Goal: Task Accomplishment & Management: Use online tool/utility

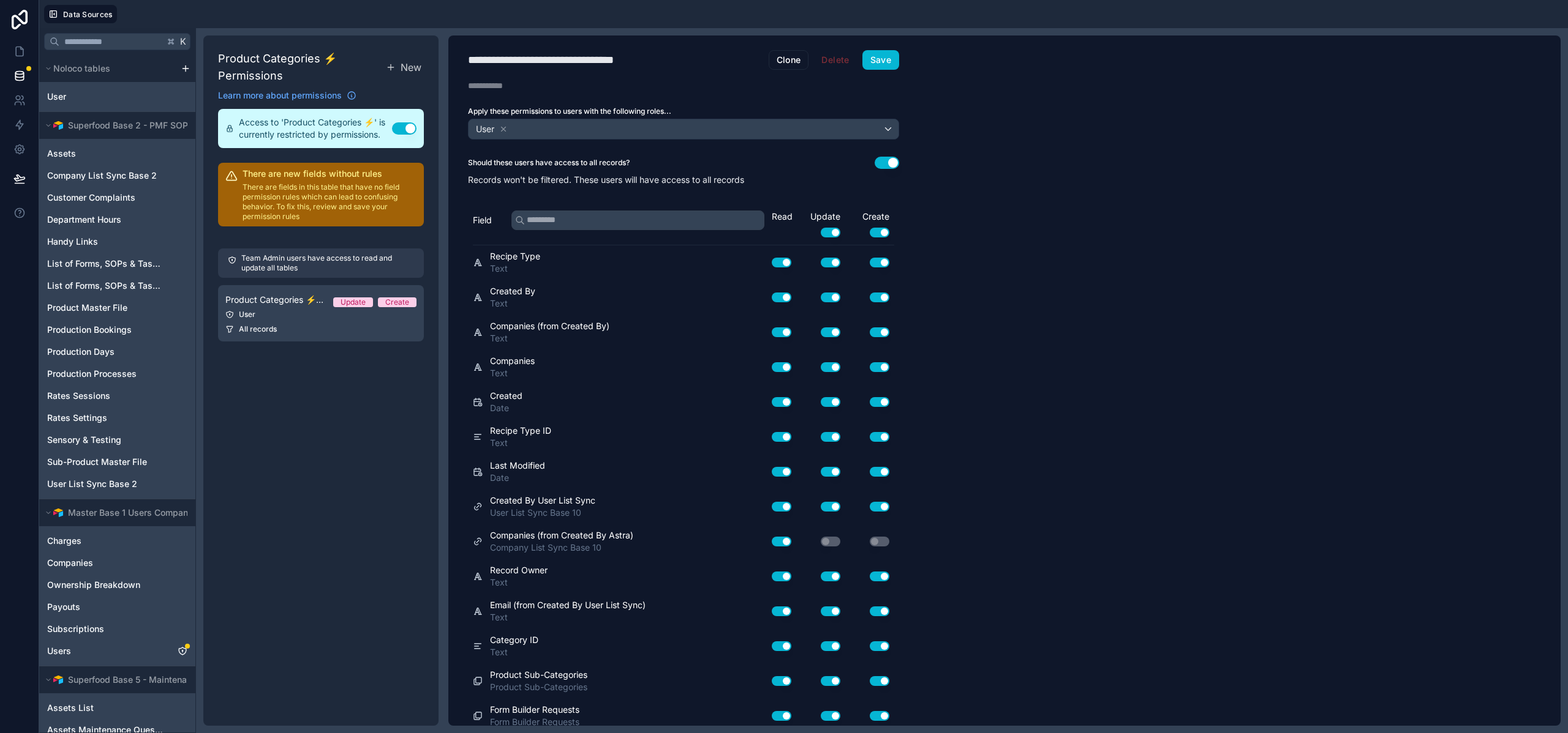
click at [879, 160] on button "Use setting" at bounding box center [886, 162] width 24 height 13
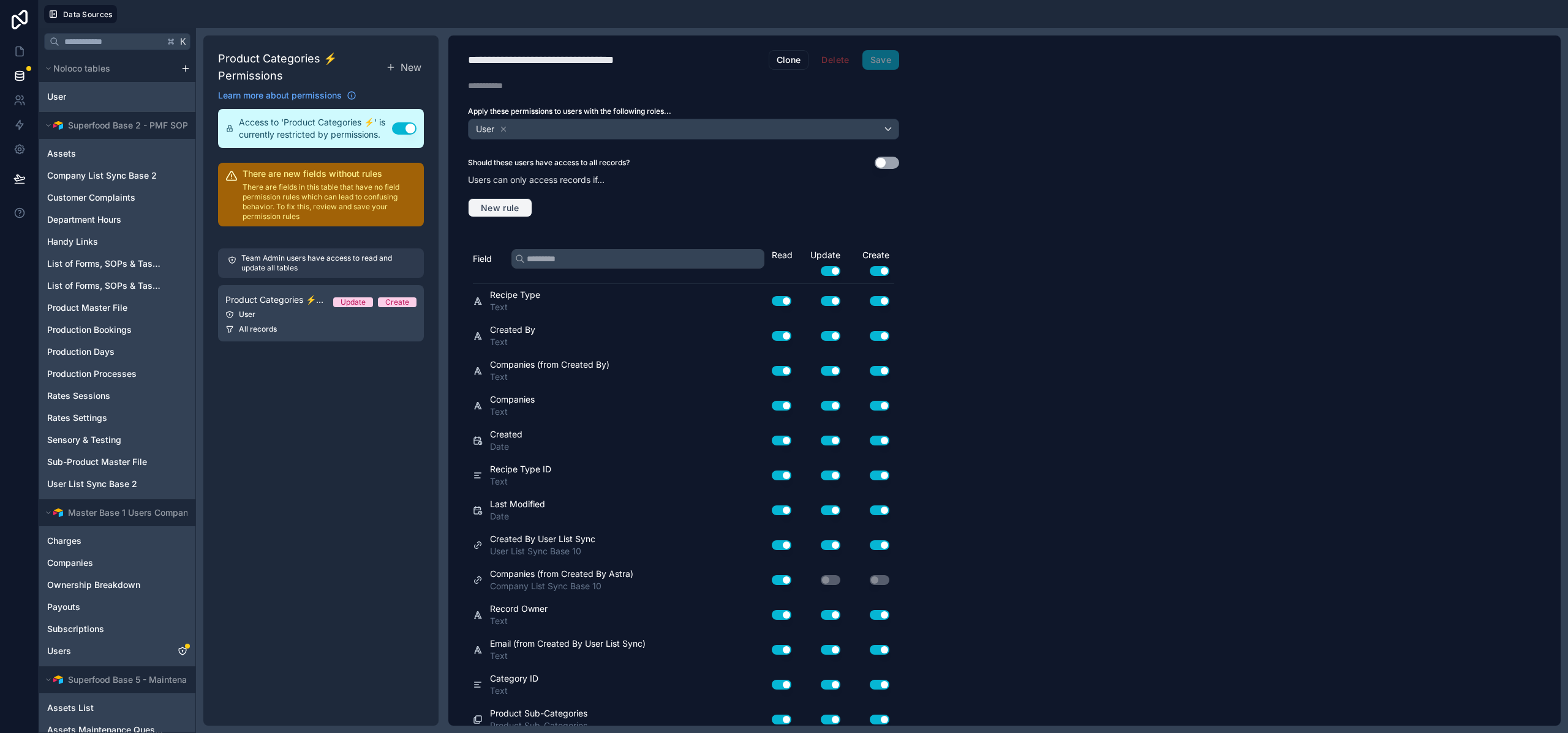
click at [494, 207] on span "New rule" at bounding box center [500, 207] width 49 height 11
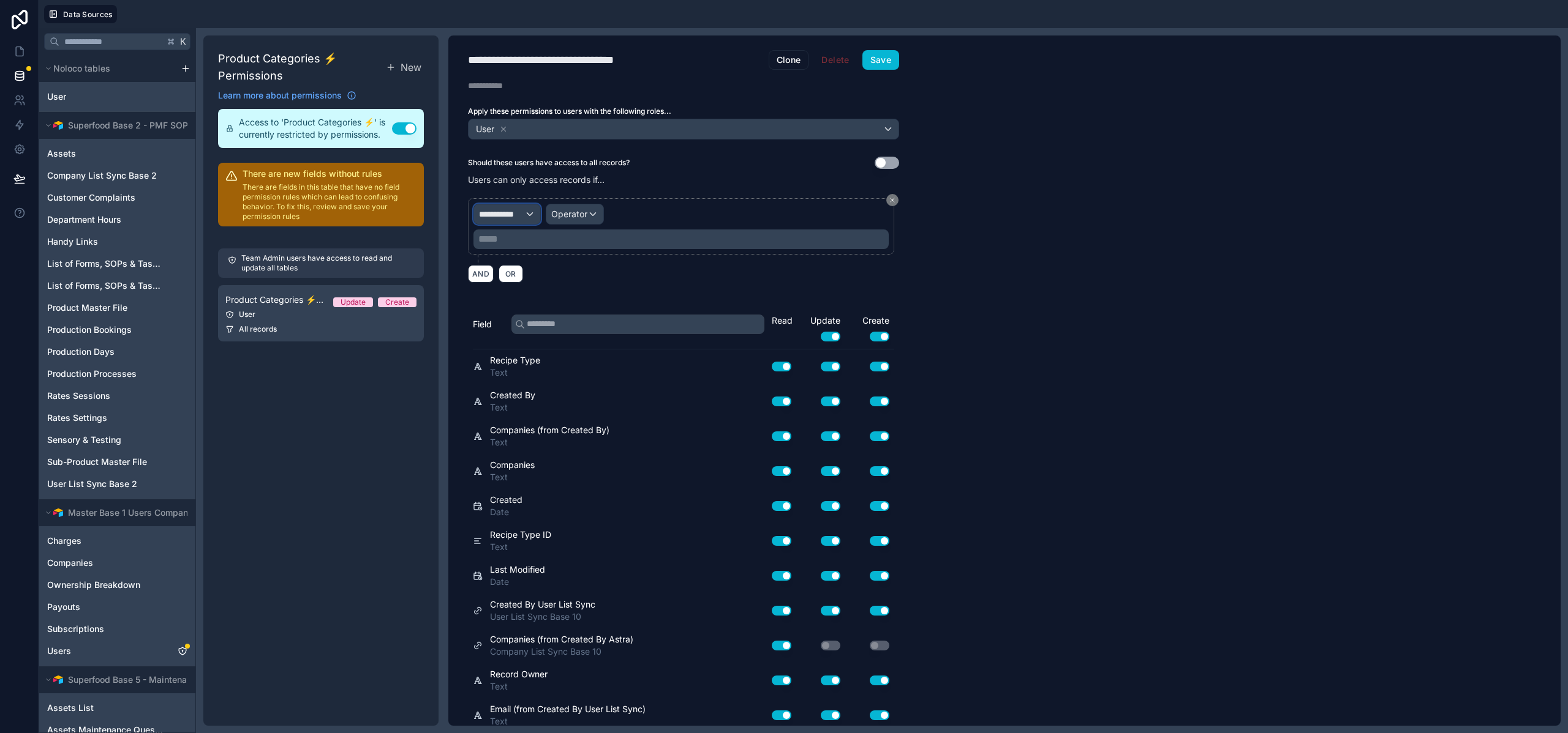
click at [524, 213] on span "**********" at bounding box center [502, 214] width 45 height 13
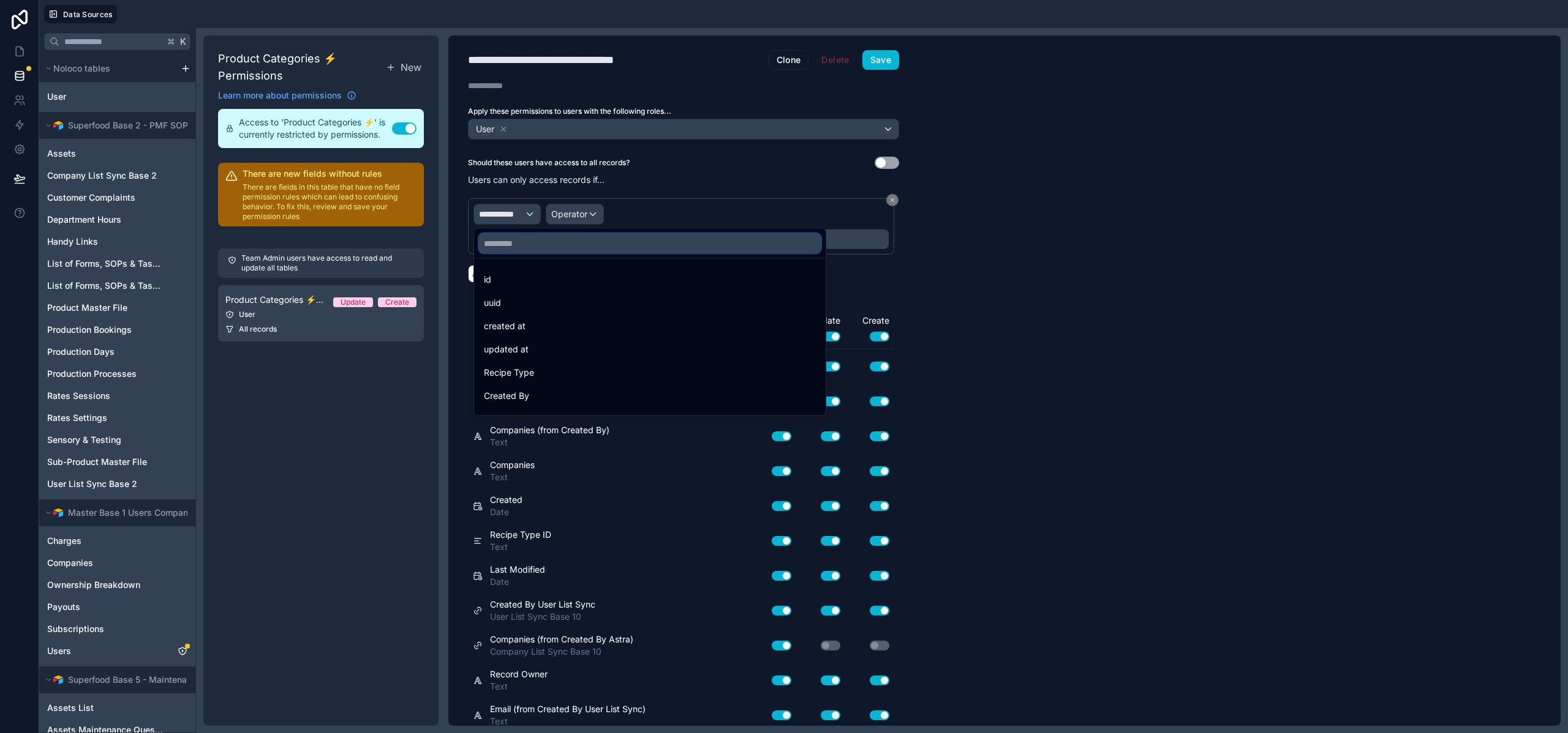
click at [512, 240] on input "text" at bounding box center [650, 243] width 342 height 19
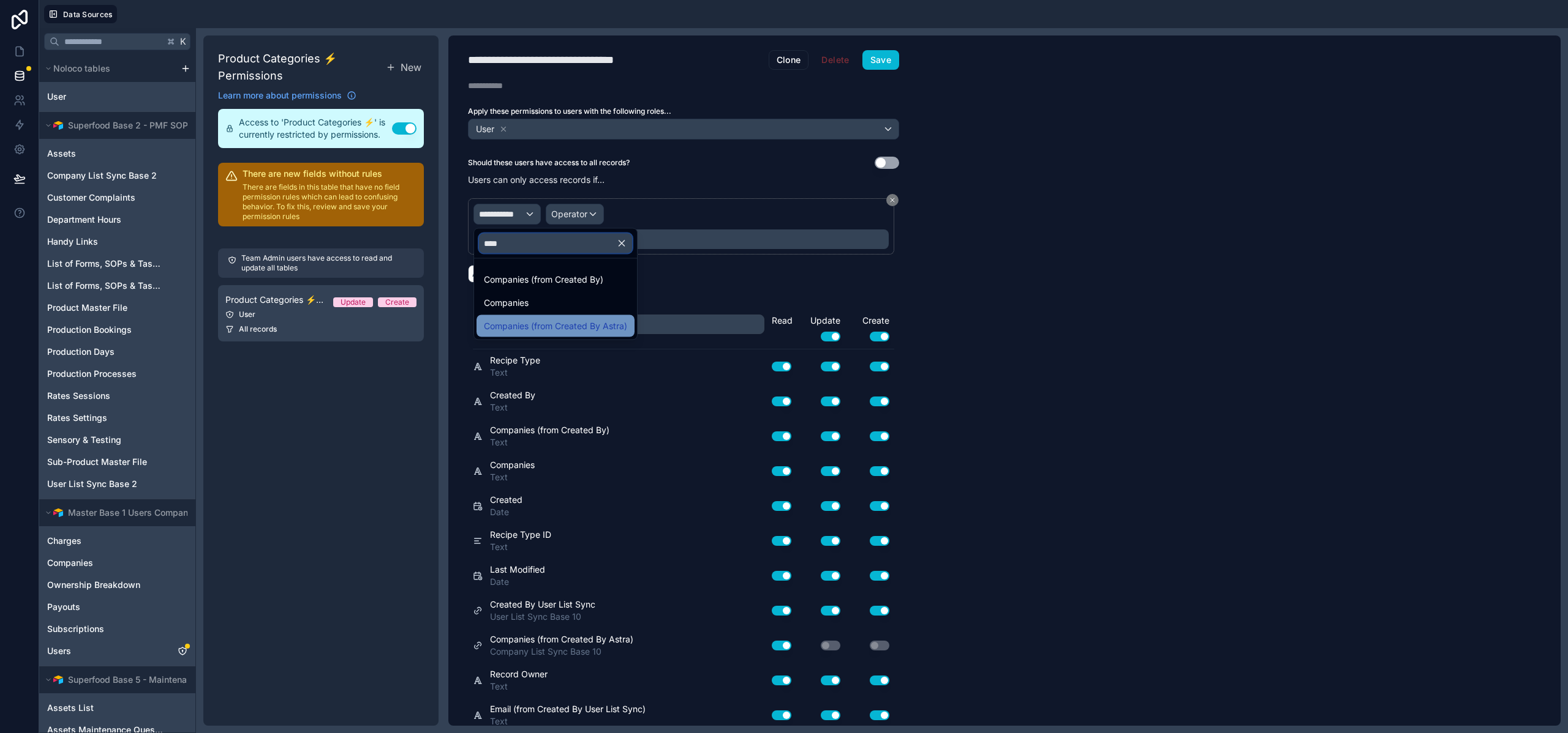
type input "****"
click at [520, 333] on div "Companies (from Created By Astra)" at bounding box center [555, 326] width 158 height 22
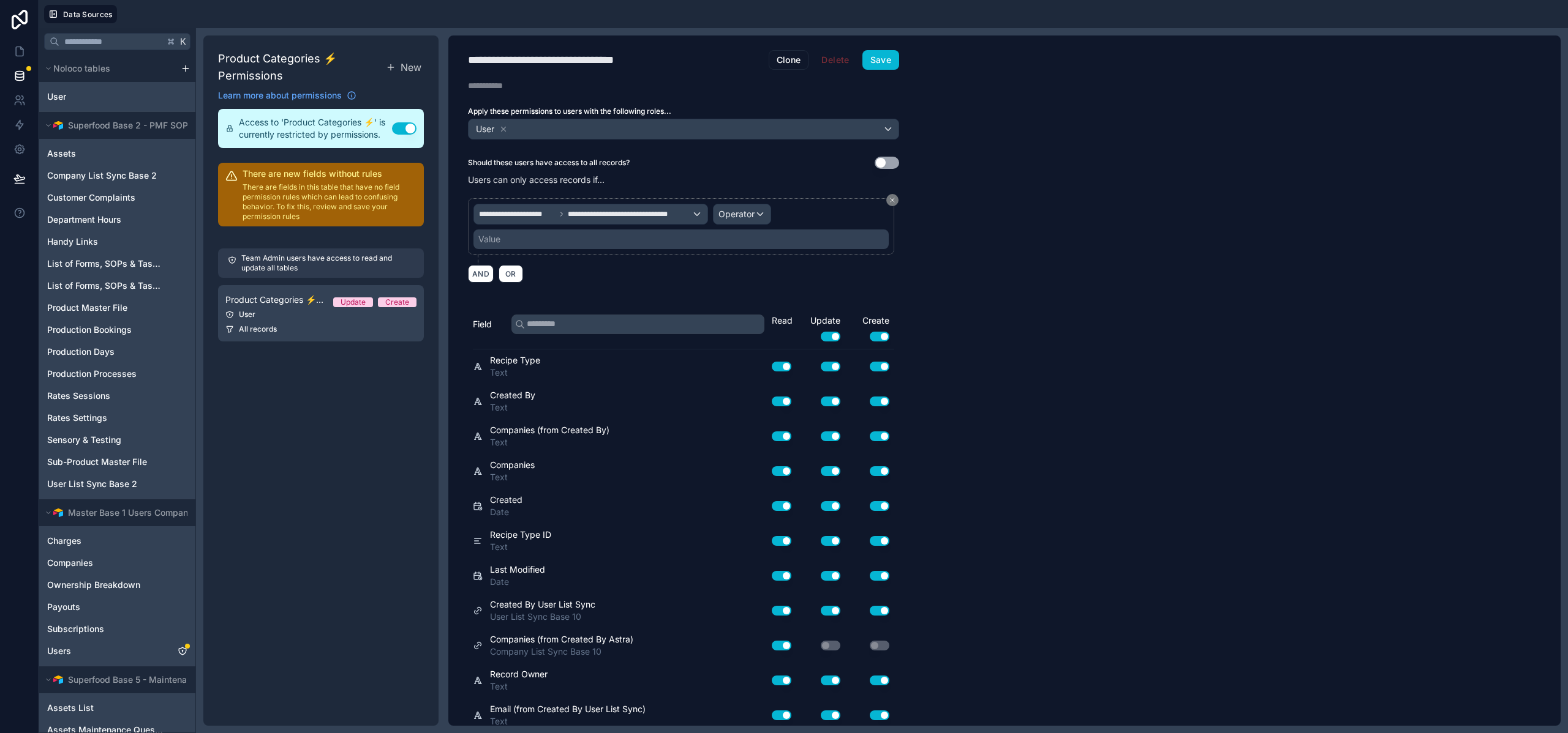
click at [712, 219] on div "**********" at bounding box center [681, 227] width 415 height 45
click at [730, 218] on span "Operator" at bounding box center [736, 214] width 36 height 10
click at [756, 332] on span "Is one of" at bounding box center [740, 326] width 34 height 15
click at [651, 241] on div "Value" at bounding box center [681, 239] width 415 height 19
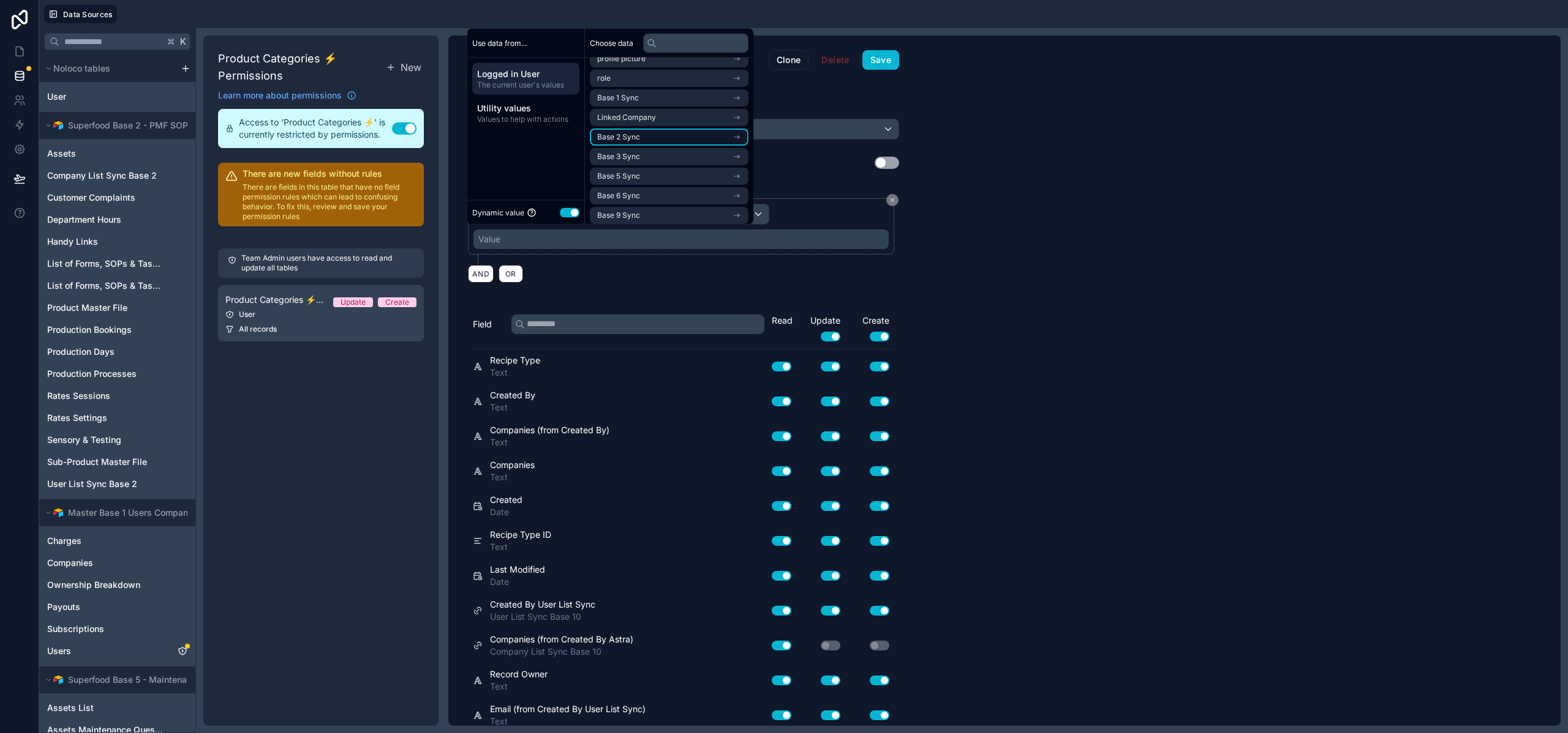
scroll to position [56, 0]
click at [663, 210] on li "Base 10 Sync" at bounding box center [669, 211] width 159 height 18
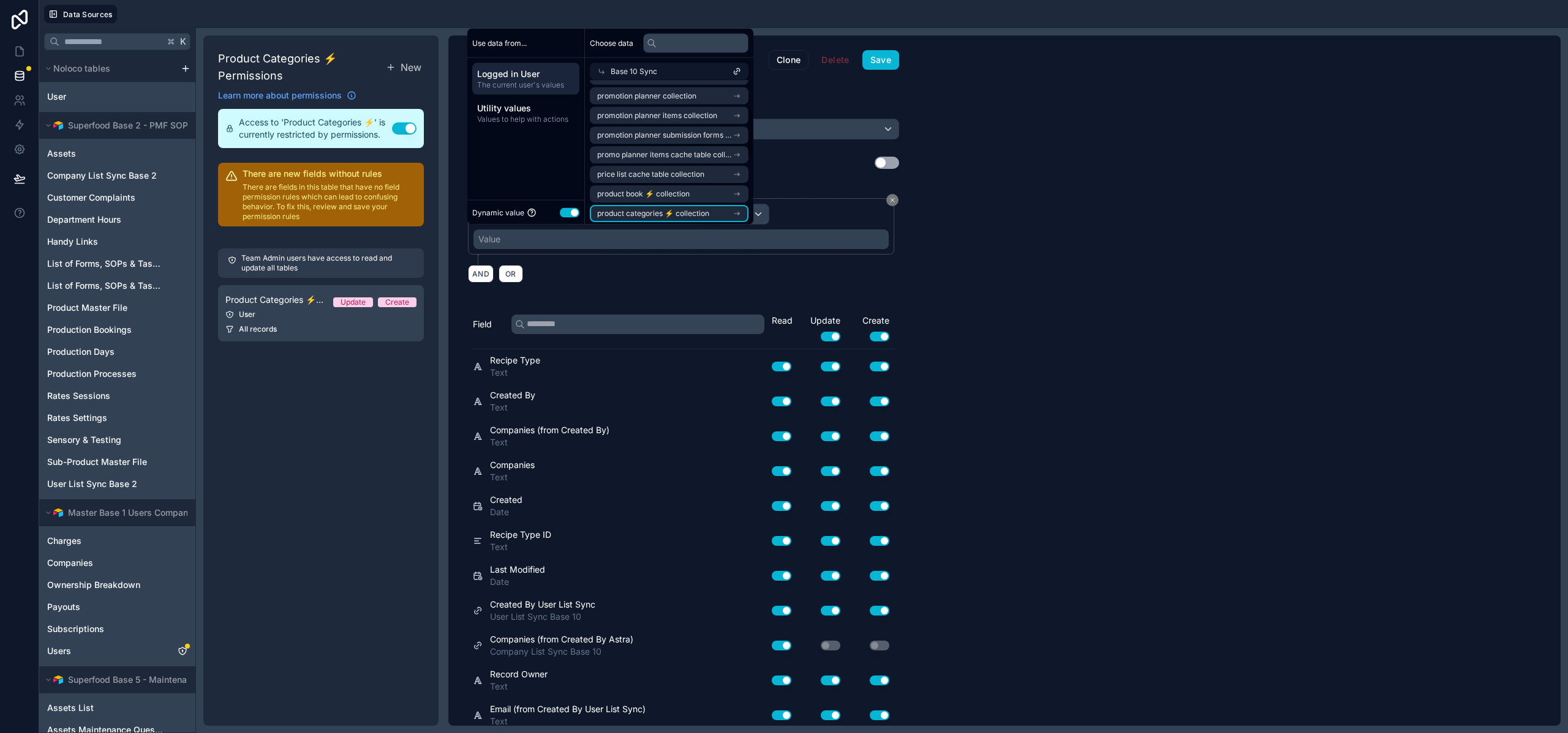
scroll to position [274, 0]
click at [659, 209] on span "company list sync base 10 noloco collection" at bounding box center [665, 211] width 135 height 10
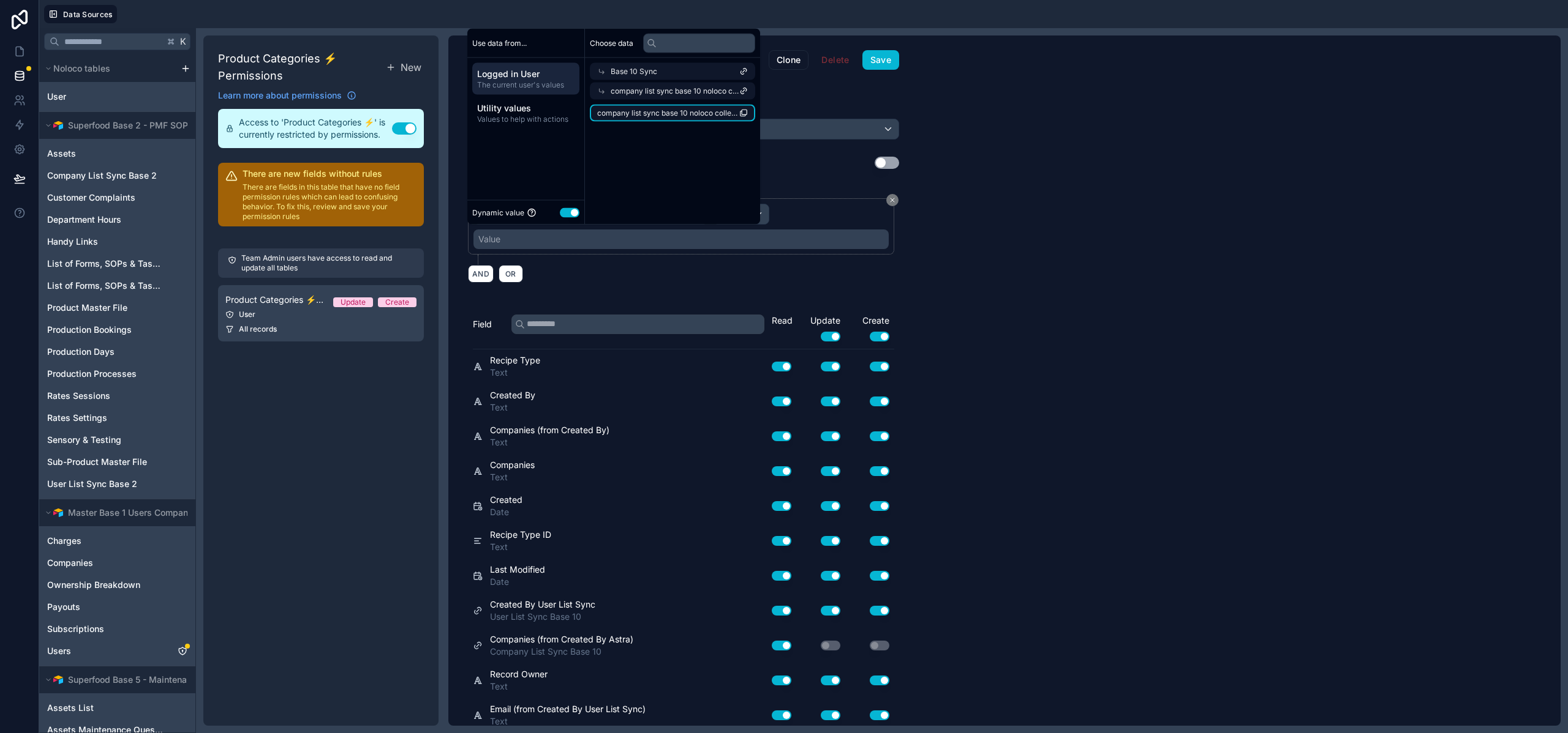
click at [638, 118] on li "company list sync base 10 noloco collection" at bounding box center [672, 113] width 166 height 18
click at [876, 63] on button "Save" at bounding box center [881, 59] width 37 height 19
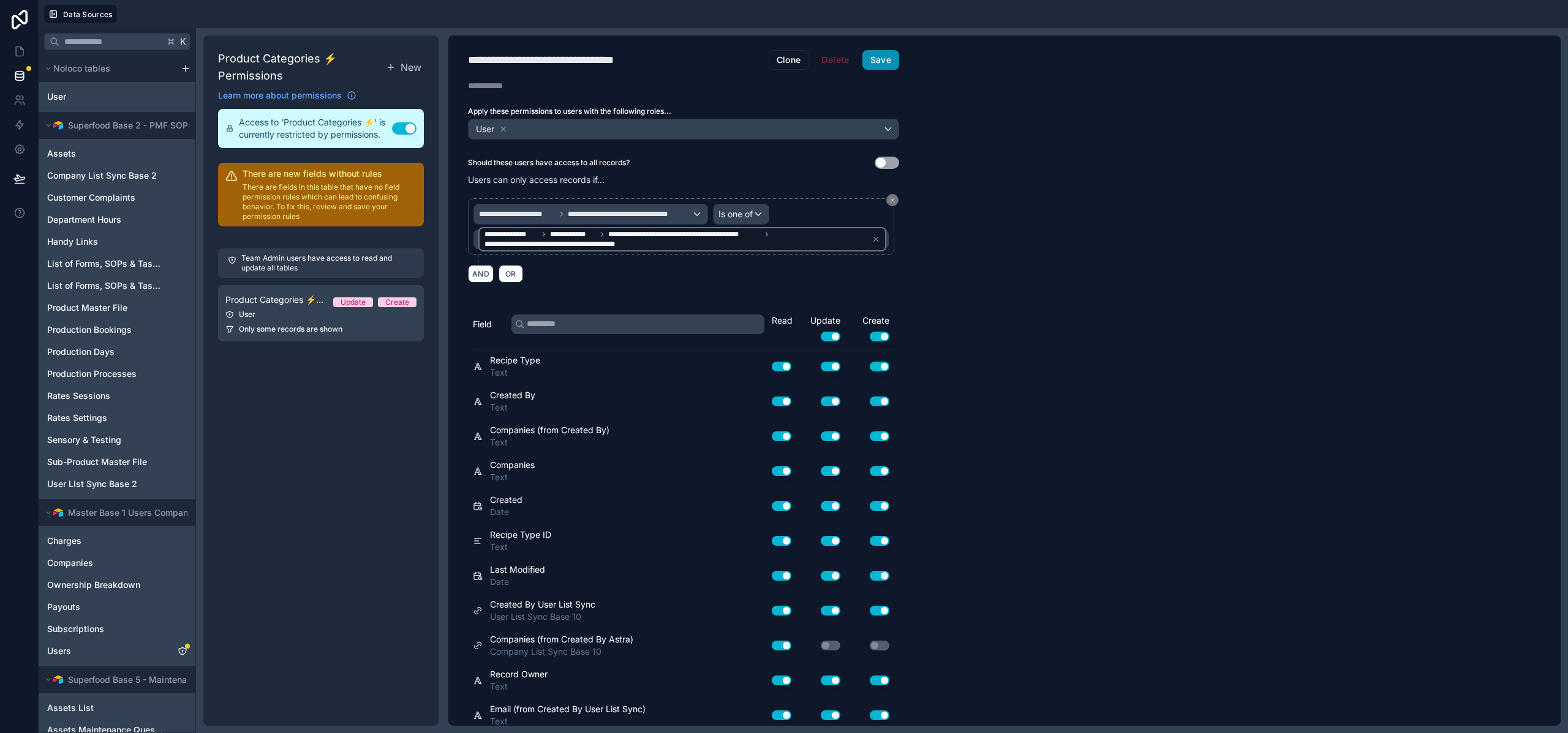
click at [879, 59] on button "Save" at bounding box center [881, 59] width 37 height 19
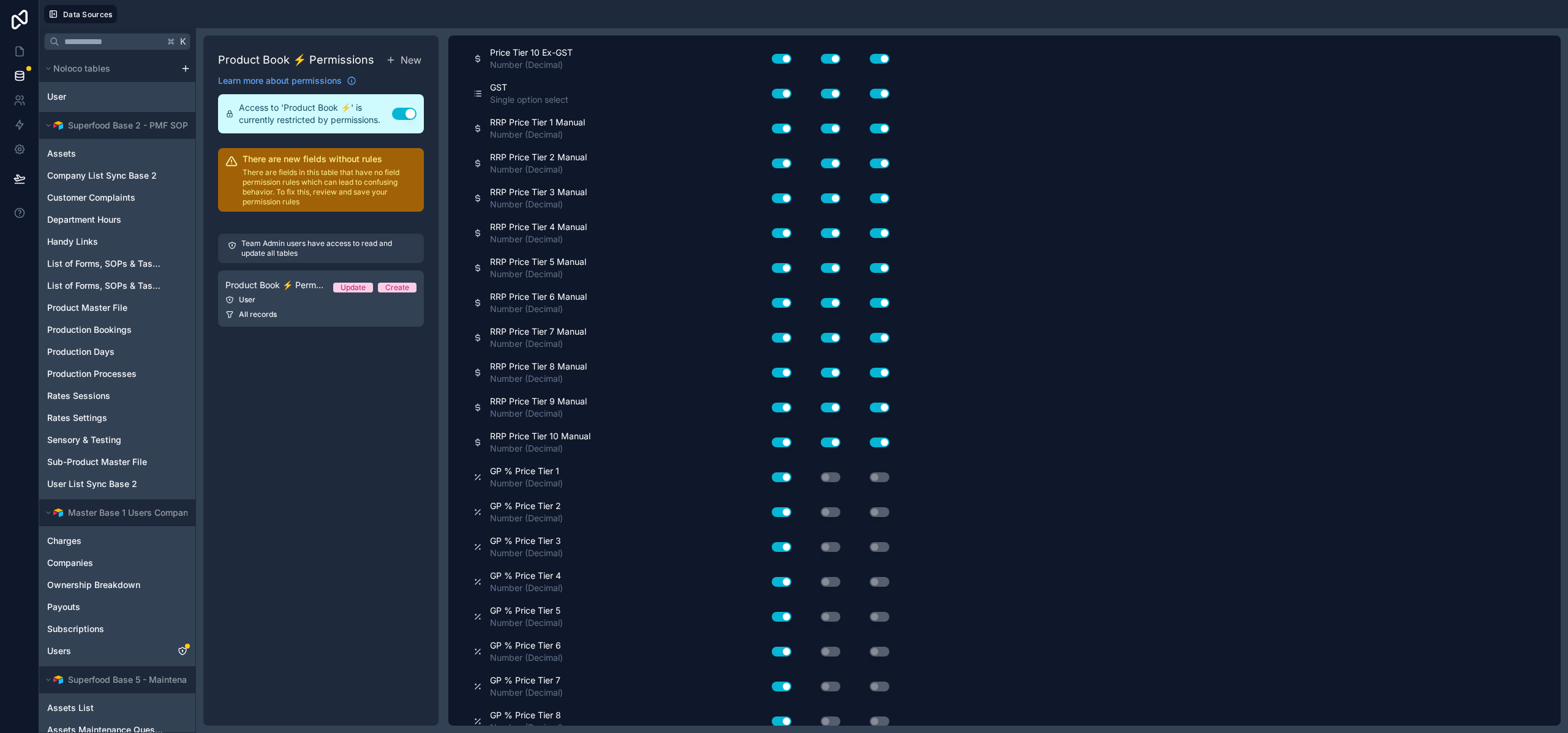
scroll to position [1893, 0]
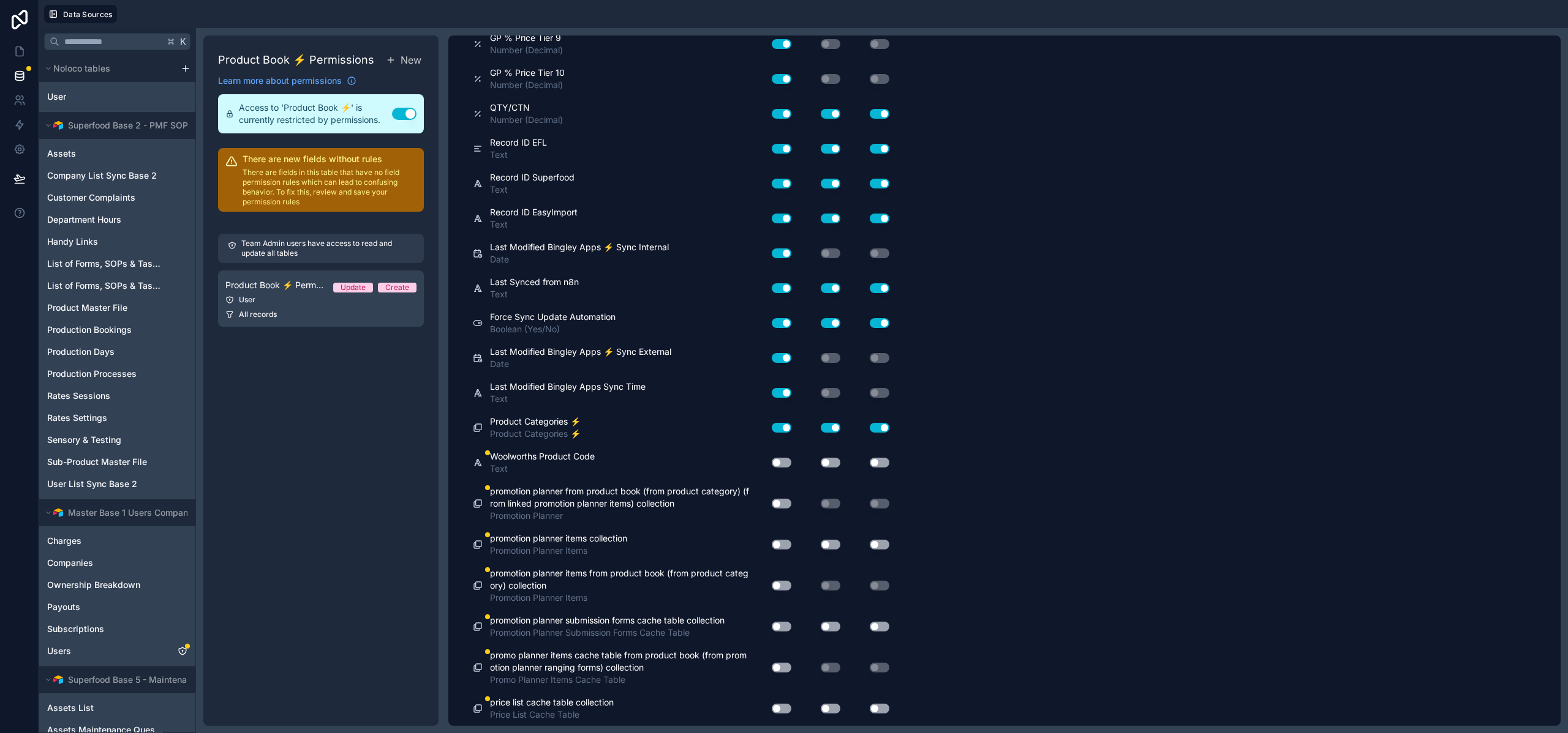
click at [782, 462] on button "Use setting" at bounding box center [781, 463] width 19 height 10
click at [825, 461] on button "Use setting" at bounding box center [830, 463] width 19 height 10
click at [865, 460] on div "Use setting" at bounding box center [869, 463] width 49 height 10
click at [871, 461] on button "Use setting" at bounding box center [879, 463] width 19 height 10
click at [779, 504] on button "Use setting" at bounding box center [781, 504] width 19 height 10
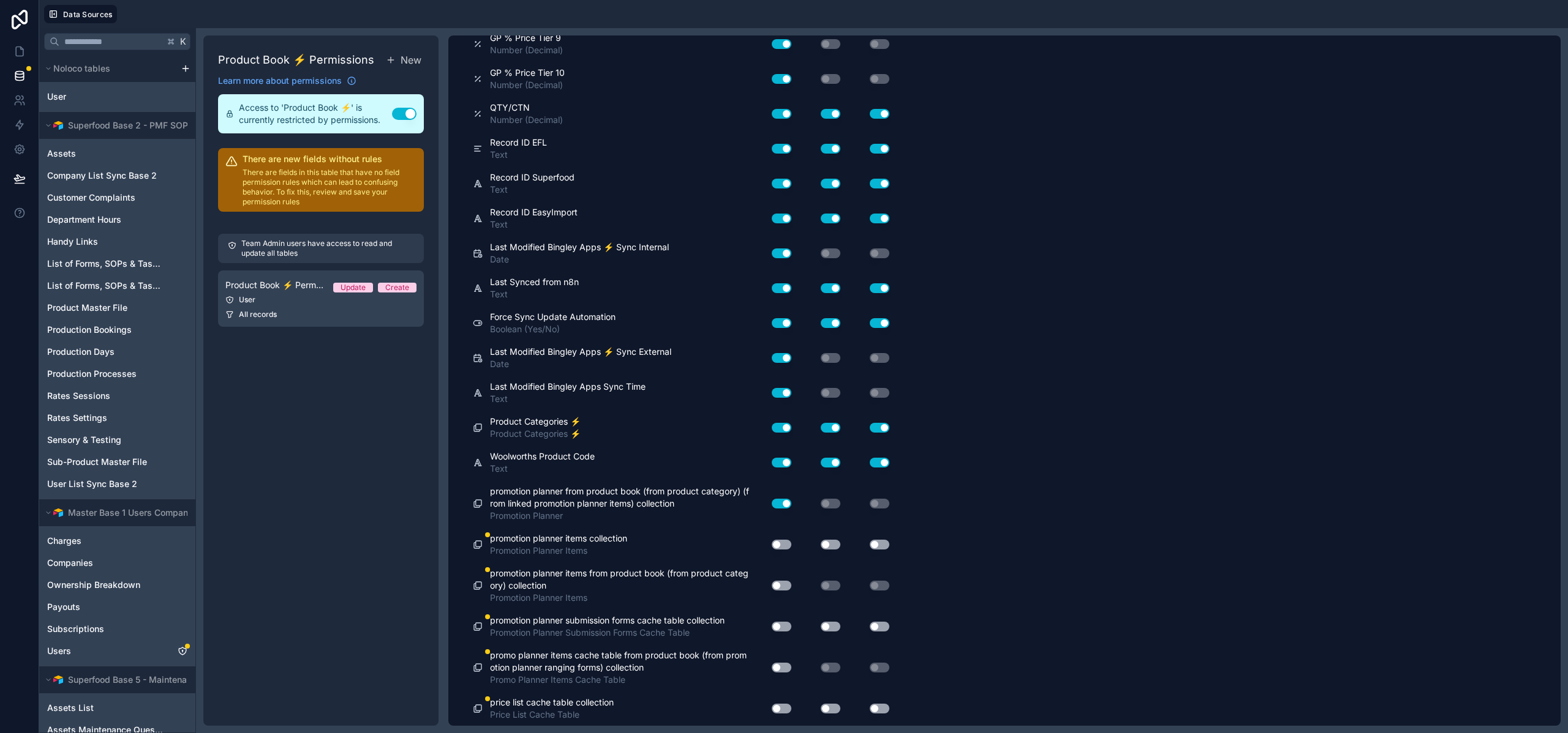
click at [784, 542] on button "Use setting" at bounding box center [781, 545] width 19 height 10
drag, startPoint x: 820, startPoint y: 543, endPoint x: 827, endPoint y: 544, distance: 7.1
click at [822, 544] on button "Use setting" at bounding box center [830, 545] width 19 height 10
click at [827, 544] on button "Use setting" at bounding box center [830, 545] width 19 height 10
click at [885, 545] on button "Use setting" at bounding box center [879, 545] width 19 height 10
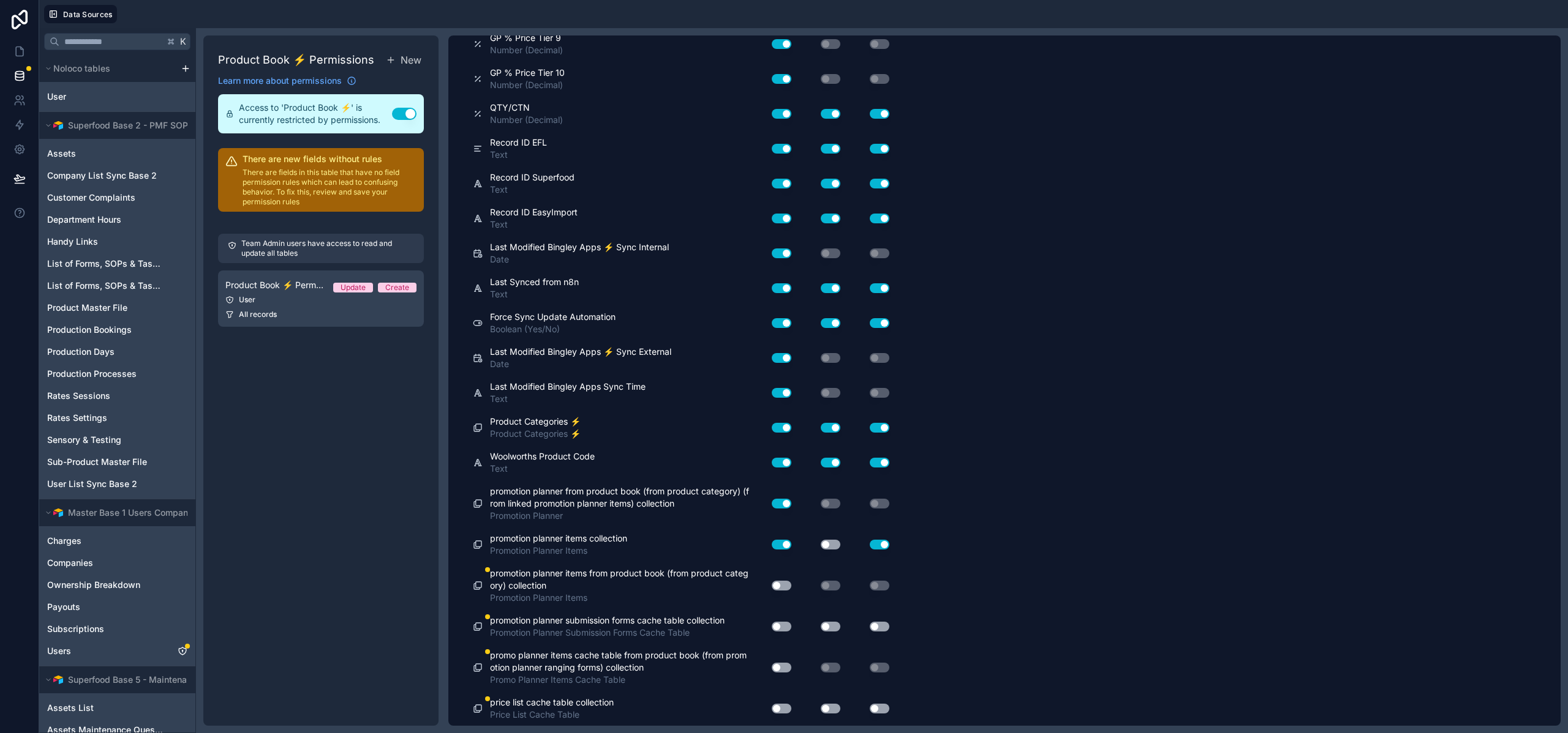
click at [818, 541] on div "Use setting" at bounding box center [820, 545] width 49 height 10
click at [825, 545] on button "Use setting" at bounding box center [830, 545] width 19 height 10
drag, startPoint x: 782, startPoint y: 579, endPoint x: 784, endPoint y: 587, distance: 8.2
click at [783, 579] on div "Use setting" at bounding box center [776, 585] width 39 height 19
click at [784, 587] on button "Use setting" at bounding box center [781, 586] width 19 height 10
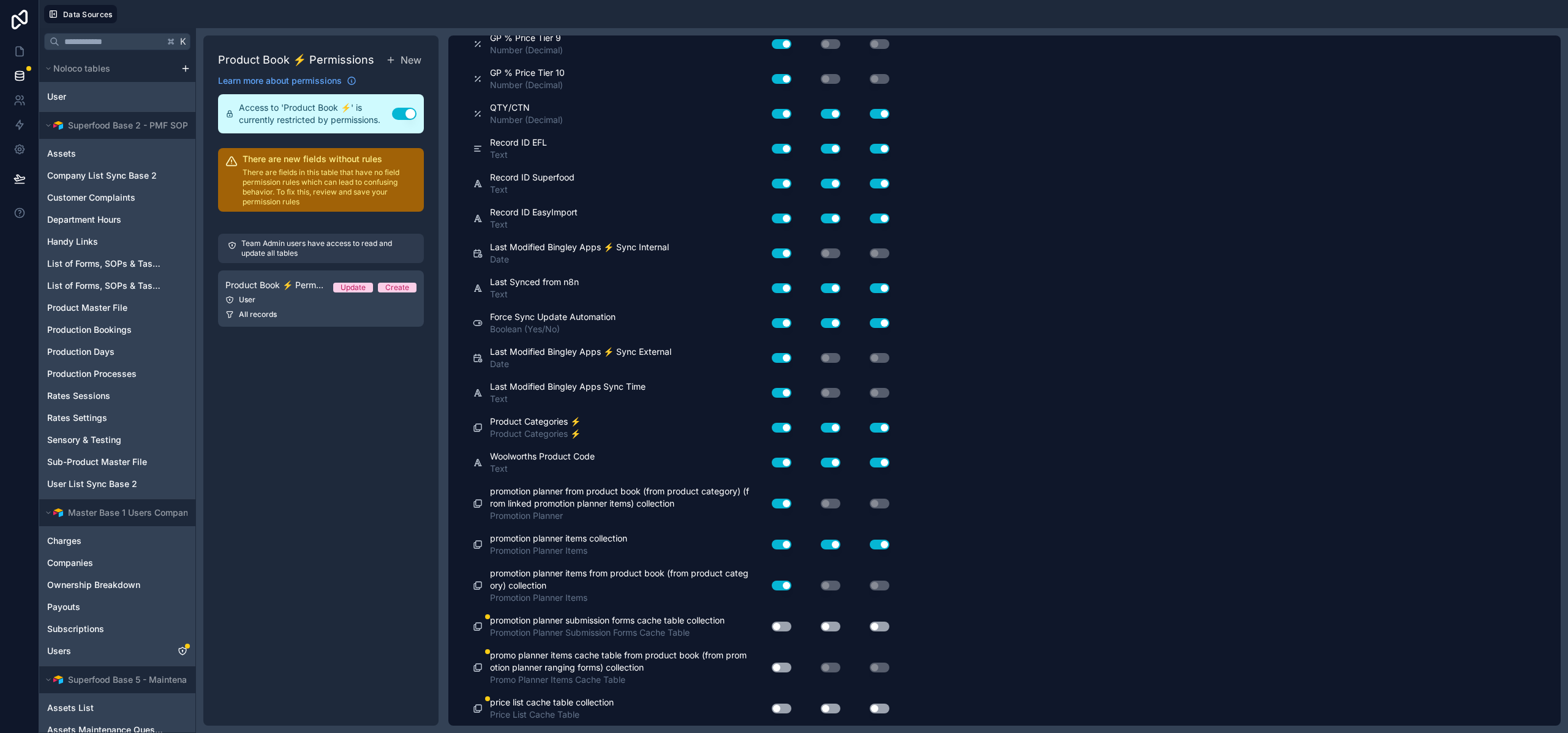
click at [779, 629] on button "Use setting" at bounding box center [781, 627] width 19 height 10
click at [829, 624] on button "Use setting" at bounding box center [830, 627] width 19 height 10
click at [884, 627] on button "Use setting" at bounding box center [879, 627] width 19 height 10
click at [780, 668] on button "Use setting" at bounding box center [781, 668] width 19 height 10
click at [777, 708] on button "Use setting" at bounding box center [781, 709] width 19 height 10
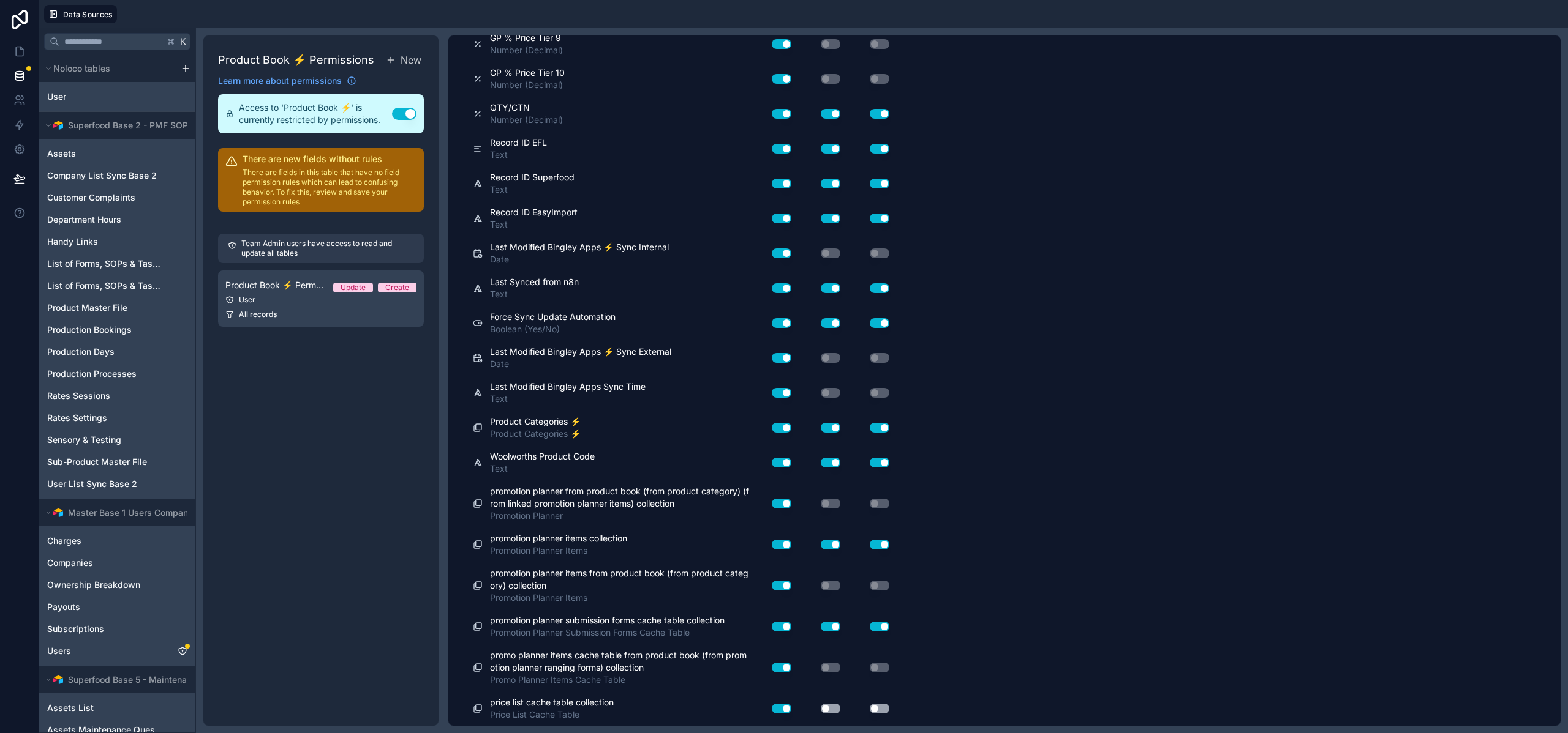
click at [828, 709] on button "Use setting" at bounding box center [830, 709] width 19 height 10
click at [880, 710] on button "Use setting" at bounding box center [879, 709] width 19 height 10
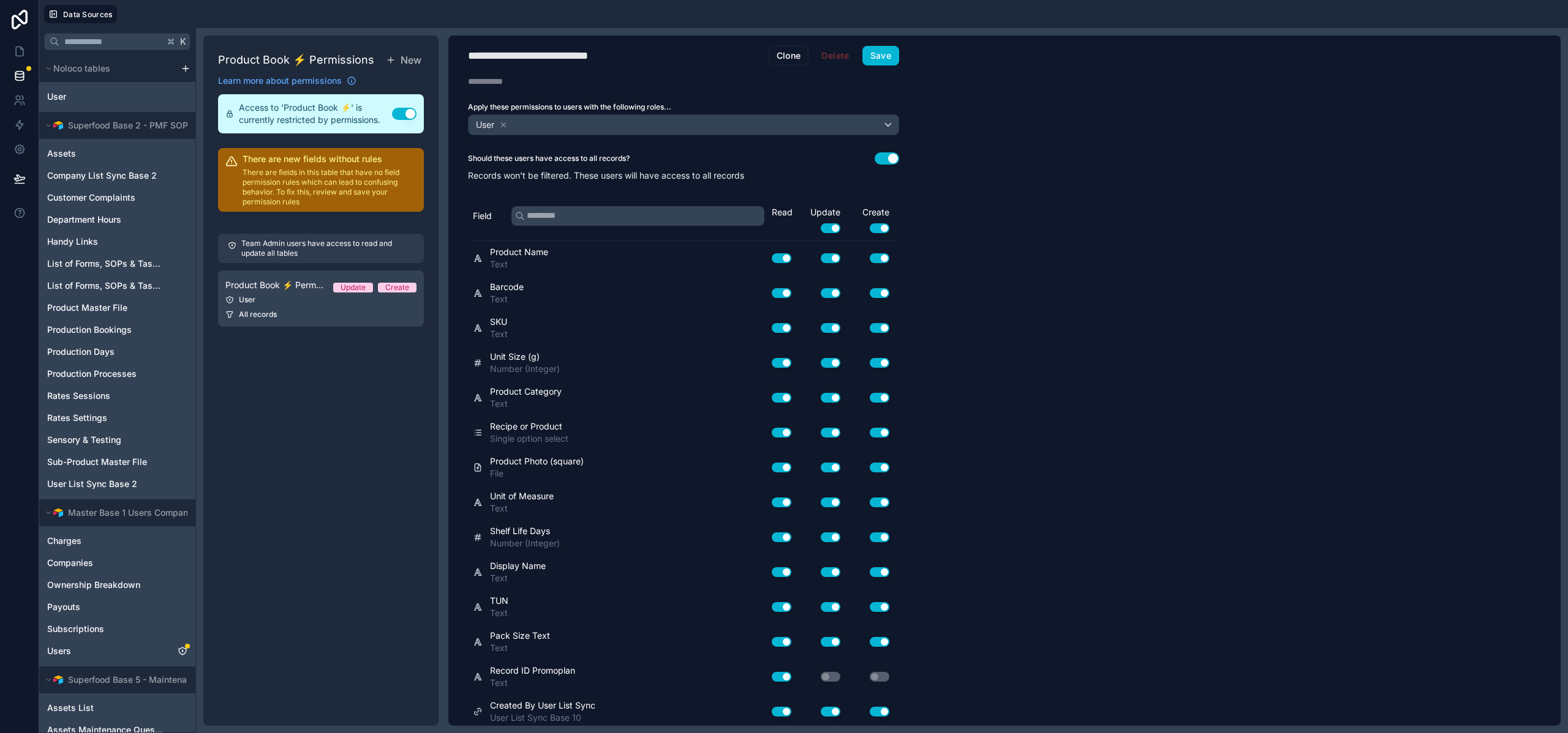
scroll to position [0, 0]
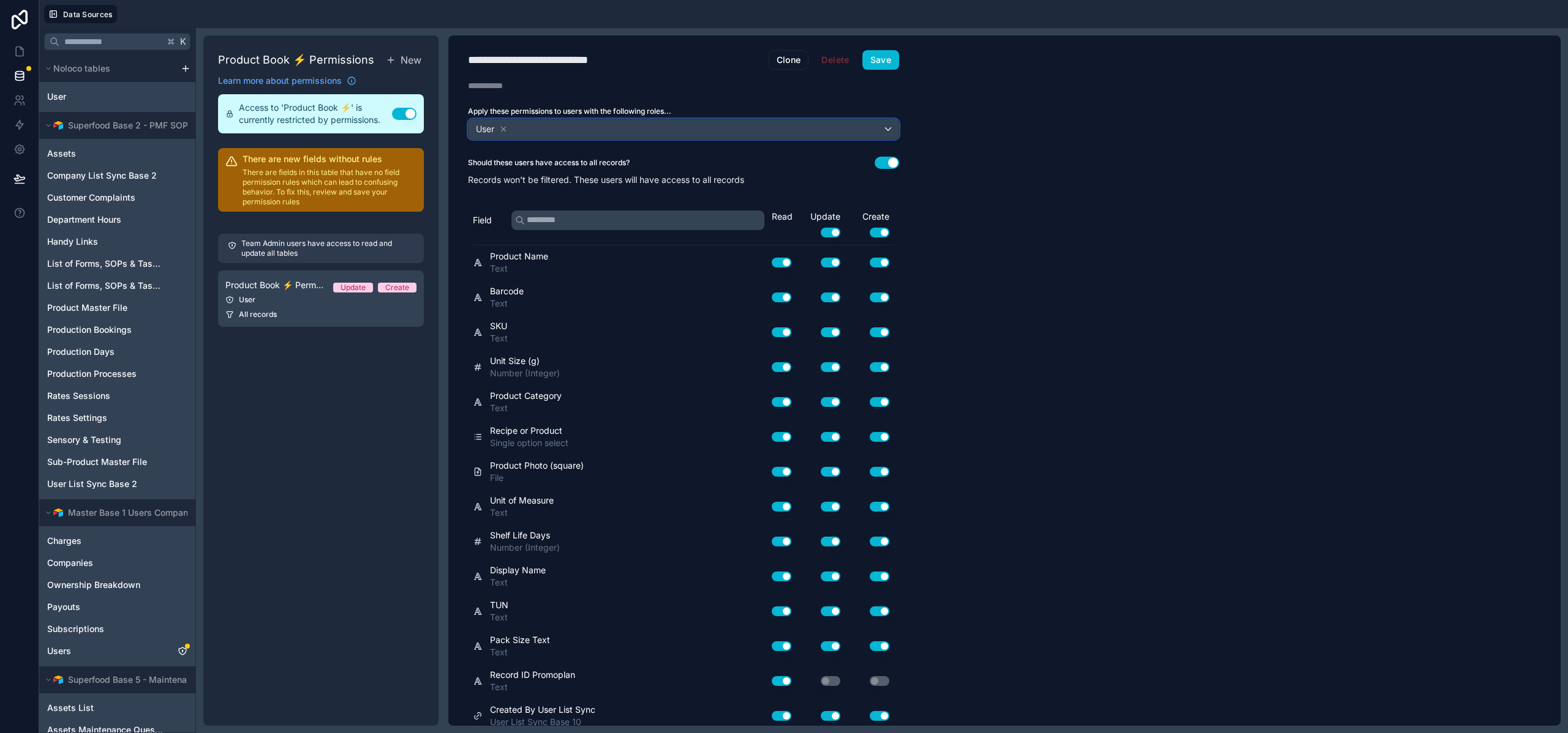
click at [886, 131] on div "User" at bounding box center [683, 129] width 430 height 19
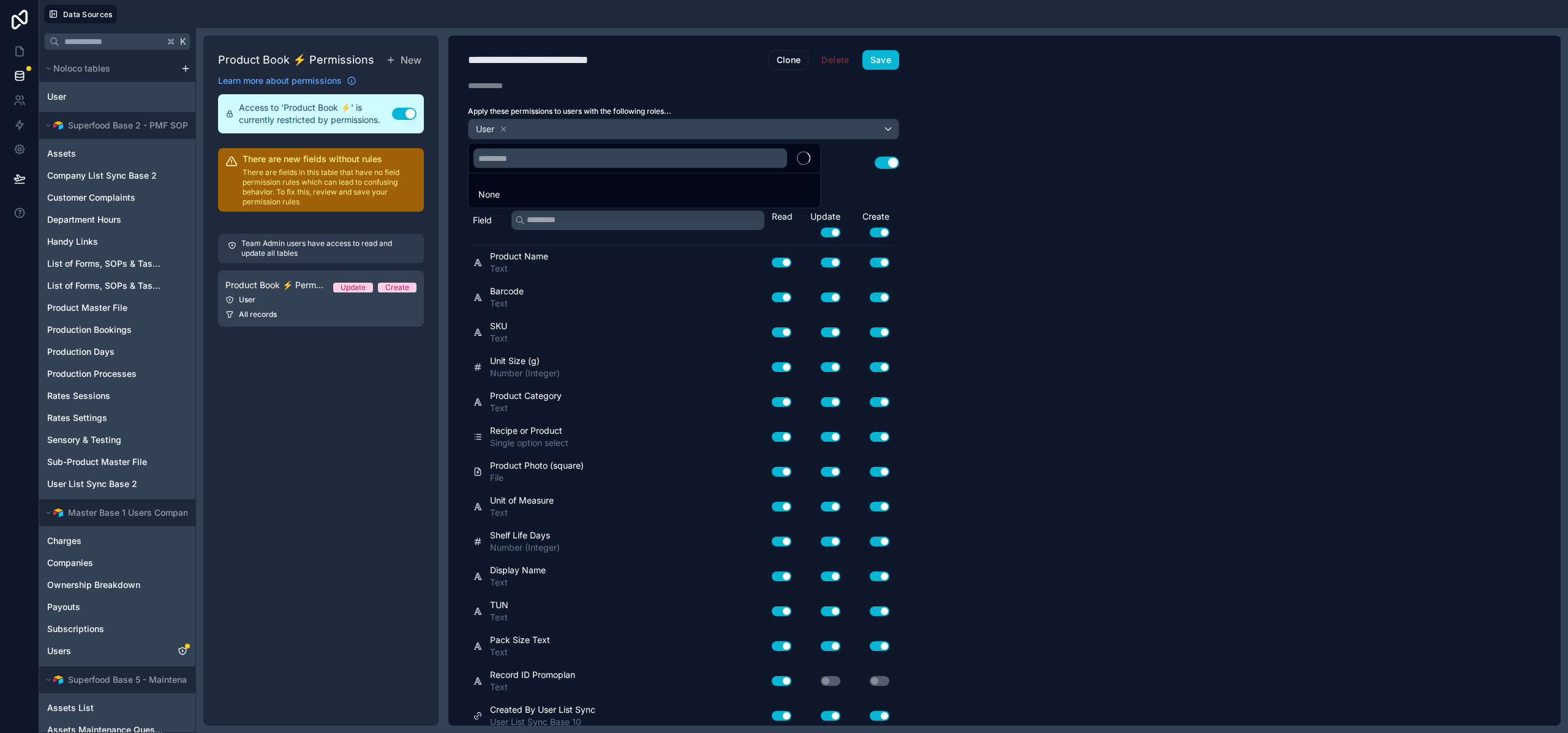
click at [886, 131] on div at bounding box center [784, 366] width 1568 height 733
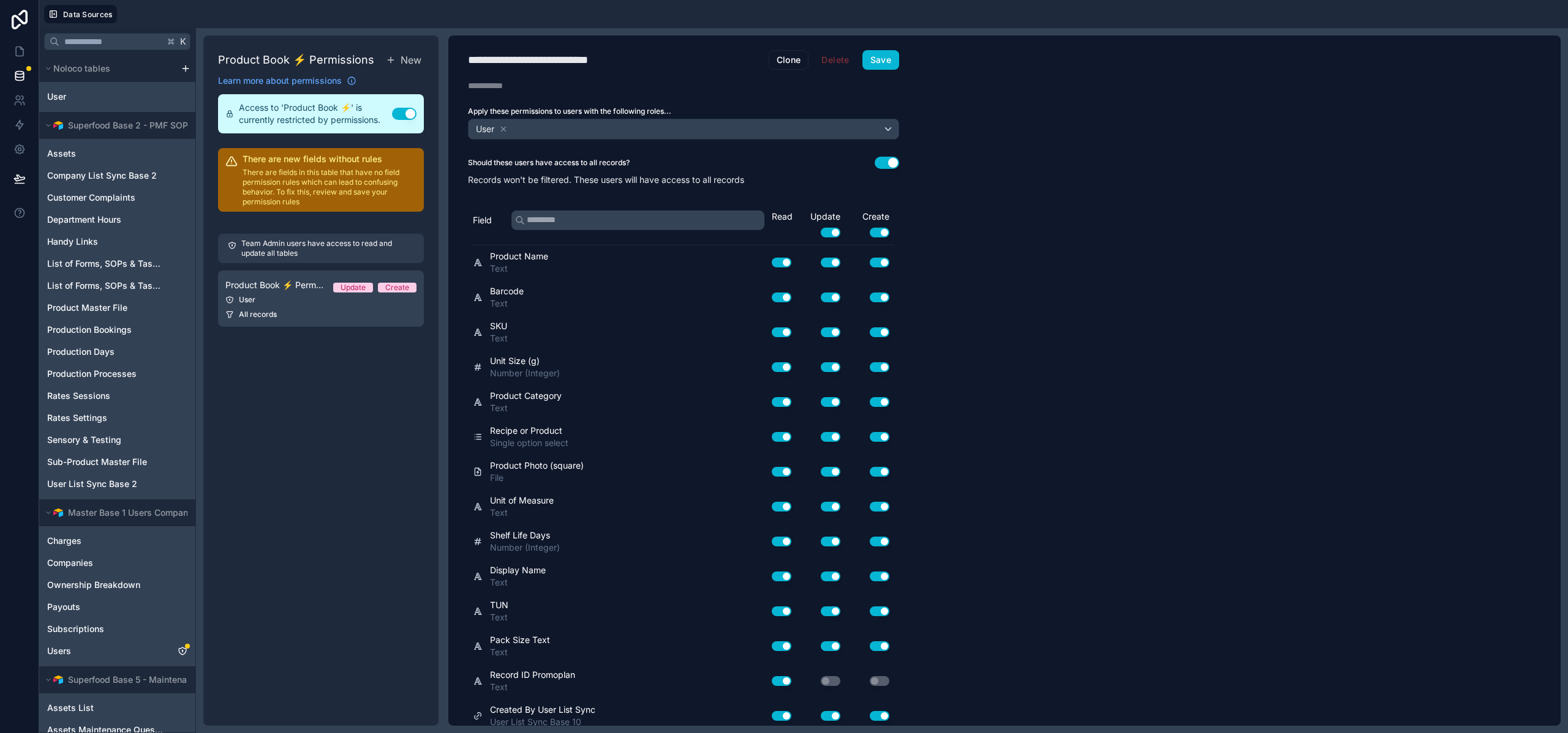
drag, startPoint x: 884, startPoint y: 160, endPoint x: 858, endPoint y: 163, distance: 26.2
click at [884, 160] on button "Use setting" at bounding box center [886, 162] width 24 height 13
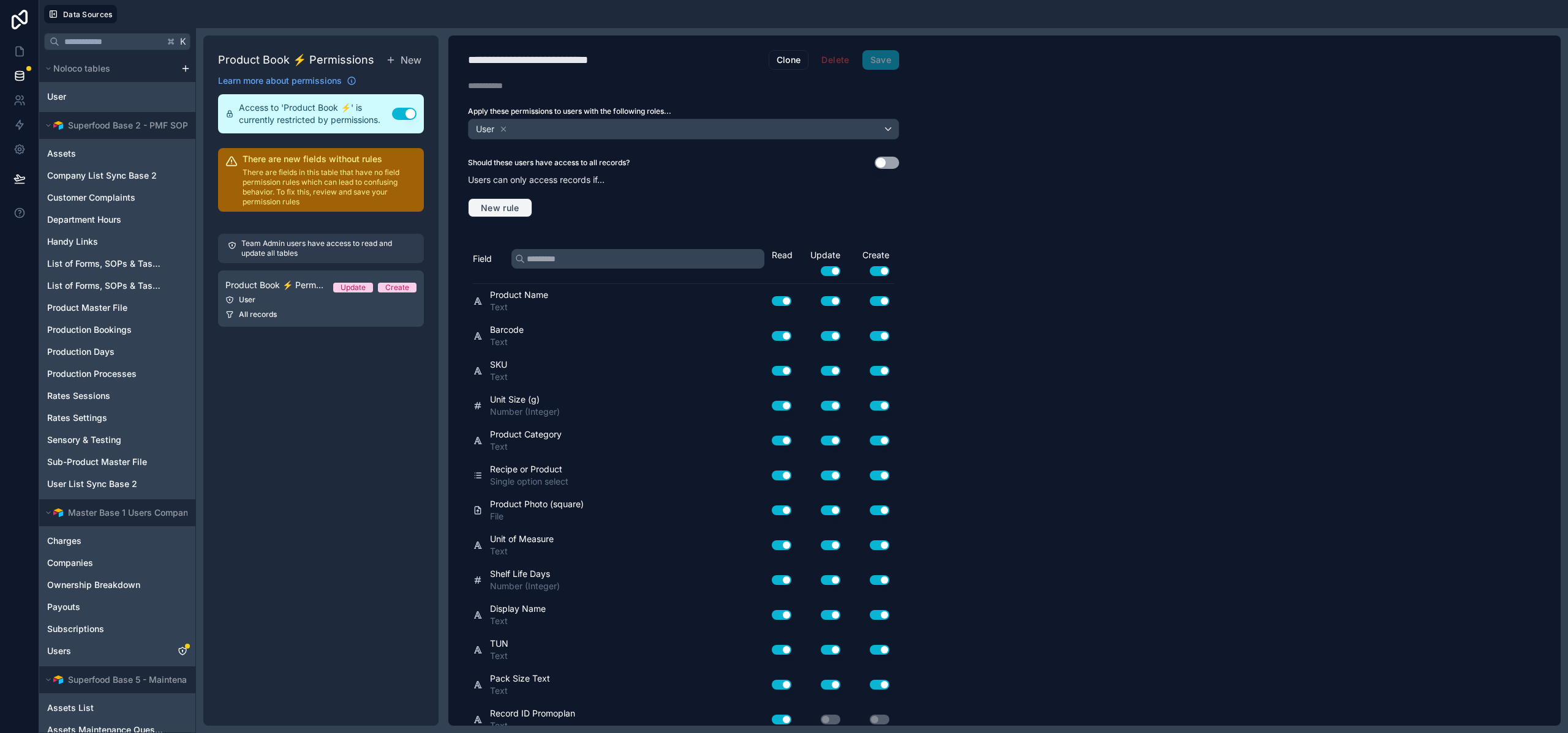
click at [518, 209] on span "New rule" at bounding box center [500, 207] width 49 height 11
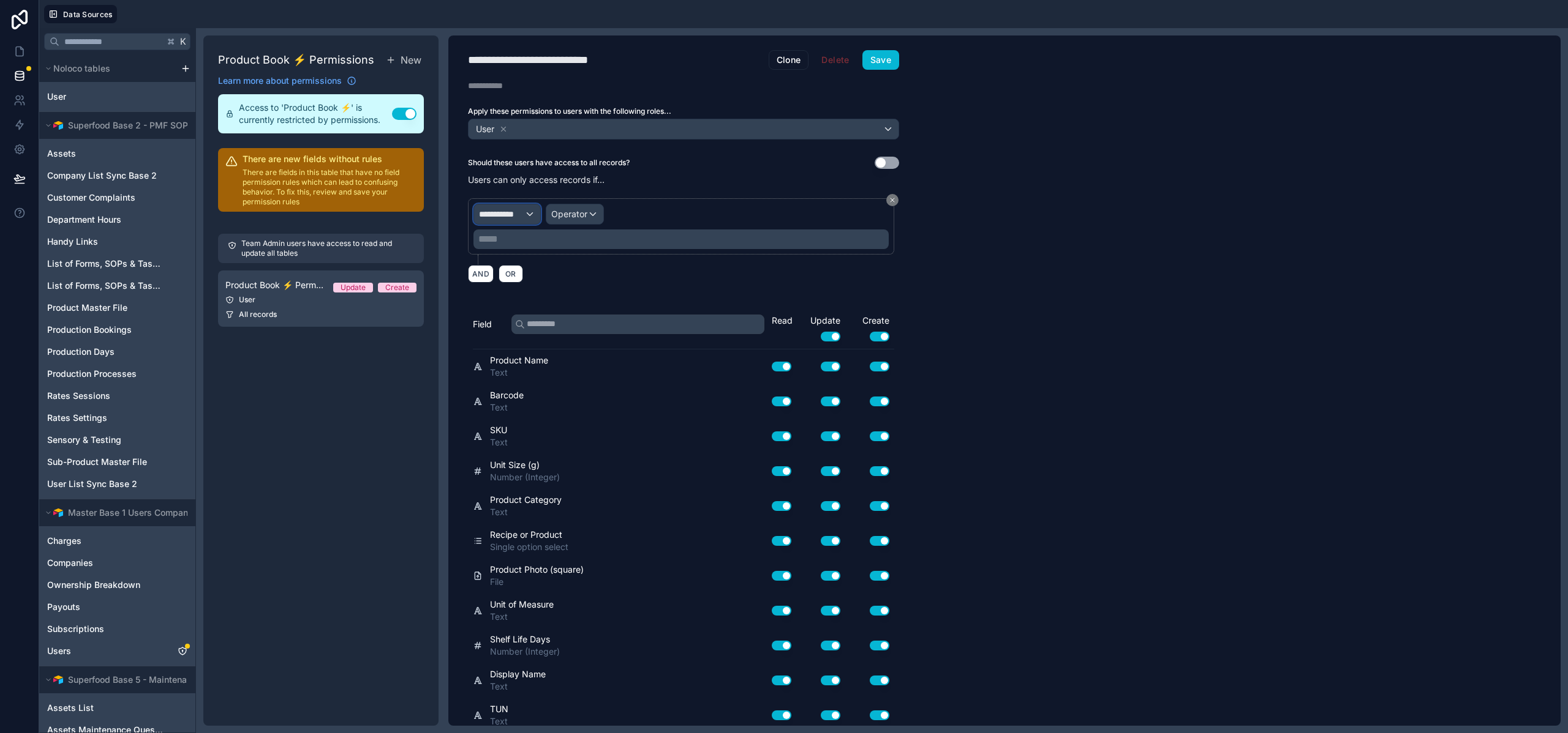
click at [511, 210] on span "**********" at bounding box center [502, 214] width 45 height 13
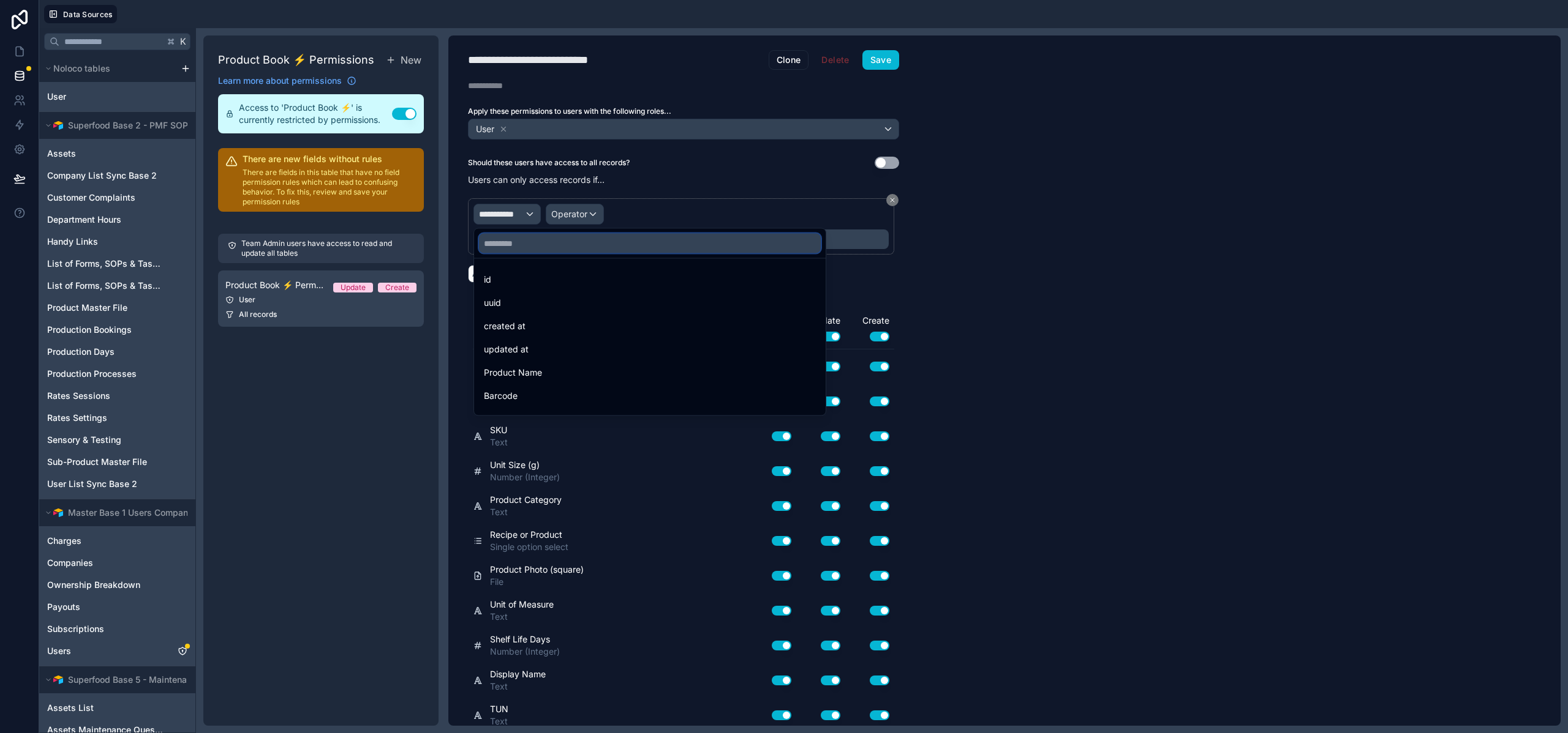
click at [534, 248] on input "text" at bounding box center [650, 243] width 342 height 19
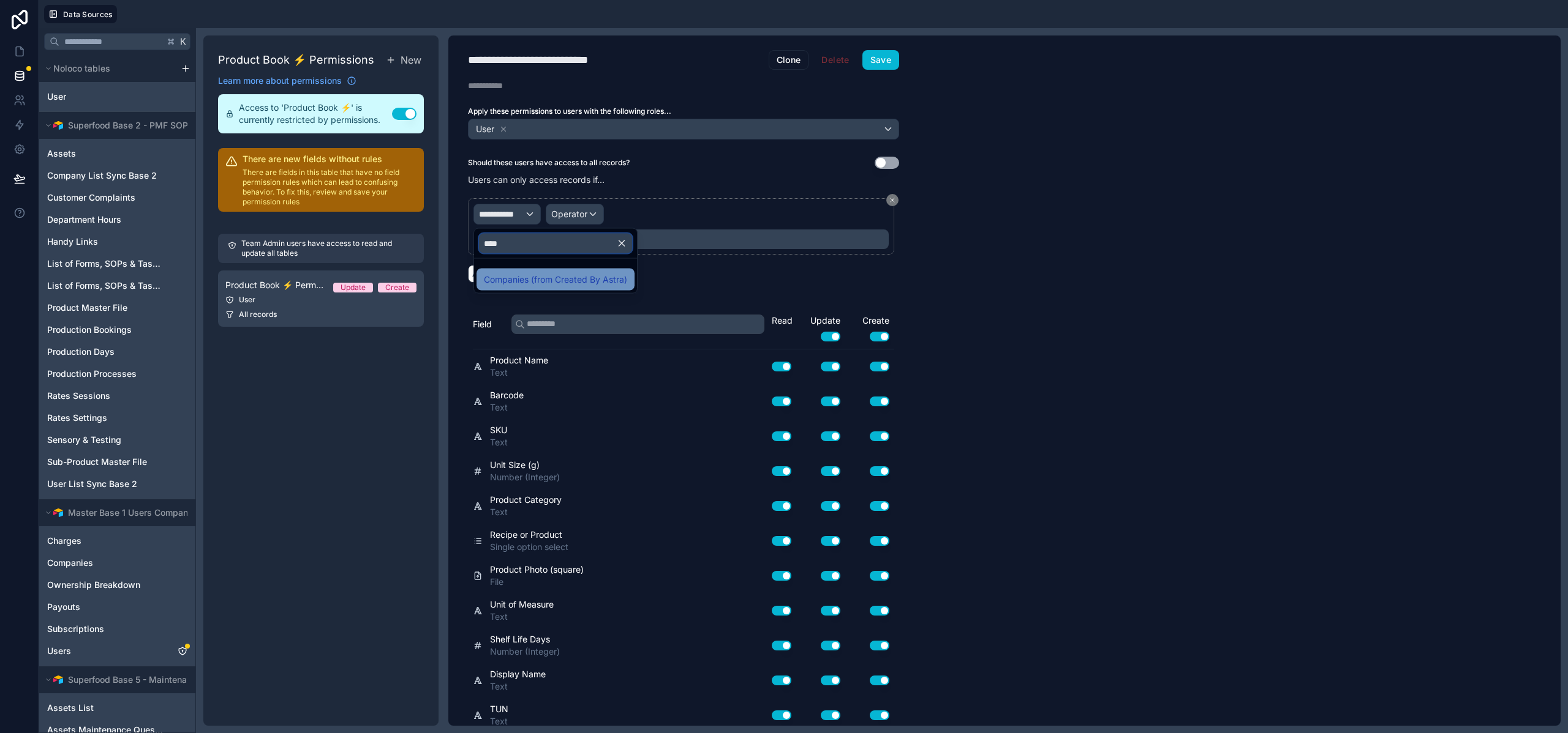
type input "****"
click at [550, 276] on span "Companies (from Created By Astra)" at bounding box center [554, 280] width 143 height 15
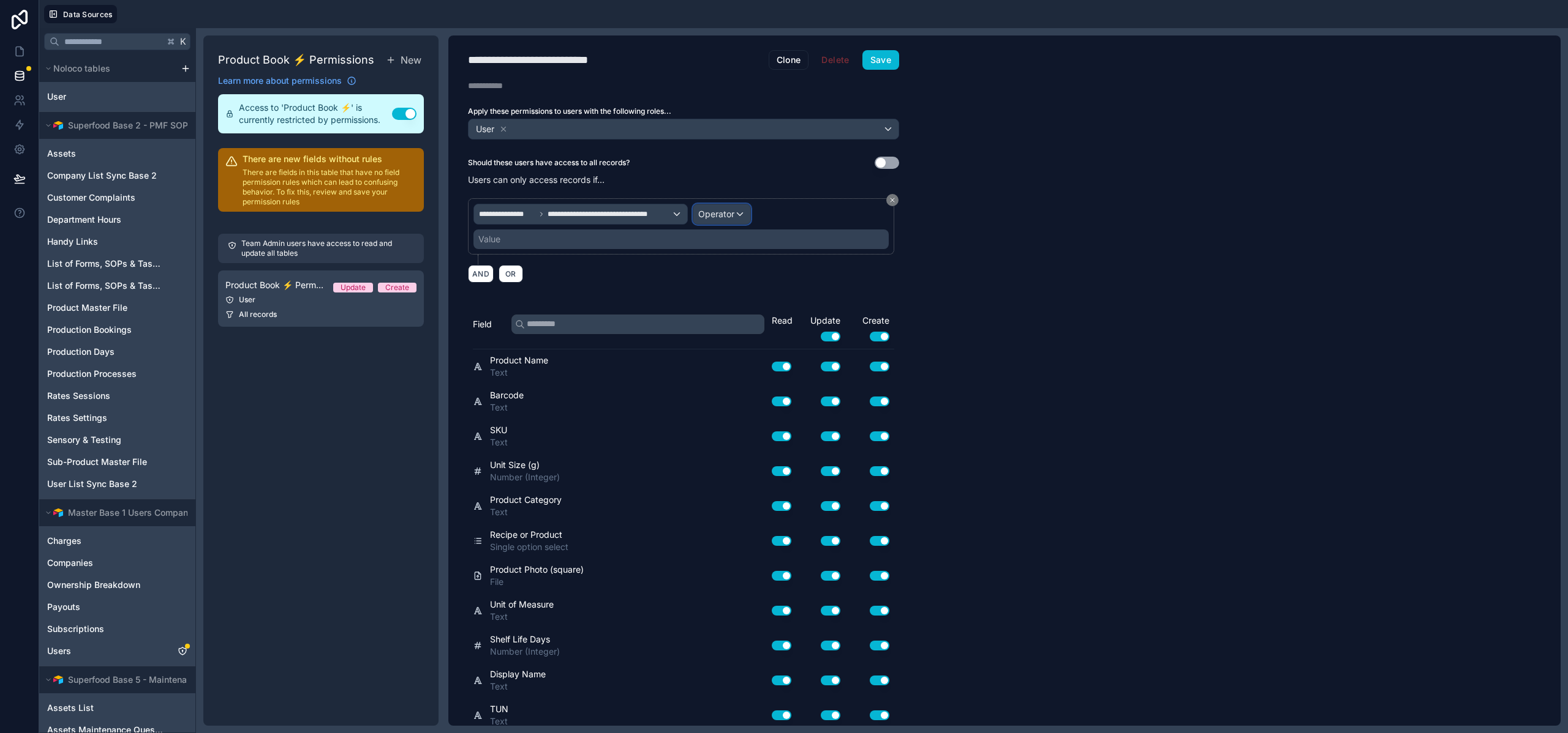
click at [726, 215] on span "Operator" at bounding box center [716, 214] width 36 height 10
click at [732, 321] on span "Is one of" at bounding box center [720, 326] width 34 height 15
click at [585, 239] on div "Value" at bounding box center [681, 239] width 415 height 19
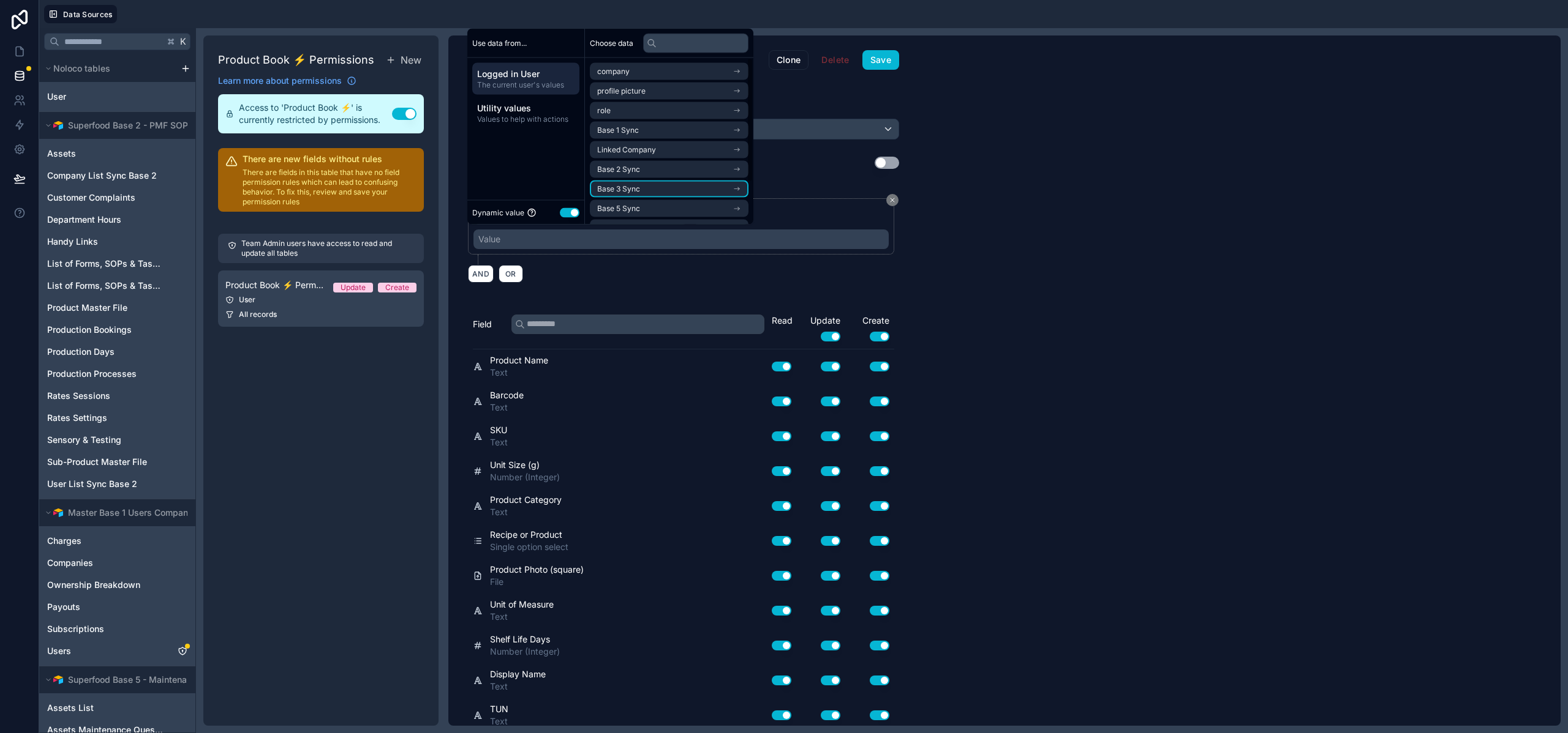
scroll to position [56, 0]
click at [647, 206] on li "Base 10 Sync" at bounding box center [669, 211] width 159 height 18
click at [651, 211] on span "company list sync base 10 noloco collection" at bounding box center [665, 211] width 135 height 10
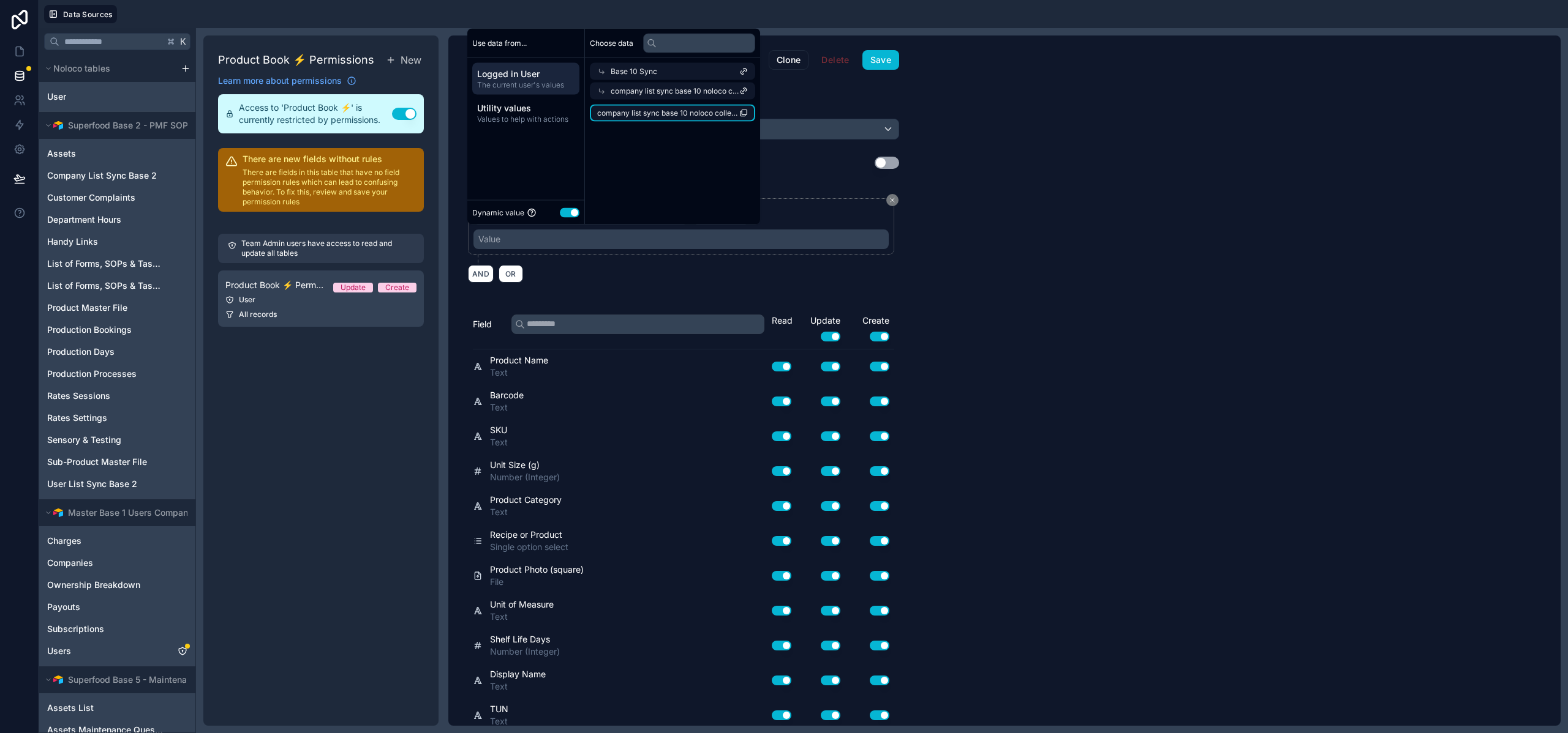
click at [641, 116] on span "company list sync base 10 noloco collection" at bounding box center [668, 114] width 142 height 10
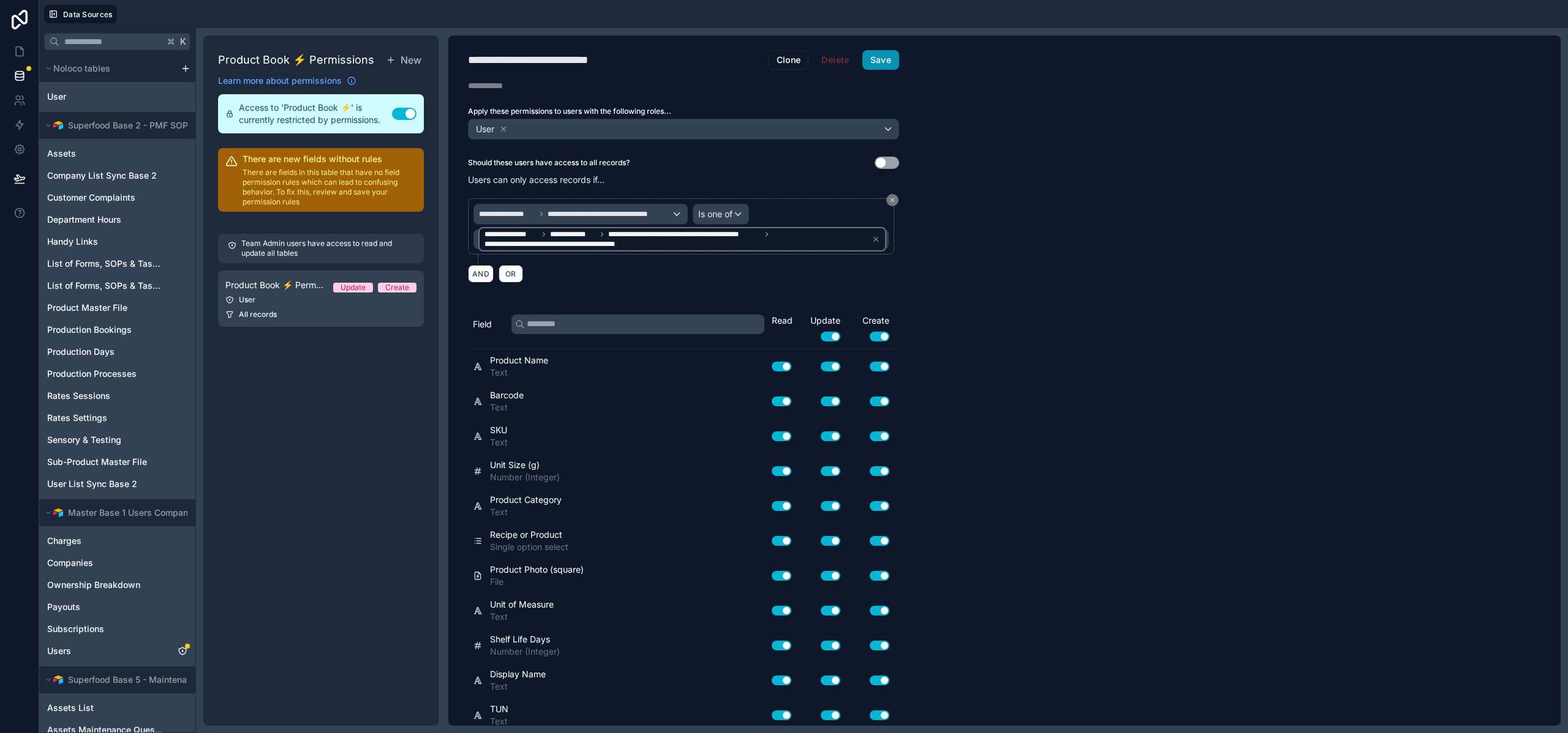
click at [890, 54] on button "Save" at bounding box center [881, 59] width 37 height 19
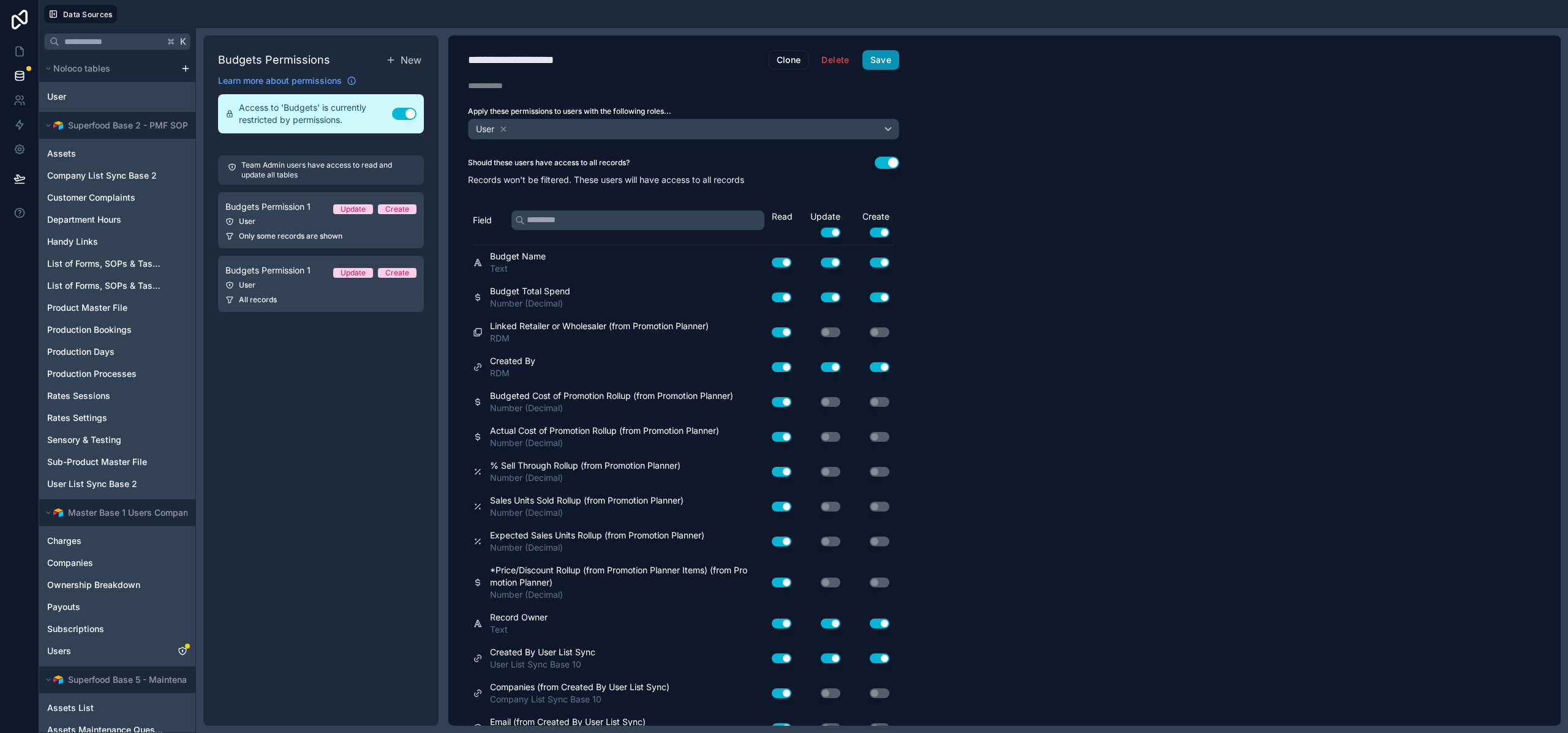
click at [897, 59] on button "Save" at bounding box center [881, 59] width 37 height 19
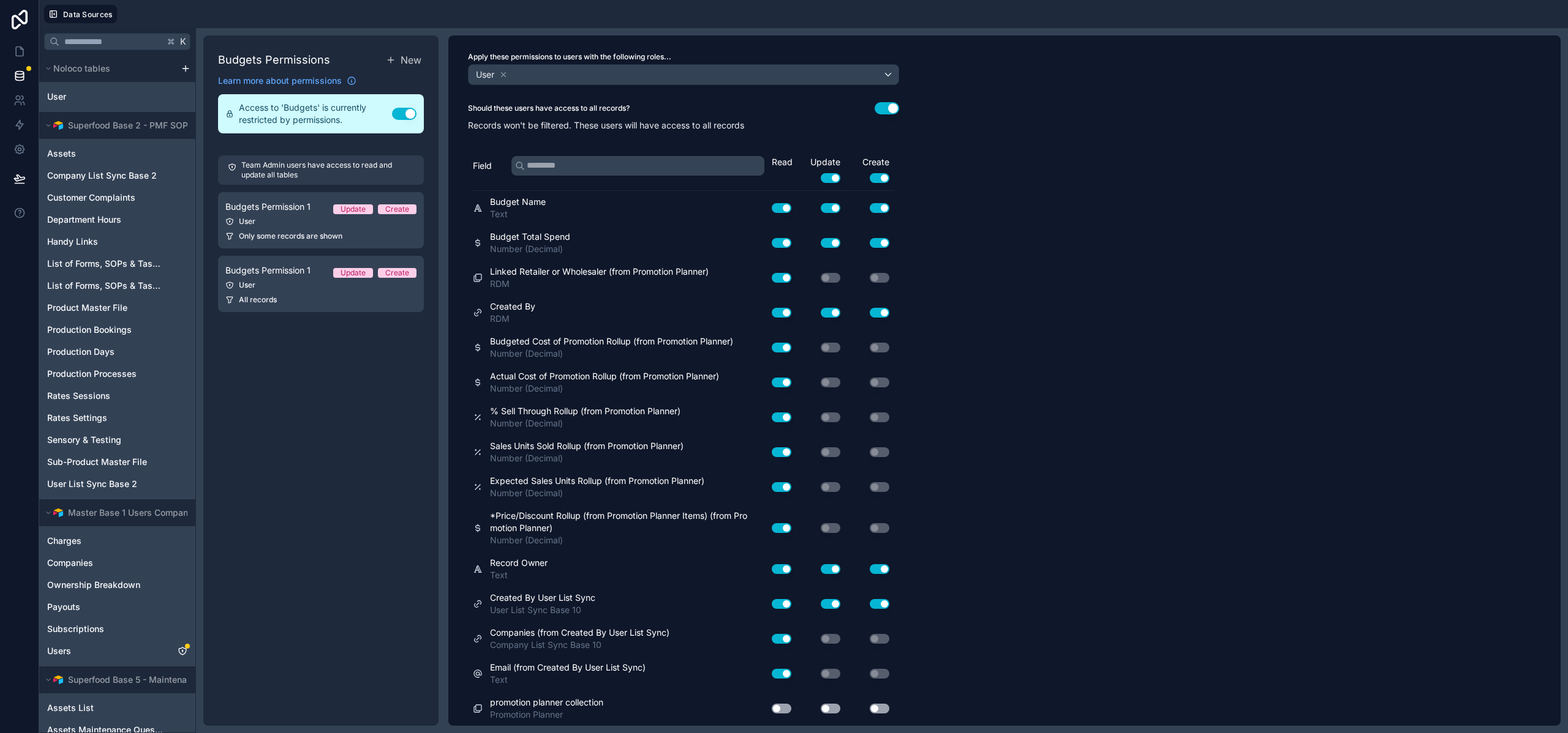
click at [785, 712] on button "Use setting" at bounding box center [781, 709] width 19 height 10
drag, startPoint x: 822, startPoint y: 713, endPoint x: 838, endPoint y: 713, distance: 16.0
click at [827, 713] on div "Use setting" at bounding box center [820, 708] width 49 height 19
click at [832, 710] on button "Use setting" at bounding box center [830, 709] width 19 height 10
click at [875, 710] on button "Use setting" at bounding box center [879, 709] width 19 height 10
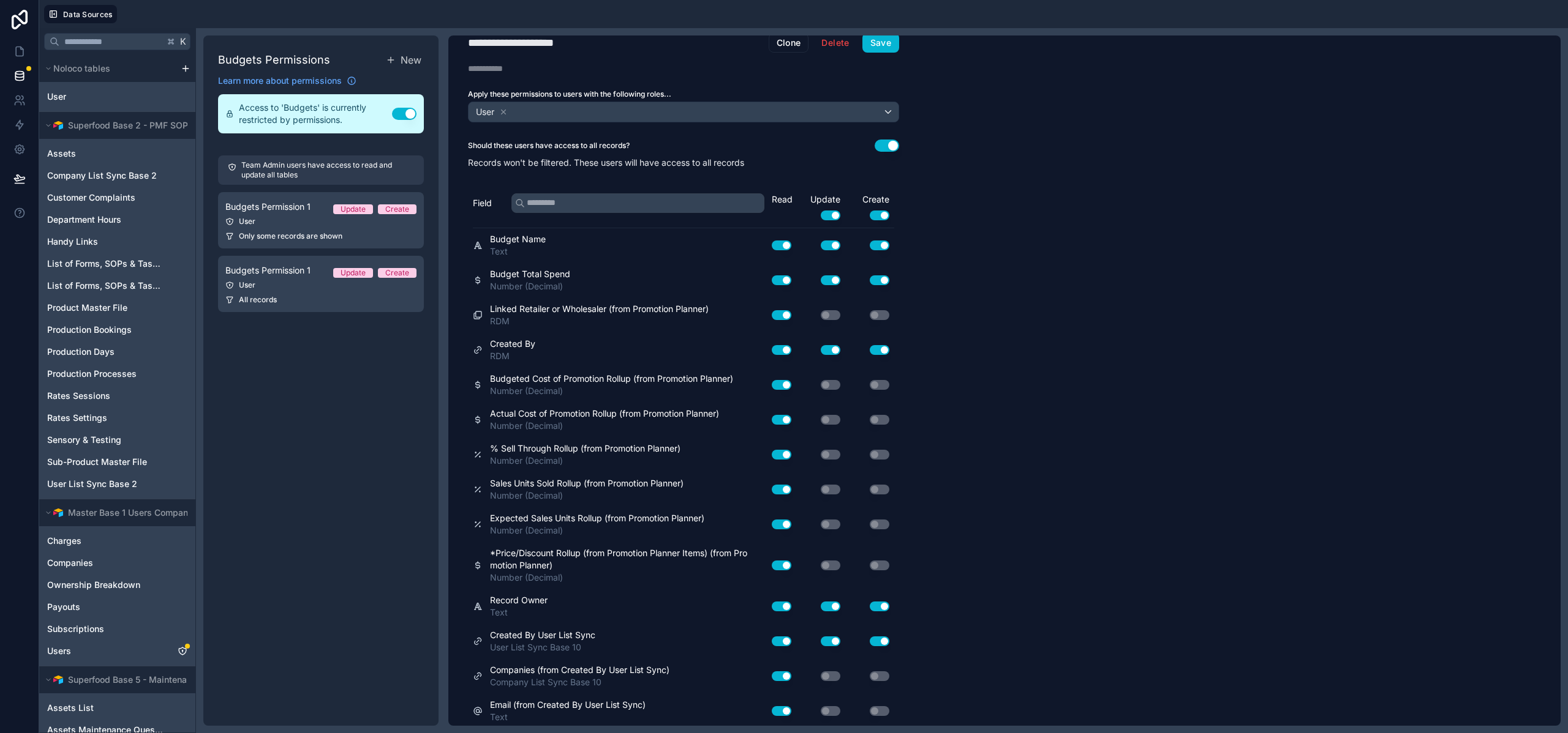
scroll to position [0, 0]
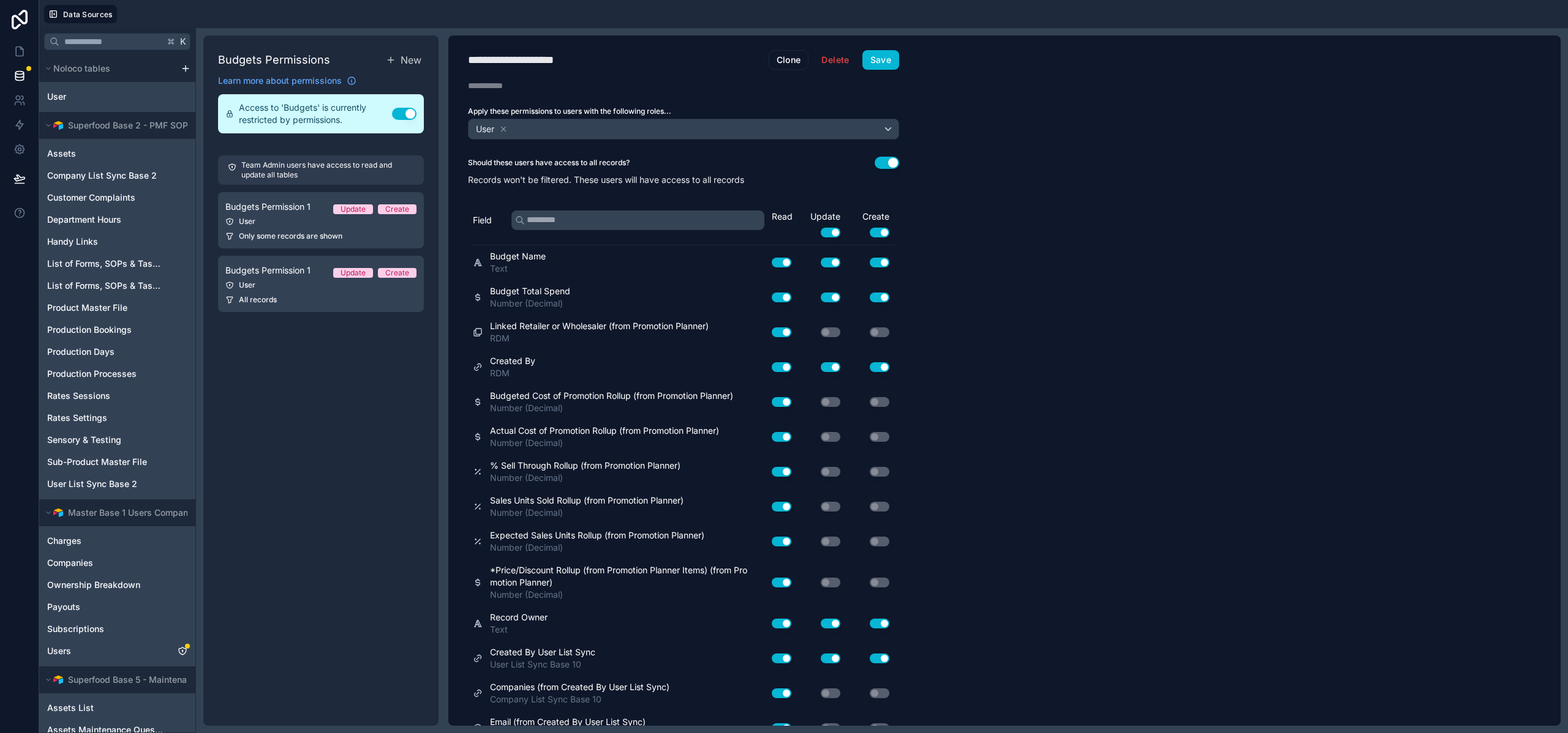
click at [891, 159] on button "Use setting" at bounding box center [886, 162] width 24 height 13
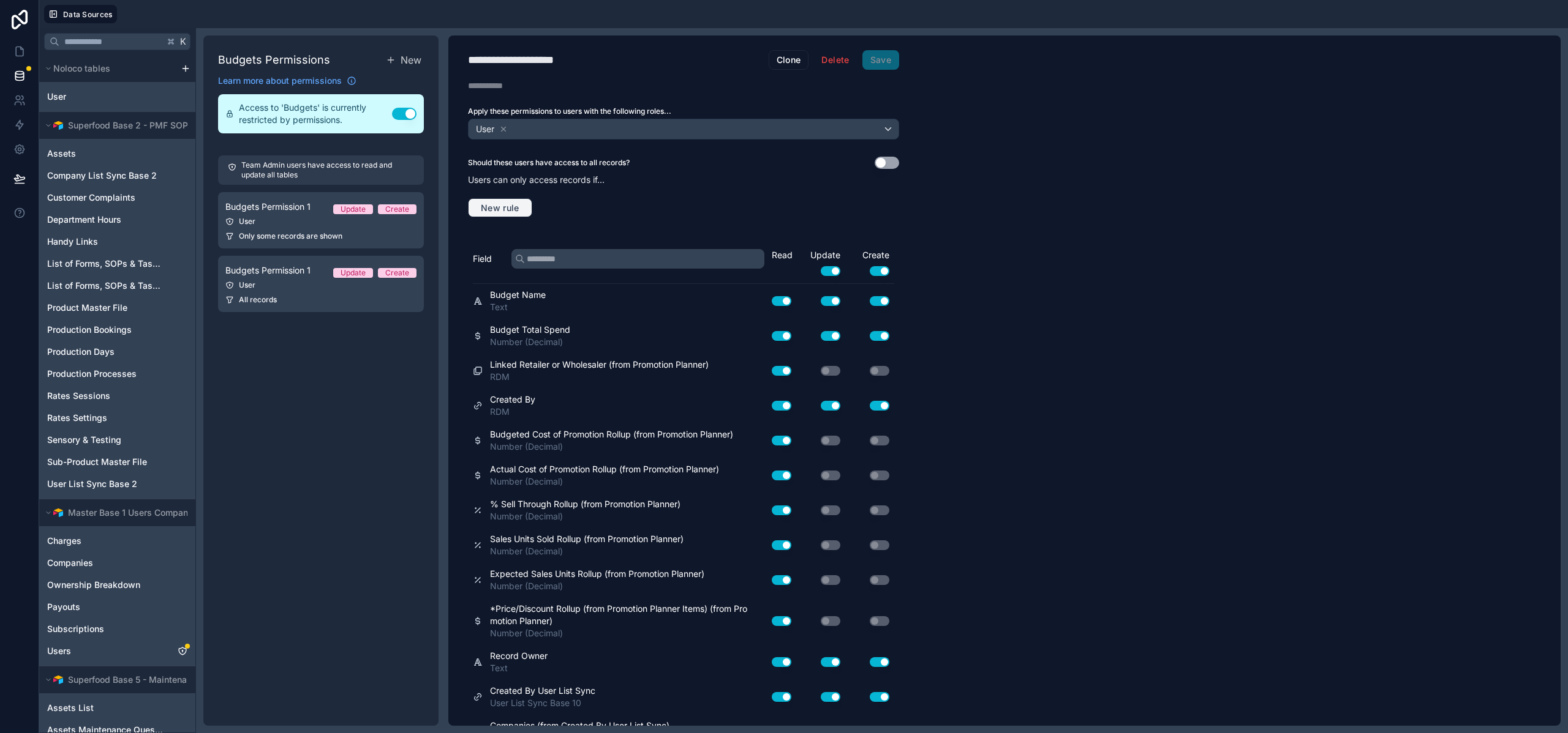
click at [513, 204] on span "New rule" at bounding box center [500, 207] width 49 height 11
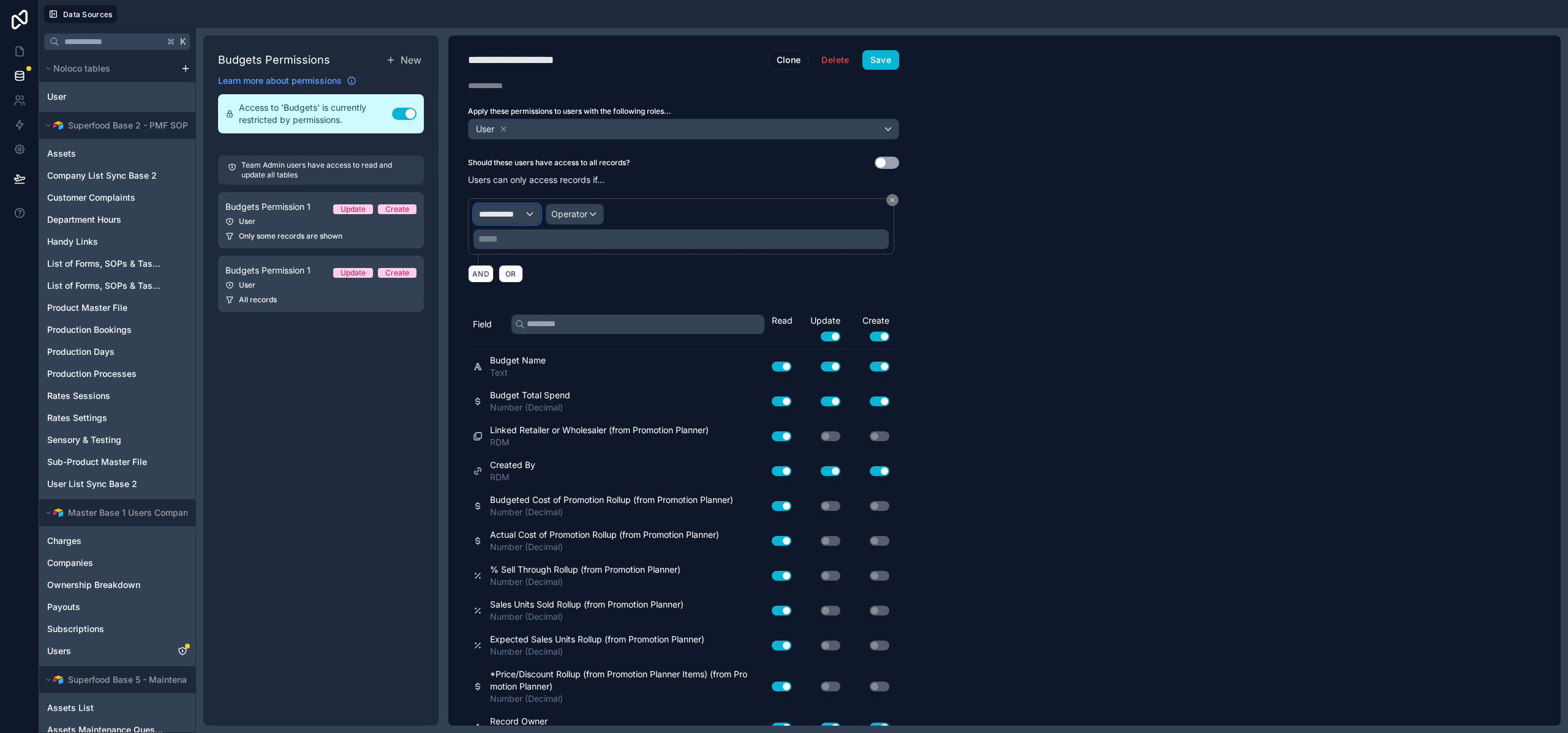
click at [520, 208] on span "**********" at bounding box center [502, 214] width 45 height 13
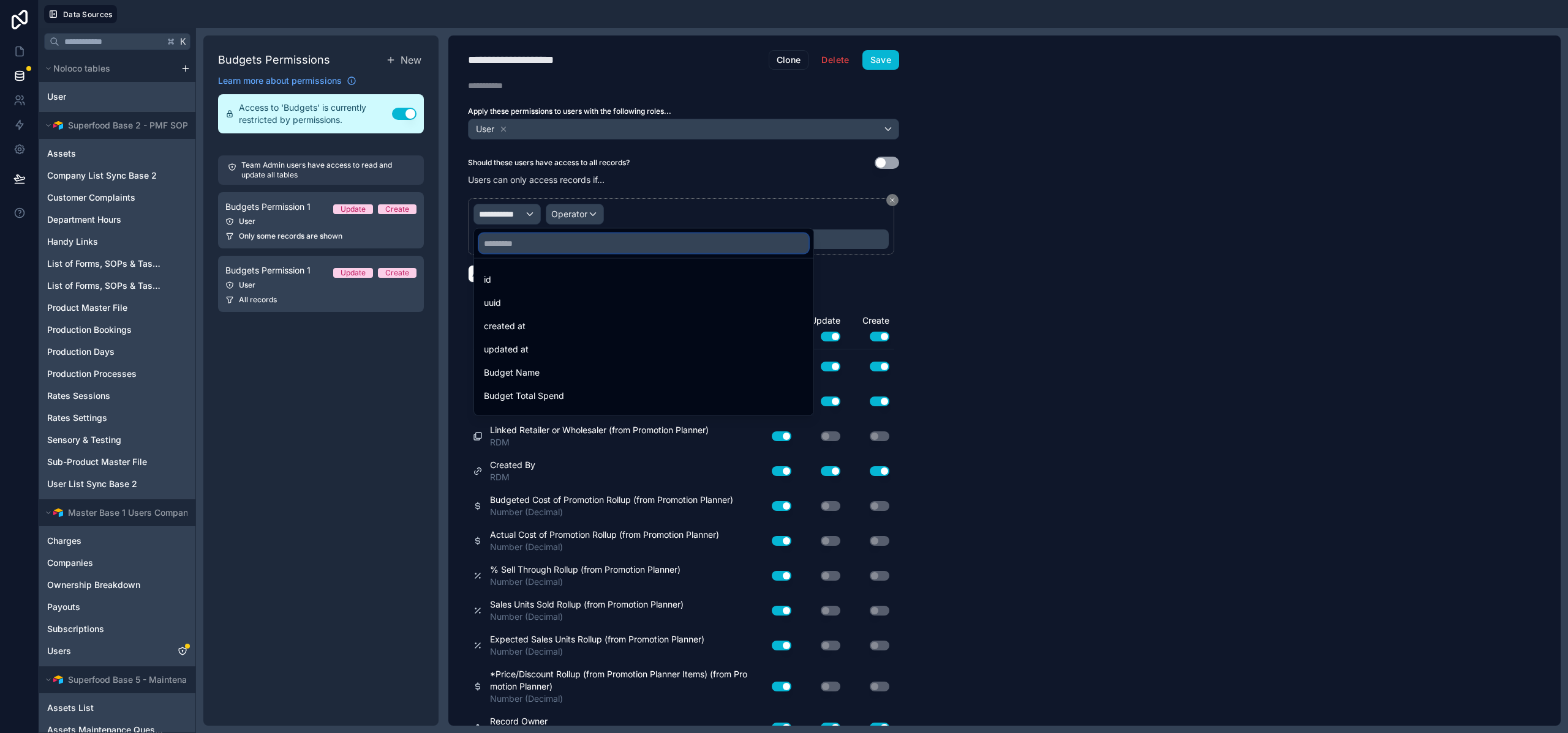
click at [521, 250] on input "text" at bounding box center [644, 243] width 329 height 19
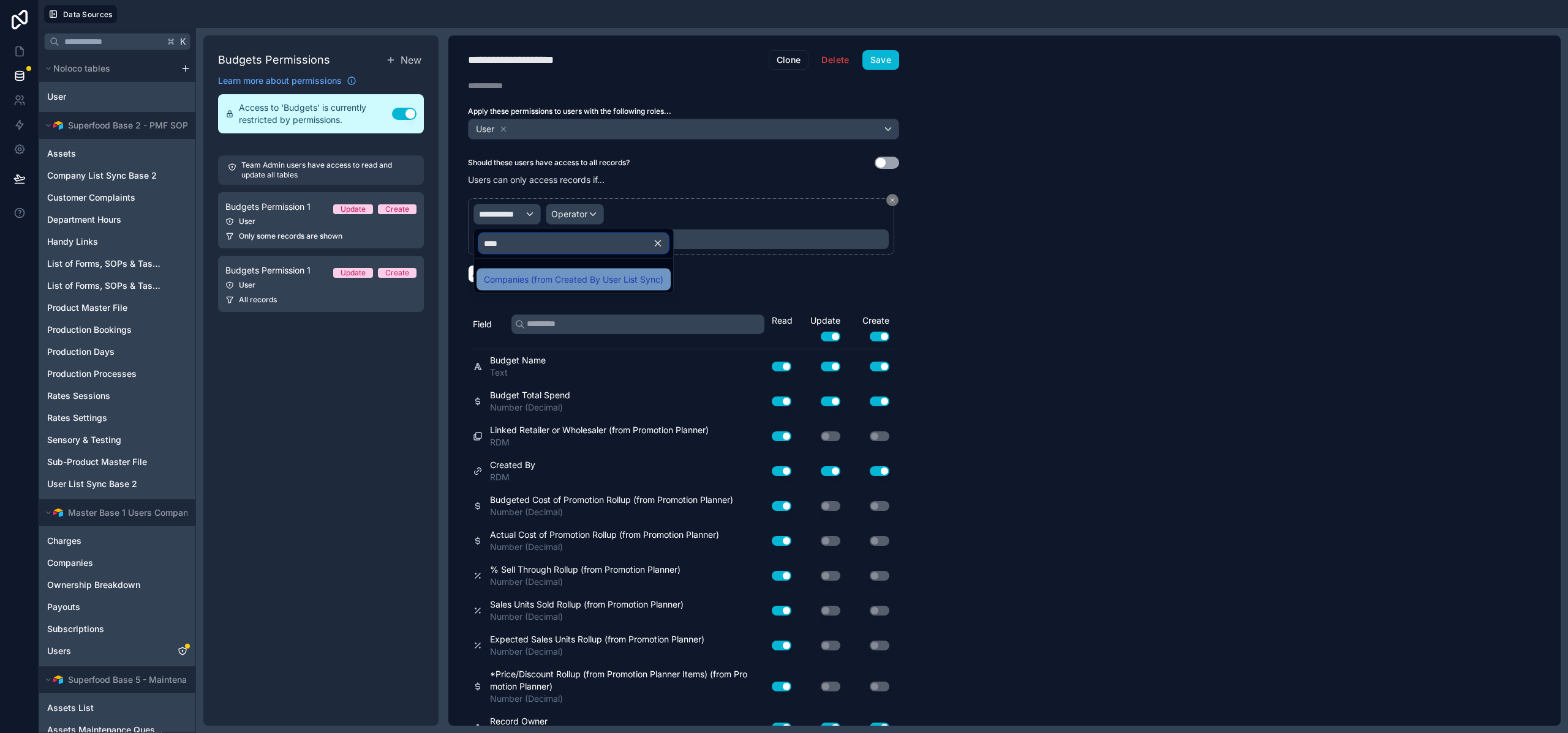
type input "****"
click at [528, 282] on span "Companies (from Created By User List Sync)" at bounding box center [573, 280] width 180 height 15
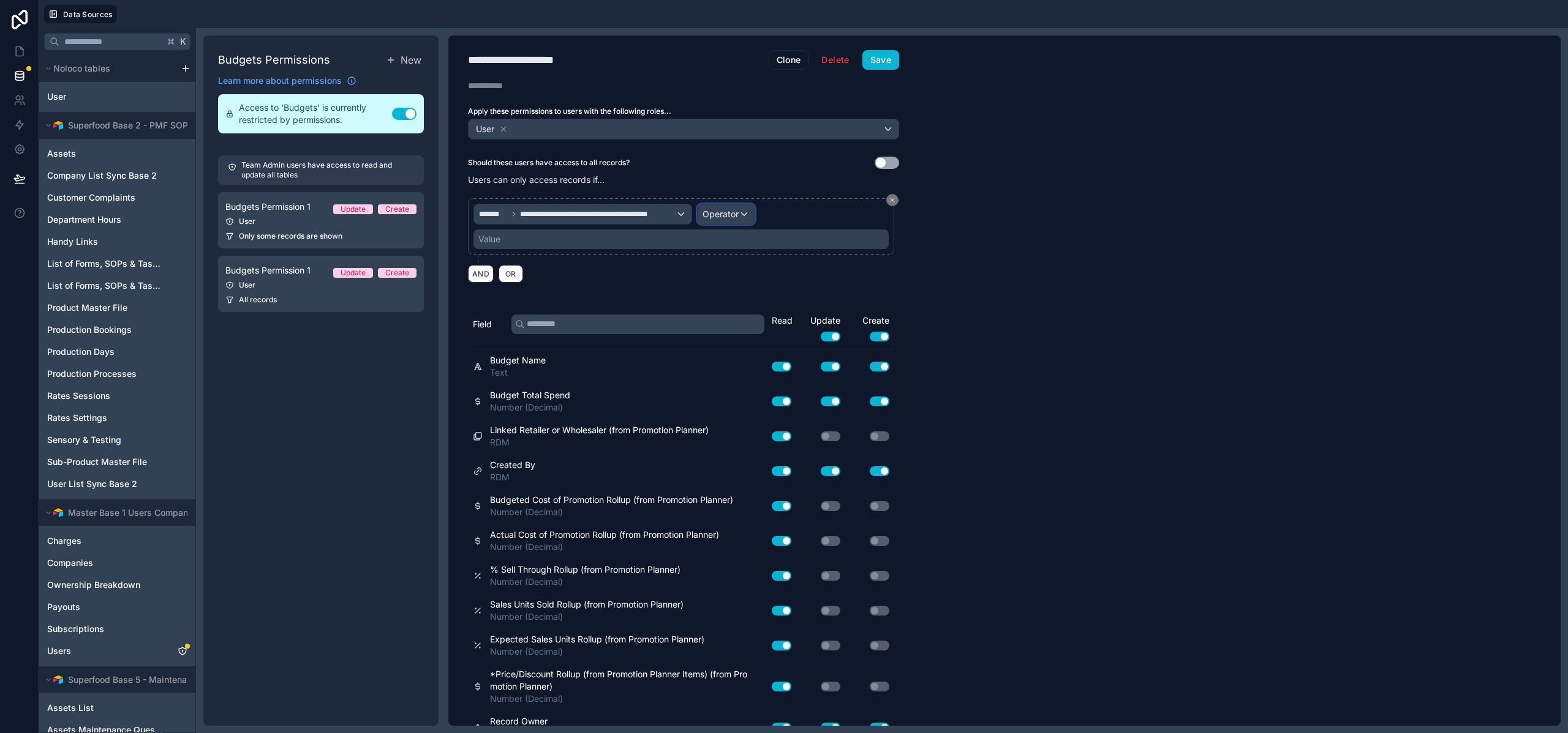
click at [712, 214] on span "Operator" at bounding box center [720, 214] width 36 height 10
click at [733, 318] on div "Is one of" at bounding box center [753, 326] width 105 height 22
click at [615, 243] on div "Value" at bounding box center [681, 239] width 415 height 19
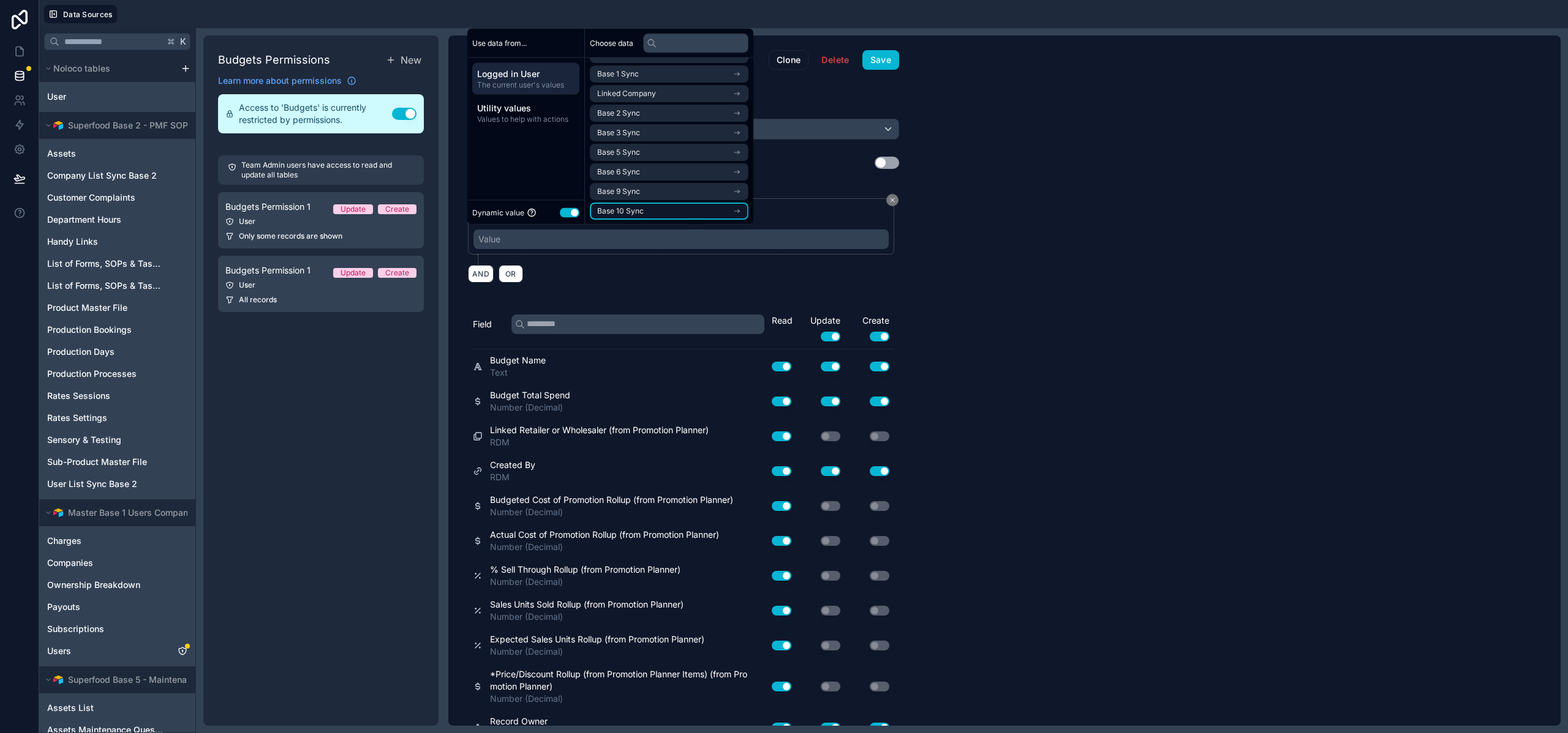
click at [645, 209] on li "Base 10 Sync" at bounding box center [669, 211] width 159 height 18
click at [646, 209] on span "company list sync base 10 noloco collection" at bounding box center [665, 211] width 135 height 10
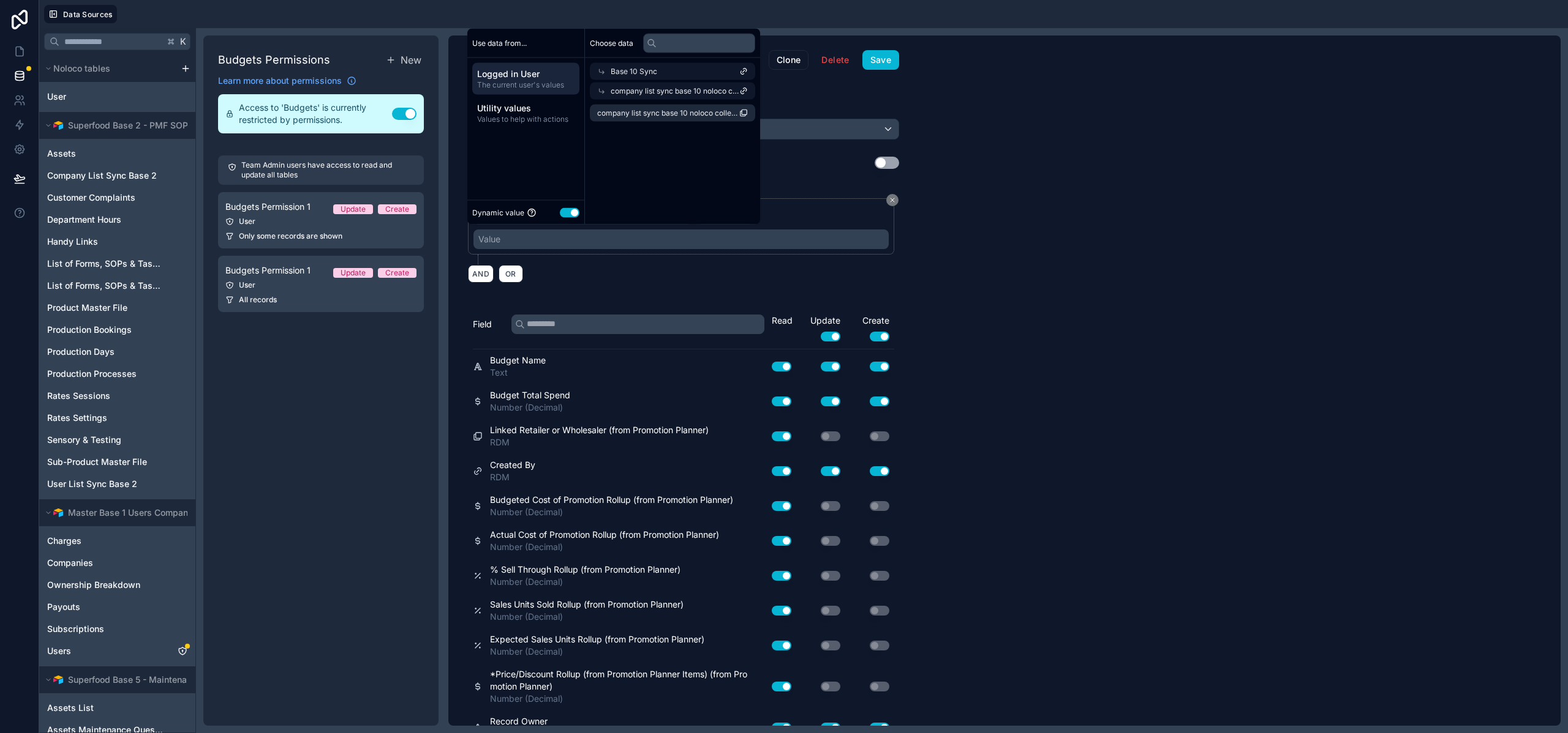
scroll to position [0, 0]
click at [642, 113] on span "company list sync base 10 noloco collection" at bounding box center [668, 114] width 142 height 10
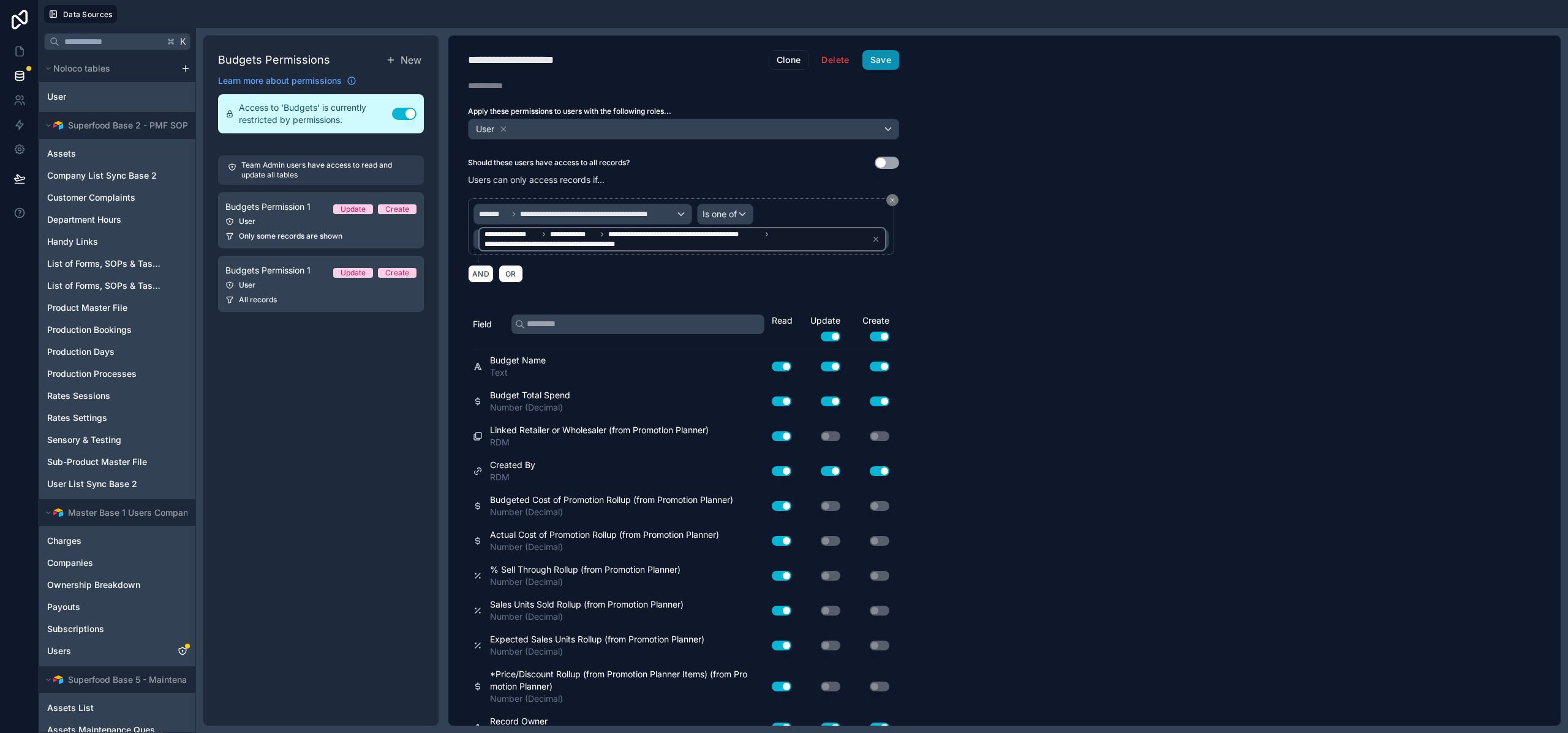
click at [885, 59] on button "Save" at bounding box center [881, 59] width 37 height 19
click at [303, 287] on div "User" at bounding box center [320, 285] width 191 height 10
click at [313, 288] on div "User" at bounding box center [320, 285] width 191 height 10
click at [292, 201] on span "Budgets Permission 1" at bounding box center [268, 206] width 85 height 13
click at [299, 285] on div "User" at bounding box center [320, 285] width 191 height 10
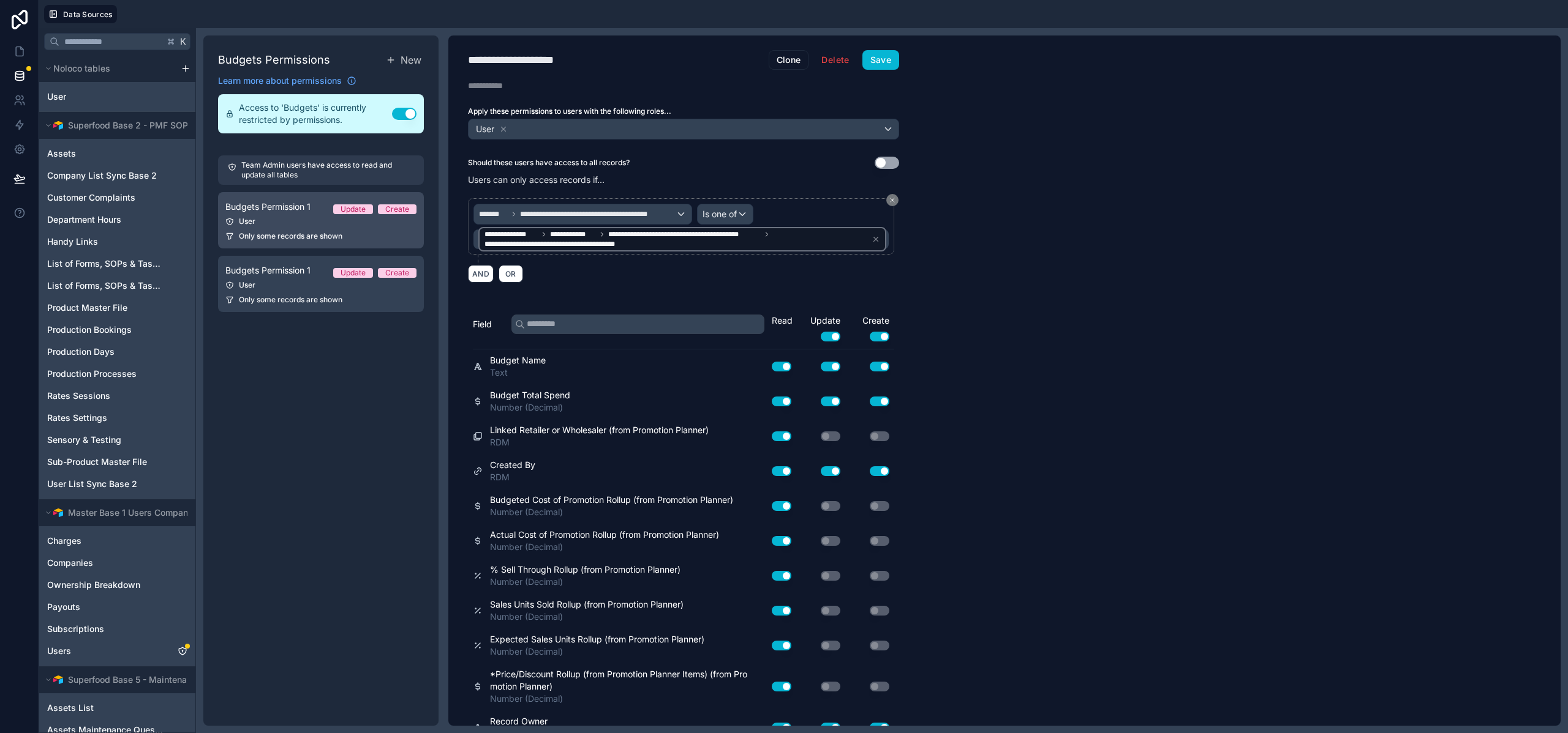
click at [299, 209] on span "Budgets Permission 1" at bounding box center [268, 206] width 85 height 13
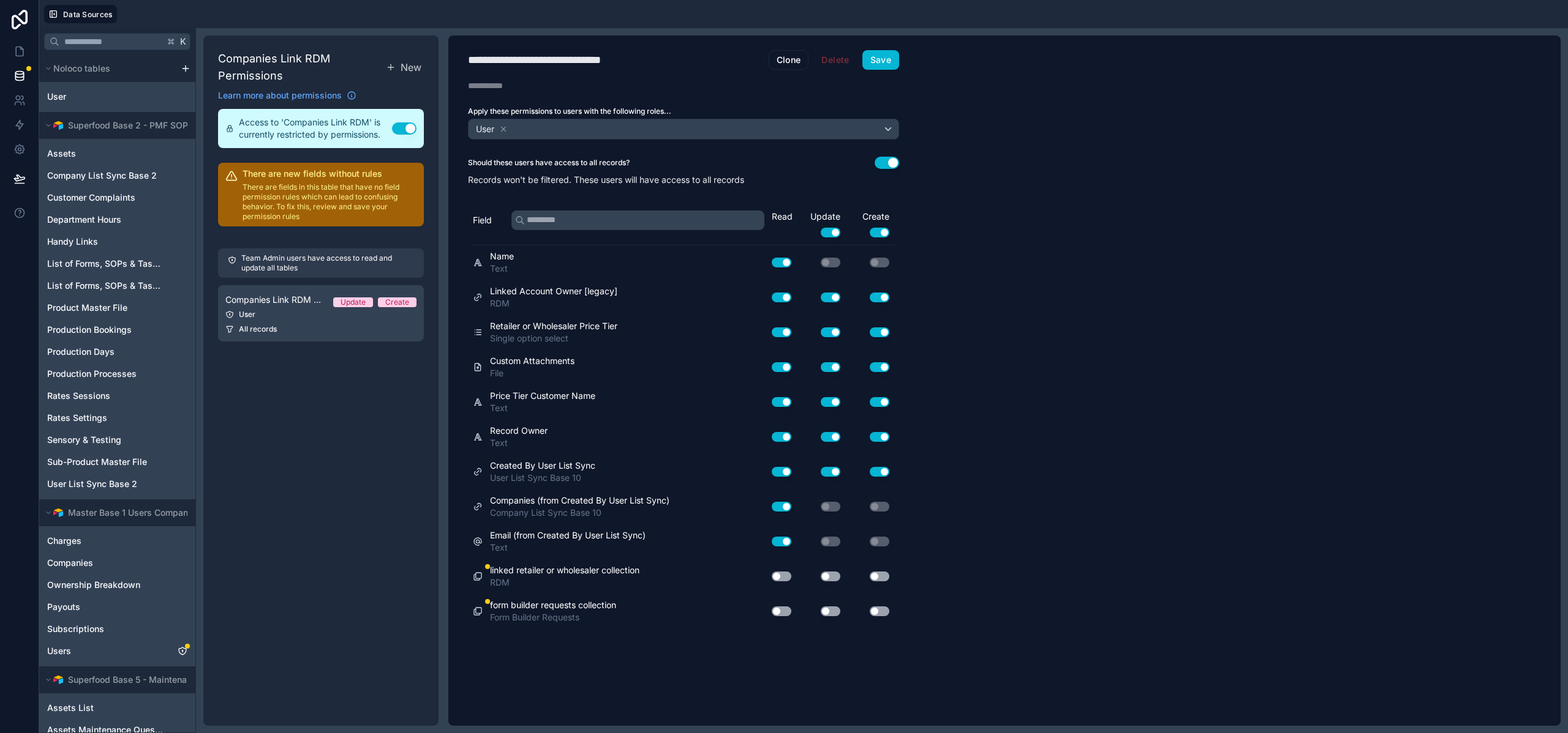
click at [784, 574] on button "Use setting" at bounding box center [781, 577] width 19 height 10
click at [820, 577] on button "Use setting" at bounding box center [830, 577] width 19 height 10
click at [875, 575] on button "Use setting" at bounding box center [879, 577] width 19 height 10
click at [876, 613] on button "Use setting" at bounding box center [879, 612] width 19 height 10
click at [825, 614] on button "Use setting" at bounding box center [830, 612] width 19 height 10
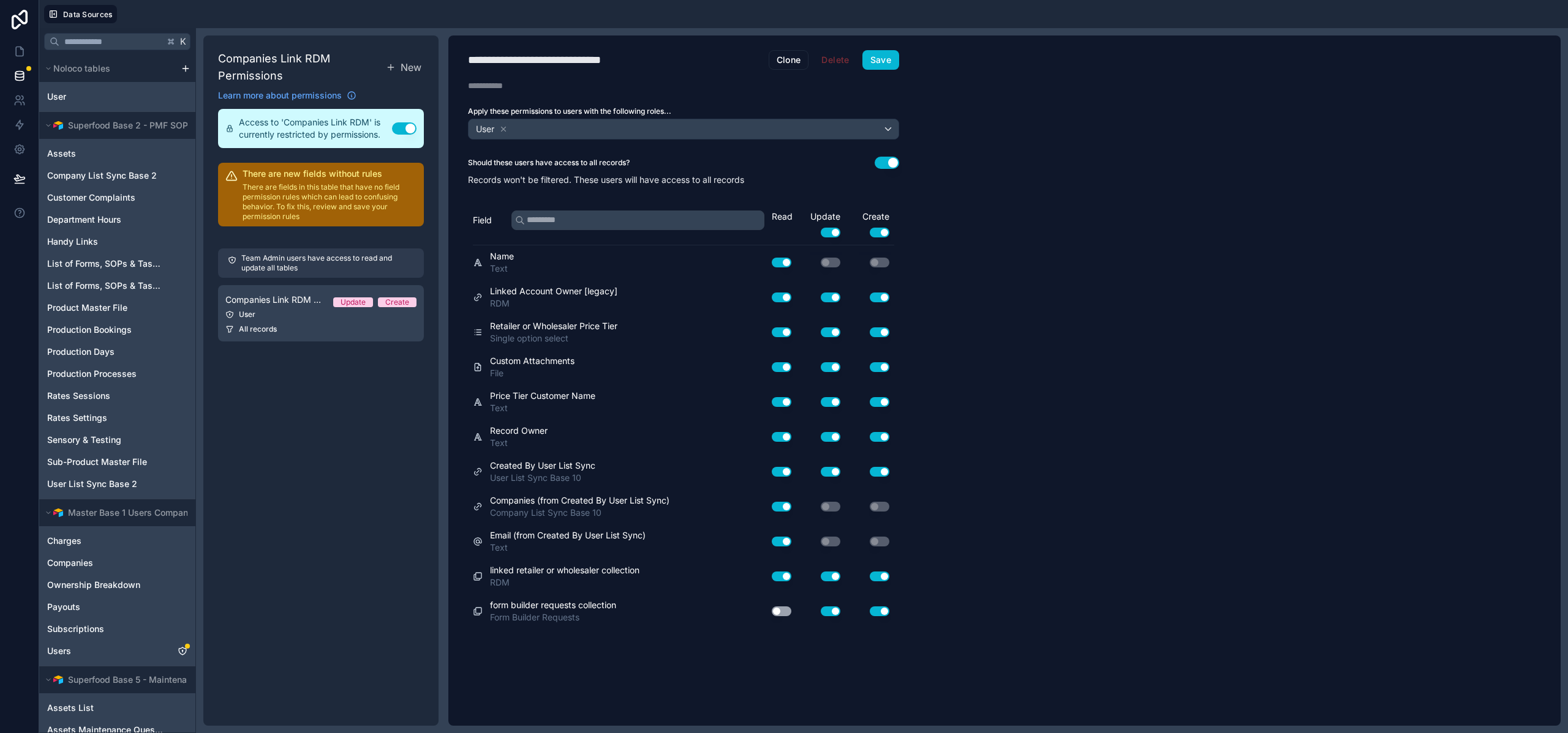
click at [783, 611] on button "Use setting" at bounding box center [781, 612] width 19 height 10
click at [603, 126] on div "User" at bounding box center [683, 129] width 430 height 19
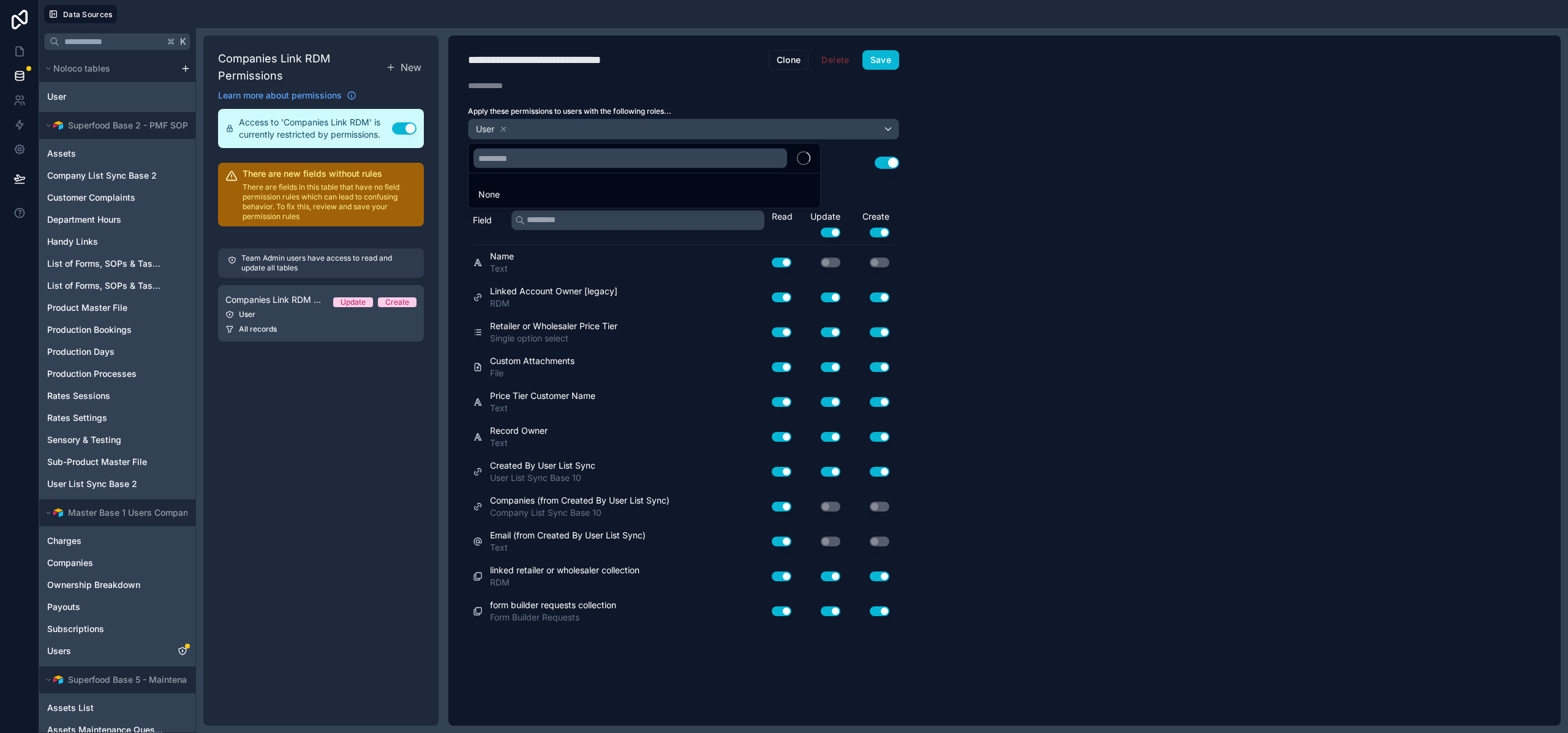
click at [603, 126] on div at bounding box center [784, 366] width 1568 height 733
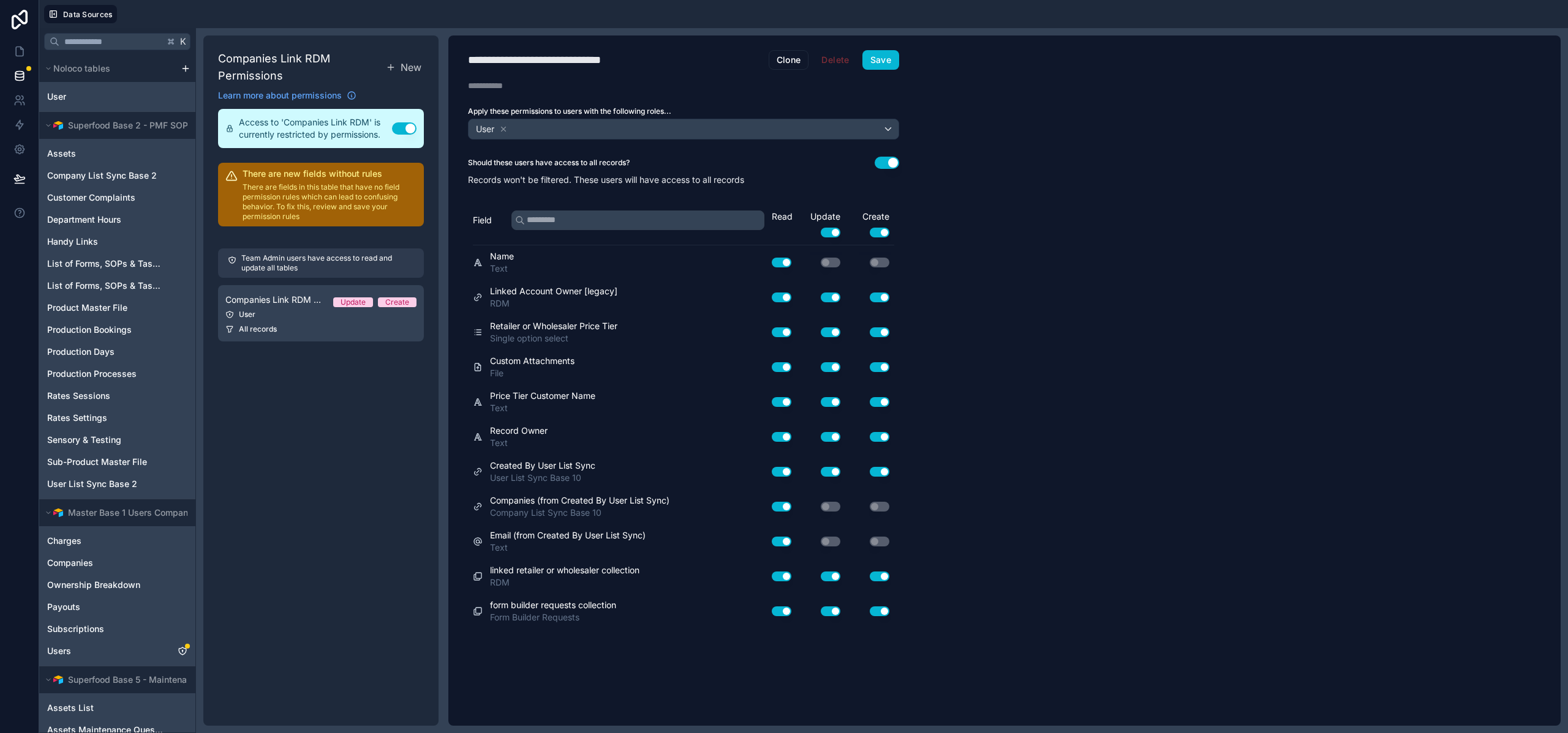
click at [886, 162] on button "Use setting" at bounding box center [886, 162] width 24 height 13
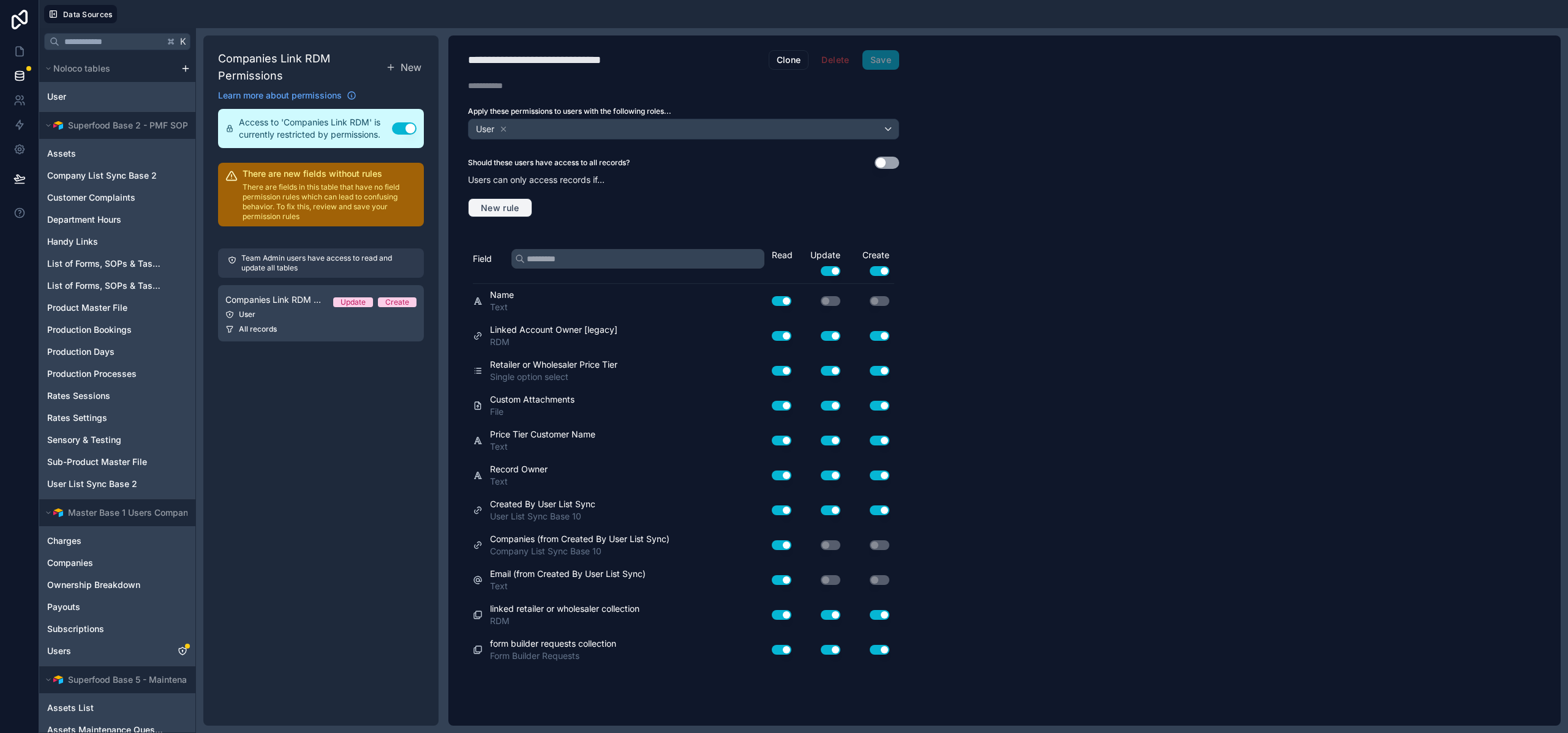
click at [528, 215] on button "New rule" at bounding box center [499, 207] width 64 height 19
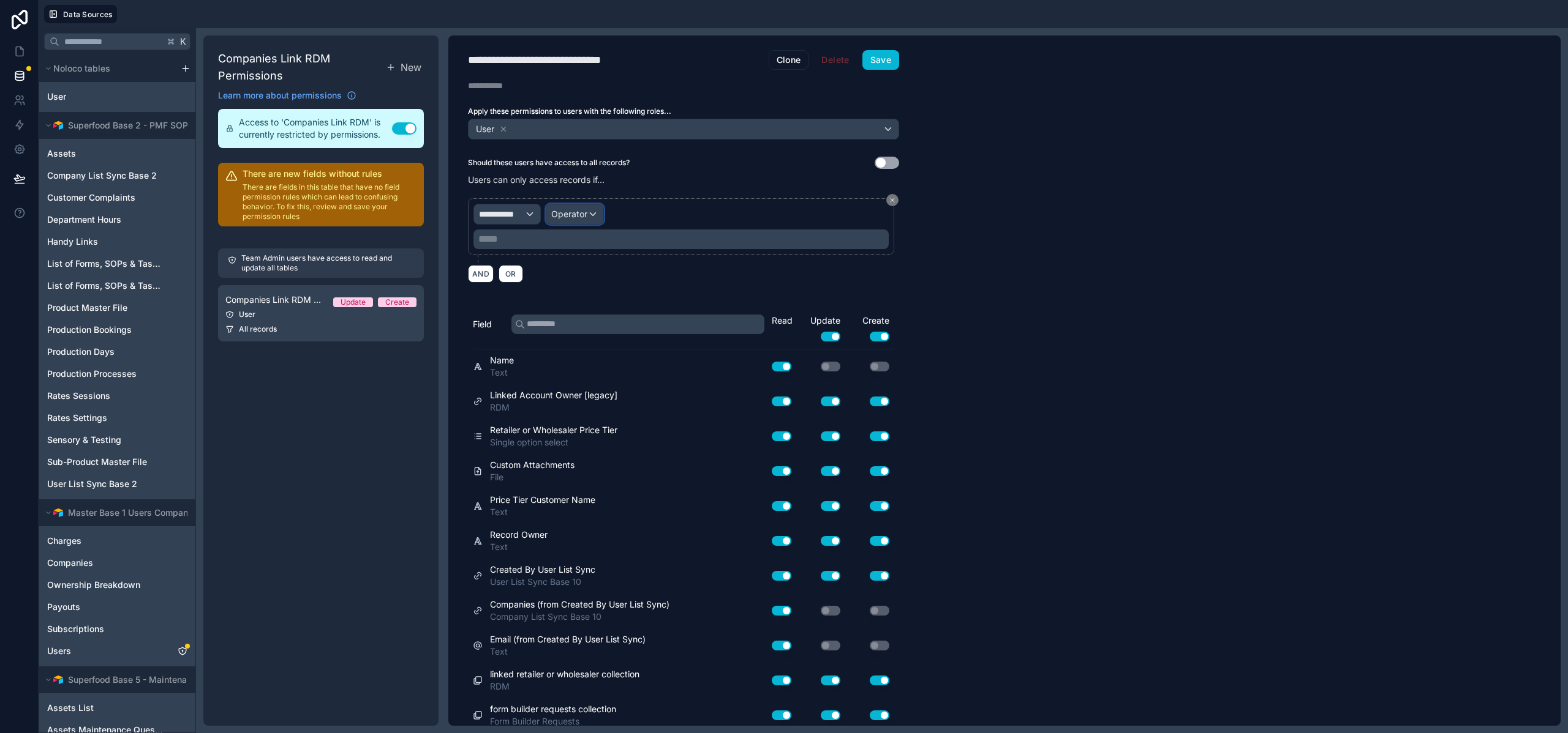
drag, startPoint x: 553, startPoint y: 211, endPoint x: 525, endPoint y: 211, distance: 28.0
click at [525, 211] on div "**********" at bounding box center [681, 227] width 415 height 45
click at [525, 211] on div "**********" at bounding box center [507, 214] width 66 height 19
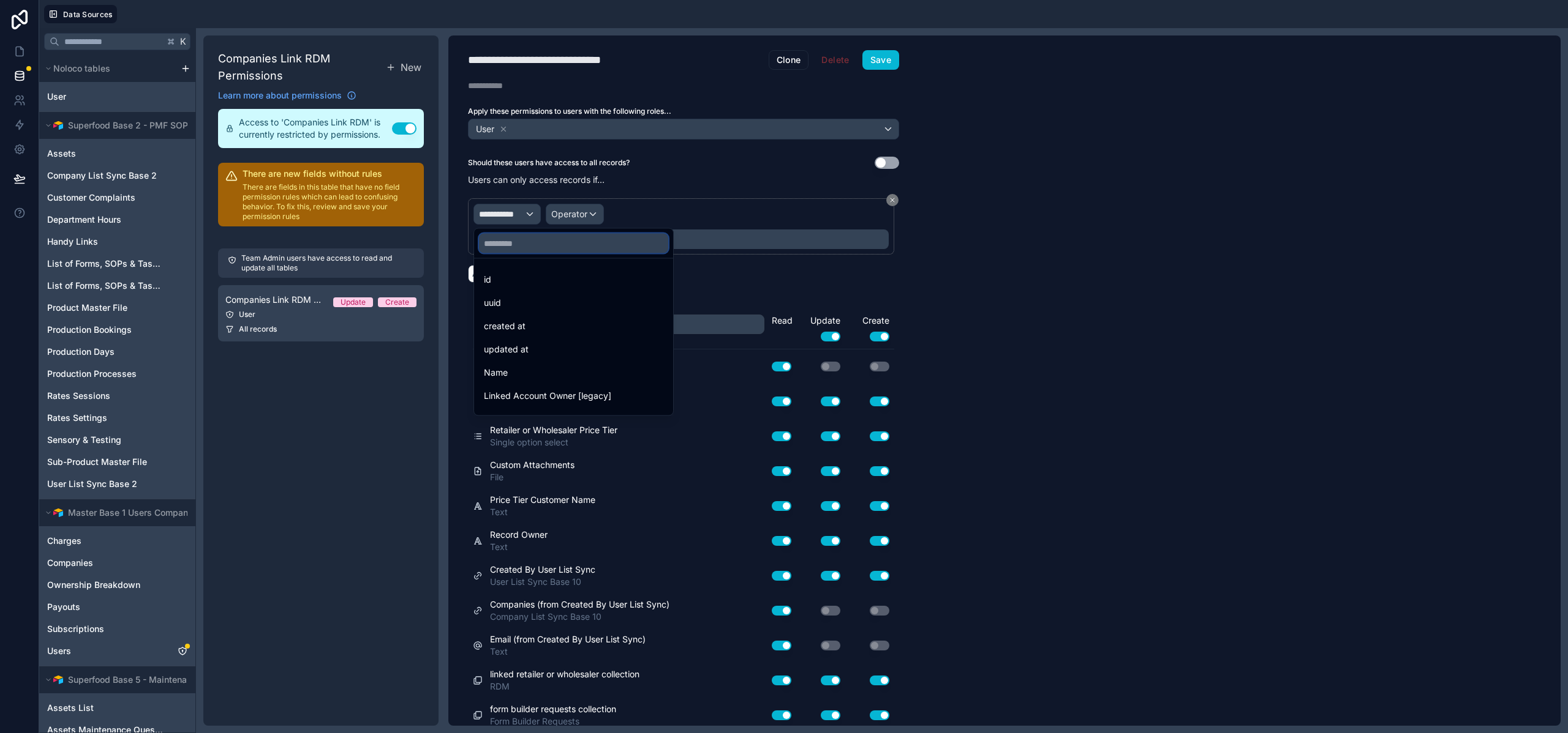
click at [513, 243] on input "text" at bounding box center [574, 243] width 189 height 19
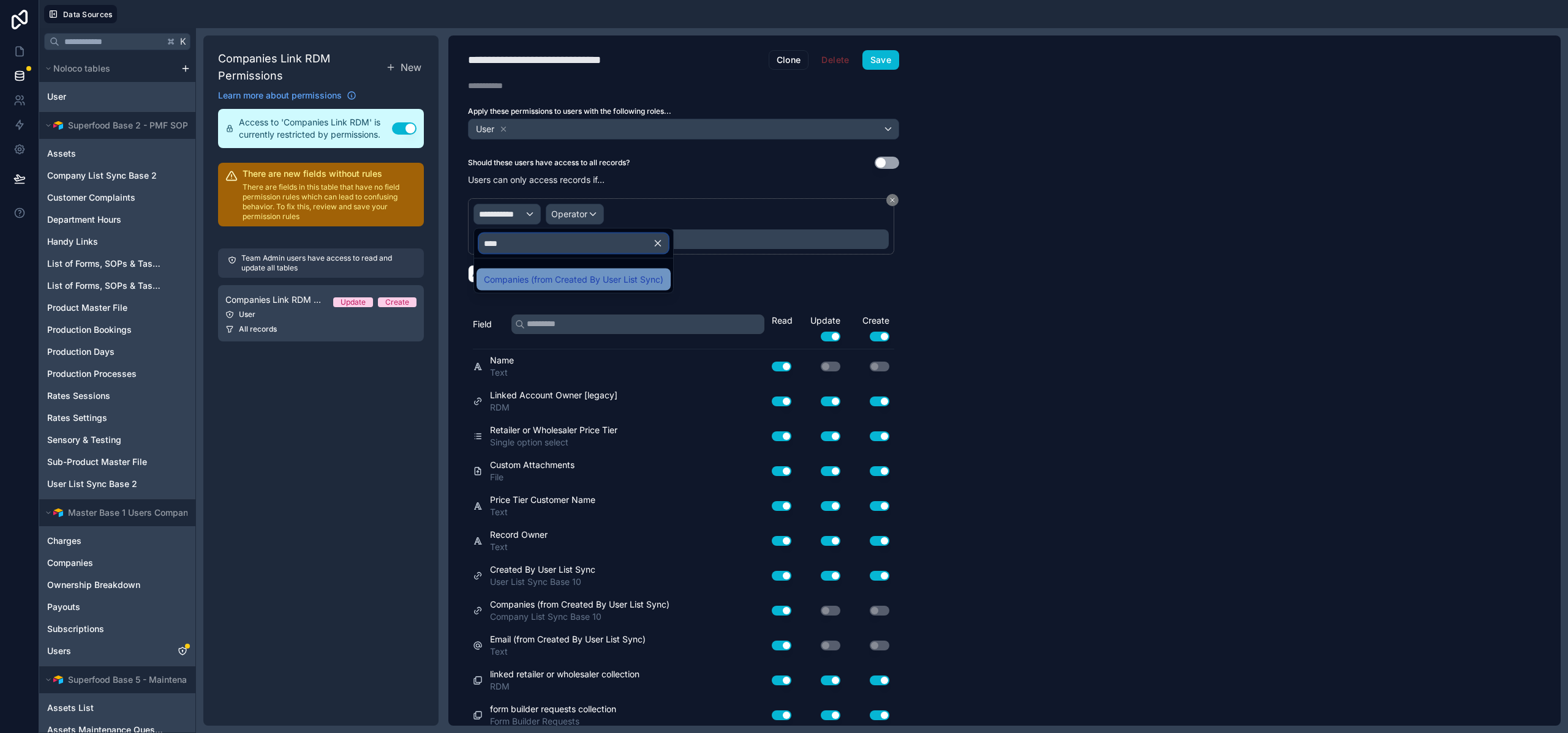
type input "****"
click at [569, 273] on span "Companies (from Created By User List Sync)" at bounding box center [573, 280] width 180 height 15
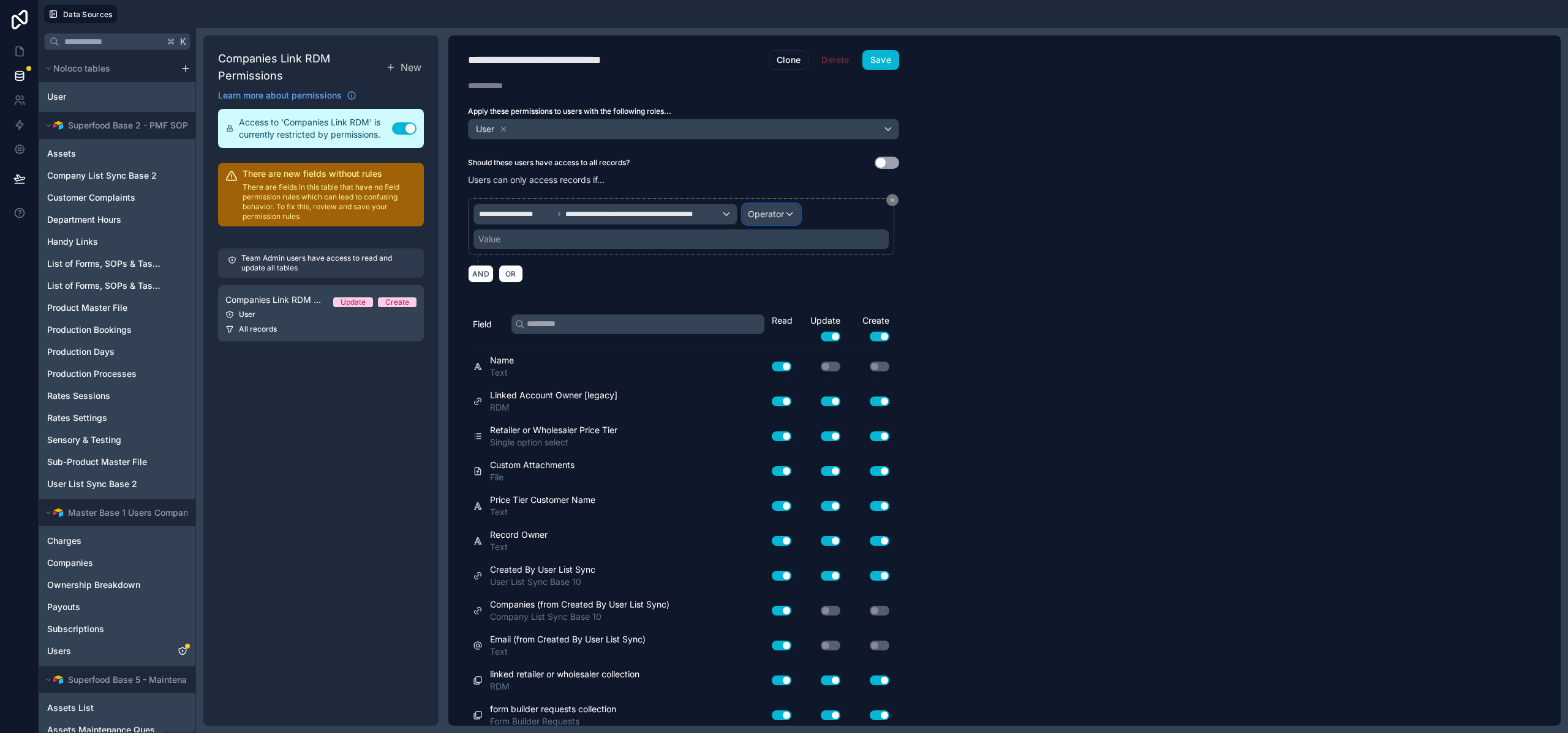
click at [779, 214] on span "Operator" at bounding box center [765, 214] width 36 height 10
click at [770, 330] on span "Is one of" at bounding box center [770, 326] width 34 height 15
click at [591, 237] on div "Value" at bounding box center [681, 239] width 415 height 19
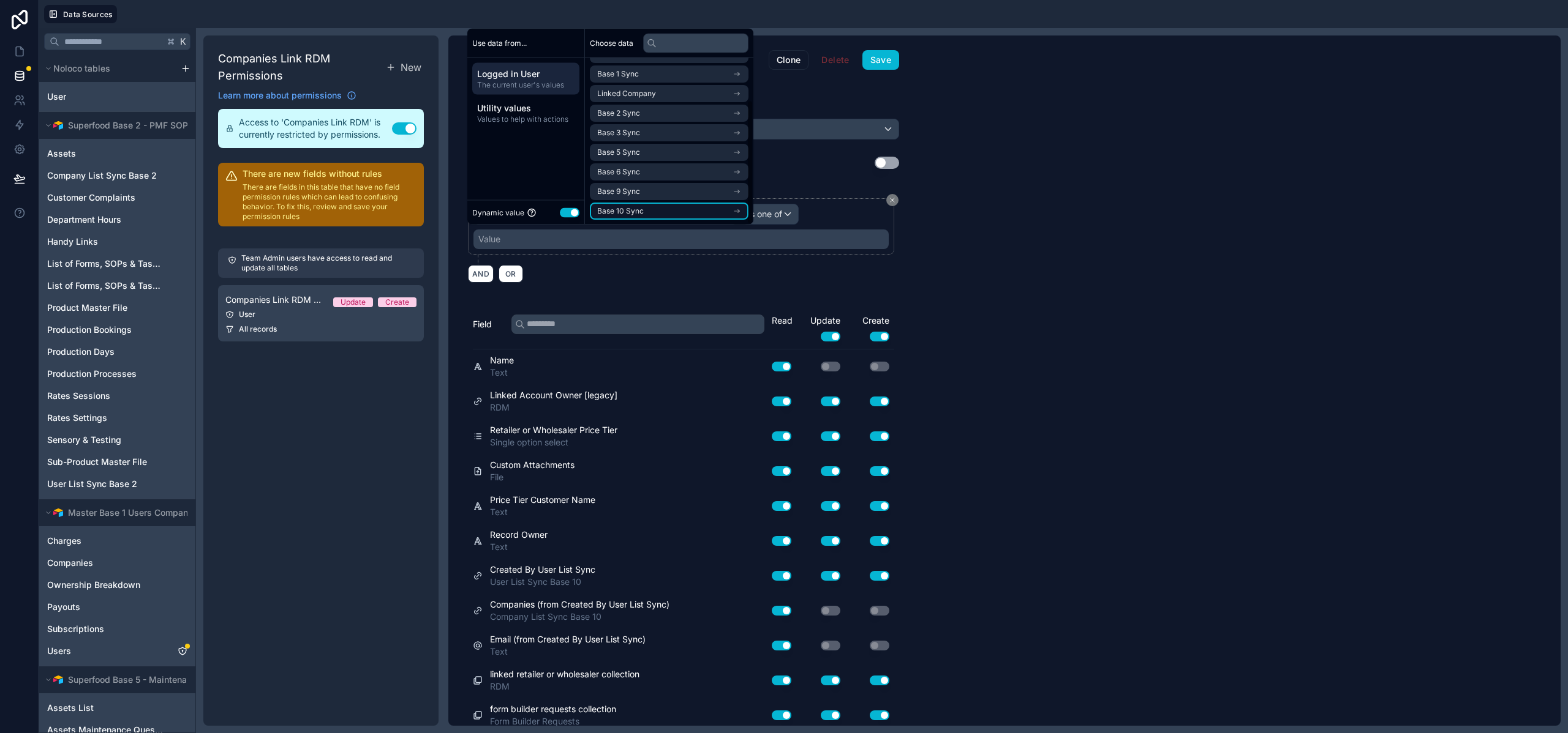
click at [644, 206] on li "Base 10 Sync" at bounding box center [669, 211] width 159 height 18
click at [660, 204] on li "company list sync base 10 noloco collection" at bounding box center [669, 211] width 159 height 18
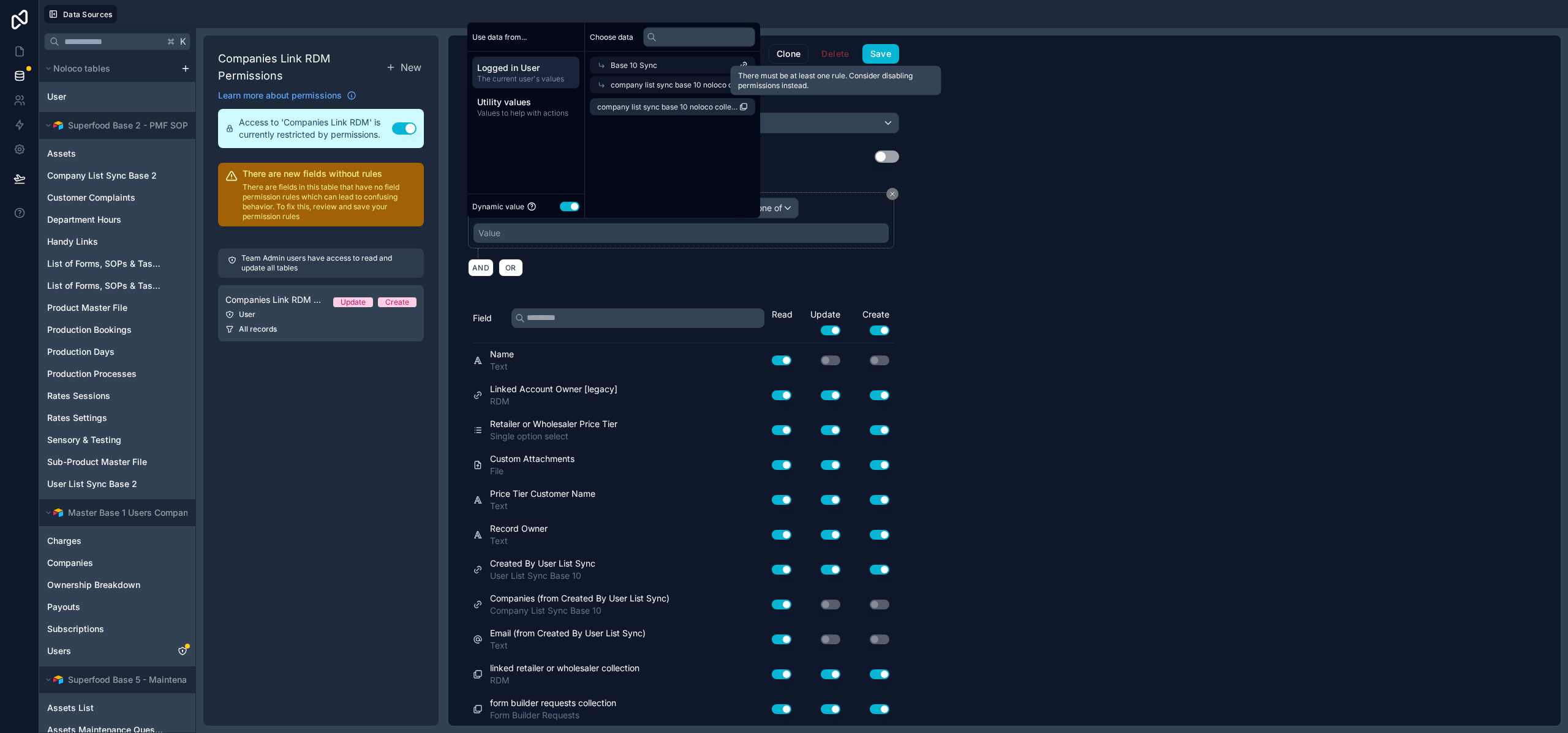
scroll to position [7, 0]
click at [884, 52] on button "Save" at bounding box center [881, 53] width 37 height 19
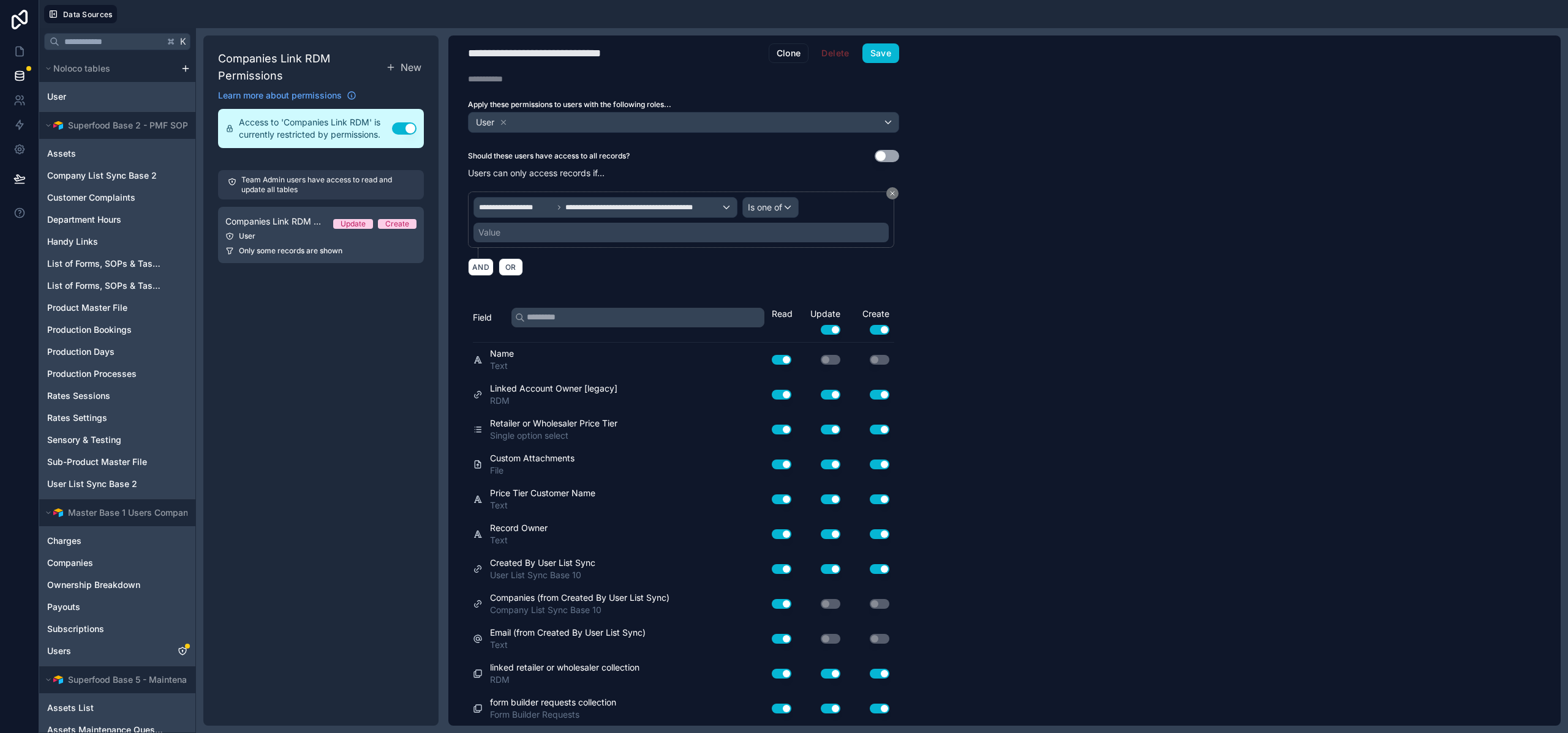
click at [386, 369] on div "Companies Link RDM Permissions New Learn more about permissions Access to 'Comp…" at bounding box center [320, 380] width 235 height 690
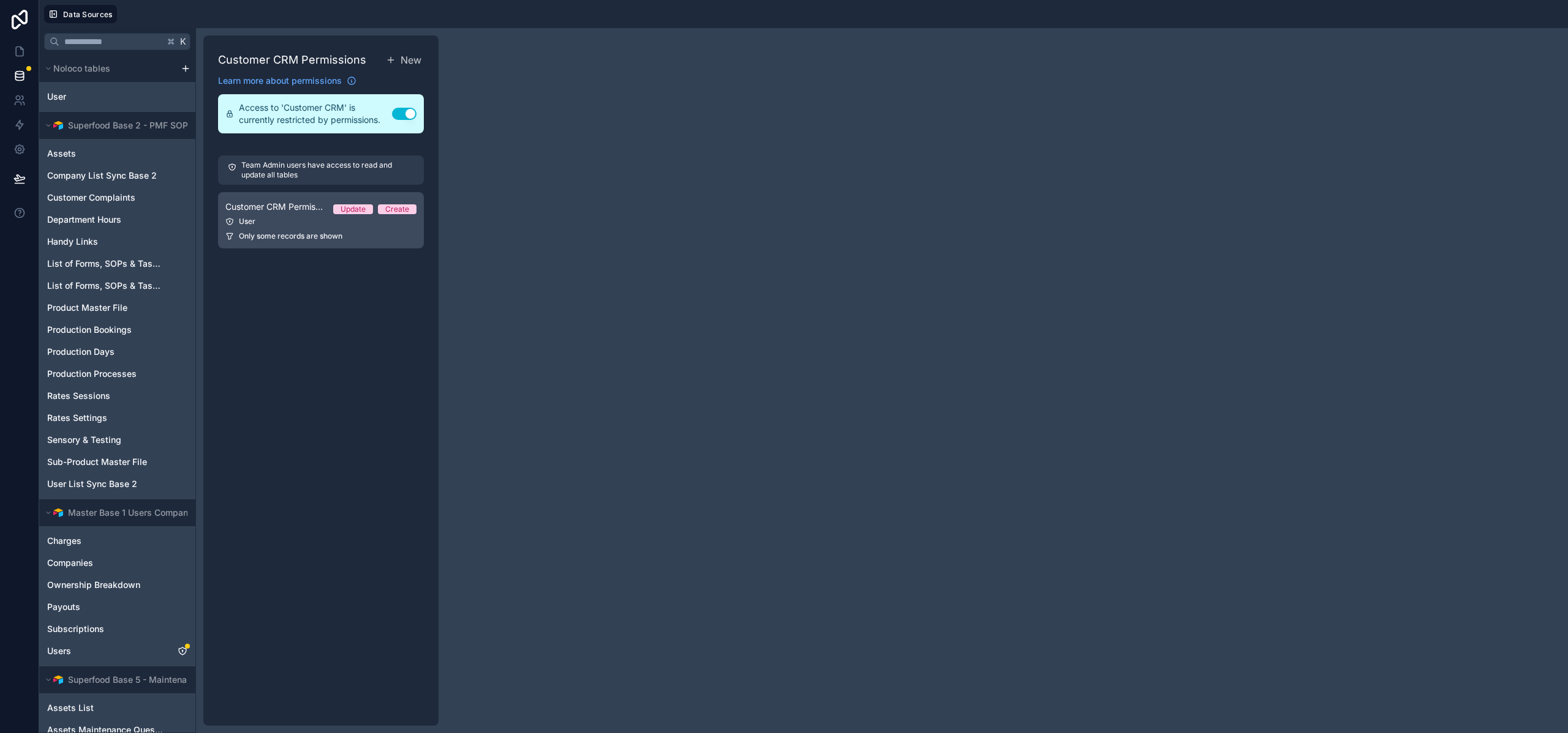
click at [292, 222] on div "User" at bounding box center [320, 221] width 191 height 10
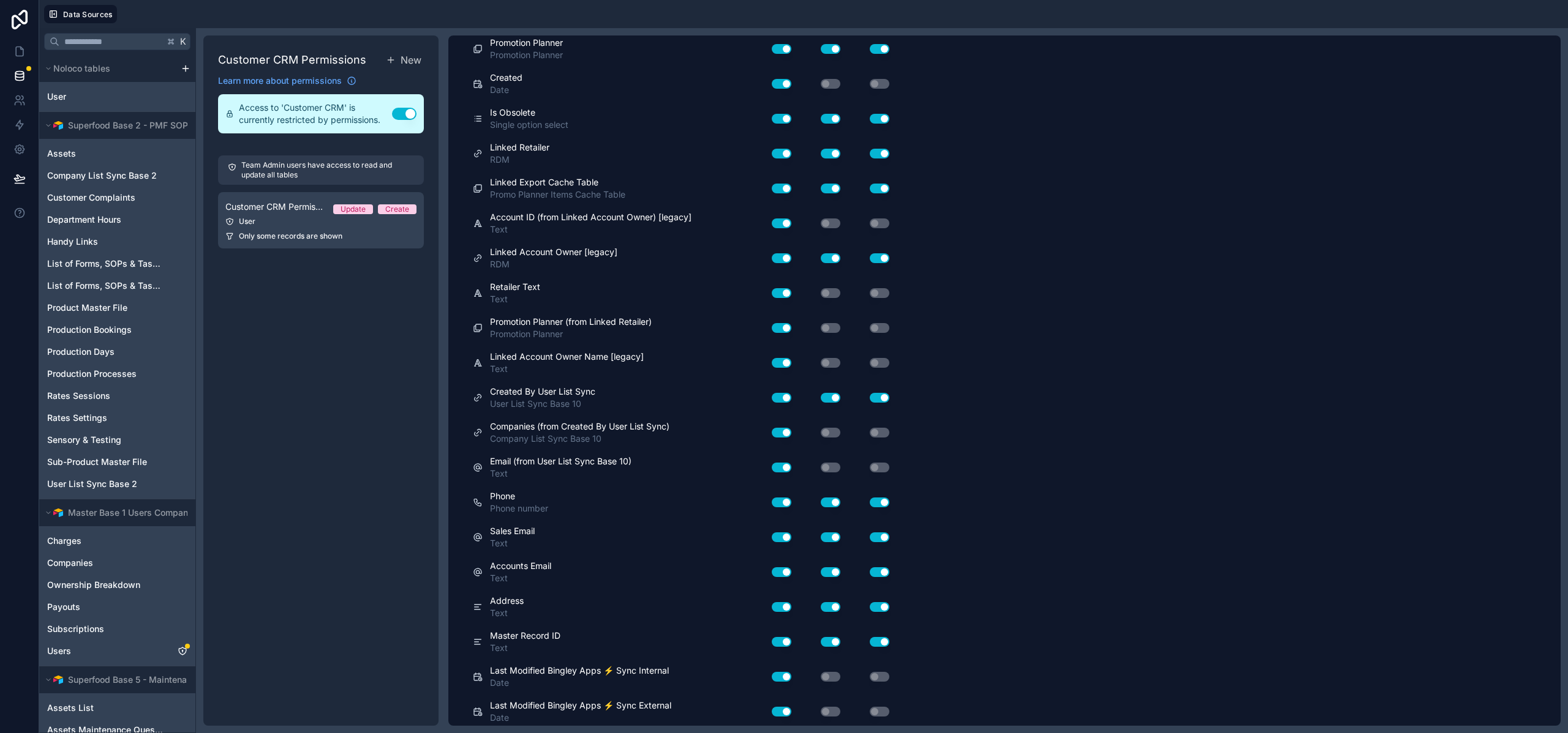
scroll to position [799, 0]
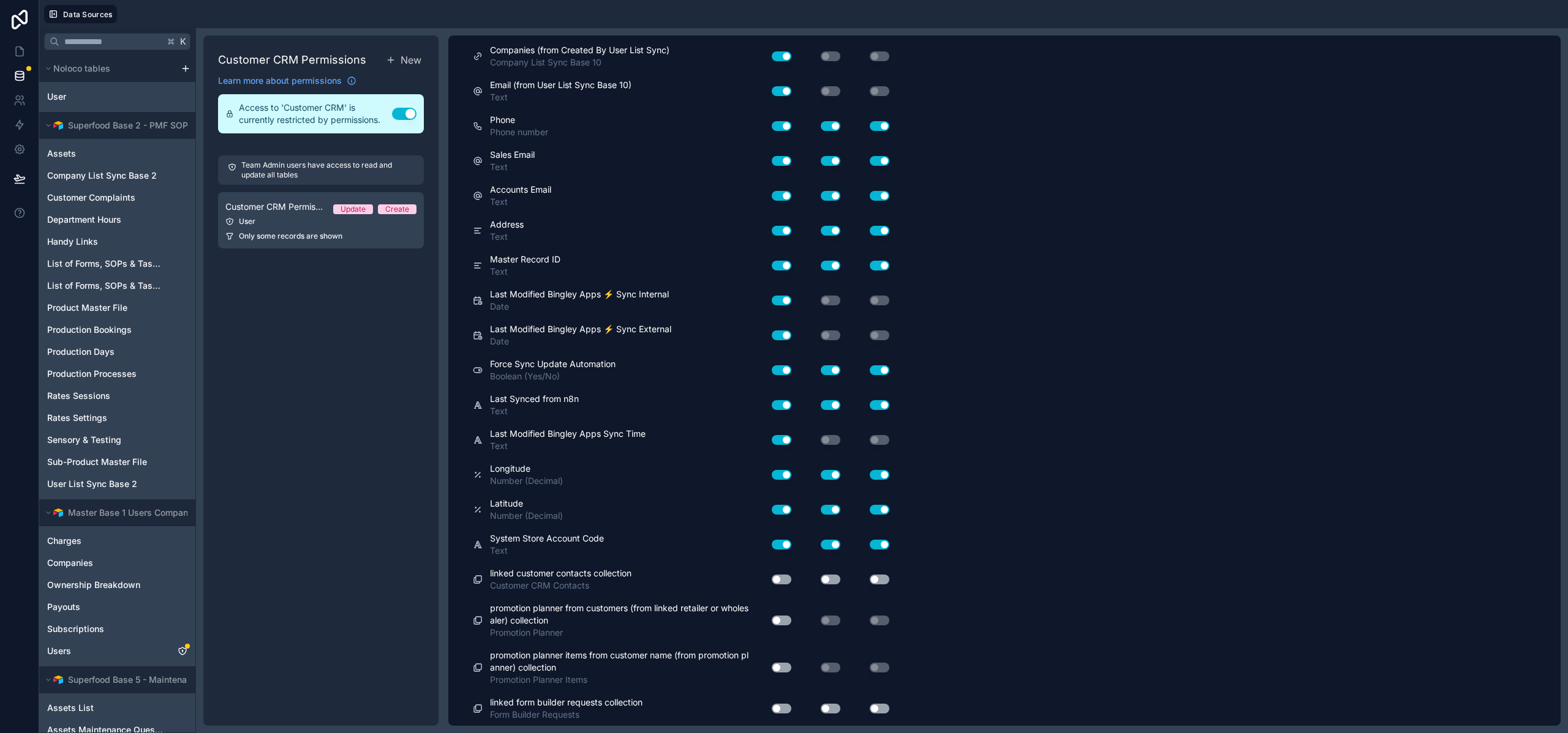
click at [785, 581] on button "Use setting" at bounding box center [781, 580] width 19 height 10
click at [834, 577] on button "Use setting" at bounding box center [830, 580] width 19 height 10
click at [872, 578] on button "Use setting" at bounding box center [879, 580] width 19 height 10
click at [784, 618] on button "Use setting" at bounding box center [781, 621] width 19 height 10
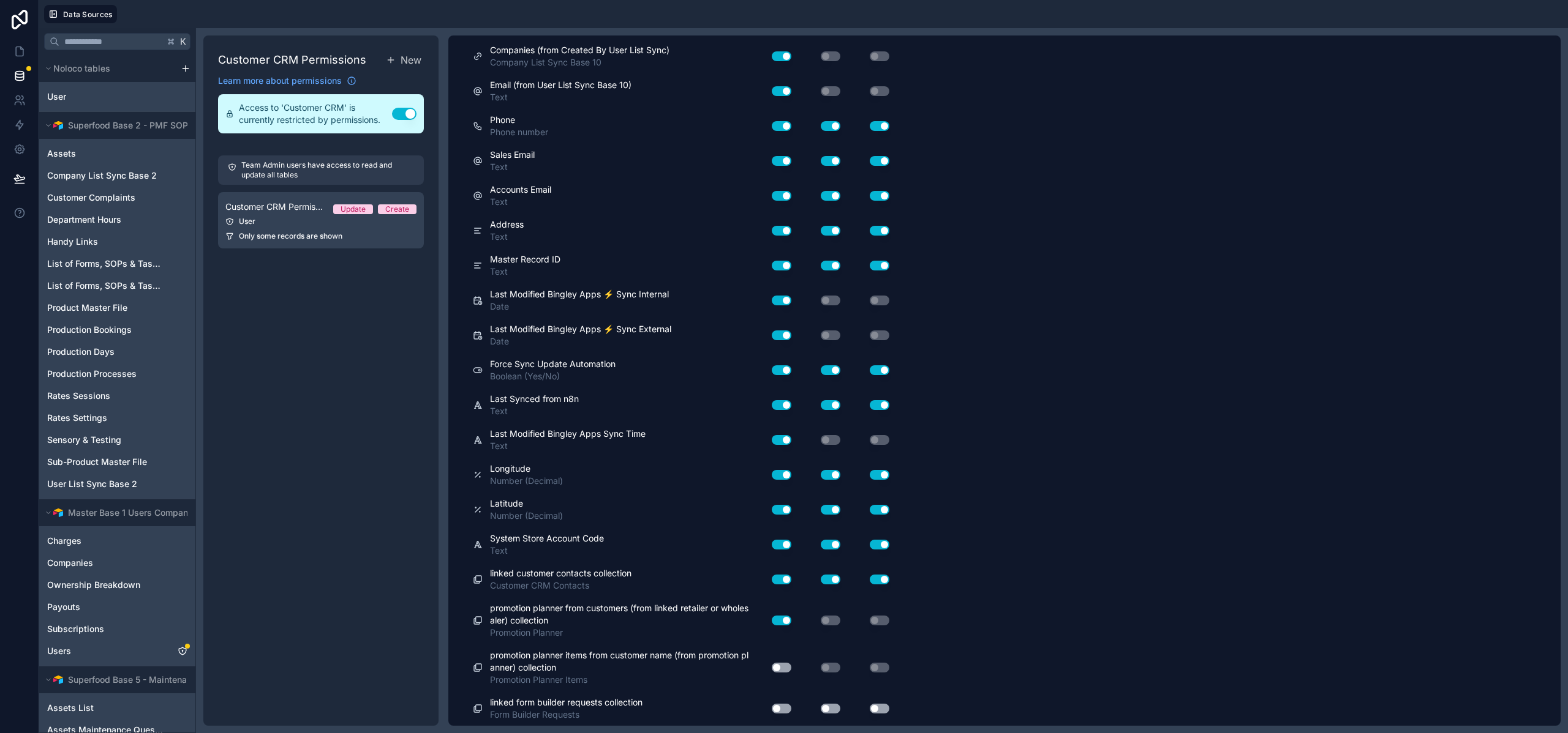
click at [779, 669] on button "Use setting" at bounding box center [781, 668] width 19 height 10
drag, startPoint x: 784, startPoint y: 710, endPoint x: 836, endPoint y: 708, distance: 52.0
click at [784, 710] on button "Use setting" at bounding box center [781, 709] width 19 height 10
click at [835, 708] on button "Use setting" at bounding box center [830, 709] width 19 height 10
drag, startPoint x: 879, startPoint y: 709, endPoint x: 872, endPoint y: 688, distance: 22.1
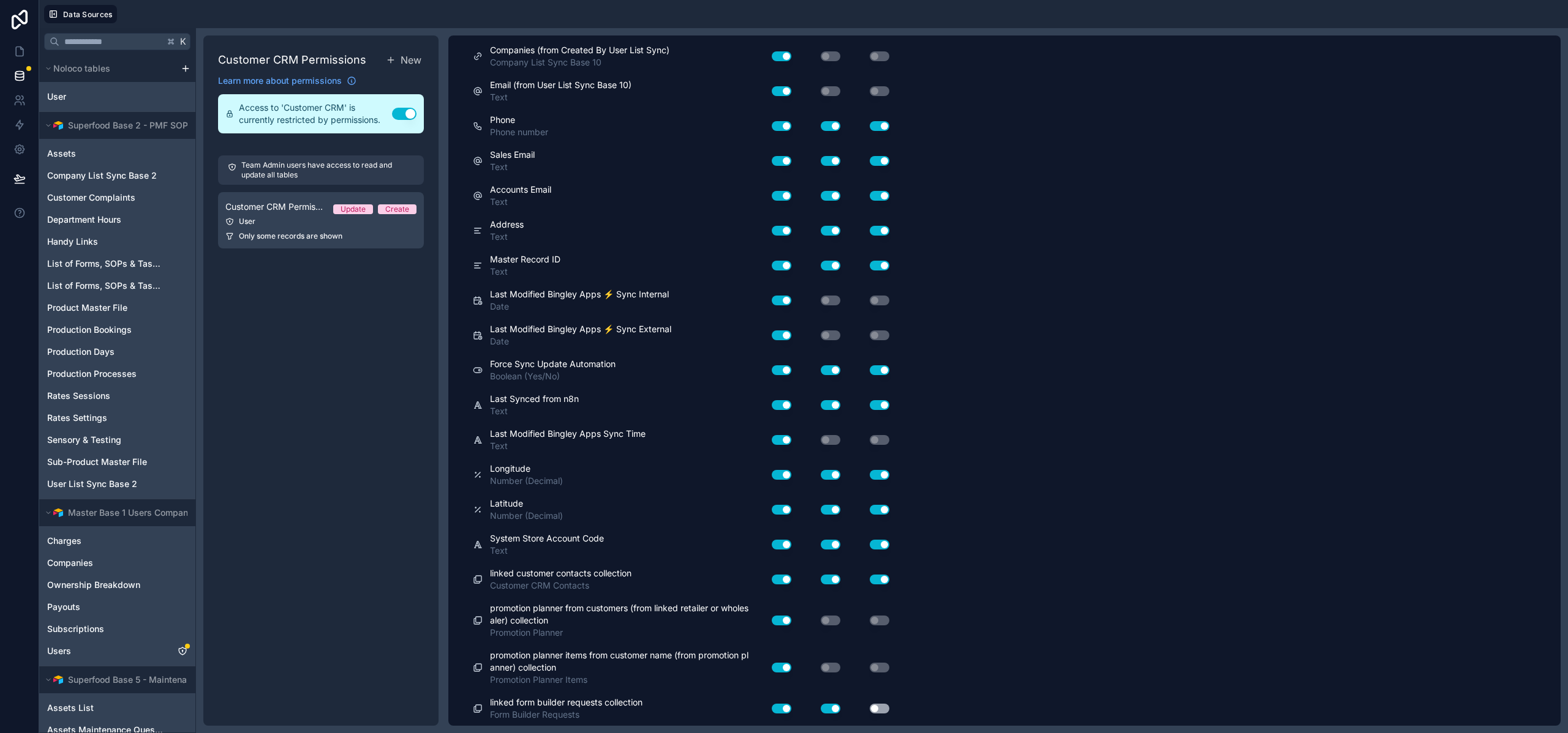
click at [879, 709] on button "Use setting" at bounding box center [879, 709] width 19 height 10
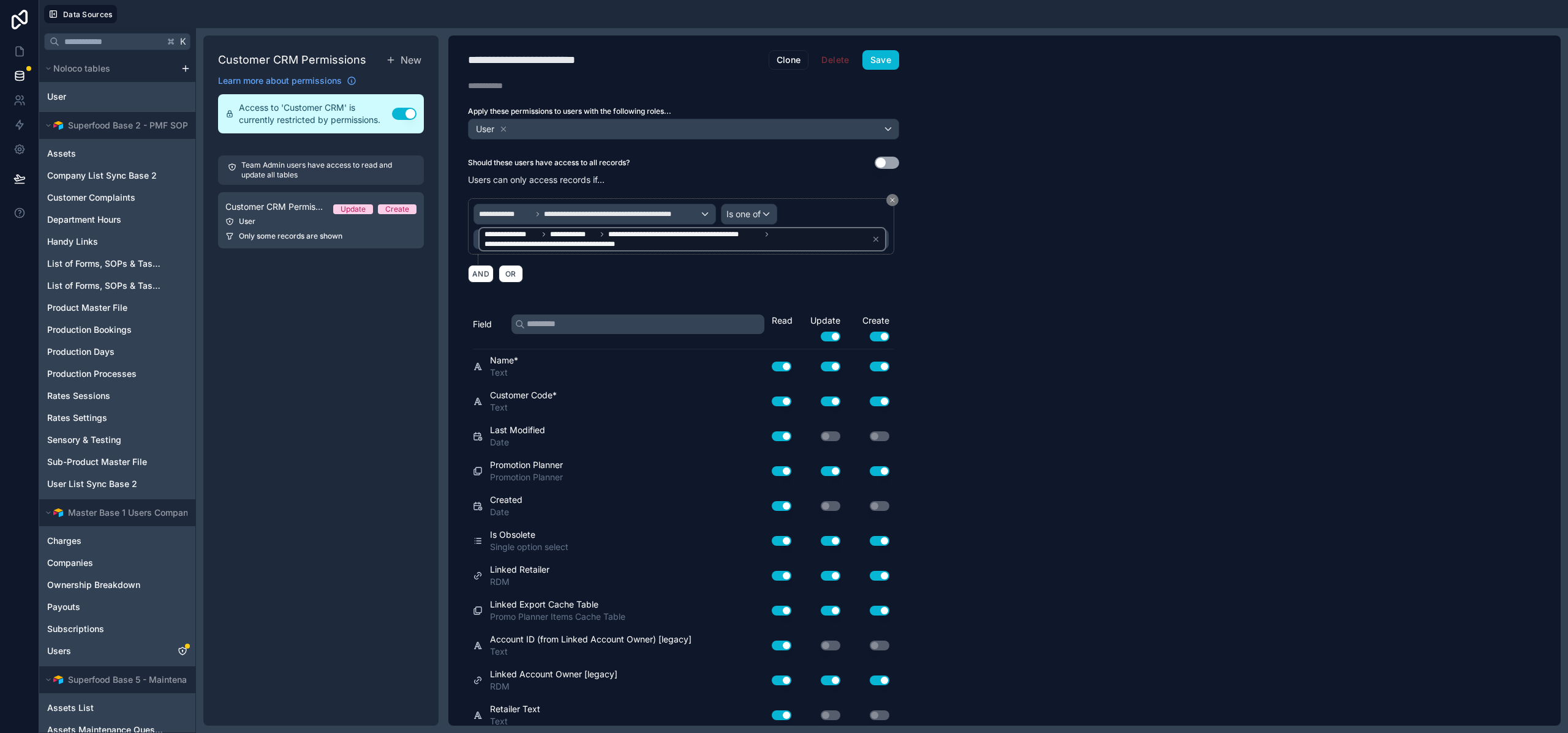
click at [881, 71] on div "**********" at bounding box center [683, 380] width 470 height 690
click at [879, 64] on button "Save" at bounding box center [881, 59] width 37 height 19
click at [873, 59] on button "Save" at bounding box center [881, 59] width 37 height 19
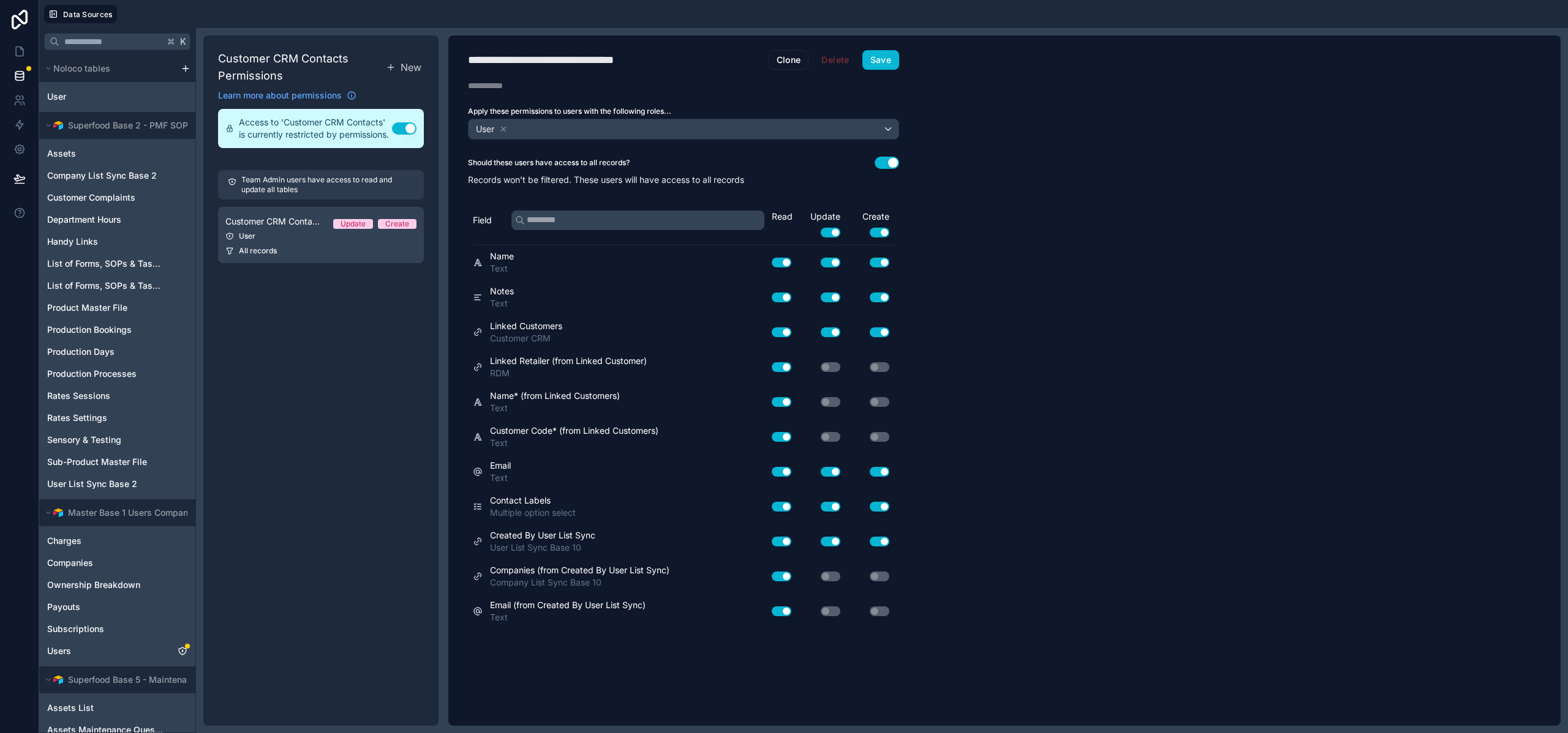
click at [891, 161] on button "Use setting" at bounding box center [886, 162] width 24 height 13
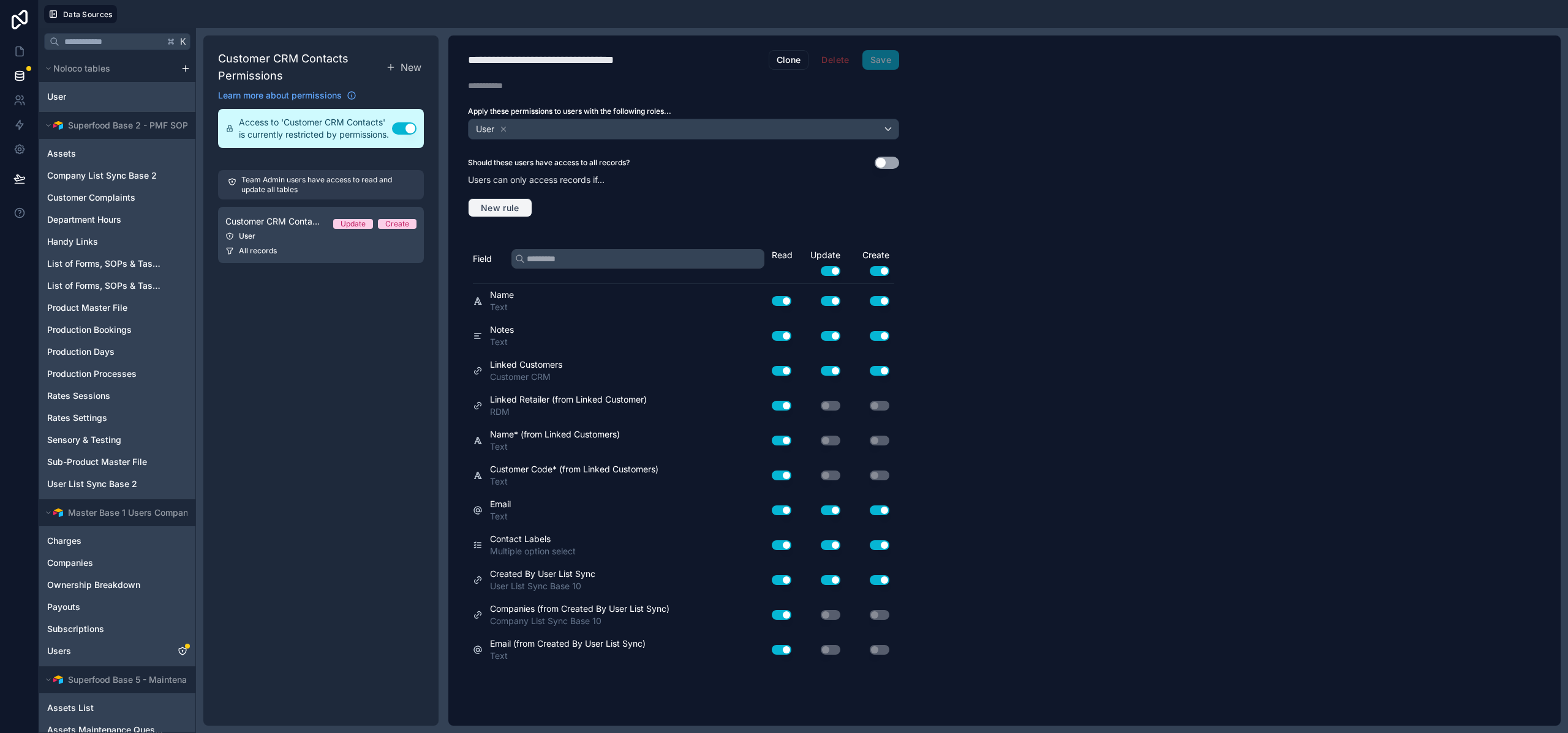
click at [498, 208] on span "New rule" at bounding box center [500, 207] width 49 height 11
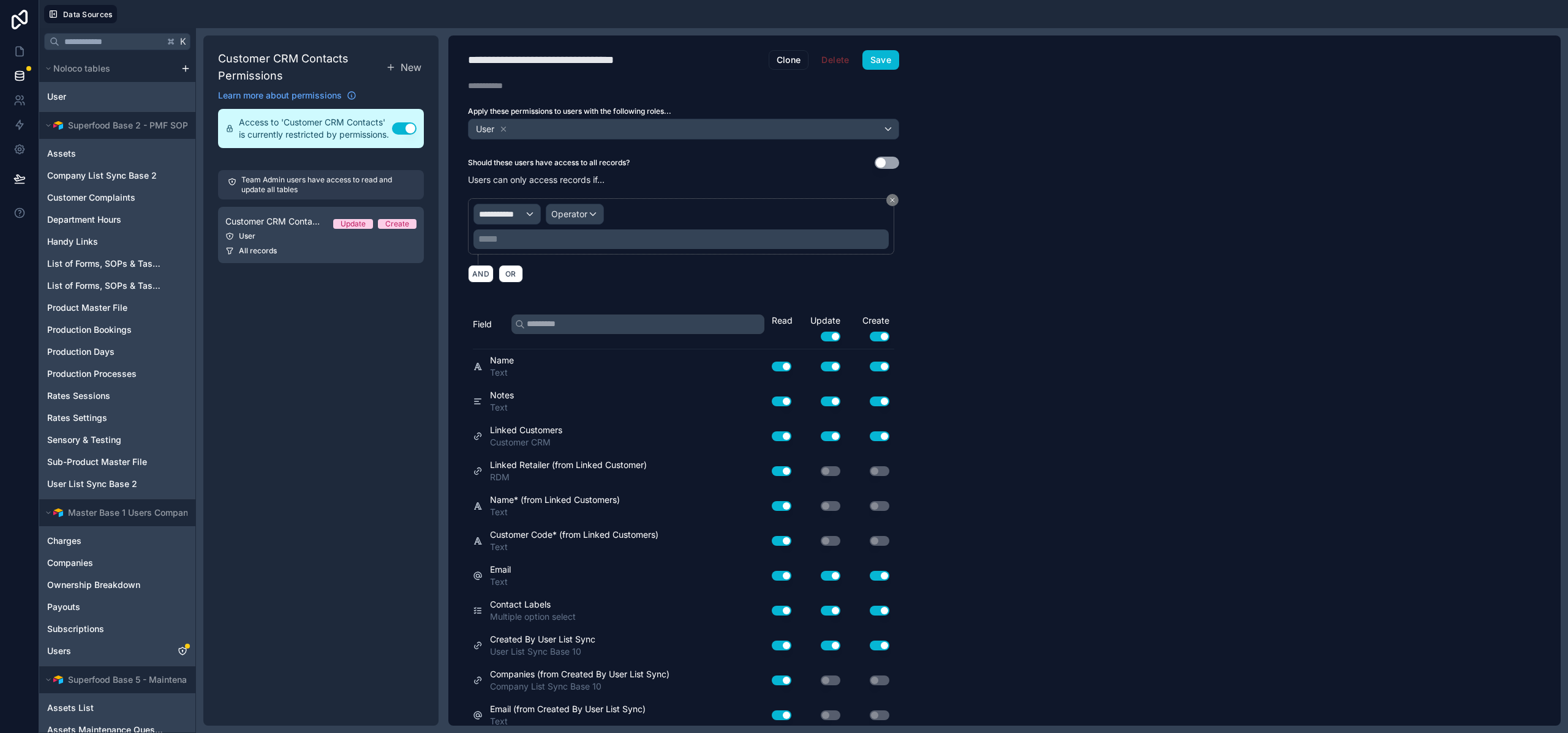
click at [527, 196] on div "**********" at bounding box center [682, 240] width 431 height 99
click at [524, 213] on span "**********" at bounding box center [502, 214] width 45 height 13
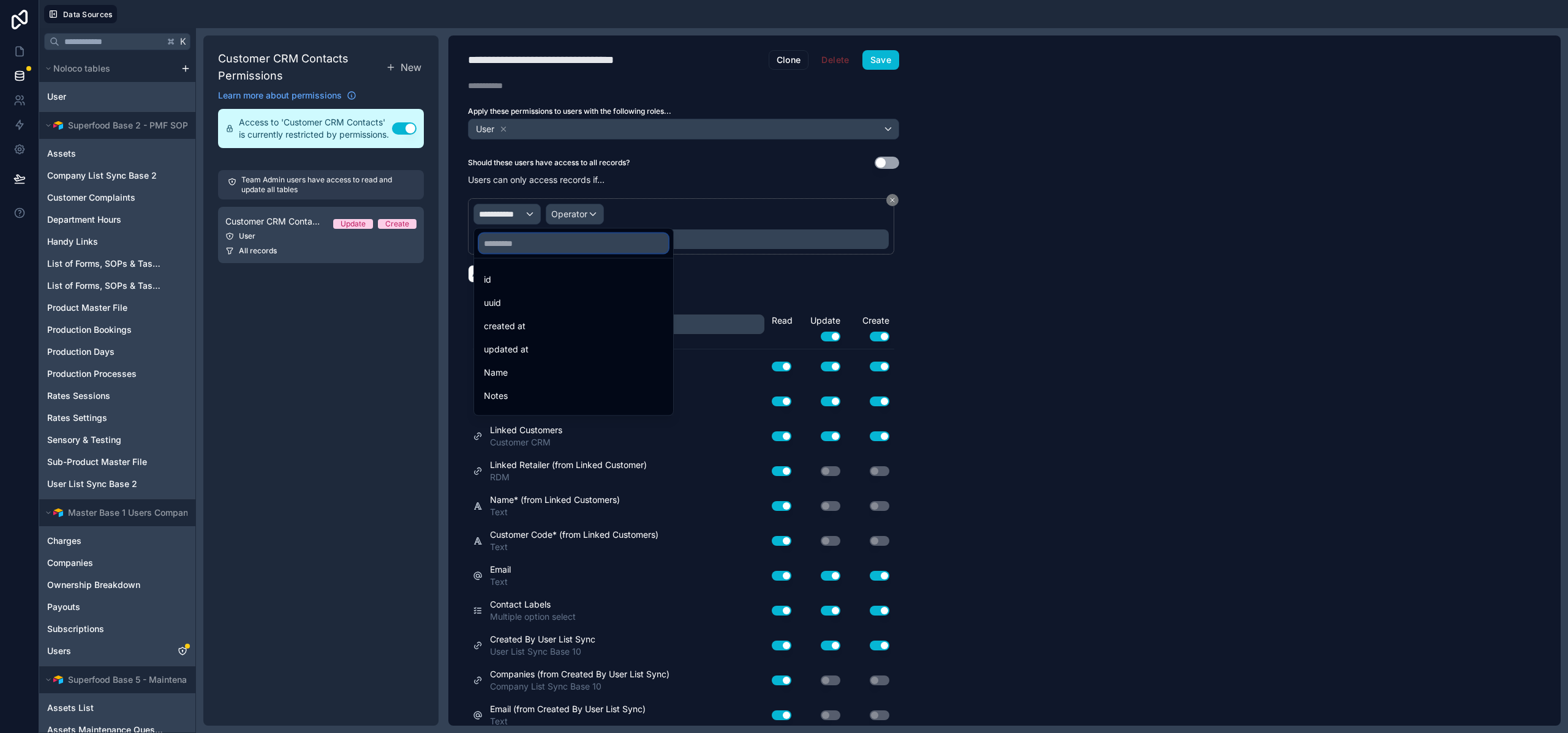
click at [513, 246] on input "text" at bounding box center [574, 243] width 189 height 19
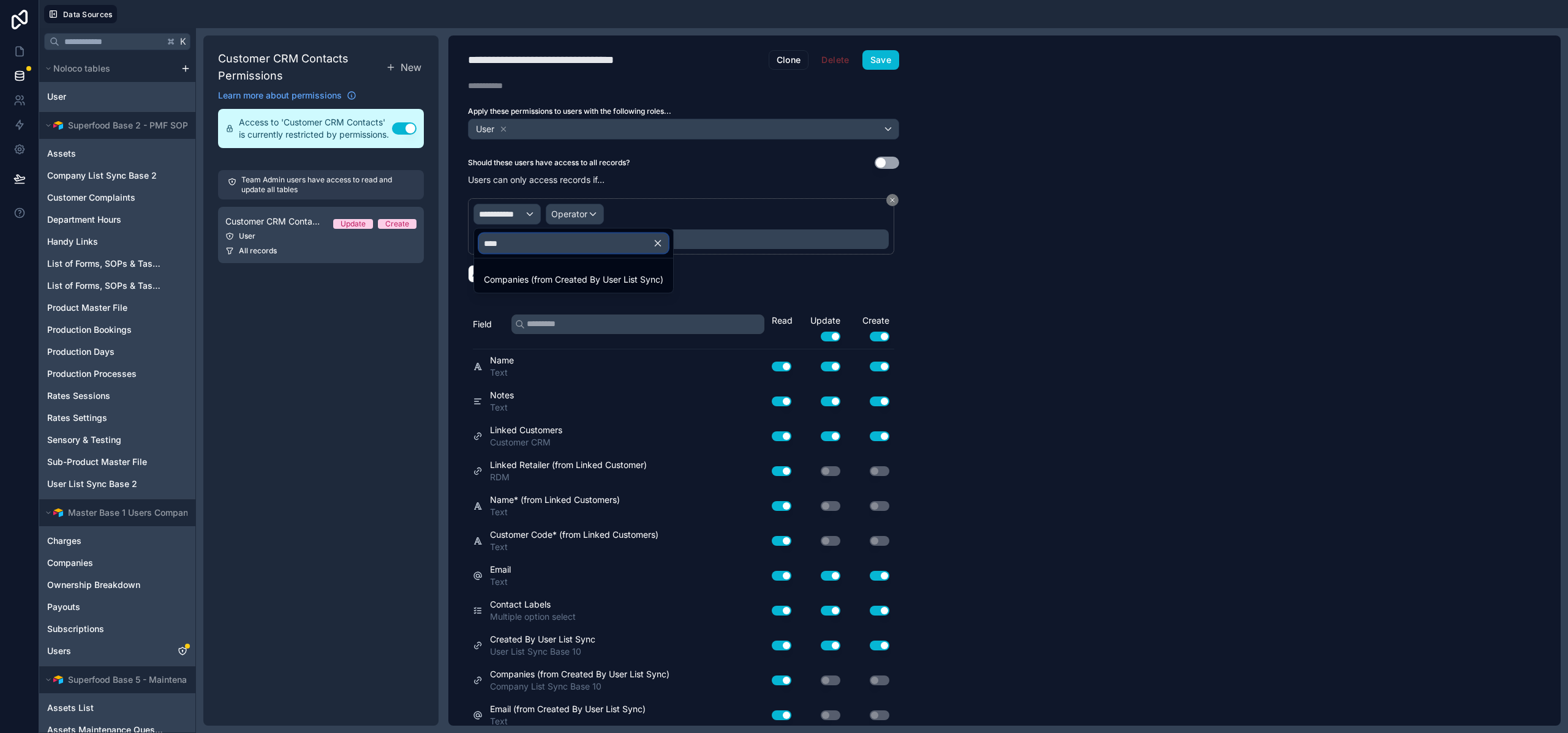
type input "****"
click at [517, 292] on ul "Companies (from Created By User List Sync)" at bounding box center [574, 276] width 199 height 34
click at [517, 288] on div "Companies (from Created By User List Sync)" at bounding box center [574, 279] width 194 height 22
drag, startPoint x: 793, startPoint y: 202, endPoint x: 794, endPoint y: 209, distance: 7.1
click at [794, 203] on div "**********" at bounding box center [681, 226] width 426 height 56
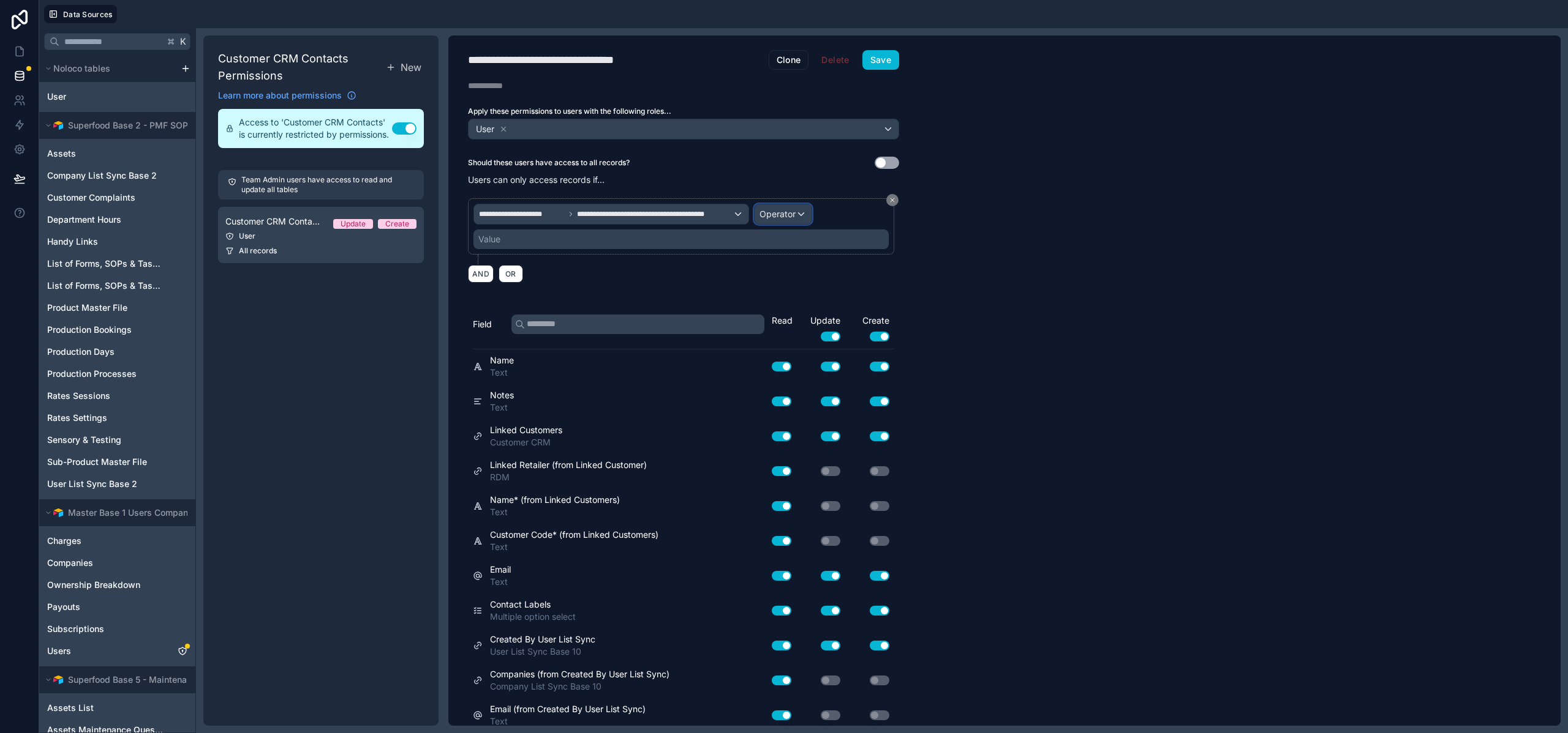
click at [794, 209] on span "Operator" at bounding box center [777, 214] width 36 height 10
click at [796, 332] on span "Is one of" at bounding box center [781, 326] width 34 height 15
click at [594, 239] on div "Value" at bounding box center [681, 239] width 415 height 19
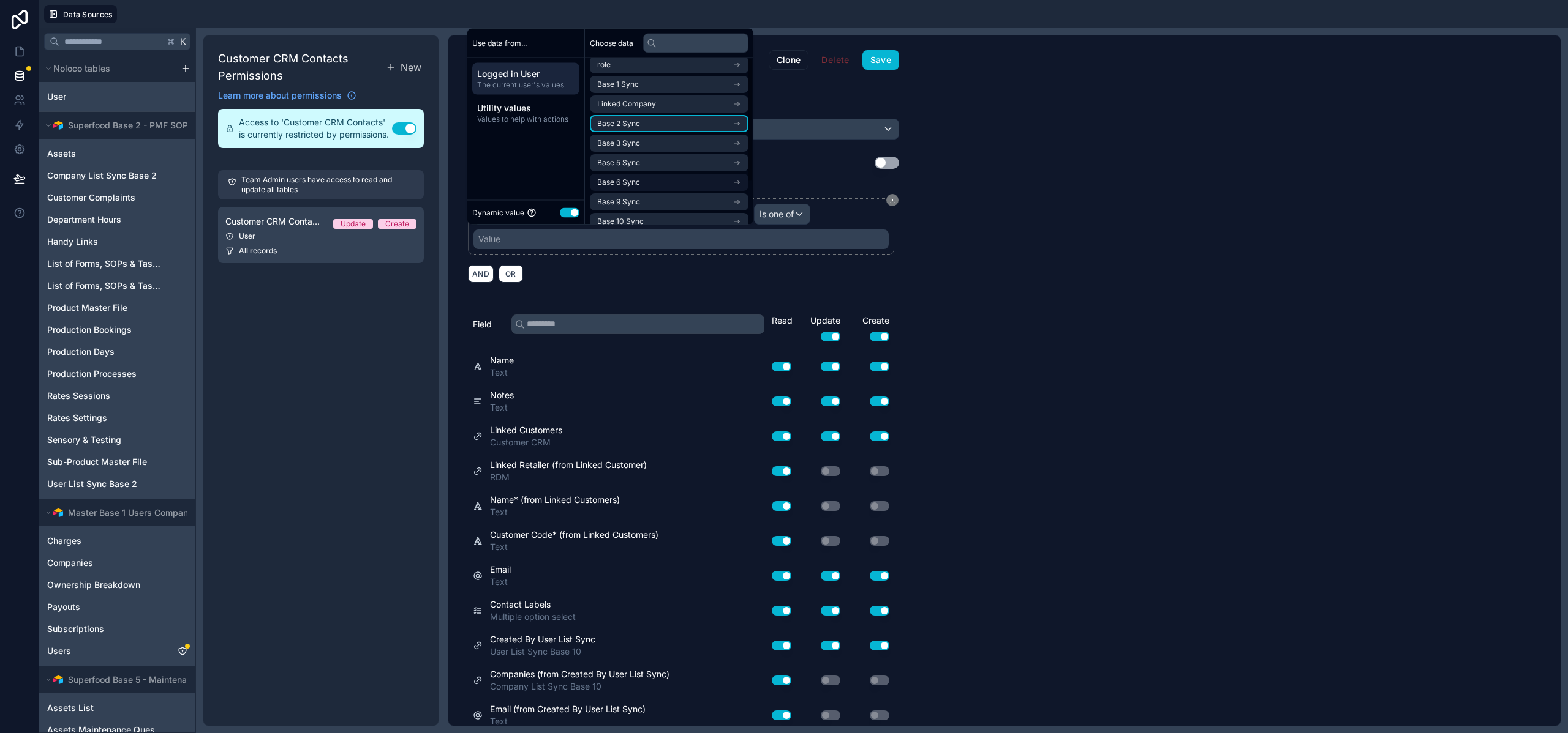
scroll to position [56, 0]
click at [651, 206] on li "Base 10 Sync" at bounding box center [669, 211] width 159 height 18
click at [655, 218] on li "company list sync base 10 noloco collection" at bounding box center [669, 211] width 159 height 18
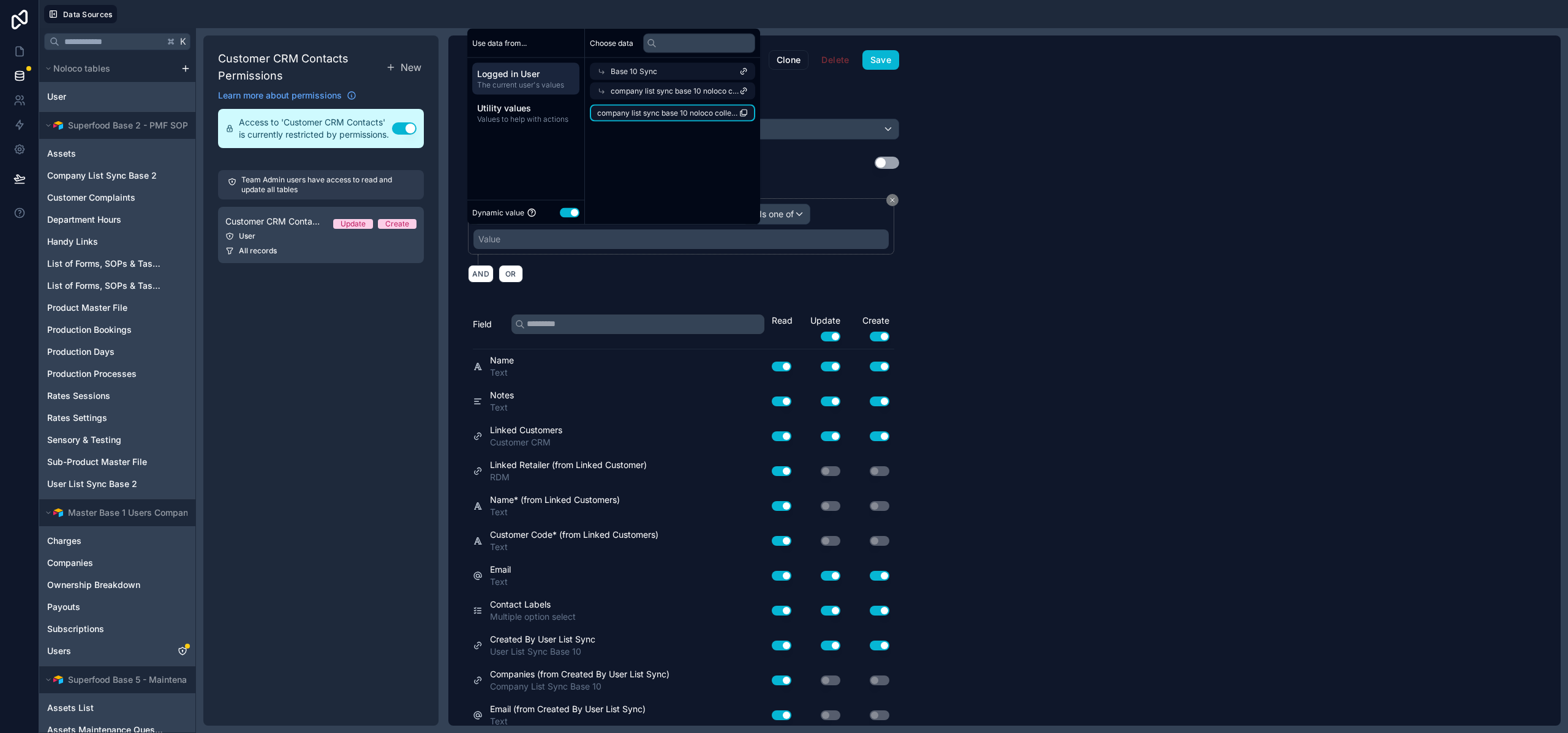
click at [653, 106] on li "company list sync base 10 noloco collection" at bounding box center [672, 113] width 166 height 18
click at [872, 59] on button "Save" at bounding box center [881, 59] width 37 height 19
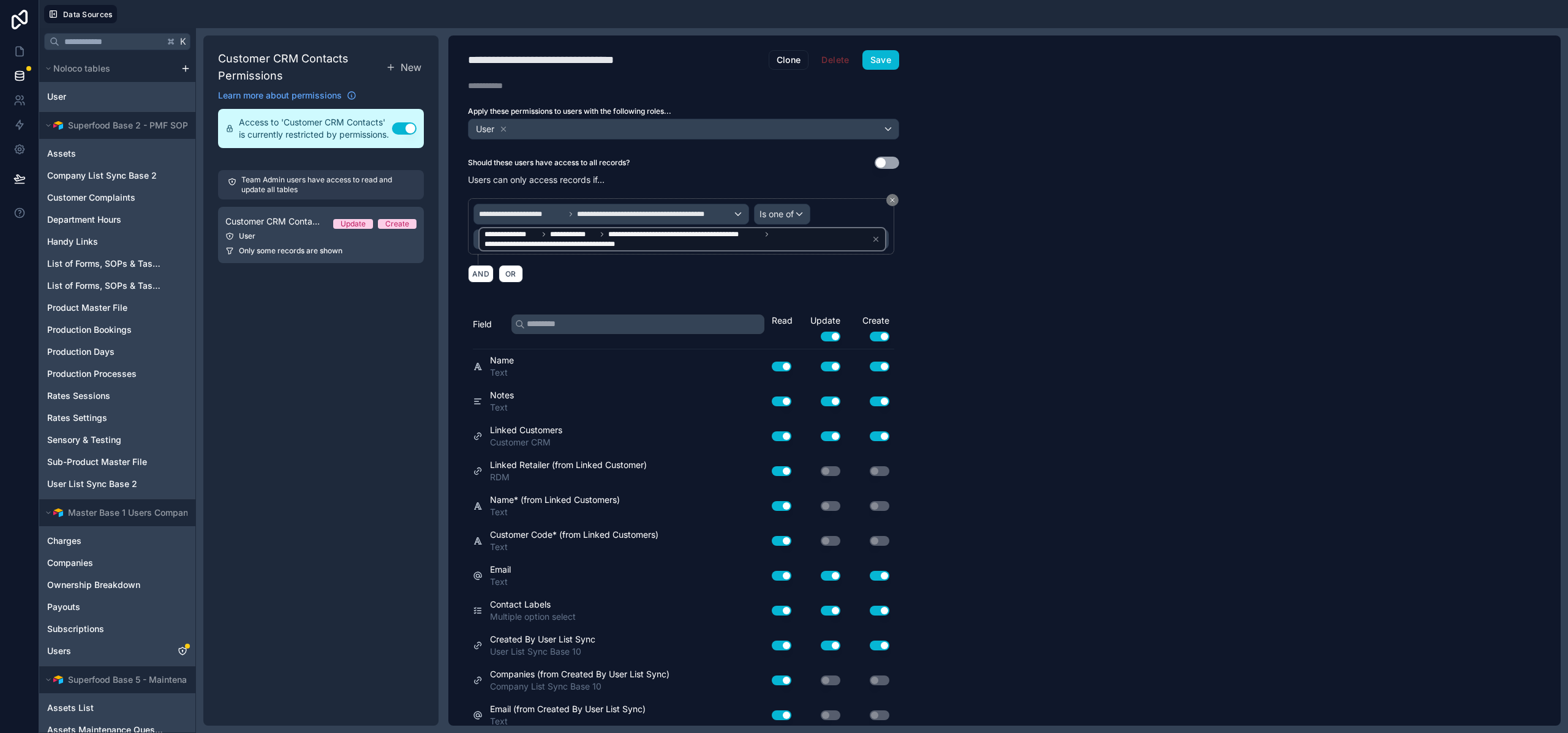
click at [356, 383] on div "Customer CRM Contacts Permissions New Learn more about permissions Access to 'C…" at bounding box center [320, 380] width 235 height 690
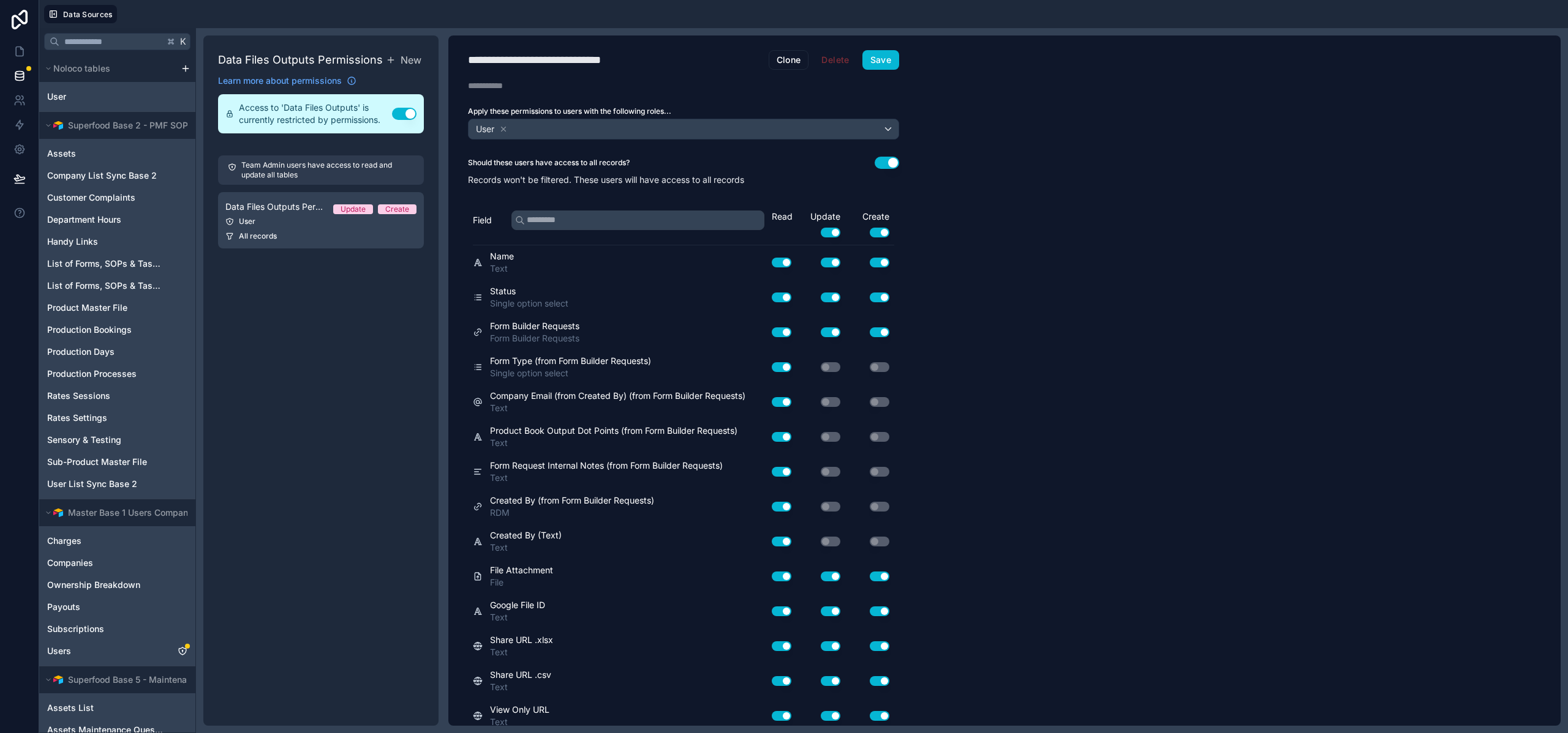
click at [891, 161] on button "Use setting" at bounding box center [886, 162] width 24 height 13
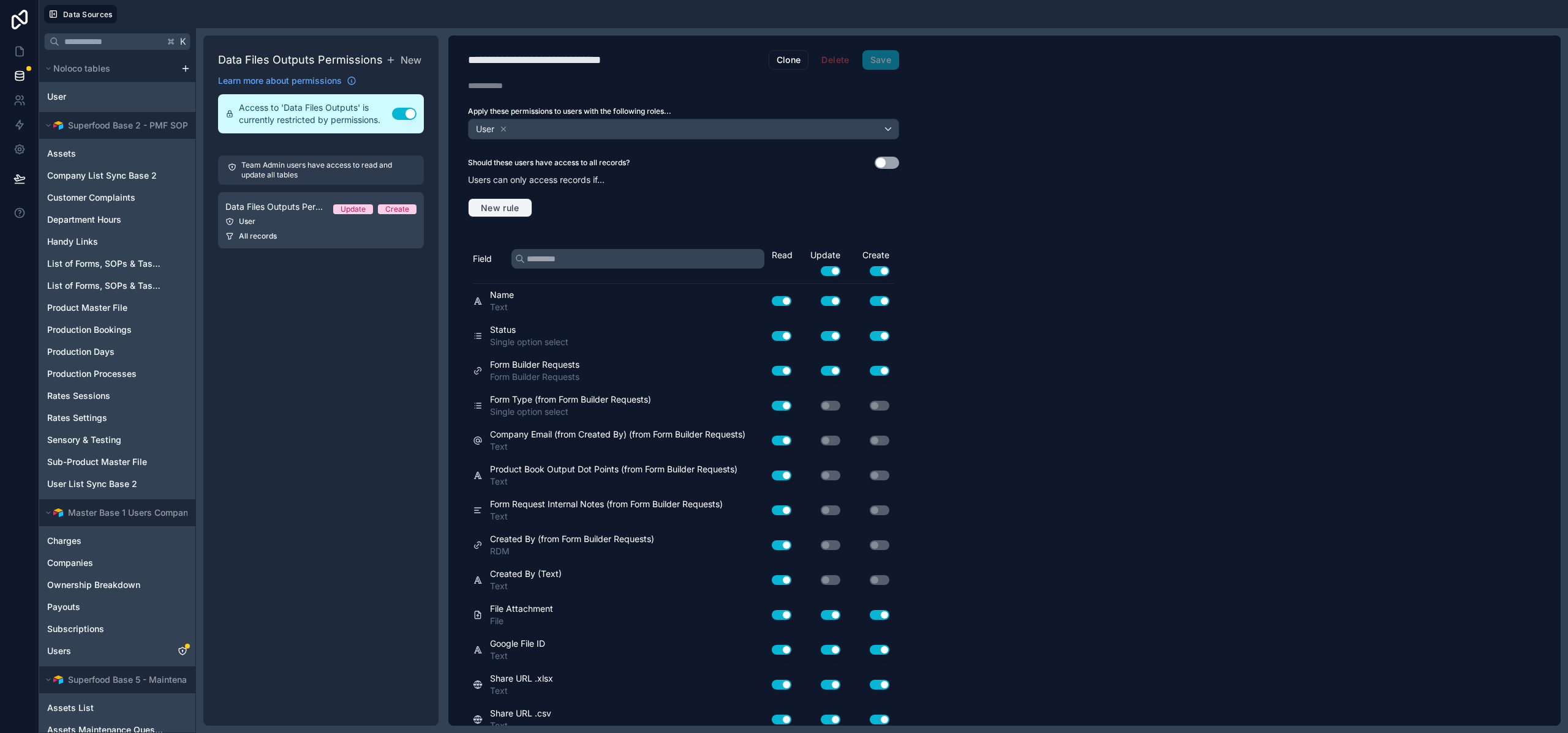
click at [498, 200] on button "New rule" at bounding box center [499, 207] width 64 height 19
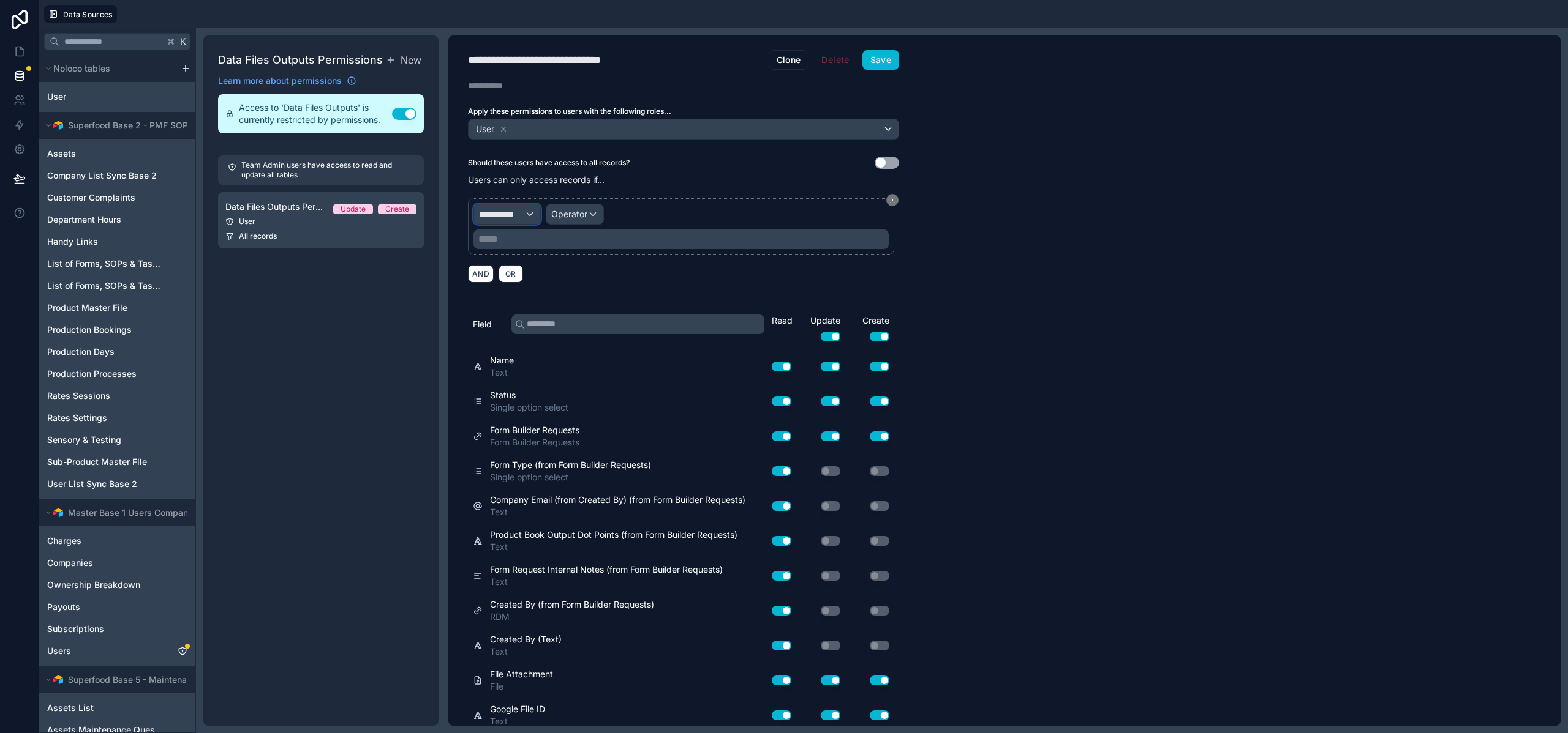
click at [529, 206] on div "**********" at bounding box center [507, 214] width 66 height 19
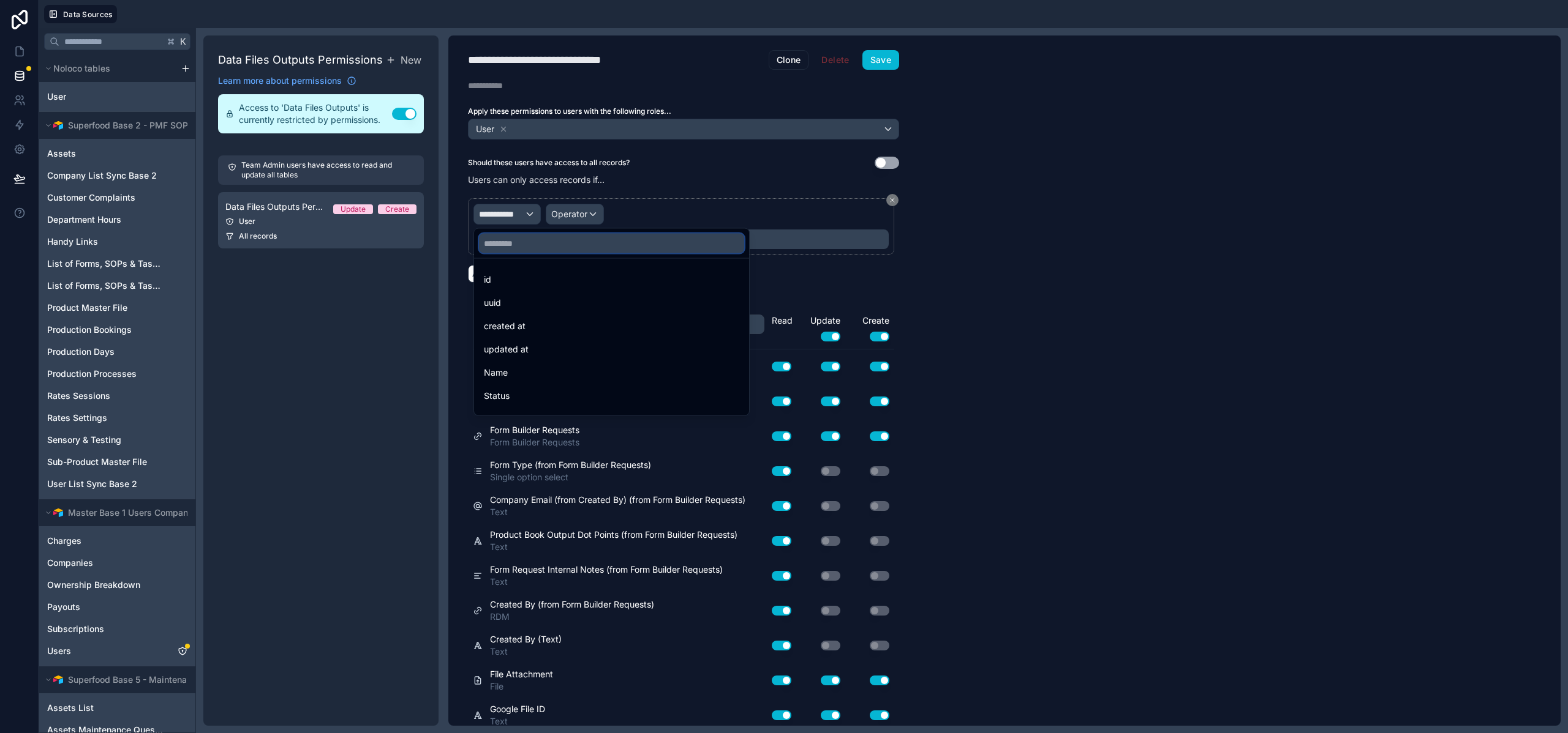
click at [512, 248] on input "text" at bounding box center [611, 243] width 265 height 19
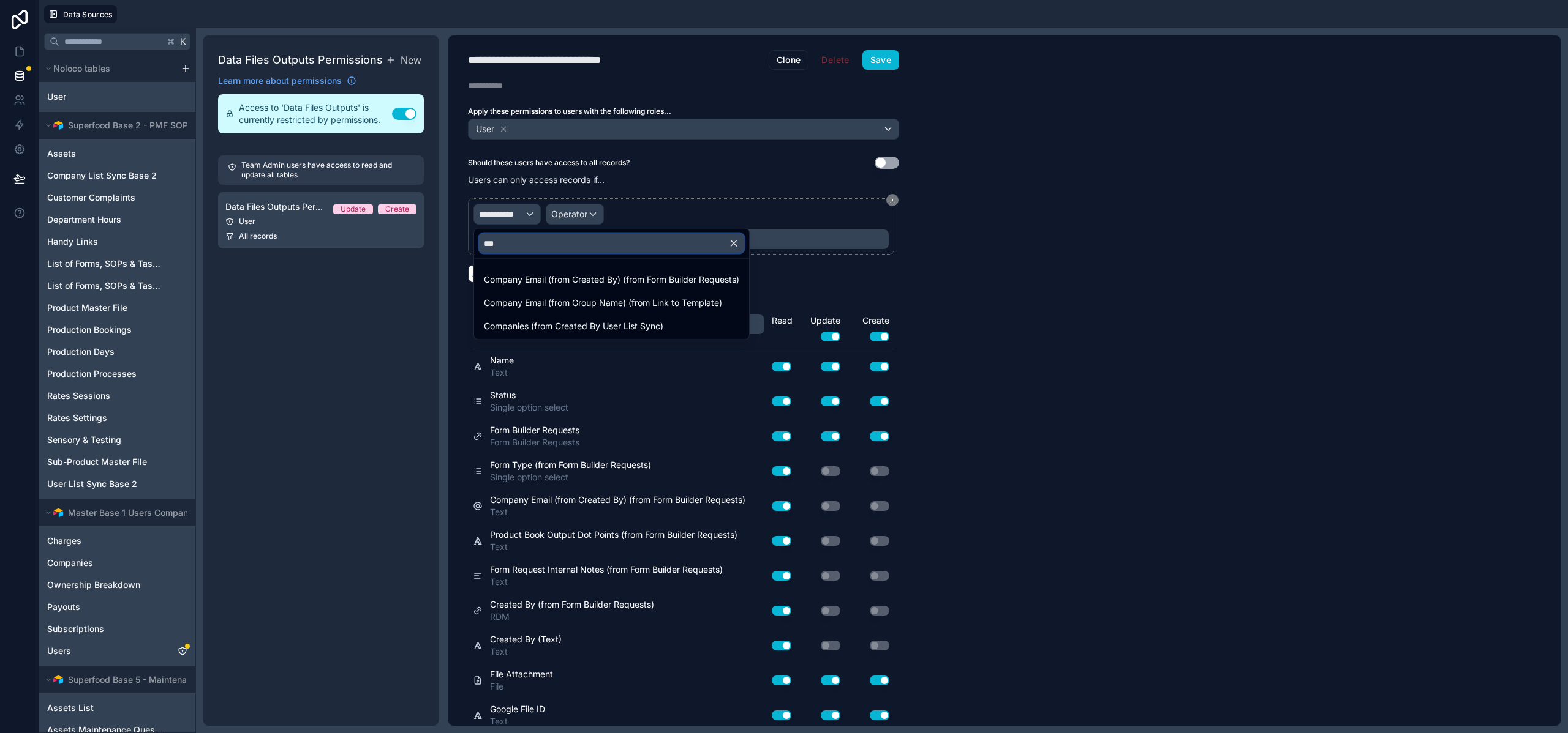
type input "****"
click at [537, 323] on span "Companies (from Created By User List Sync)" at bounding box center [573, 326] width 180 height 15
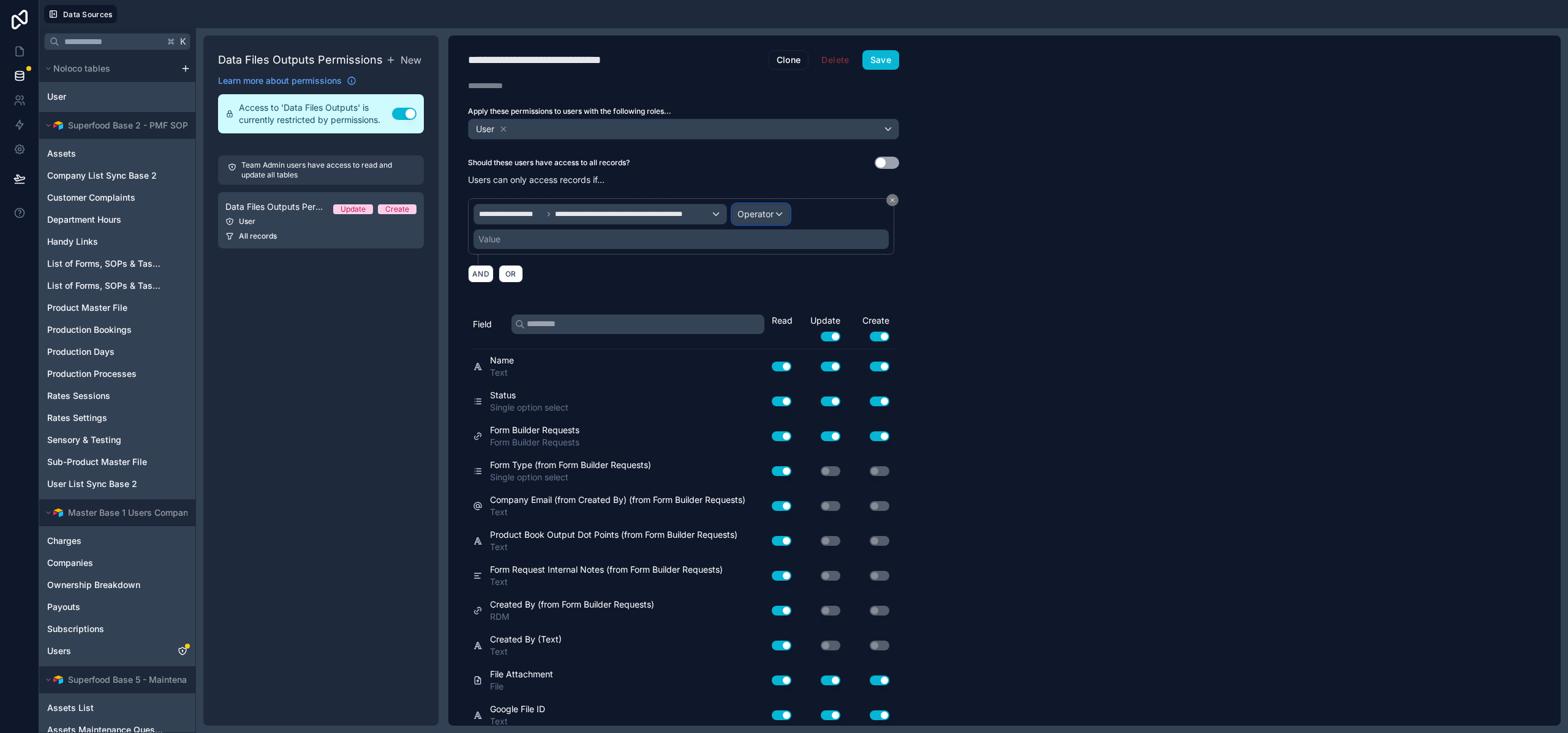
click at [772, 216] on span "Operator" at bounding box center [755, 214] width 36 height 10
click at [772, 327] on span "Is one of" at bounding box center [758, 326] width 34 height 15
click at [607, 235] on div "Value" at bounding box center [681, 239] width 415 height 19
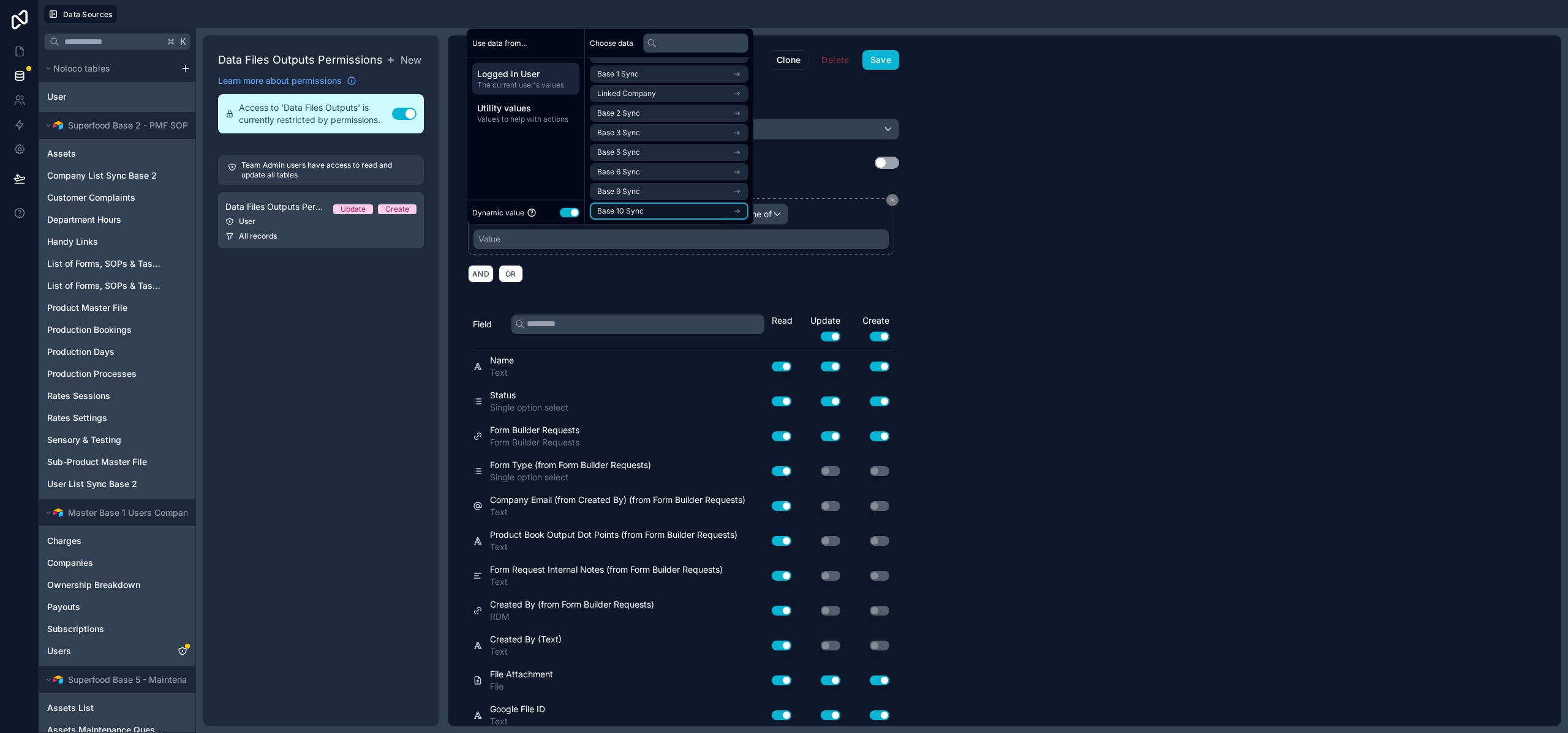
click at [641, 208] on span "Base 10 Sync" at bounding box center [621, 211] width 47 height 10
click at [650, 211] on span "company list sync base 10 noloco collection" at bounding box center [665, 211] width 135 height 10
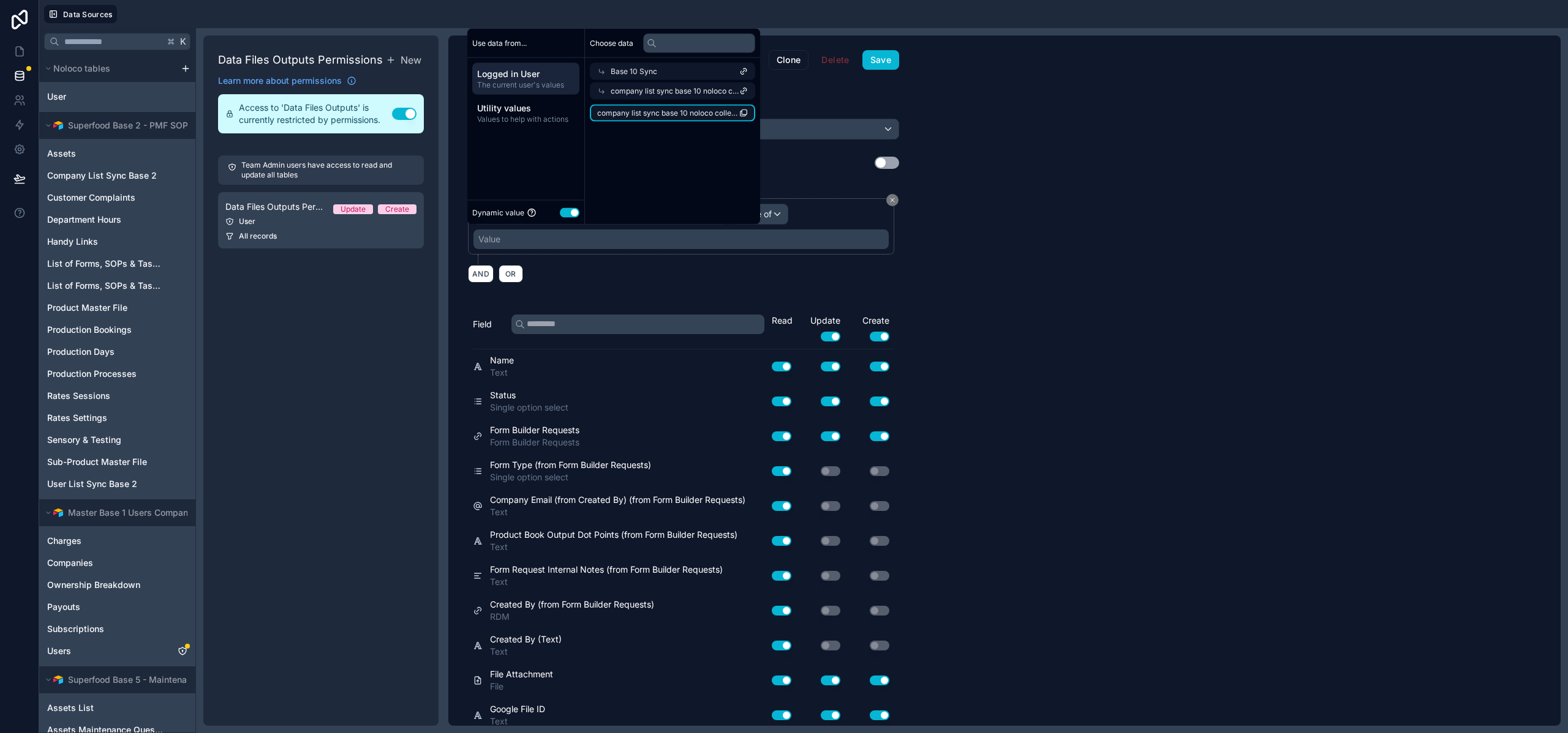
click at [692, 111] on span "company list sync base 10 noloco collection" at bounding box center [668, 114] width 142 height 10
click at [886, 56] on button "Save" at bounding box center [881, 59] width 37 height 19
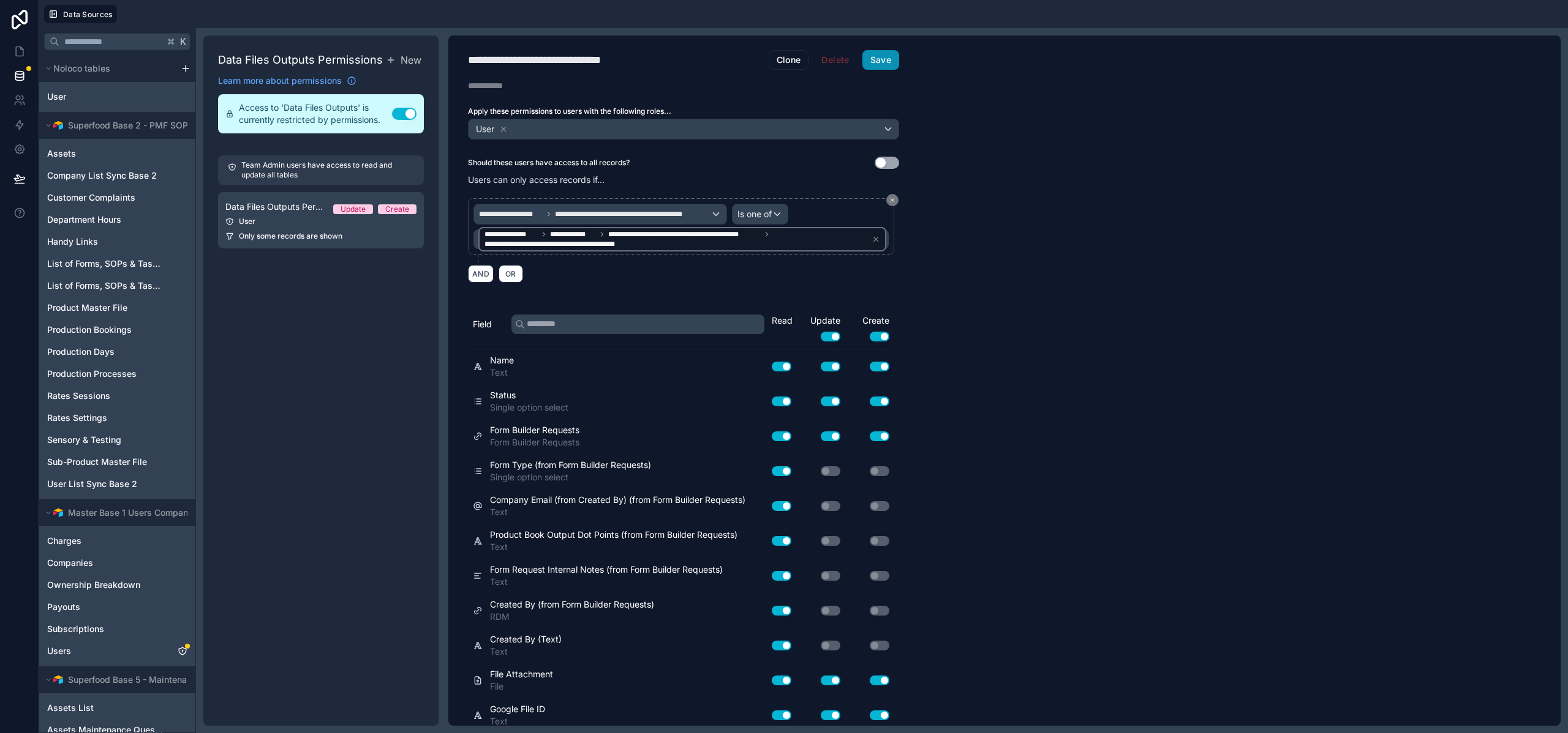
click at [871, 58] on button "Save" at bounding box center [881, 59] width 37 height 19
click at [1044, 186] on div "**********" at bounding box center [1004, 380] width 1112 height 690
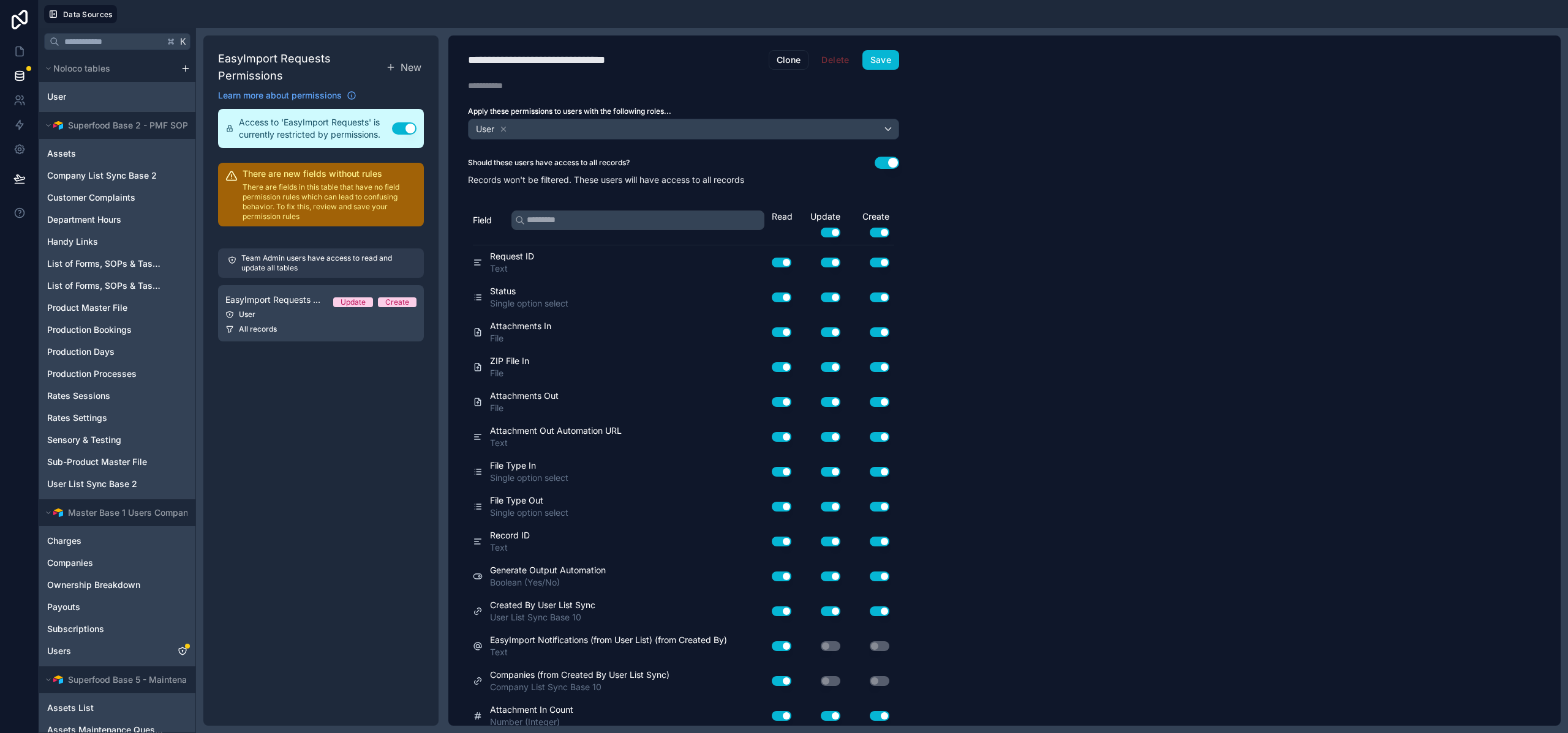
scroll to position [252, 0]
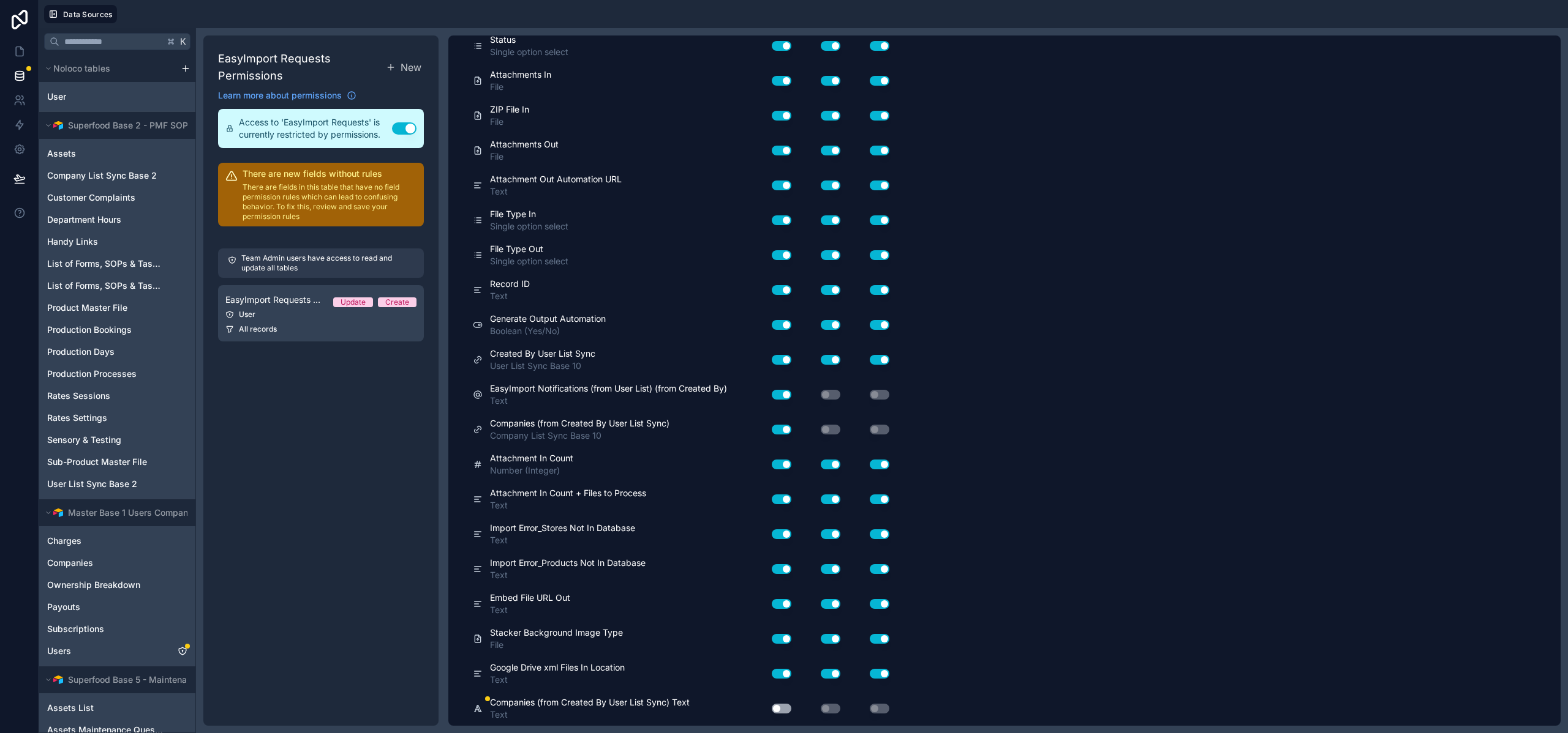
click at [776, 705] on button "Use setting" at bounding box center [781, 709] width 19 height 10
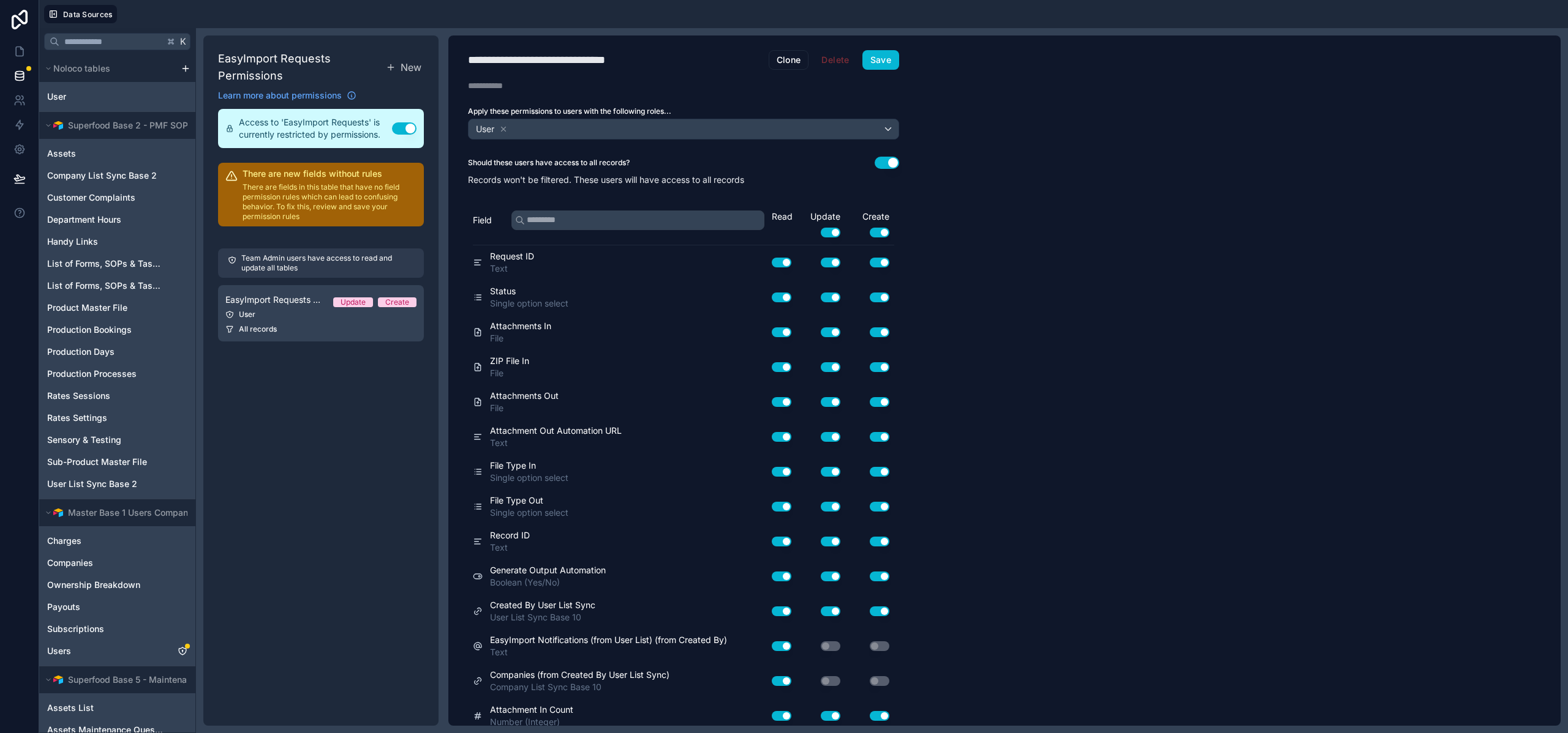
click at [879, 160] on button "Use setting" at bounding box center [886, 162] width 24 height 13
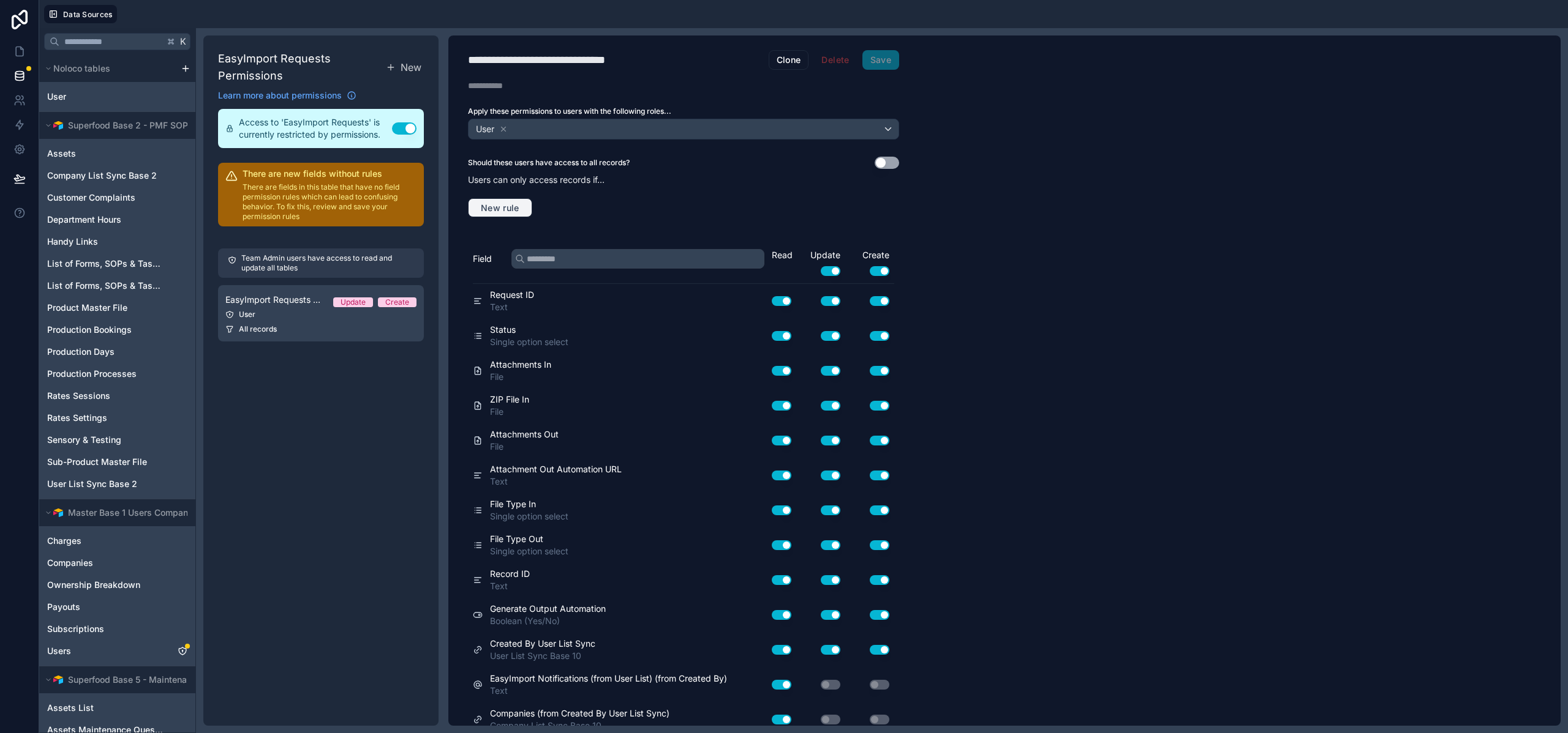
click at [509, 203] on span "New rule" at bounding box center [500, 207] width 49 height 11
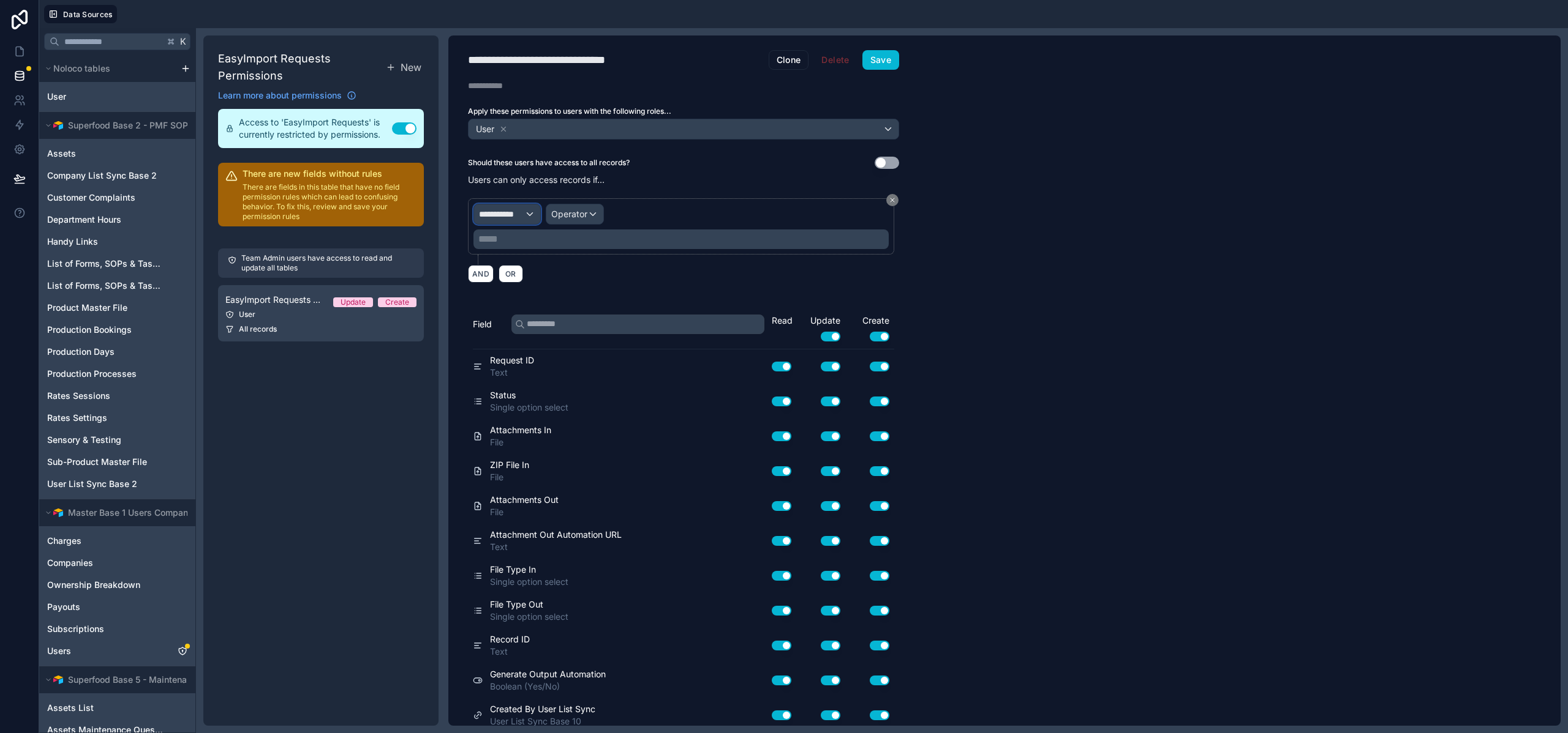
click at [516, 209] on span "**********" at bounding box center [502, 214] width 45 height 13
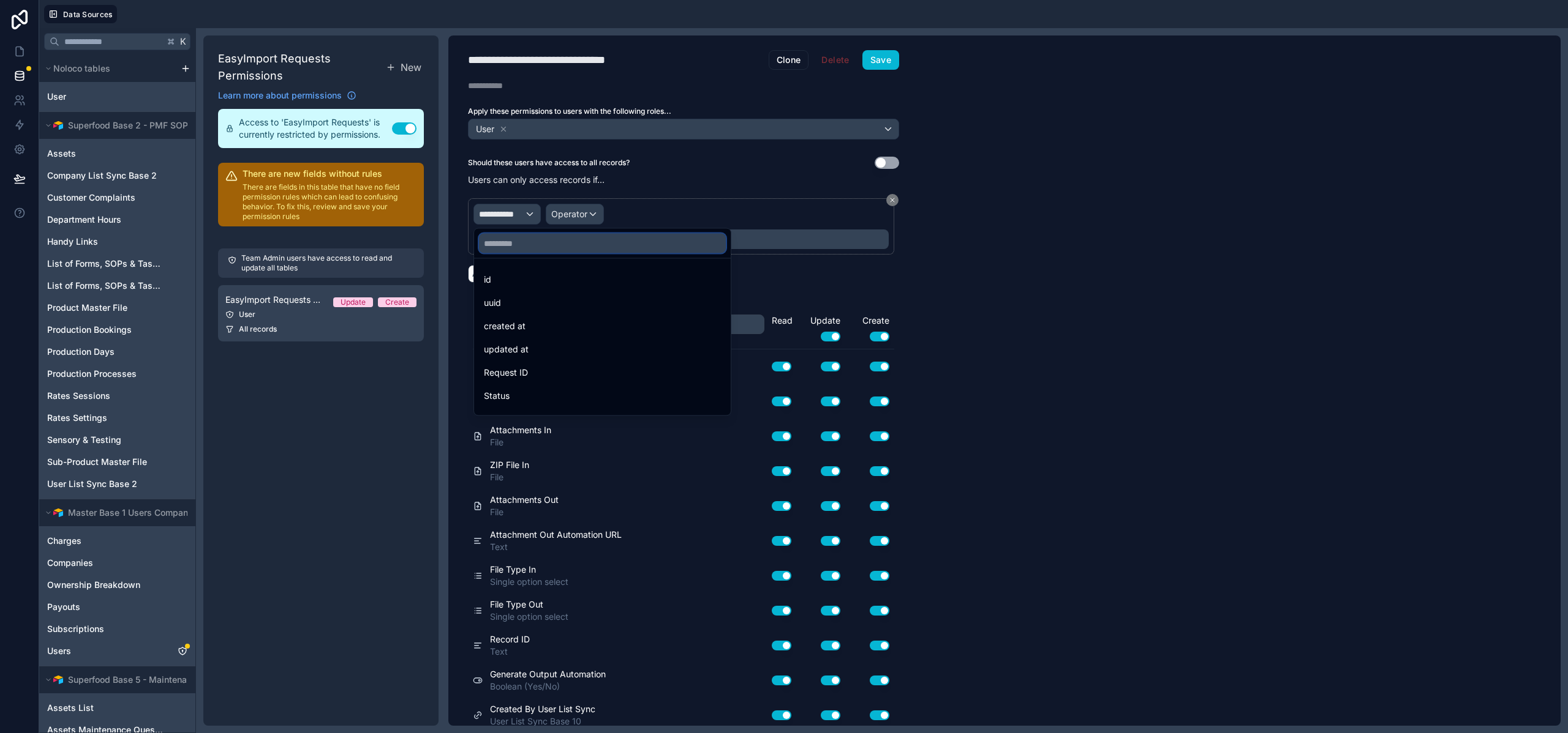
click at [523, 246] on input "text" at bounding box center [602, 243] width 247 height 19
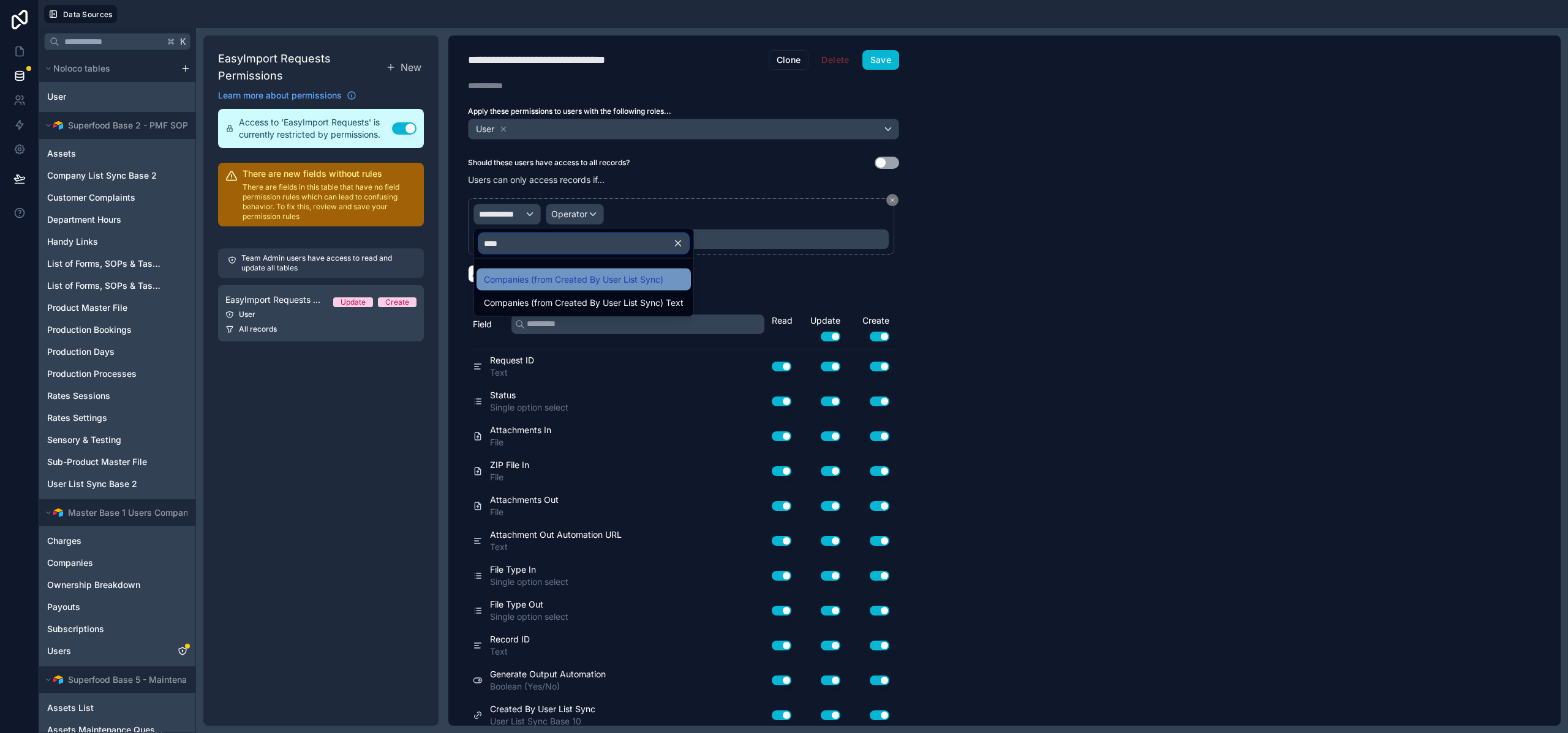
type input "****"
click at [549, 276] on span "Companies (from Created By User List Sync)" at bounding box center [573, 280] width 180 height 15
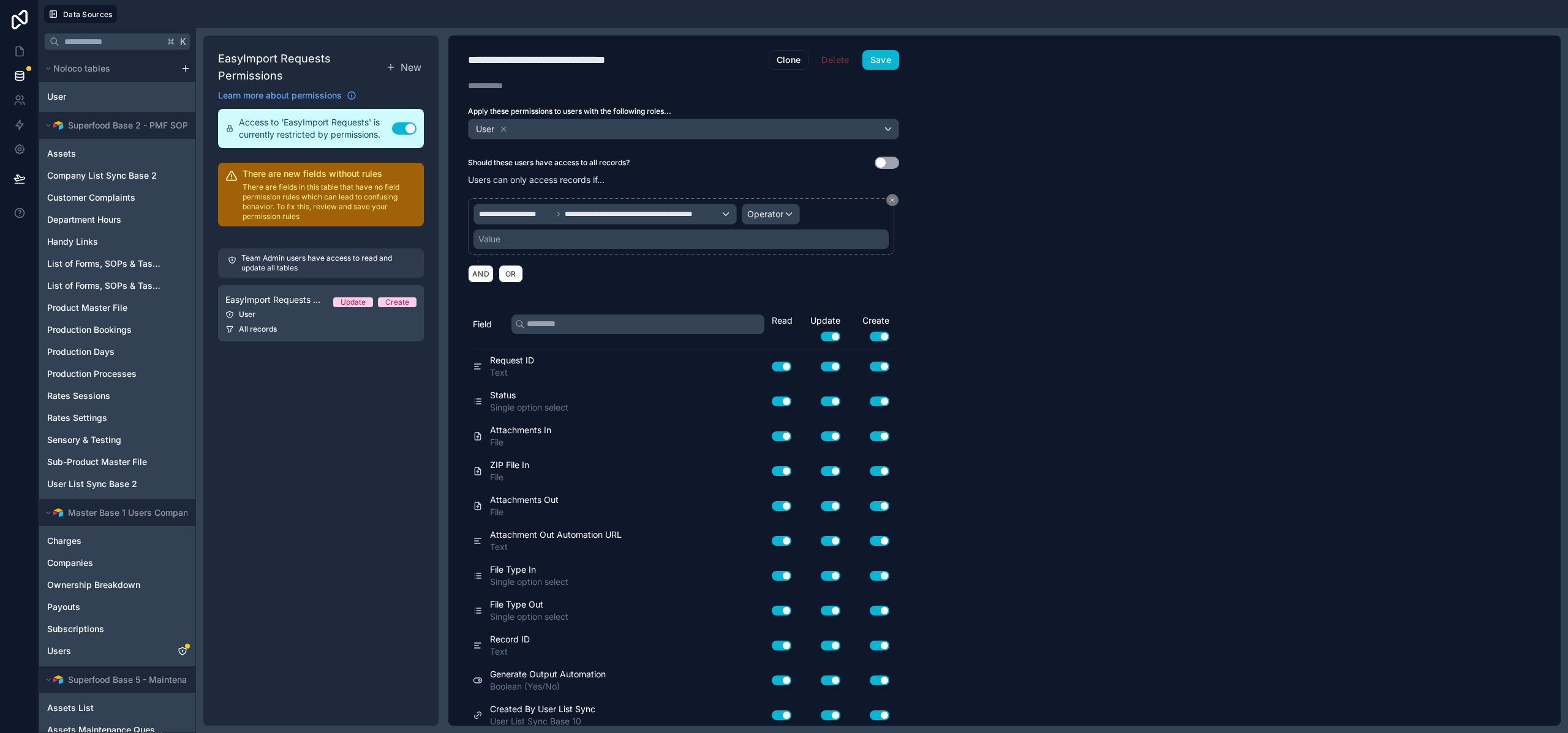
click at [805, 213] on div "**********" at bounding box center [681, 227] width 415 height 45
click at [774, 212] on span "Operator" at bounding box center [764, 214] width 36 height 10
drag, startPoint x: 735, startPoint y: 317, endPoint x: 743, endPoint y: 318, distance: 8.1
click at [735, 317] on div at bounding box center [784, 366] width 1568 height 733
click at [760, 213] on span "Operator" at bounding box center [764, 214] width 36 height 10
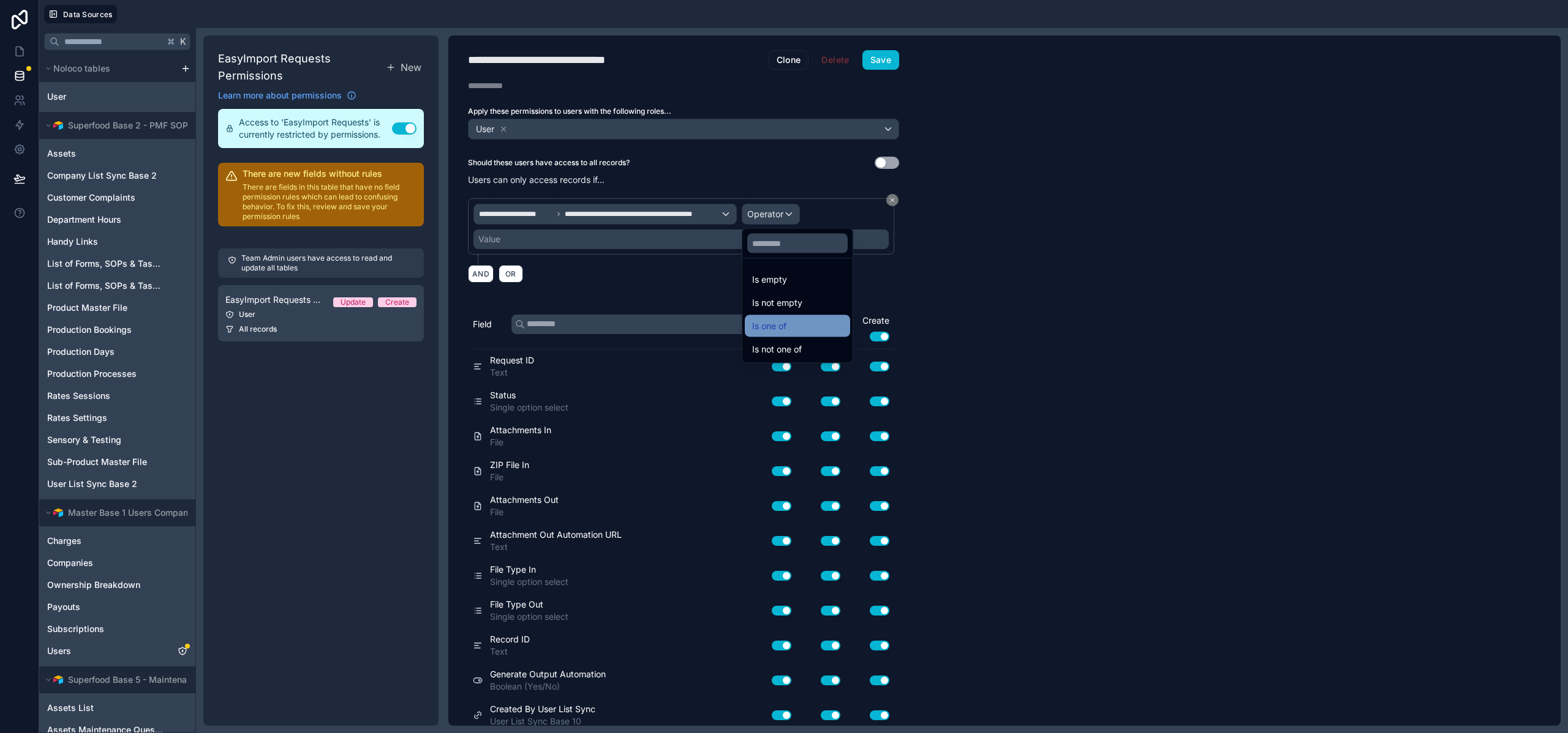
click at [779, 327] on span "Is one of" at bounding box center [769, 326] width 34 height 15
click at [529, 242] on div "Value" at bounding box center [681, 239] width 415 height 19
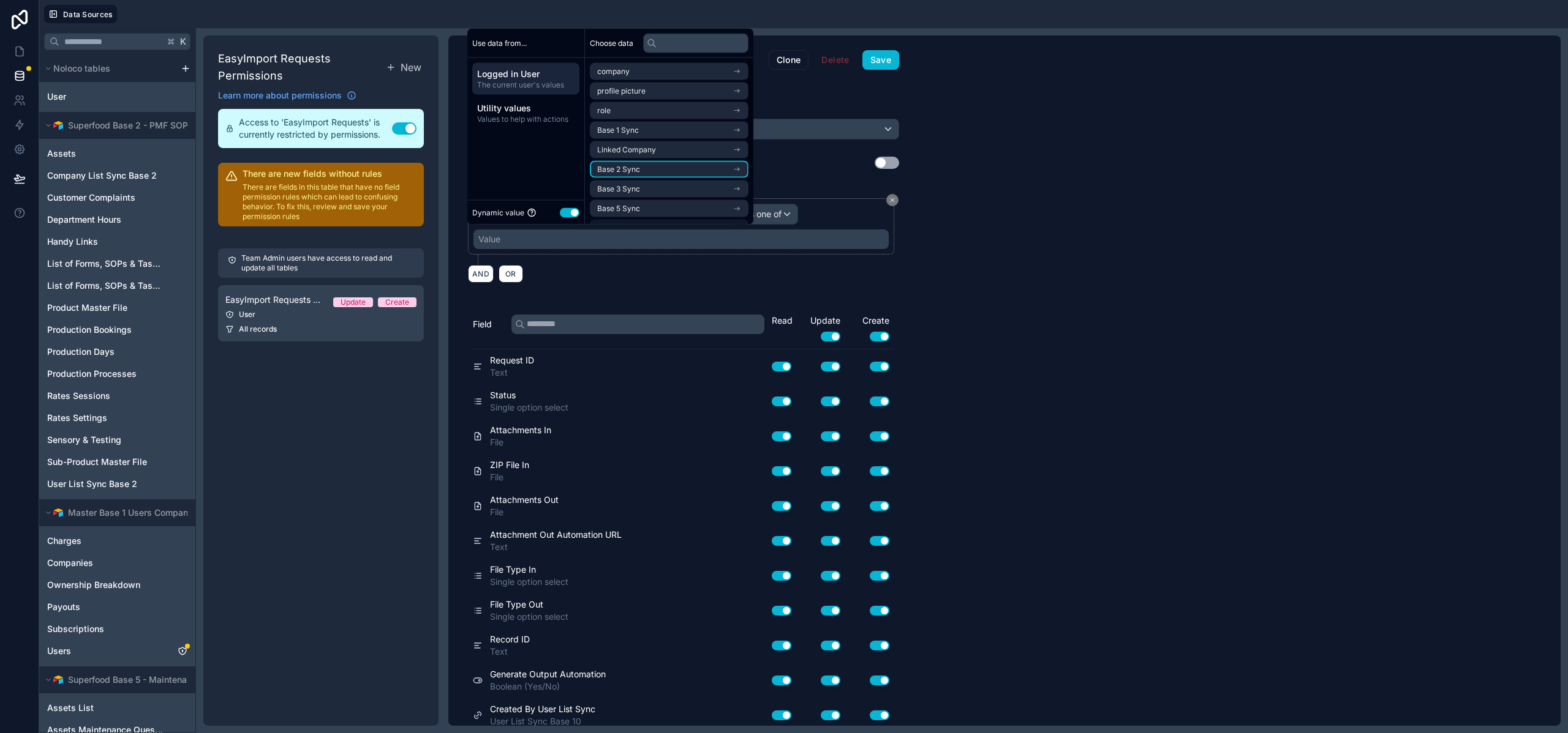
scroll to position [56, 0]
click at [658, 211] on li "Base 10 Sync" at bounding box center [669, 211] width 159 height 18
click at [660, 207] on span "company list sync base 10 noloco collection" at bounding box center [665, 211] width 135 height 10
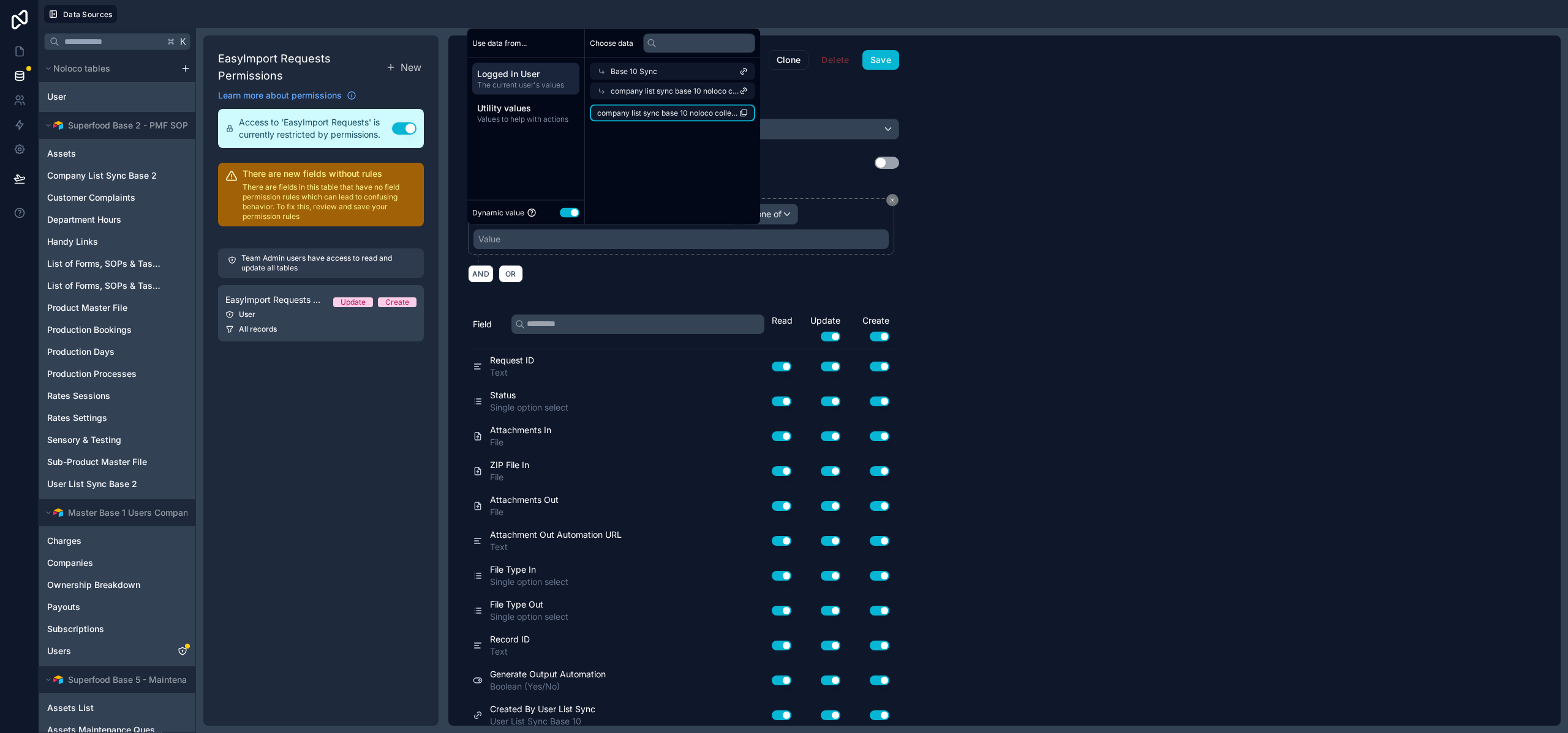
click at [641, 112] on span "company list sync base 10 noloco collection" at bounding box center [668, 114] width 142 height 10
click at [889, 59] on button "Save" at bounding box center [881, 59] width 37 height 19
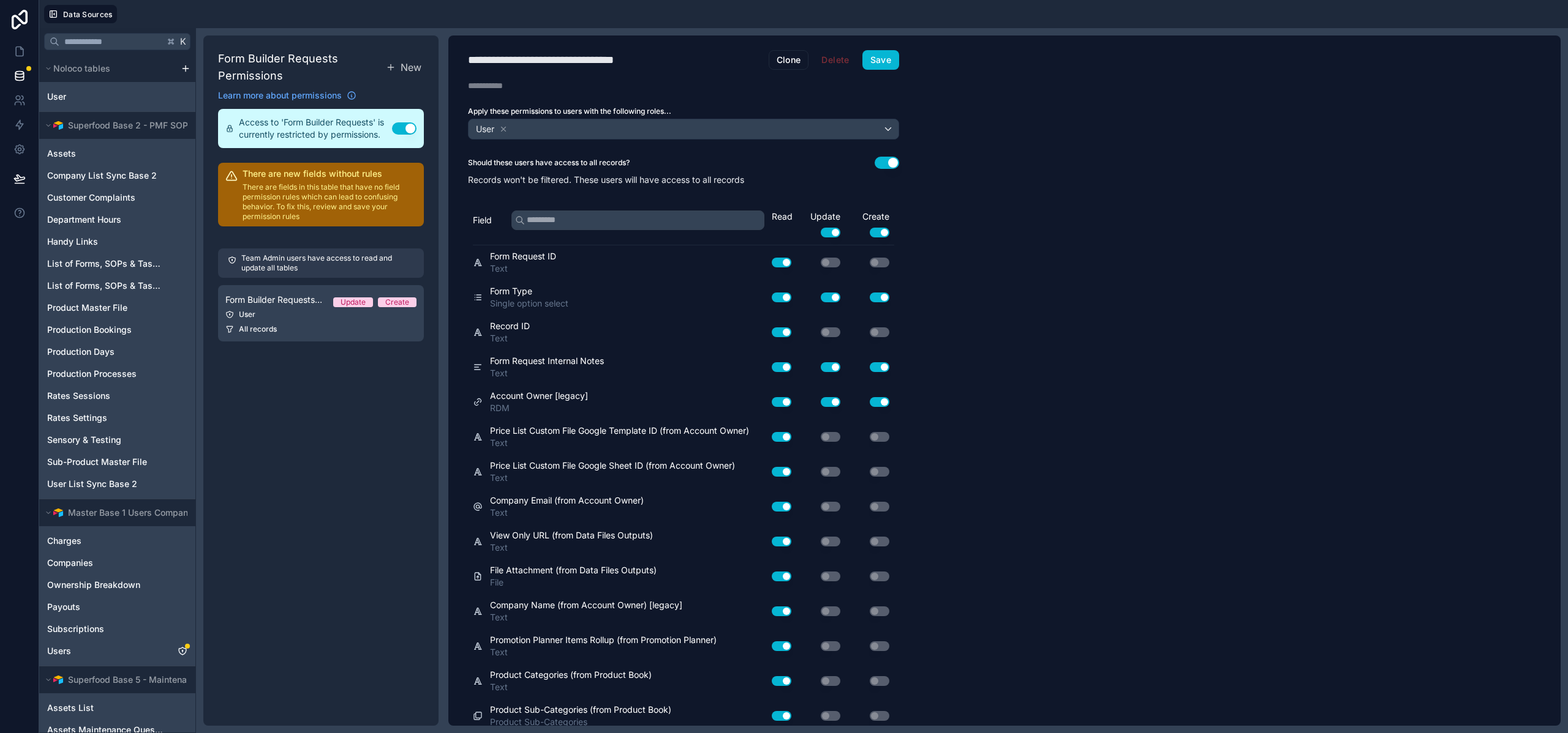
scroll to position [1322, 0]
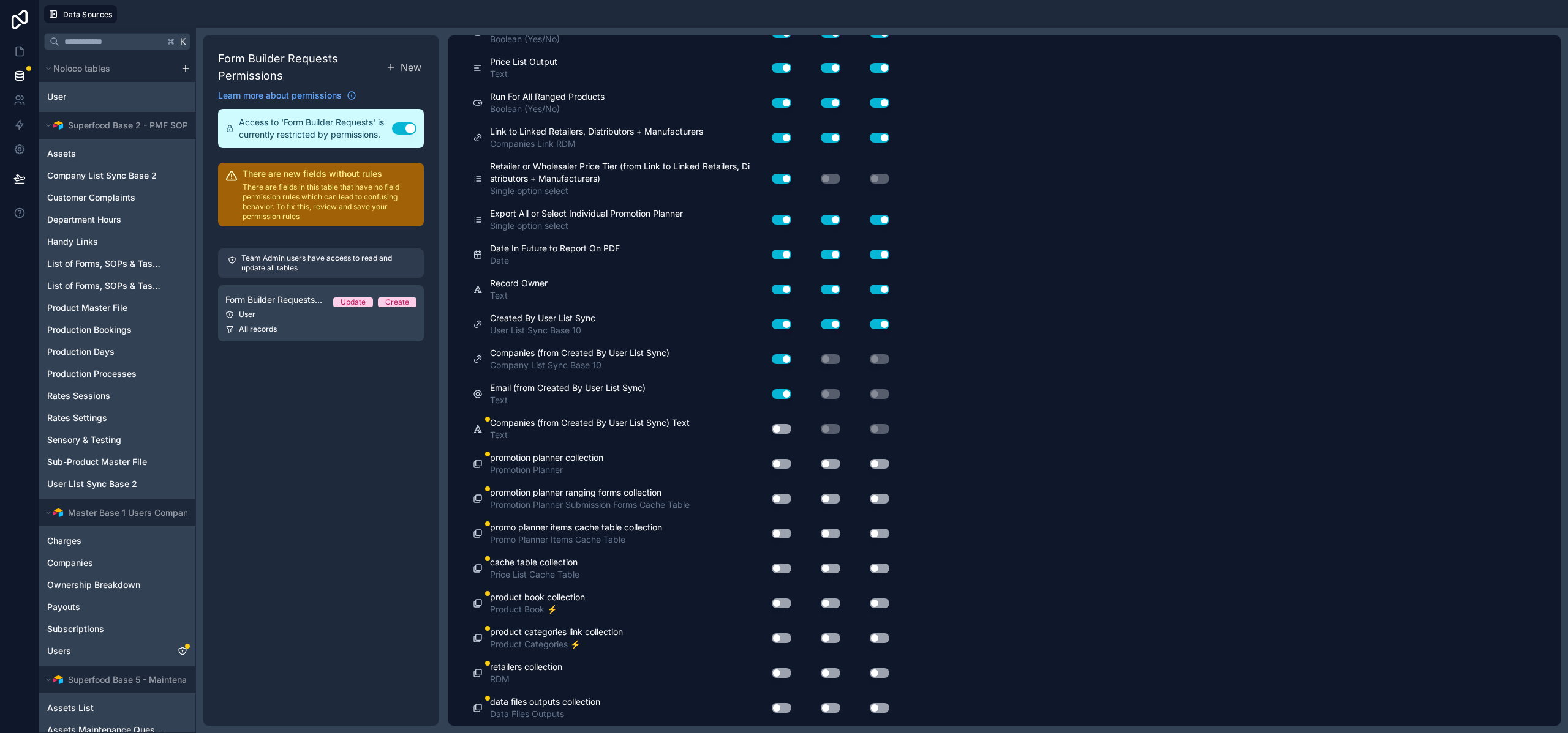
click at [784, 430] on button "Use setting" at bounding box center [781, 429] width 19 height 10
click at [781, 469] on div "Use setting" at bounding box center [776, 463] width 39 height 19
click at [781, 492] on div "Use setting" at bounding box center [776, 498] width 39 height 19
click at [781, 461] on button "Use setting" at bounding box center [781, 464] width 19 height 10
click at [825, 461] on button "Use setting" at bounding box center [830, 464] width 19 height 10
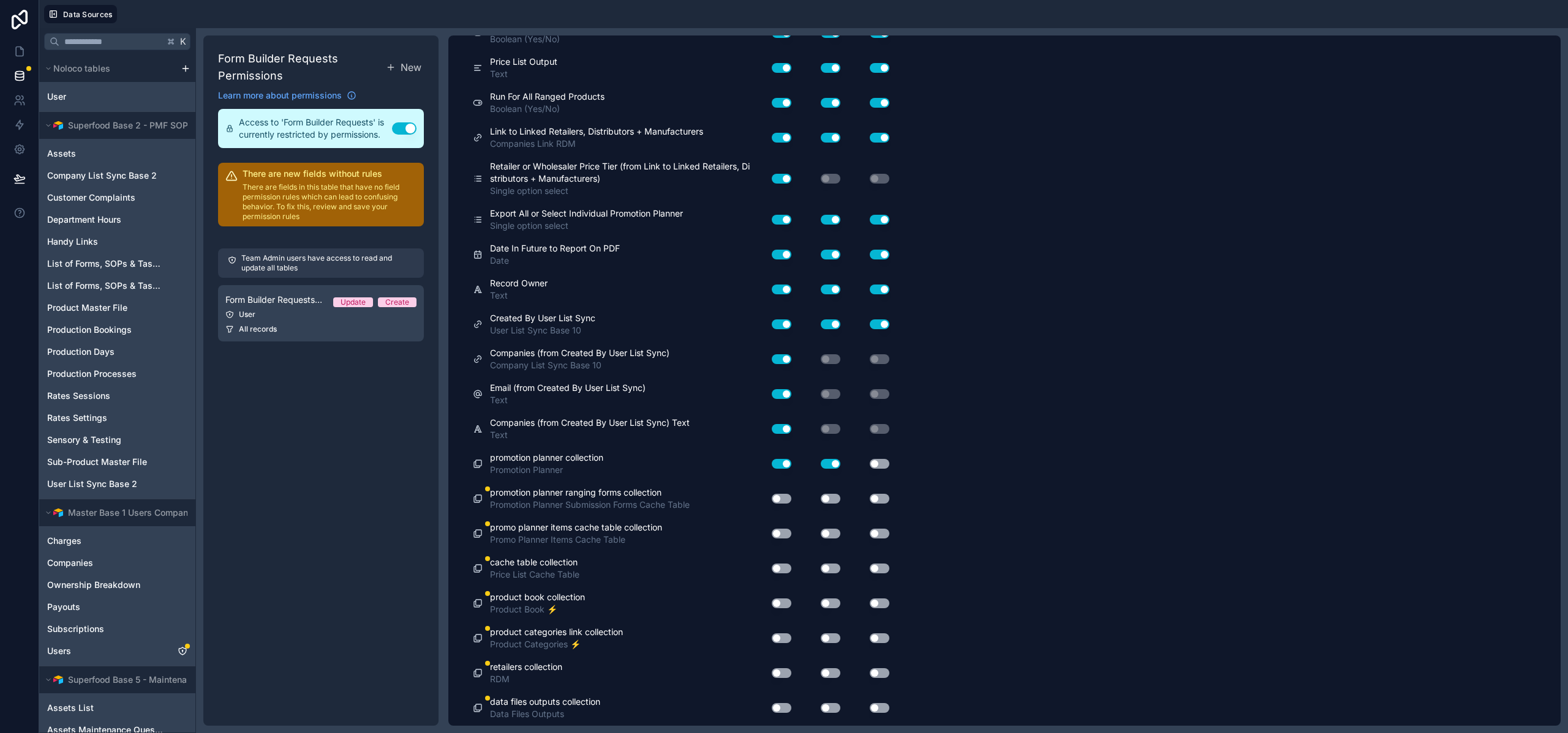
click at [877, 464] on button "Use setting" at bounding box center [879, 464] width 19 height 10
click at [788, 502] on button "Use setting" at bounding box center [781, 499] width 19 height 10
click at [833, 500] on button "Use setting" at bounding box center [830, 499] width 19 height 10
click at [888, 497] on button "Use setting" at bounding box center [879, 499] width 19 height 10
click at [774, 531] on button "Use setting" at bounding box center [781, 534] width 19 height 10
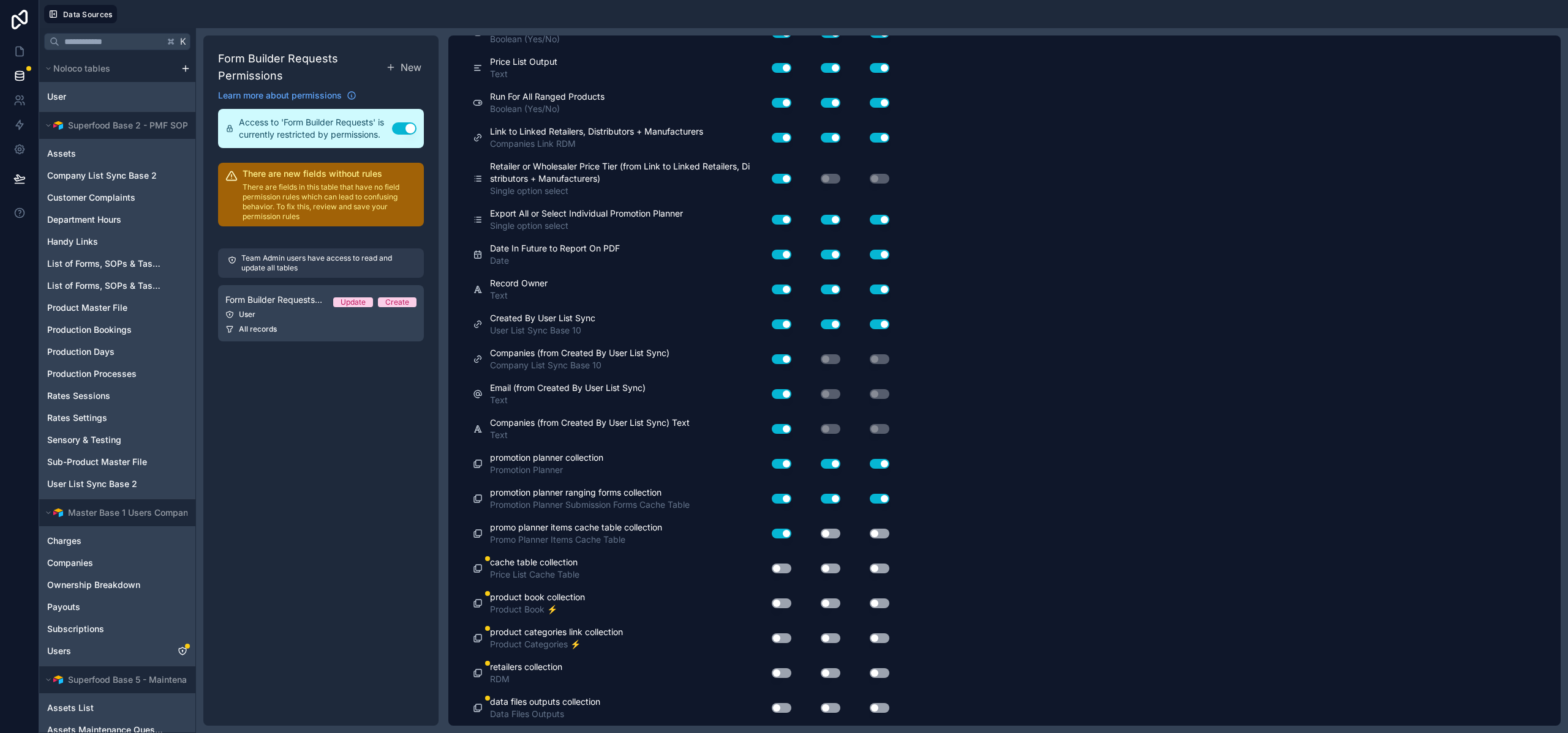
drag, startPoint x: 822, startPoint y: 532, endPoint x: 853, endPoint y: 537, distance: 31.4
click at [823, 532] on button "Use setting" at bounding box center [830, 534] width 19 height 10
click at [884, 534] on button "Use setting" at bounding box center [879, 534] width 19 height 10
click at [797, 568] on div "Use setting" at bounding box center [820, 568] width 49 height 10
click at [789, 568] on div "Use setting" at bounding box center [776, 568] width 39 height 19
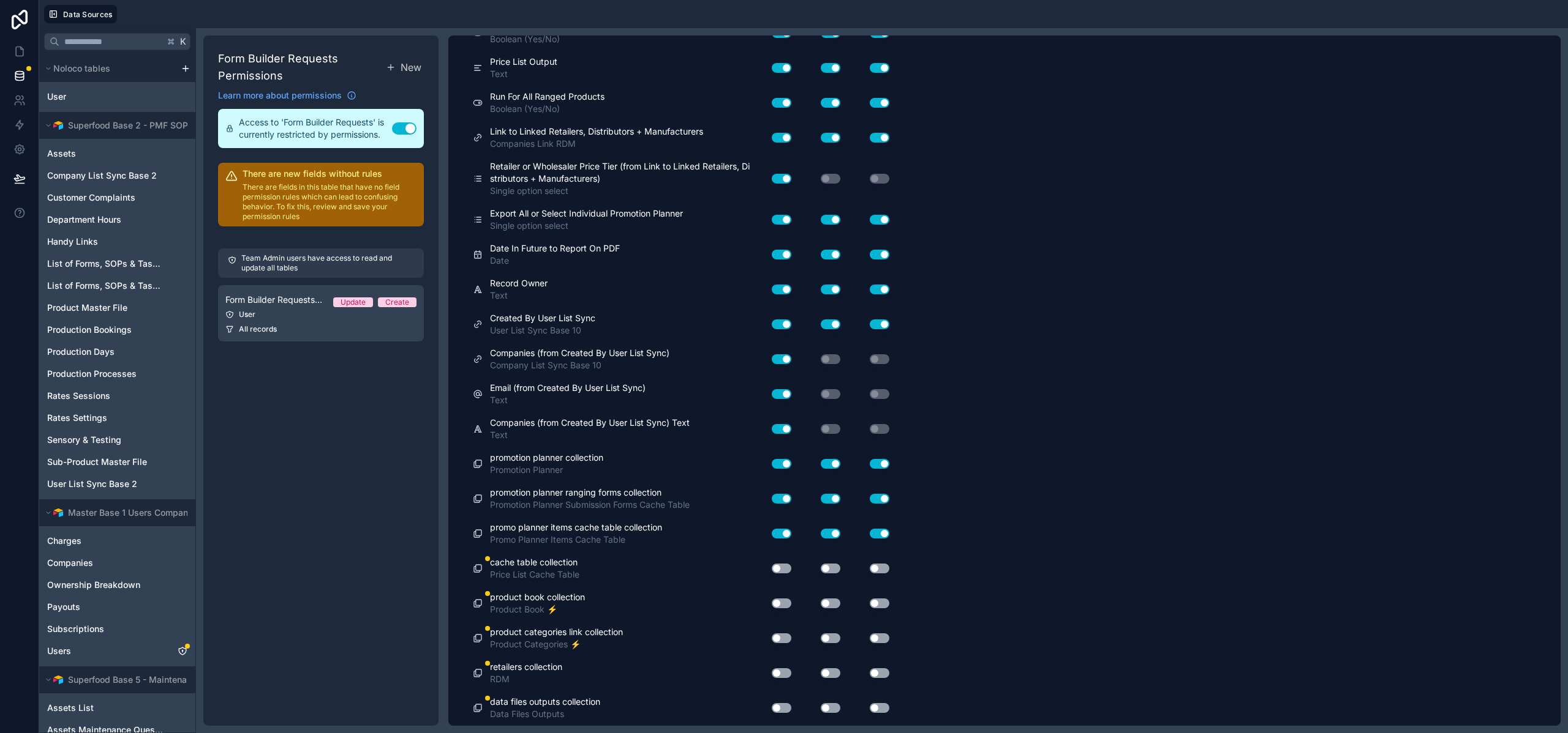
click at [835, 569] on button "Use setting" at bounding box center [830, 568] width 19 height 10
click at [885, 566] on button "Use setting" at bounding box center [879, 568] width 19 height 10
click at [786, 568] on button "Use setting" at bounding box center [781, 568] width 19 height 10
click at [784, 605] on button "Use setting" at bounding box center [781, 603] width 19 height 10
click at [827, 602] on button "Use setting" at bounding box center [830, 603] width 19 height 10
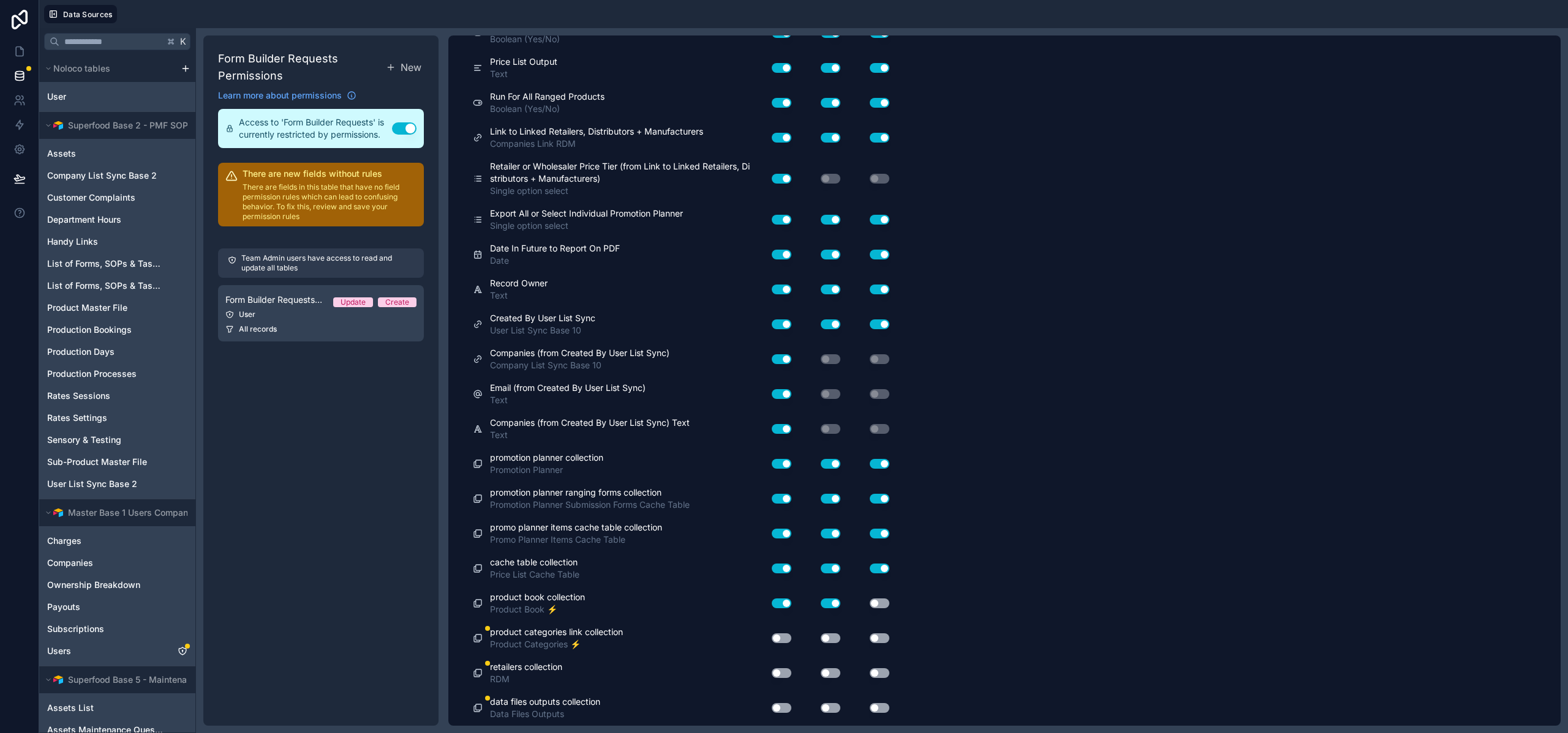
click at [884, 603] on button "Use setting" at bounding box center [879, 603] width 19 height 10
click at [778, 644] on div "Use setting" at bounding box center [776, 638] width 39 height 19
click at [781, 641] on button "Use setting" at bounding box center [781, 639] width 19 height 10
click at [835, 637] on button "Use setting" at bounding box center [830, 639] width 19 height 10
click at [882, 637] on button "Use setting" at bounding box center [879, 639] width 19 height 10
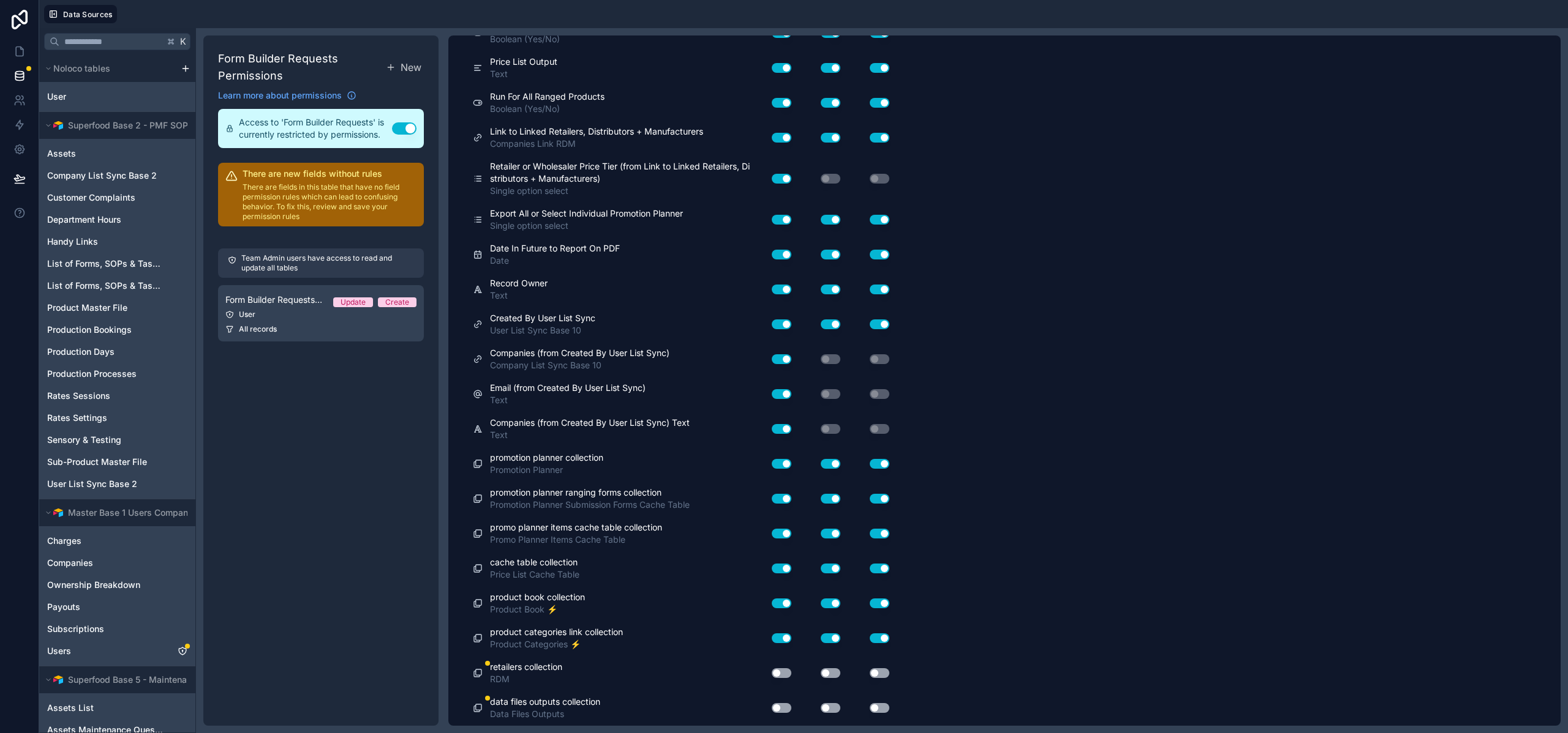
click at [881, 675] on button "Use setting" at bounding box center [879, 674] width 19 height 10
click at [821, 669] on div "Use setting" at bounding box center [820, 674] width 49 height 10
click at [822, 670] on button "Use setting" at bounding box center [830, 674] width 19 height 10
click at [782, 672] on button "Use setting" at bounding box center [781, 674] width 19 height 10
click at [784, 709] on button "Use setting" at bounding box center [781, 708] width 19 height 10
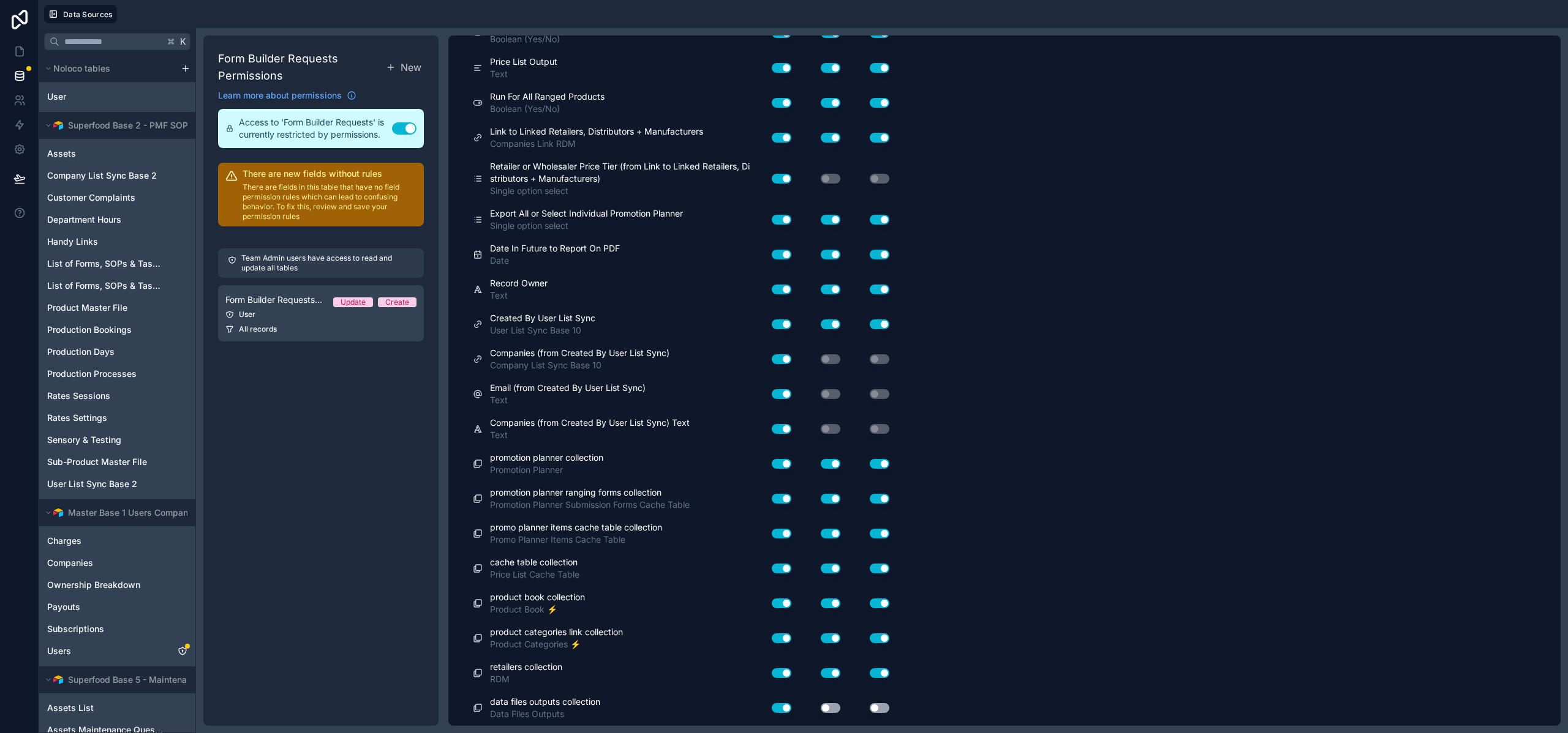
click at [833, 710] on button "Use setting" at bounding box center [830, 708] width 19 height 10
click at [893, 712] on div "Use setting" at bounding box center [869, 708] width 49 height 10
click at [888, 710] on div "Use setting" at bounding box center [869, 708] width 49 height 10
click at [884, 707] on button "Use setting" at bounding box center [879, 708] width 19 height 10
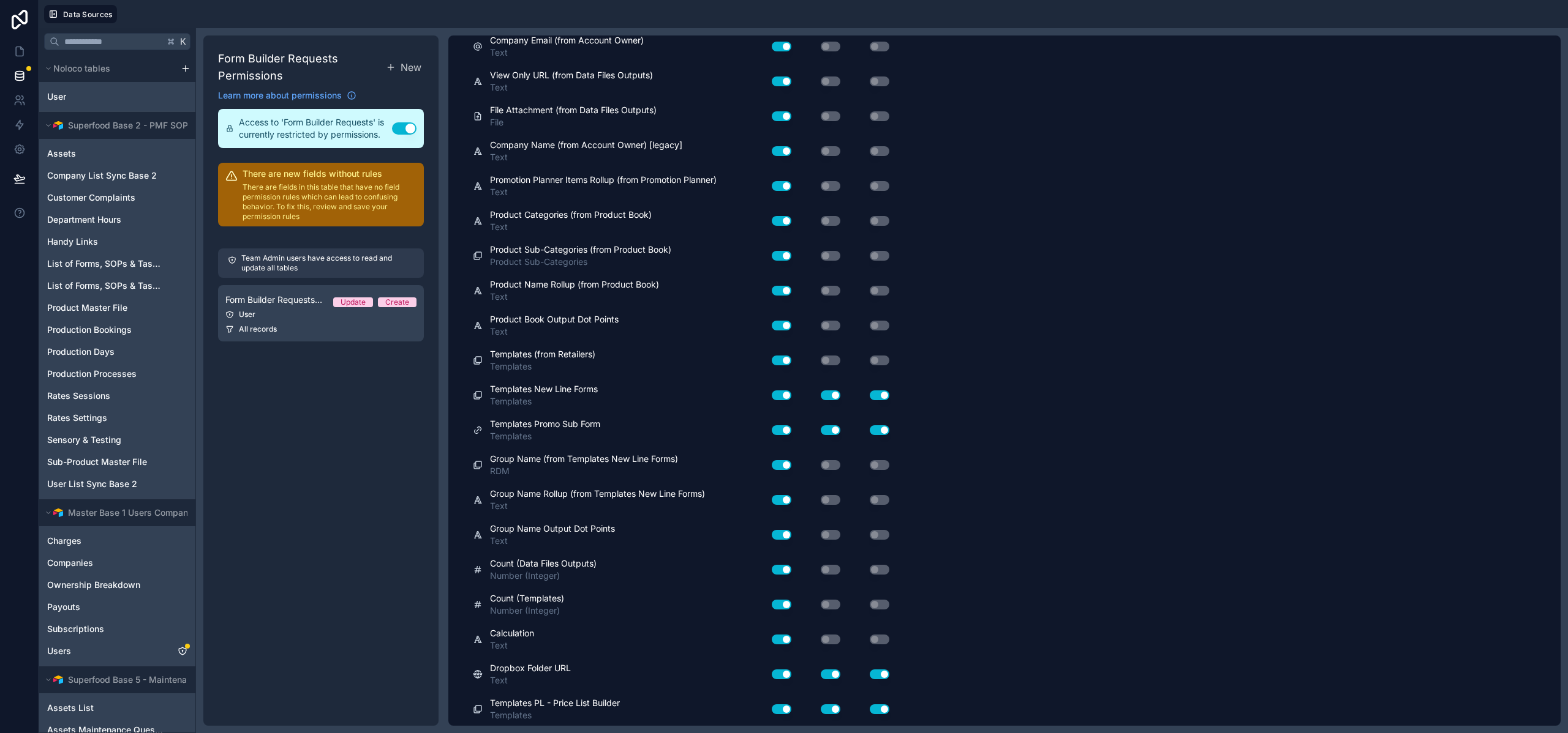
scroll to position [0, 0]
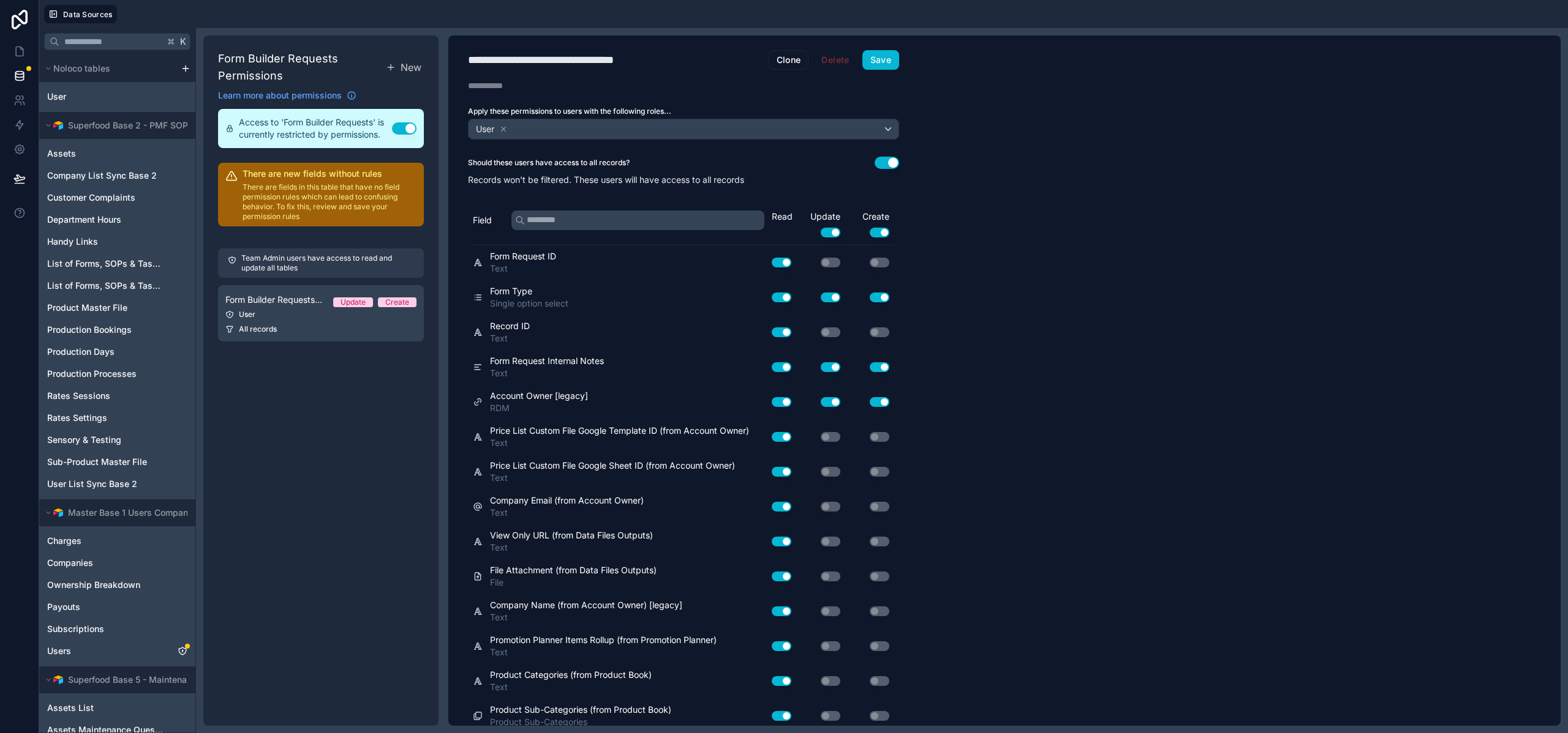
click at [889, 163] on button "Use setting" at bounding box center [886, 162] width 24 height 13
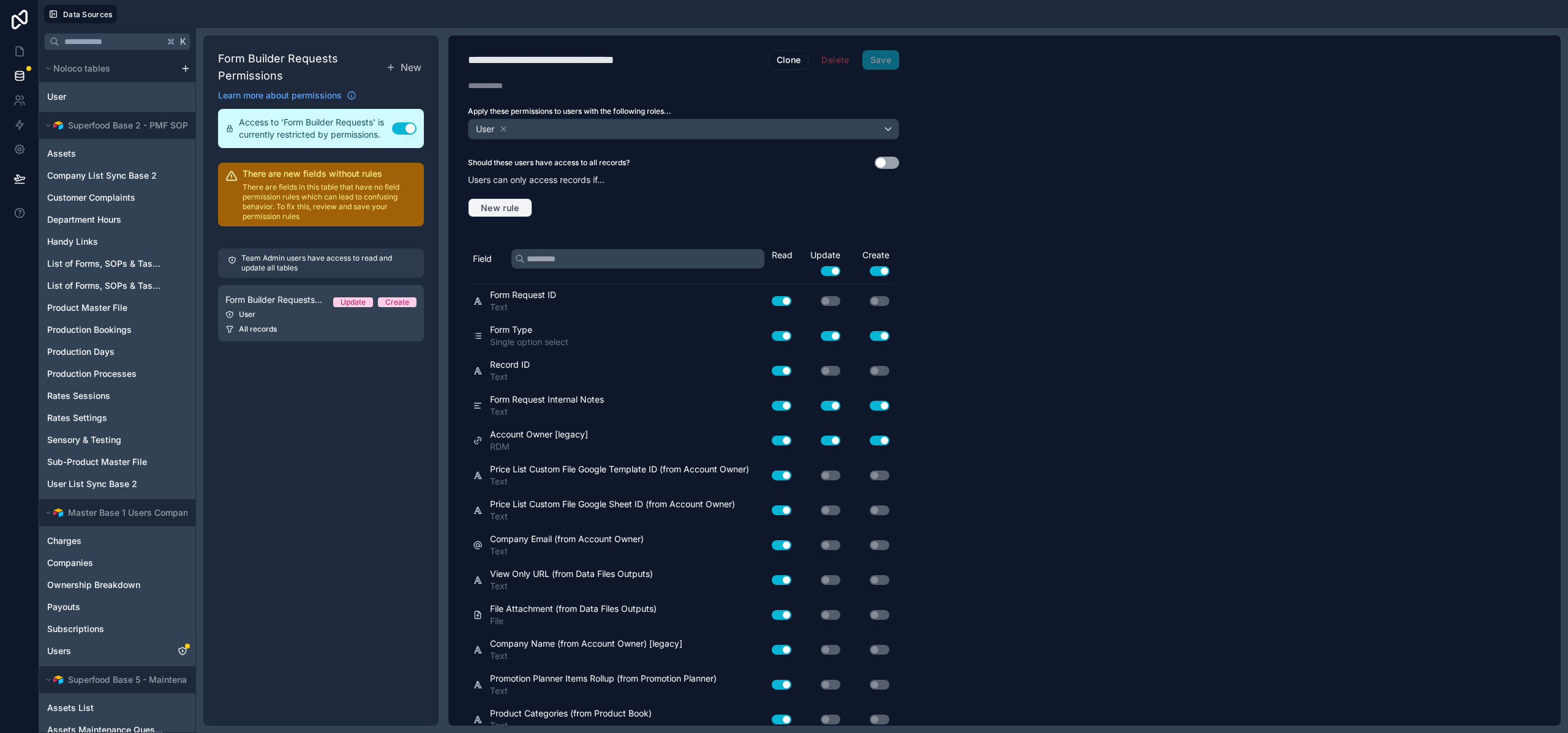
click at [517, 206] on span "New rule" at bounding box center [500, 207] width 49 height 11
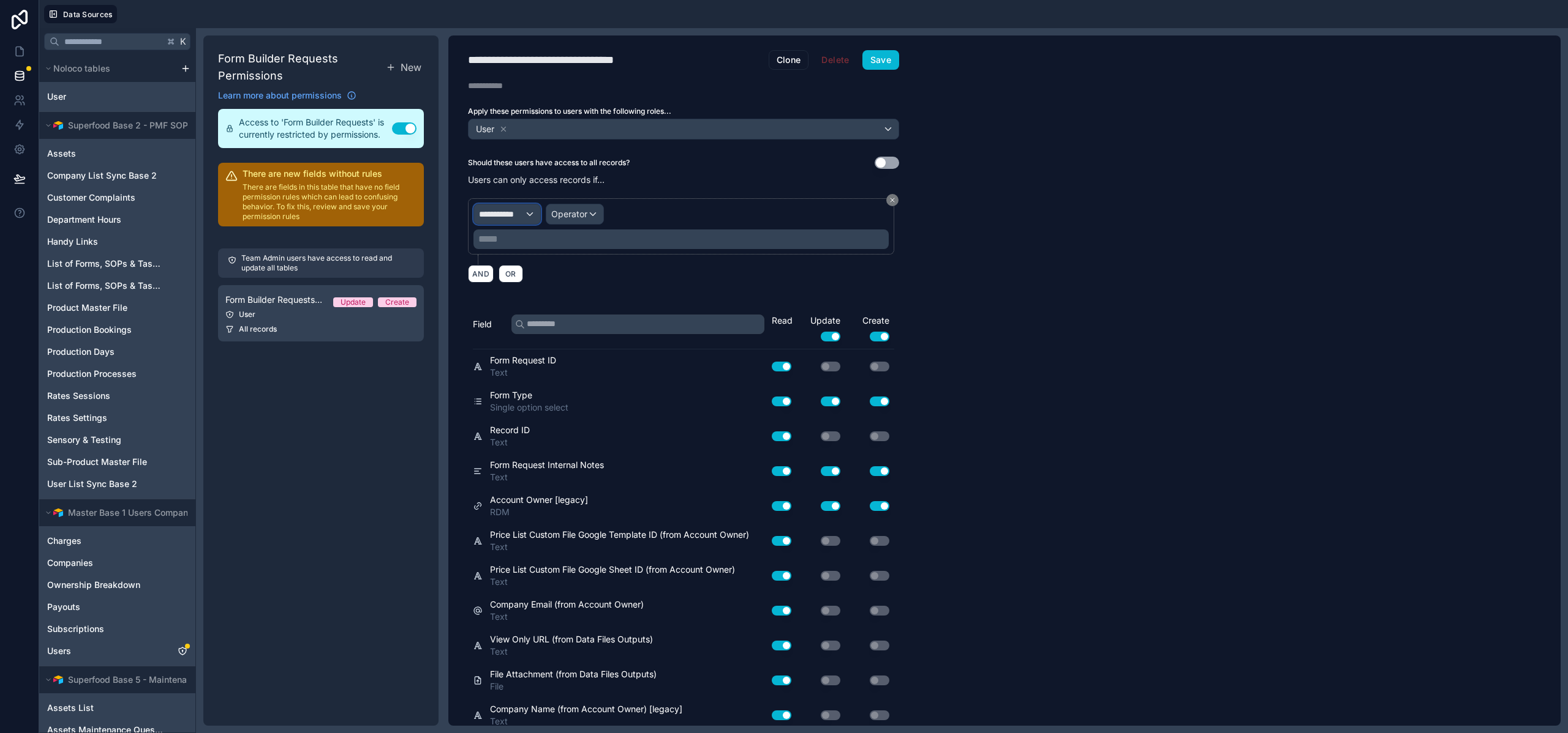
click at [517, 221] on div "**********" at bounding box center [507, 214] width 66 height 19
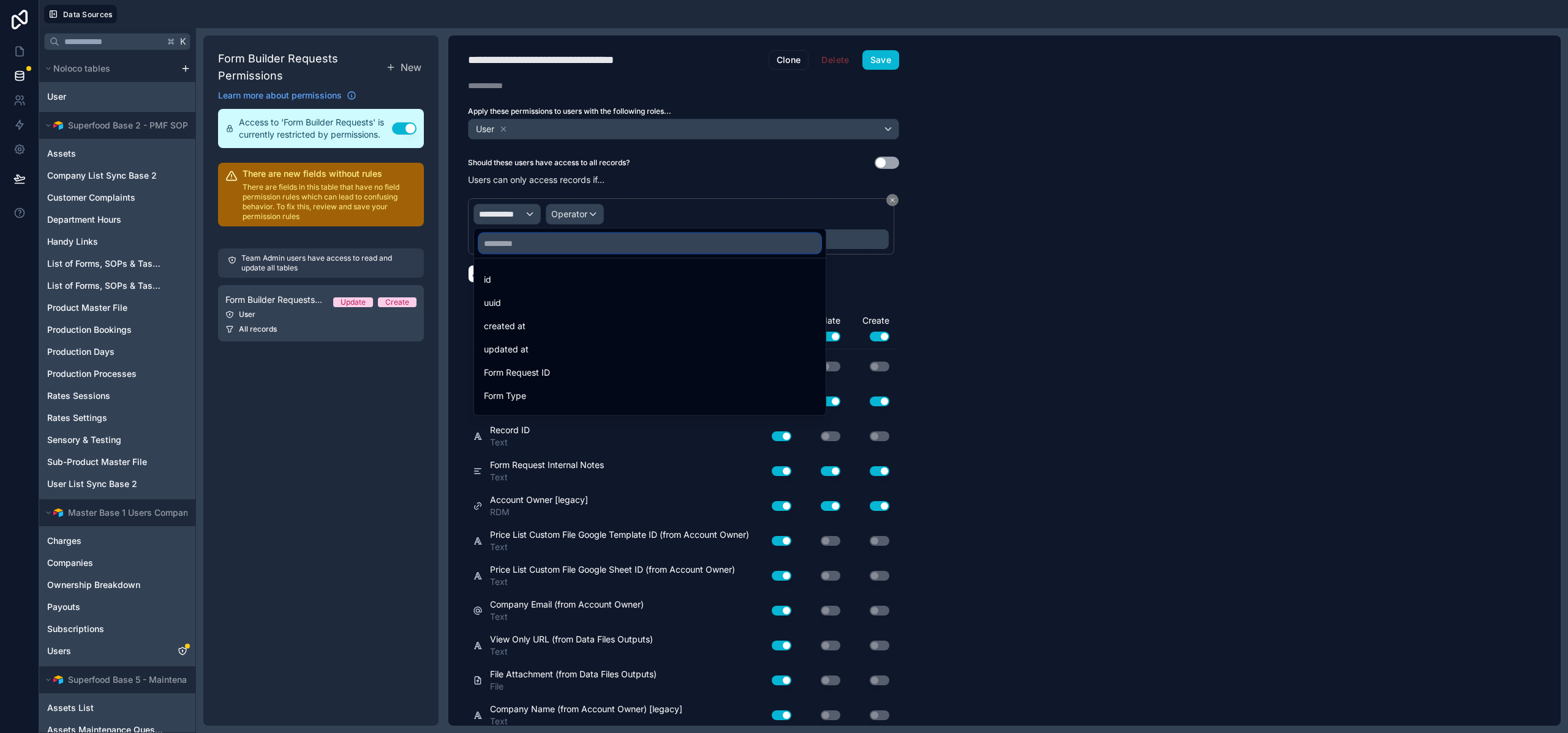
click at [518, 250] on input "text" at bounding box center [650, 243] width 342 height 19
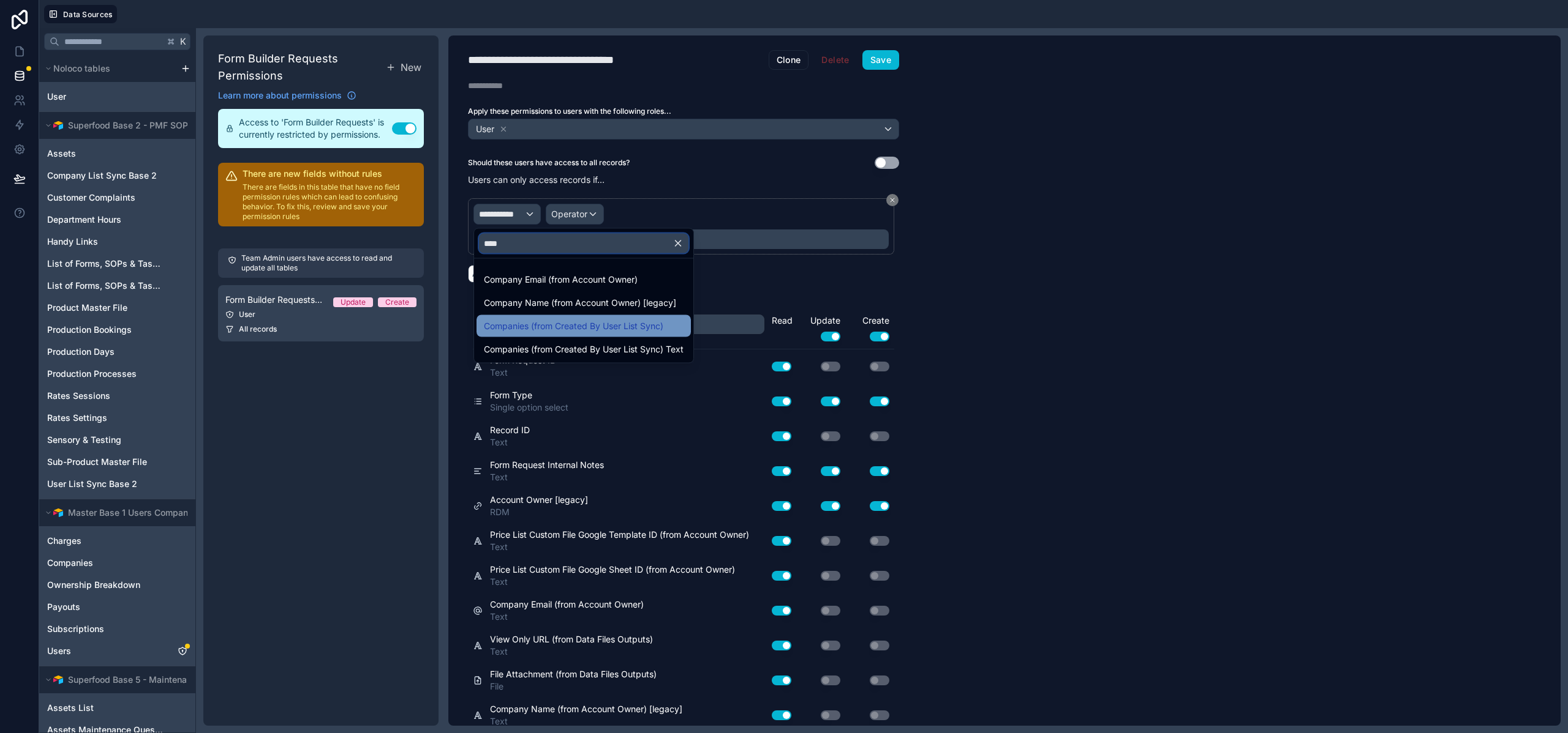
type input "****"
click at [520, 322] on span "Companies (from Created By User List Sync)" at bounding box center [573, 326] width 180 height 15
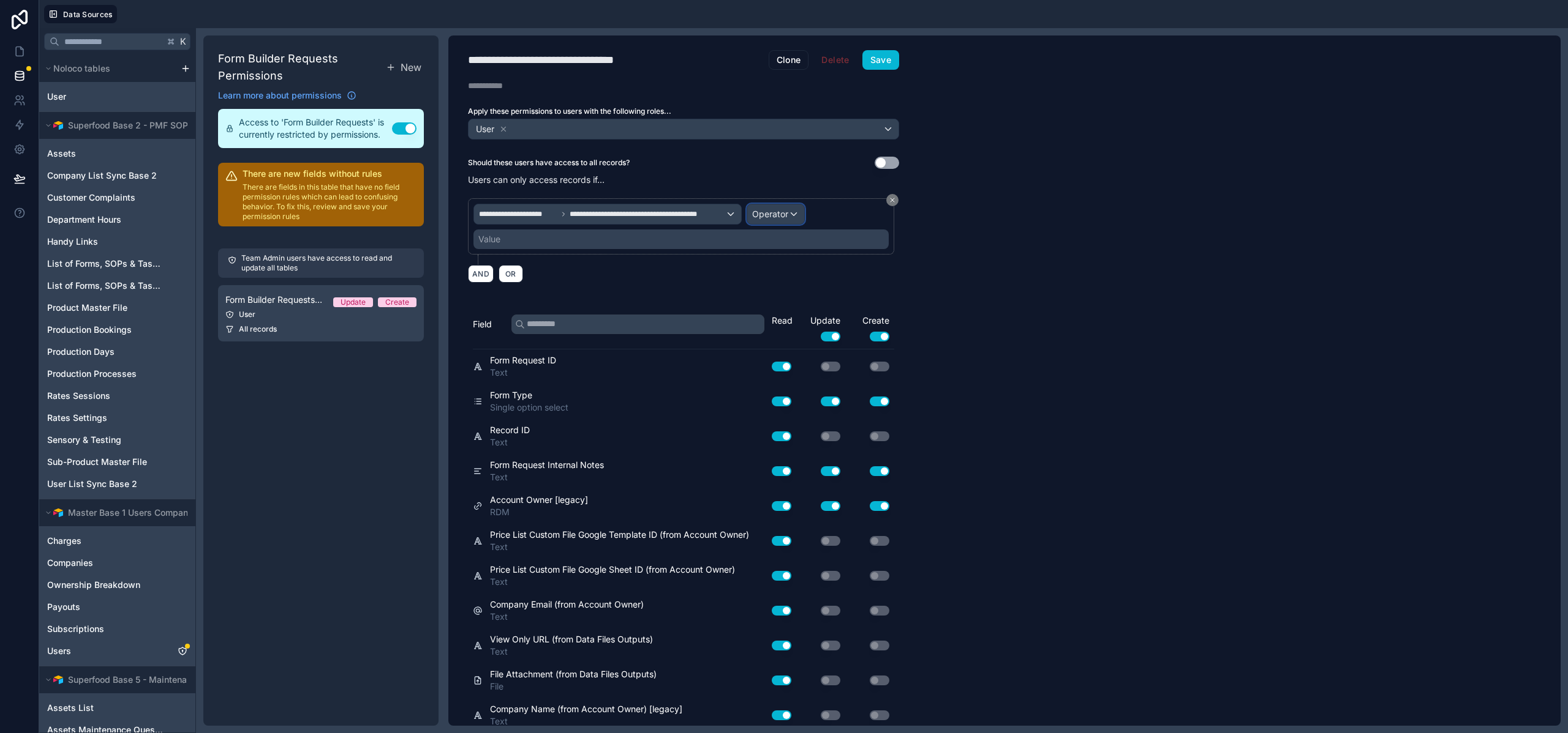
click at [774, 215] on span "Operator" at bounding box center [769, 214] width 36 height 10
click at [786, 329] on span "Is one of" at bounding box center [774, 326] width 34 height 15
click at [589, 237] on div "Value" at bounding box center [681, 239] width 415 height 19
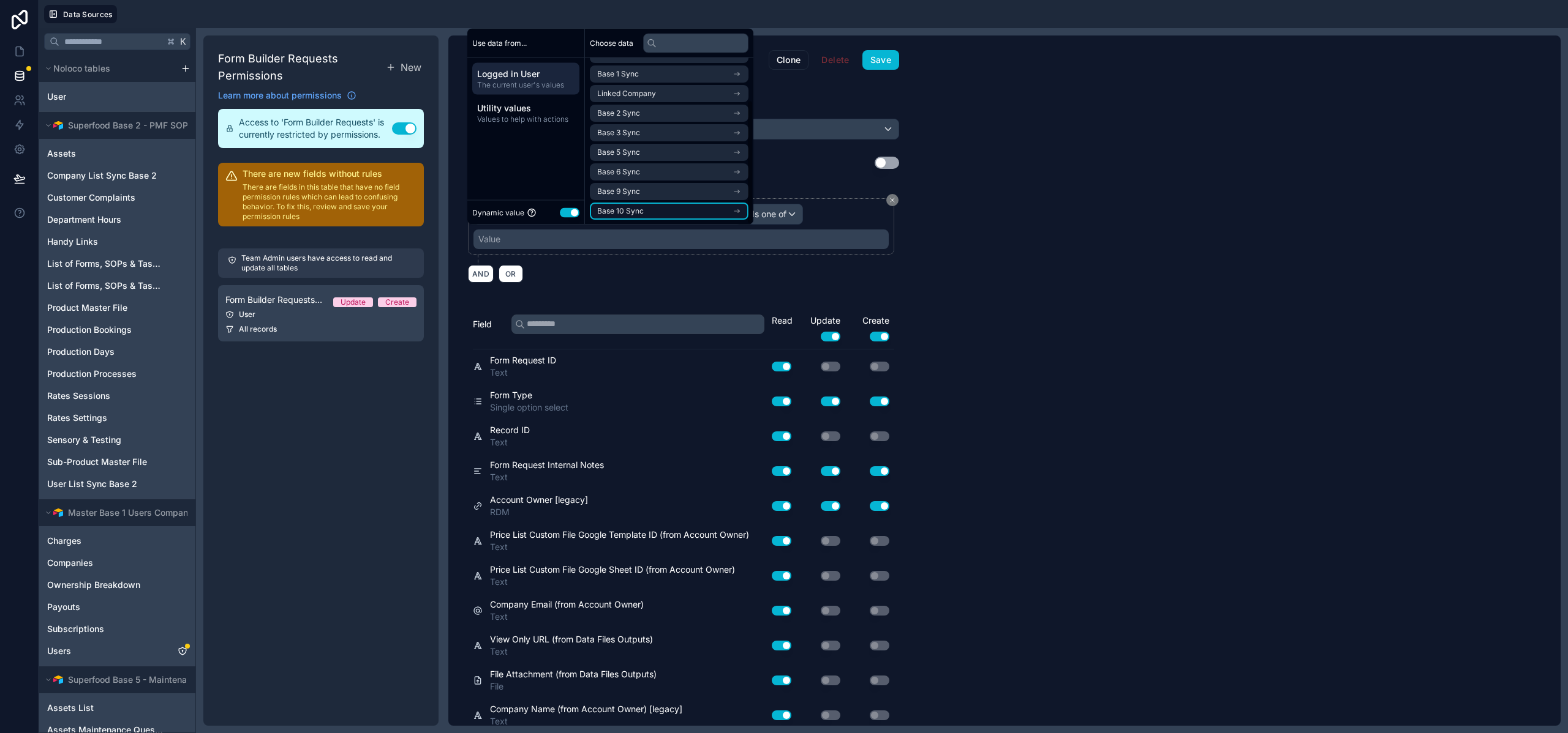
click at [652, 210] on li "Base 10 Sync" at bounding box center [669, 211] width 159 height 18
click at [656, 205] on li "company list sync base 10 noloco collection" at bounding box center [669, 211] width 159 height 18
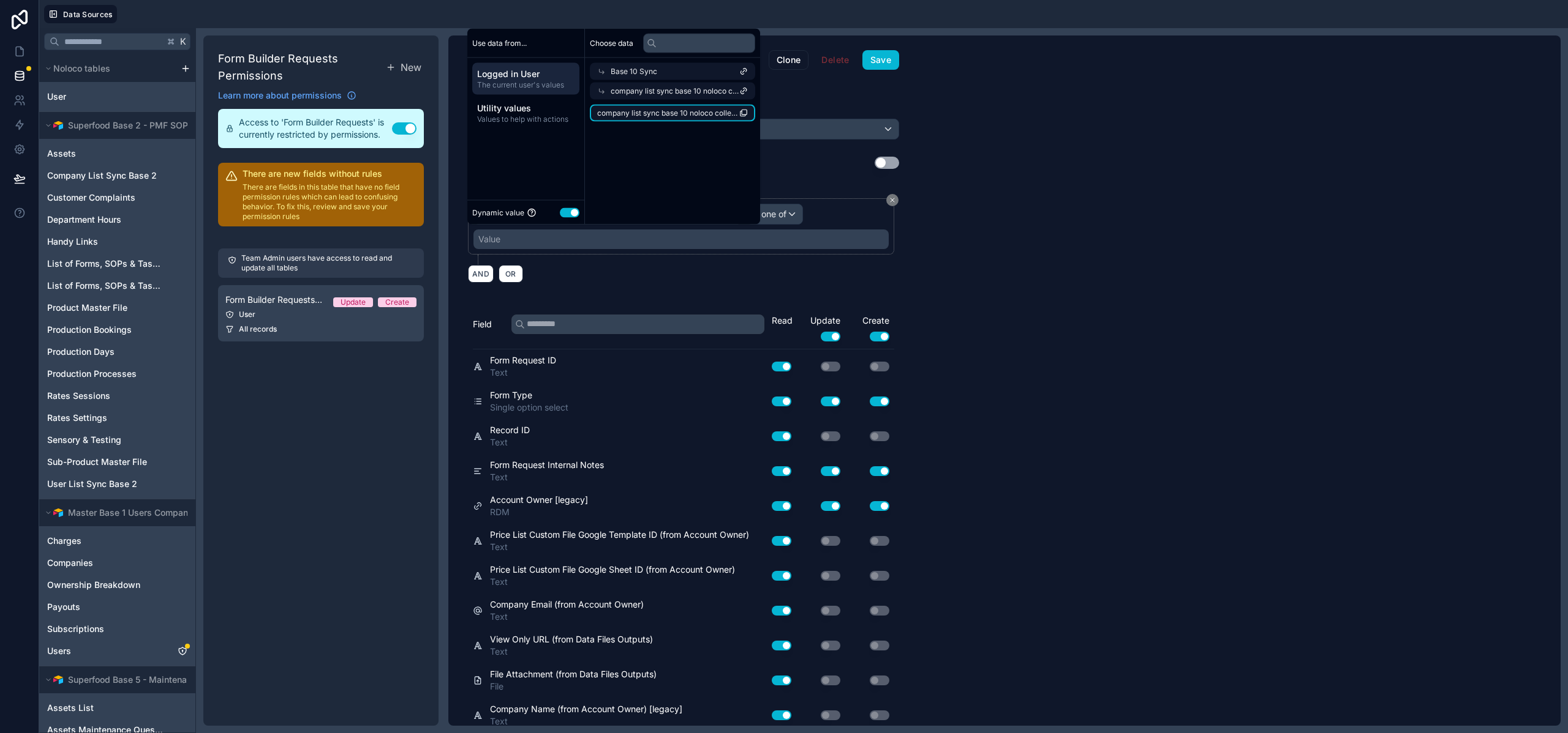
click at [651, 115] on span "company list sync base 10 noloco collection" at bounding box center [668, 114] width 142 height 10
click at [872, 59] on button "Save" at bounding box center [881, 59] width 37 height 19
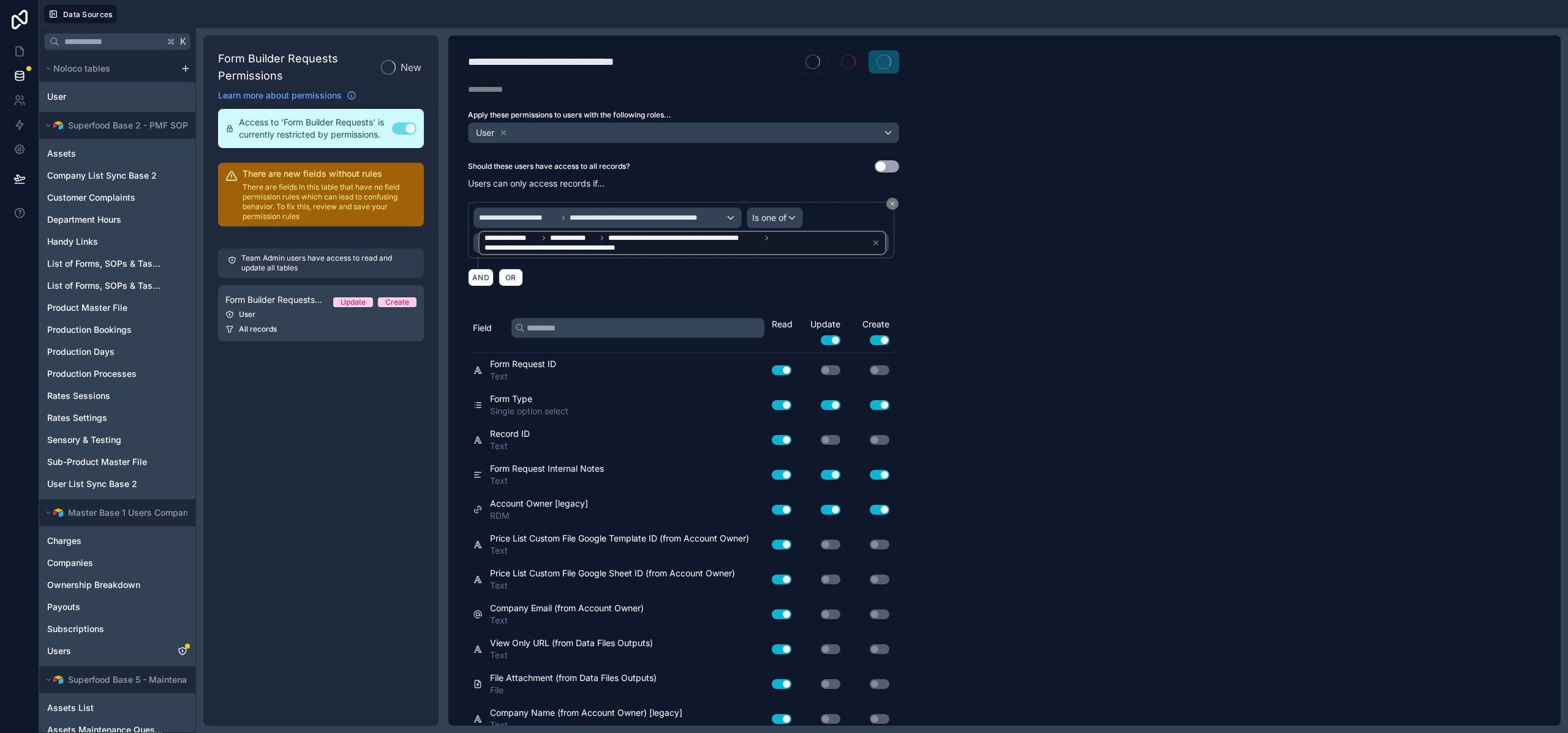
click at [872, 59] on span at bounding box center [883, 62] width 31 height 23
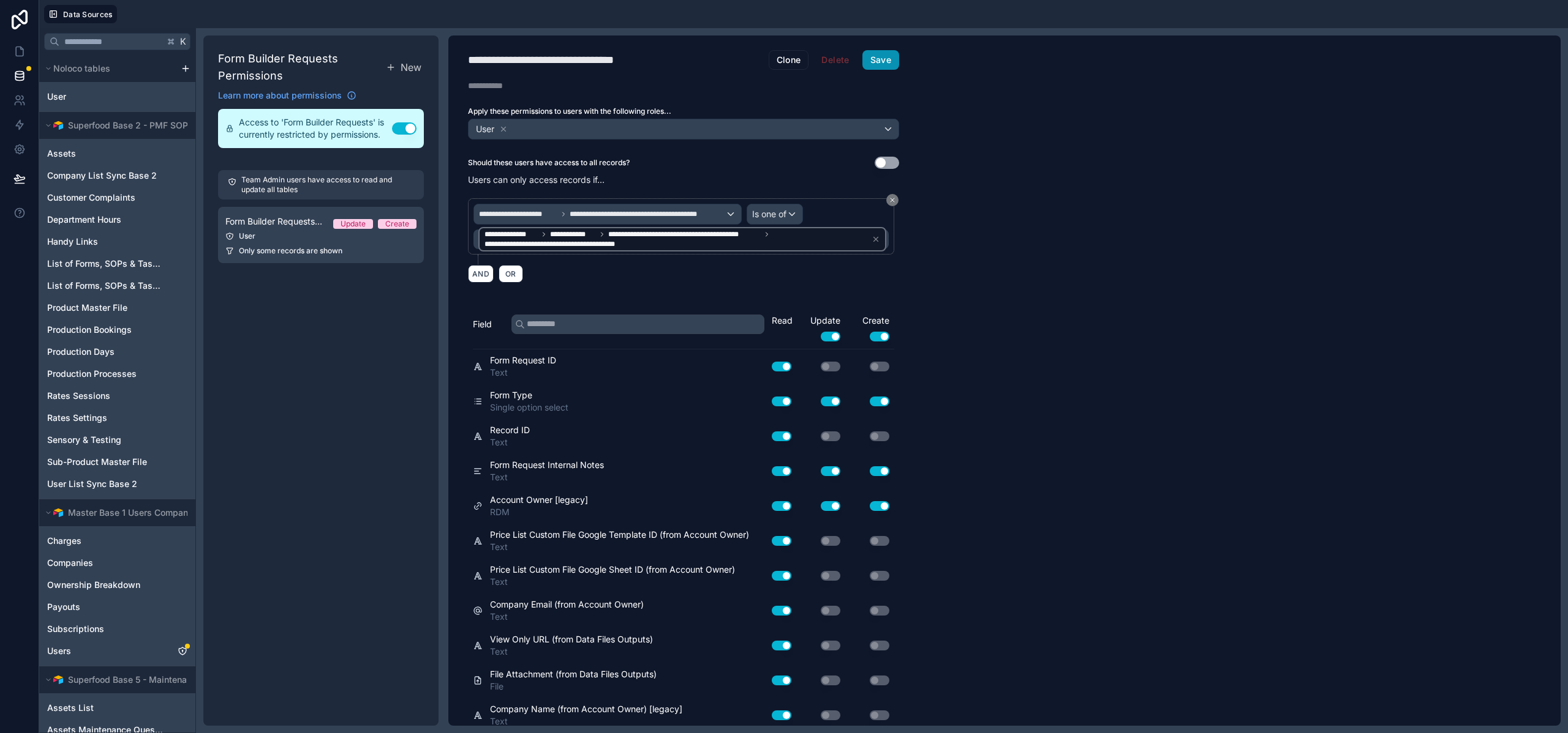
click at [896, 59] on button "Save" at bounding box center [881, 59] width 37 height 19
click at [1055, 210] on div "**********" at bounding box center [1004, 380] width 1112 height 690
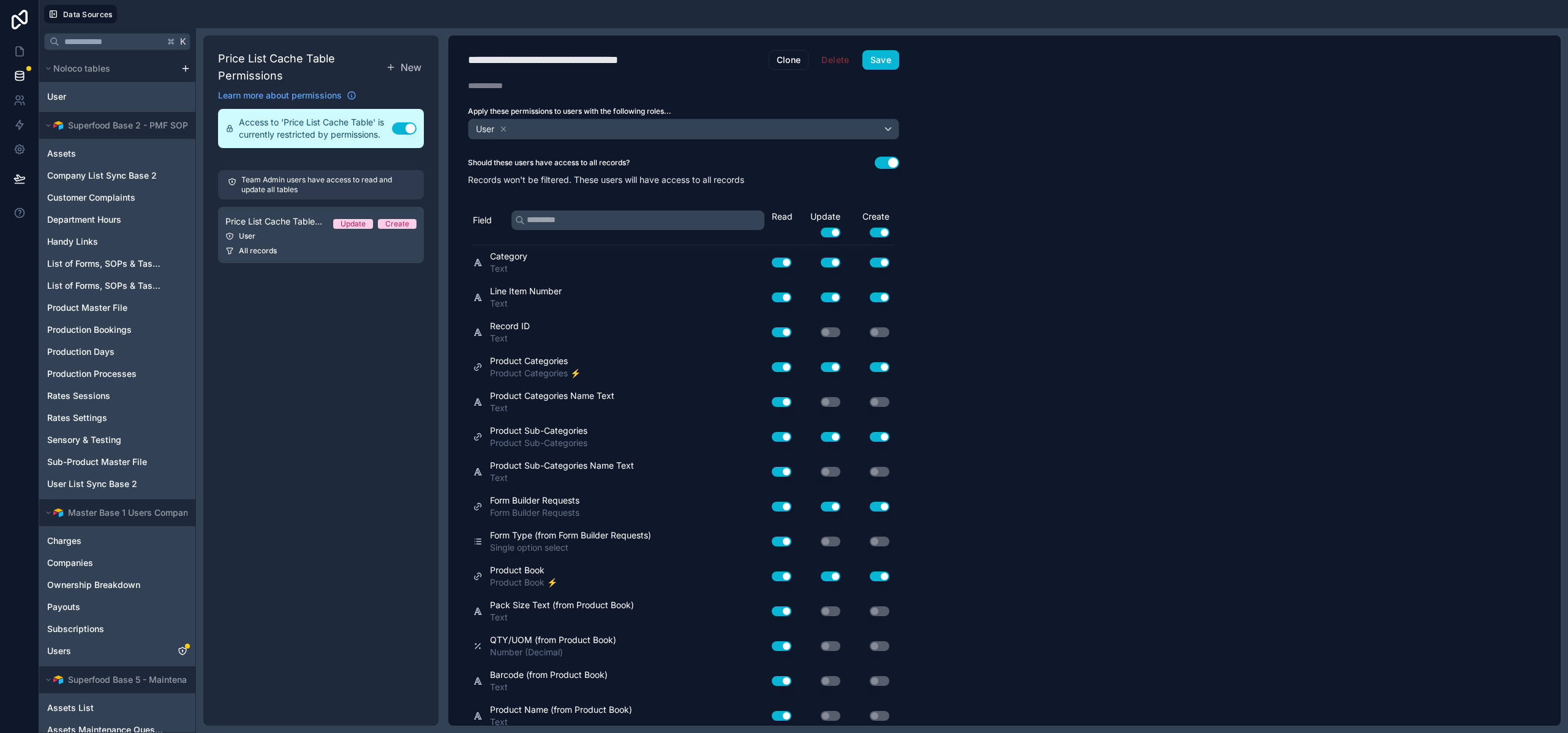
click at [891, 156] on button "Use setting" at bounding box center [886, 162] width 24 height 13
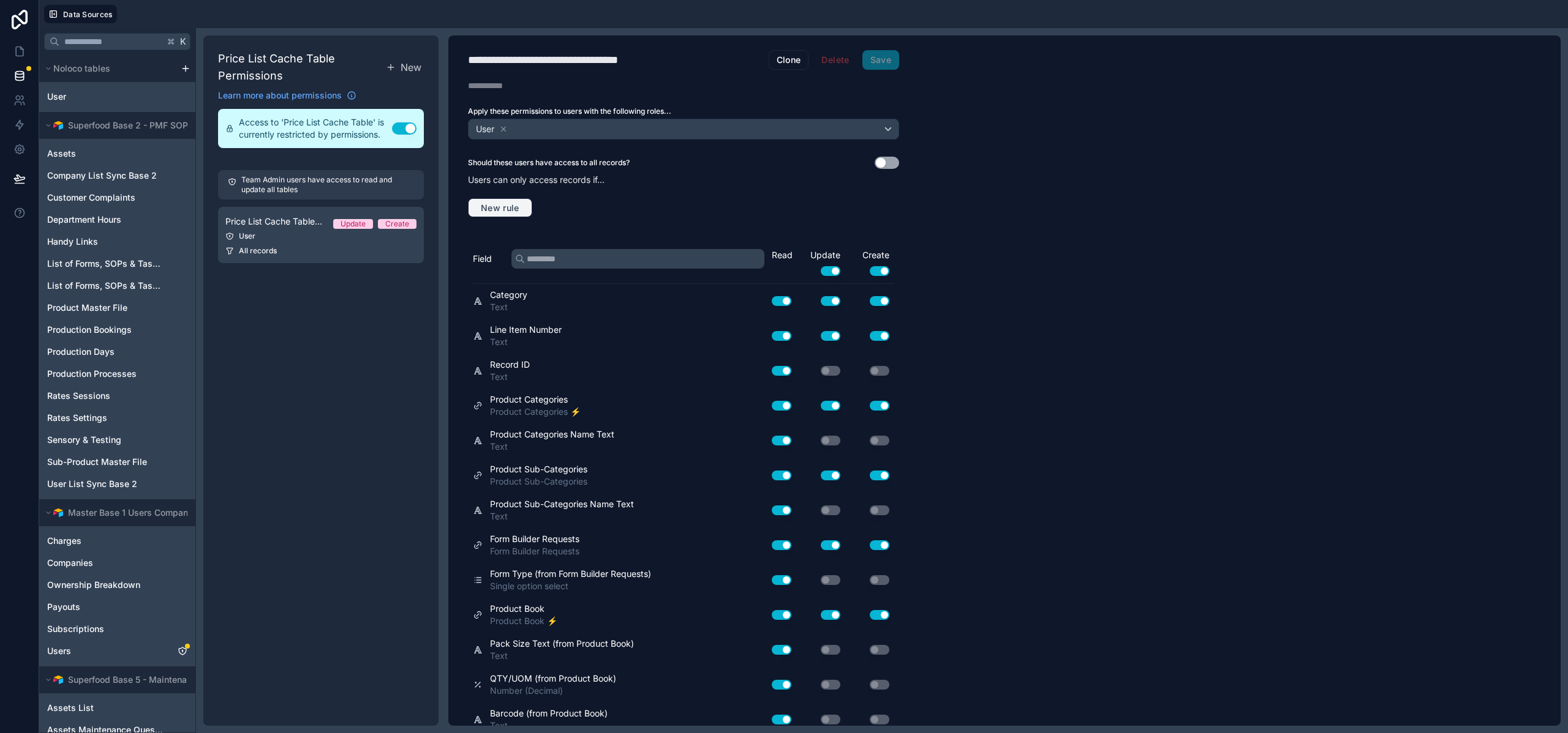
click at [511, 208] on span "New rule" at bounding box center [500, 207] width 49 height 11
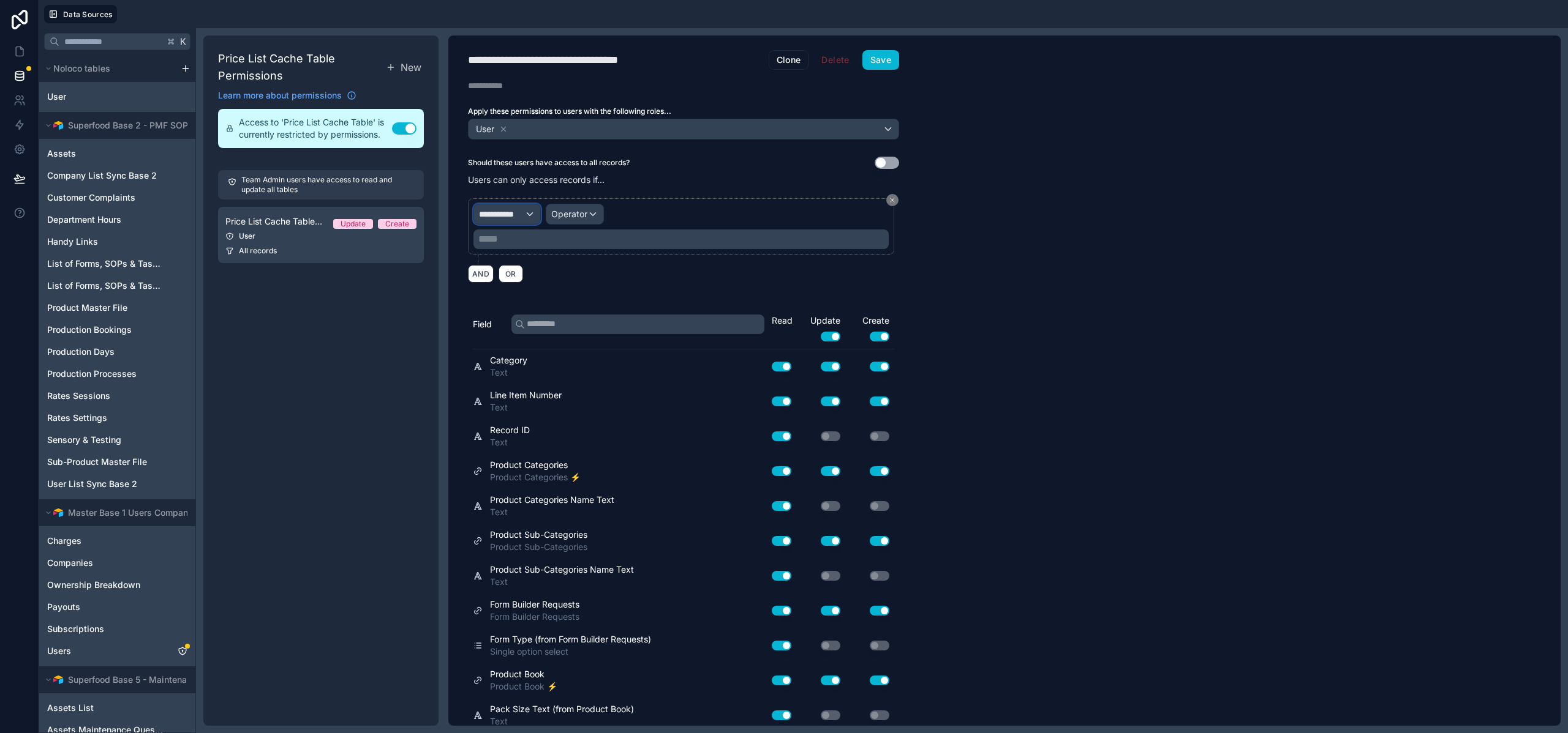
click at [532, 211] on div "**********" at bounding box center [507, 214] width 66 height 19
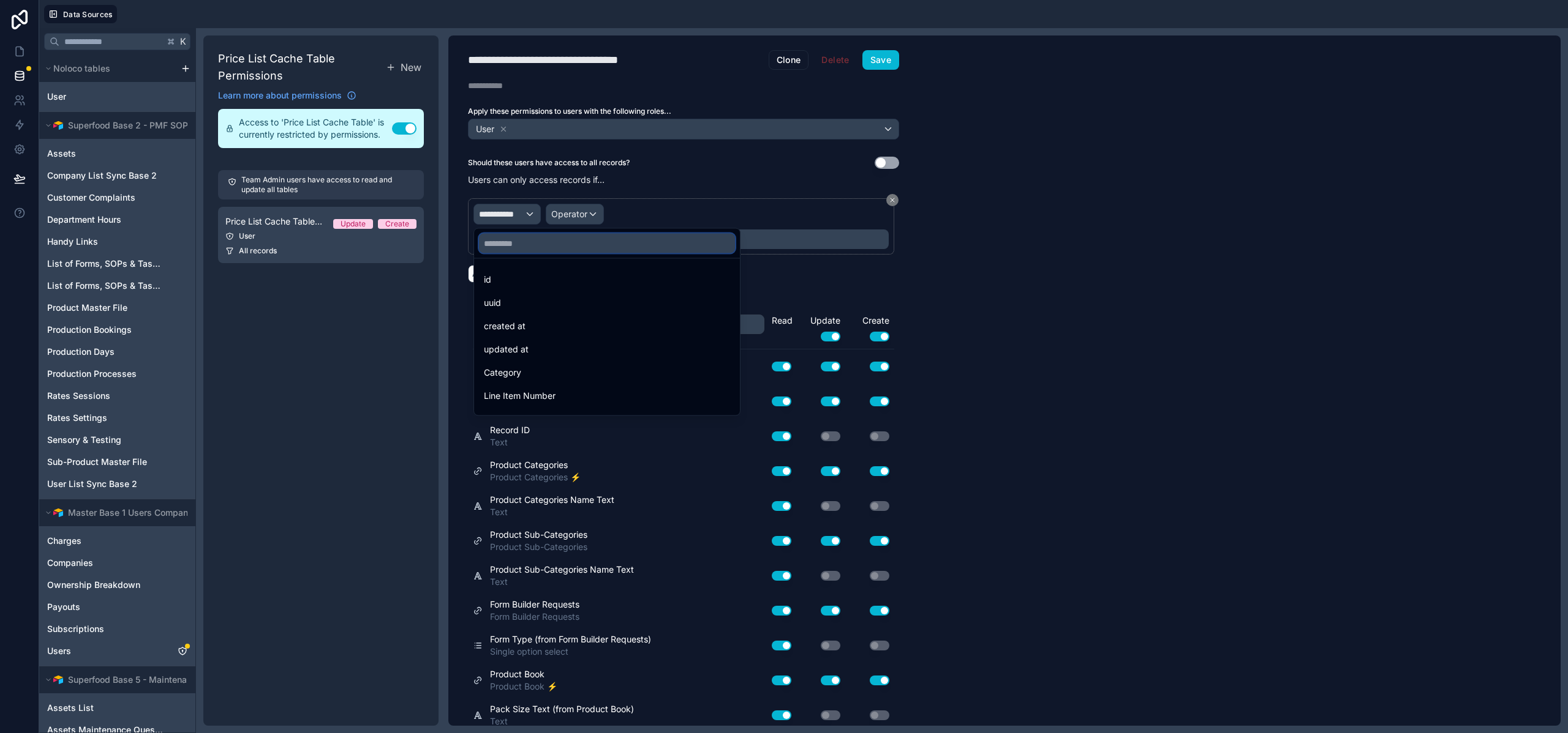
click at [508, 243] on input "text" at bounding box center [607, 243] width 256 height 19
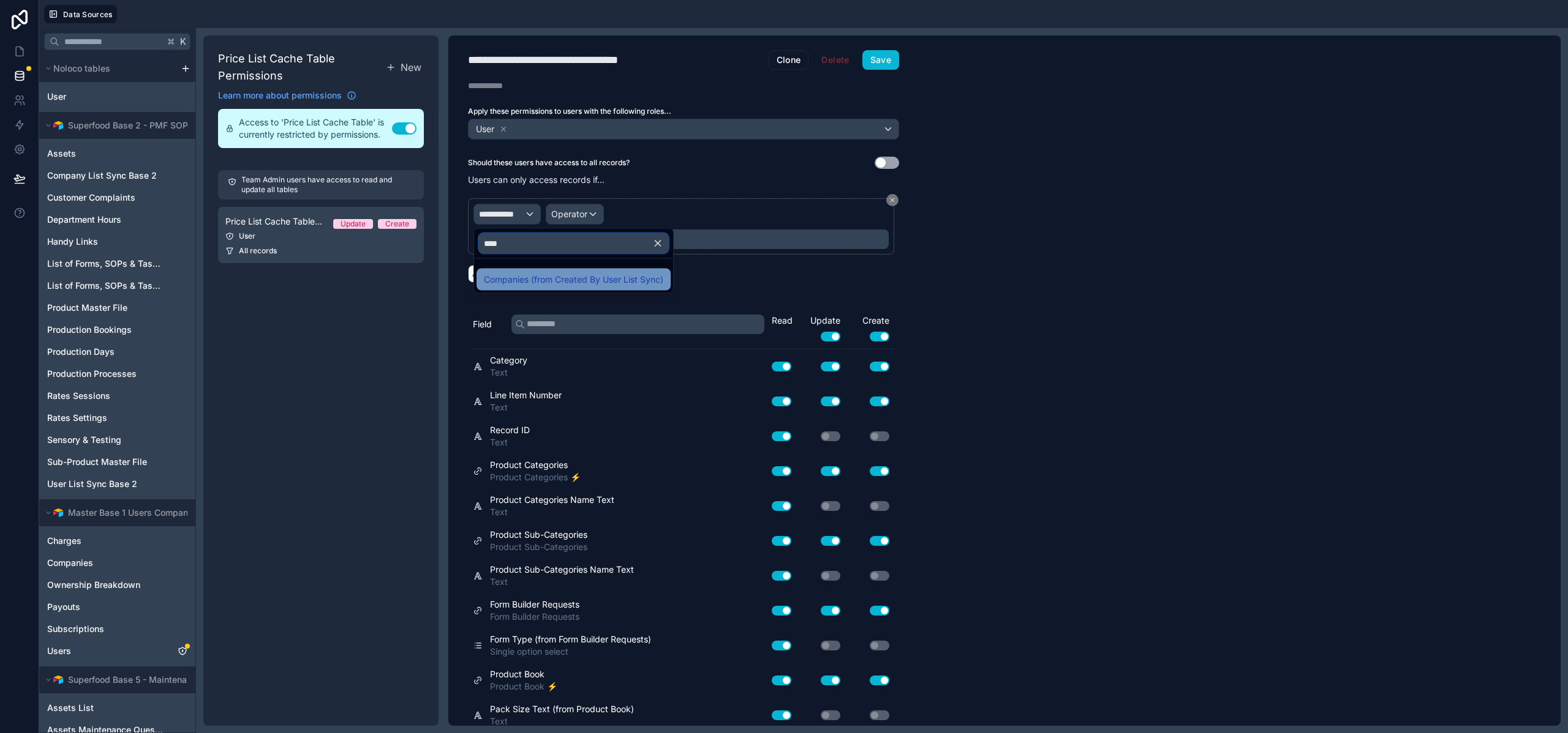
type input "****"
click at [528, 283] on span "Companies (from Created By User List Sync)" at bounding box center [573, 280] width 180 height 15
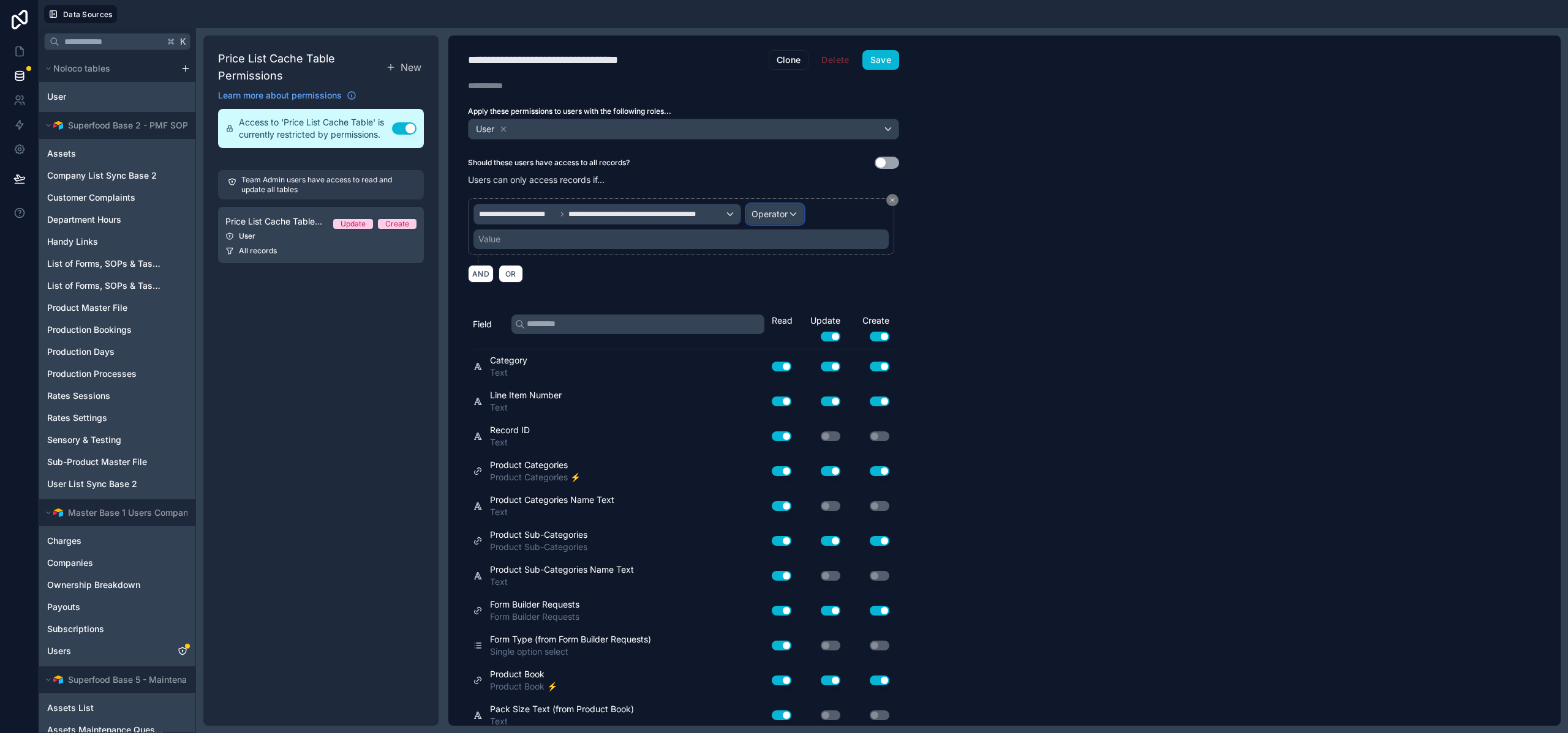
click at [790, 216] on div "Operator" at bounding box center [775, 214] width 57 height 19
drag, startPoint x: 784, startPoint y: 318, endPoint x: 763, endPoint y: 306, distance: 24.2
click at [784, 318] on span "Is one of" at bounding box center [773, 326] width 34 height 15
click at [687, 238] on div "Value" at bounding box center [681, 239] width 415 height 19
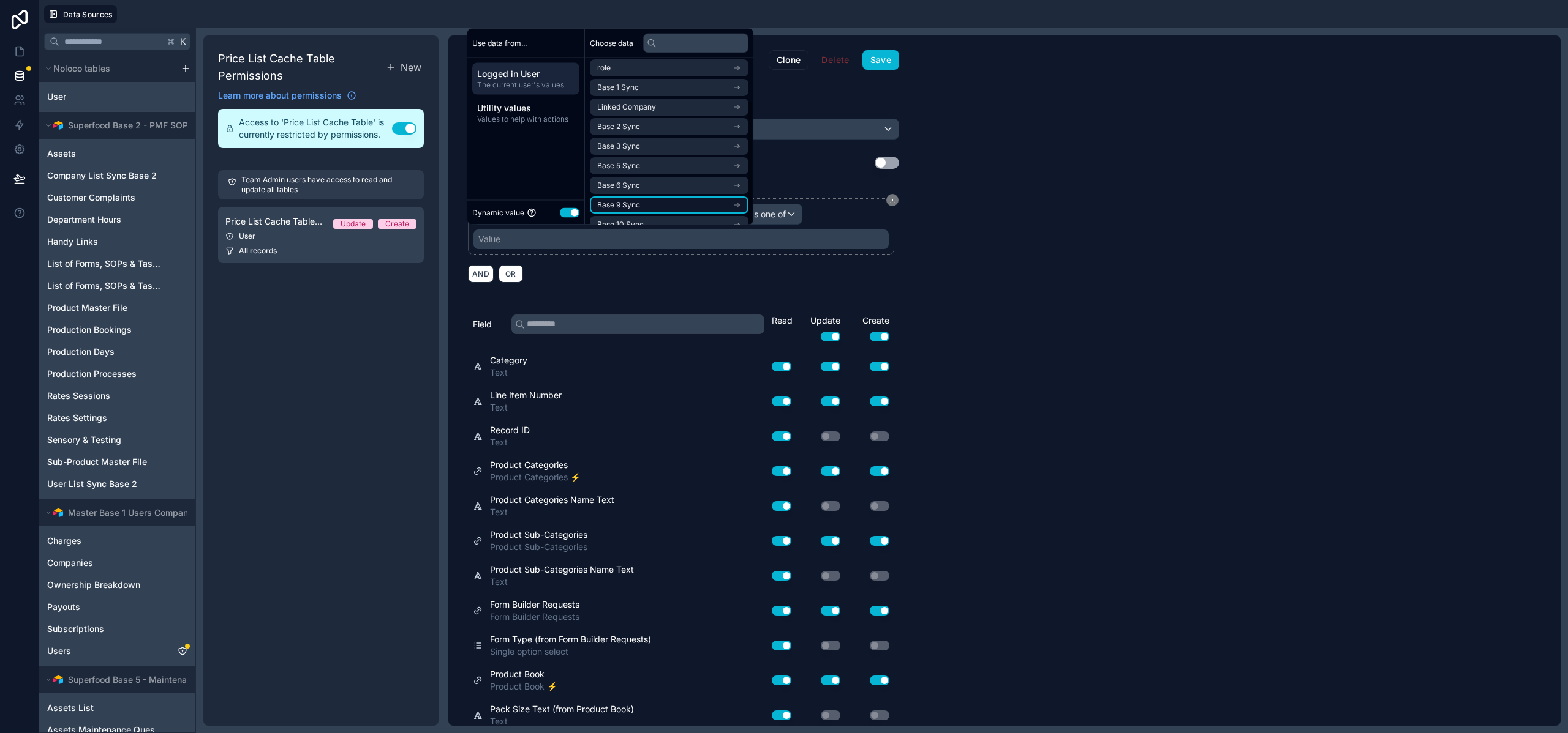
scroll to position [56, 0]
click at [655, 210] on li "Base 10 Sync" at bounding box center [669, 211] width 159 height 18
click at [656, 211] on span "company list sync base 10 noloco collection" at bounding box center [665, 211] width 135 height 10
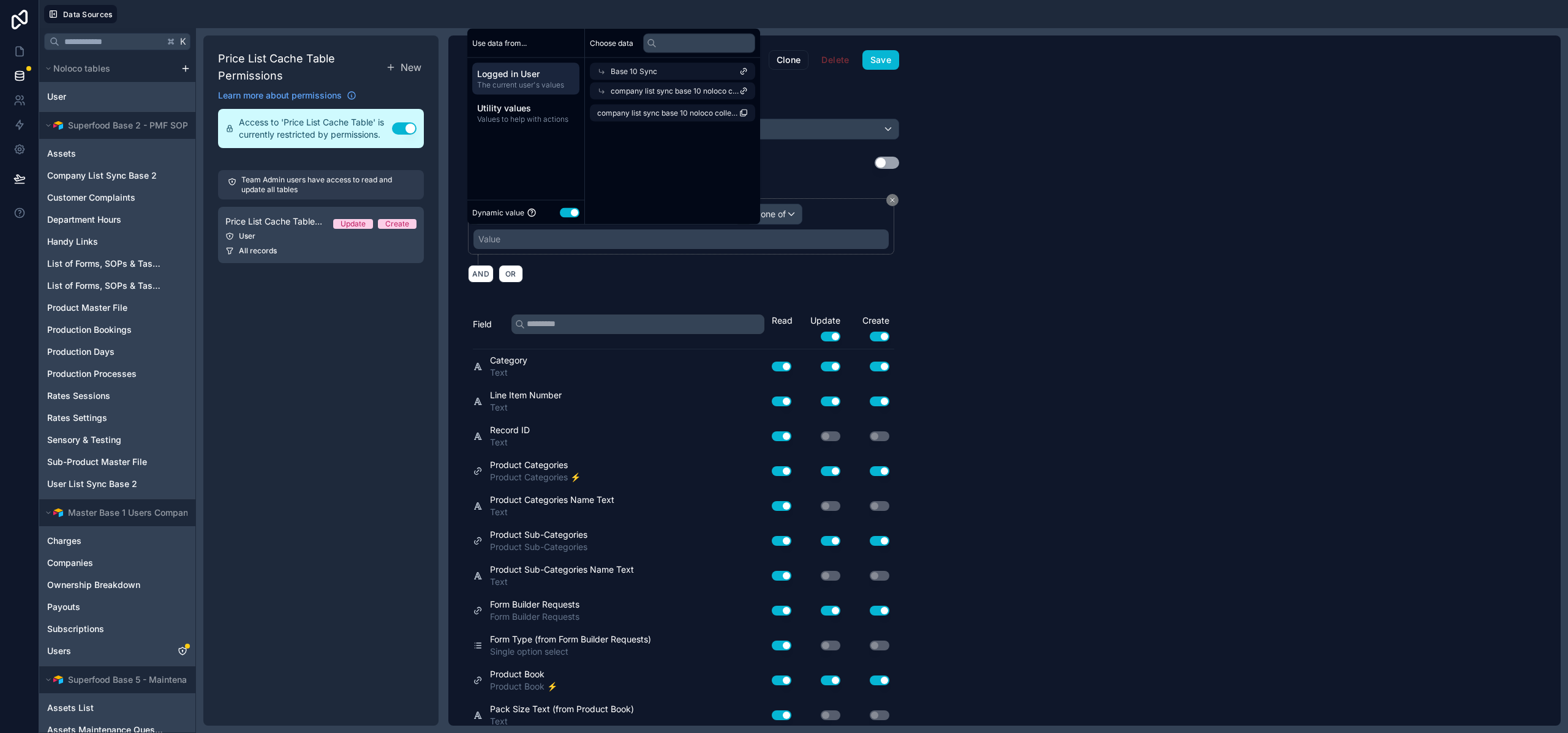
click at [667, 113] on span "company list sync base 10 noloco collection" at bounding box center [668, 114] width 142 height 10
click at [872, 65] on button "Save" at bounding box center [881, 59] width 37 height 19
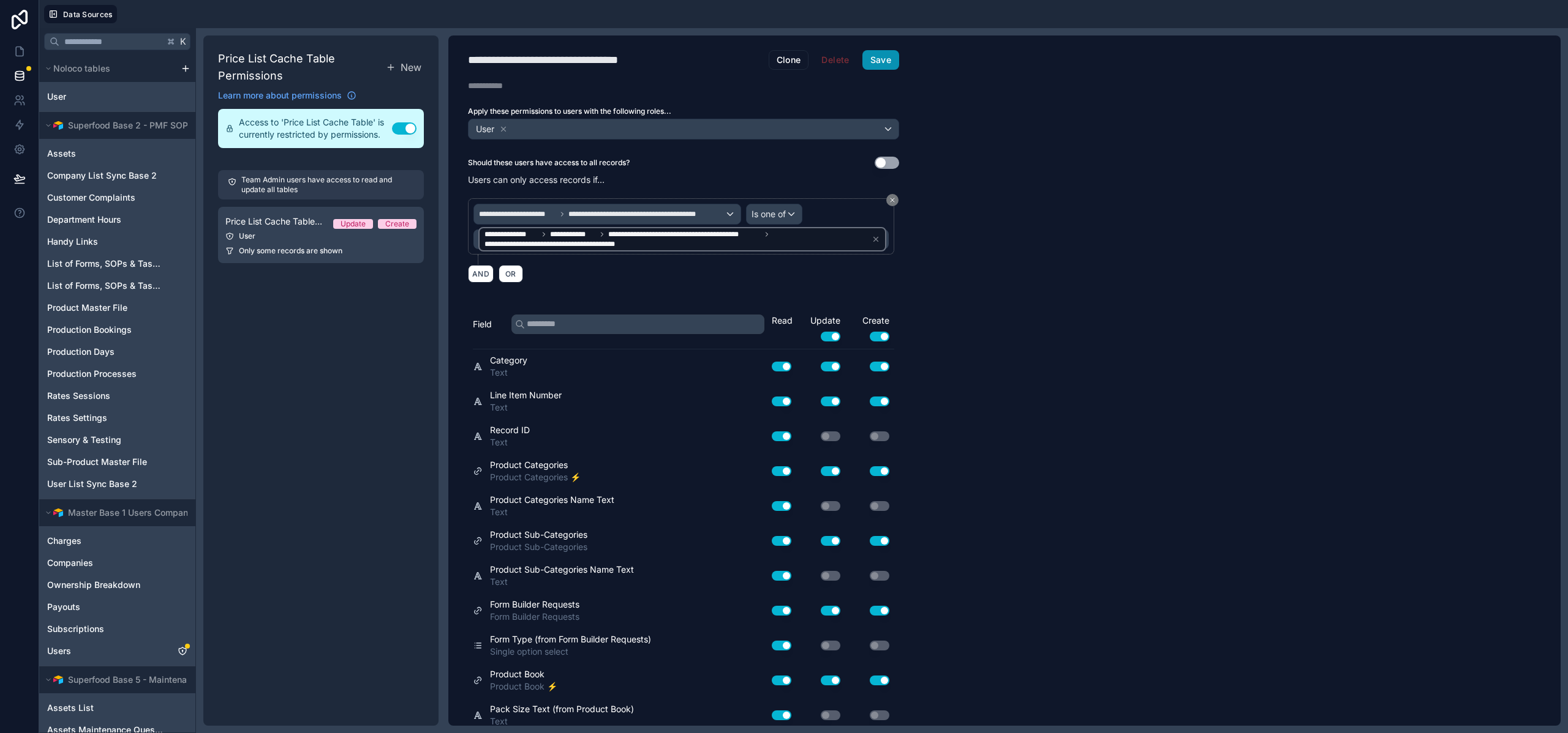
click at [882, 68] on button "Save" at bounding box center [881, 59] width 37 height 19
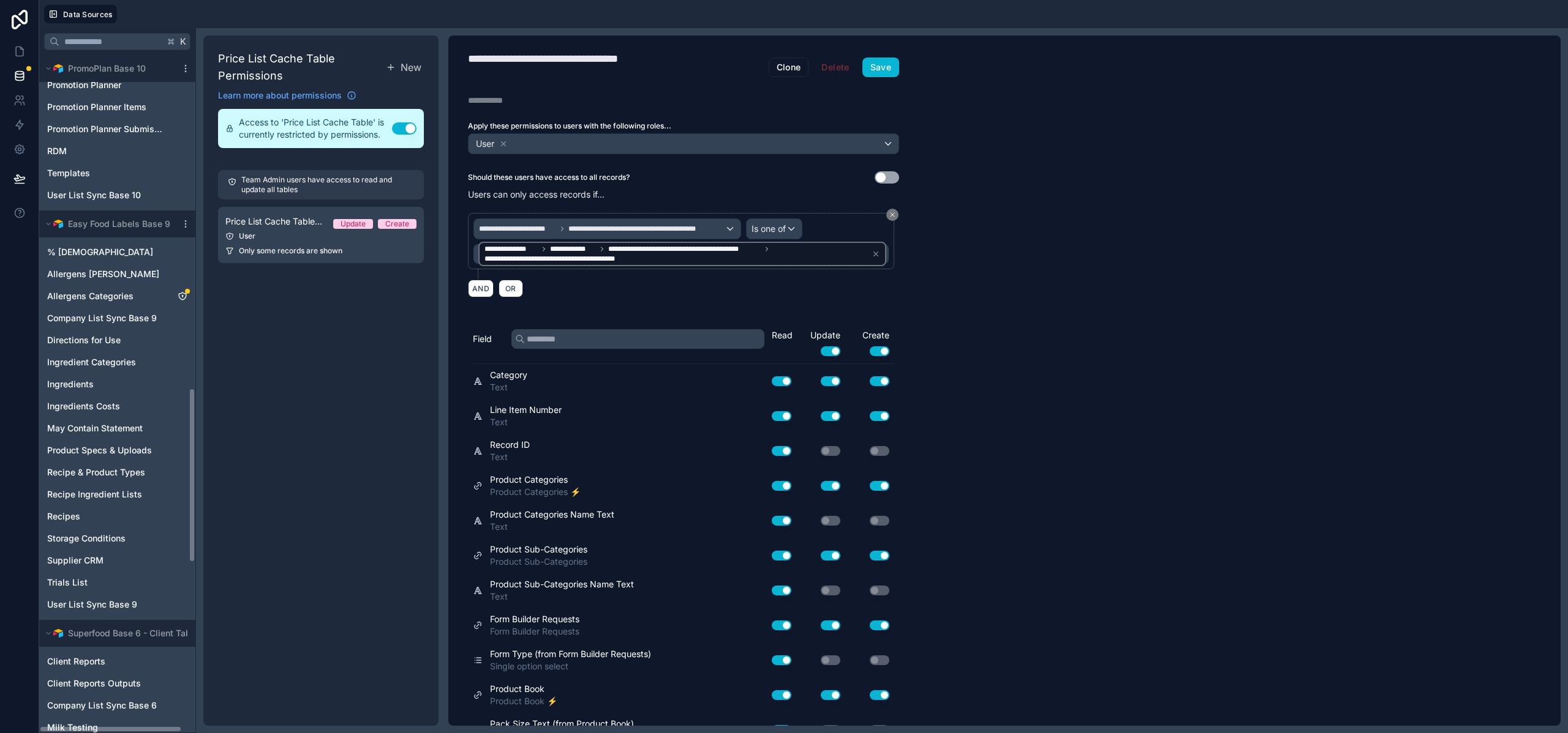
scroll to position [1297, 0]
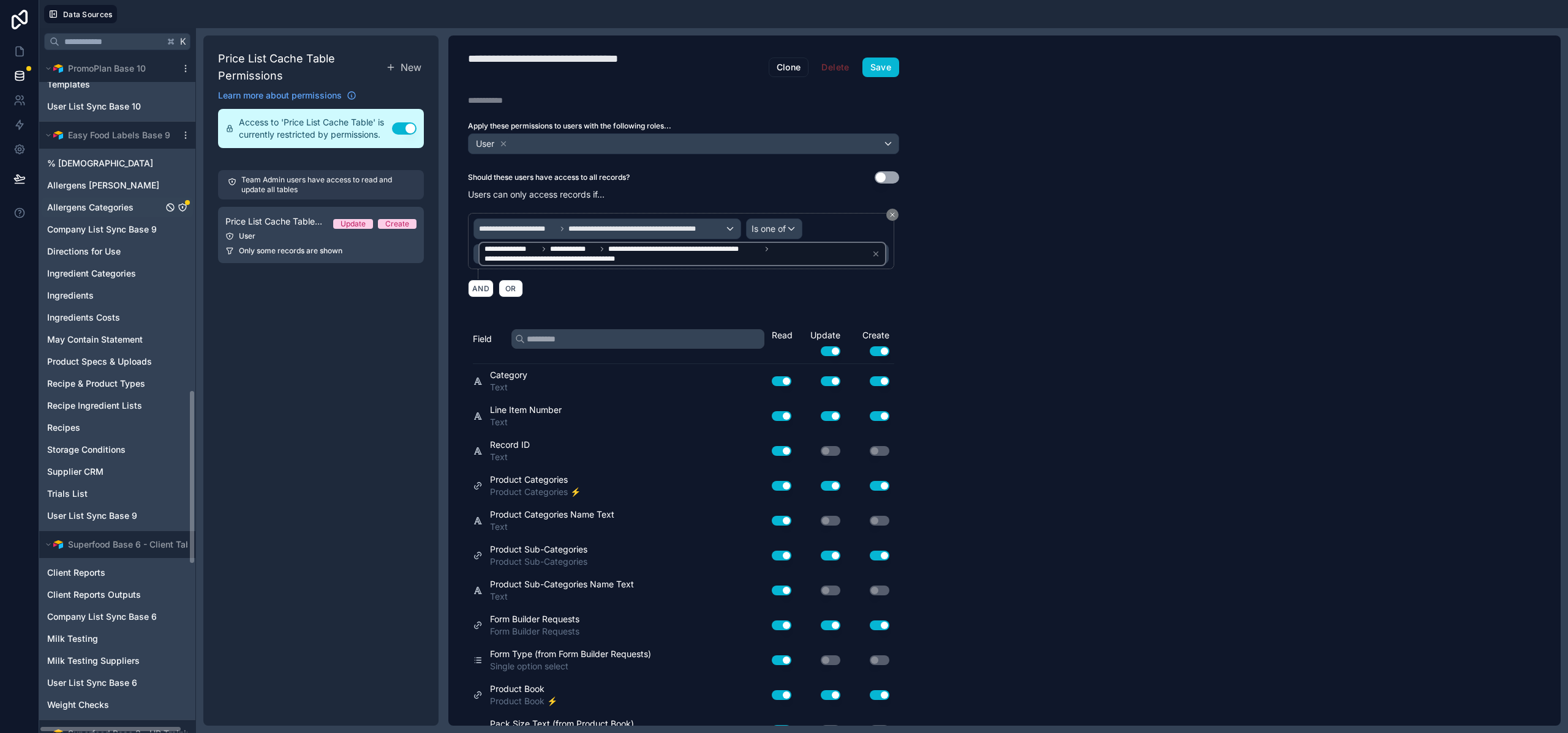
click at [116, 207] on span "Allergens Categories" at bounding box center [89, 207] width 86 height 13
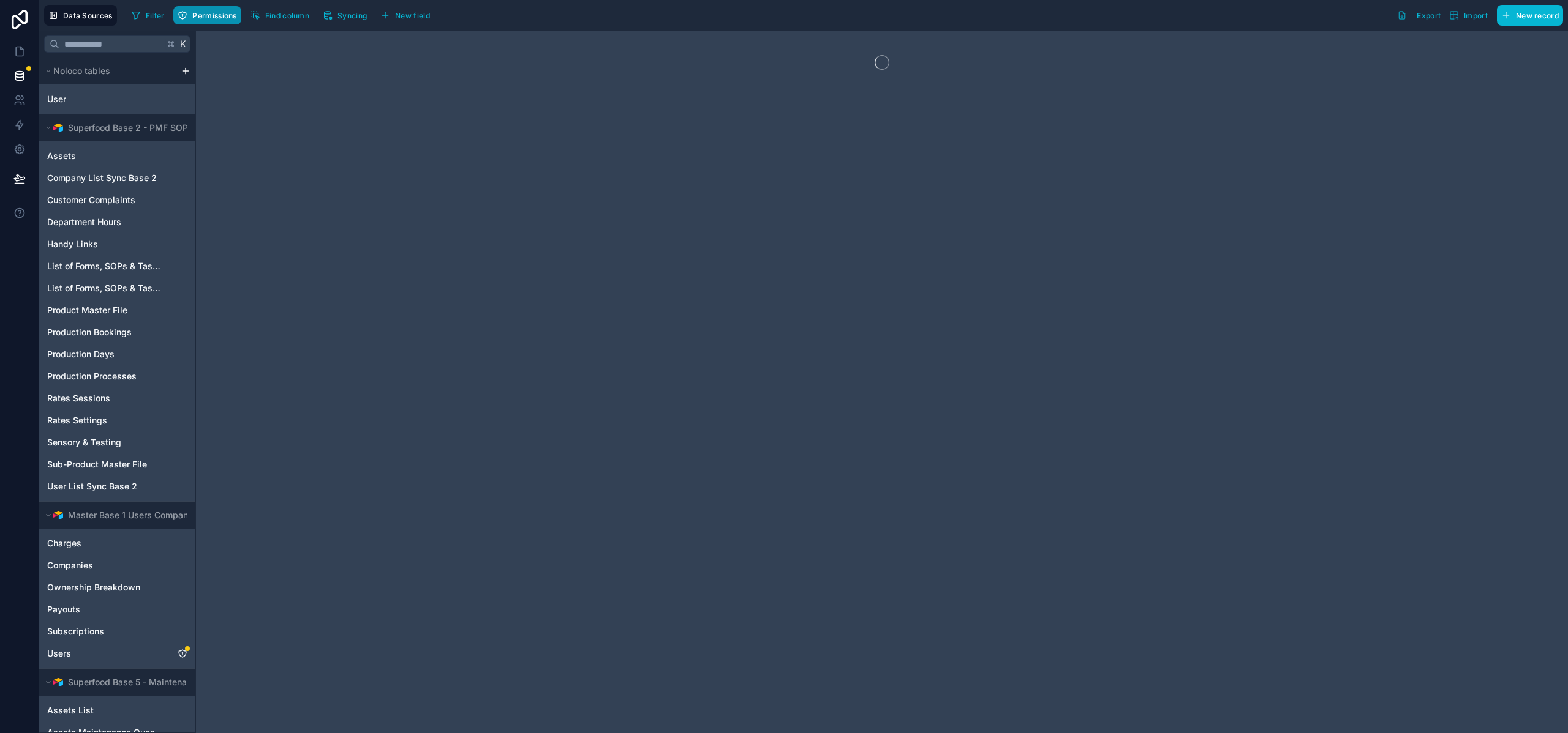
click at [218, 18] on span "Permissions" at bounding box center [214, 15] width 44 height 9
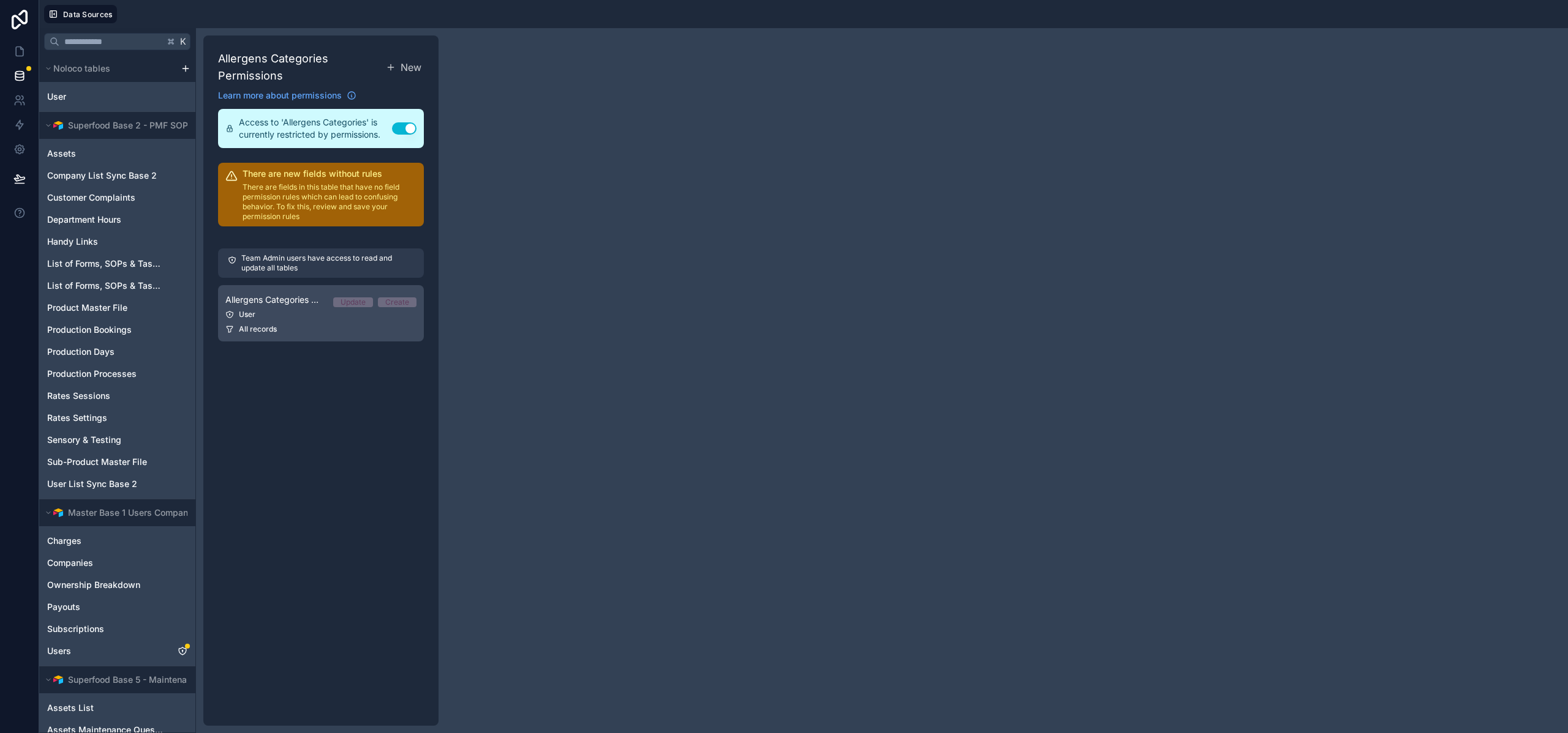
click at [319, 318] on div "User" at bounding box center [320, 315] width 191 height 10
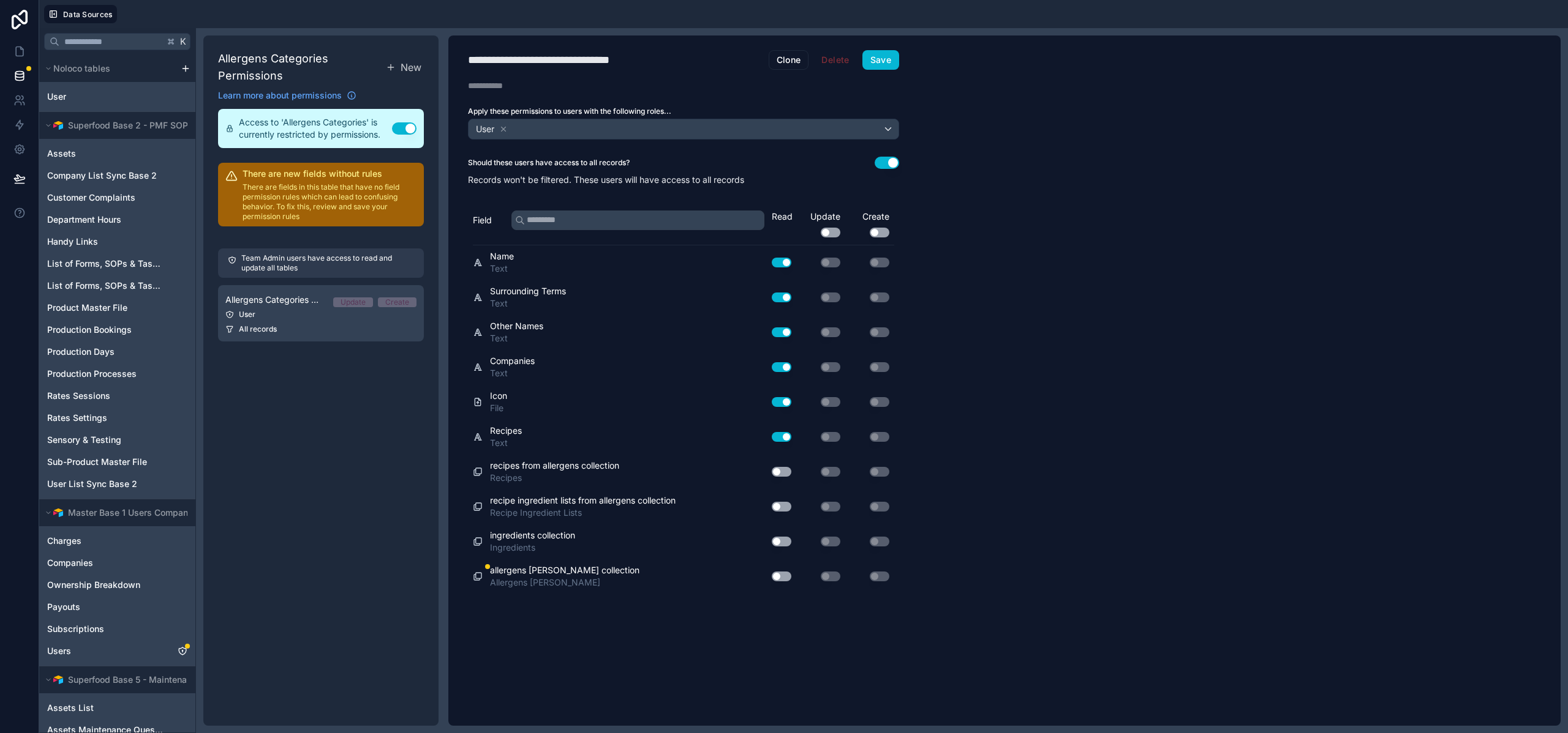
click at [779, 474] on button "Use setting" at bounding box center [781, 472] width 19 height 10
click at [782, 507] on button "Use setting" at bounding box center [781, 506] width 19 height 10
click at [784, 540] on button "Use setting" at bounding box center [781, 542] width 19 height 10
click at [782, 579] on button "Use setting" at bounding box center [781, 577] width 19 height 10
click at [833, 232] on button "Use setting" at bounding box center [830, 232] width 19 height 10
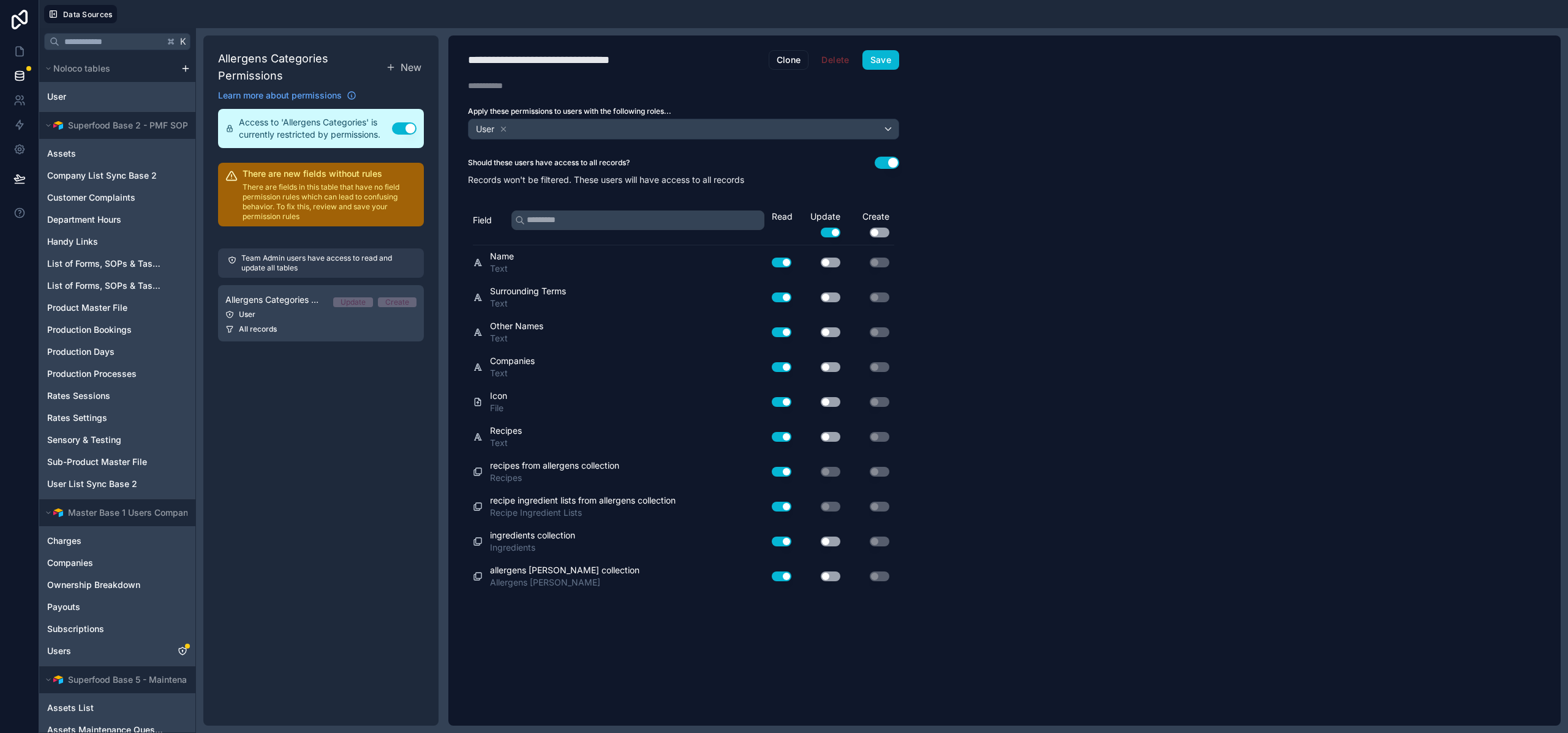
click at [825, 577] on button "Use setting" at bounding box center [830, 577] width 19 height 10
click at [830, 541] on button "Use setting" at bounding box center [830, 542] width 19 height 10
click at [877, 56] on button "Save" at bounding box center [881, 59] width 37 height 19
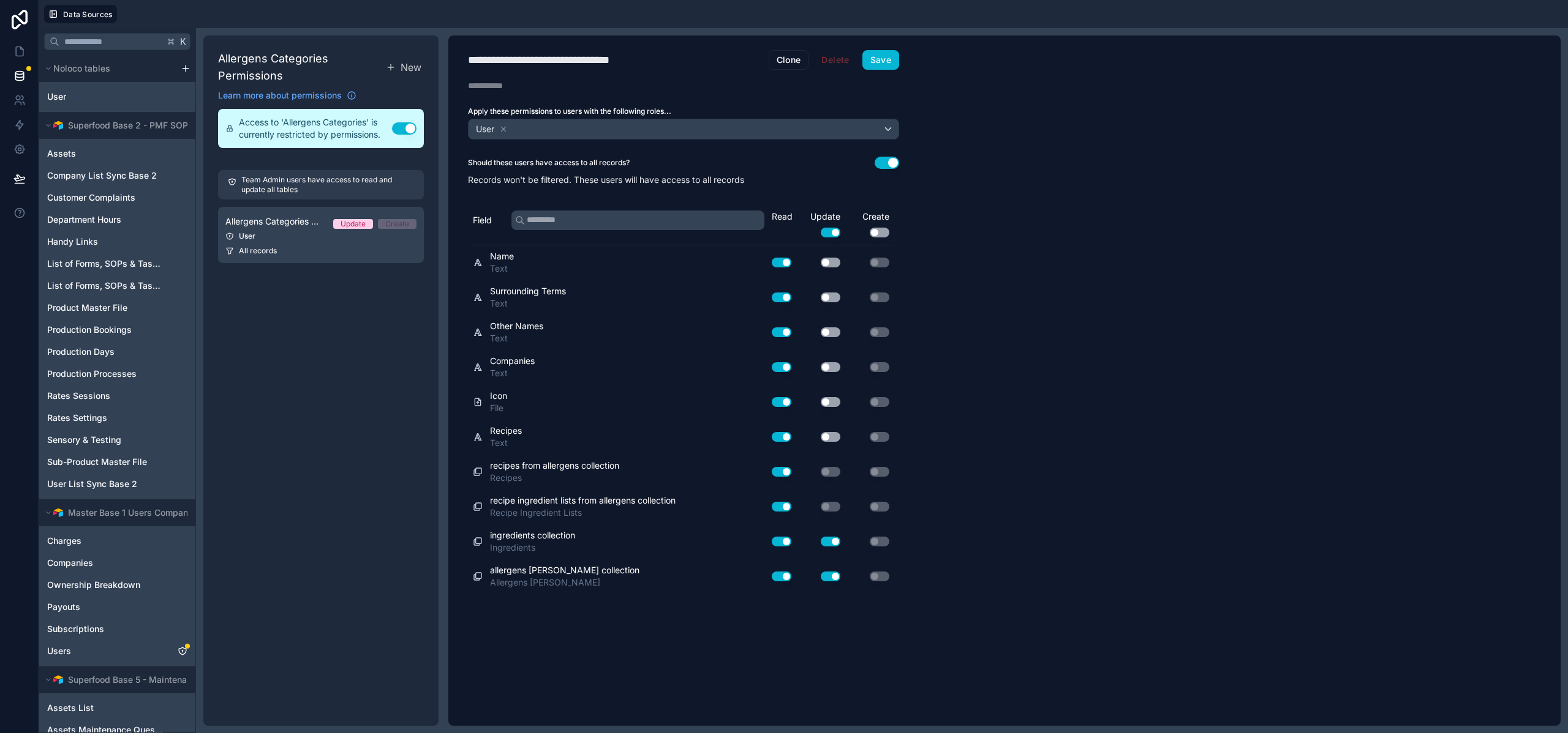
click at [875, 232] on button "Use setting" at bounding box center [879, 232] width 19 height 10
click at [881, 542] on button "Use setting" at bounding box center [879, 542] width 19 height 10
click at [879, 579] on button "Use setting" at bounding box center [879, 577] width 19 height 10
click at [876, 57] on button "Save" at bounding box center [881, 59] width 37 height 19
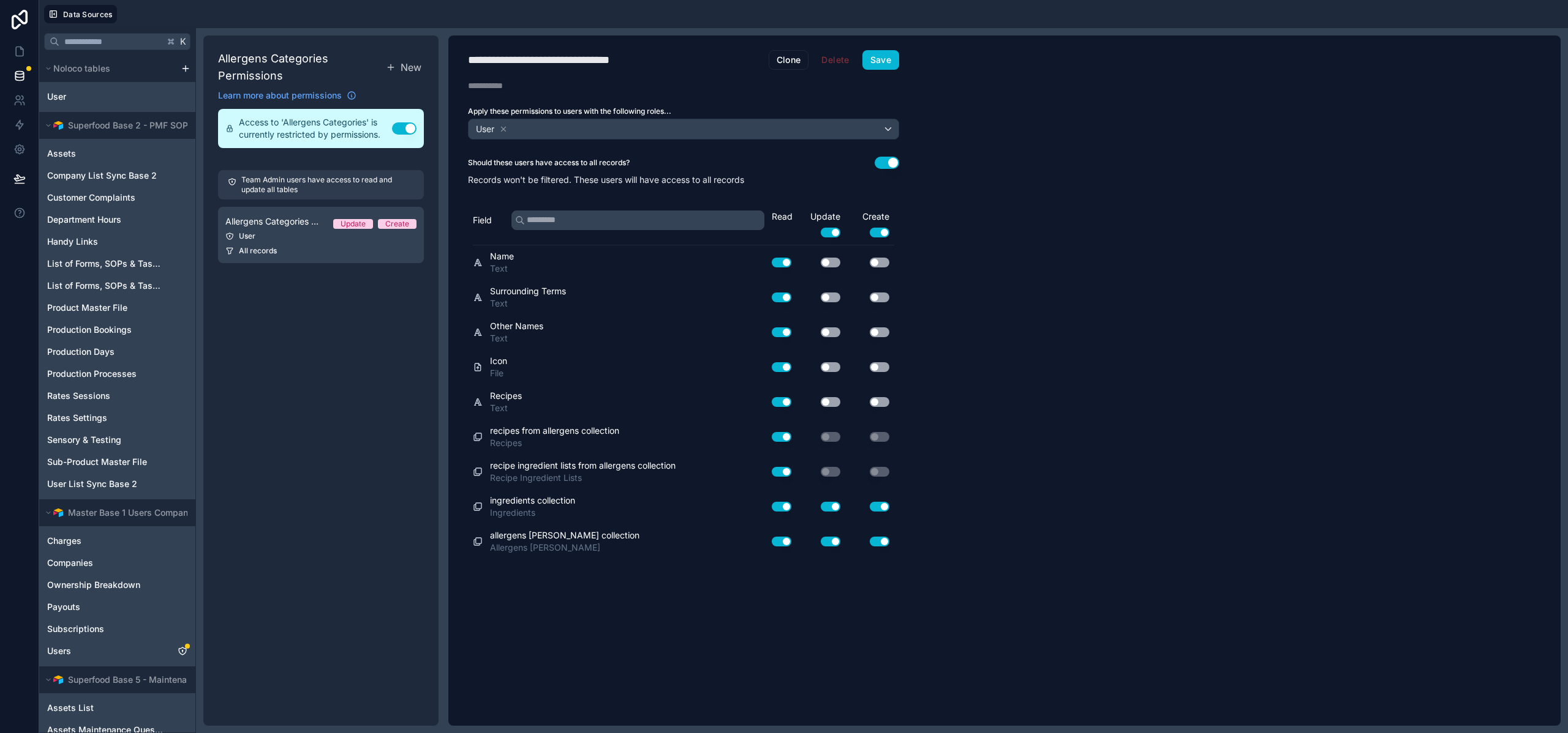
click at [881, 542] on button "Use setting" at bounding box center [879, 542] width 19 height 10
click at [884, 506] on button "Use setting" at bounding box center [879, 506] width 19 height 10
click at [877, 227] on div "Create Use setting" at bounding box center [869, 224] width 49 height 27
click at [879, 229] on button "Use setting" at bounding box center [879, 232] width 19 height 10
click at [870, 54] on button "Save" at bounding box center [881, 59] width 37 height 19
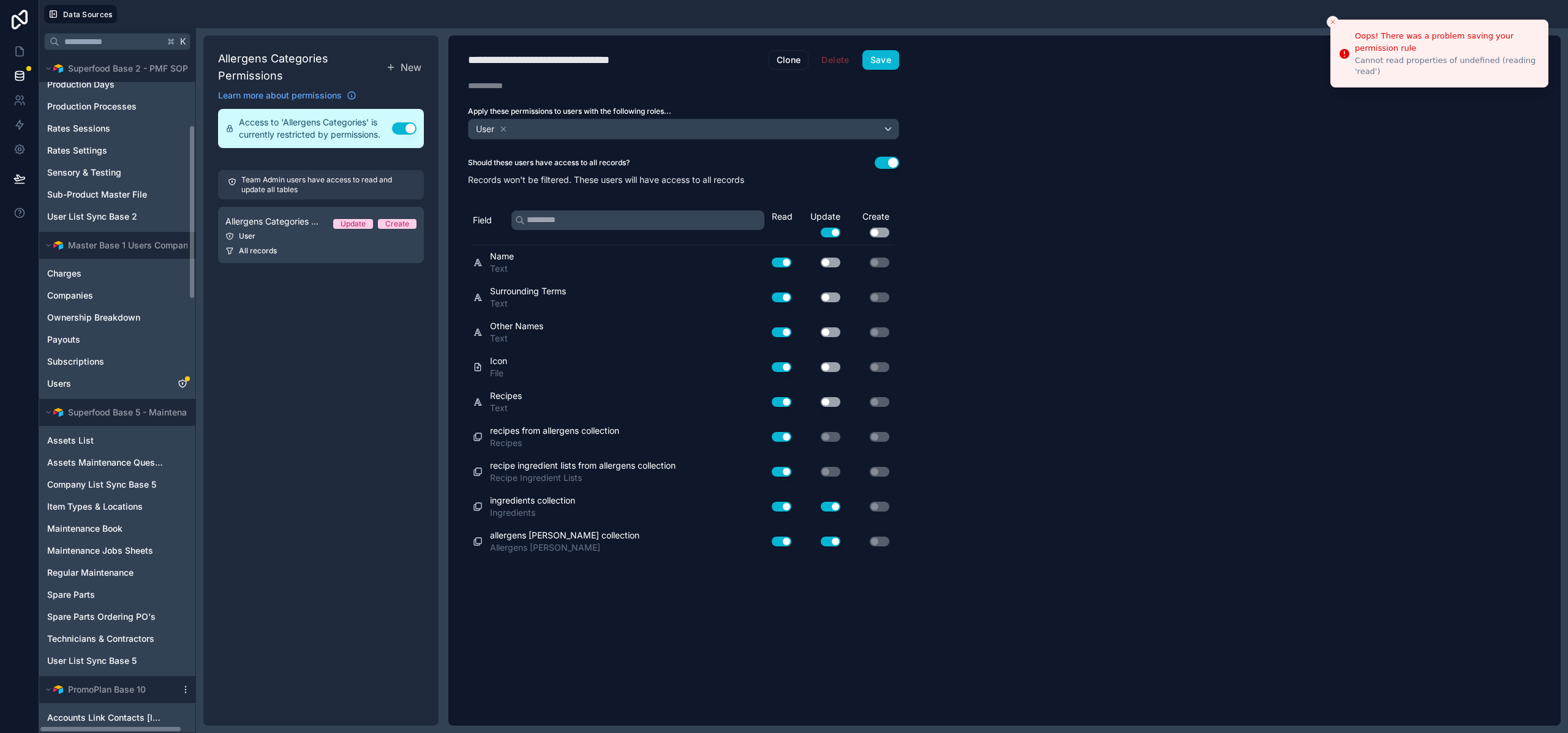
scroll to position [271, 0]
click at [891, 56] on button "Save" at bounding box center [881, 59] width 37 height 19
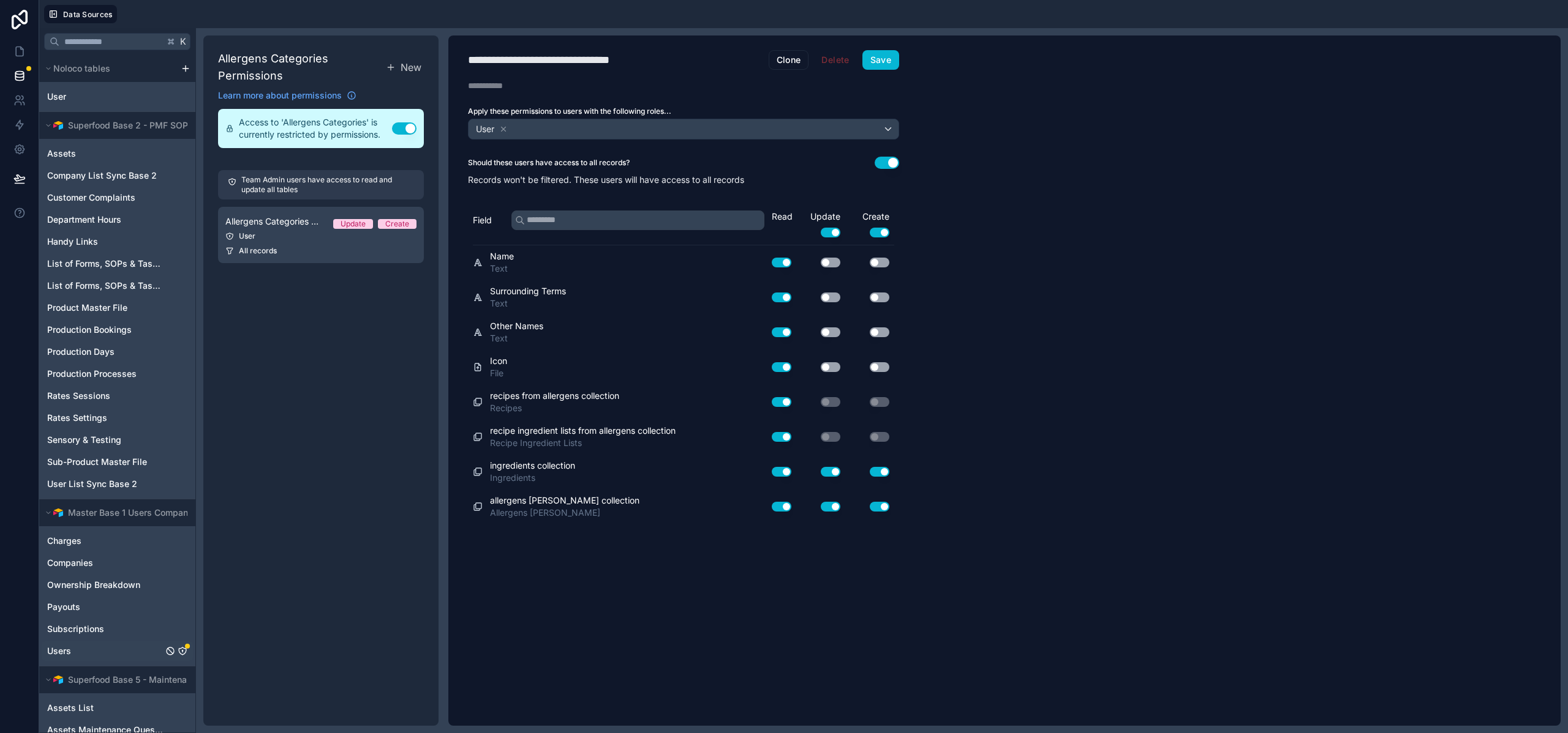
click at [68, 656] on span "Users" at bounding box center [59, 651] width 24 height 13
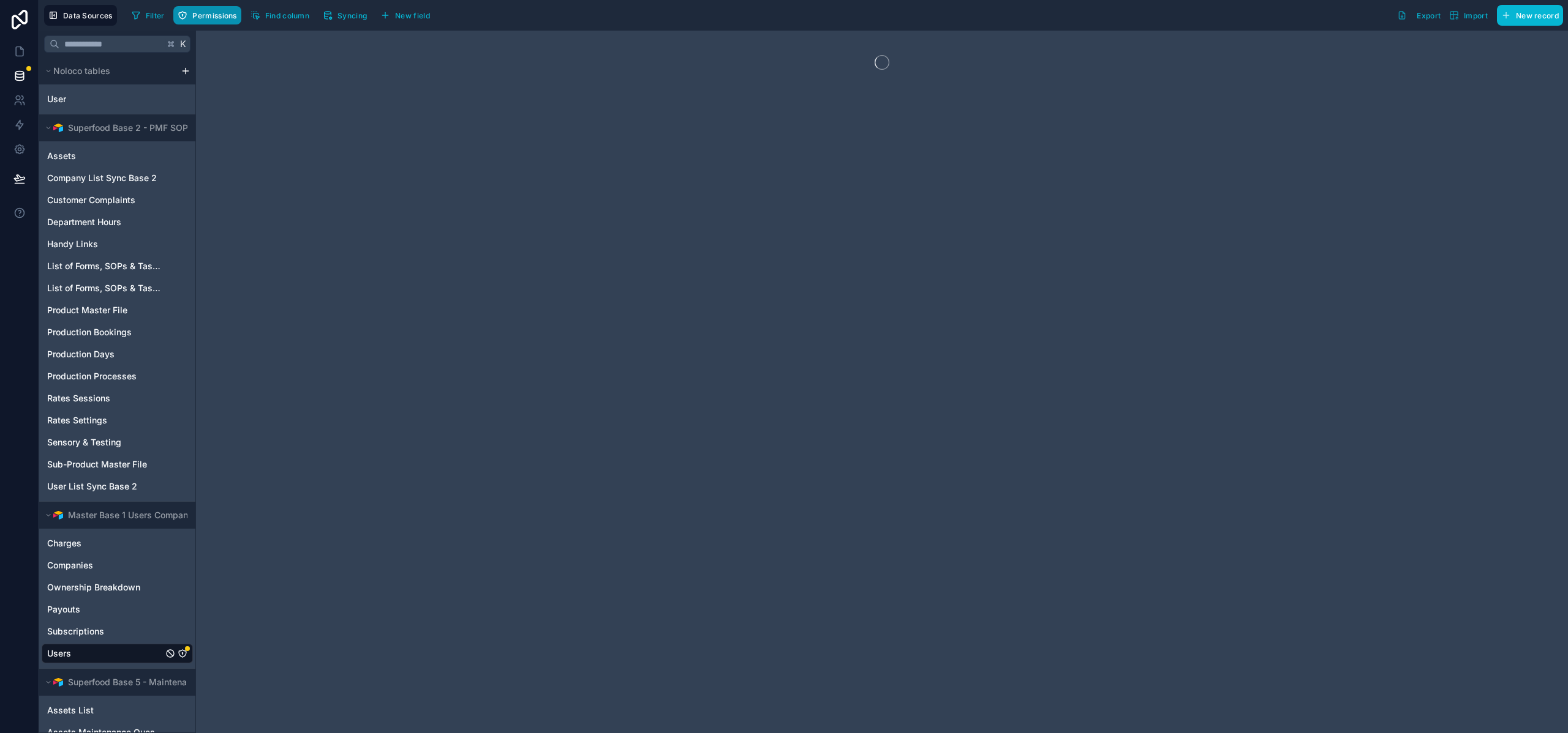
click at [212, 20] on button "Permissions" at bounding box center [207, 15] width 68 height 18
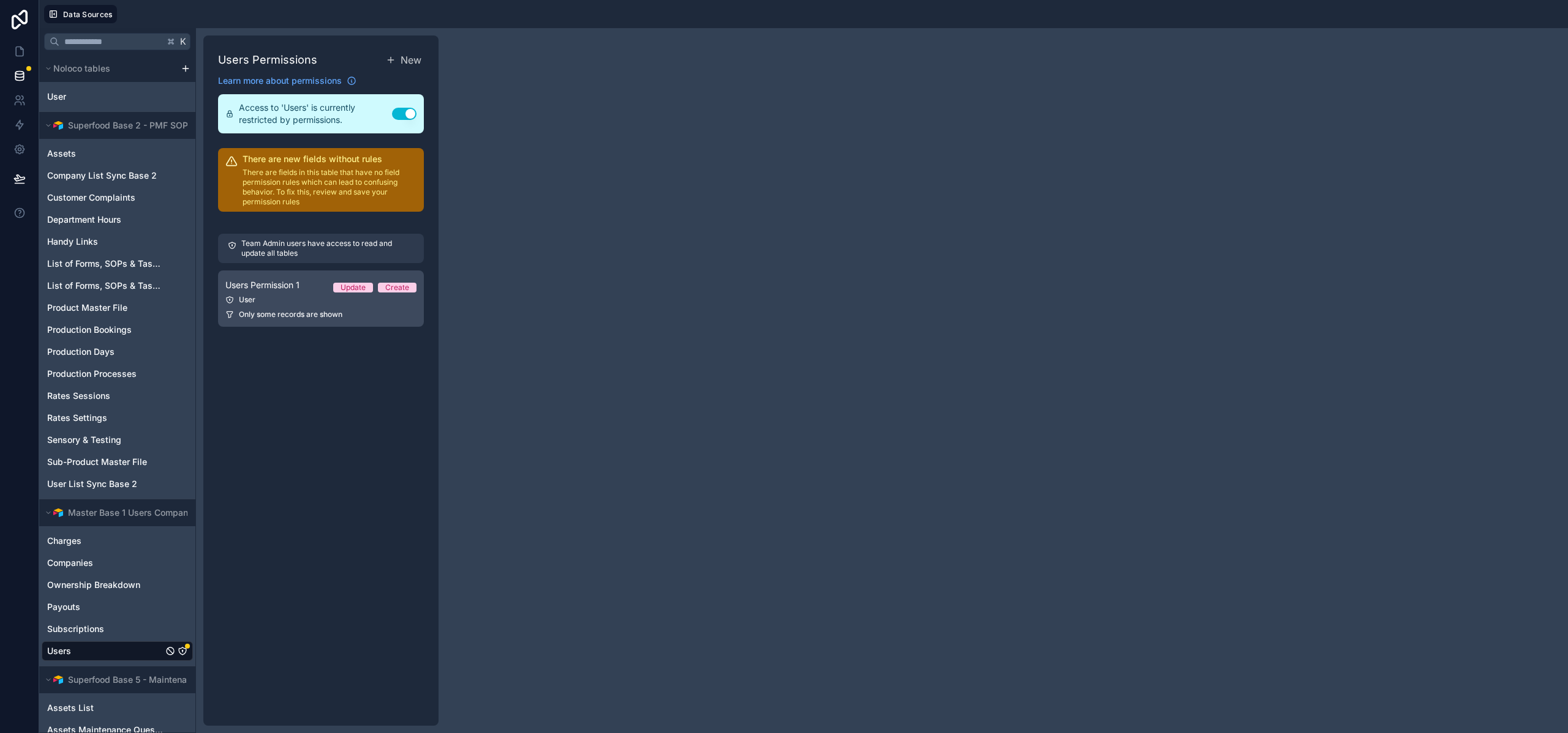
click at [278, 318] on span "Only some records are shown" at bounding box center [291, 315] width 104 height 10
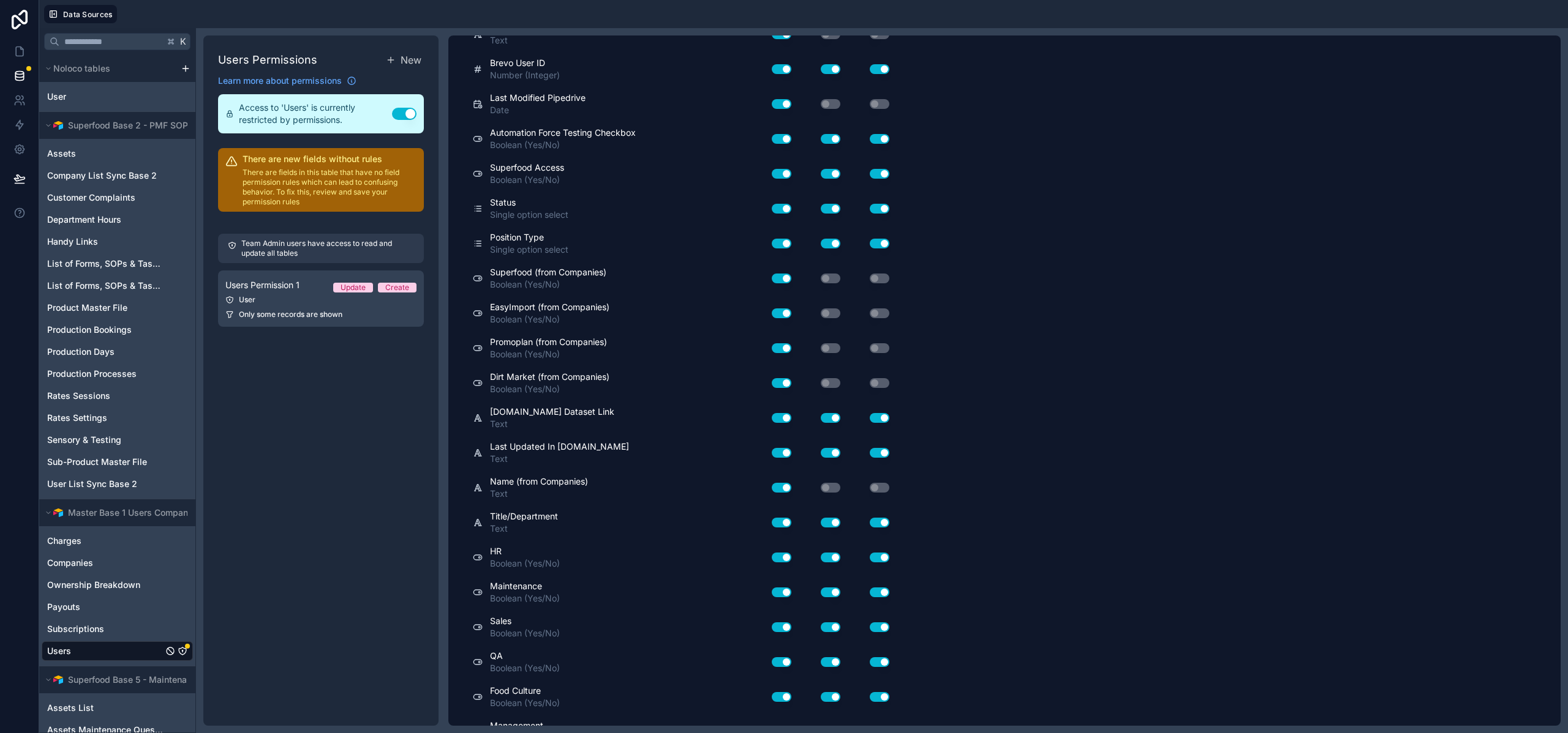
scroll to position [1101, 0]
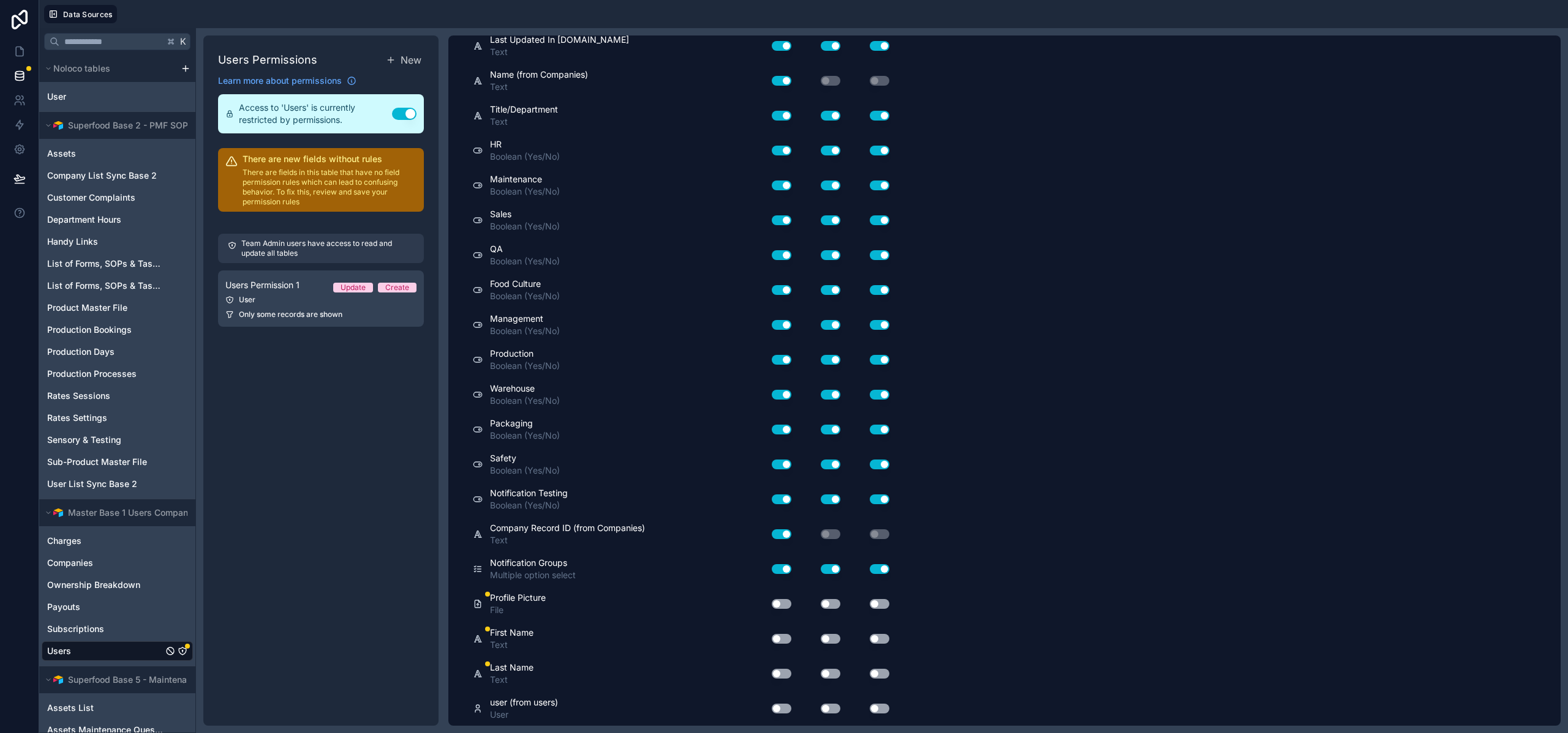
click at [781, 603] on button "Use setting" at bounding box center [781, 604] width 19 height 10
click at [784, 640] on button "Use setting" at bounding box center [781, 639] width 19 height 10
click at [784, 676] on button "Use setting" at bounding box center [781, 674] width 19 height 10
click at [785, 707] on button "Use setting" at bounding box center [781, 709] width 19 height 10
click at [830, 706] on button "Use setting" at bounding box center [830, 709] width 19 height 10
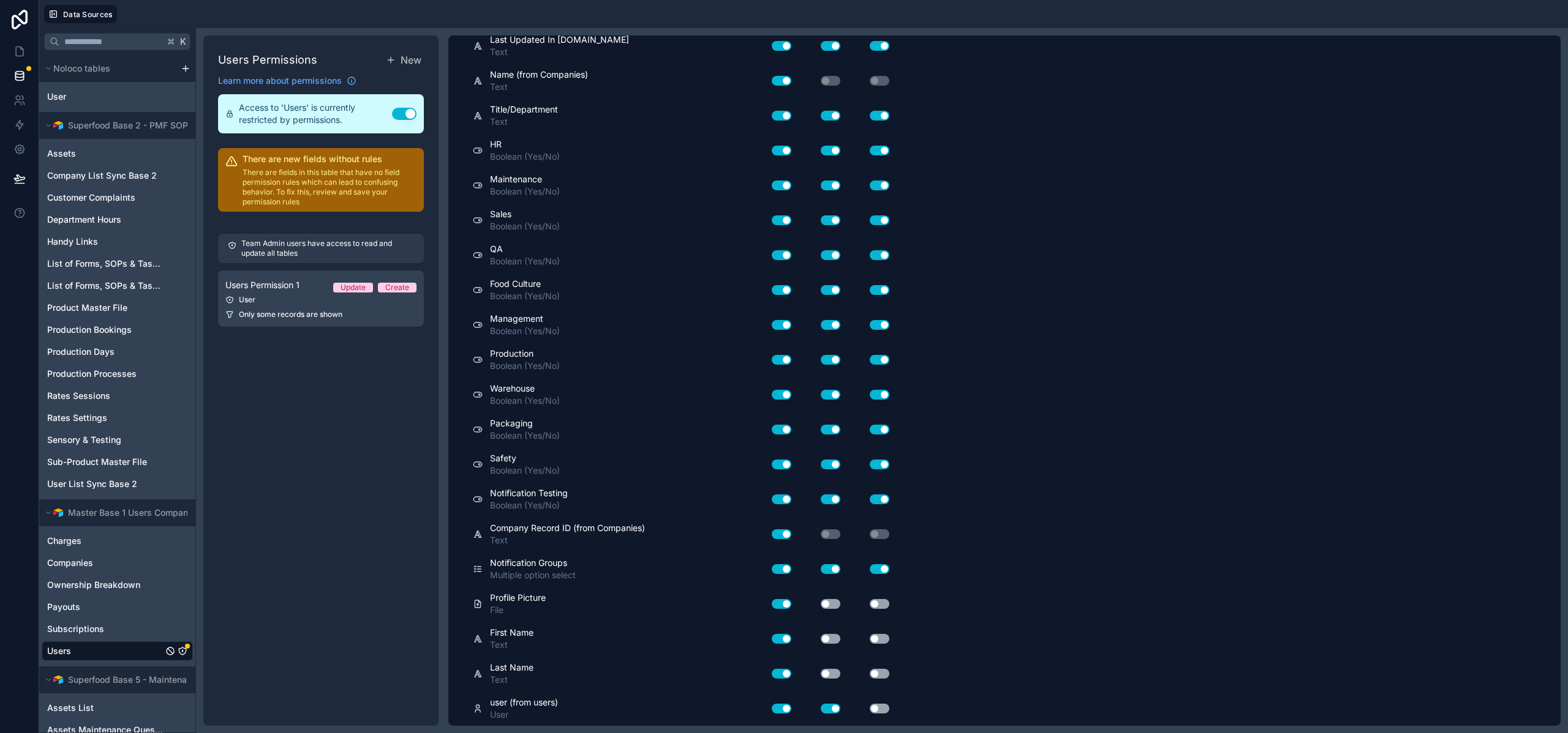
click at [892, 710] on div "Use setting" at bounding box center [869, 709] width 49 height 10
click at [884, 707] on button "Use setting" at bounding box center [879, 709] width 19 height 10
click at [832, 667] on div "Use setting" at bounding box center [820, 673] width 49 height 19
click at [883, 674] on button "Use setting" at bounding box center [879, 674] width 19 height 10
click at [836, 671] on button "Use setting" at bounding box center [830, 674] width 19 height 10
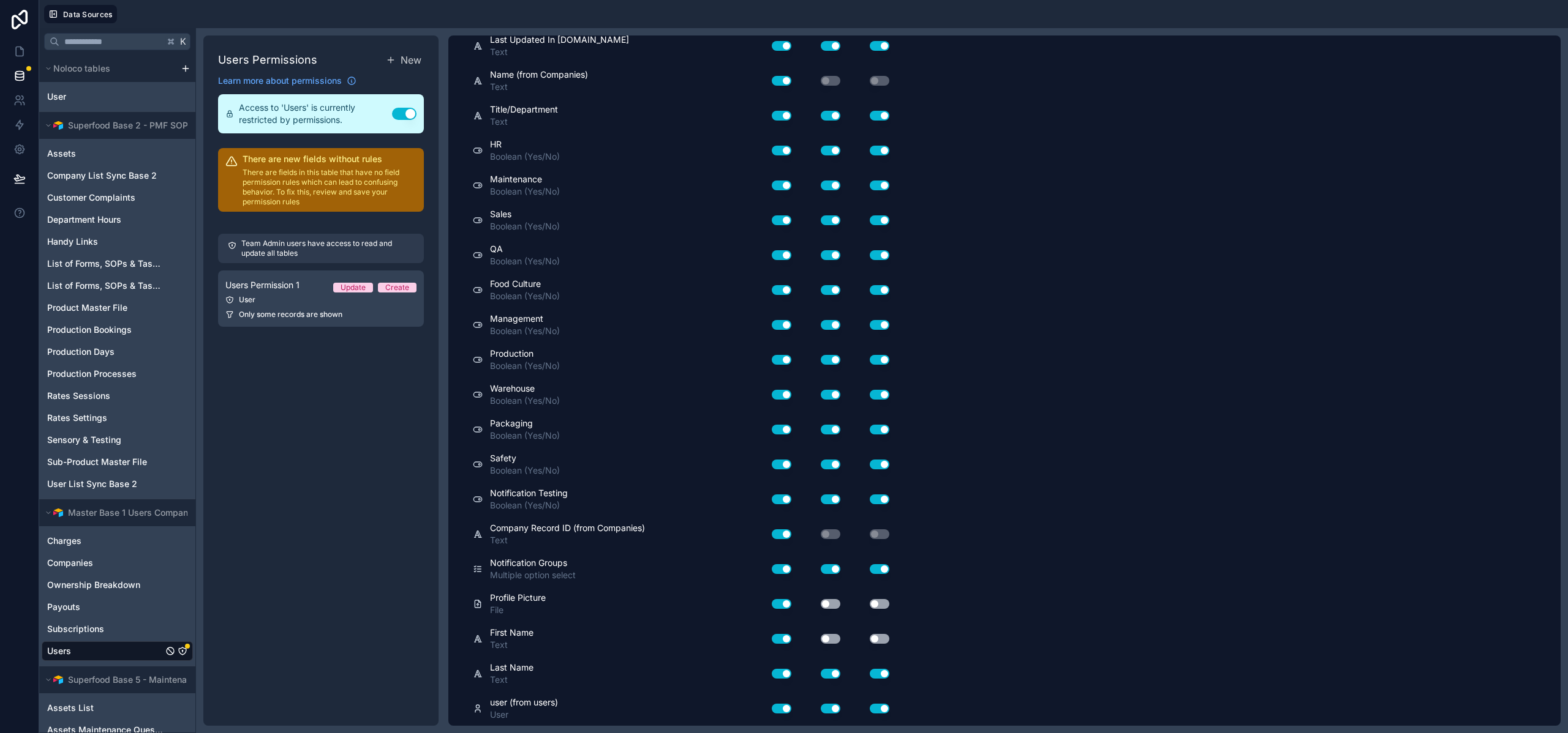
drag, startPoint x: 832, startPoint y: 635, endPoint x: 886, endPoint y: 639, distance: 54.1
click at [832, 636] on button "Use setting" at bounding box center [830, 639] width 19 height 10
drag, startPoint x: 881, startPoint y: 639, endPoint x: 866, endPoint y: 629, distance: 18.0
click at [881, 639] on button "Use setting" at bounding box center [879, 639] width 19 height 10
click at [831, 603] on button "Use setting" at bounding box center [830, 604] width 19 height 10
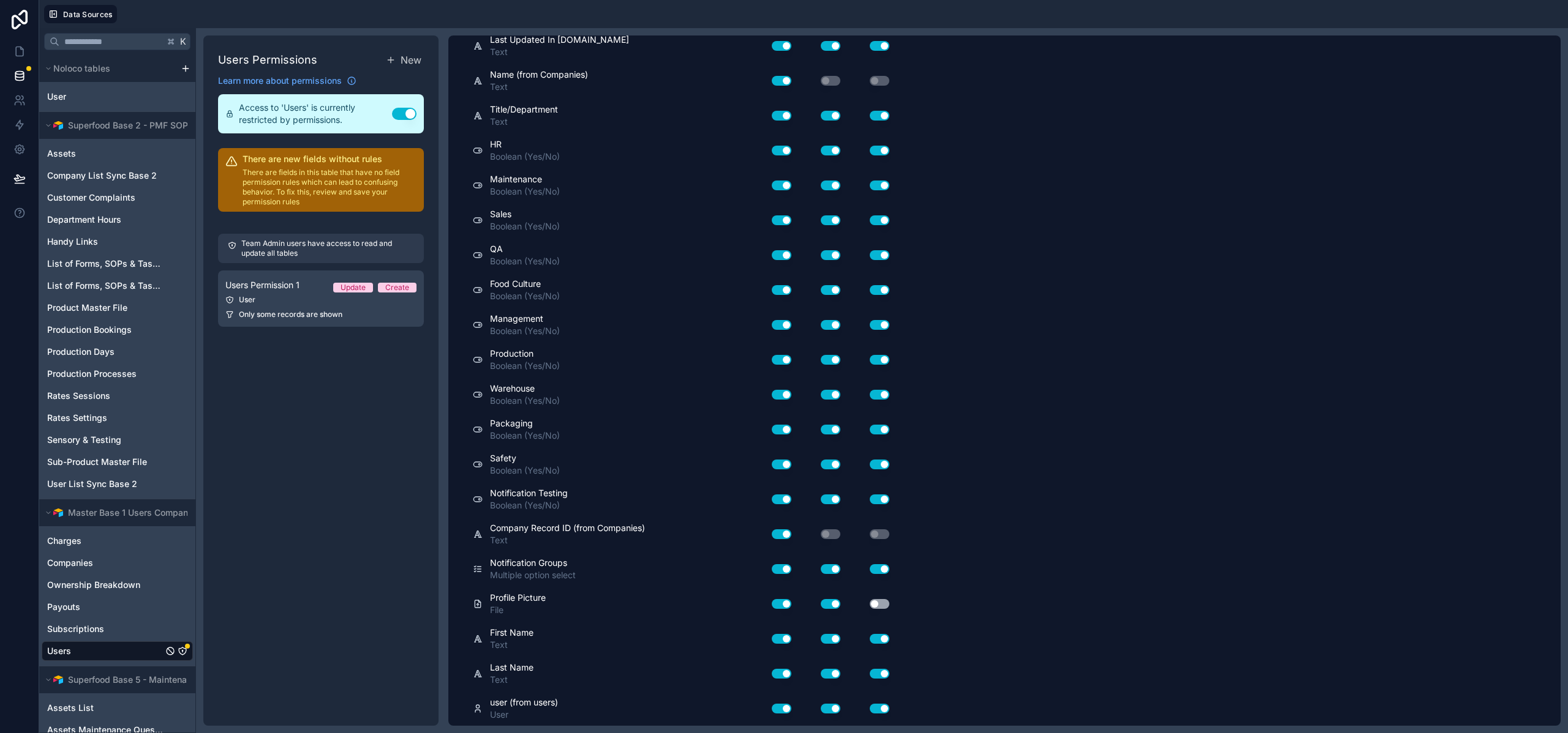
click at [870, 603] on button "Use setting" at bounding box center [879, 604] width 19 height 10
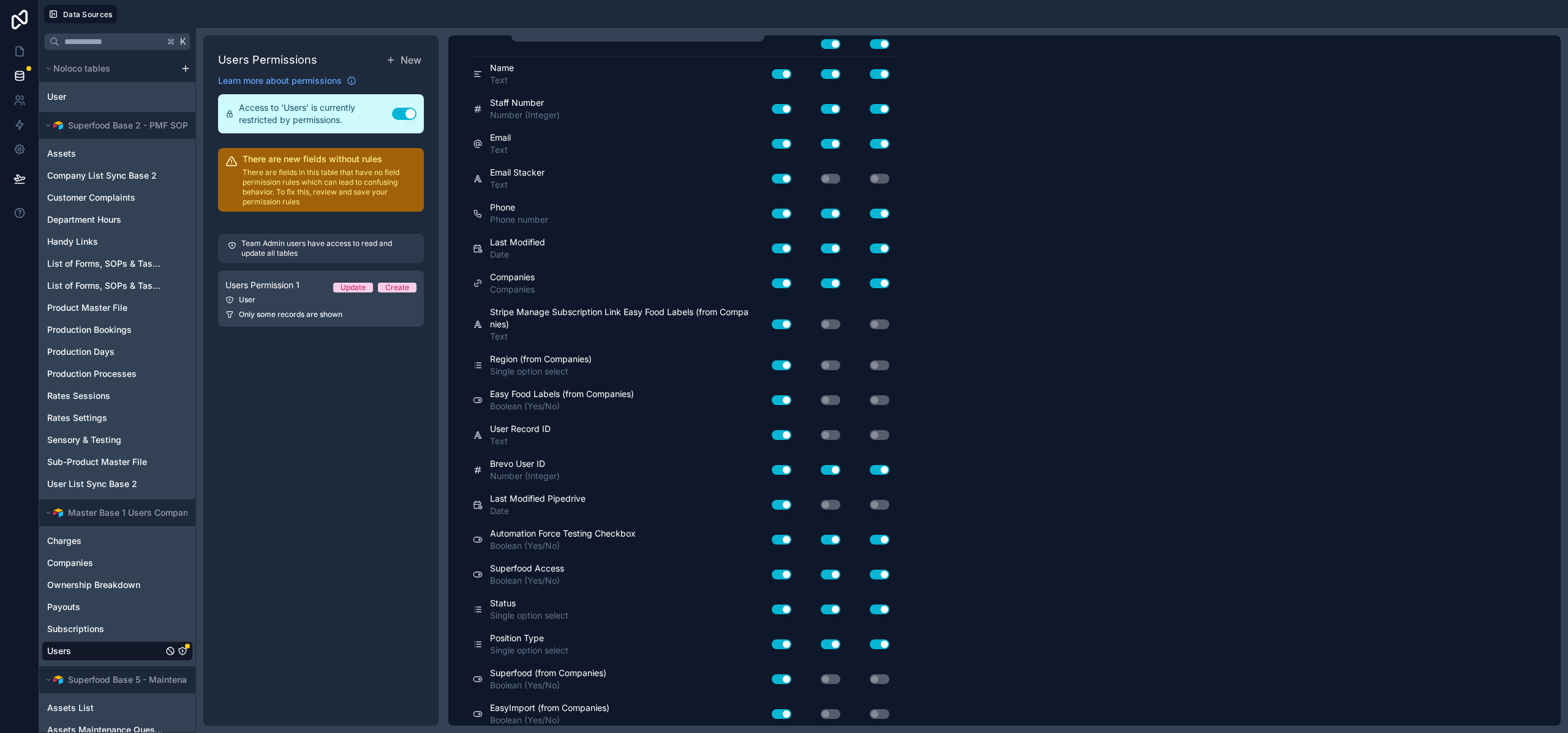
scroll to position [0, 0]
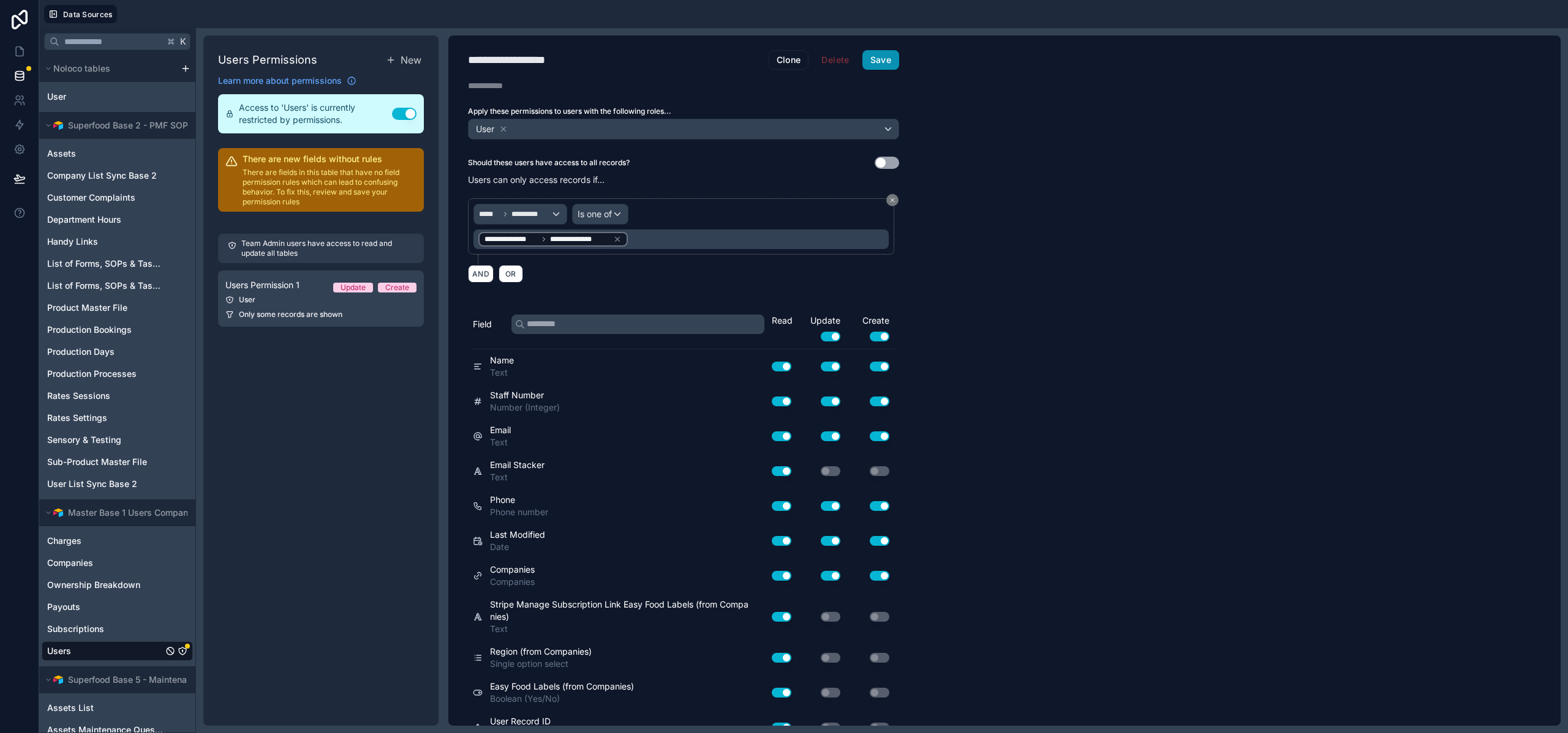
click at [887, 57] on button "Save" at bounding box center [881, 59] width 37 height 19
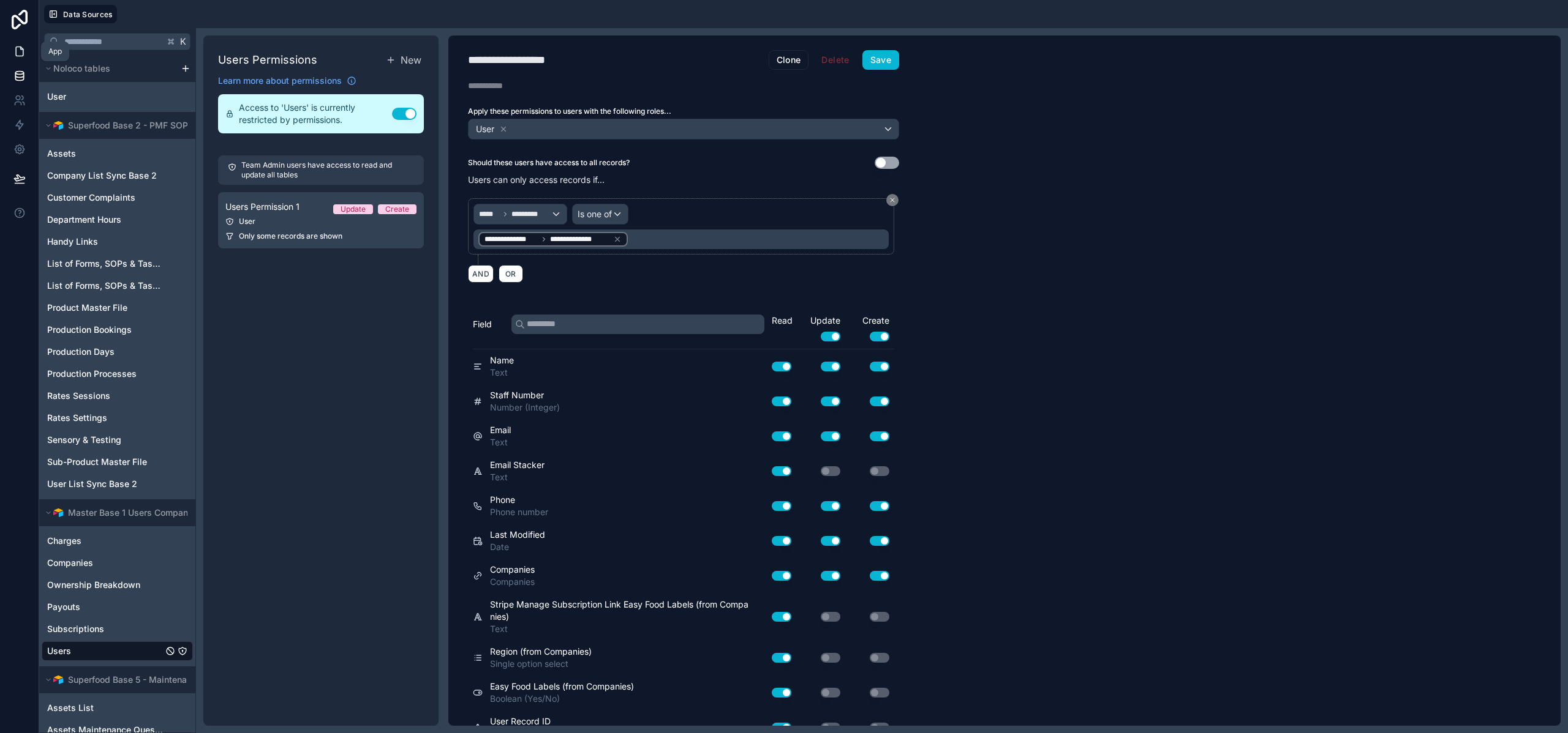
click at [22, 49] on icon at bounding box center [21, 48] width 3 height 3
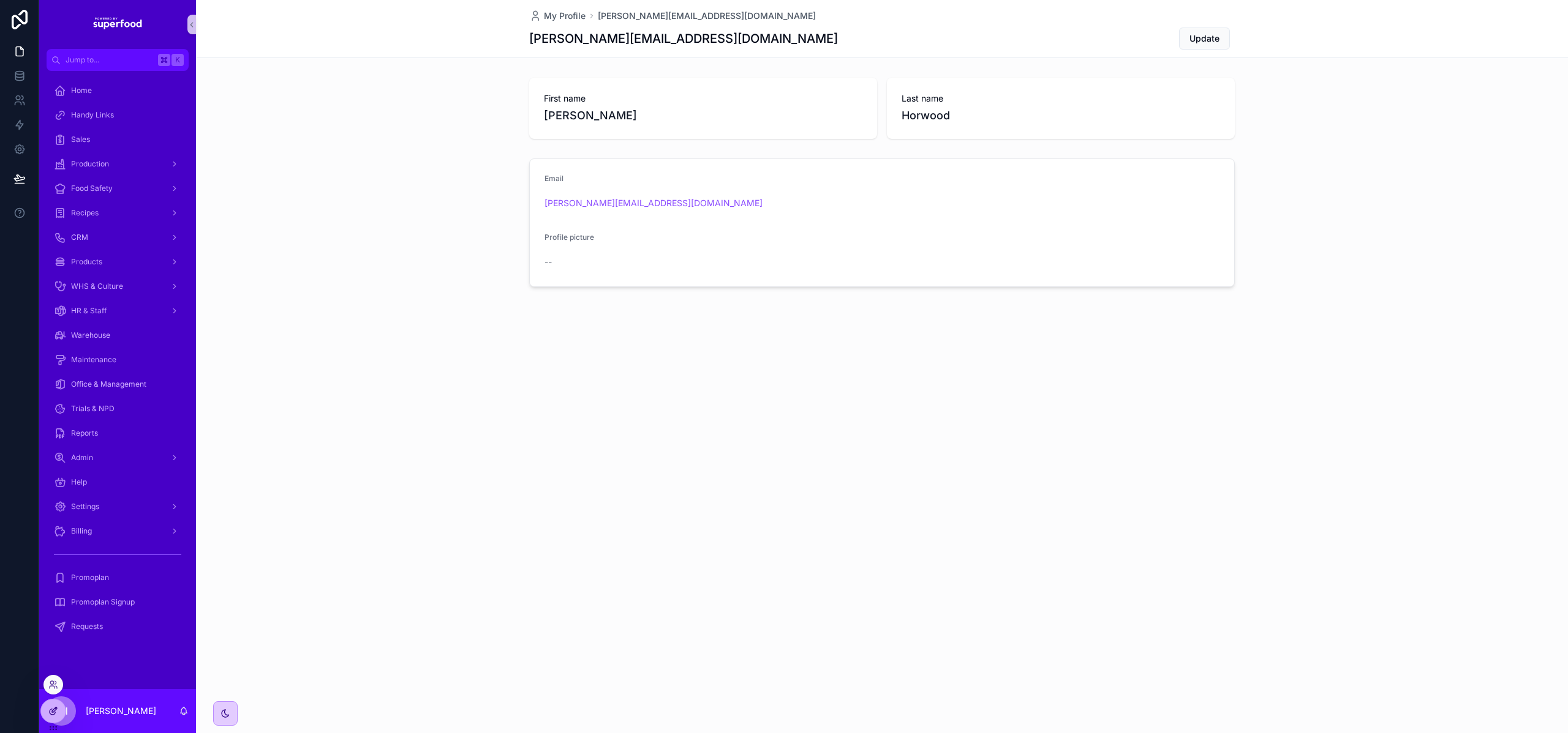
click at [52, 711] on icon at bounding box center [54, 710] width 5 height 5
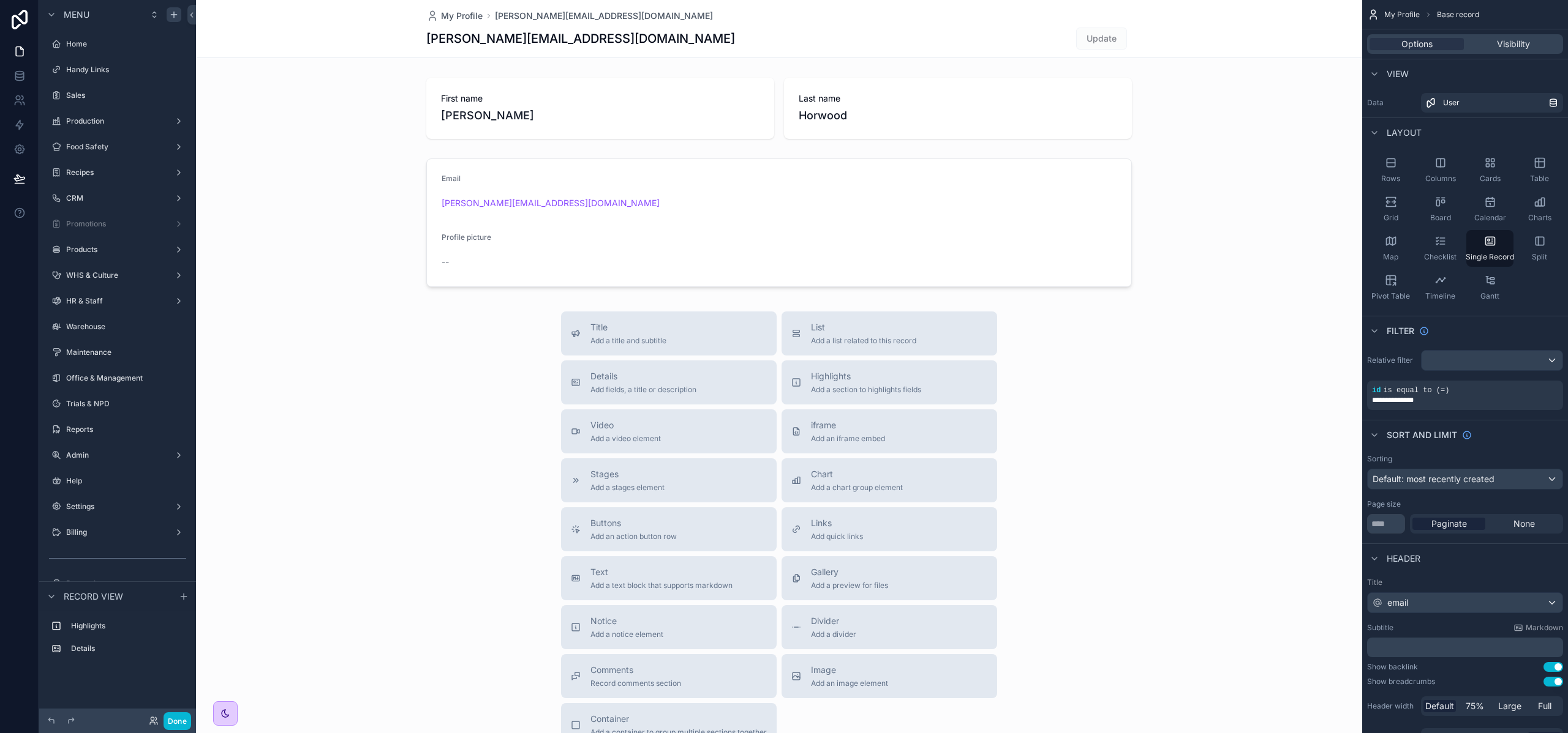
click at [172, 15] on icon "scrollable content" at bounding box center [173, 15] width 6 height 0
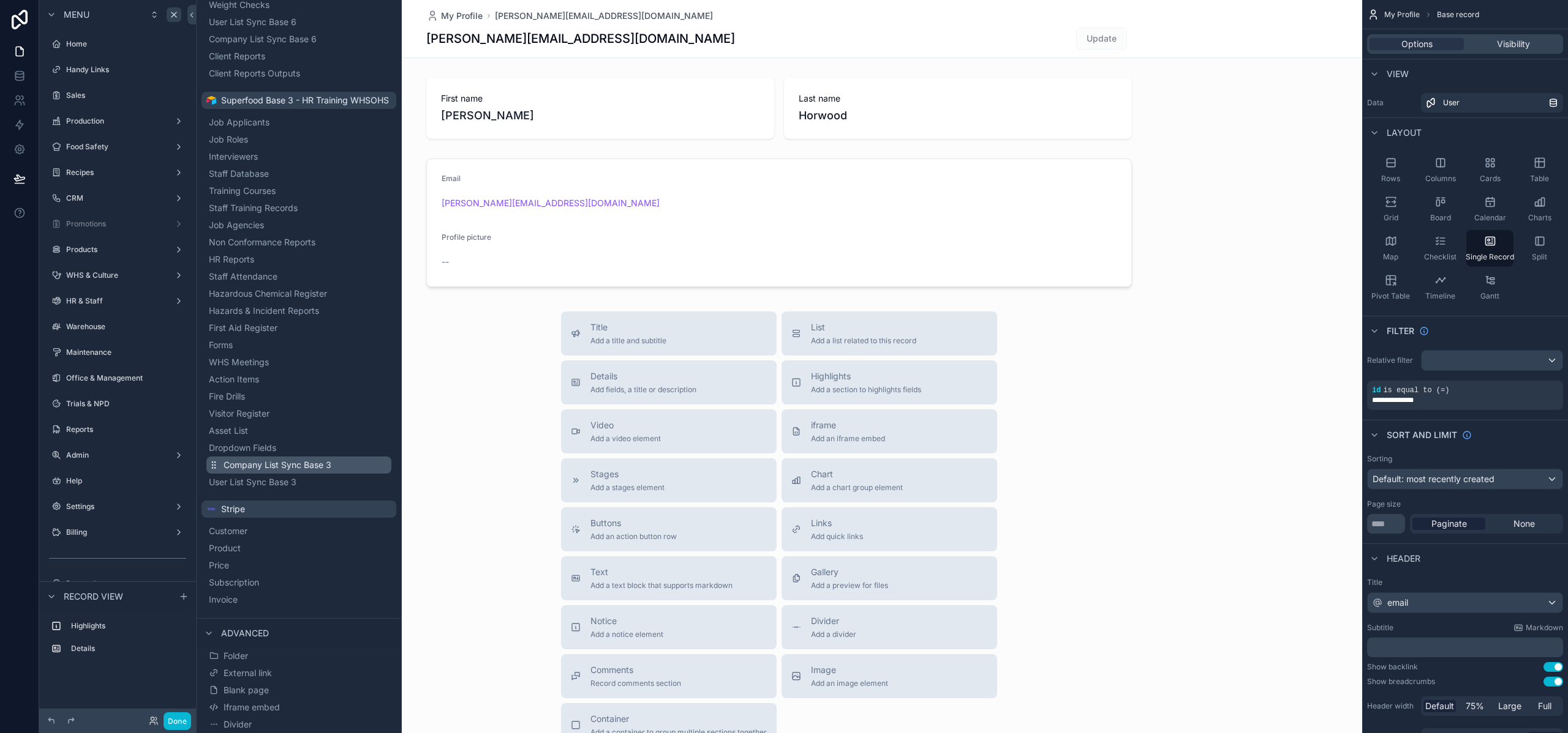
scroll to position [1592, 0]
click at [259, 659] on button "Folder" at bounding box center [299, 656] width 185 height 18
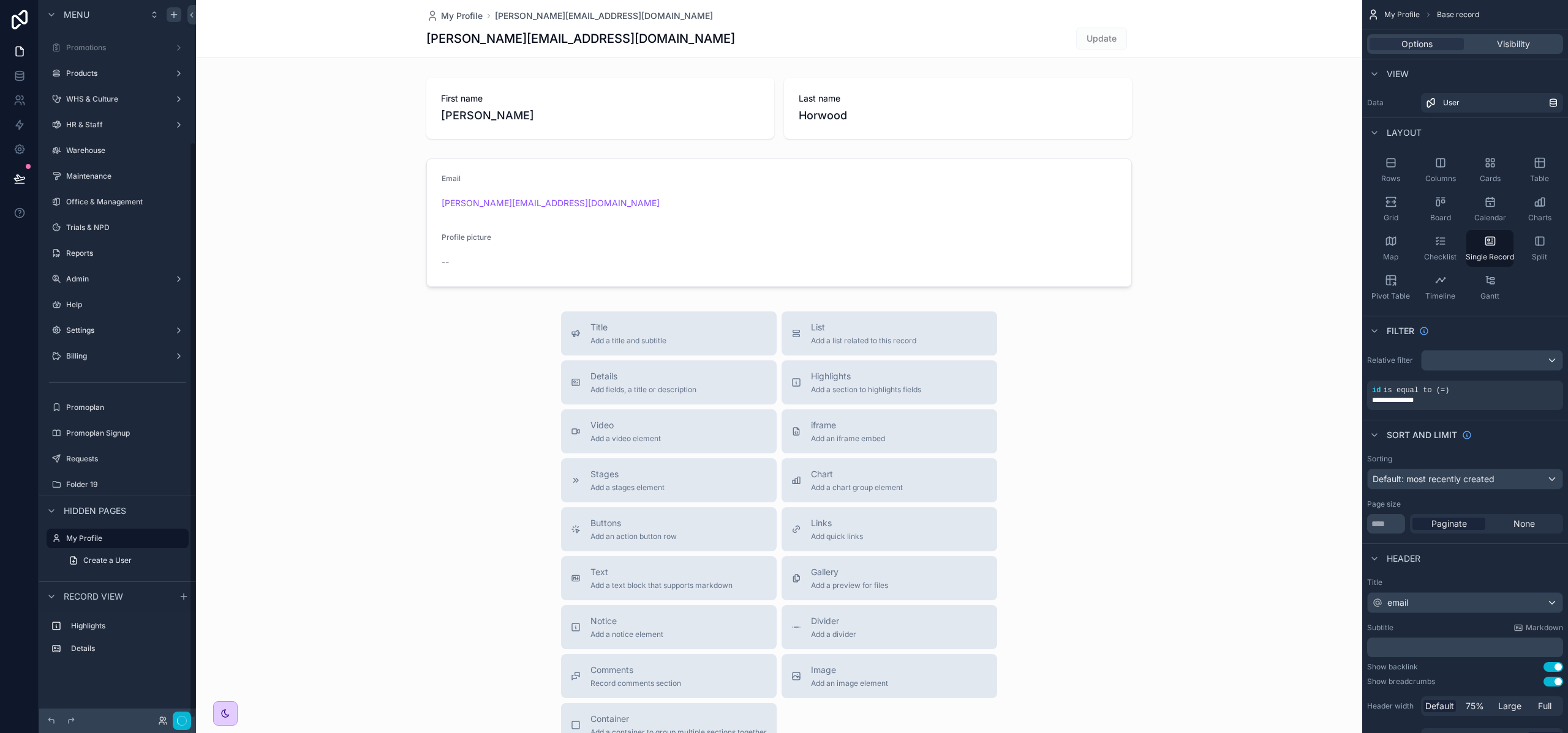
scroll to position [27, 0]
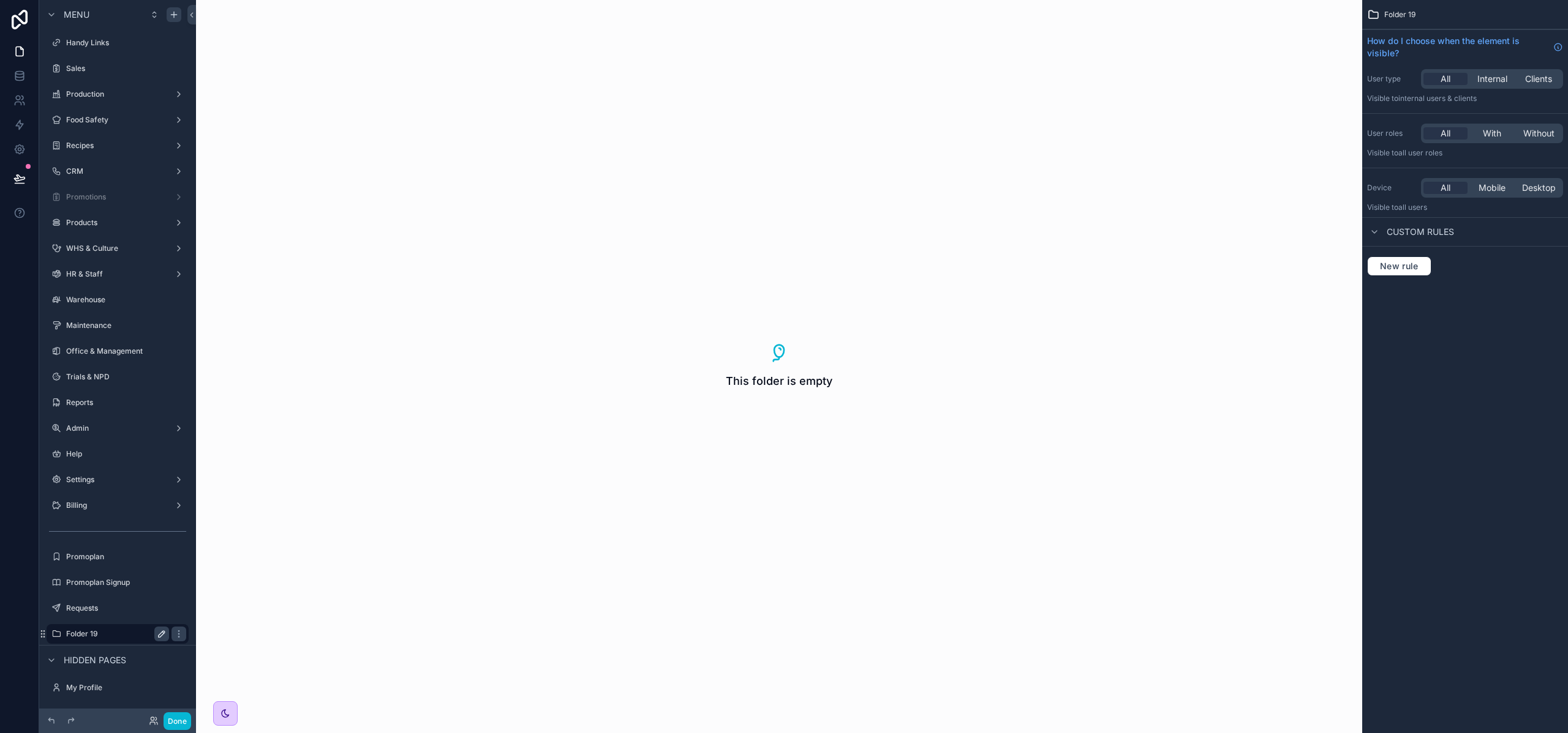
click at [166, 635] on icon "scrollable content" at bounding box center [161, 634] width 10 height 10
click at [120, 634] on input "*********" at bounding box center [108, 634] width 84 height 15
click at [120, 634] on input "*********" at bounding box center [108, 634] width 84 height 15
type input "**********"
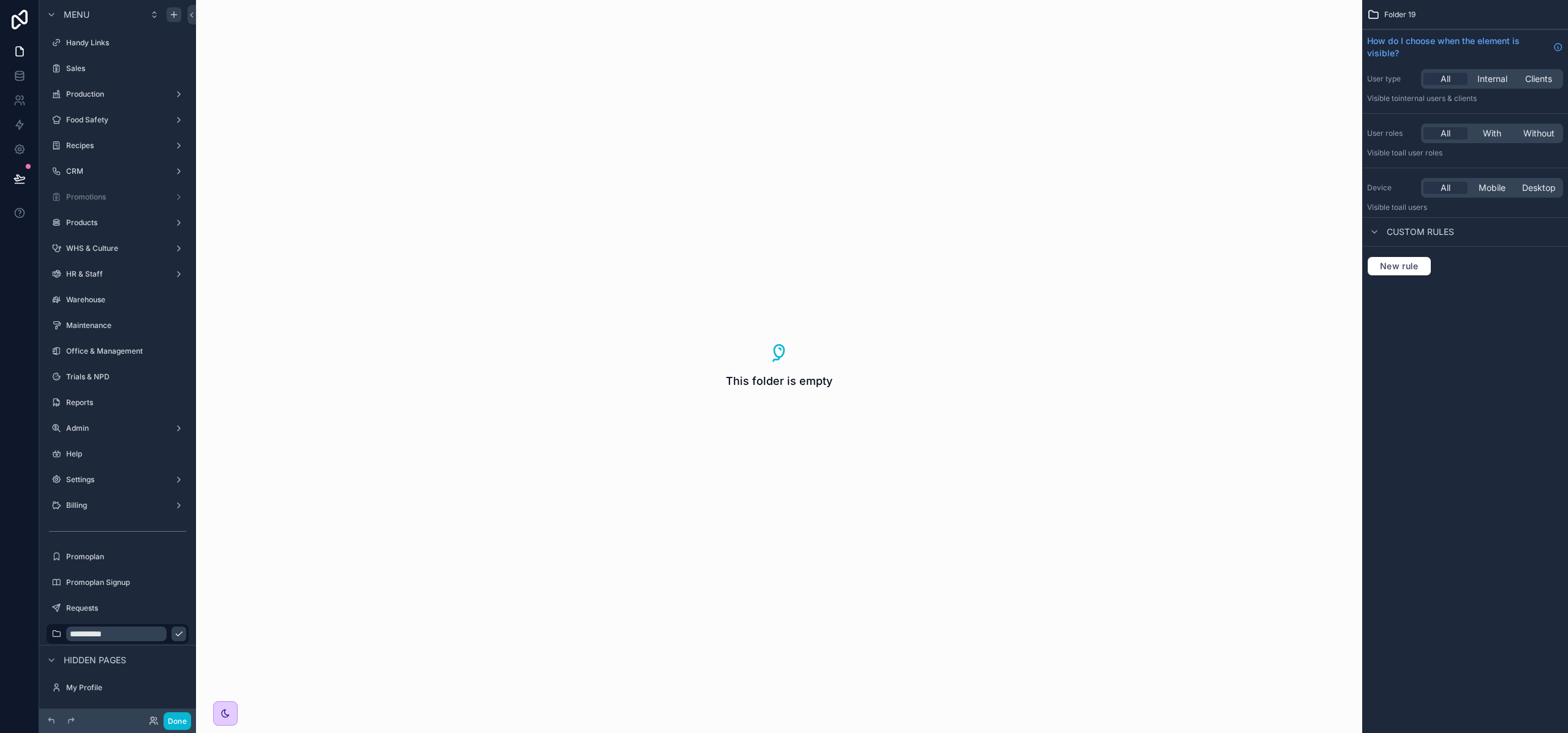
click at [174, 635] on icon "scrollable content" at bounding box center [179, 634] width 10 height 10
click at [171, 17] on icon "scrollable content" at bounding box center [174, 15] width 10 height 10
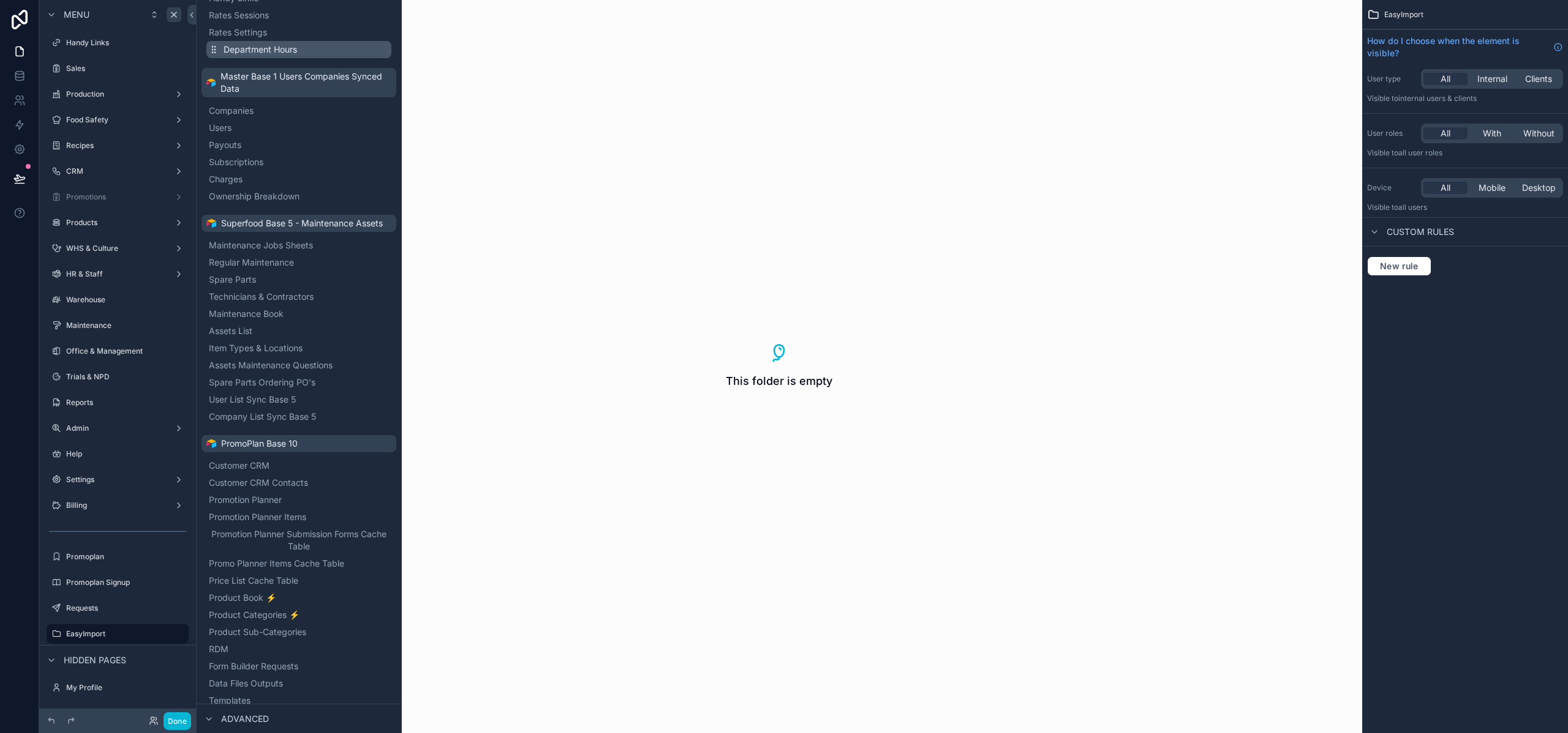
scroll to position [569, 0]
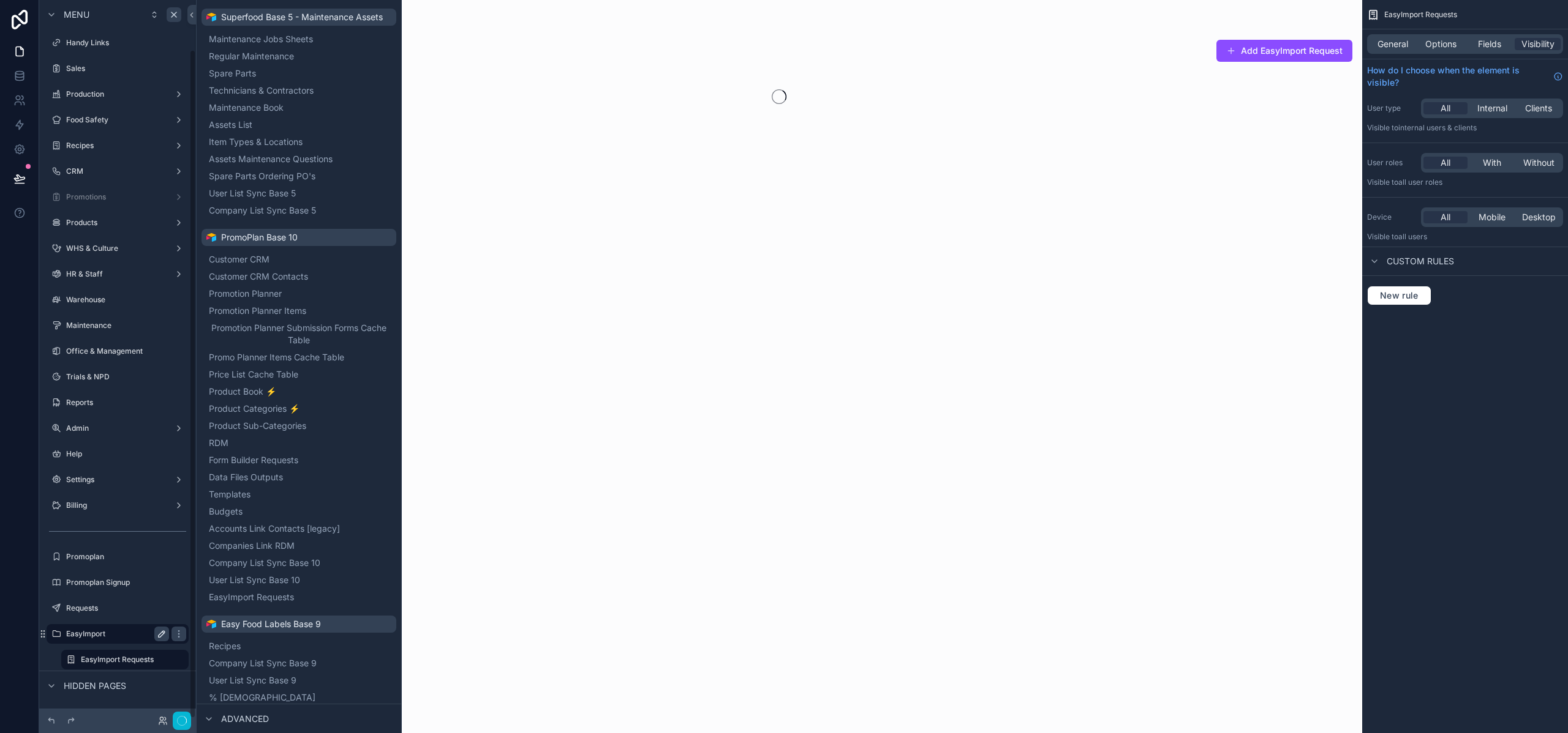
scroll to position [53, 0]
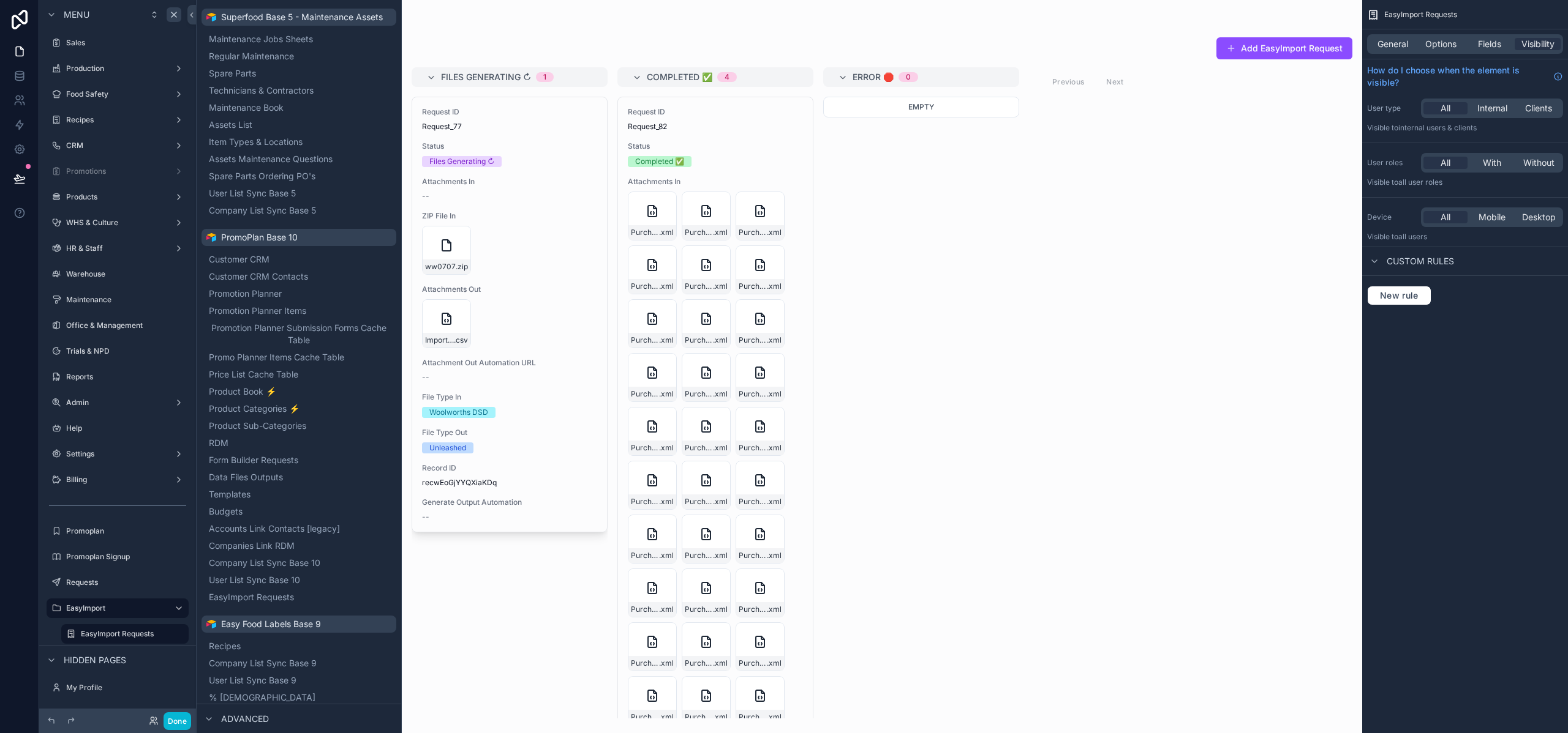
click at [0, 0] on button "scrollable content" at bounding box center [0, 0] width 0 height 0
click at [167, 609] on button "scrollable content" at bounding box center [162, 608] width 15 height 15
click at [0, 0] on icon "scrollable content" at bounding box center [0, 0] width 0 height 0
click at [232, 650] on span "Visibility" at bounding box center [235, 646] width 33 height 13
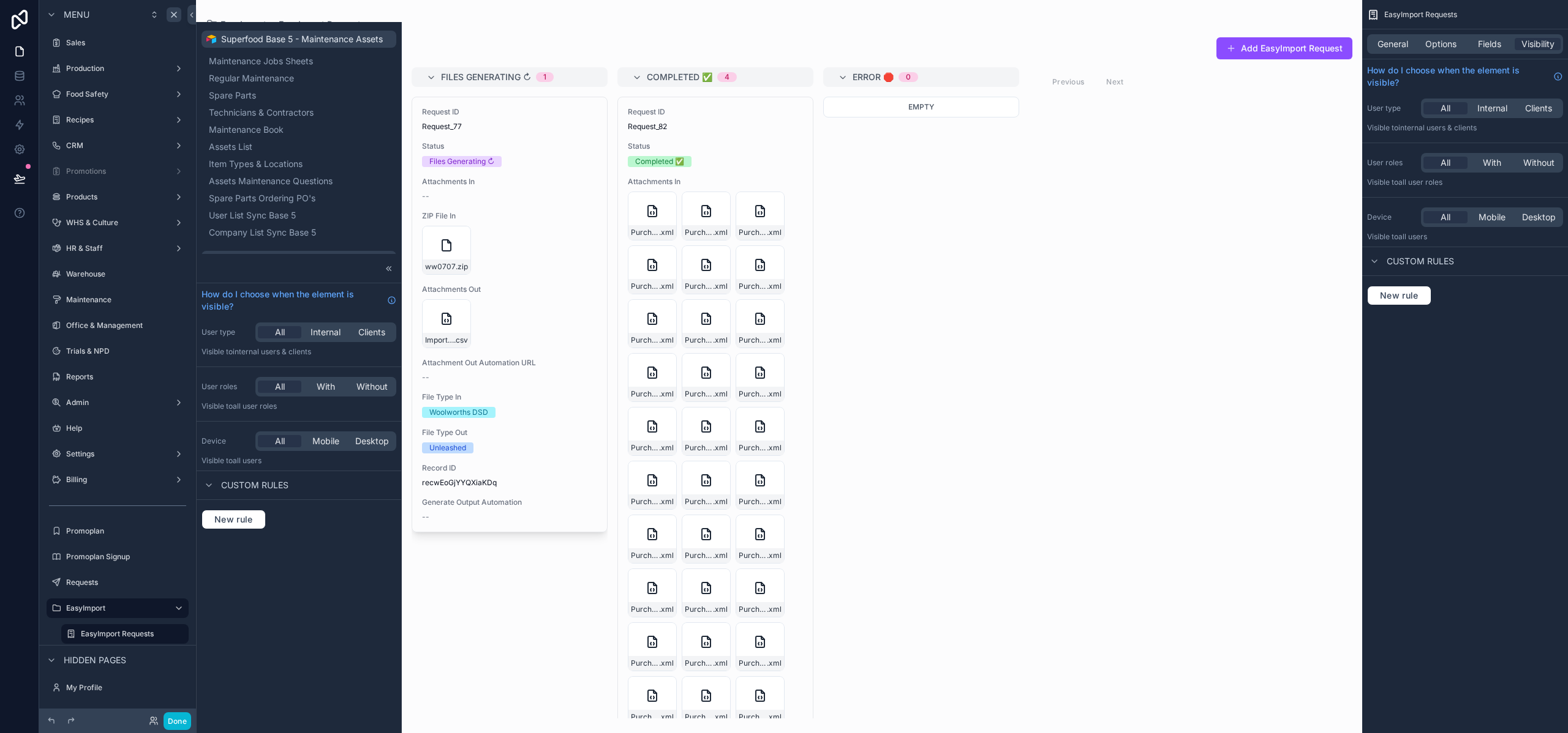
scroll to position [254, 0]
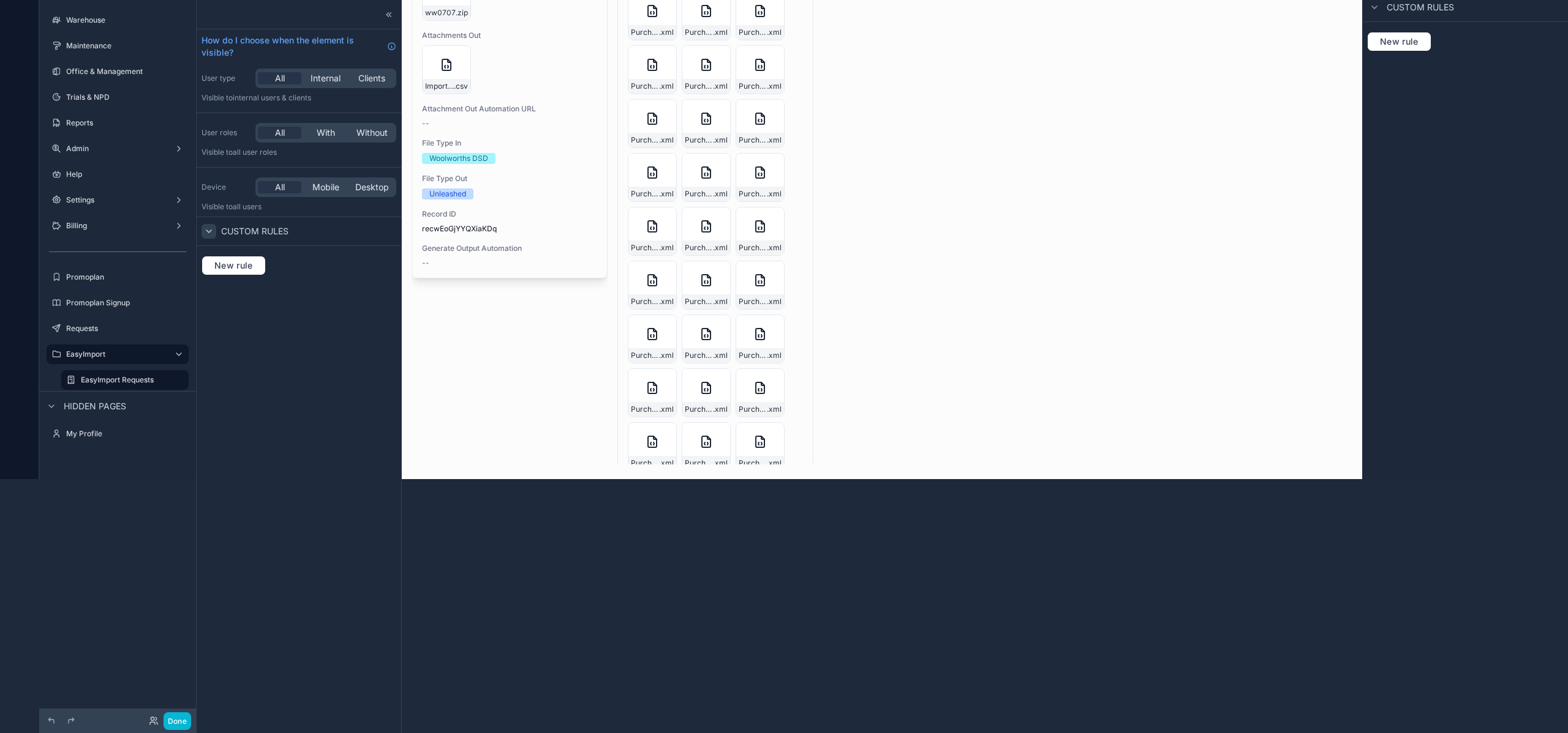
click at [209, 230] on icon at bounding box center [209, 232] width 10 height 10
click at [232, 232] on span "Custom rules" at bounding box center [254, 231] width 68 height 13
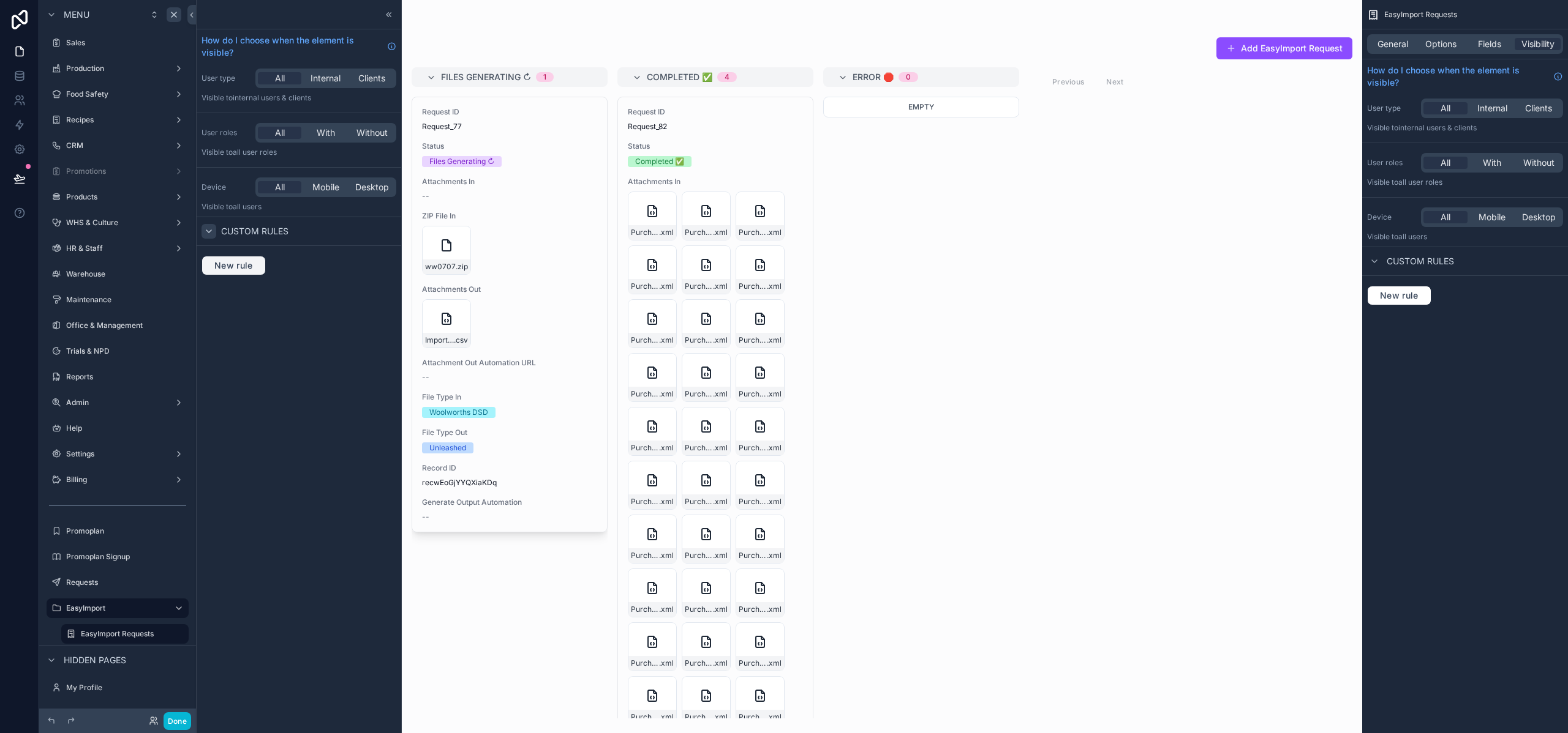
click at [230, 267] on span "New rule" at bounding box center [233, 265] width 49 height 11
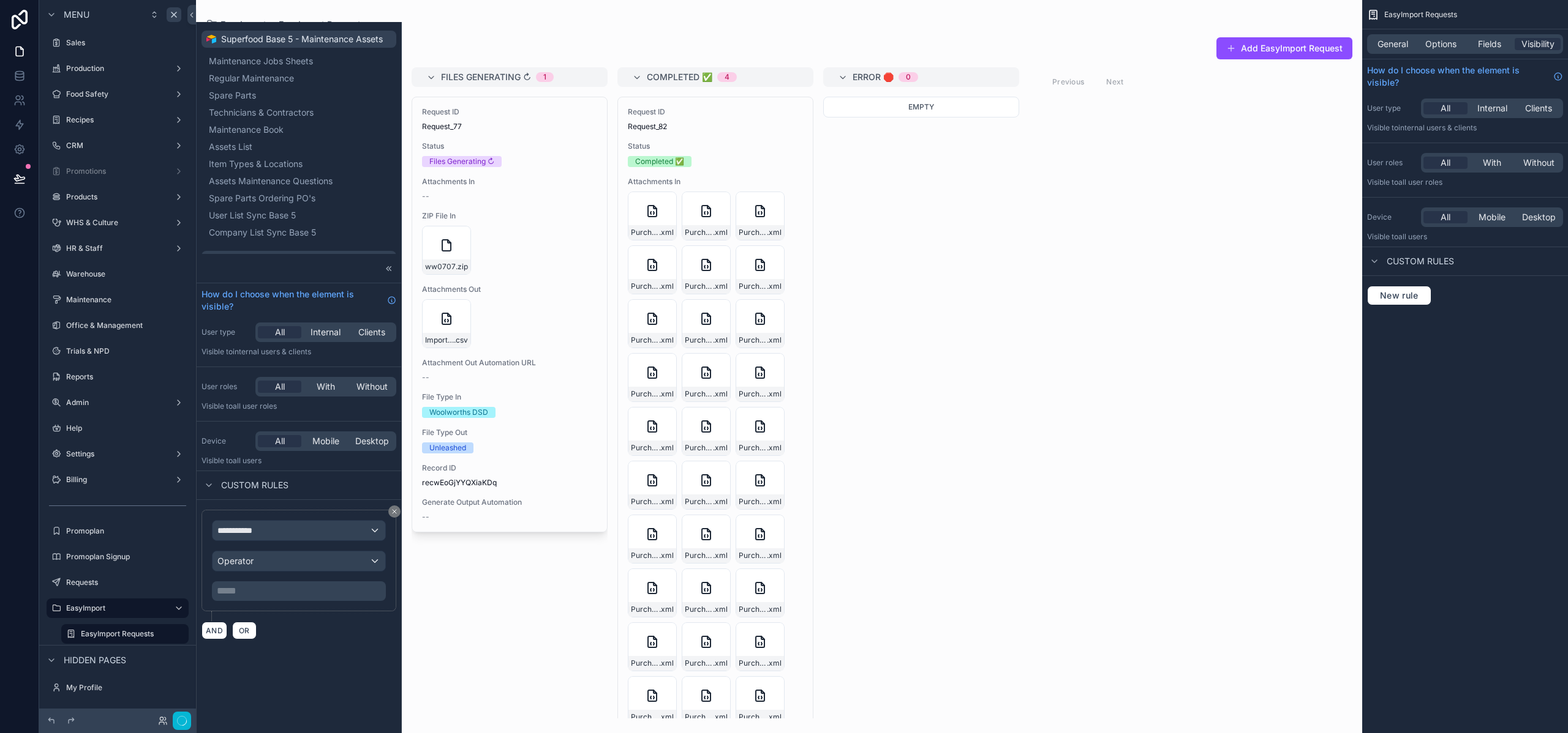
scroll to position [254, 0]
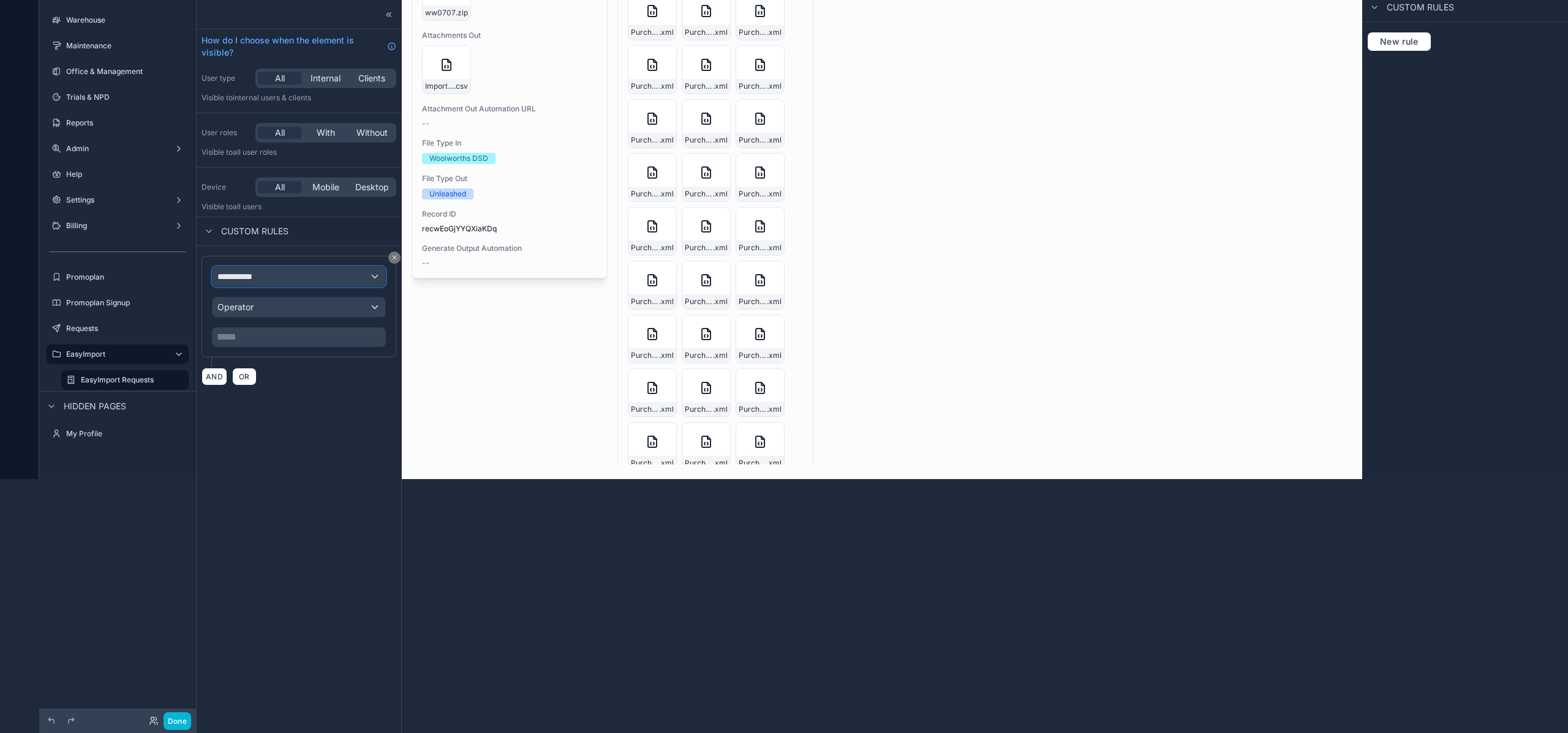
click at [270, 276] on div "**********" at bounding box center [299, 276] width 172 height 19
click at [271, 355] on span "The current user's values" at bounding box center [273, 358] width 101 height 13
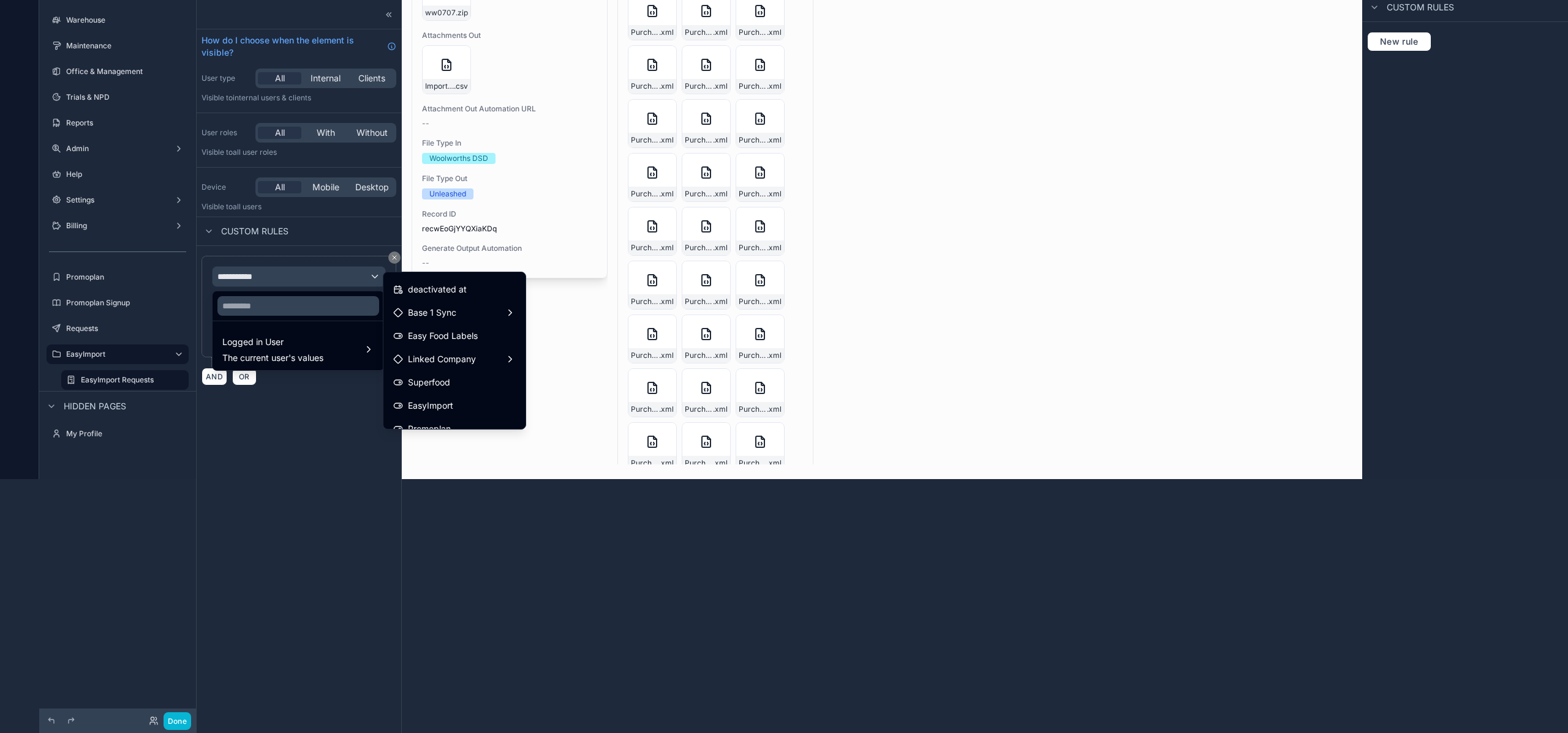
scroll to position [277, 0]
click at [448, 385] on span "EasyImport" at bounding box center [431, 381] width 45 height 15
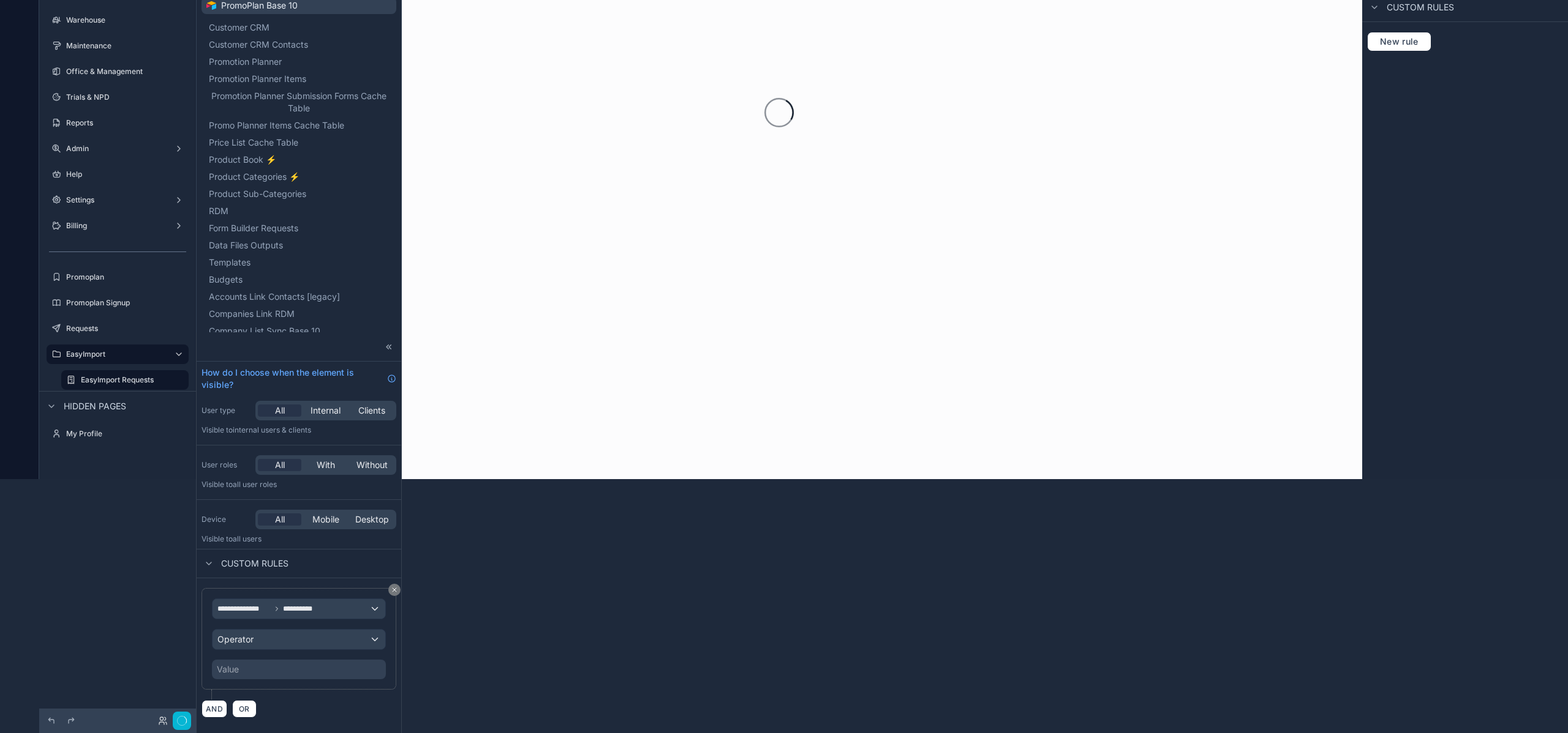
scroll to position [254, 0]
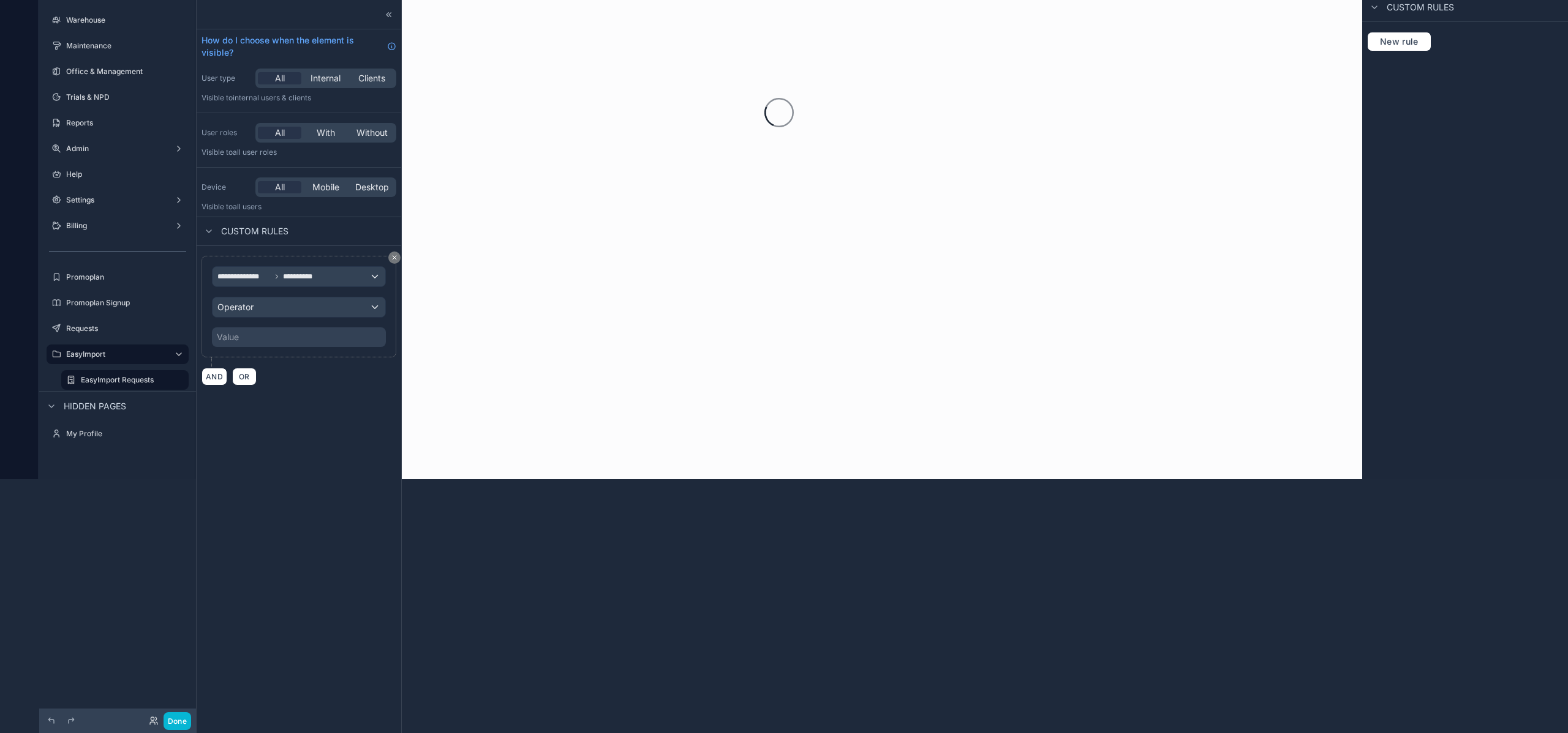
click at [253, 339] on div "Value" at bounding box center [299, 337] width 174 height 19
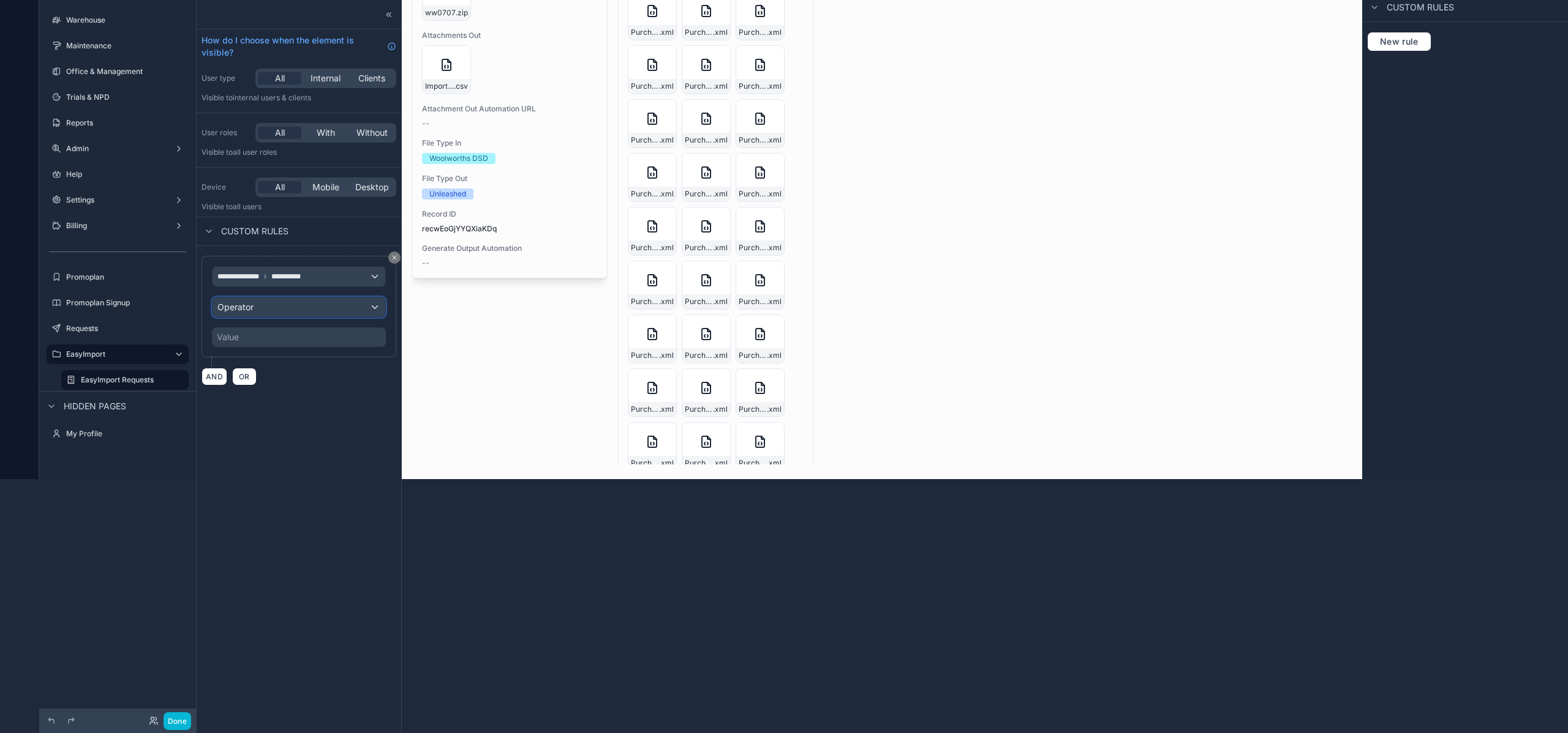
click at [270, 309] on div "Operator" at bounding box center [299, 307] width 172 height 19
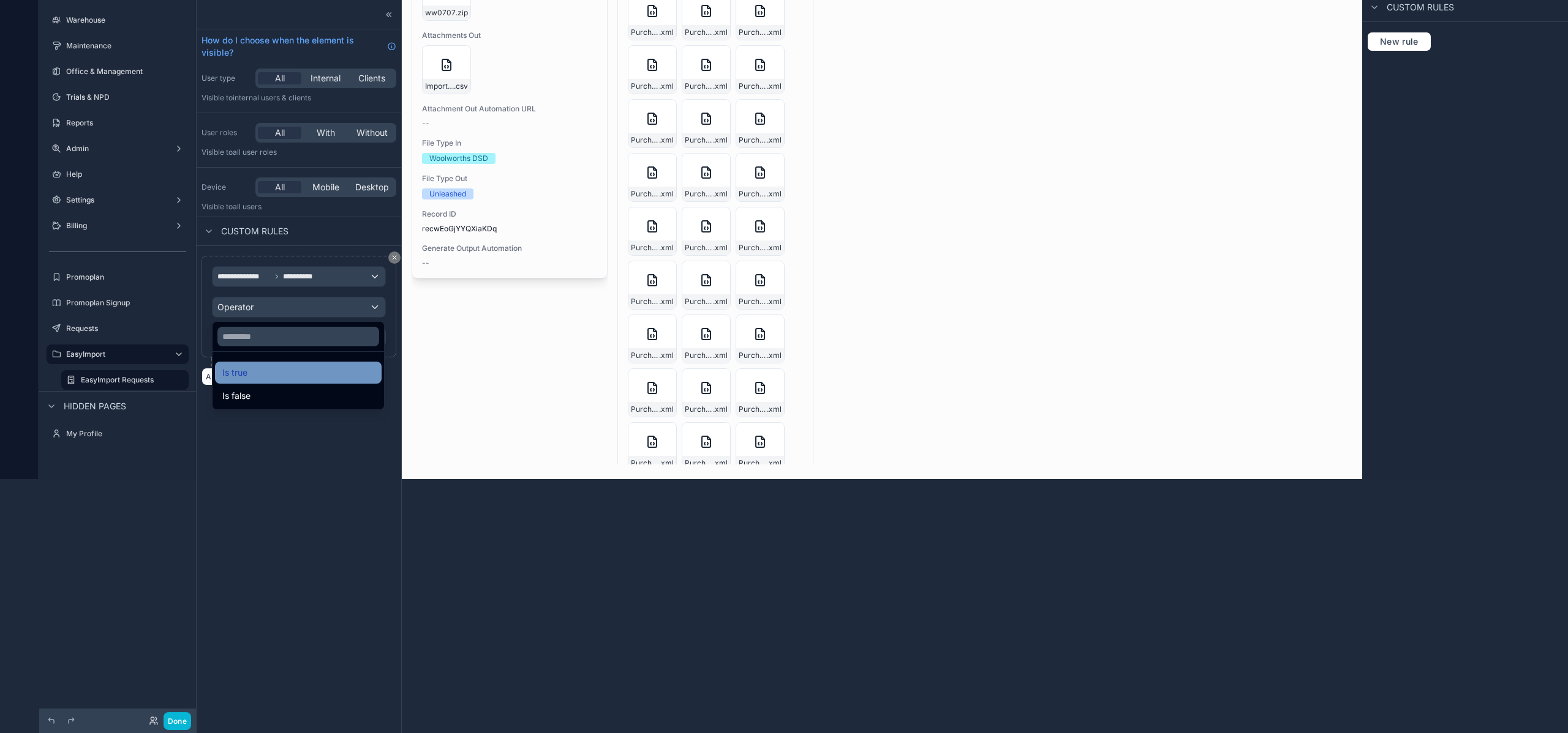
click at [262, 376] on div "Is true" at bounding box center [299, 373] width 152 height 15
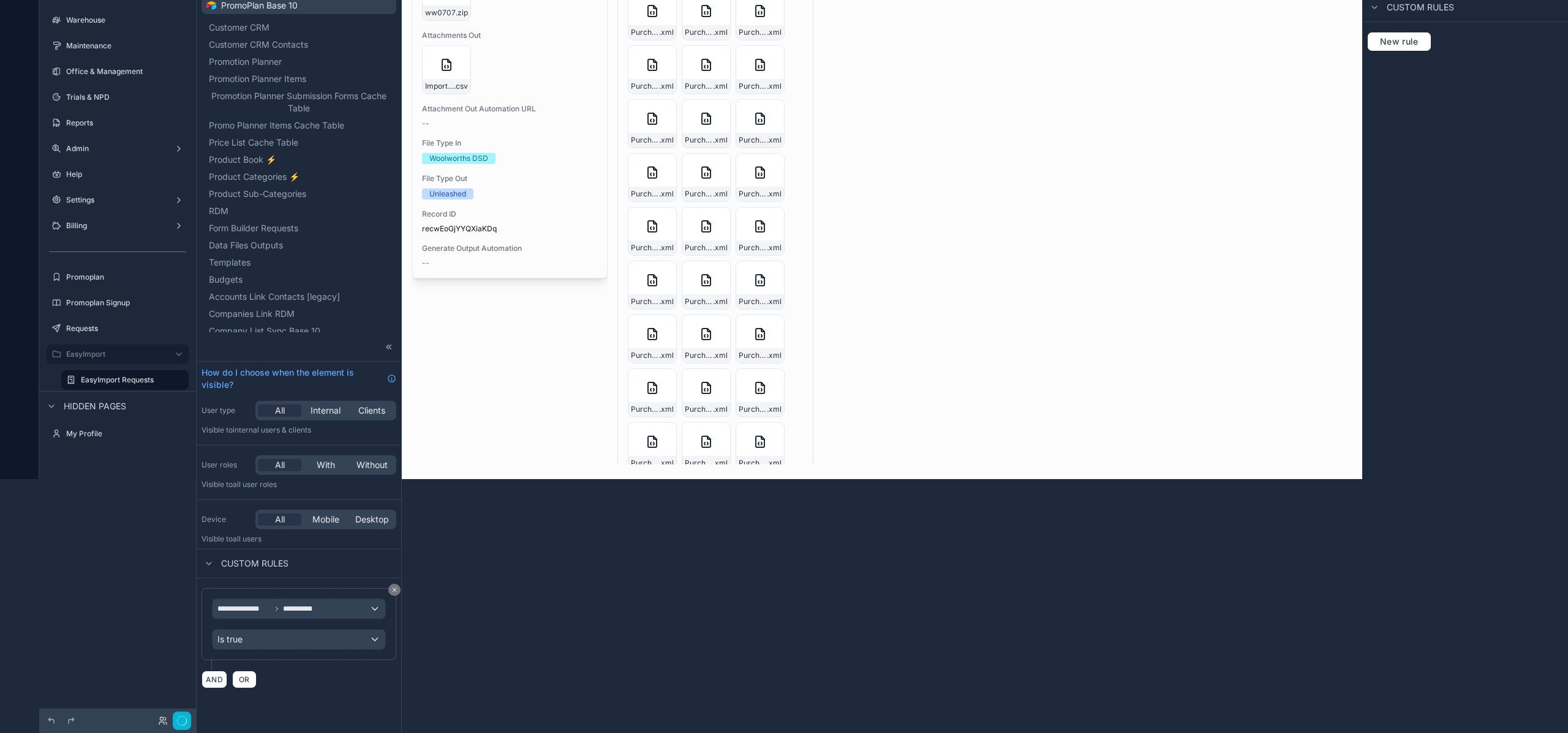
scroll to position [254, 0]
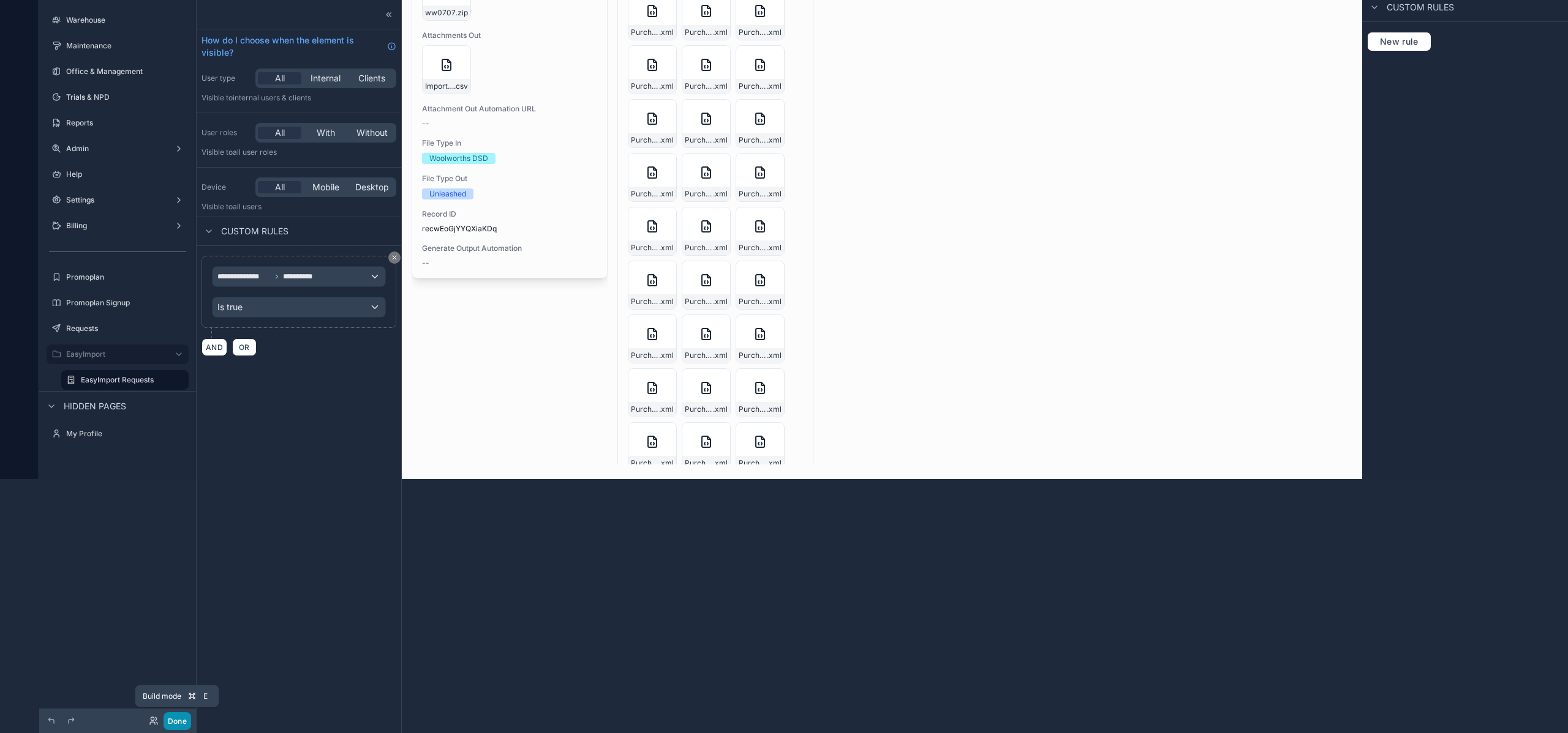
click at [172, 720] on button "Done" at bounding box center [177, 720] width 28 height 18
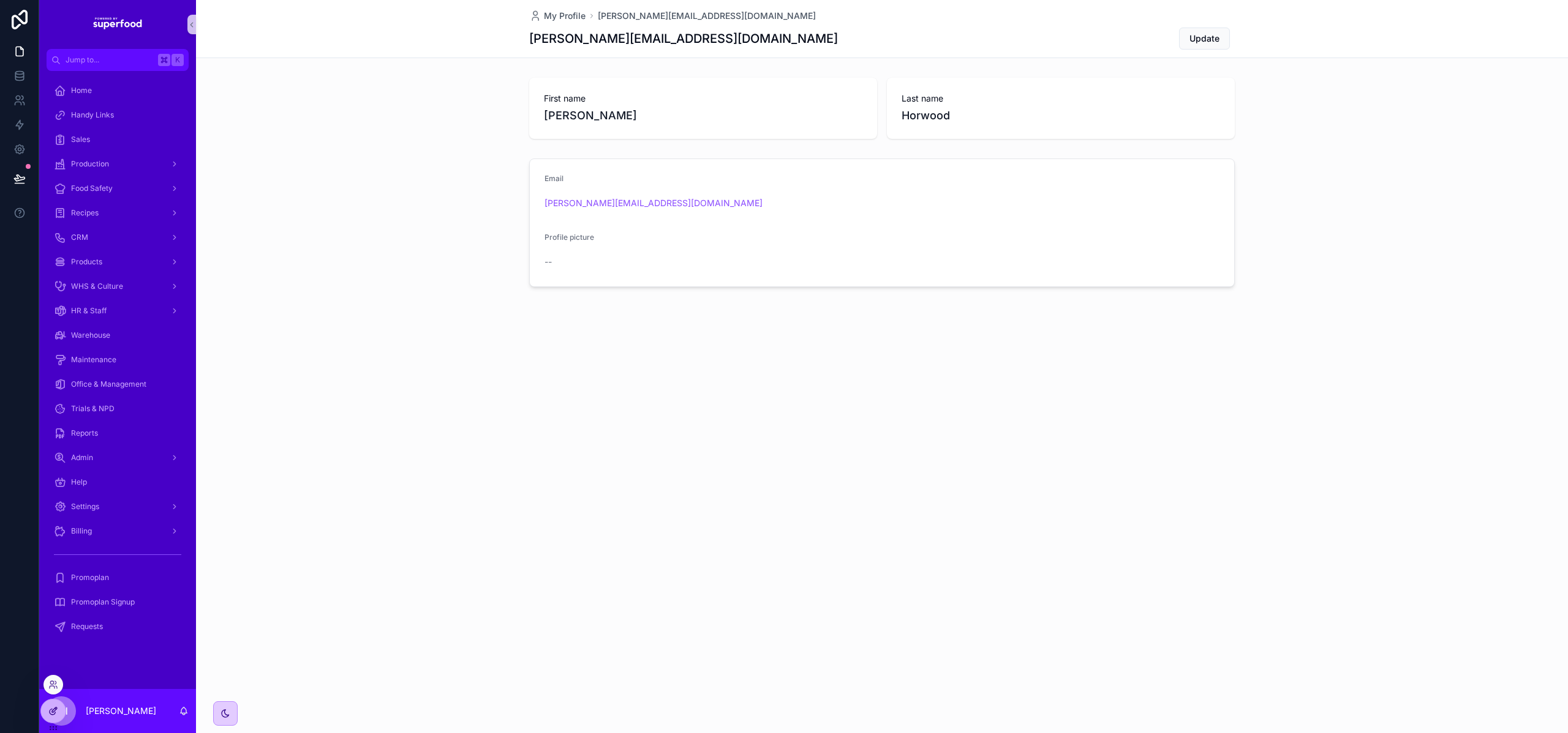
click at [56, 712] on icon at bounding box center [54, 711] width 10 height 10
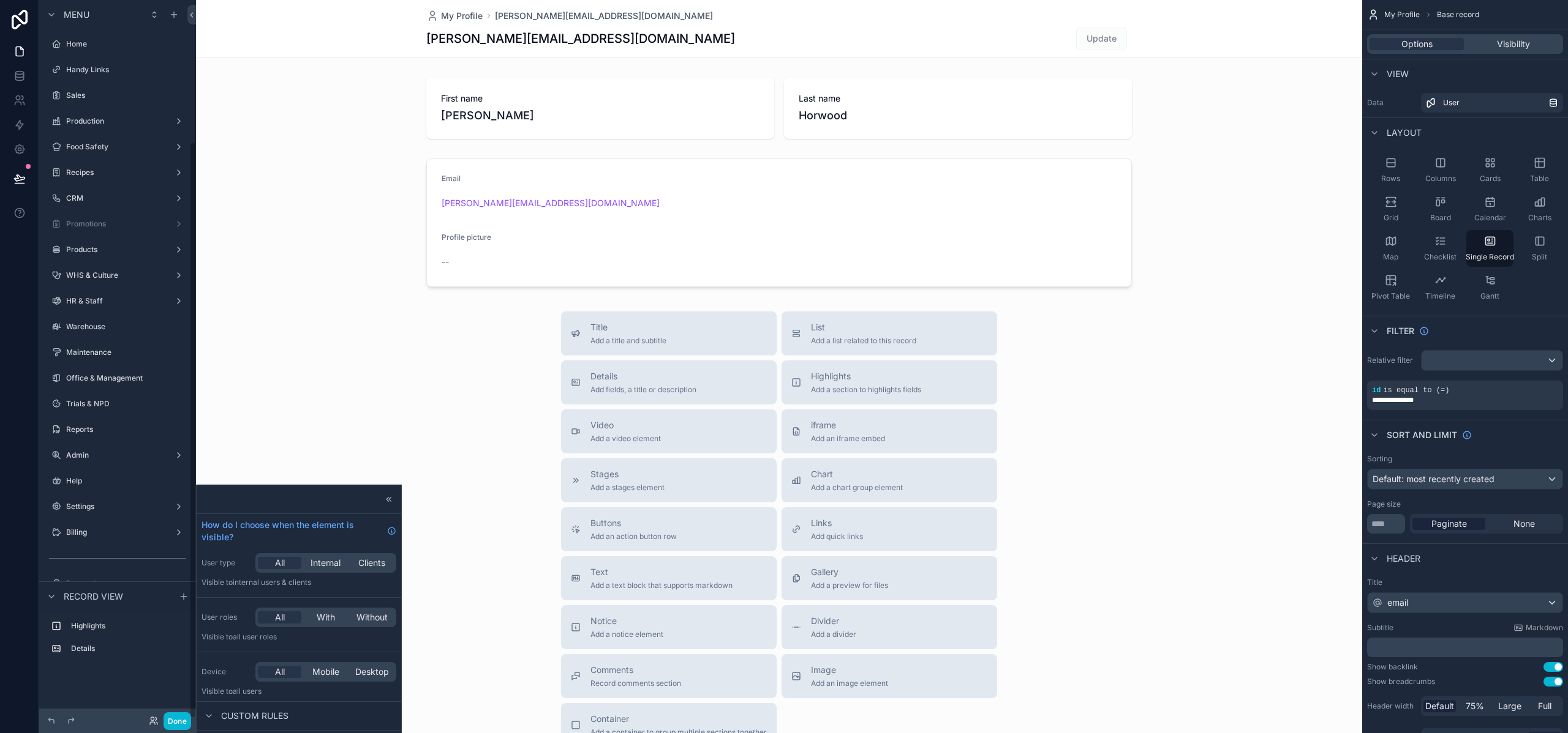
scroll to position [176, 0]
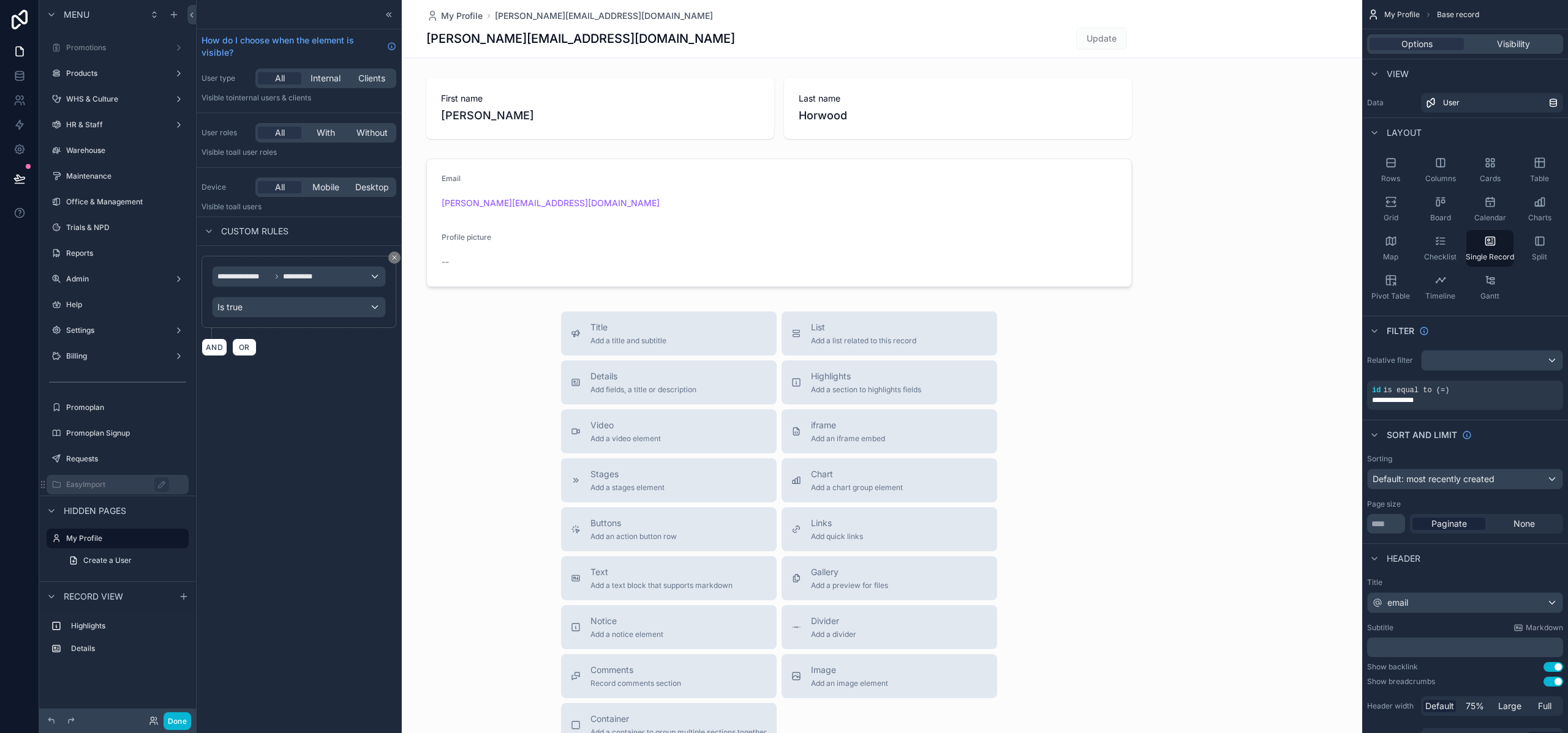
click at [102, 485] on label "EasyImport" at bounding box center [124, 485] width 115 height 10
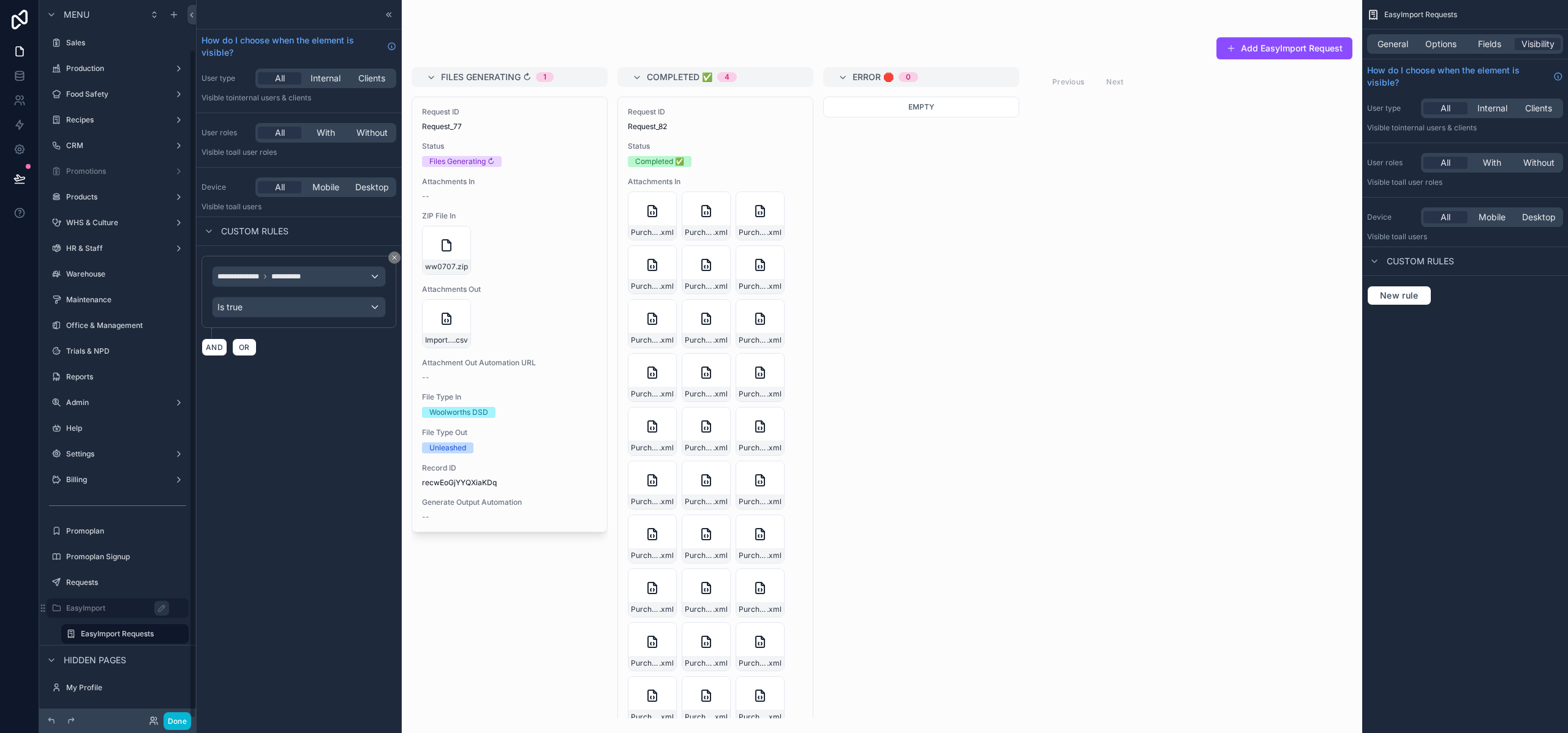
scroll to position [53, 0]
click at [386, 14] on icon at bounding box center [387, 14] width 2 height 4
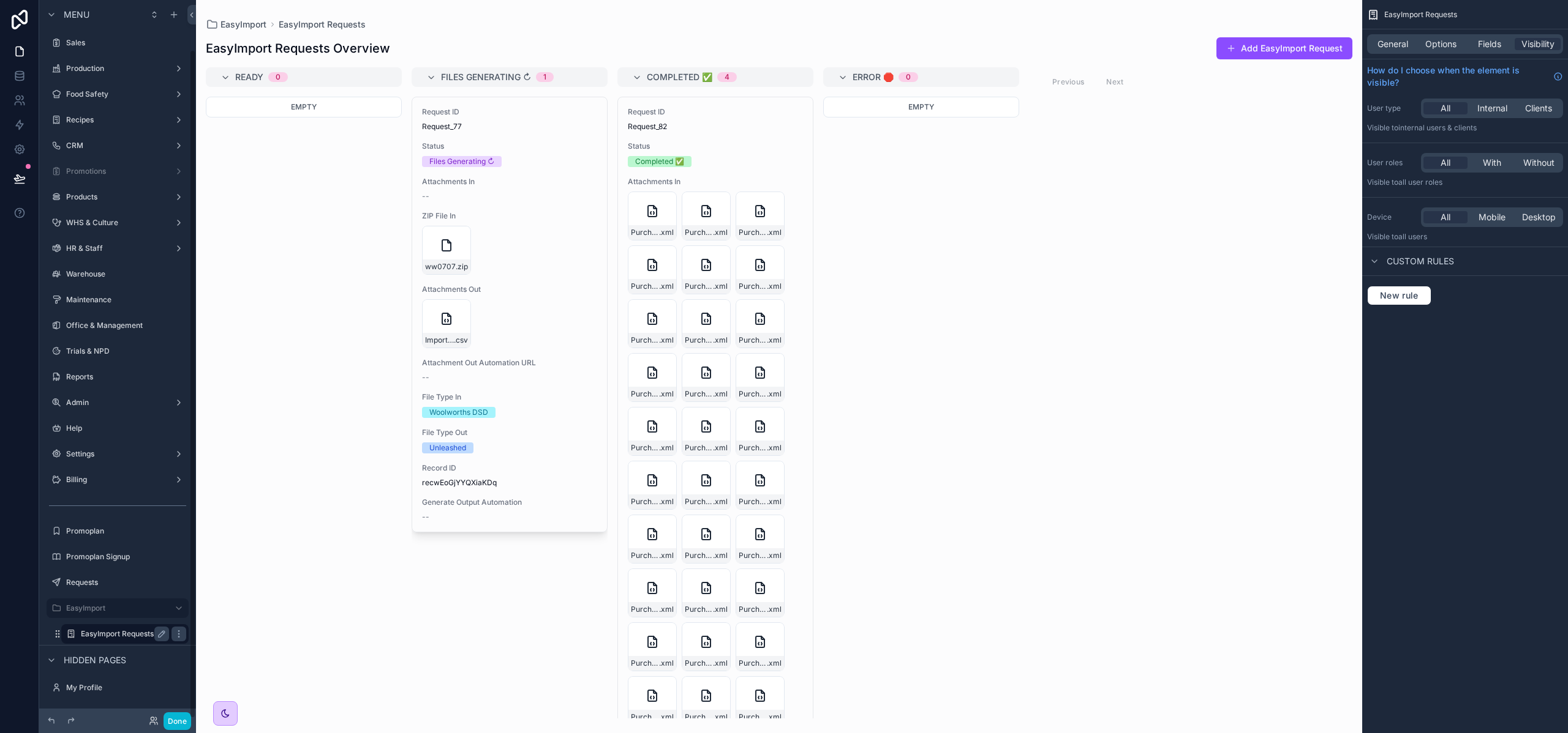
click at [118, 635] on label "EasyImport Requests" at bounding box center [123, 634] width 84 height 10
click at [1379, 39] on span "General" at bounding box center [1392, 43] width 31 height 13
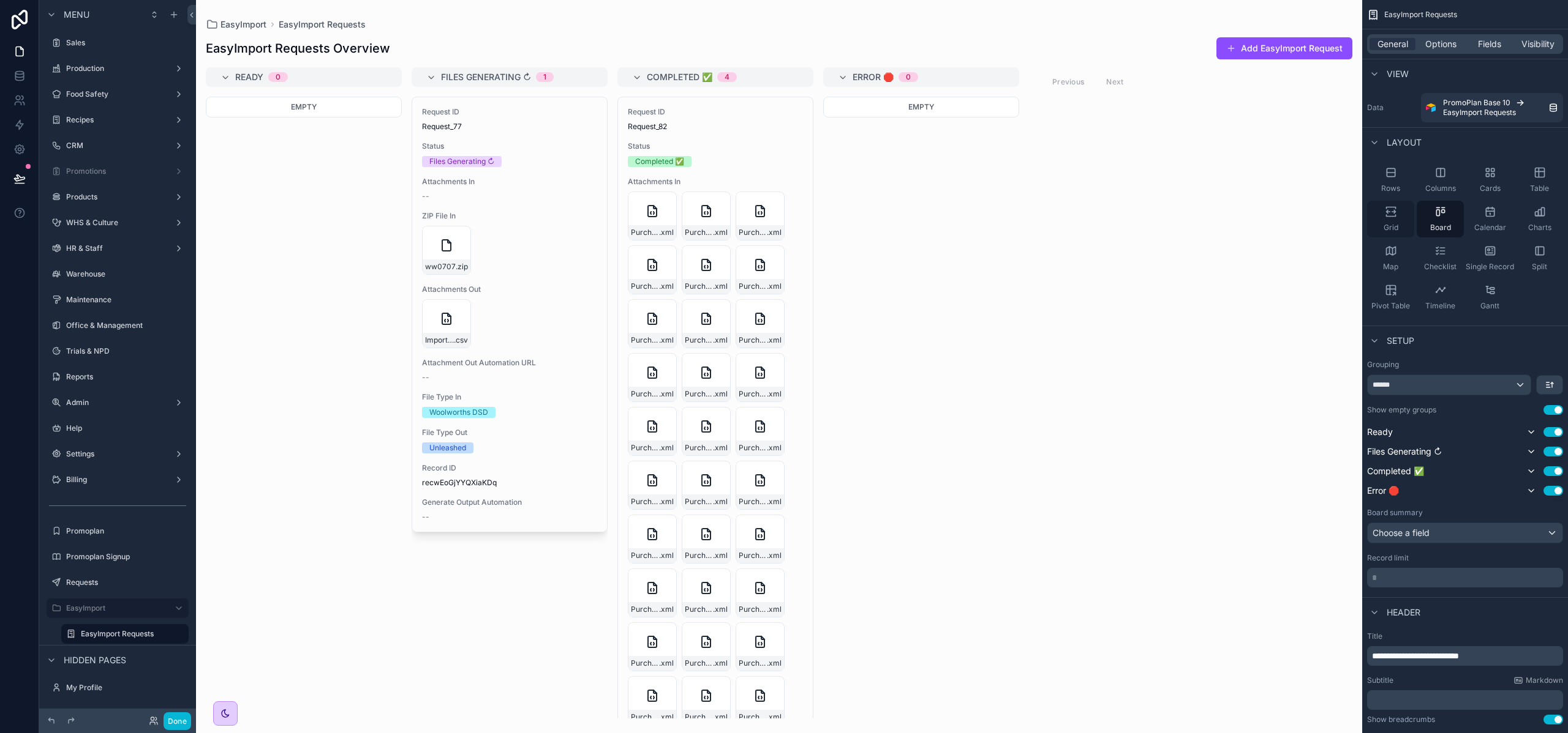
click at [1392, 224] on span "Grid" at bounding box center [1391, 228] width 15 height 10
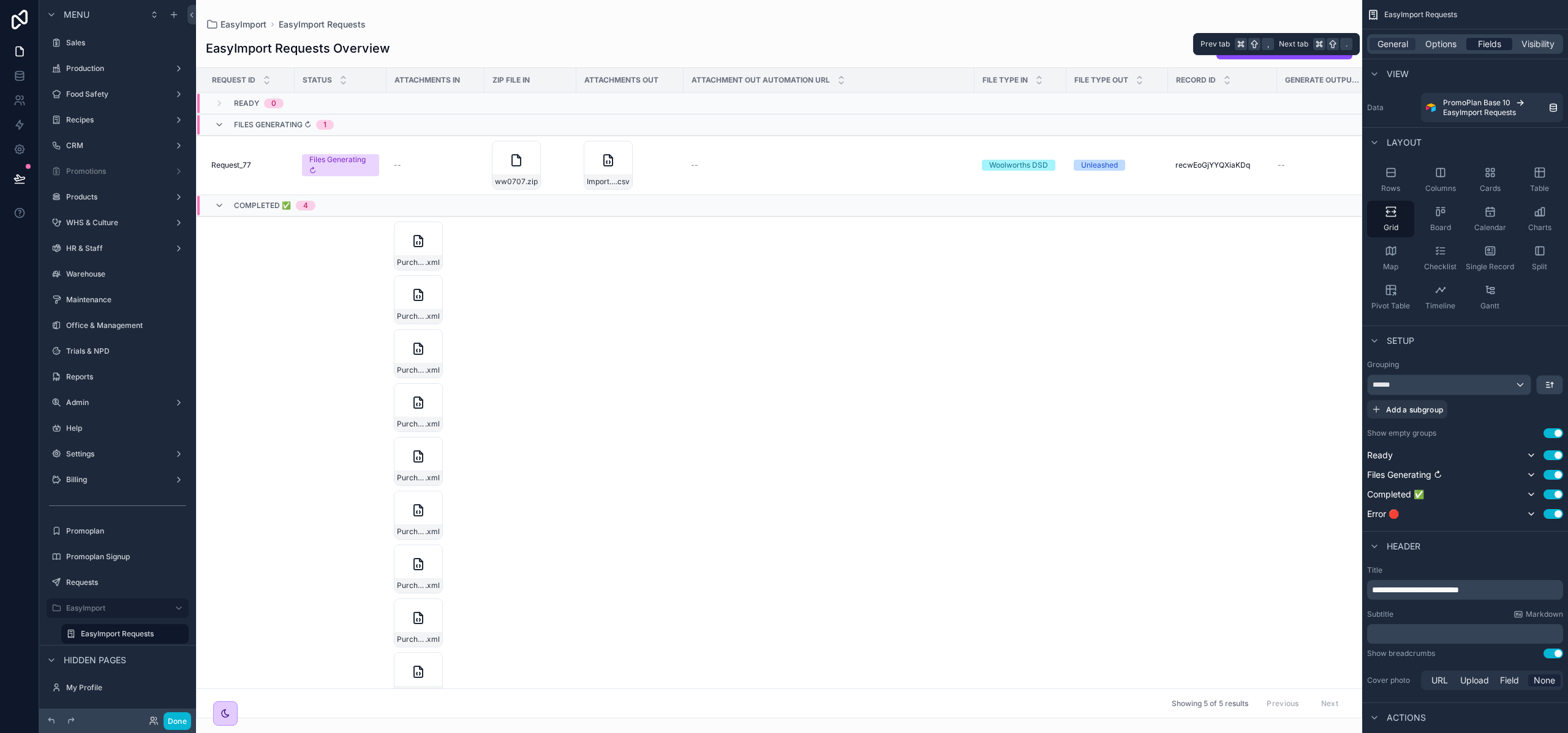
click at [1495, 40] on span "Fields" at bounding box center [1489, 43] width 23 height 13
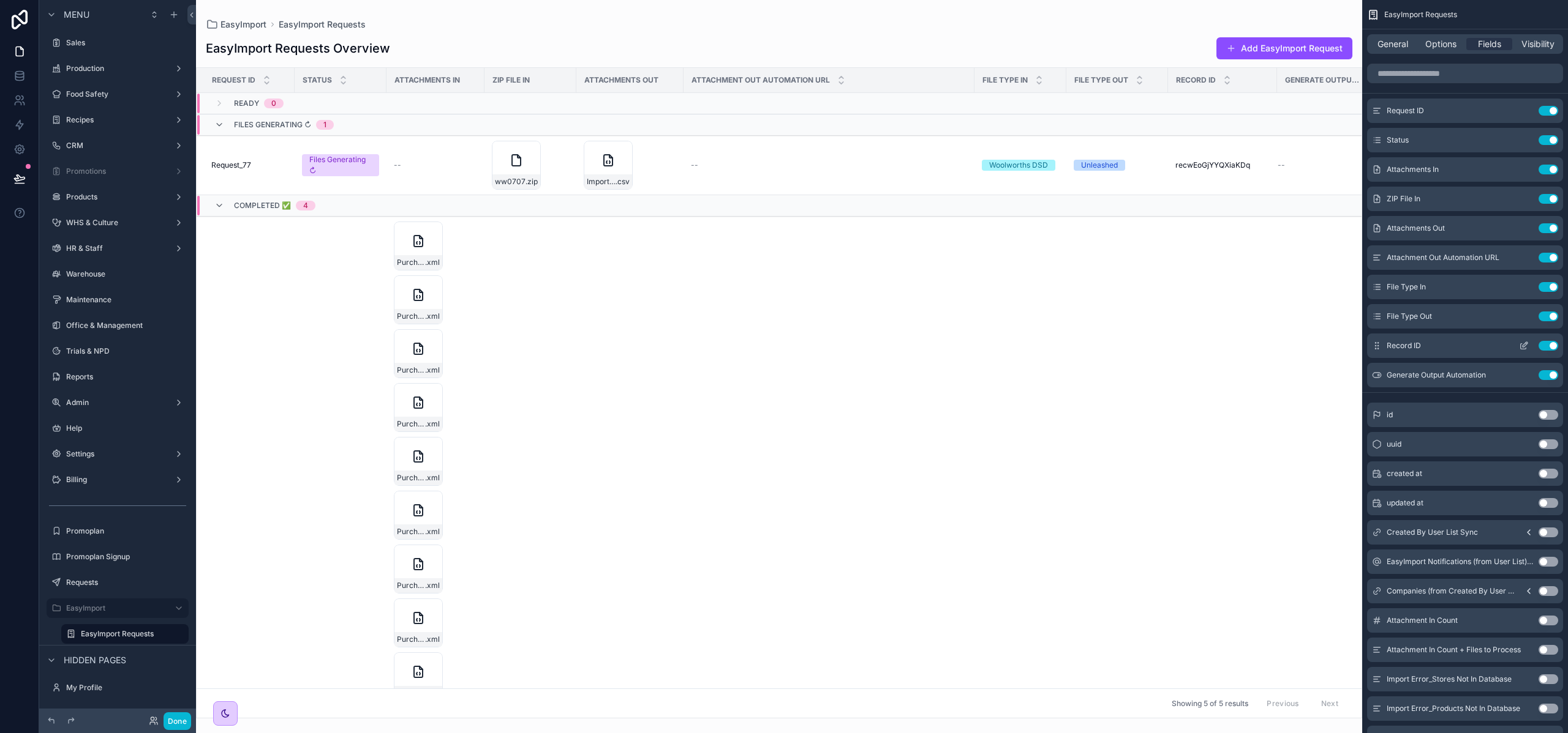
click at [1546, 346] on button "Use setting" at bounding box center [1547, 346] width 19 height 10
click at [1549, 166] on button "Use setting" at bounding box center [1547, 170] width 19 height 10
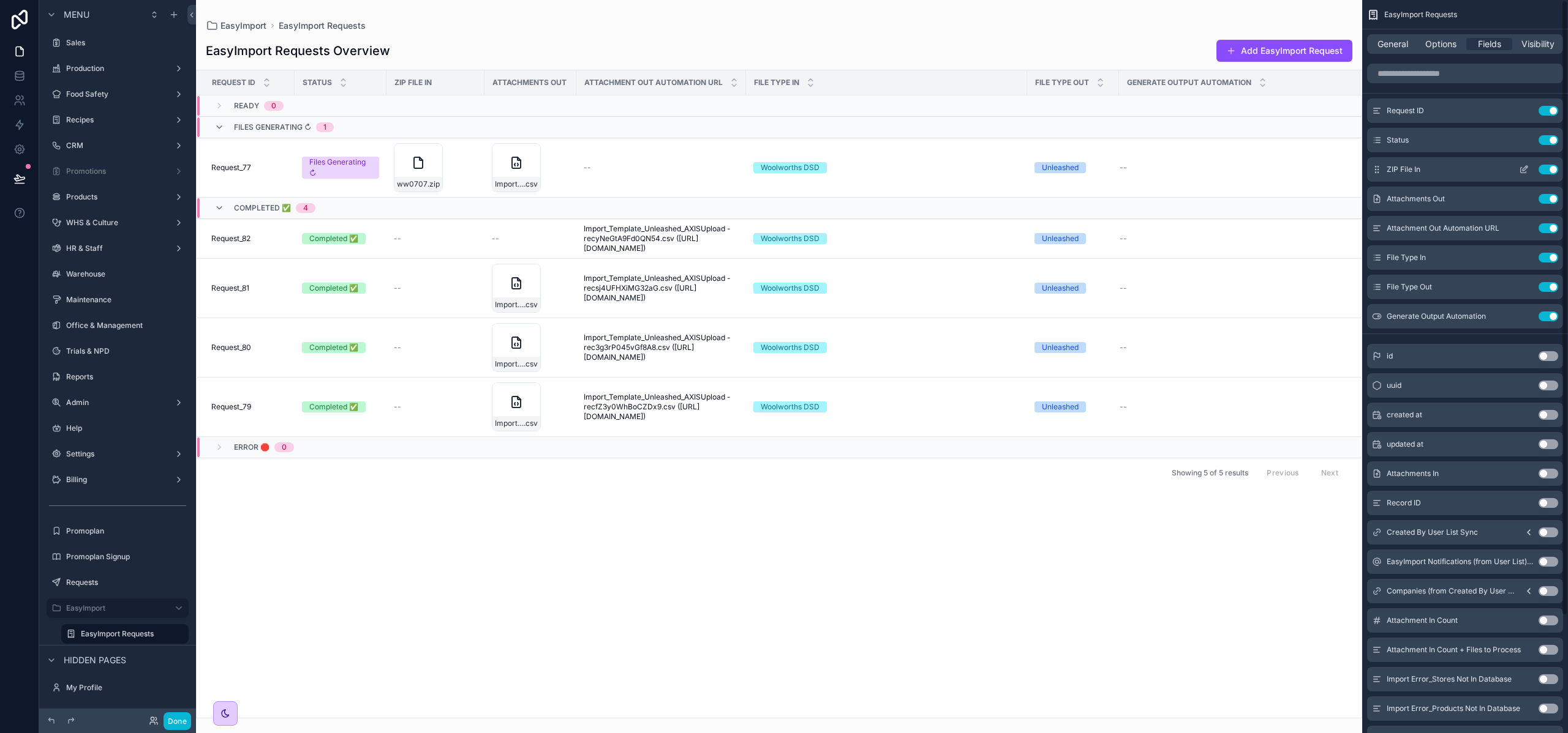
click at [1549, 168] on button "Use setting" at bounding box center [1547, 170] width 19 height 10
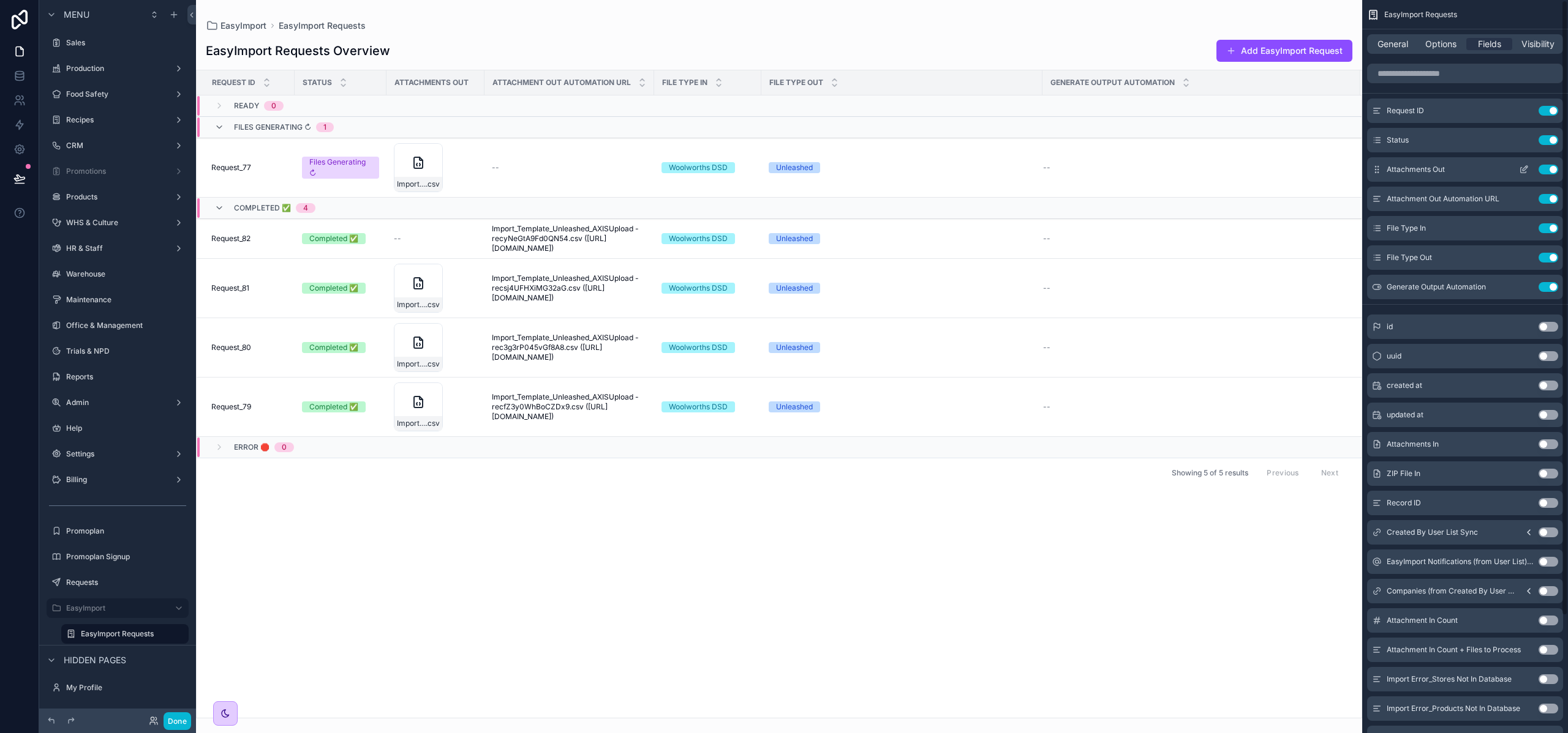
click at [1550, 170] on button "Use setting" at bounding box center [1547, 170] width 19 height 10
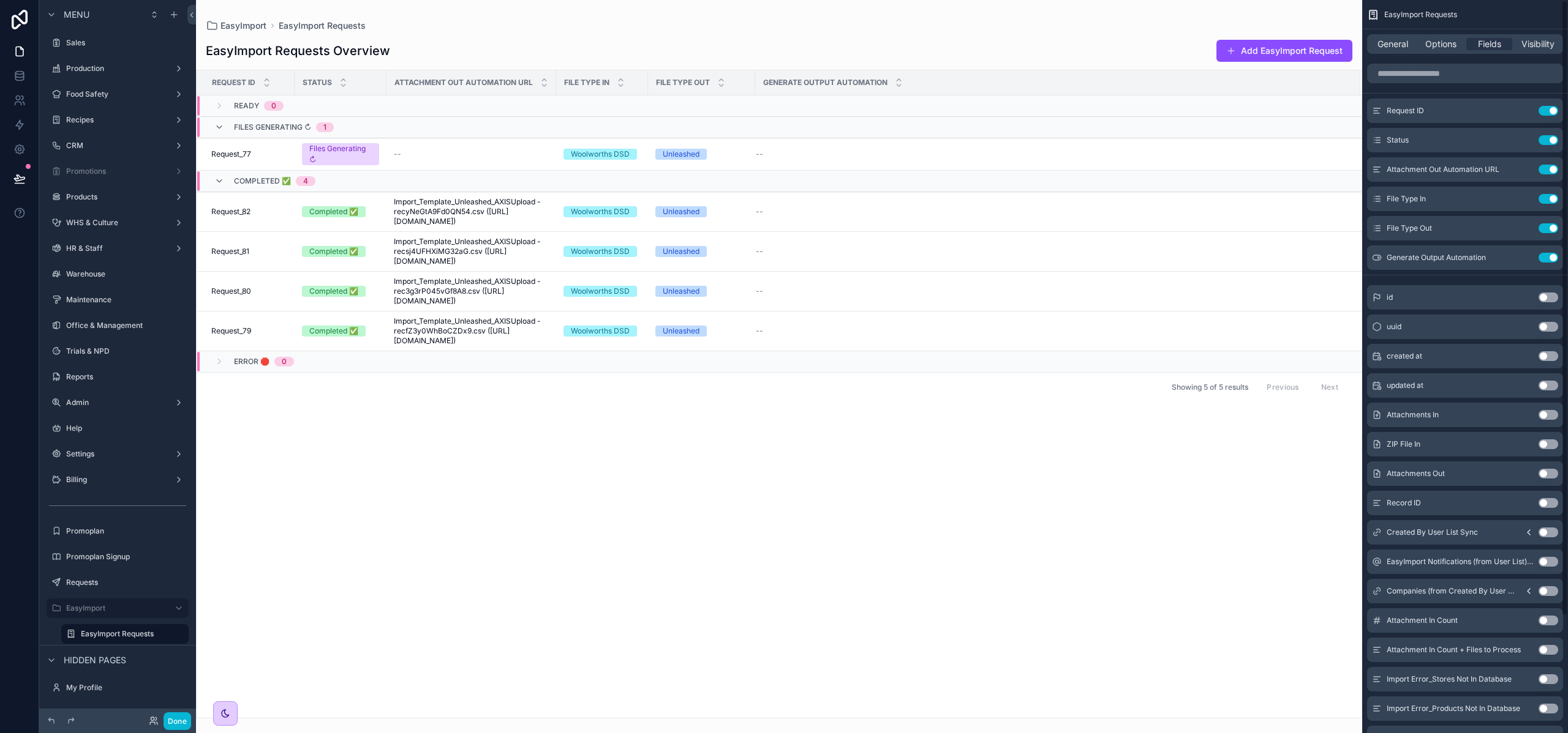
click at [1550, 170] on button "Use setting" at bounding box center [1547, 170] width 19 height 10
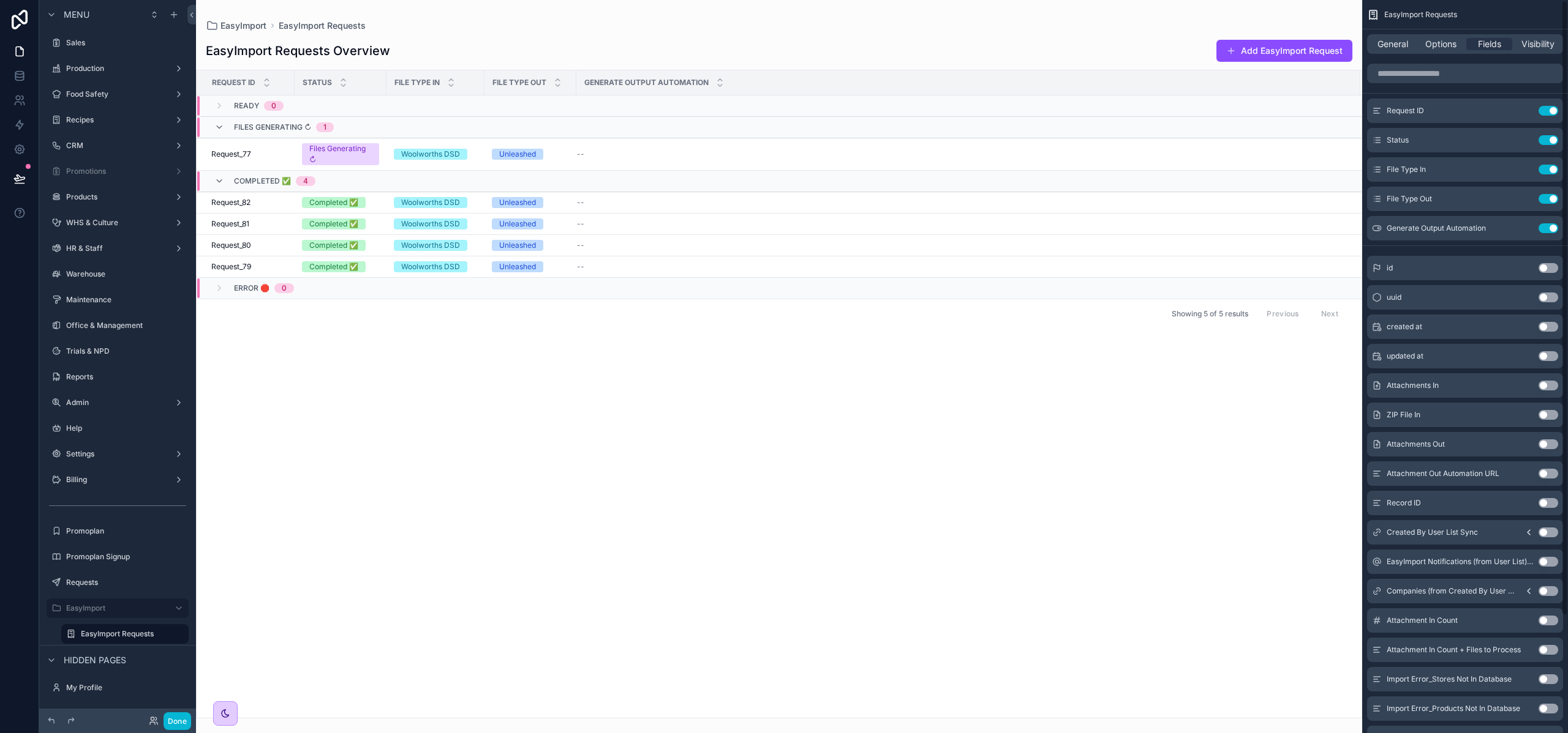
click at [1550, 170] on button "Use setting" at bounding box center [1547, 170] width 19 height 10
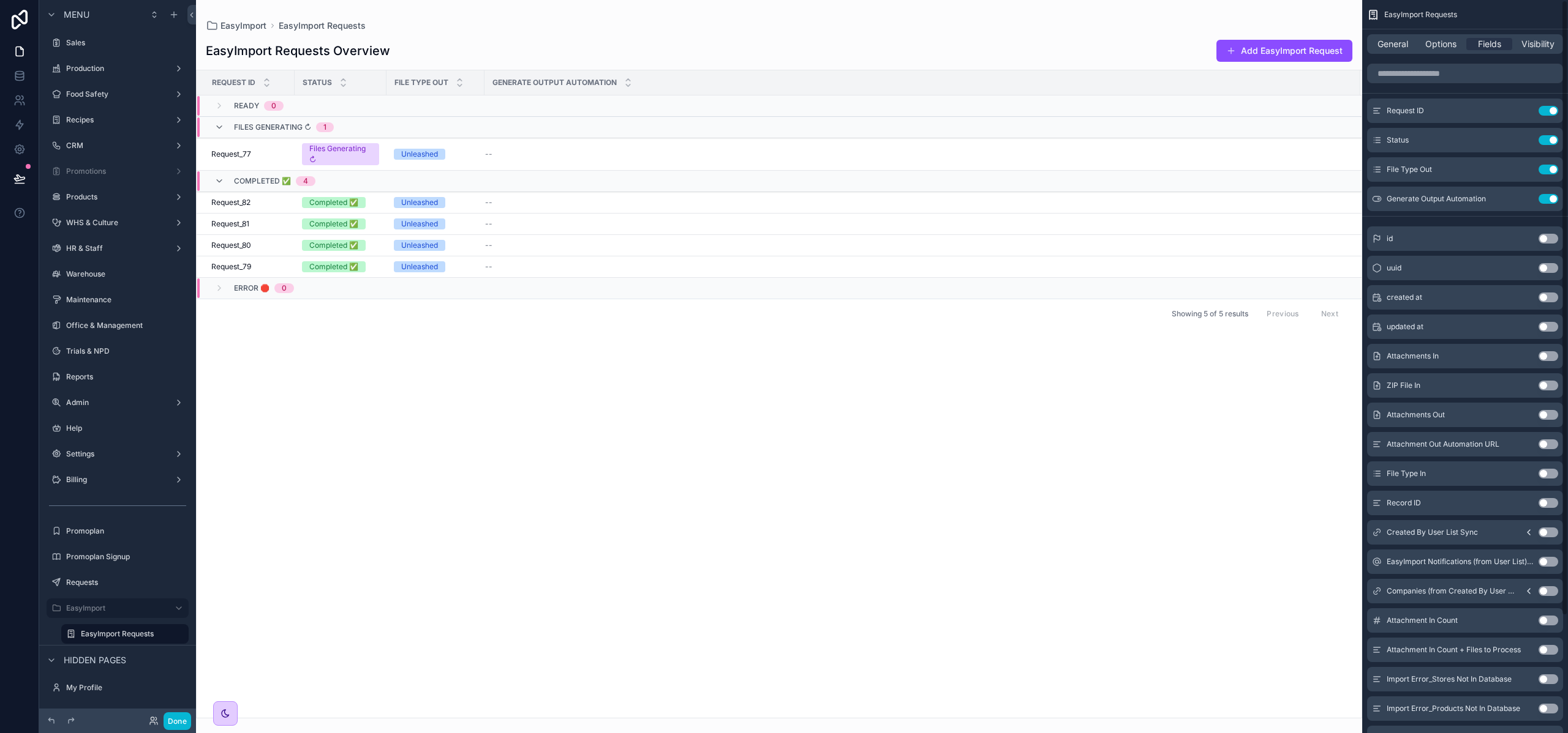
click at [1550, 170] on button "Use setting" at bounding box center [1547, 170] width 19 height 10
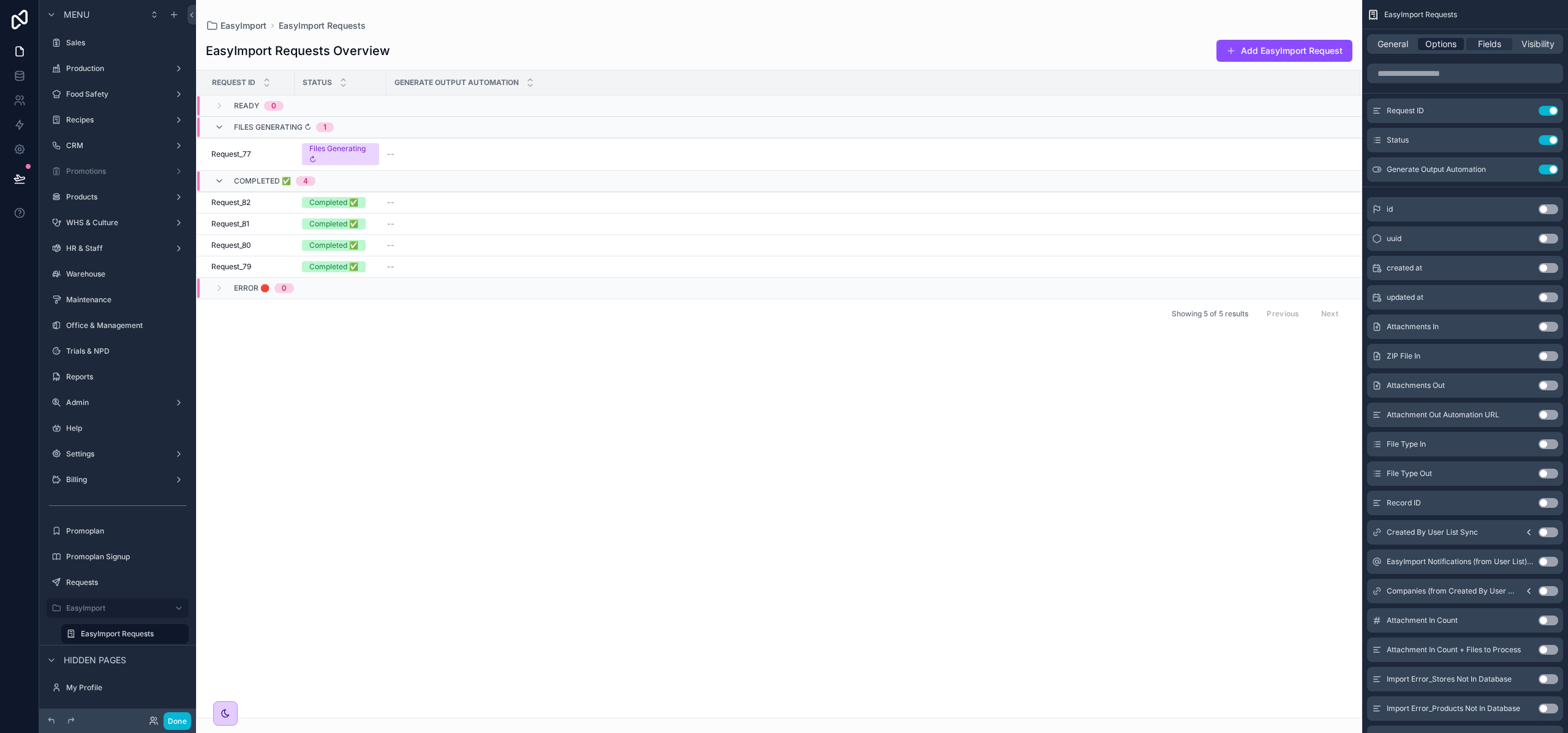
click at [1435, 40] on span "Options" at bounding box center [1440, 43] width 31 height 13
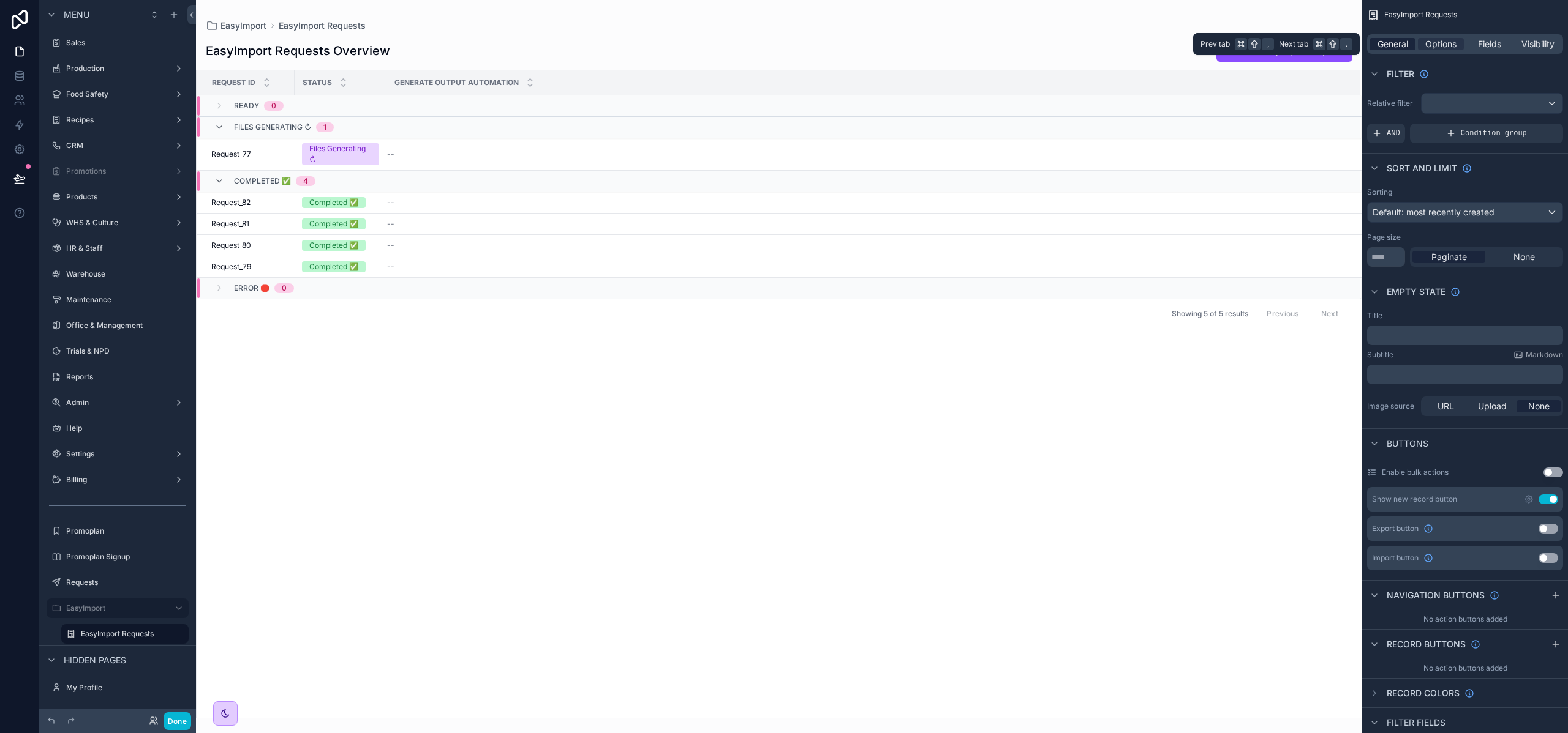
click at [1403, 40] on span "General" at bounding box center [1392, 43] width 31 height 13
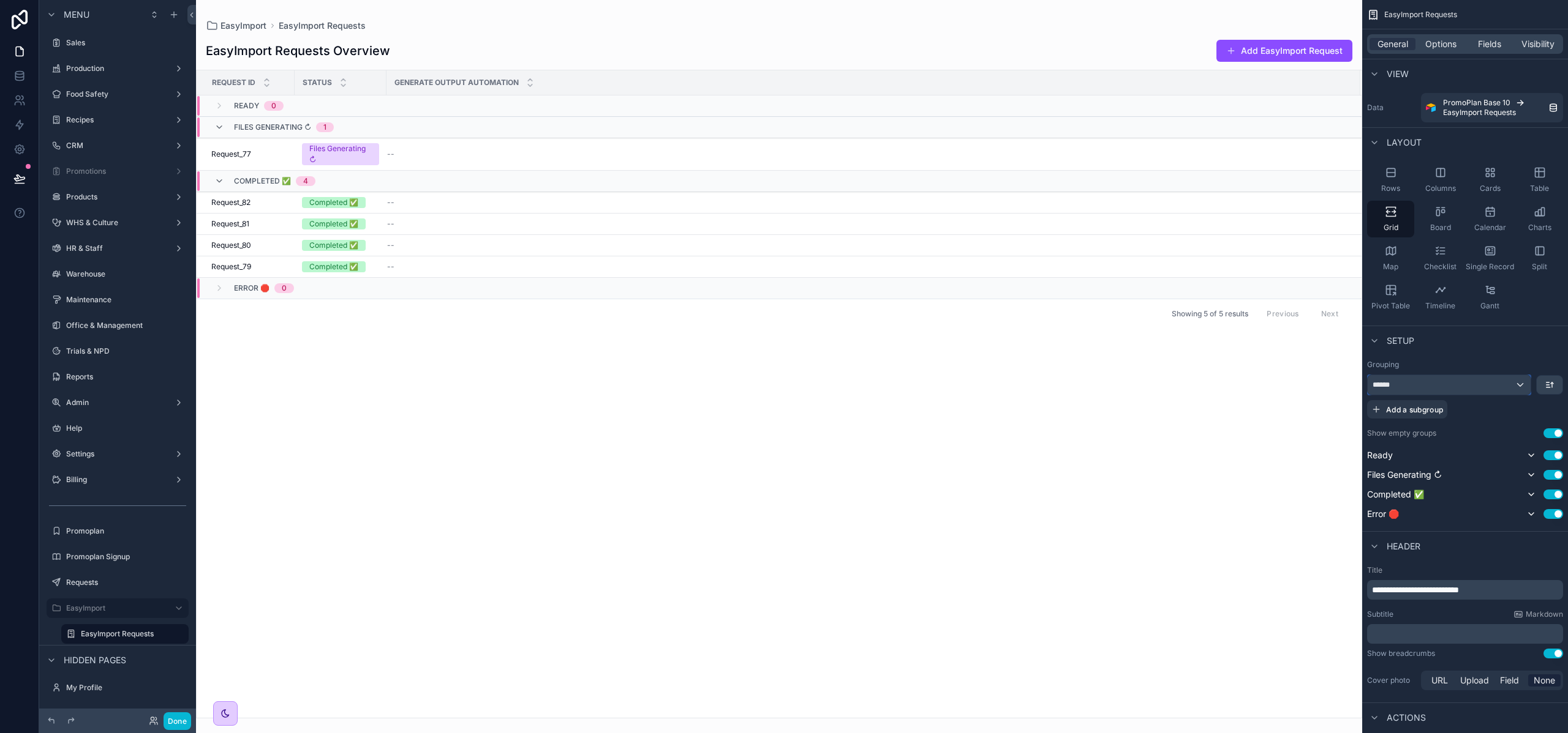
click at [1511, 385] on div "******" at bounding box center [1448, 384] width 163 height 19
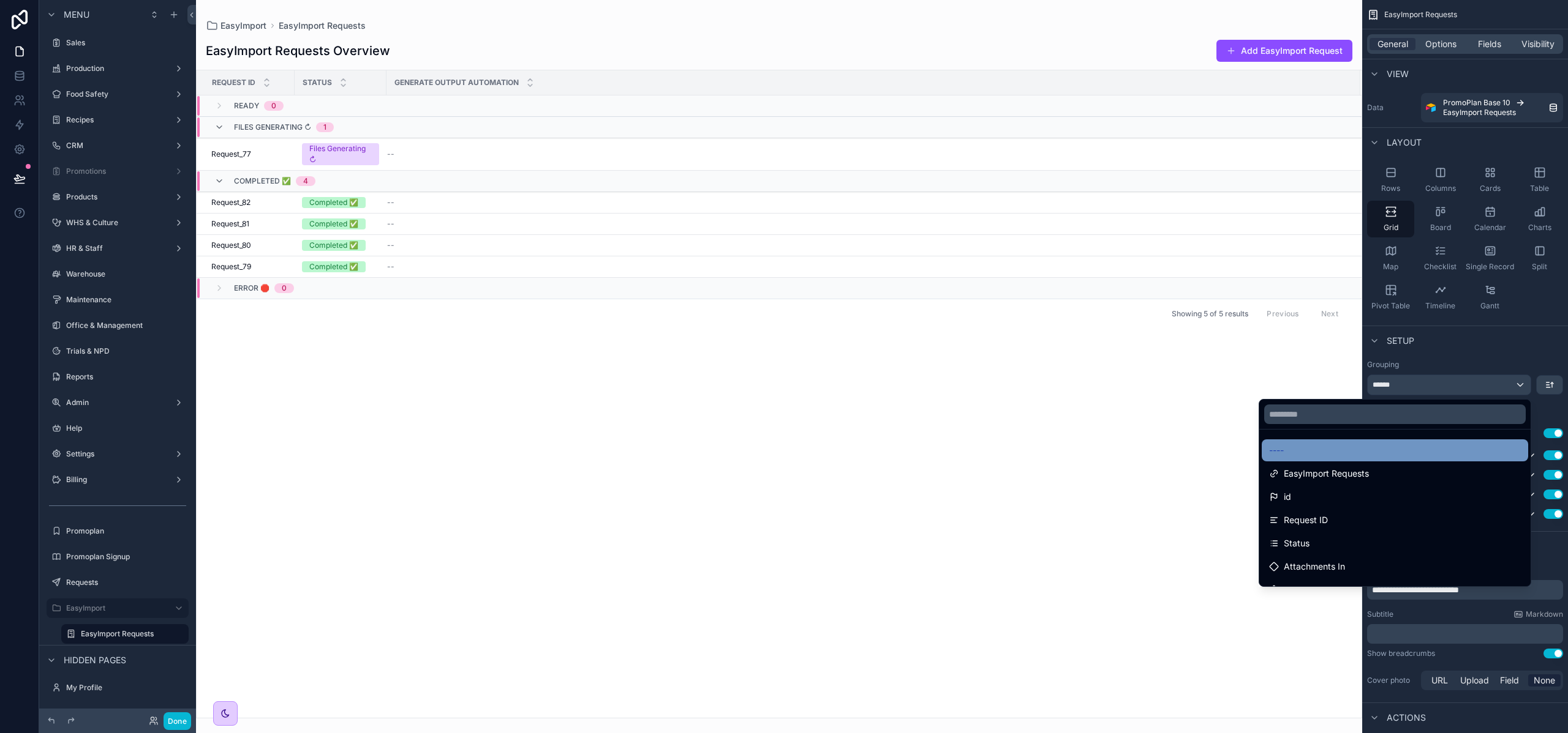
click at [1331, 456] on div "----" at bounding box center [1394, 450] width 252 height 15
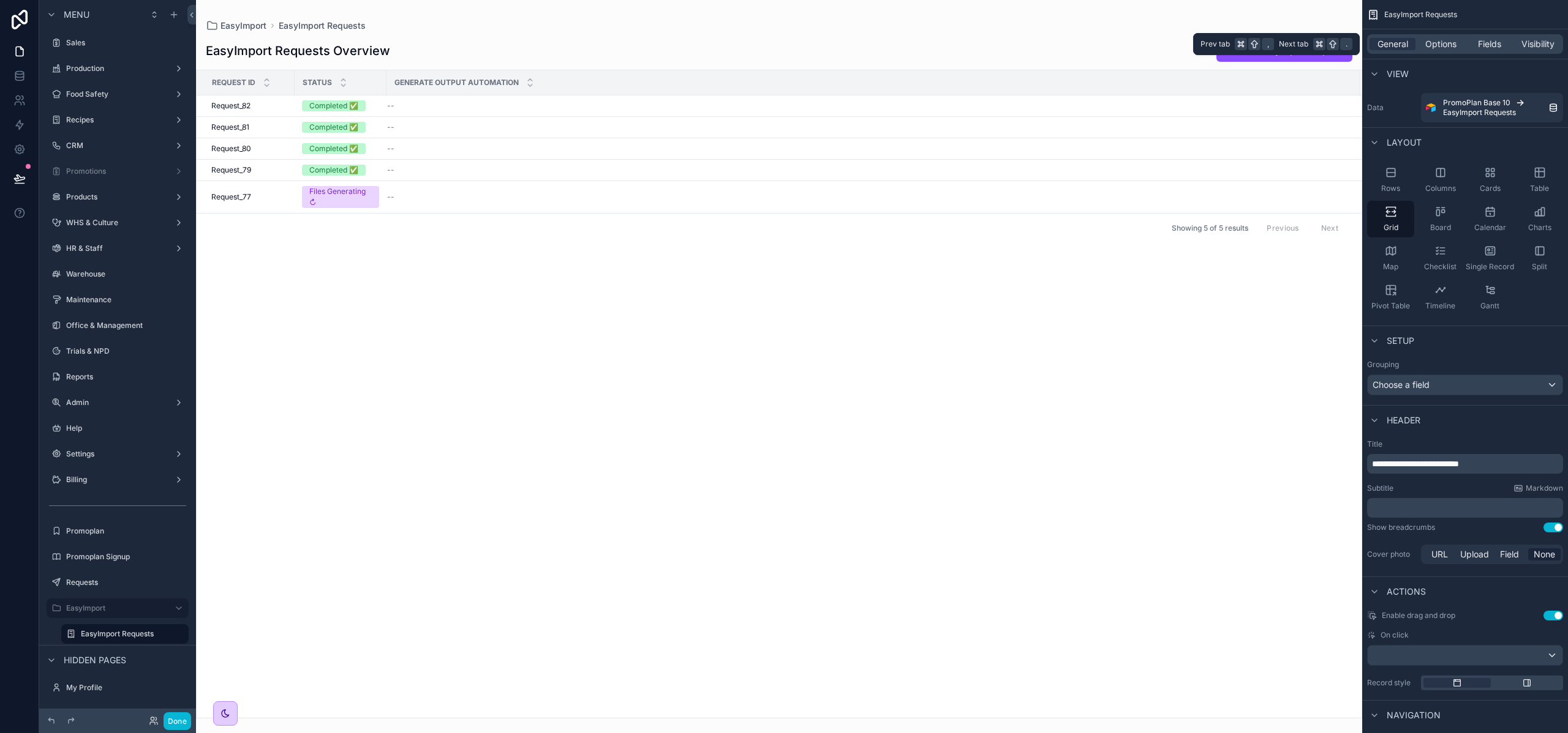
click at [1446, 38] on div "General Options Fields Visibility" at bounding box center [1464, 43] width 196 height 19
click at [1494, 46] on span "Fields" at bounding box center [1489, 43] width 23 height 13
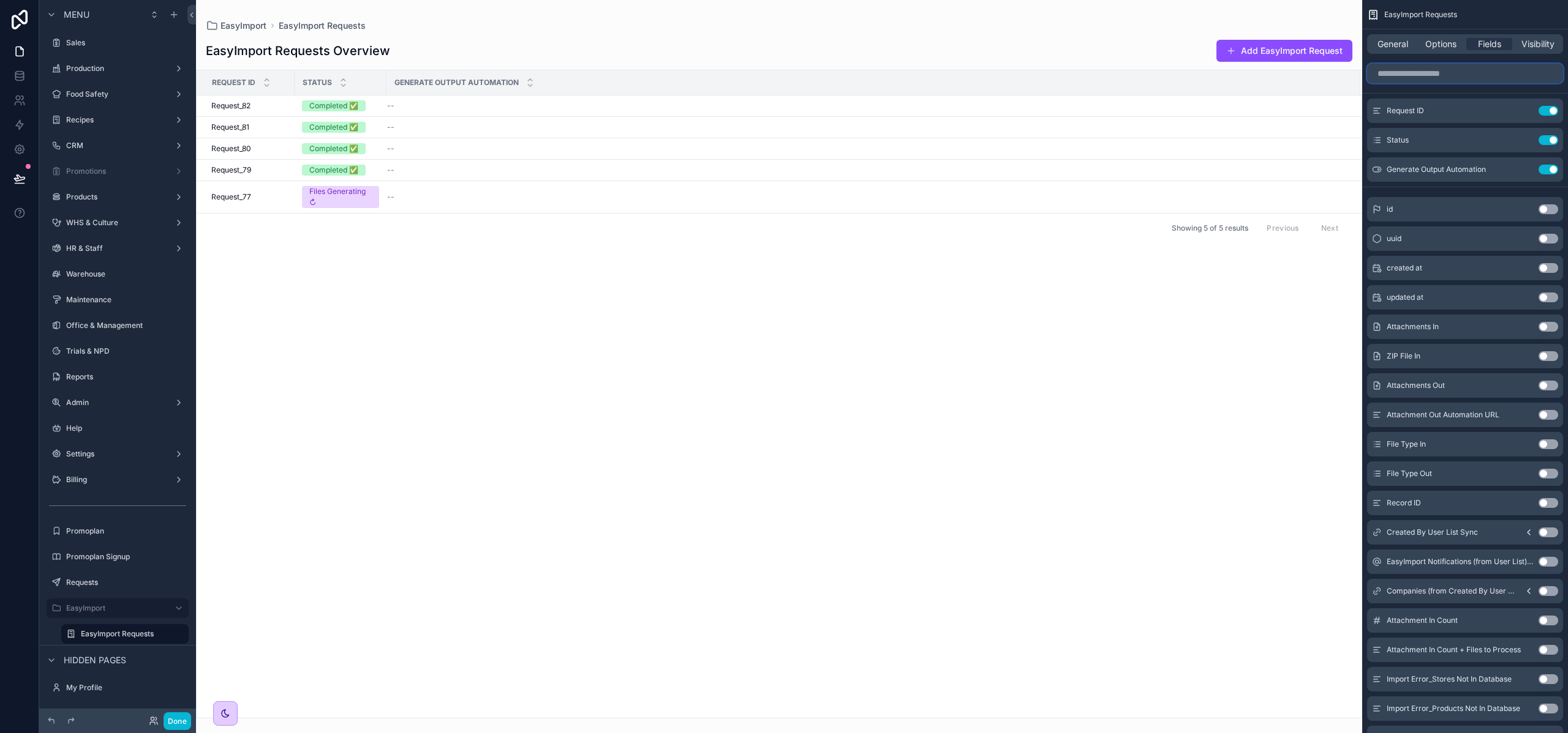
click at [1436, 83] on input "scrollable content" at bounding box center [1464, 73] width 196 height 19
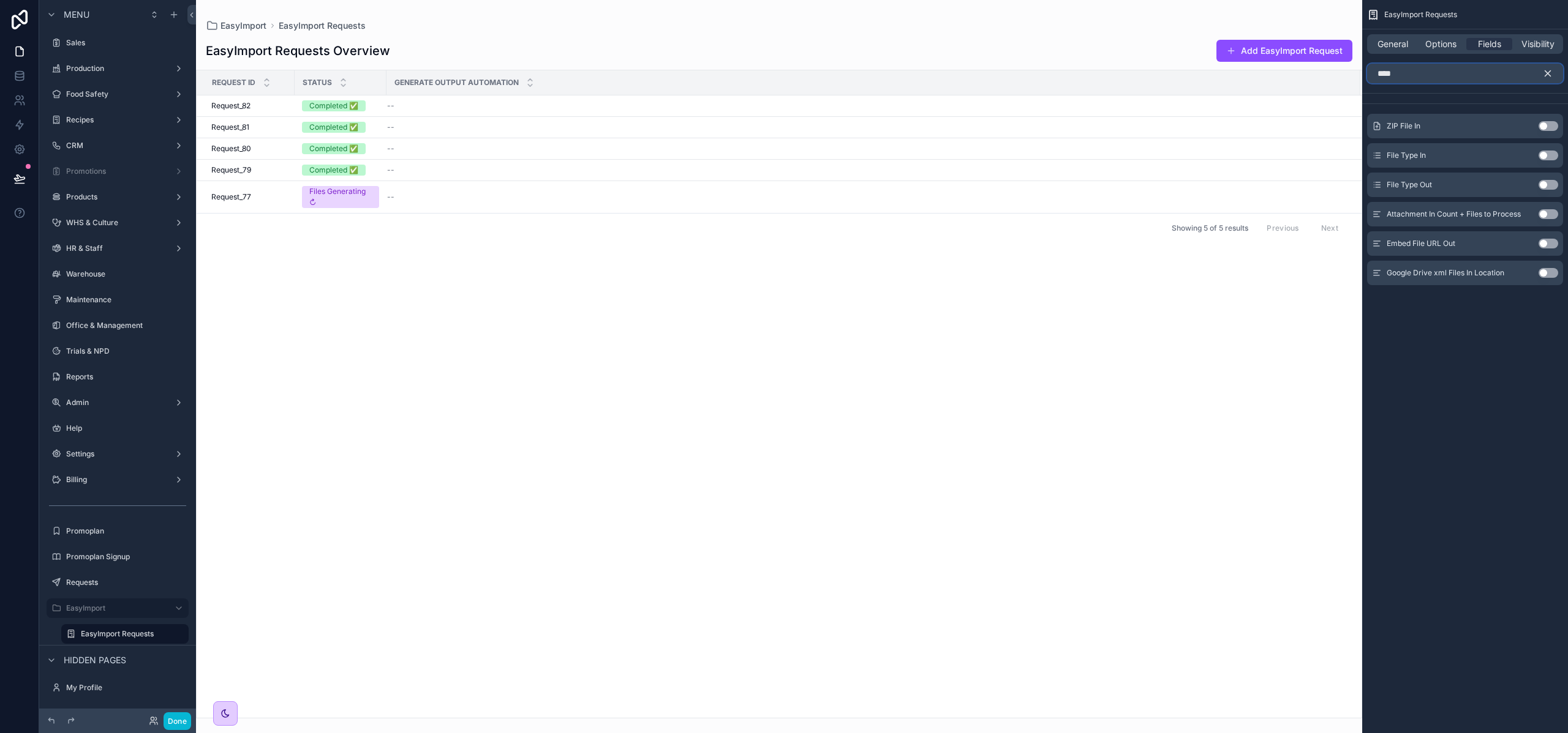
type input "****"
click at [1542, 158] on button "Use setting" at bounding box center [1547, 155] width 19 height 10
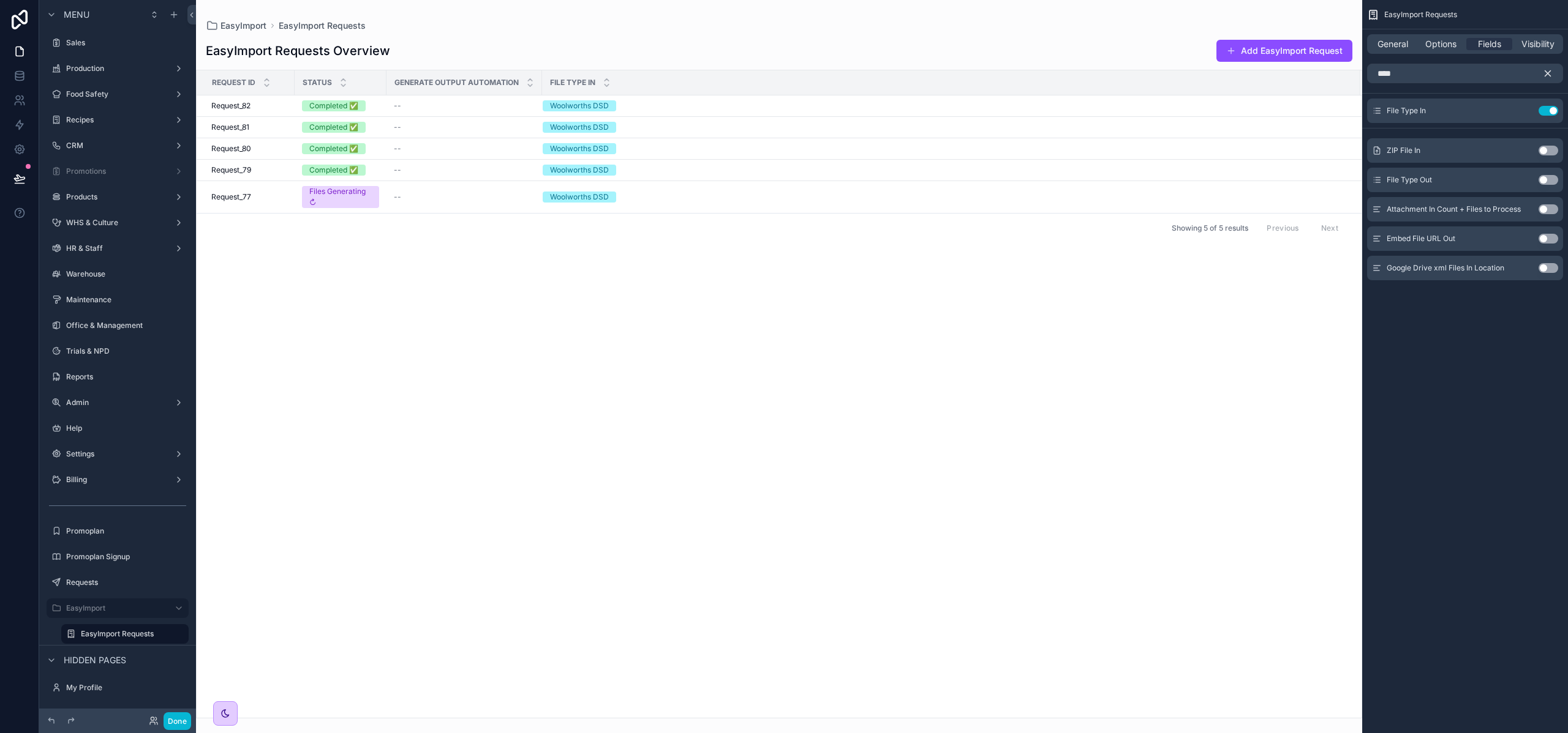
click at [1547, 176] on button "Use setting" at bounding box center [1547, 180] width 19 height 10
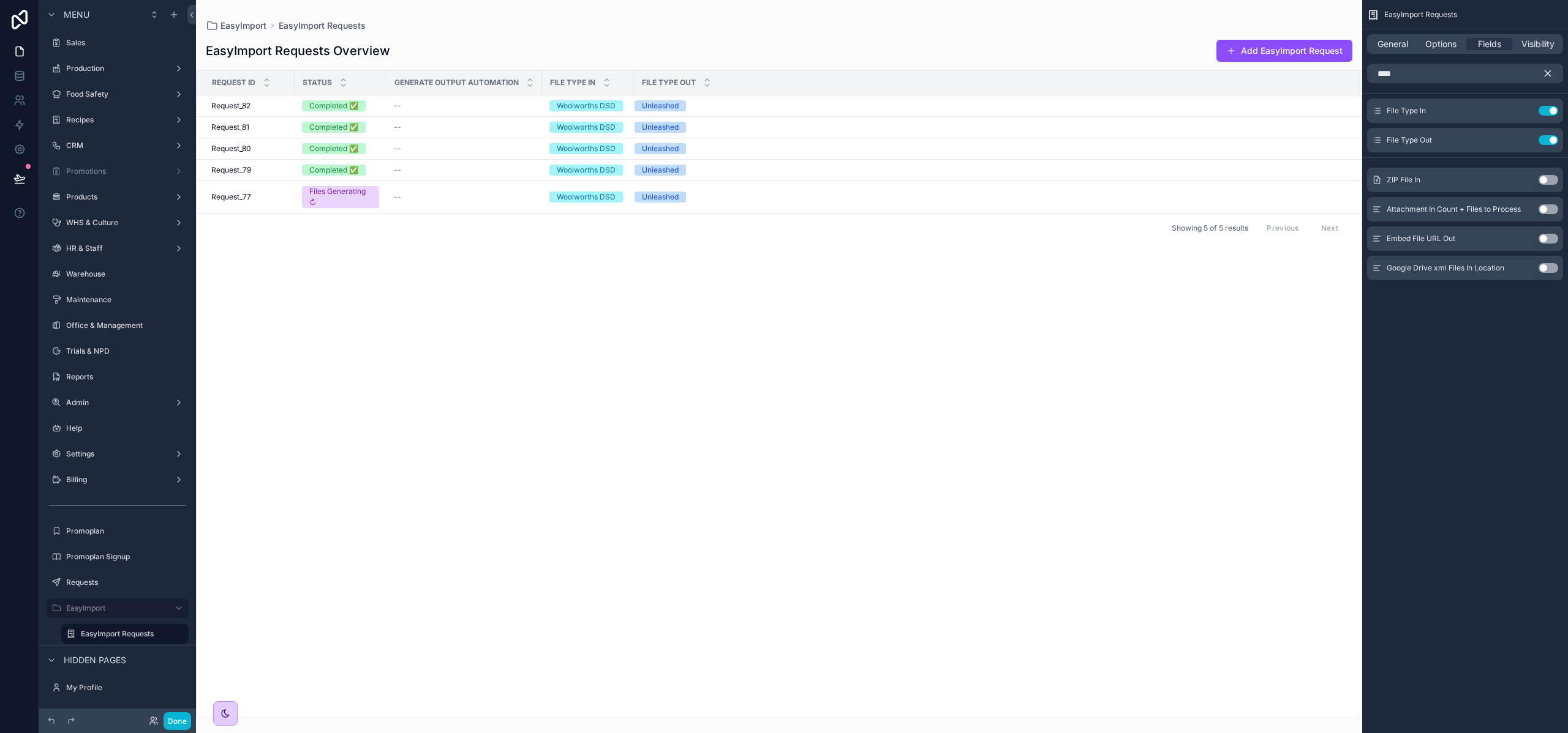
click at [1550, 69] on icon "scrollable content" at bounding box center [1547, 73] width 11 height 11
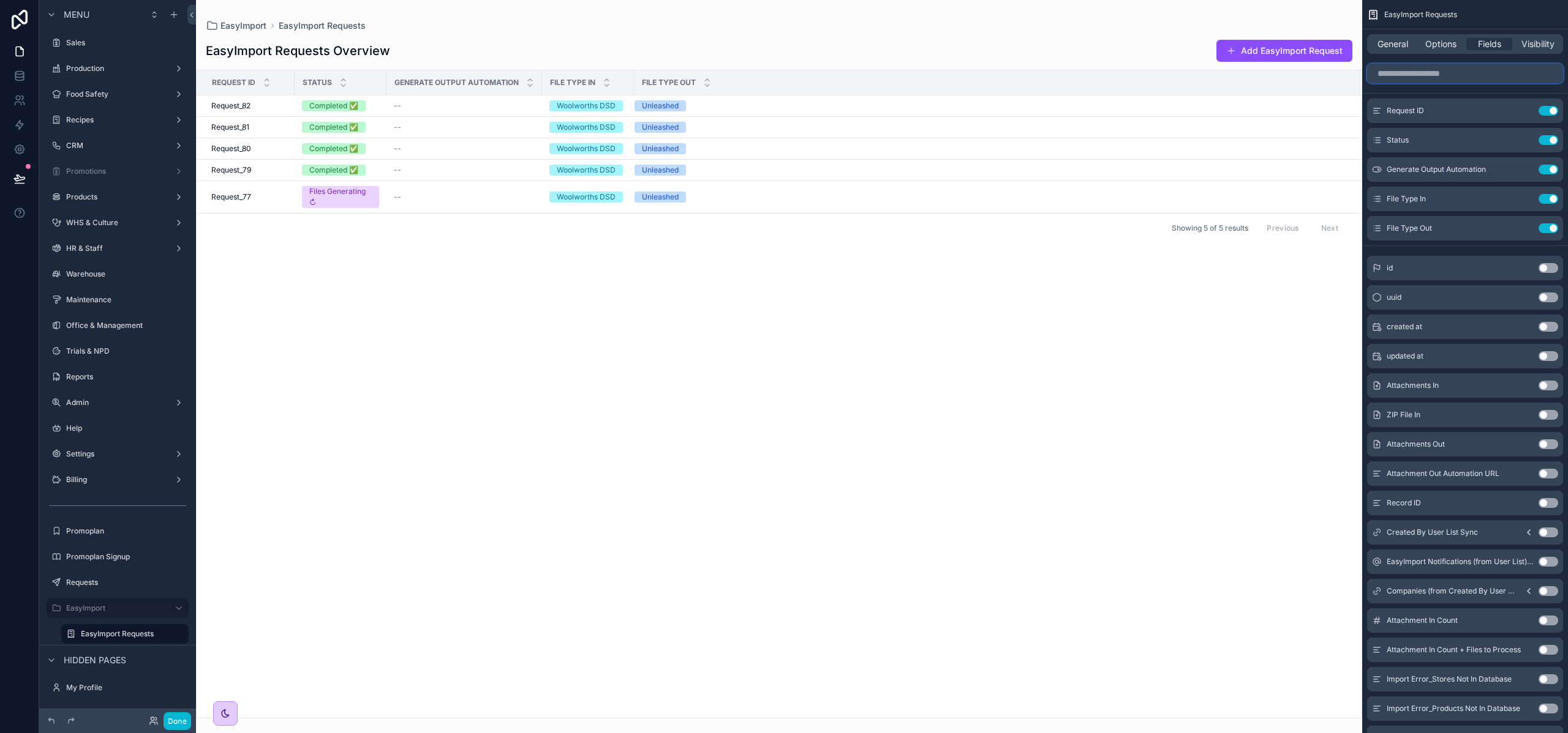
click at [1458, 70] on input "scrollable content" at bounding box center [1464, 73] width 196 height 19
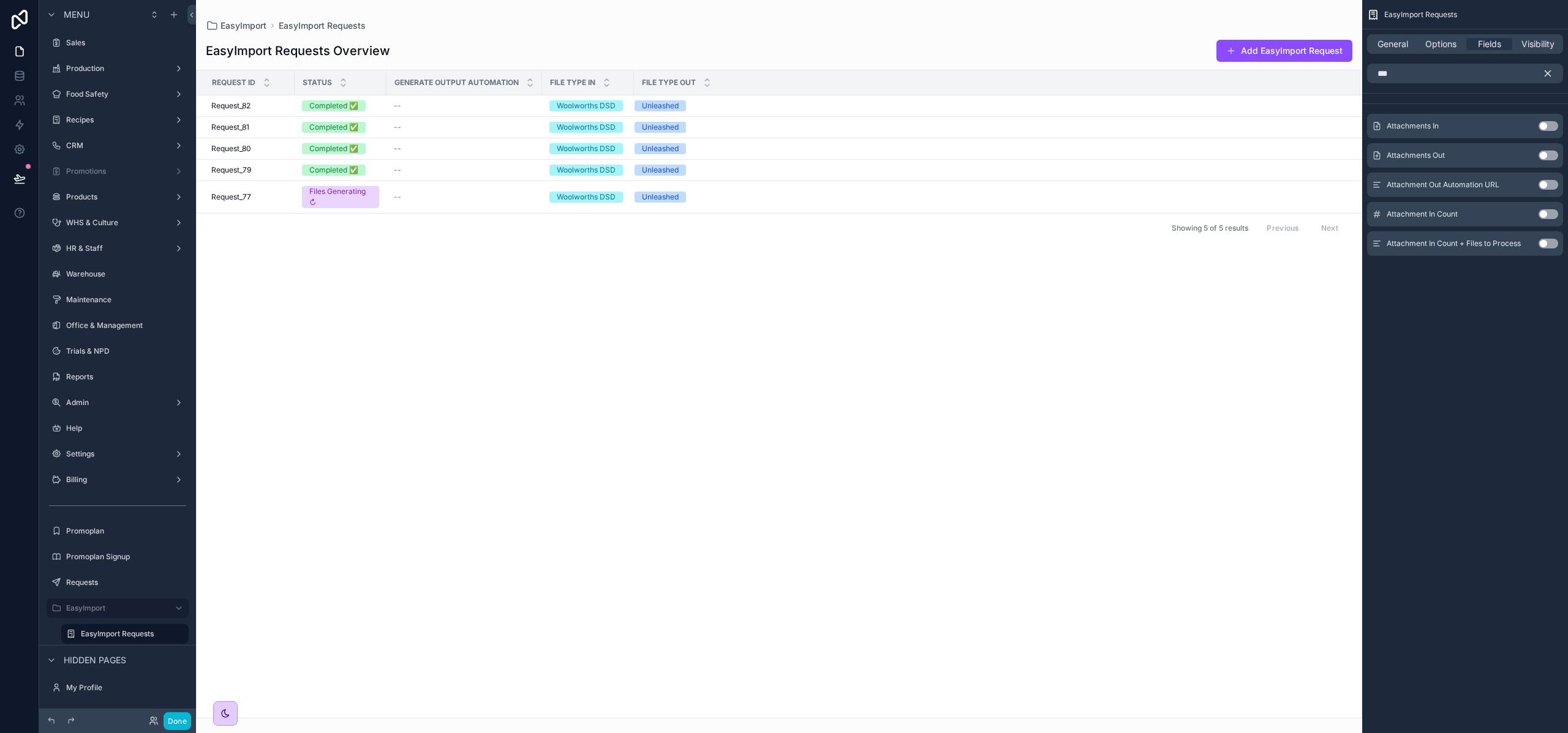
click at [1547, 214] on button "Use setting" at bounding box center [1547, 214] width 19 height 10
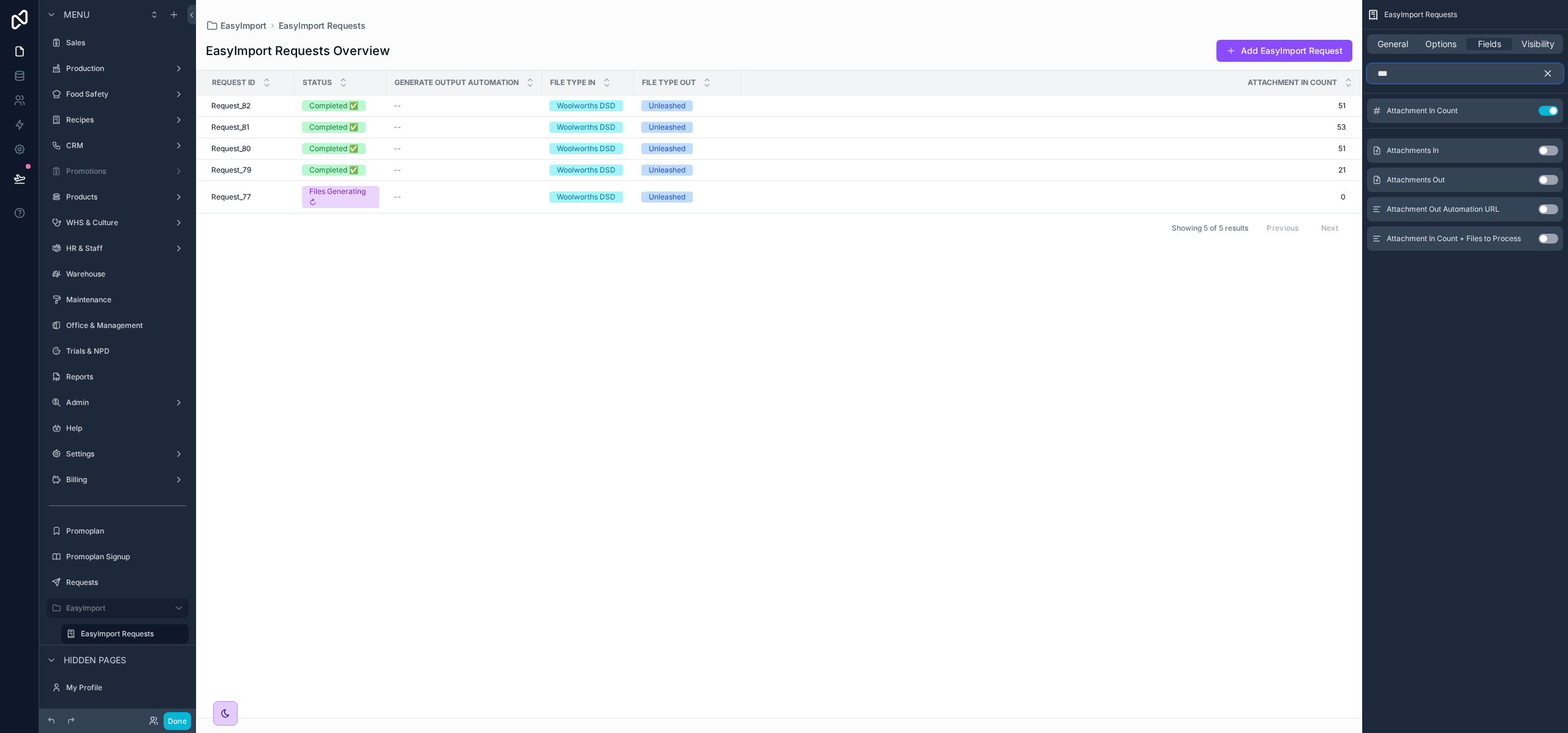
click at [1405, 76] on input "***" at bounding box center [1464, 73] width 196 height 19
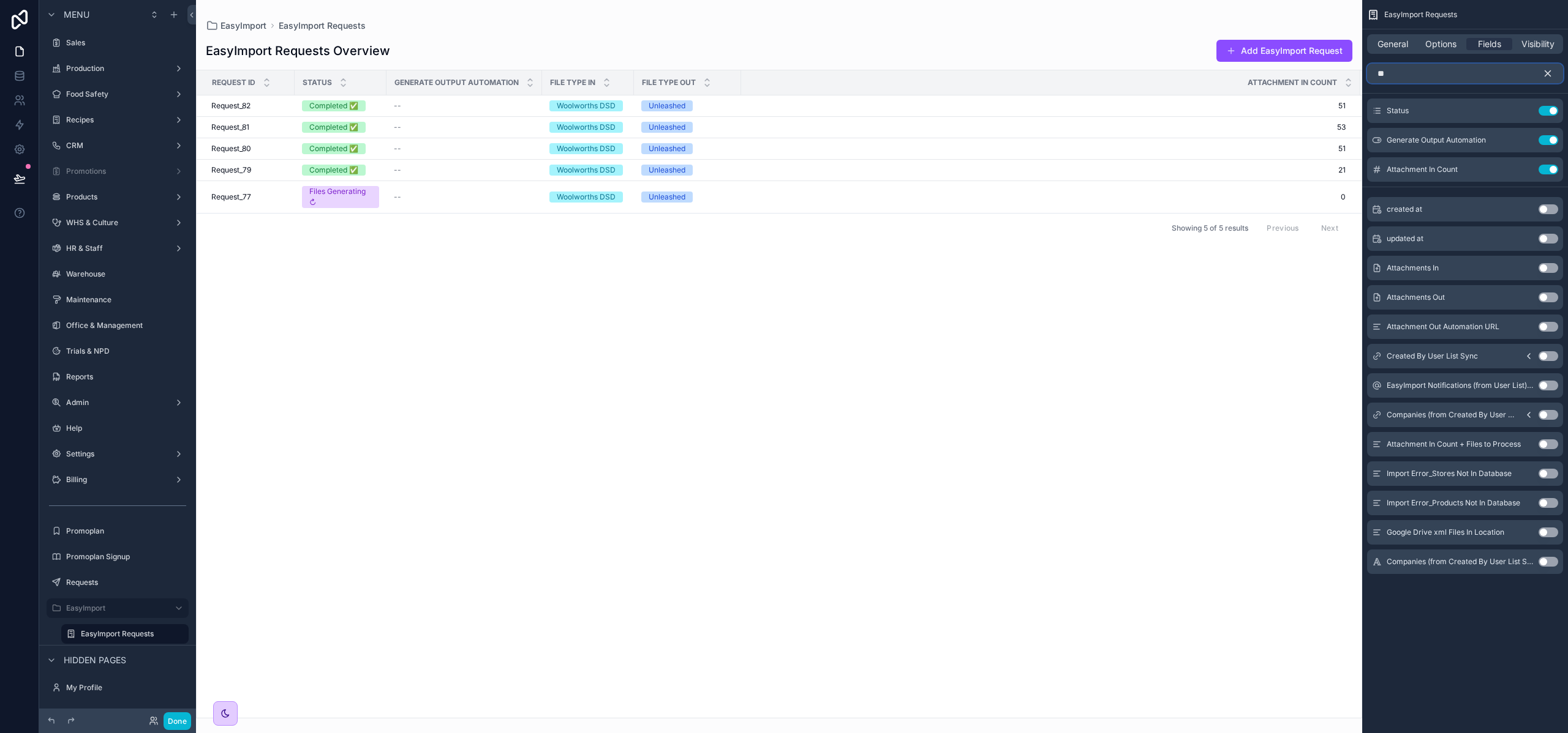
type input "***"
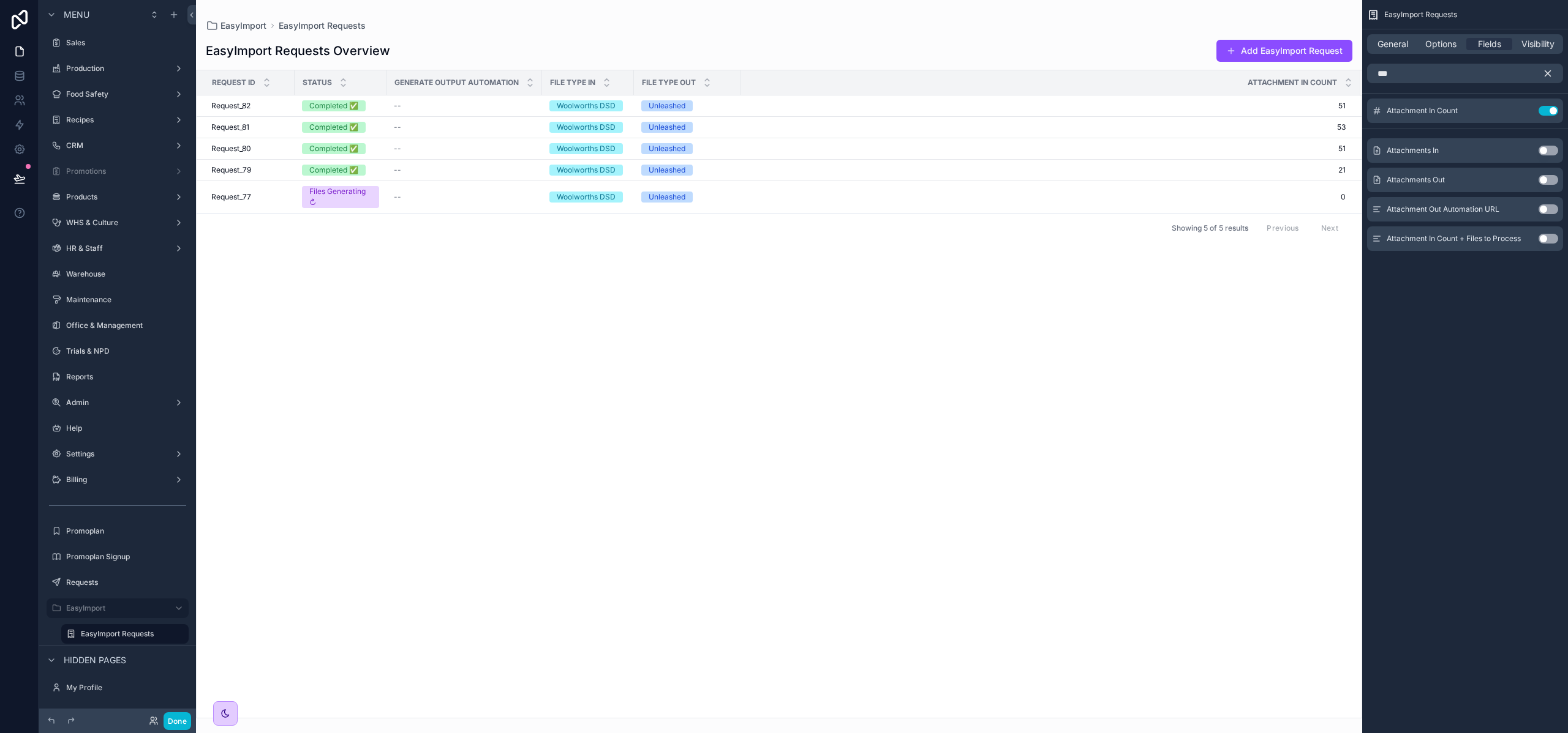
click at [1541, 150] on button "Use setting" at bounding box center [1547, 150] width 19 height 10
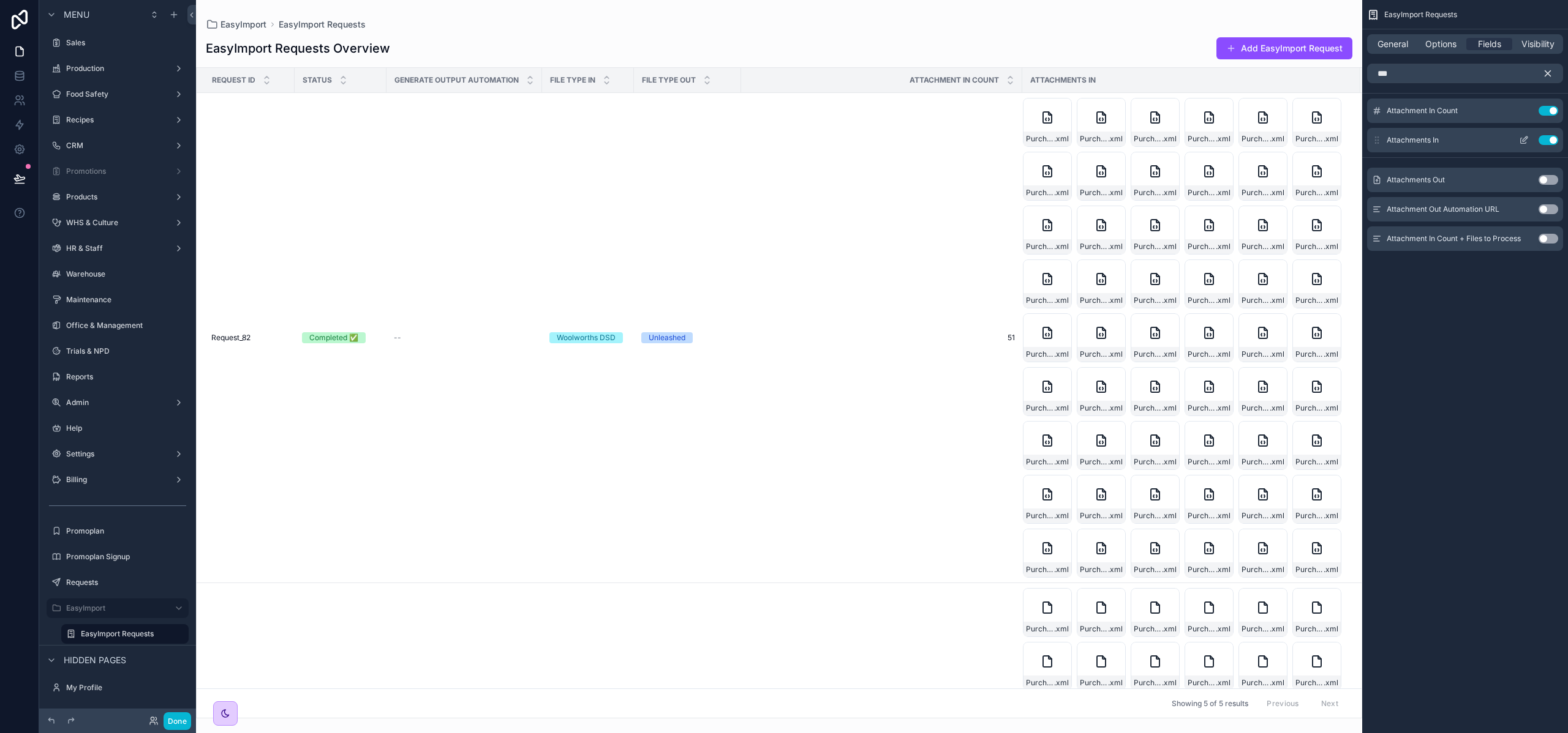
click at [1520, 142] on icon "scrollable content" at bounding box center [1523, 140] width 6 height 6
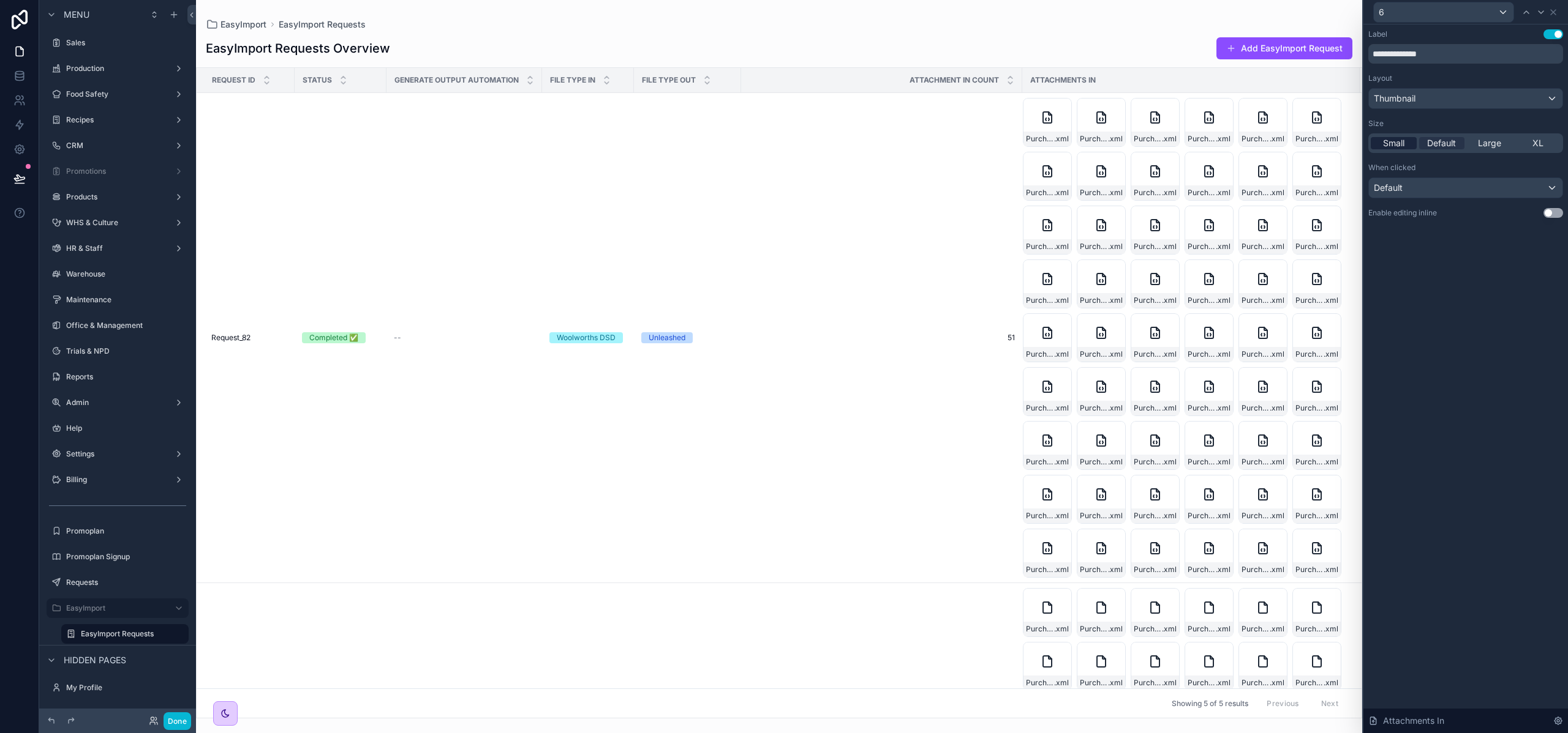
click at [1410, 144] on div "Small" at bounding box center [1393, 143] width 46 height 13
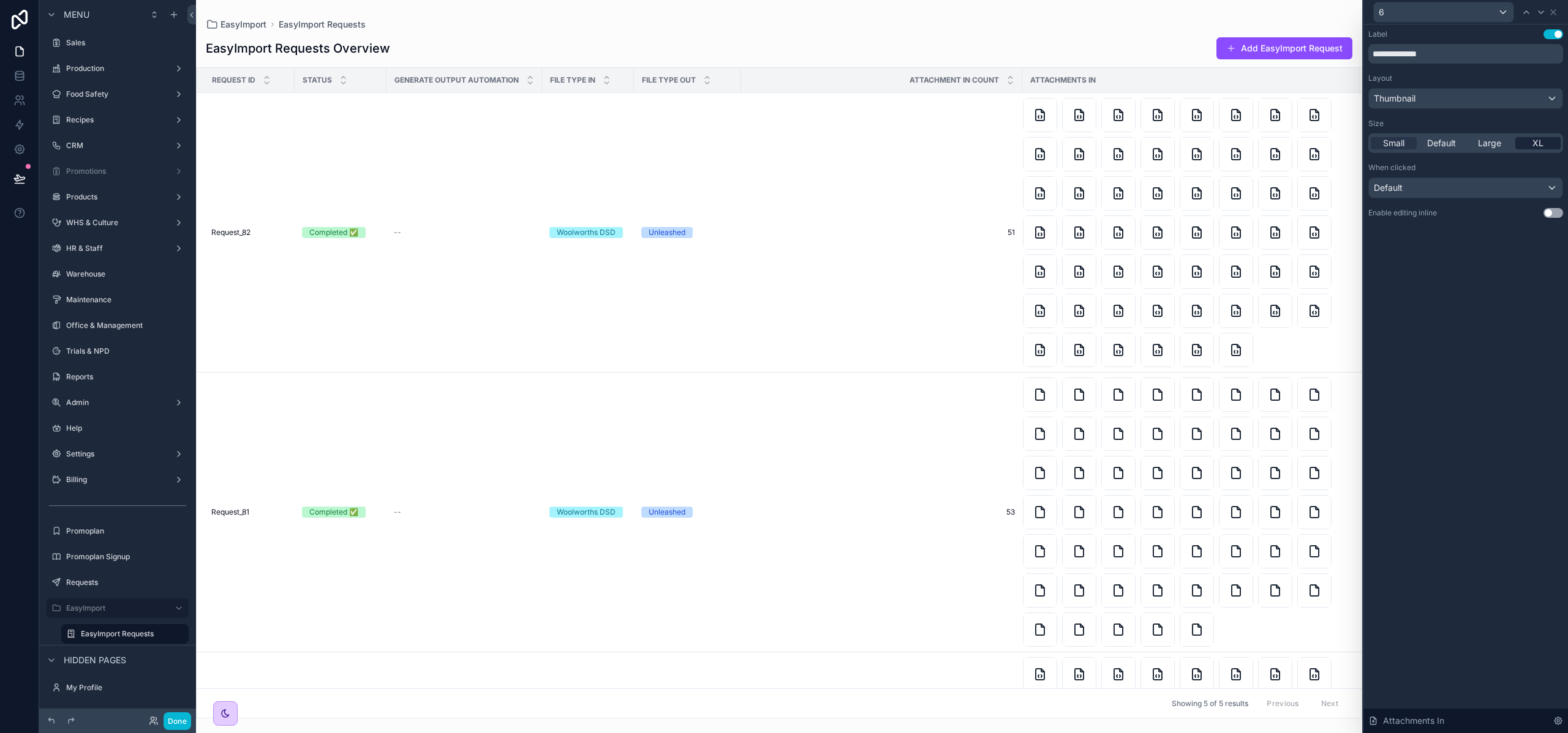
click at [1538, 142] on span "XL" at bounding box center [1537, 143] width 11 height 13
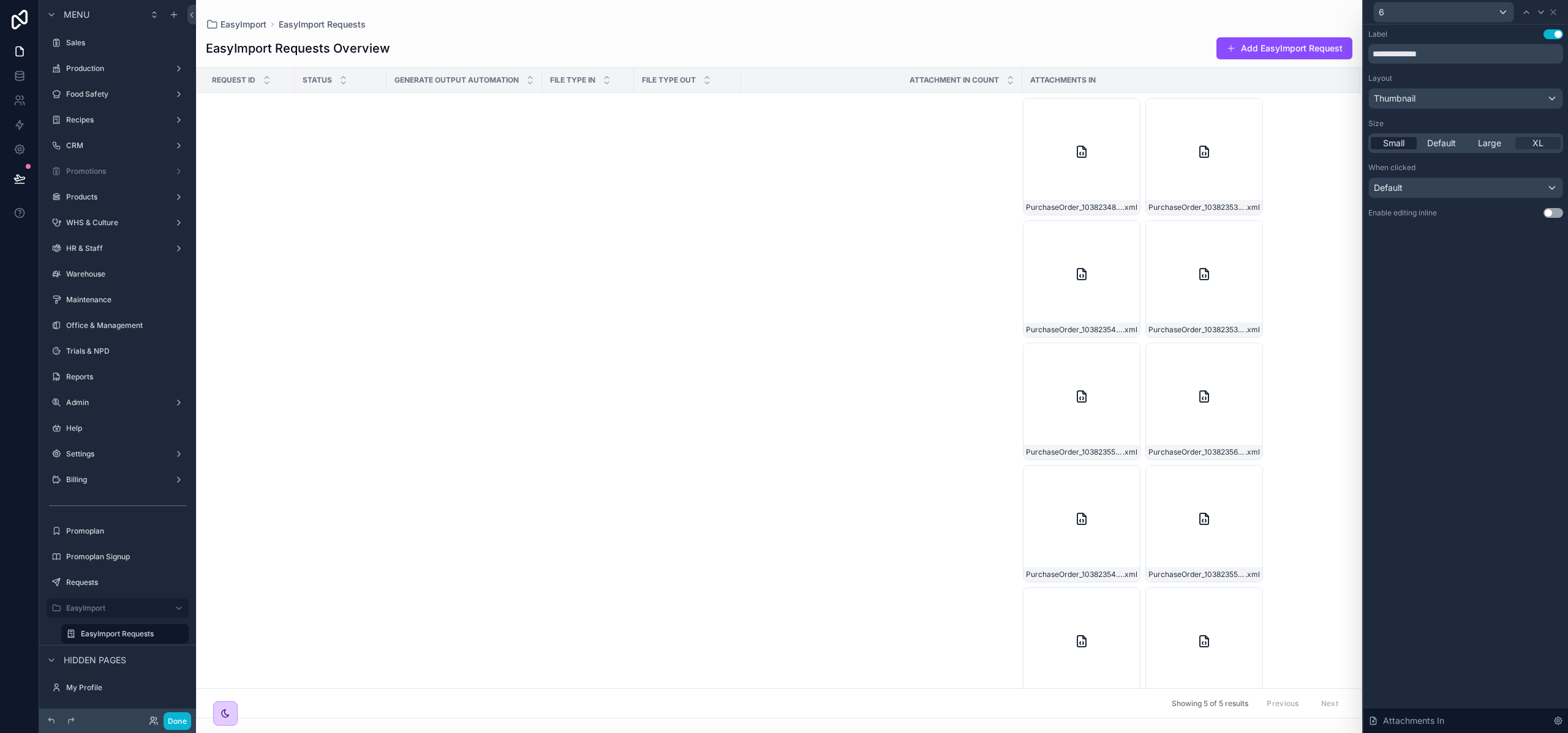
click at [1398, 141] on span "Small" at bounding box center [1393, 143] width 22 height 13
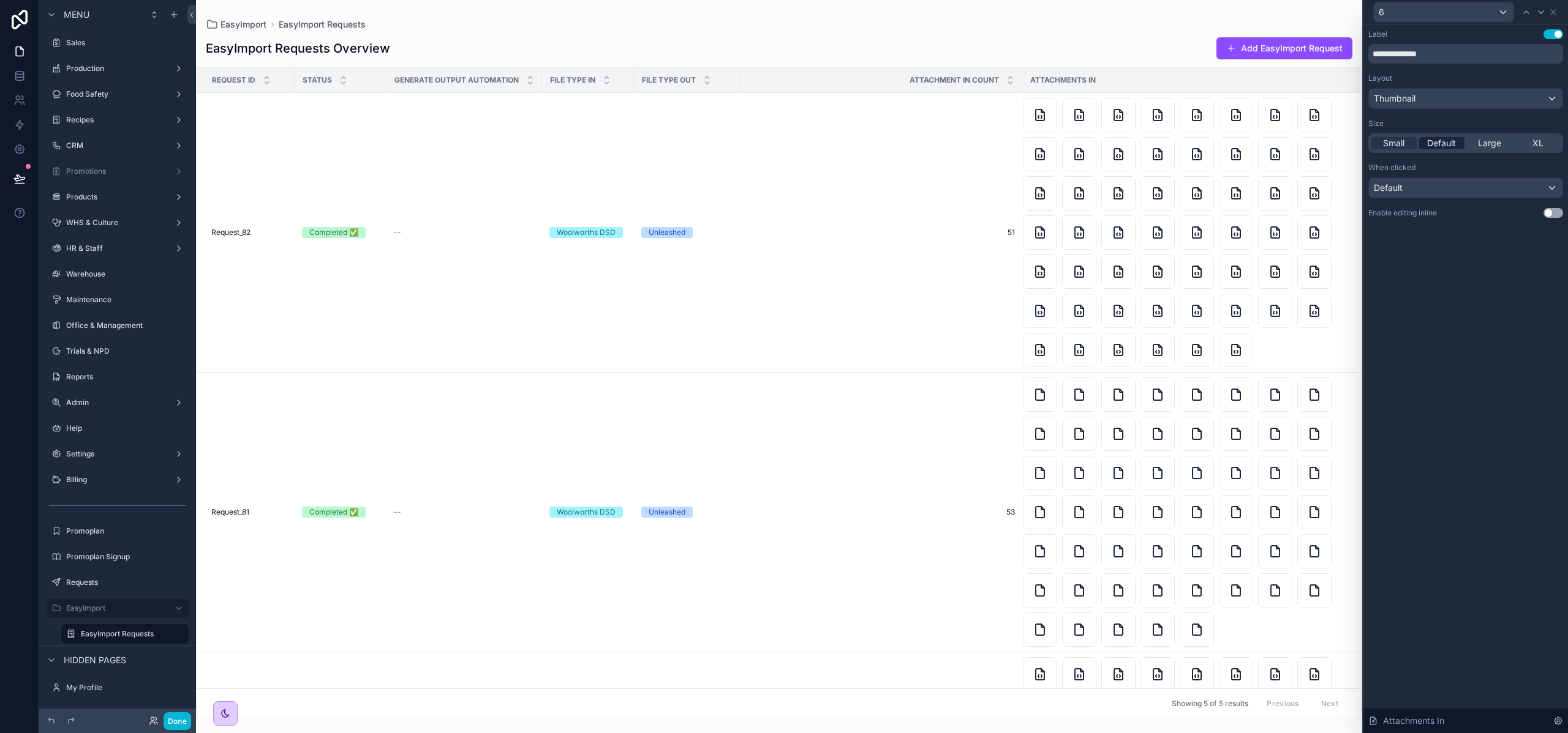
click at [1442, 142] on span "Default" at bounding box center [1441, 143] width 28 height 13
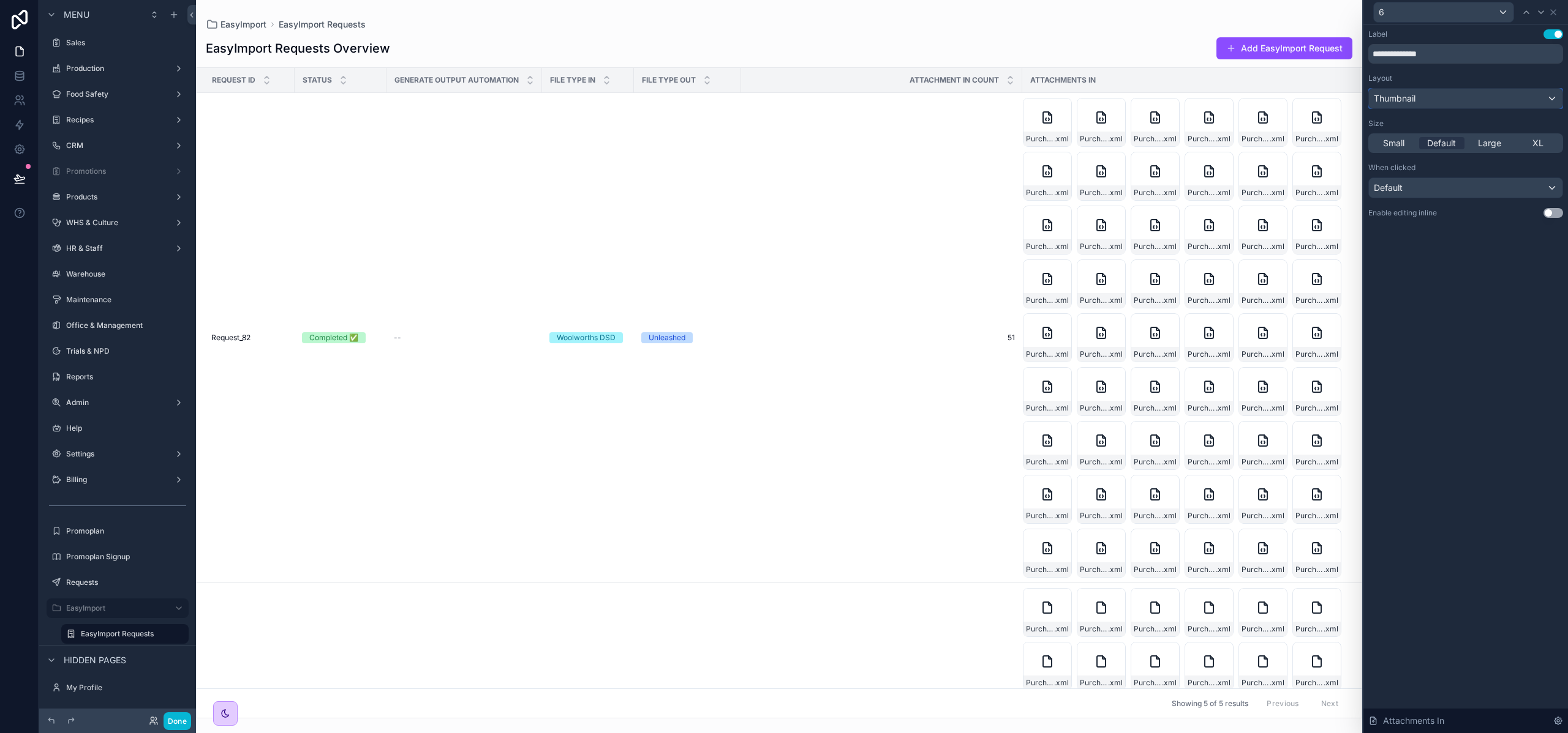
click at [1442, 98] on div "Thumbnail" at bounding box center [1465, 98] width 193 height 19
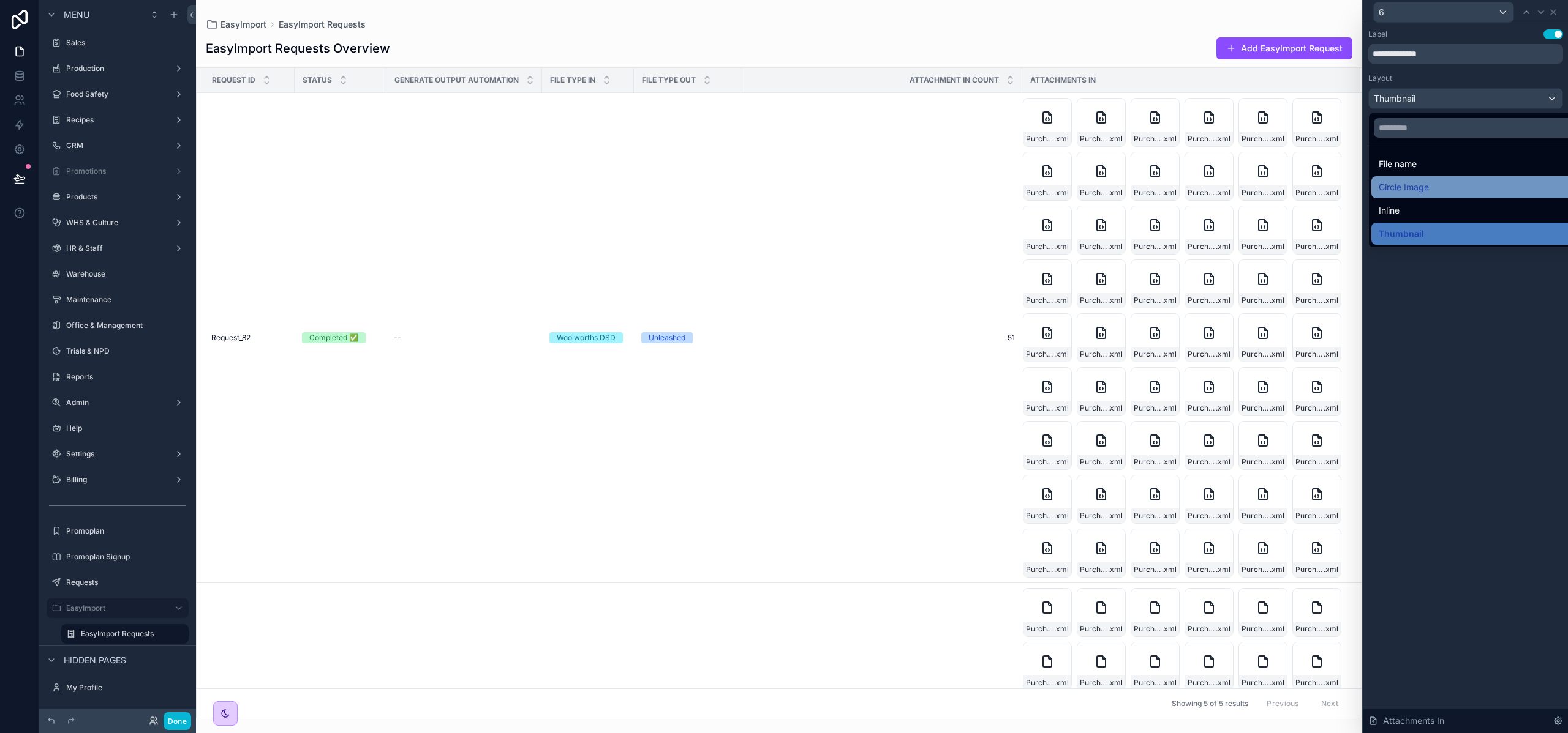
click at [1417, 181] on span "Circle Image" at bounding box center [1403, 187] width 50 height 15
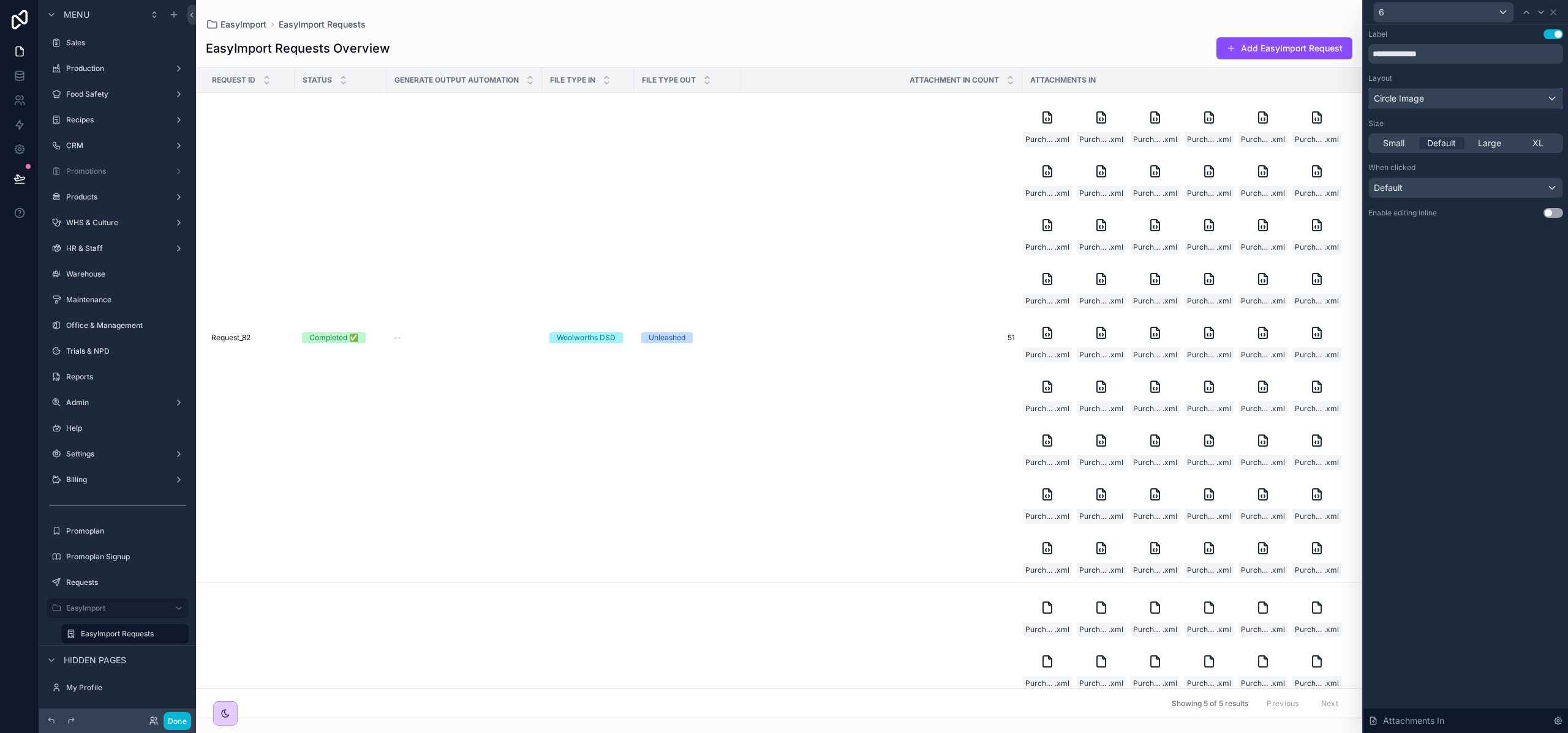
click at [1409, 90] on div "Circle Image" at bounding box center [1465, 98] width 193 height 19
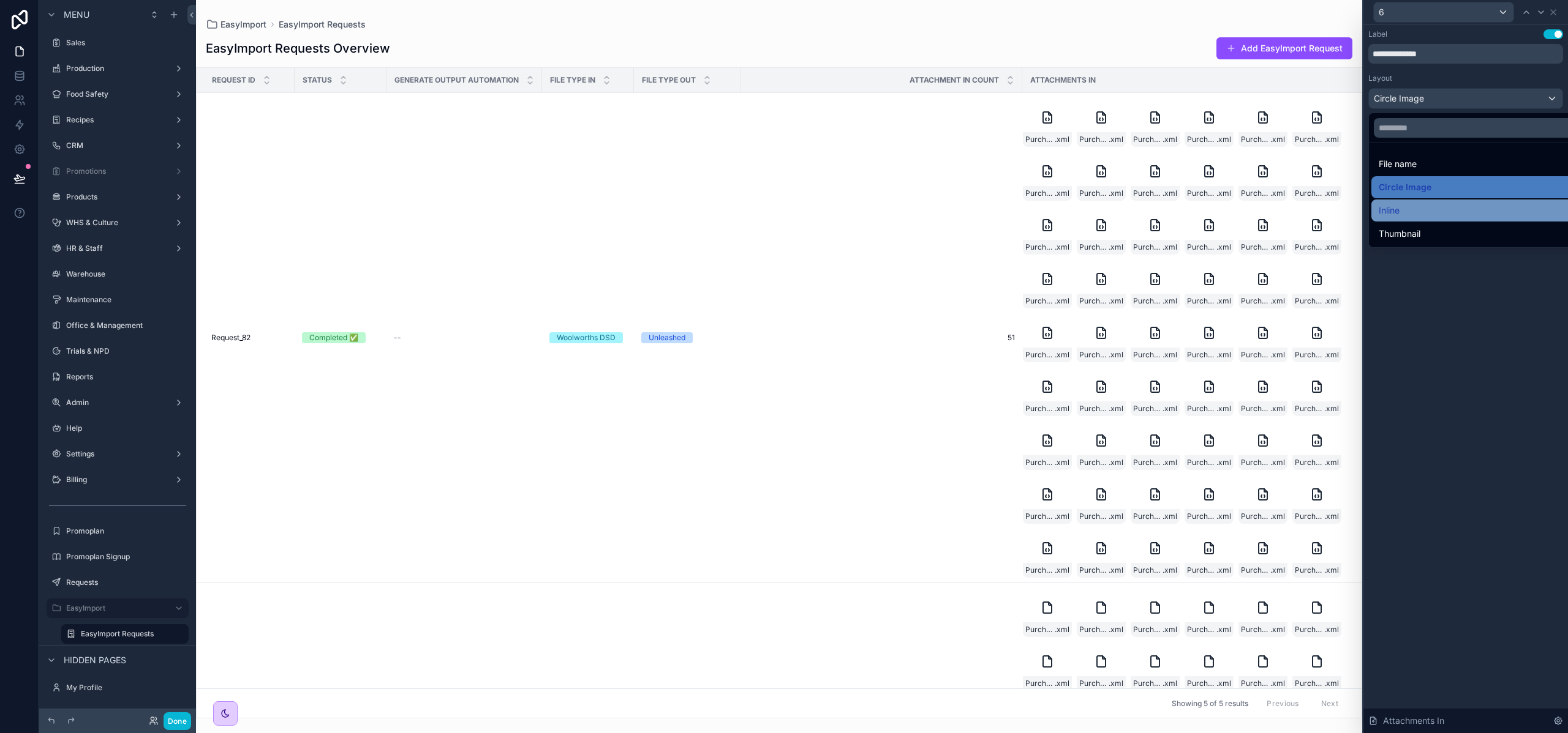
click at [1398, 205] on span "Inline" at bounding box center [1388, 211] width 21 height 15
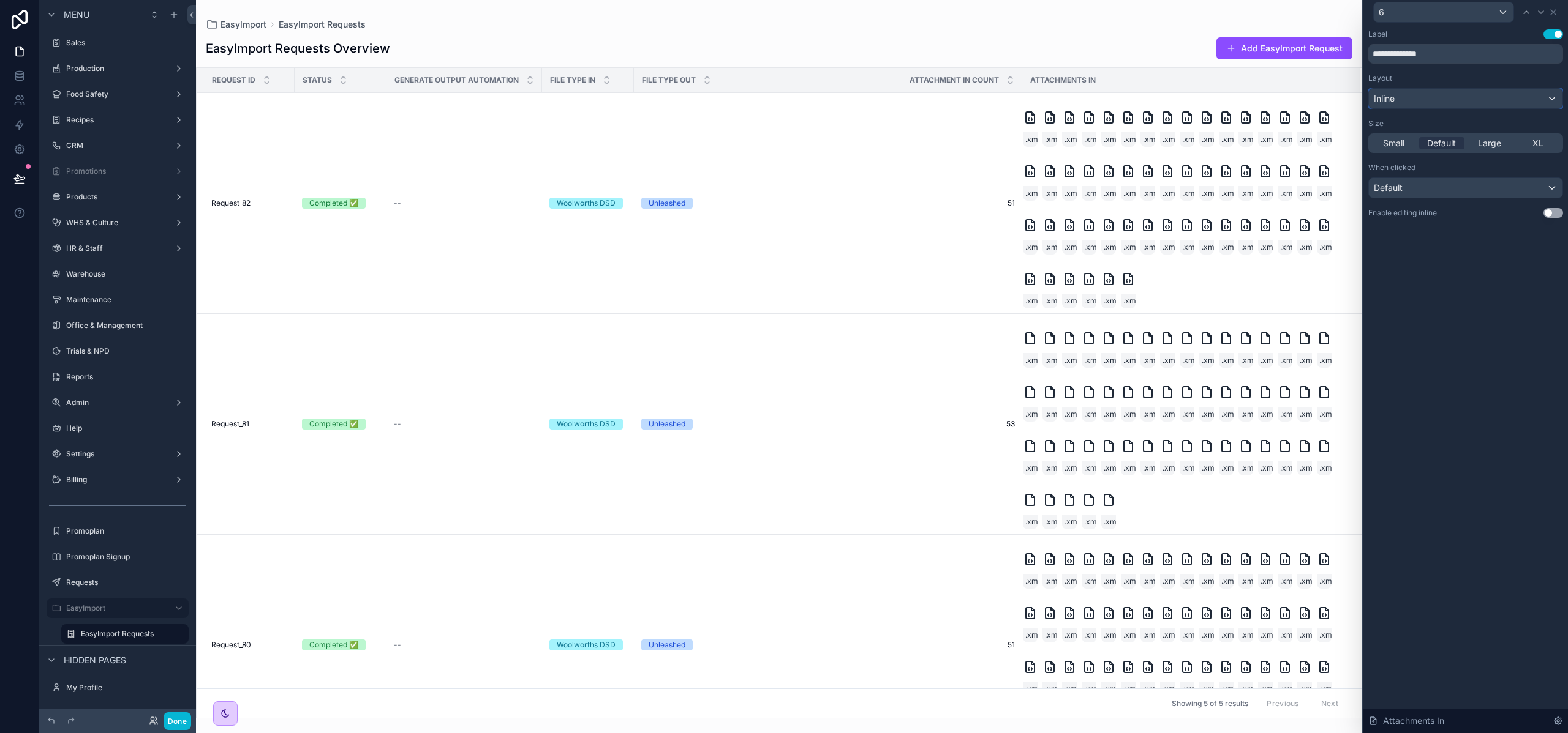
click at [1414, 100] on div "Inline" at bounding box center [1465, 98] width 193 height 19
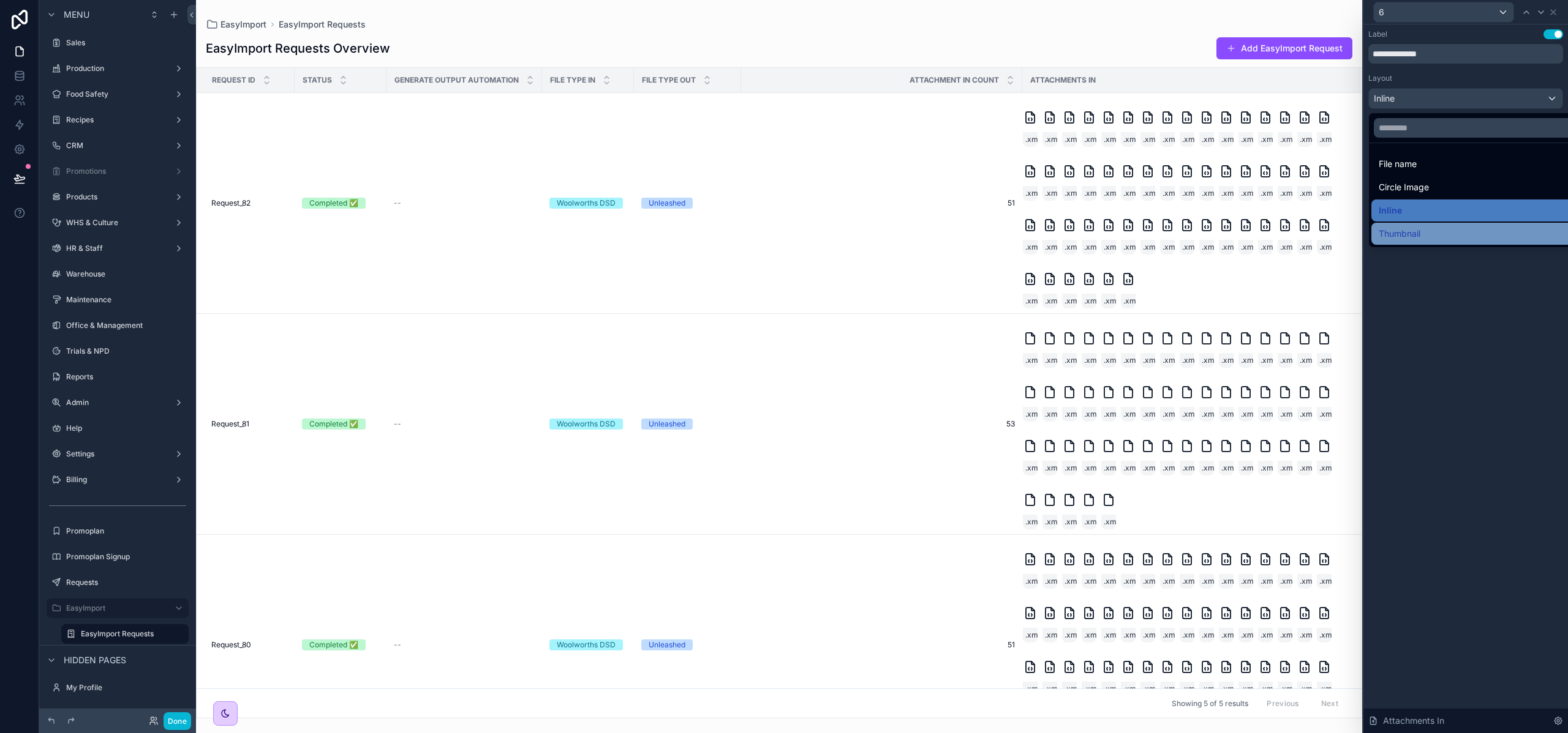
click at [1414, 232] on span "Thumbnail" at bounding box center [1399, 234] width 42 height 15
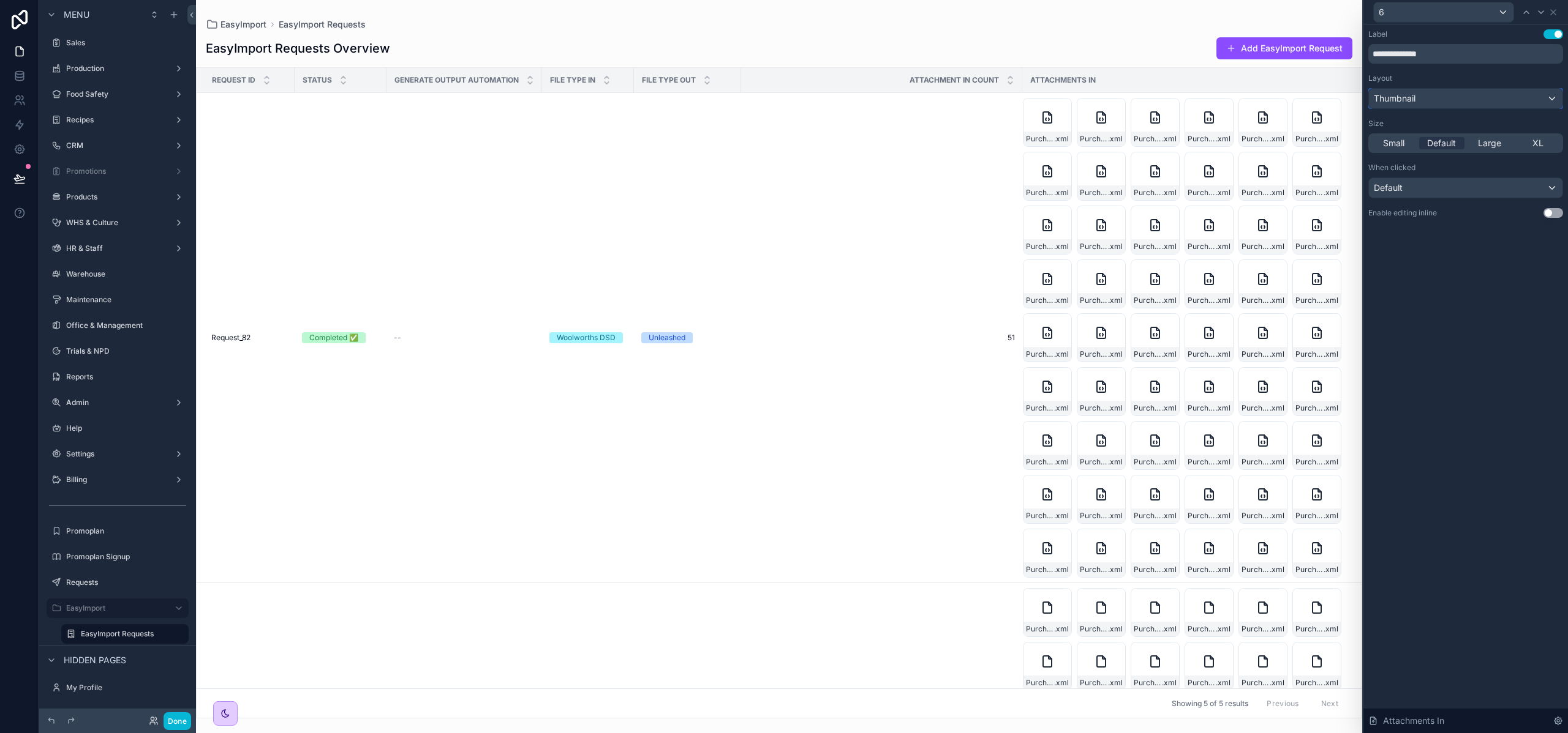
click at [1412, 103] on span "Thumbnail" at bounding box center [1394, 99] width 42 height 13
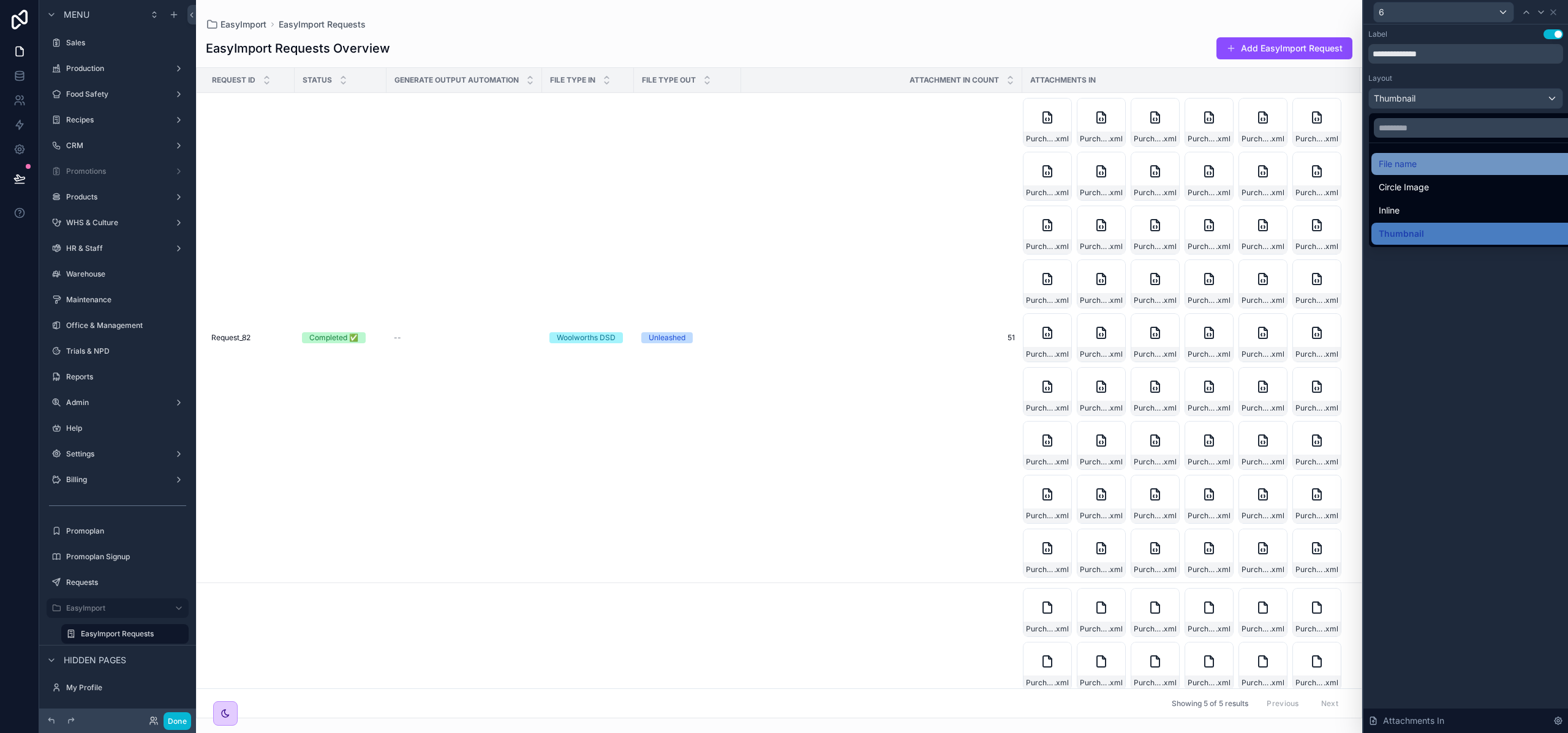
click at [1413, 159] on span "File name" at bounding box center [1397, 164] width 38 height 15
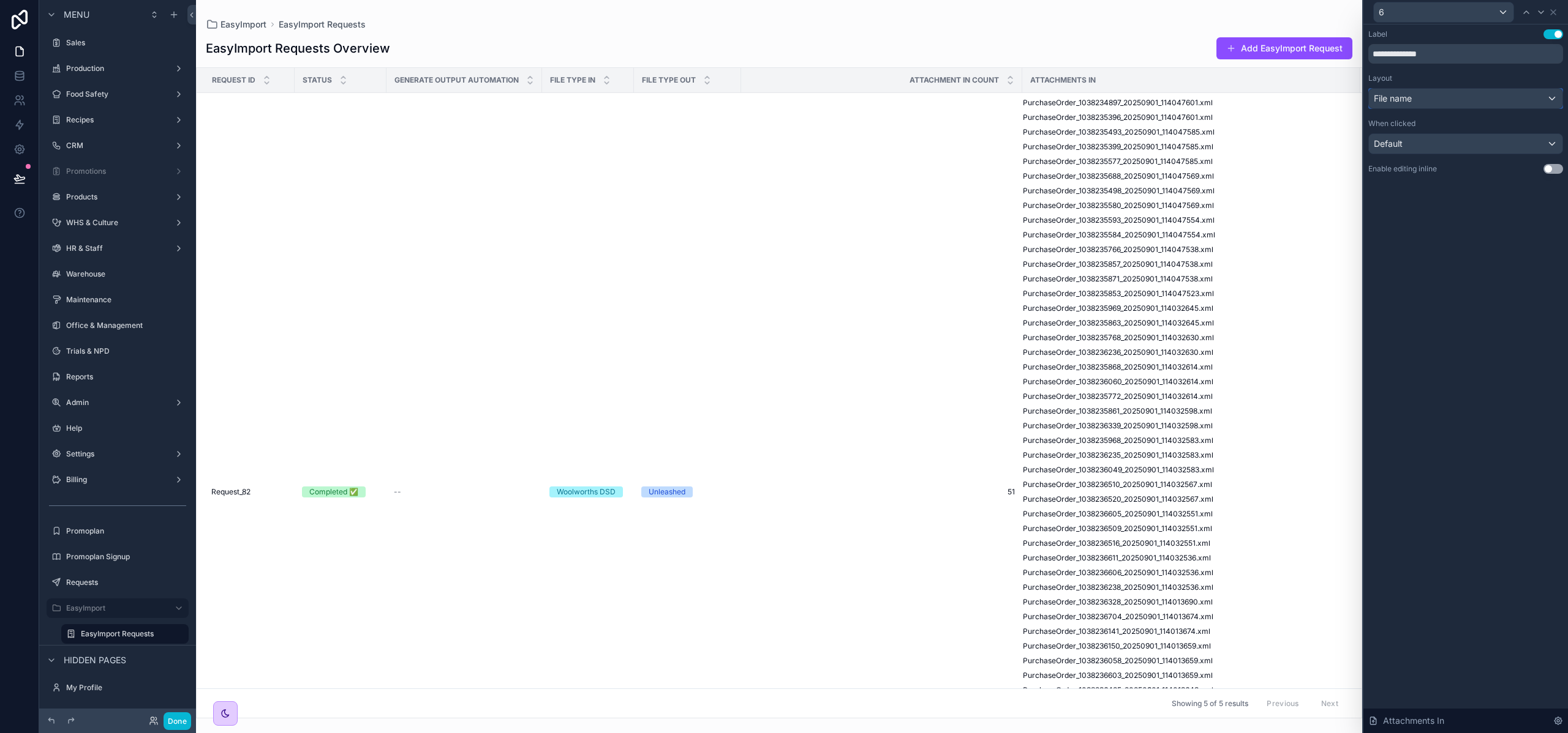
click at [1422, 97] on div "File name" at bounding box center [1465, 98] width 193 height 19
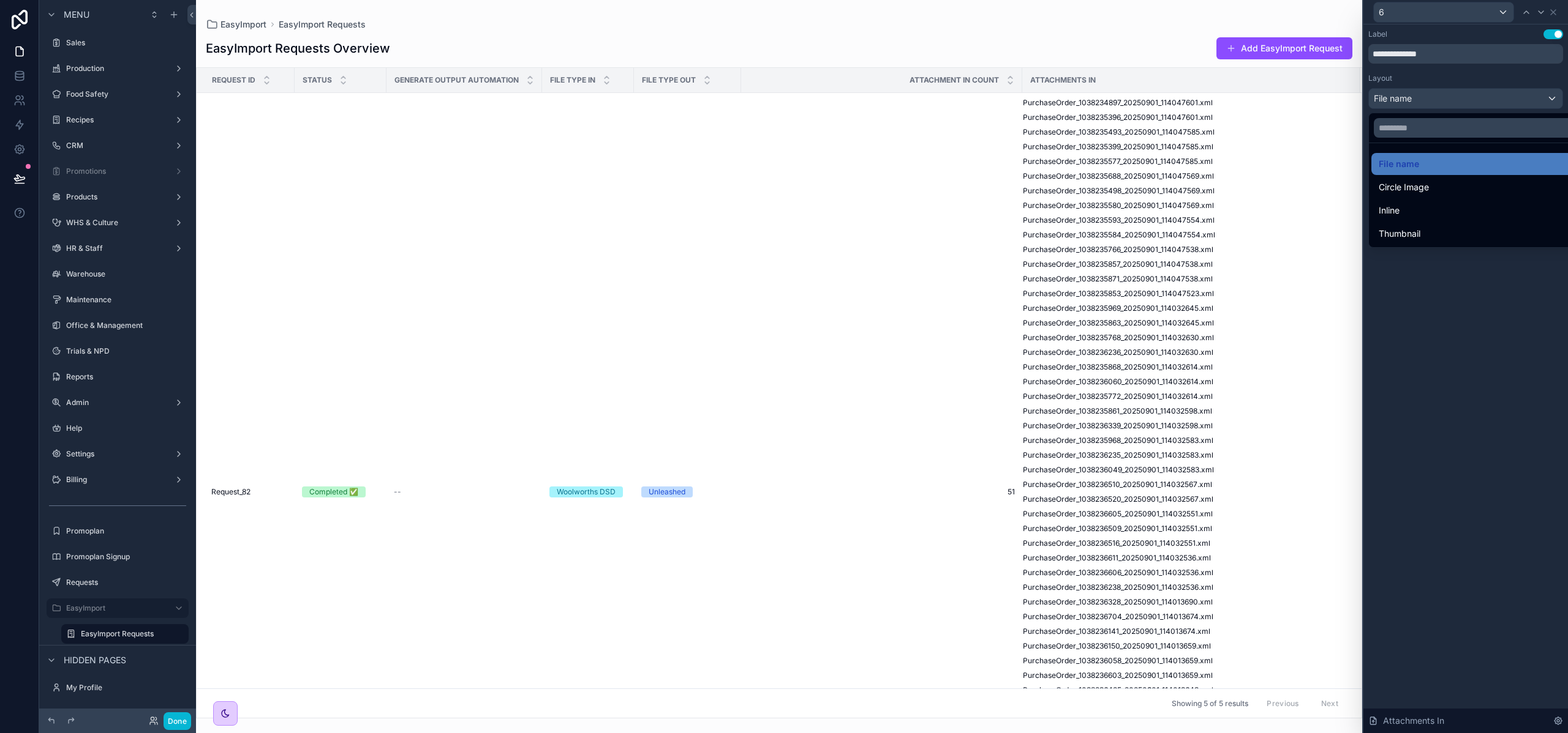
click at [1447, 283] on div at bounding box center [1465, 366] width 205 height 733
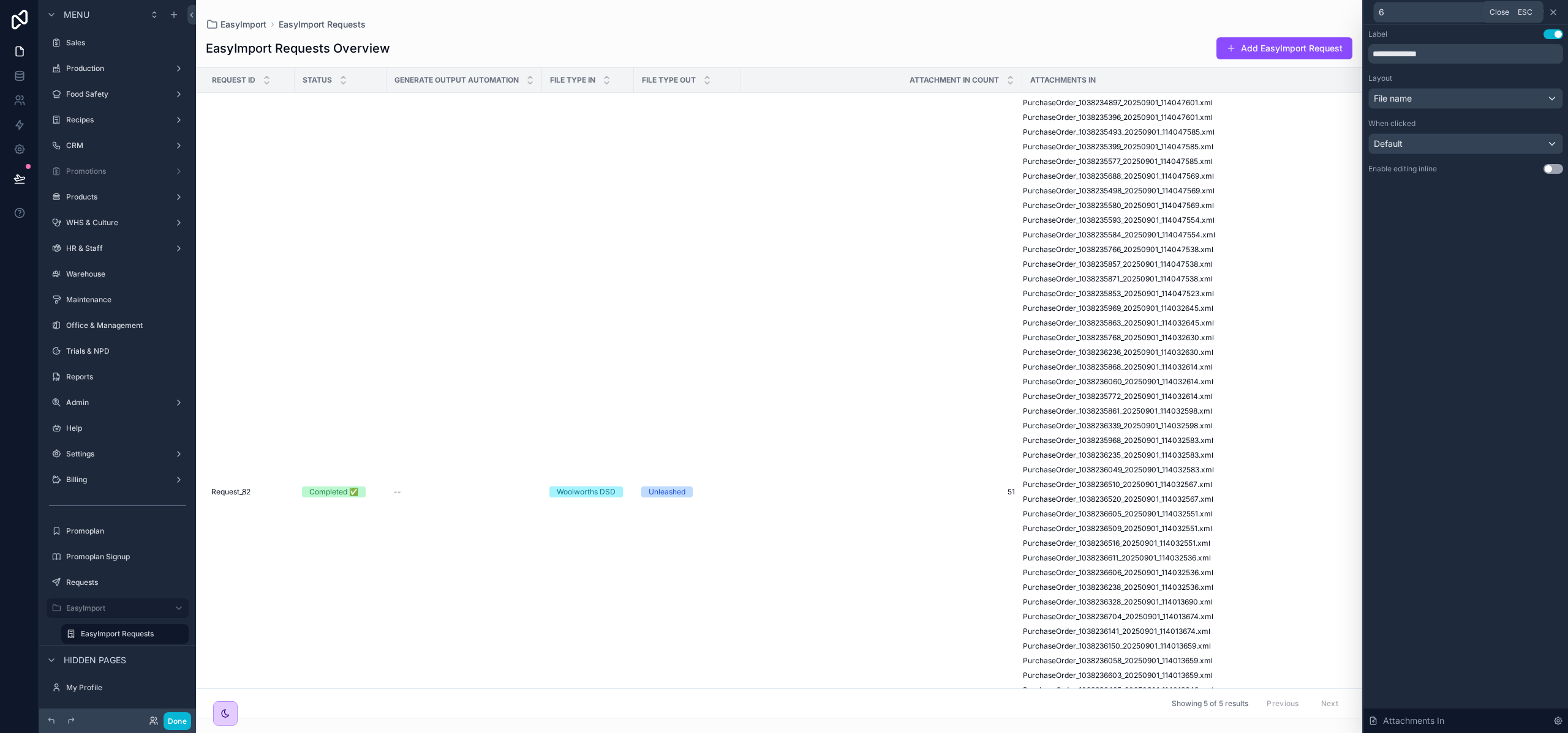
click at [1556, 12] on icon at bounding box center [1553, 13] width 10 height 10
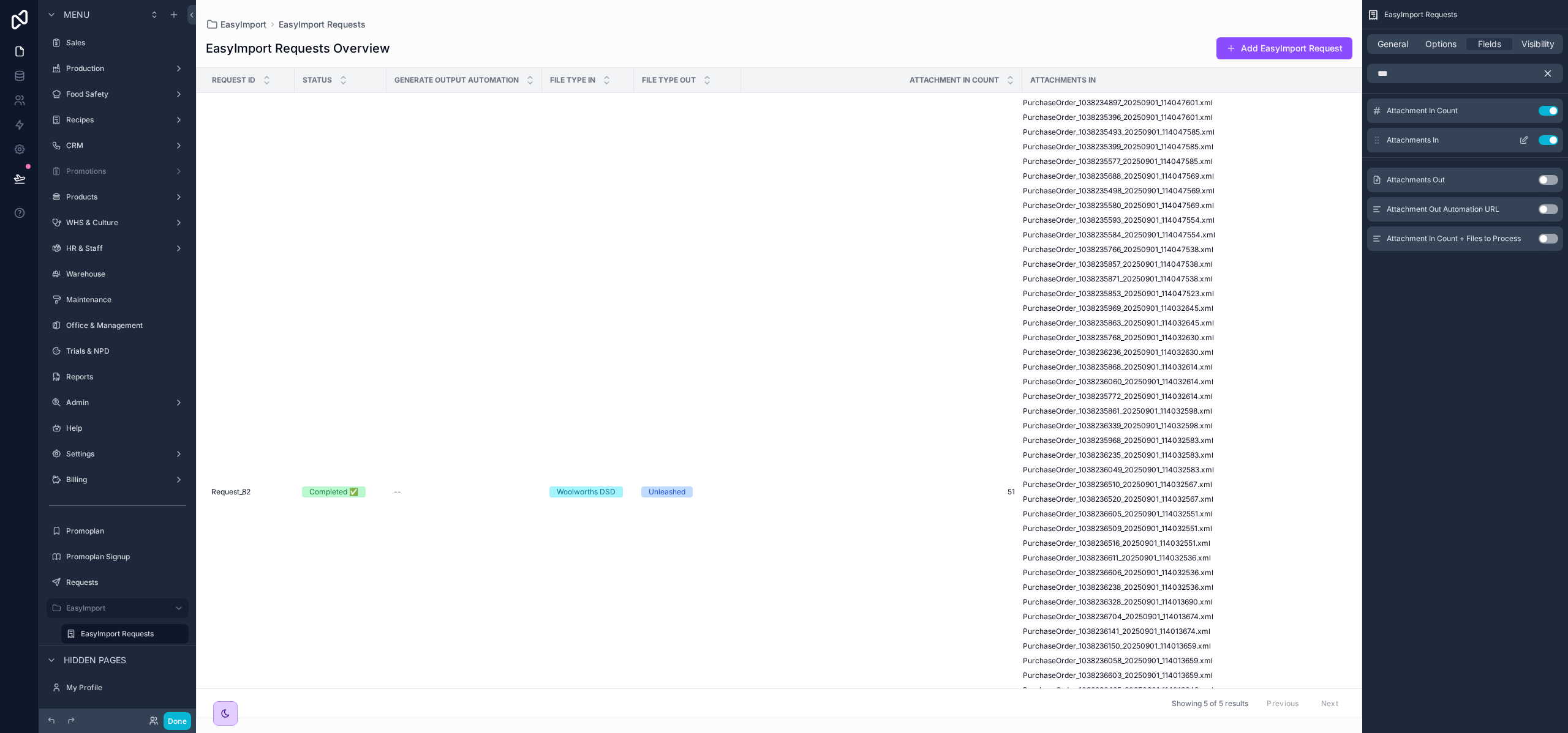
click at [1546, 140] on button "Use setting" at bounding box center [1547, 140] width 19 height 10
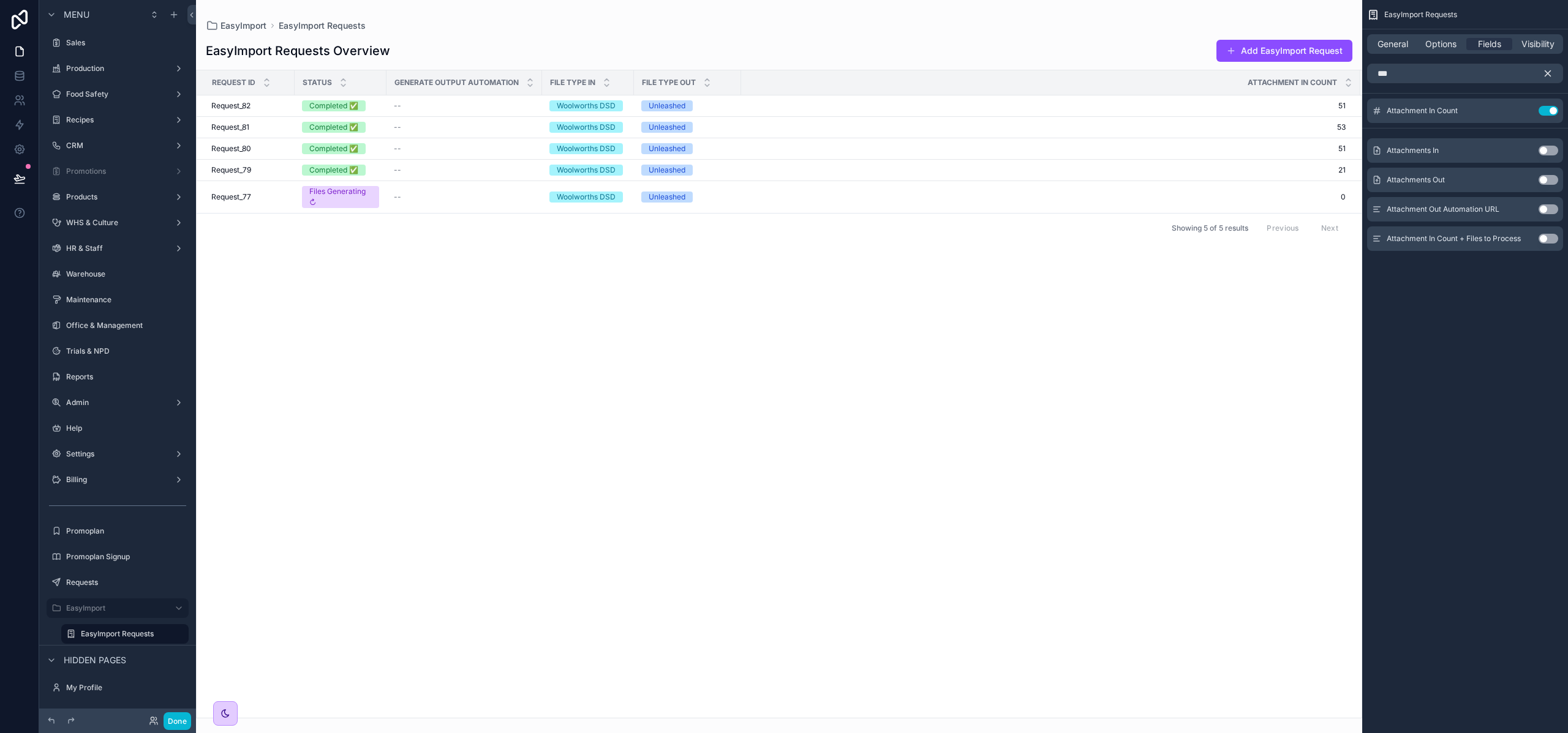
click at [1550, 71] on icon "scrollable content" at bounding box center [1547, 74] width 6 height 6
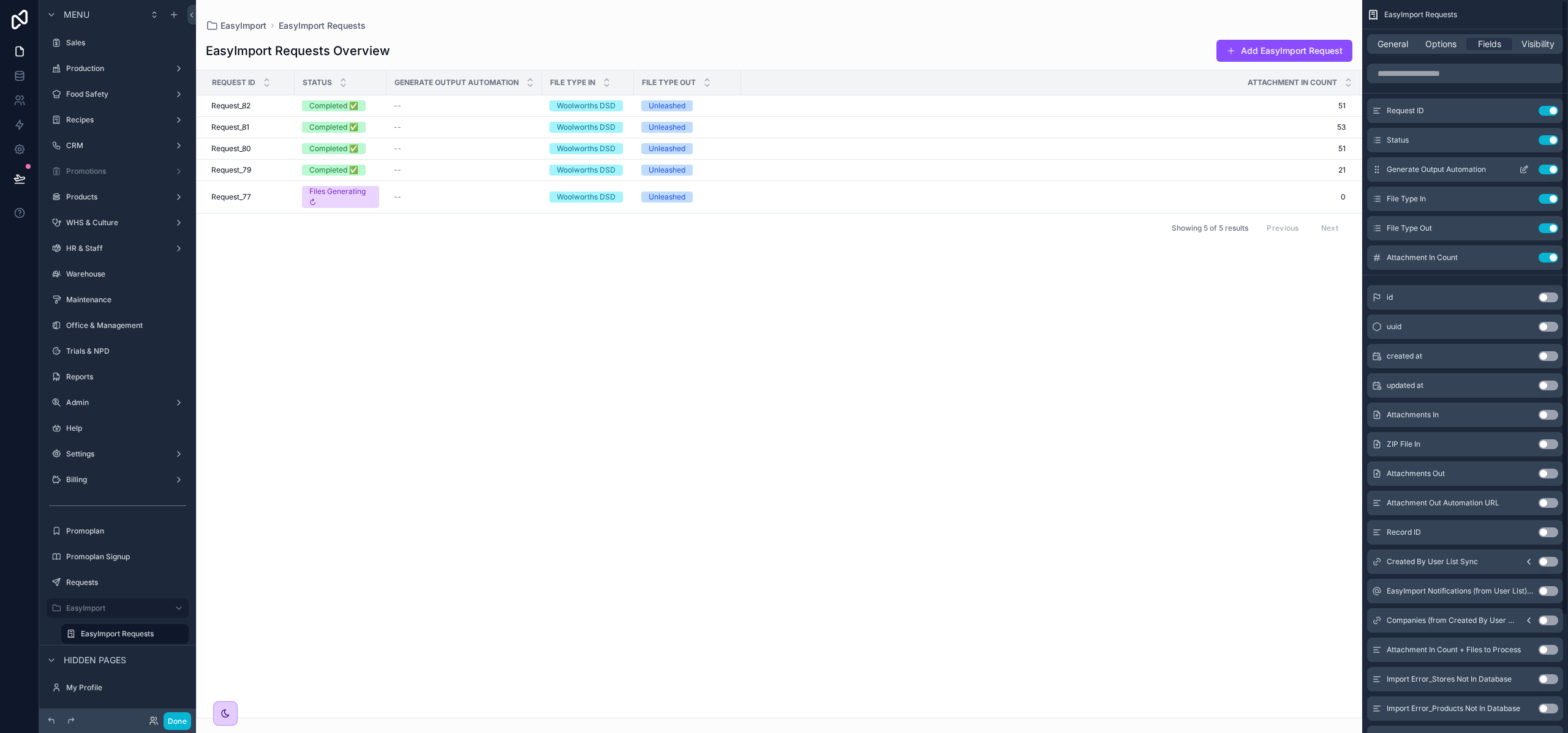
click at [1550, 167] on button "Use setting" at bounding box center [1547, 170] width 19 height 10
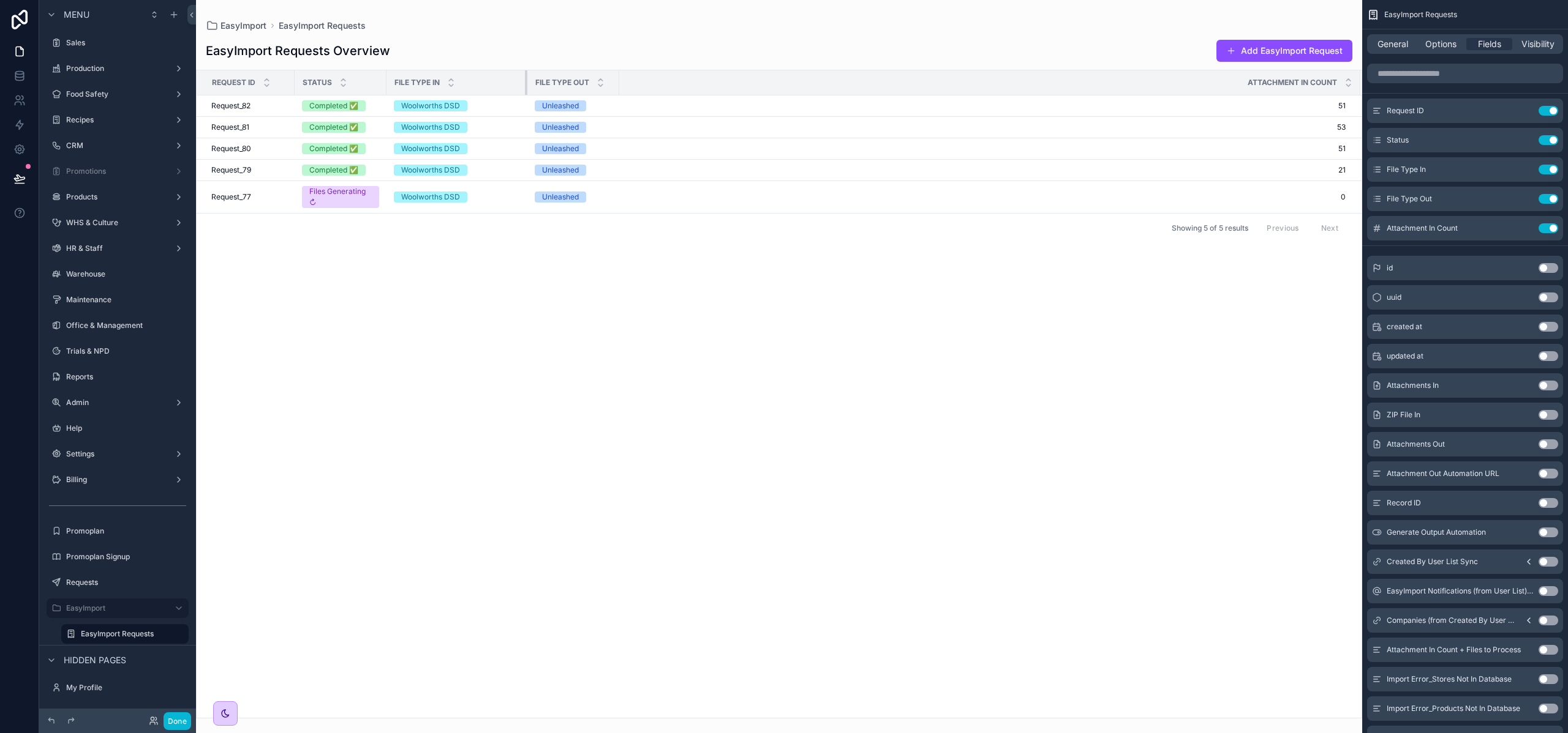
drag, startPoint x: 482, startPoint y: 81, endPoint x: 525, endPoint y: 81, distance: 43.0
click at [525, 81] on div "scrollable content" at bounding box center [528, 82] width 5 height 24
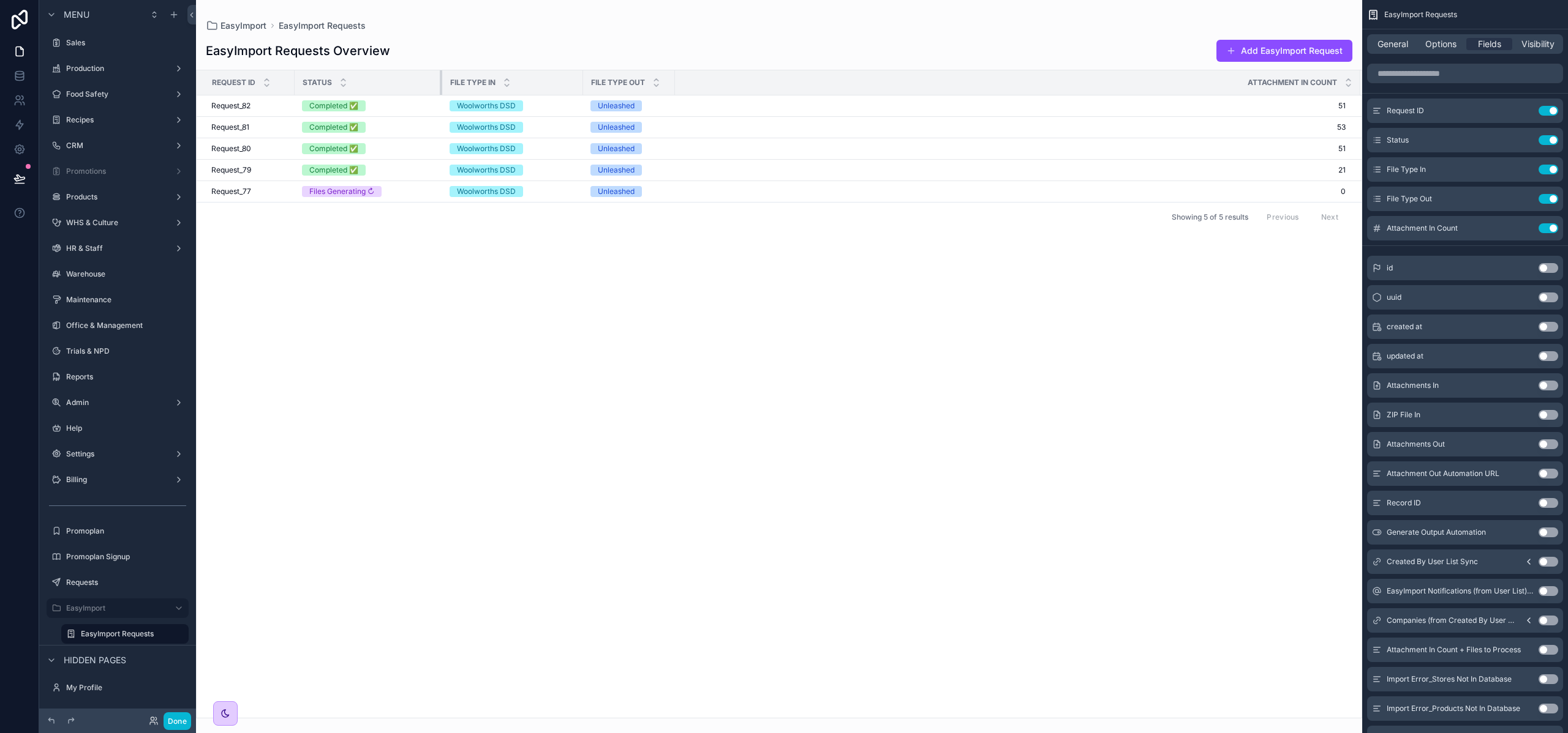
drag, startPoint x: 386, startPoint y: 79, endPoint x: 441, endPoint y: 79, distance: 55.0
click at [441, 79] on div "scrollable content" at bounding box center [442, 82] width 5 height 24
click at [258, 109] on div "Request_82 Request_82" at bounding box center [249, 106] width 76 height 10
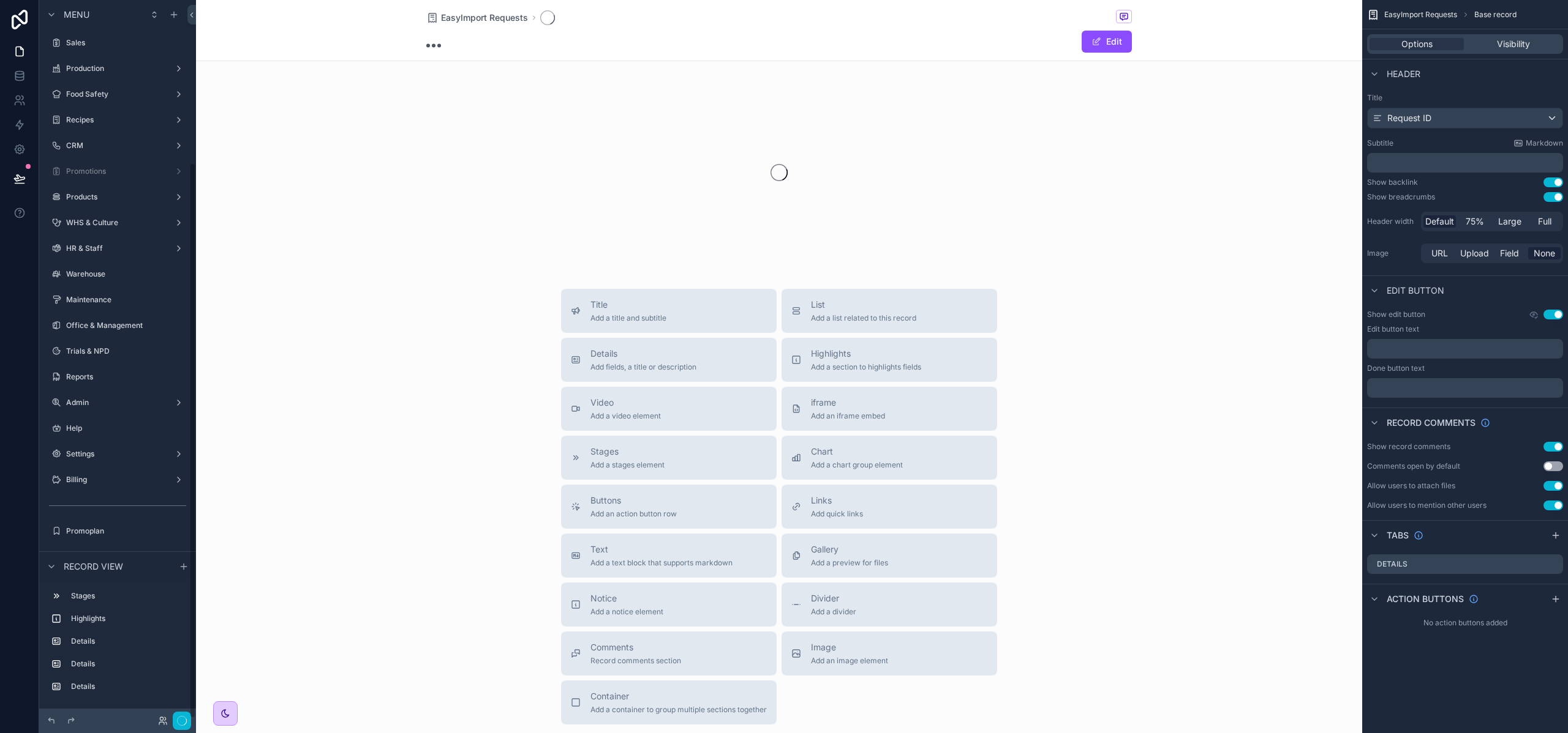
scroll to position [210, 0]
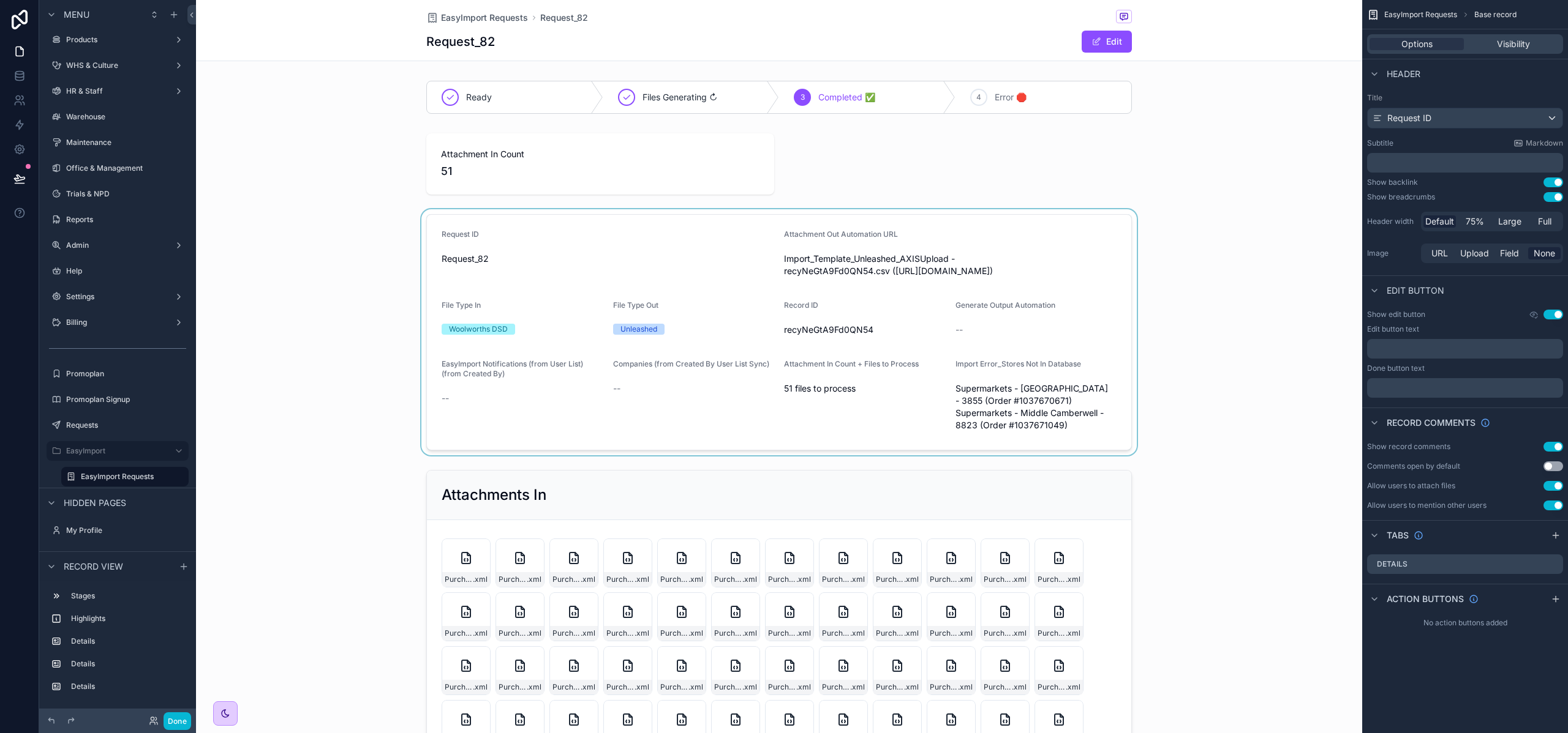
click at [299, 261] on div "scrollable content" at bounding box center [779, 332] width 1166 height 246
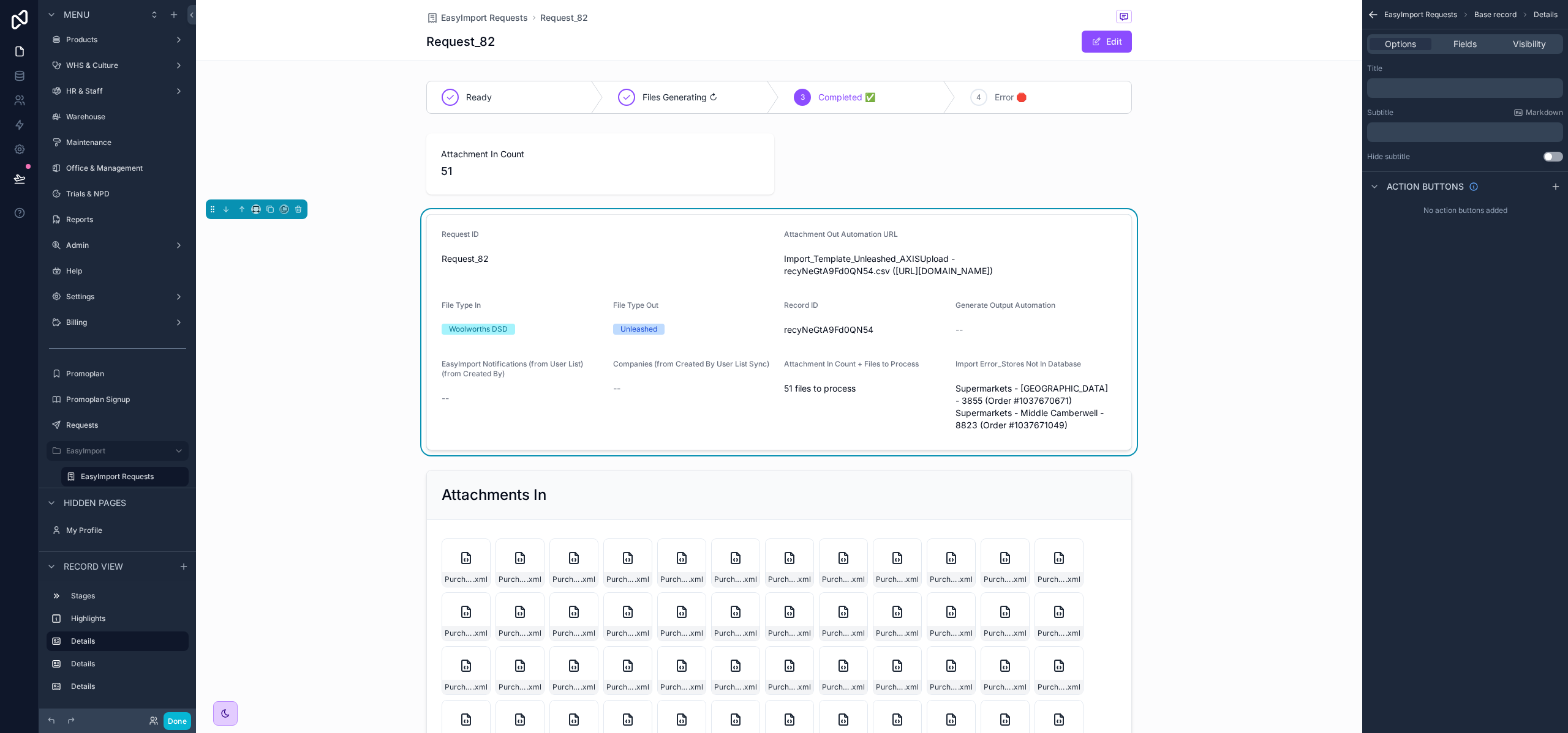
click at [186, 558] on div "Record view" at bounding box center [117, 566] width 156 height 29
click at [186, 560] on div "scrollable content" at bounding box center [184, 567] width 15 height 15
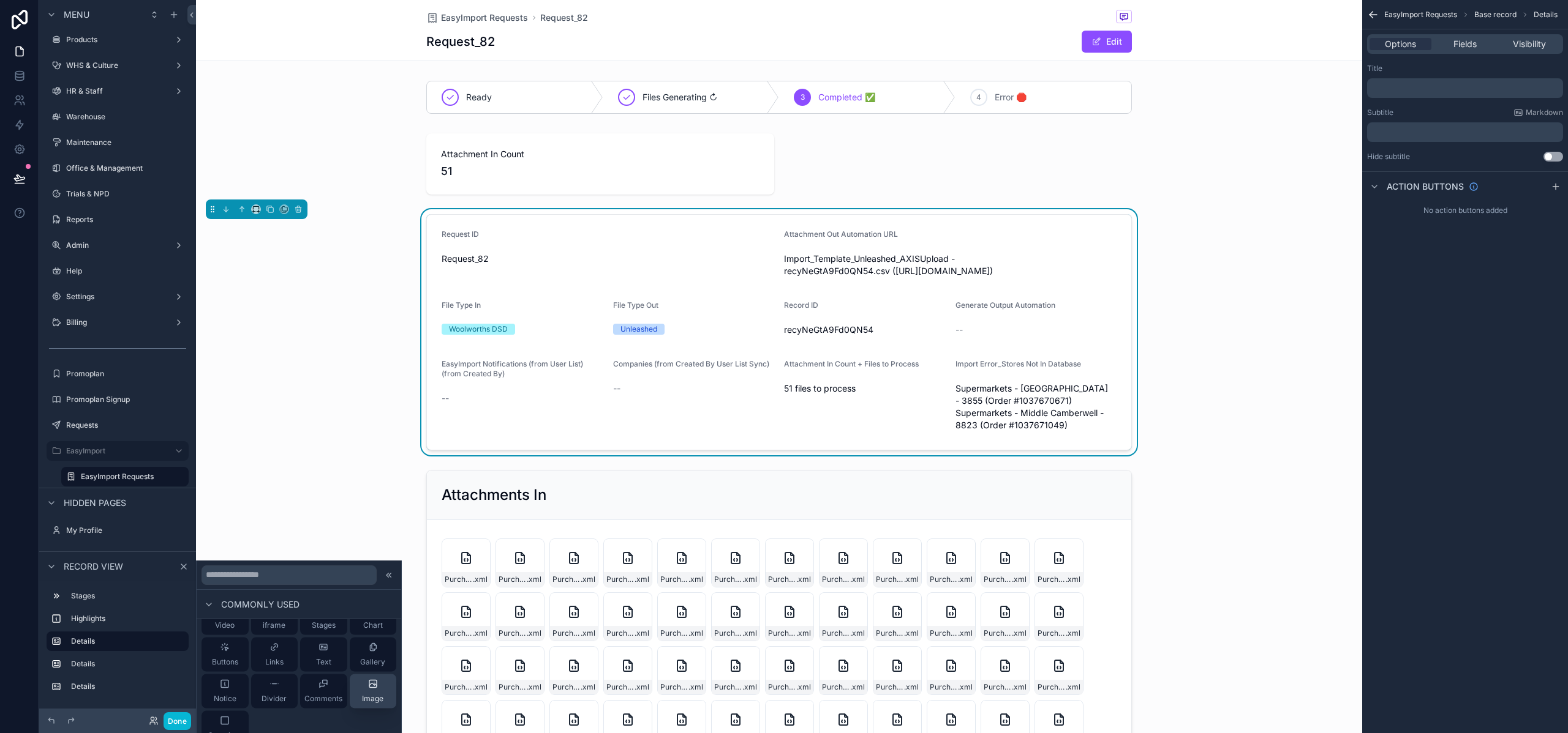
scroll to position [60, 0]
drag, startPoint x: 364, startPoint y: 681, endPoint x: 600, endPoint y: 72, distance: 653.1
click at [600, 72] on div "Commonly used Title List Details Highlights Video iframe Stages Chart Buttons L…" at bounding box center [784, 366] width 1568 height 733
click at [368, 681] on icon at bounding box center [373, 685] width 10 height 10
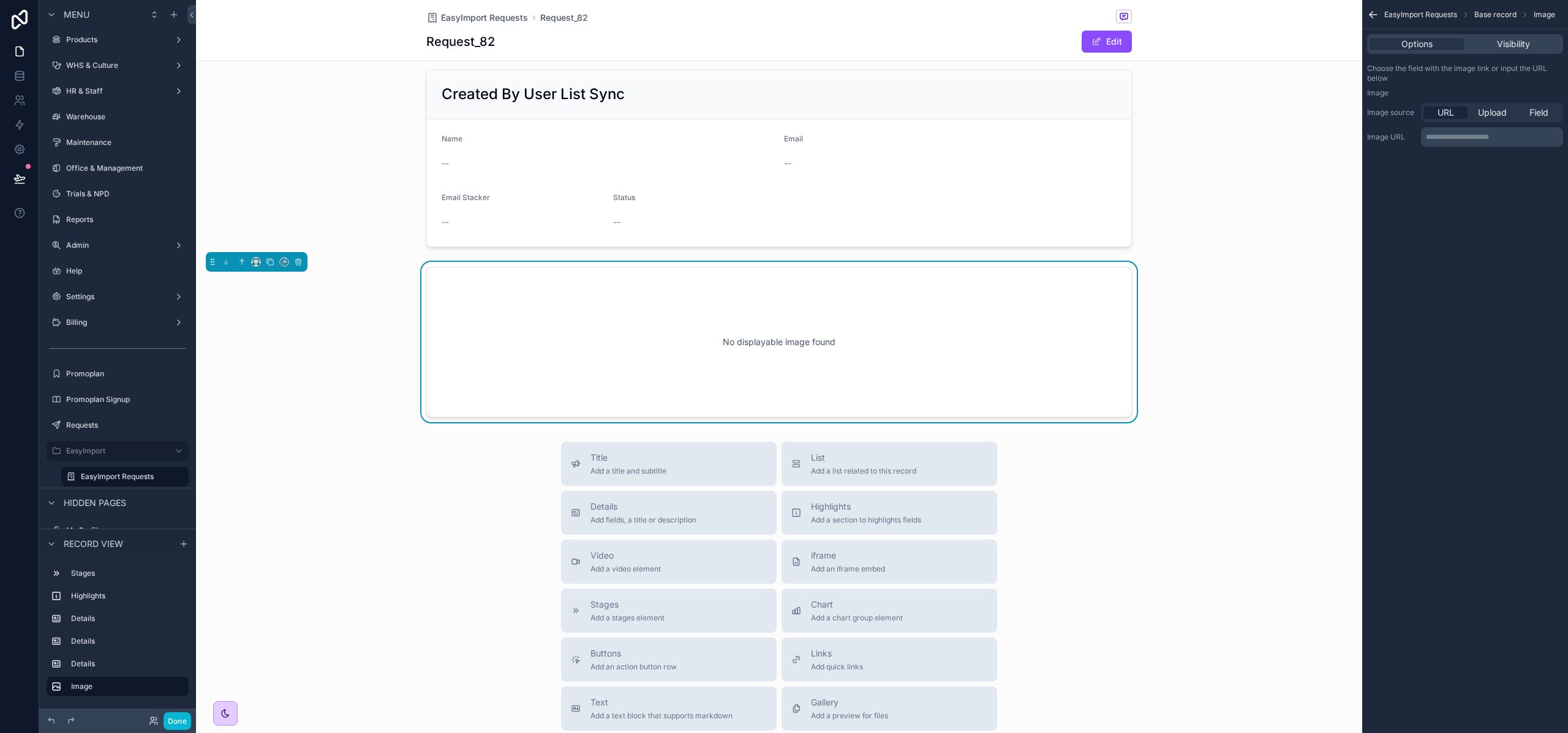
scroll to position [772, 0]
click at [255, 267] on icon "scrollable content" at bounding box center [256, 262] width 8 height 8
click at [282, 447] on span "Full width" at bounding box center [280, 449] width 38 height 15
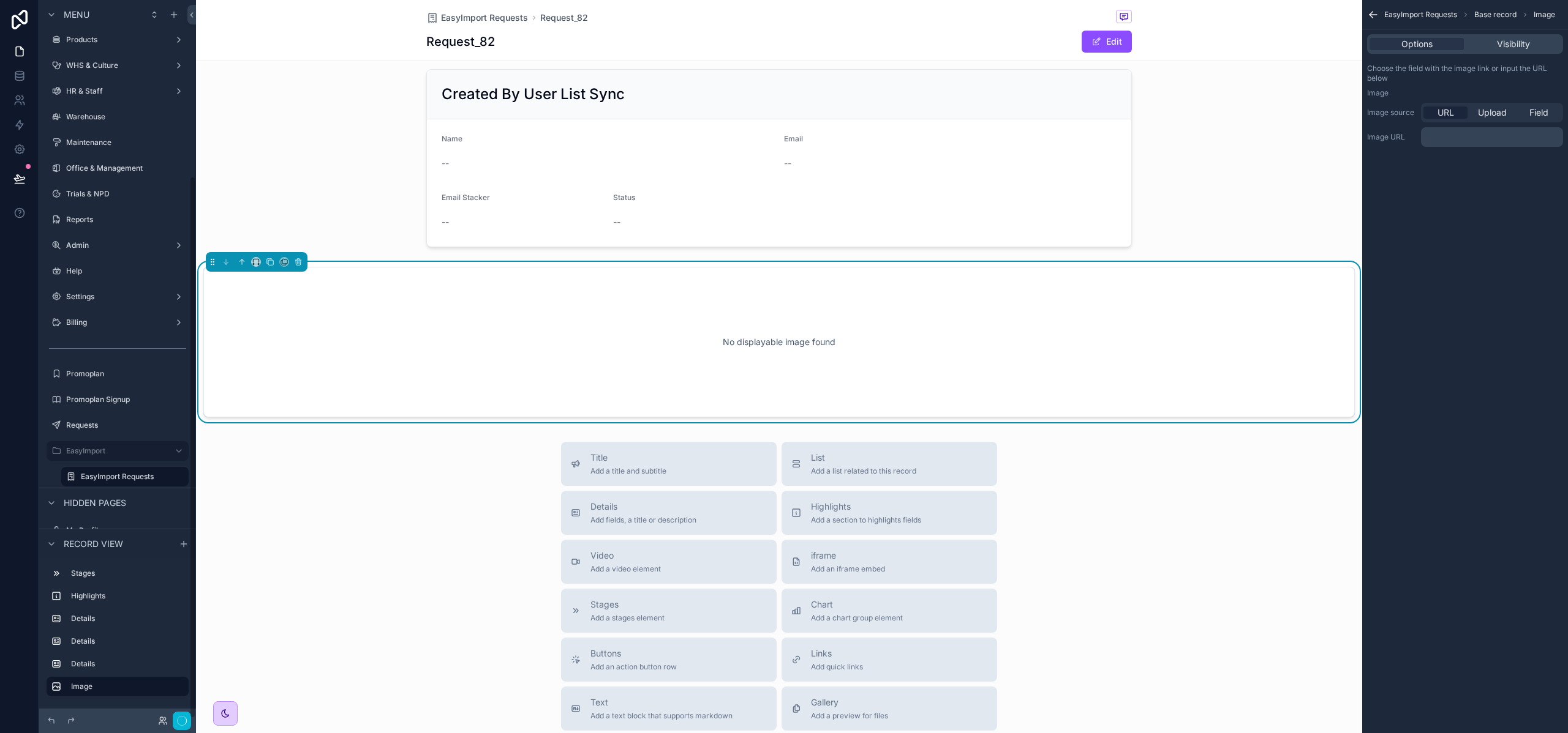
scroll to position [232, 0]
click at [241, 267] on icon "scrollable content" at bounding box center [242, 262] width 8 height 8
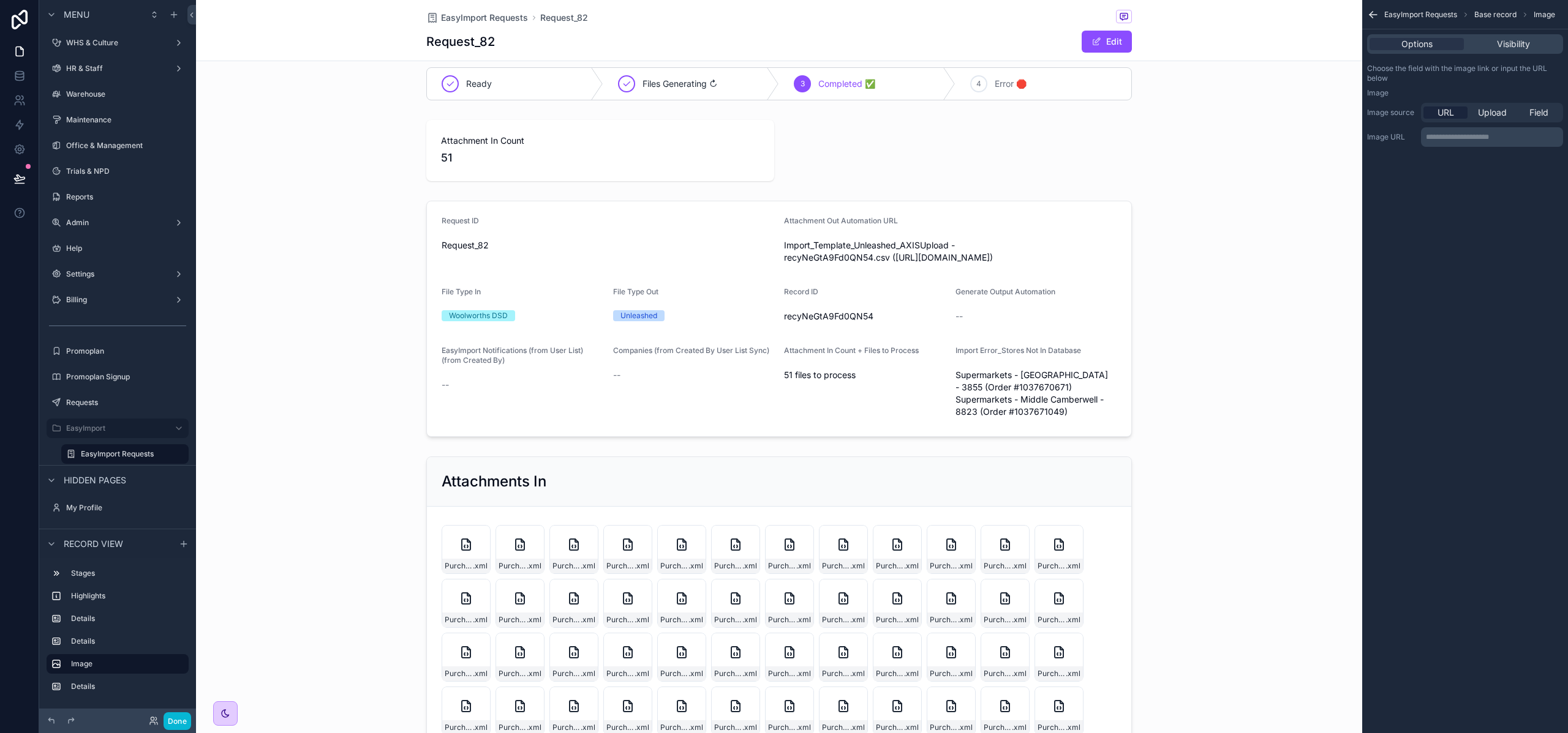
scroll to position [0, 0]
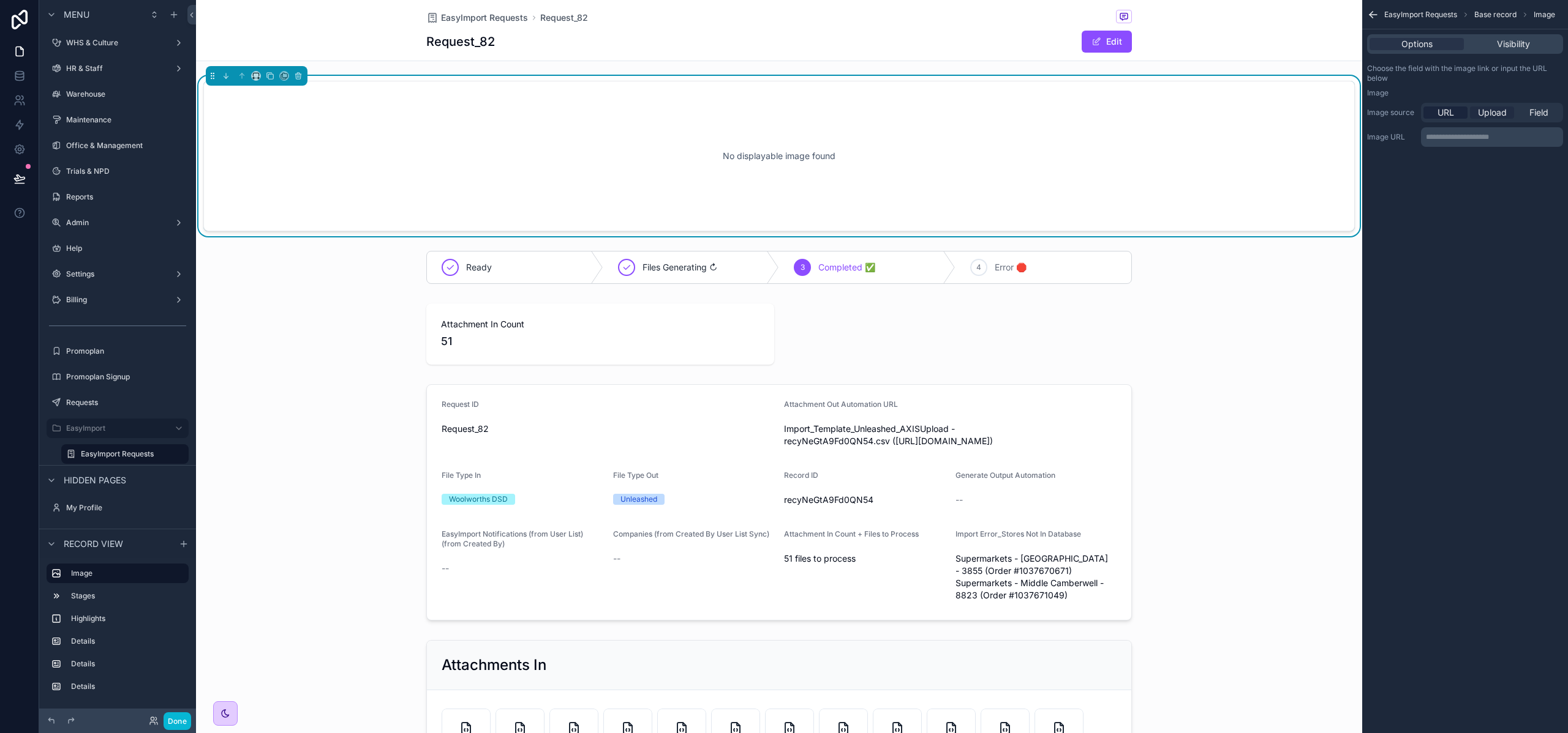
click at [1488, 109] on span "Upload" at bounding box center [1492, 112] width 28 height 13
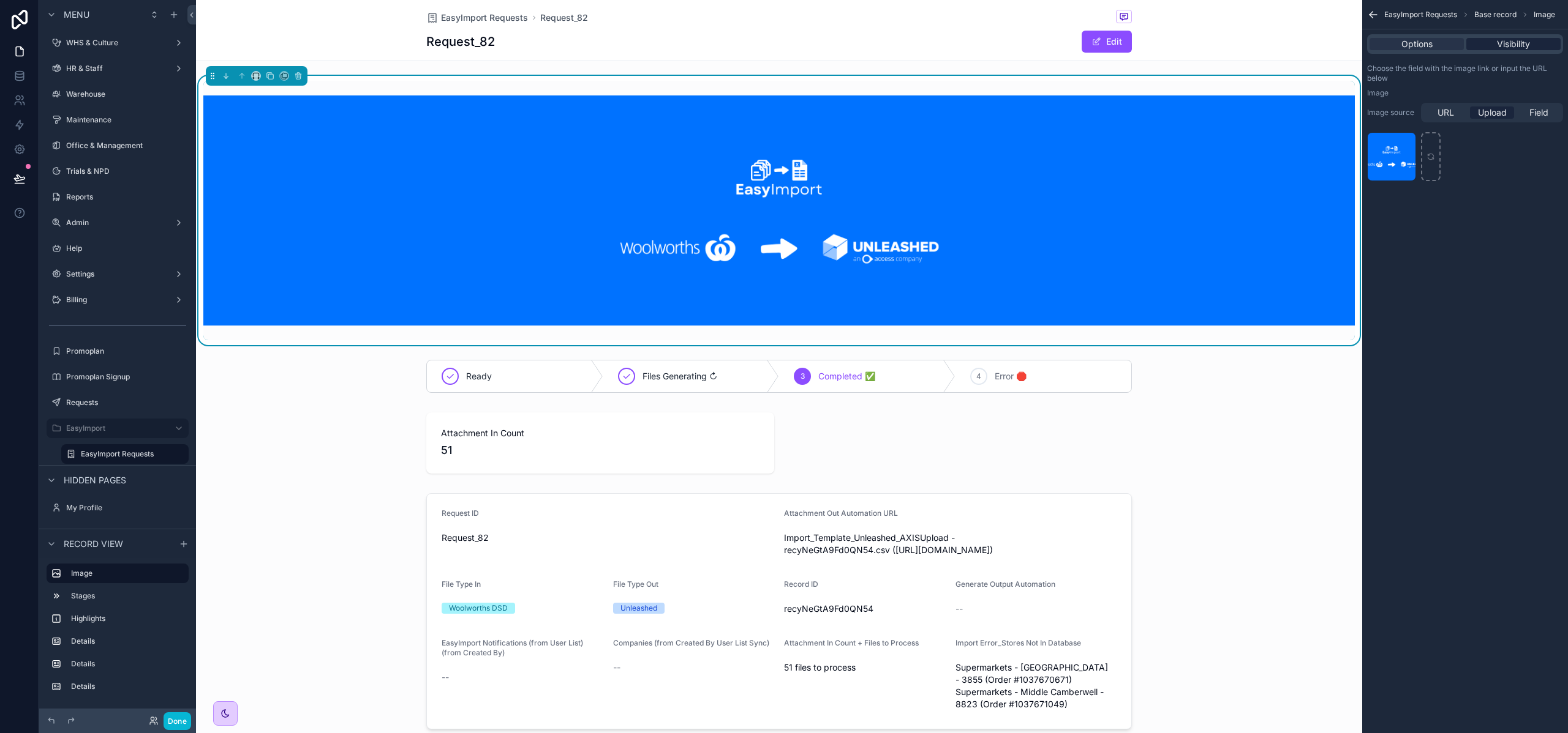
click at [1511, 40] on span "Visibility" at bounding box center [1514, 43] width 33 height 13
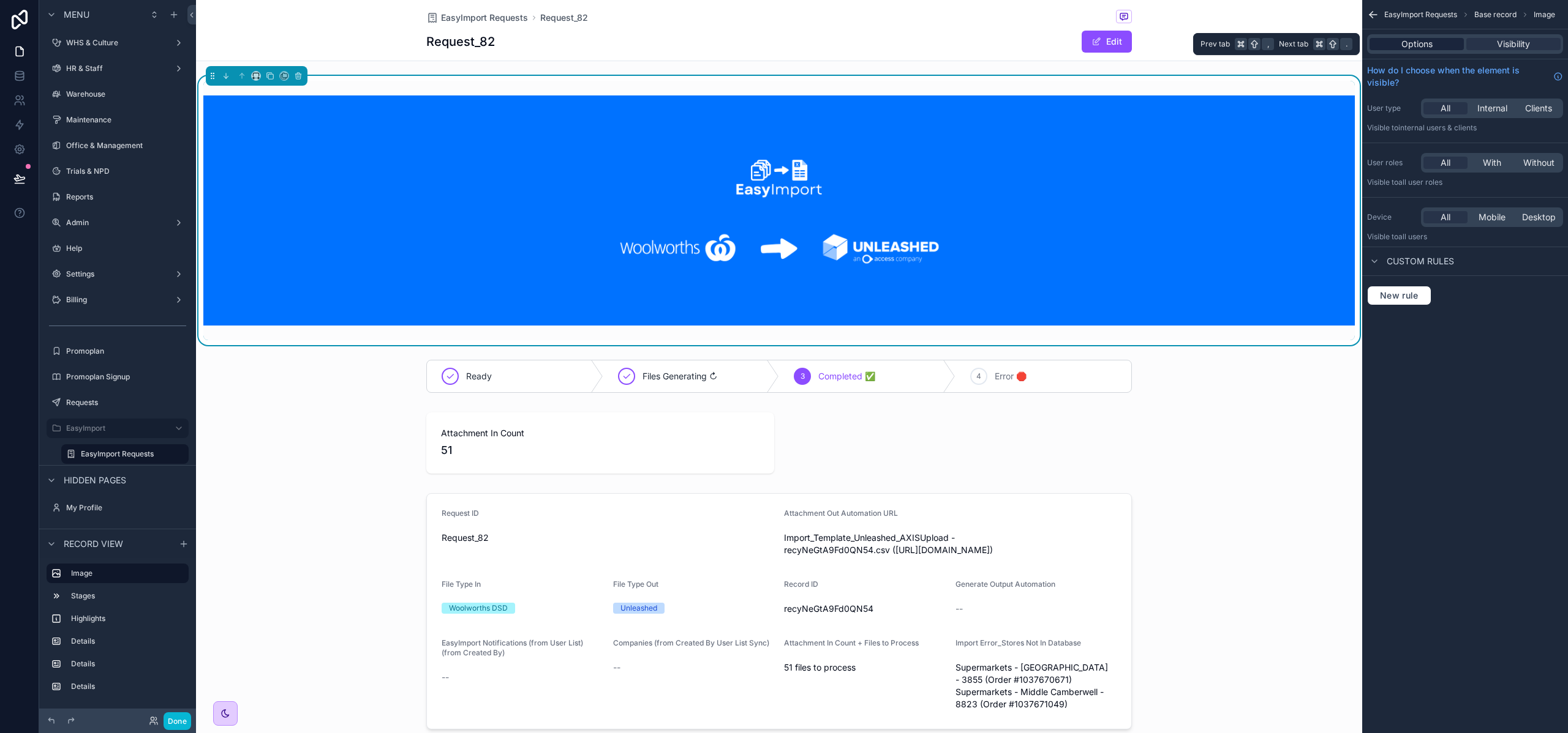
click at [1409, 45] on span "Options" at bounding box center [1416, 43] width 31 height 13
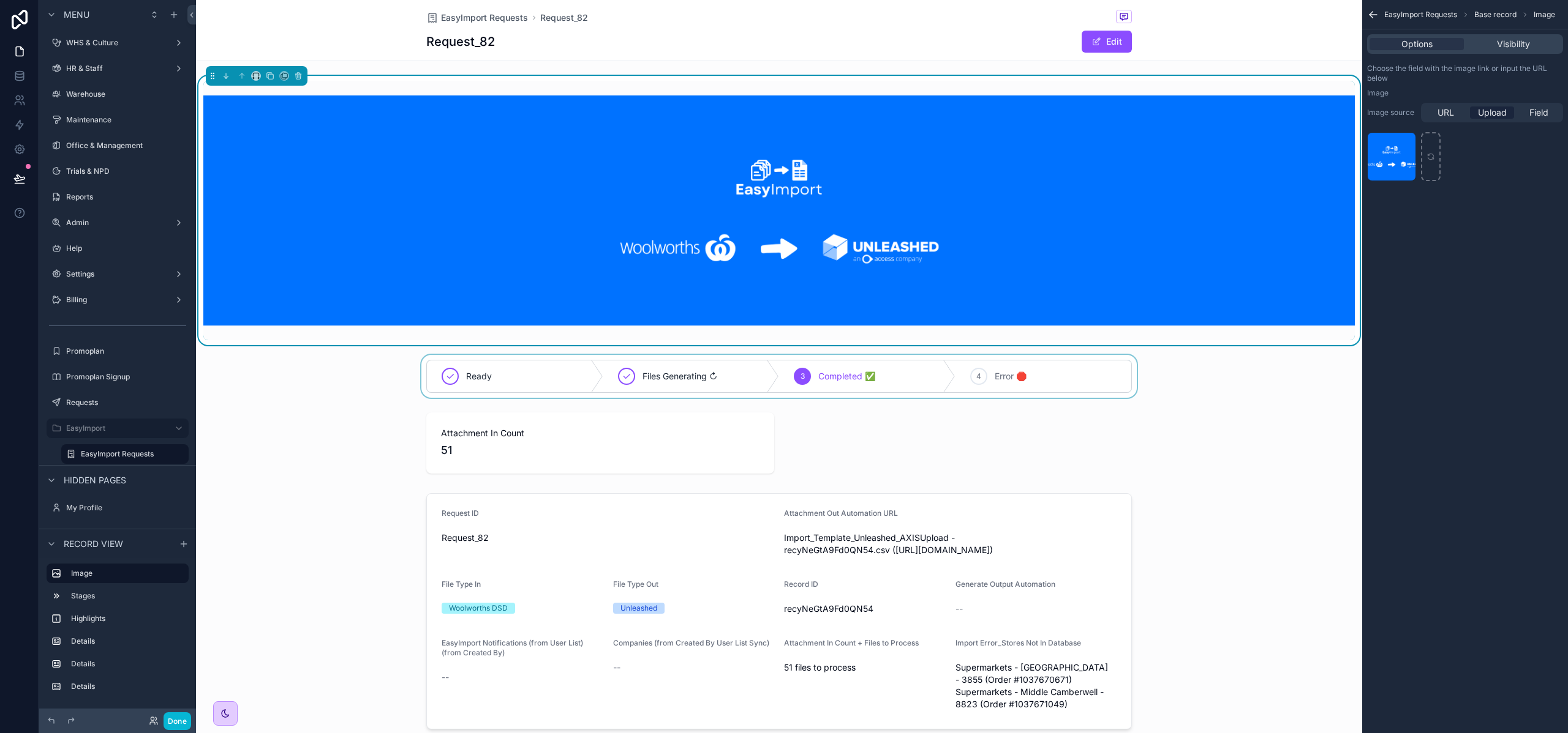
click at [1338, 389] on div "scrollable content" at bounding box center [779, 376] width 1166 height 43
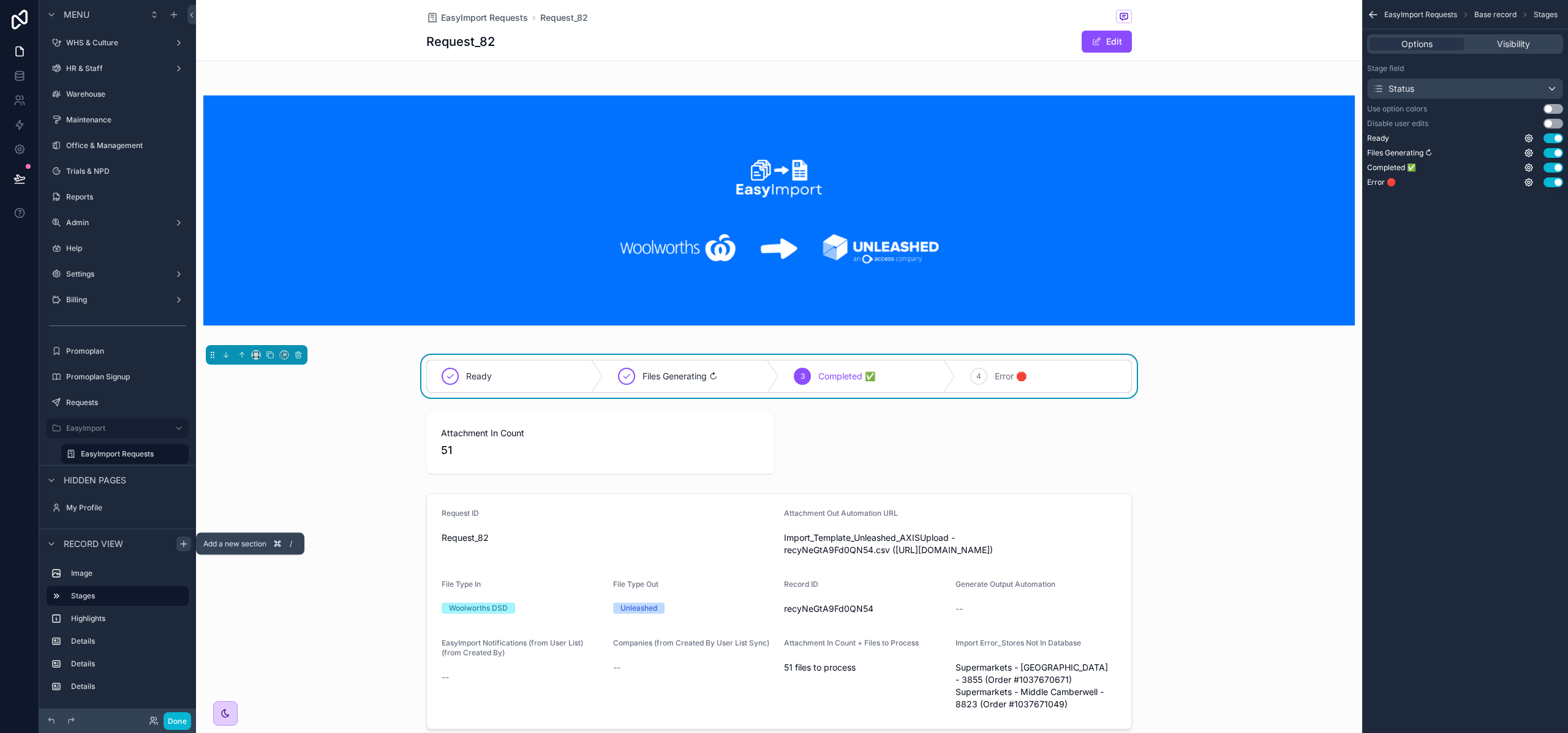
click at [182, 541] on icon "scrollable content" at bounding box center [184, 544] width 10 height 10
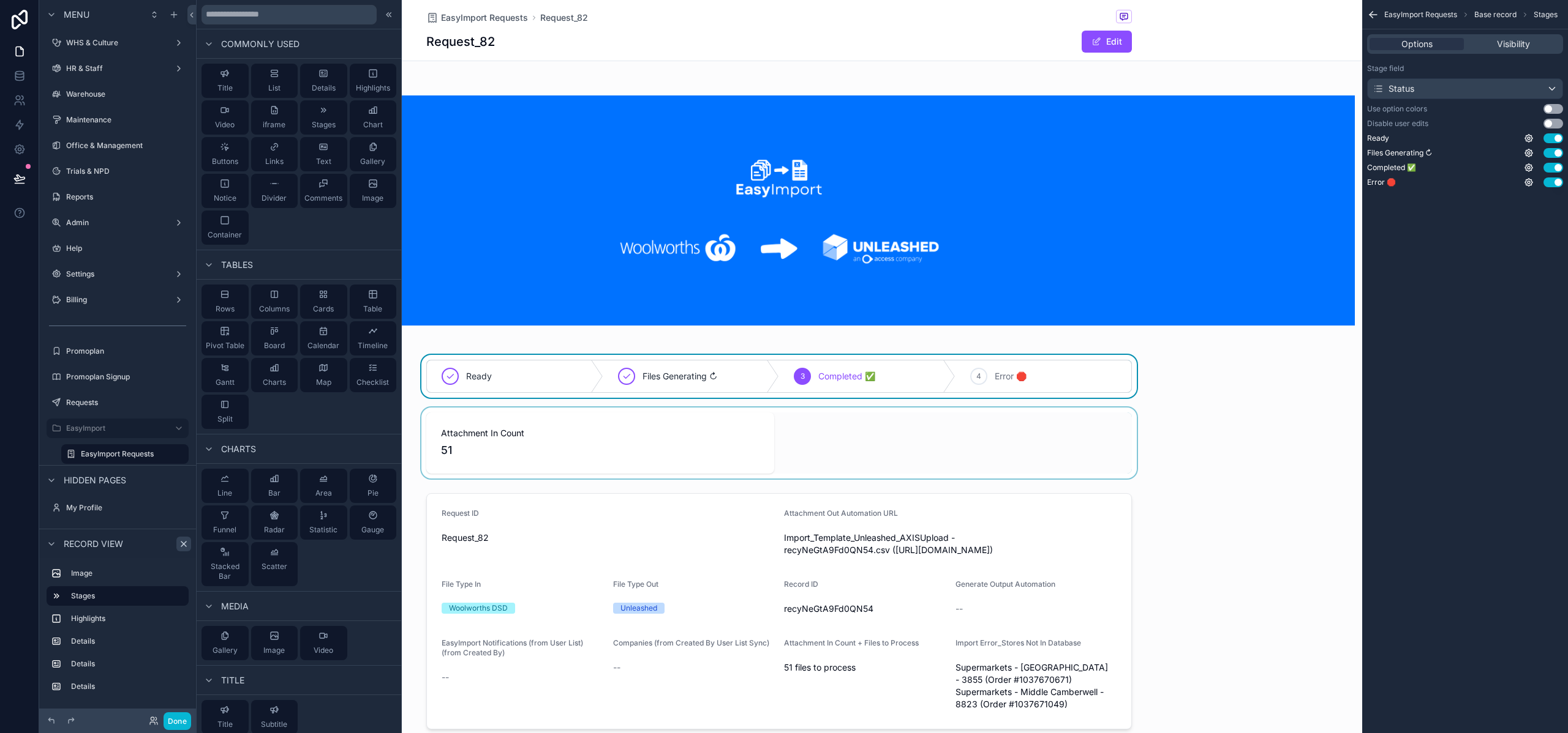
click at [1233, 429] on div "scrollable content" at bounding box center [779, 443] width 1166 height 71
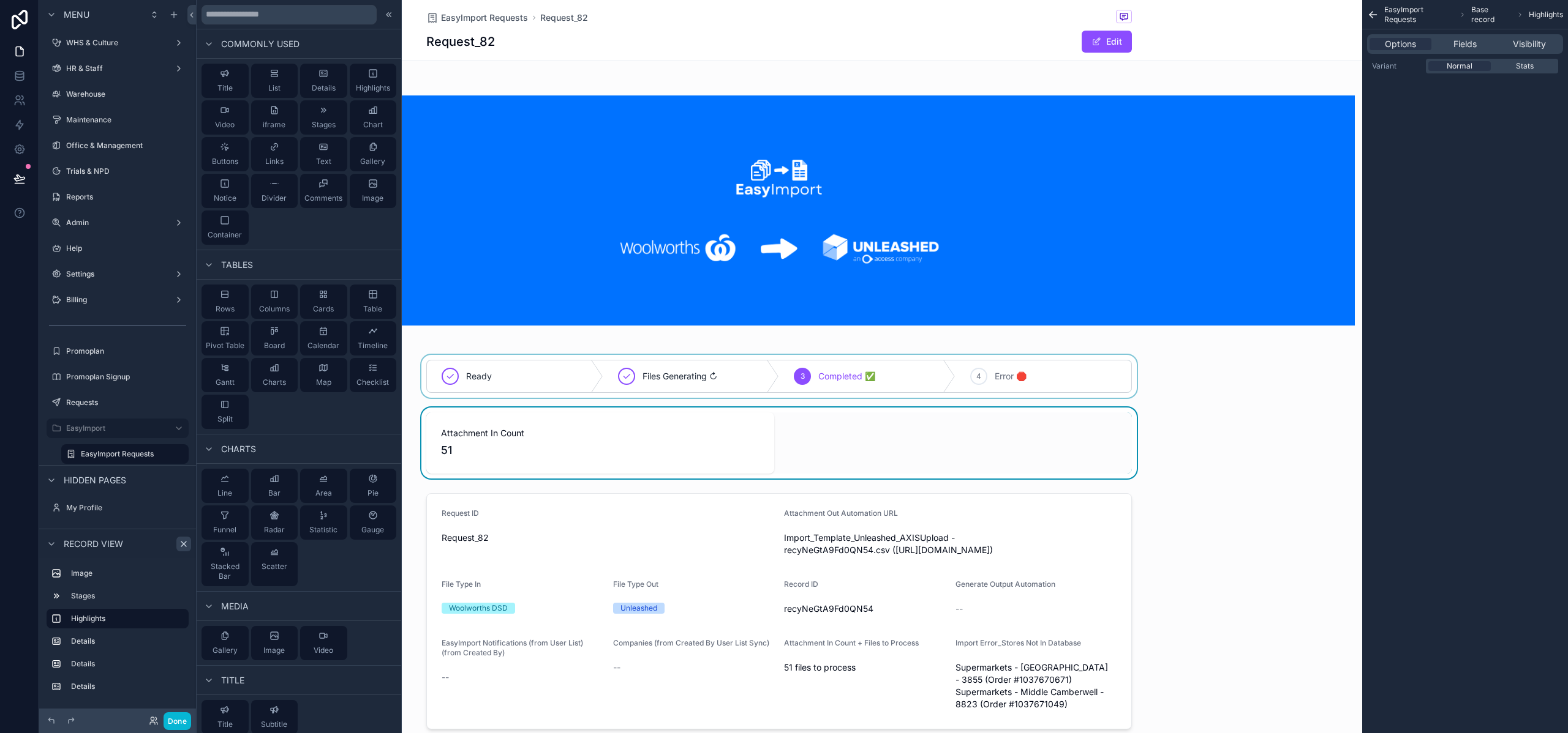
click at [1256, 416] on div "Attachment In Count 51" at bounding box center [779, 443] width 1166 height 71
click at [1270, 395] on div "scrollable content" at bounding box center [779, 376] width 1166 height 43
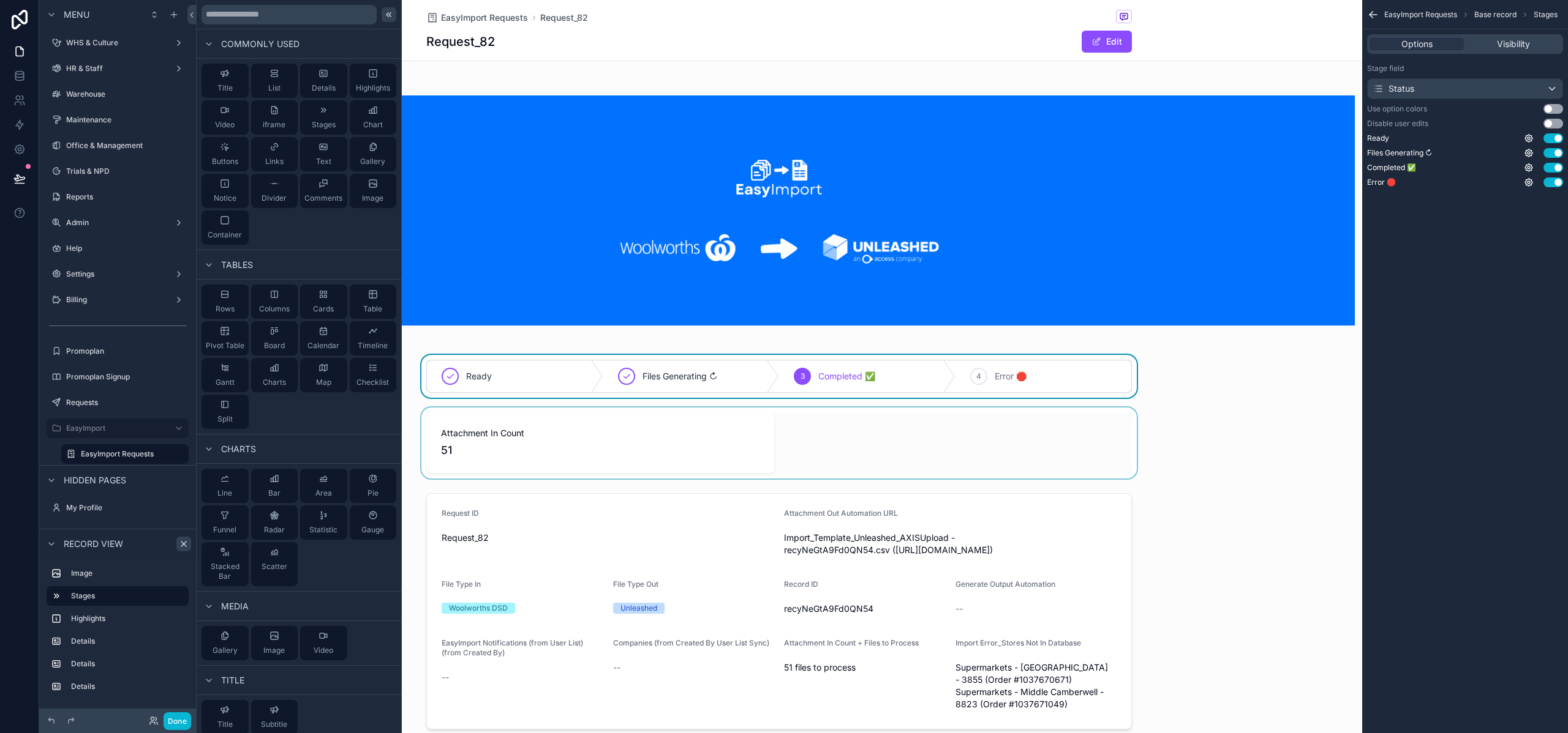
click at [384, 13] on icon at bounding box center [389, 15] width 10 height 10
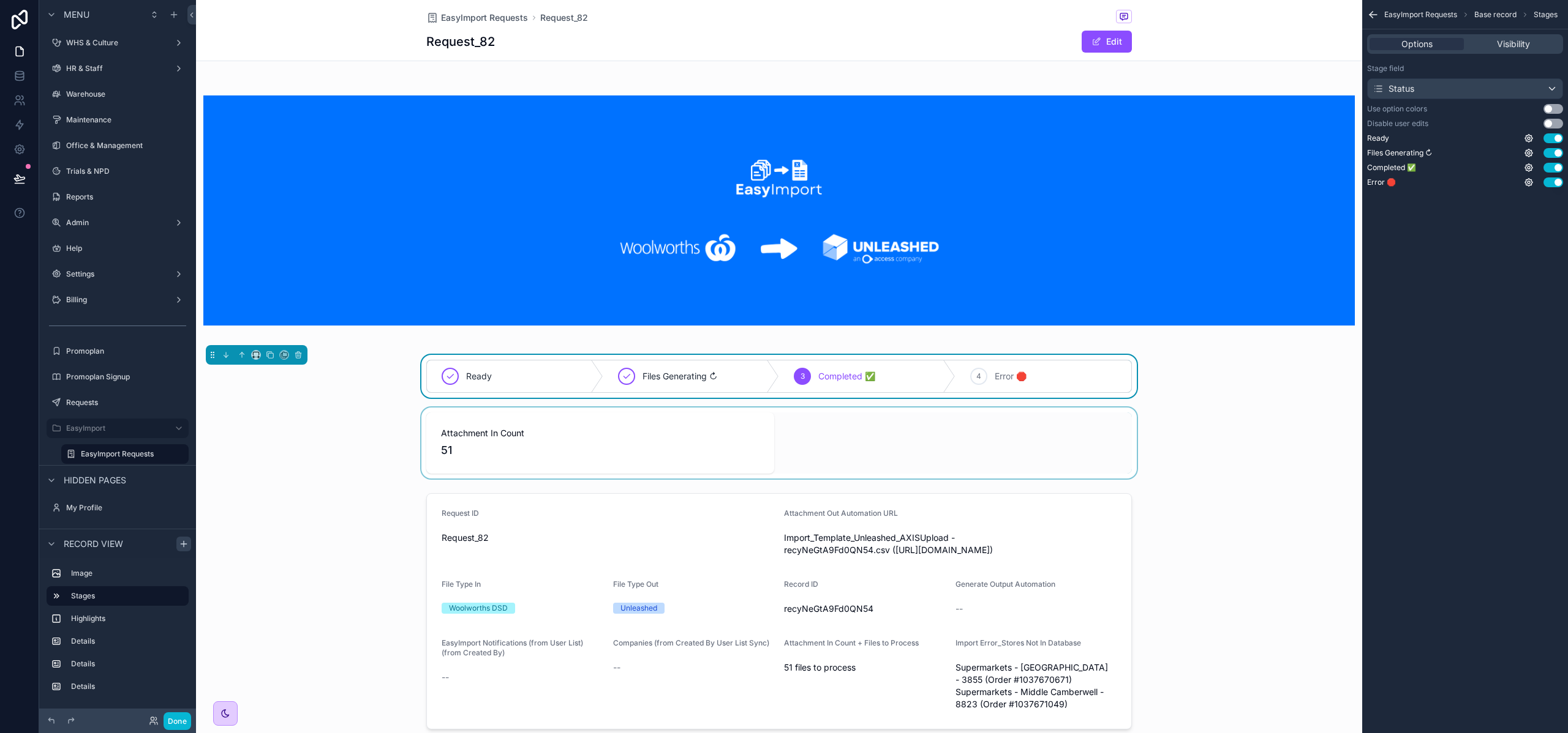
click at [679, 440] on div "scrollable content" at bounding box center [779, 443] width 1166 height 71
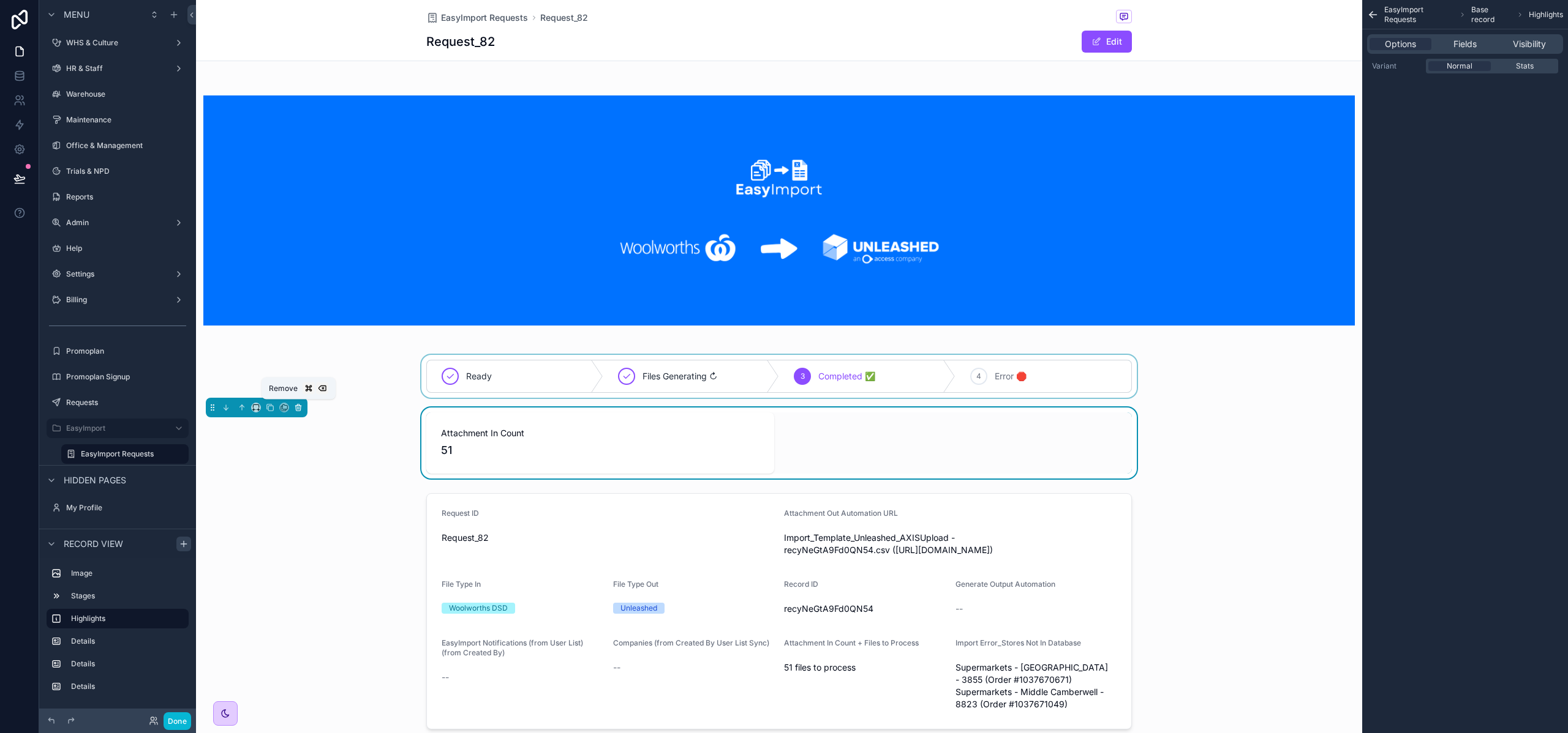
click at [298, 410] on icon "scrollable content" at bounding box center [298, 408] width 8 height 8
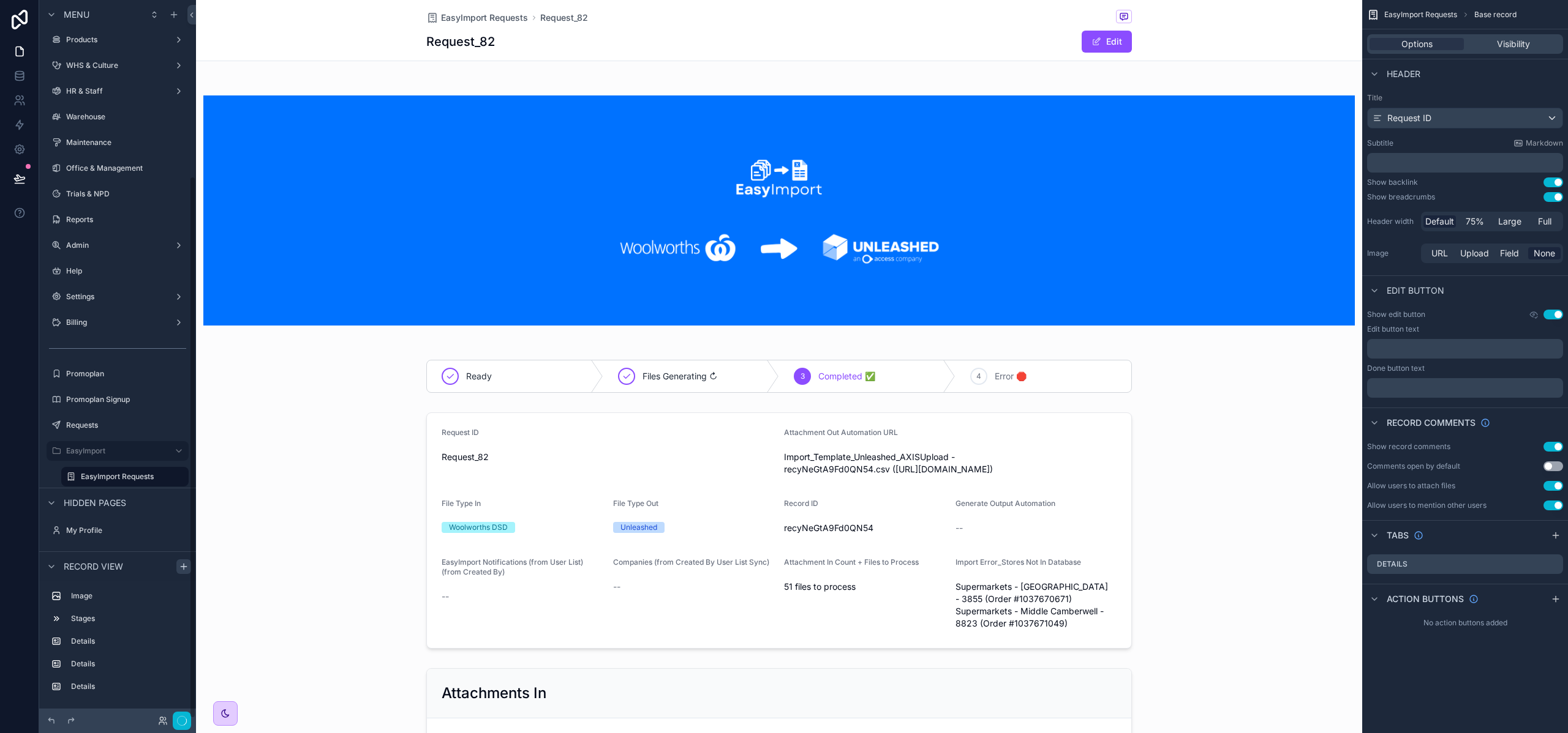
scroll to position [210, 0]
click at [588, 441] on div "scrollable content" at bounding box center [779, 531] width 1166 height 246
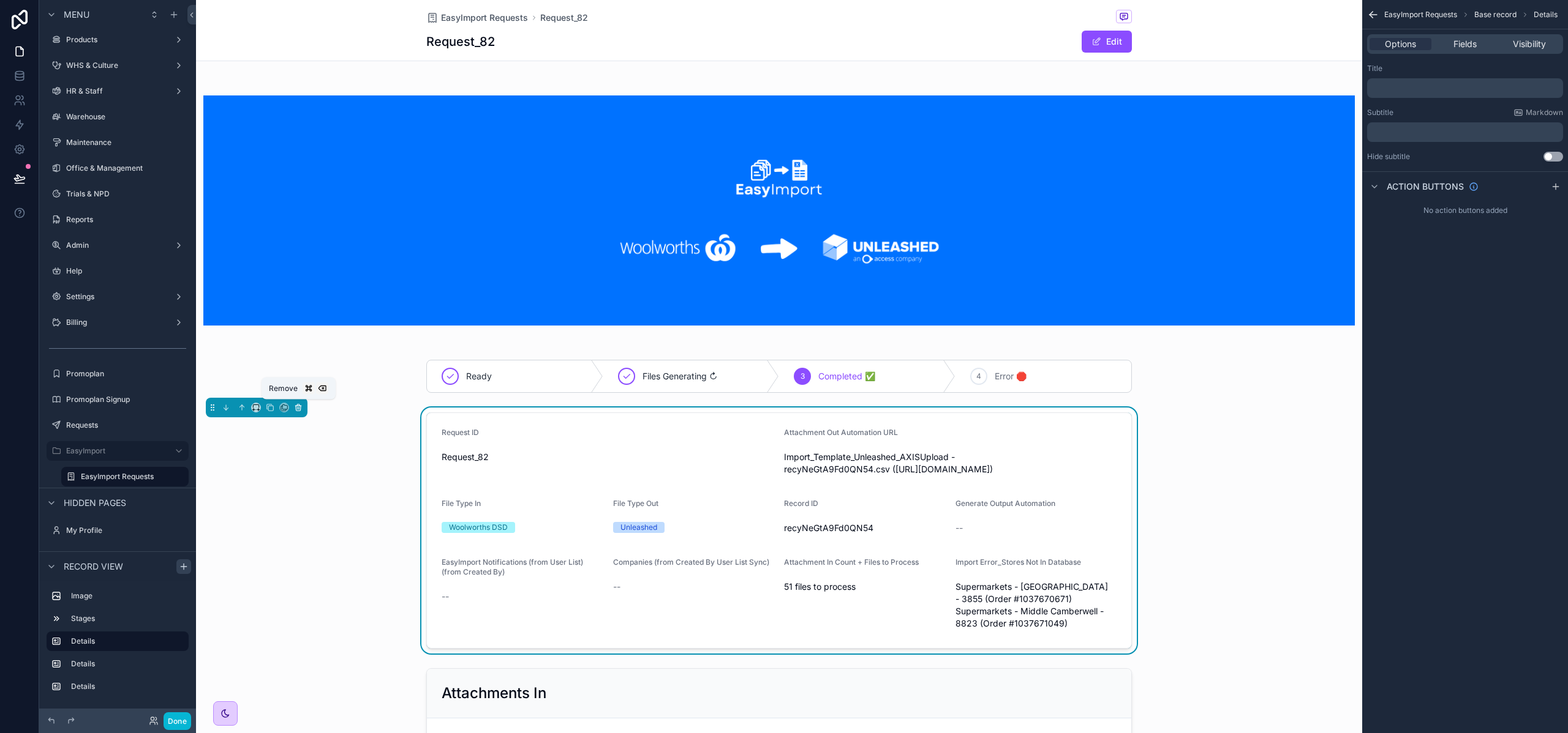
click at [298, 407] on icon "scrollable content" at bounding box center [298, 408] width 0 height 3
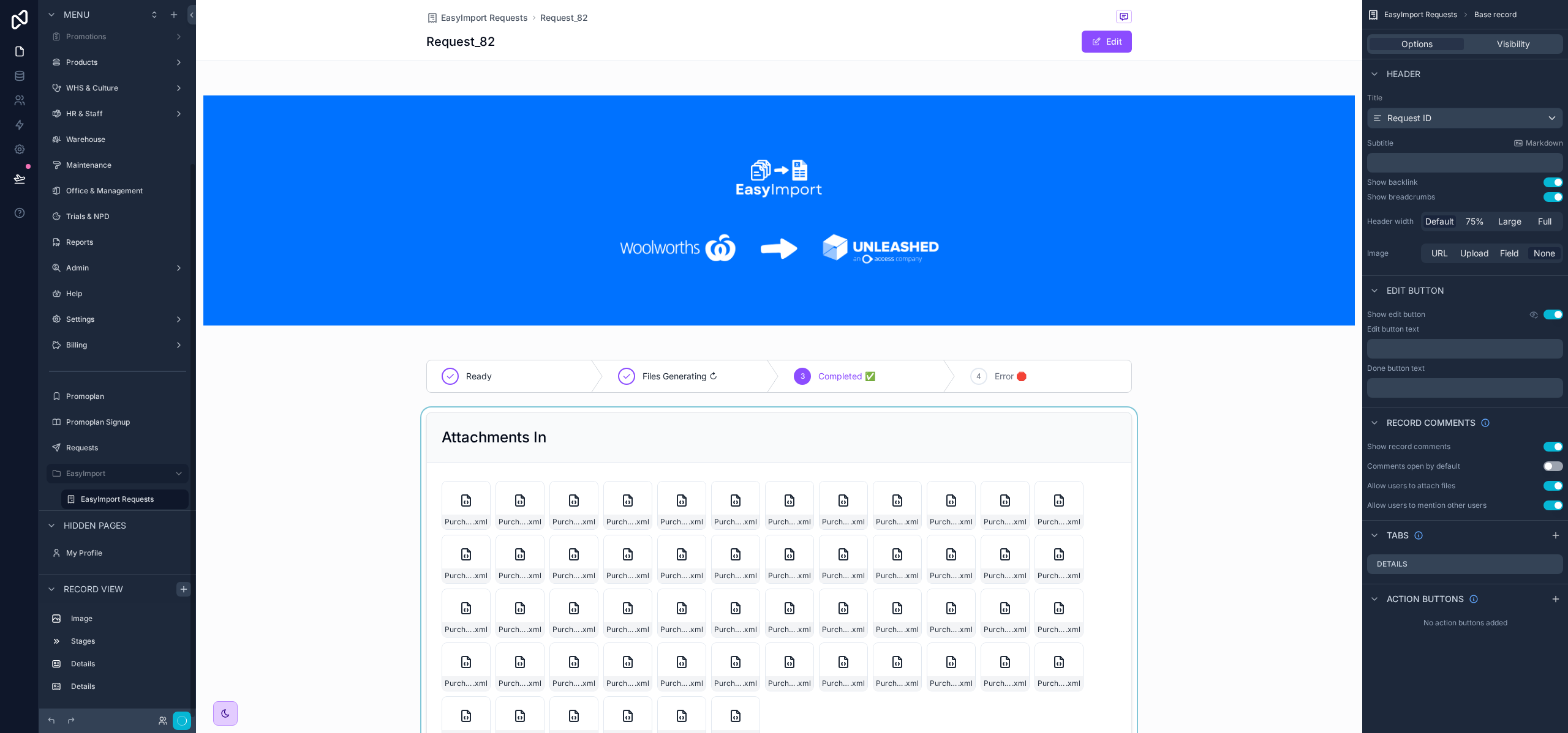
scroll to position [187, 0]
click at [534, 412] on div "scrollable content" at bounding box center [779, 588] width 1166 height 362
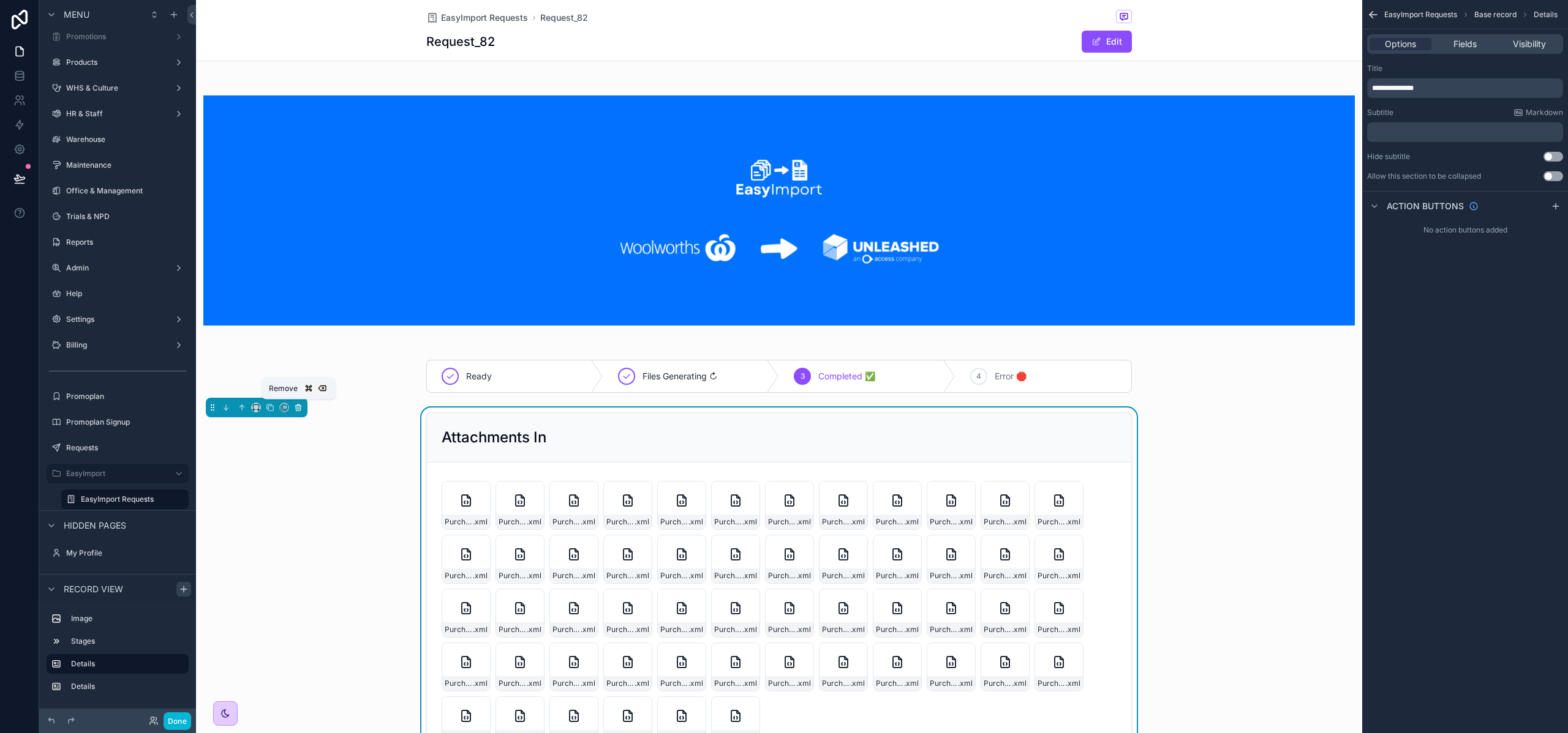
click at [303, 409] on button "scrollable content" at bounding box center [299, 408] width 13 height 13
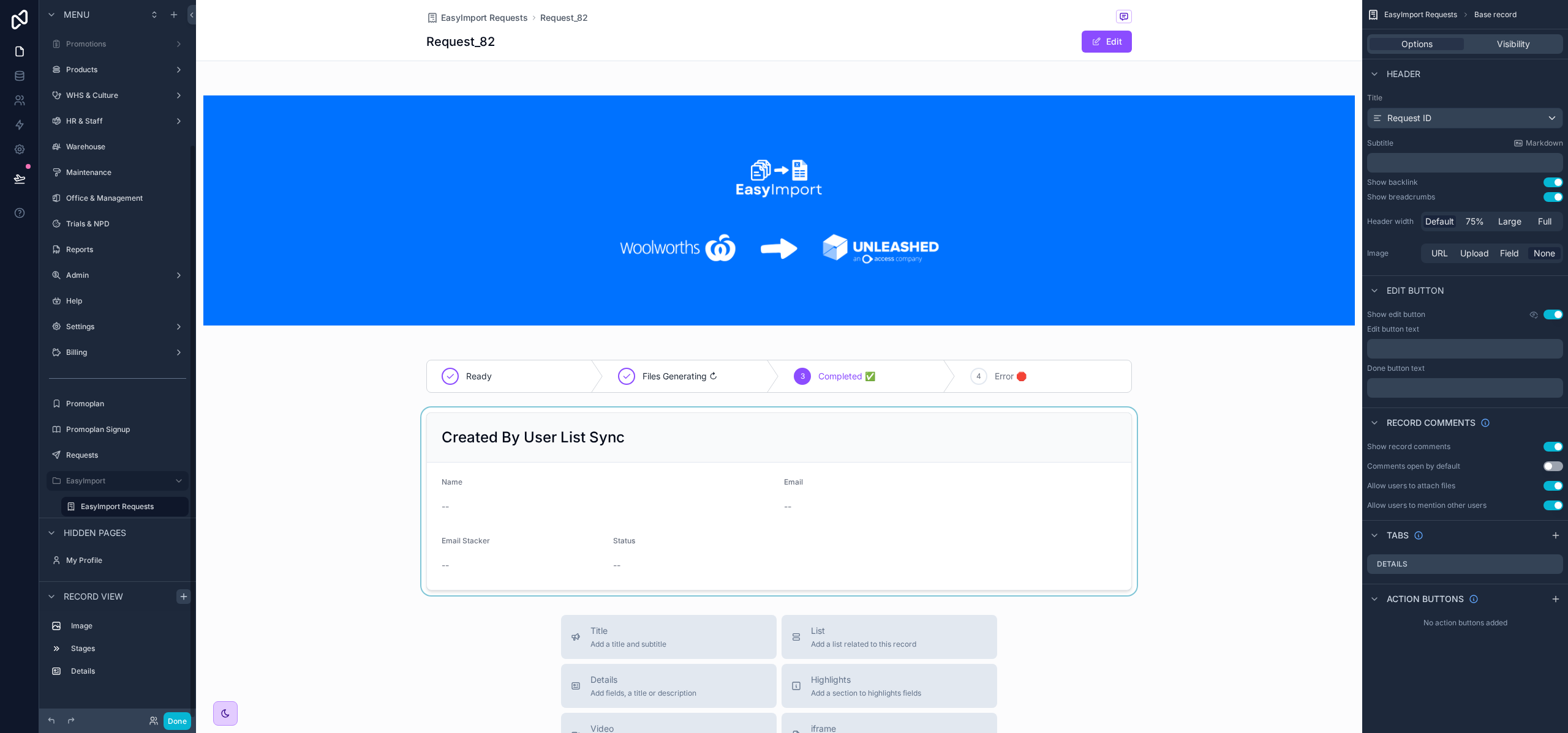
click at [555, 430] on div "scrollable content" at bounding box center [779, 501] width 1166 height 188
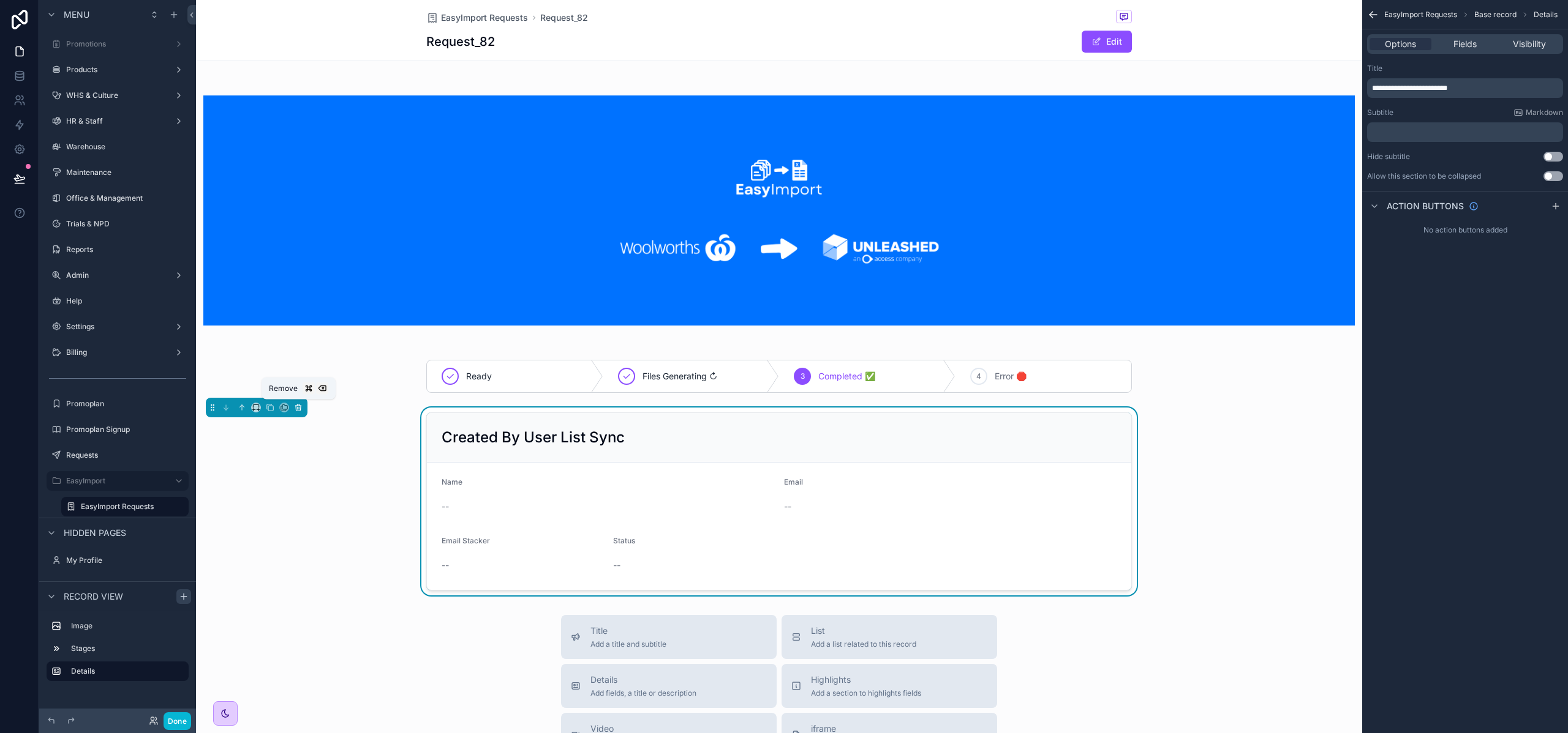
click at [296, 405] on icon "scrollable content" at bounding box center [299, 408] width 5 height 5
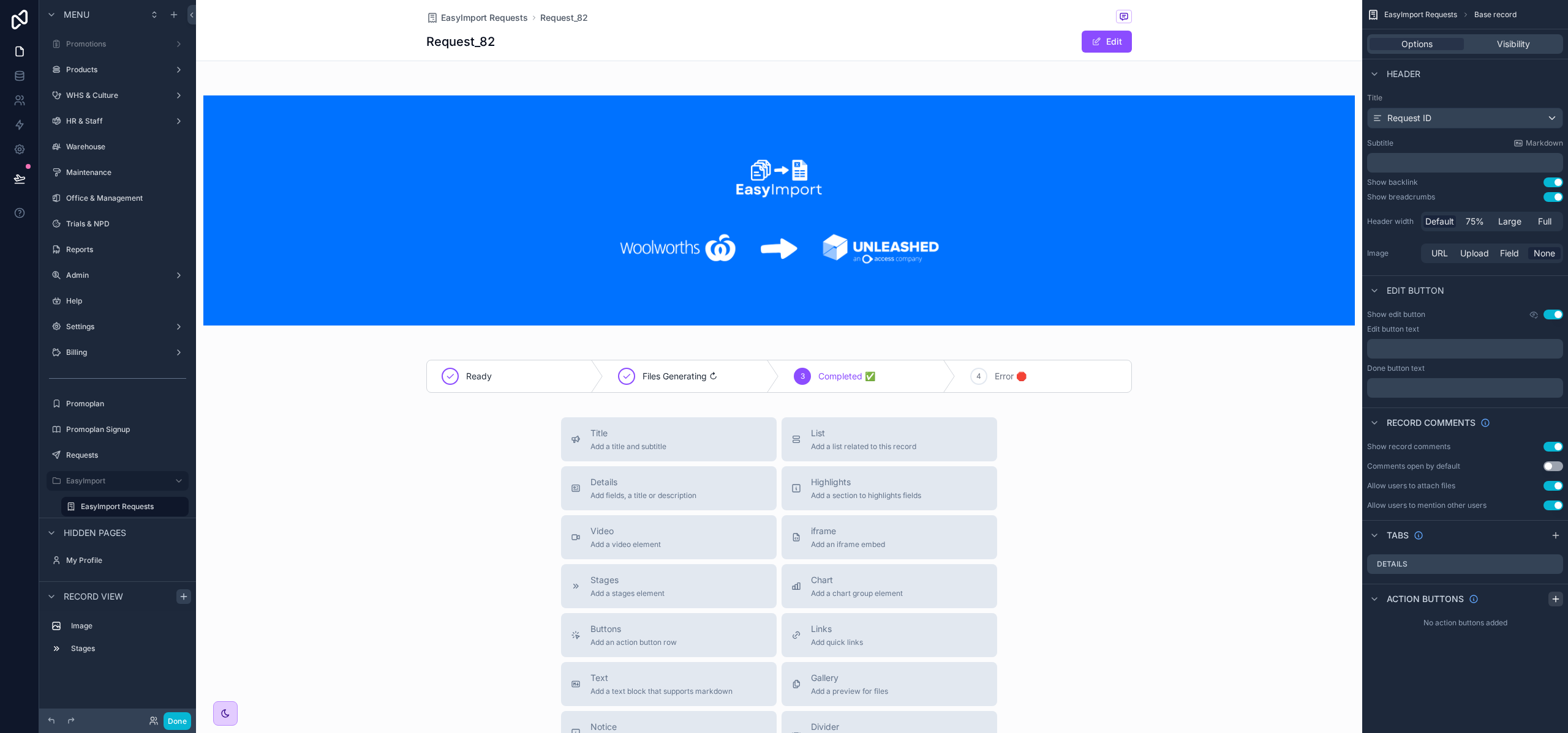
click at [1560, 597] on icon "scrollable content" at bounding box center [1555, 599] width 10 height 10
click at [1524, 629] on icon "scrollable content" at bounding box center [1529, 628] width 10 height 10
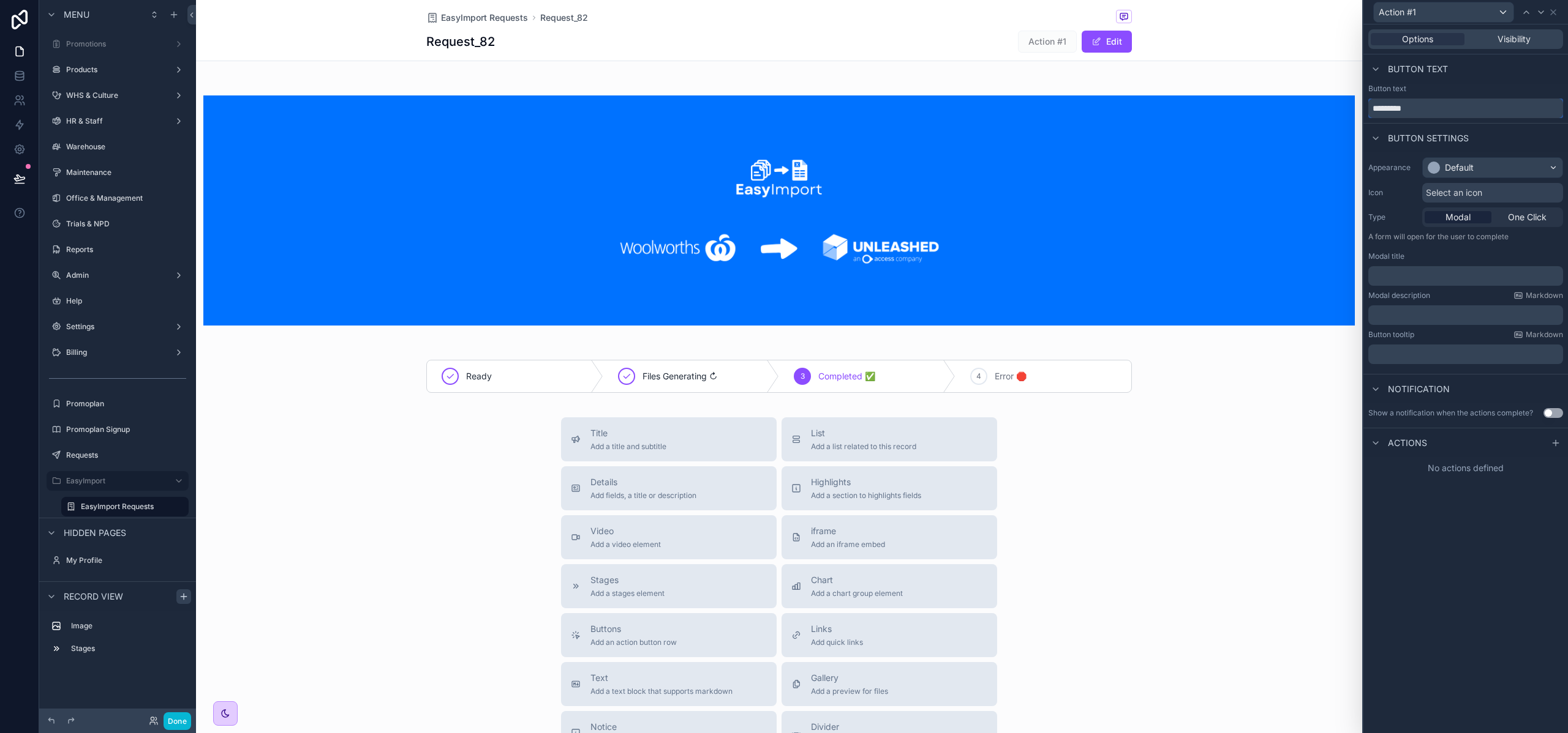
click at [1412, 109] on input "*********" at bounding box center [1465, 108] width 195 height 19
type input "**********"
click at [1485, 171] on div "Default" at bounding box center [1492, 167] width 140 height 19
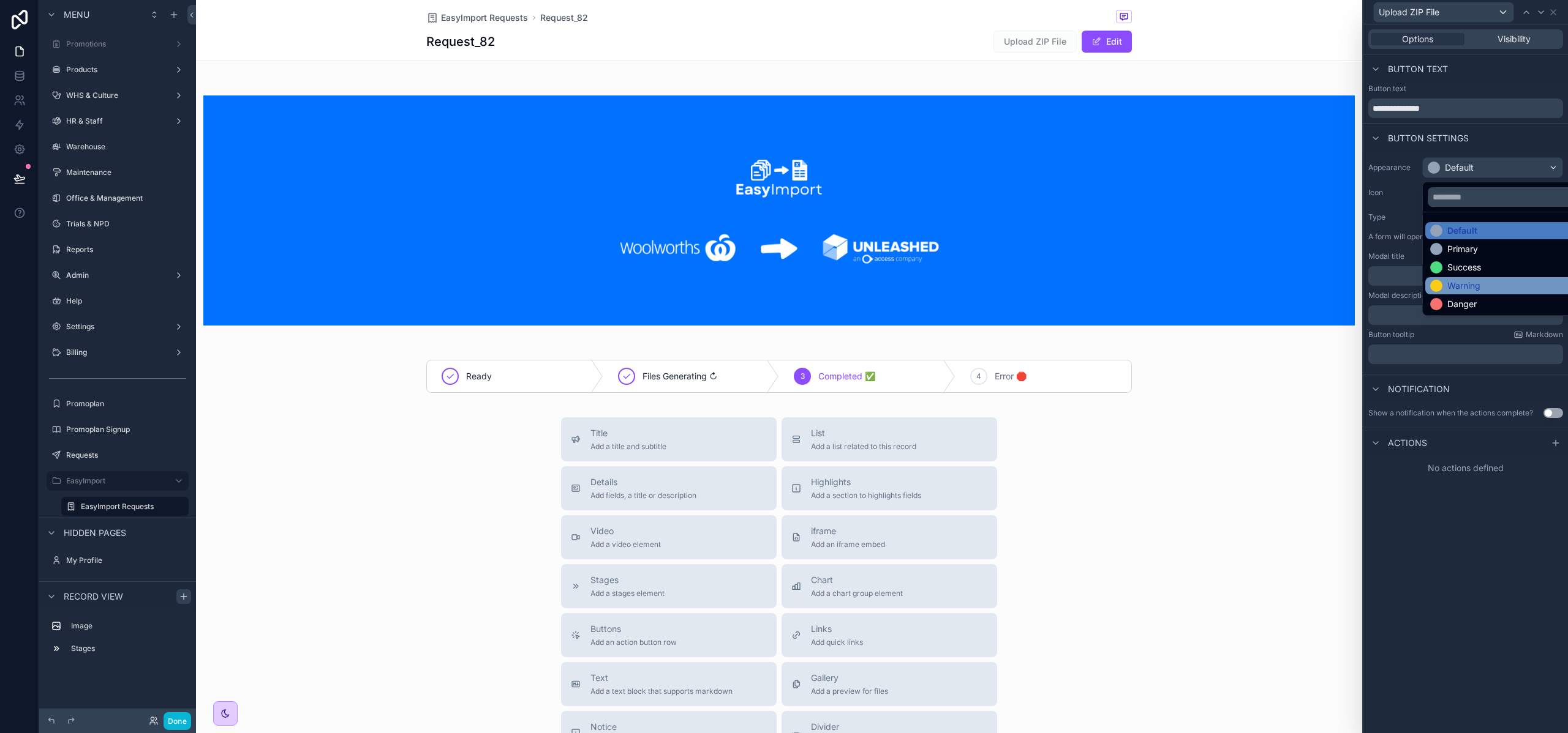
click at [1479, 283] on div "Warning" at bounding box center [1463, 286] width 33 height 13
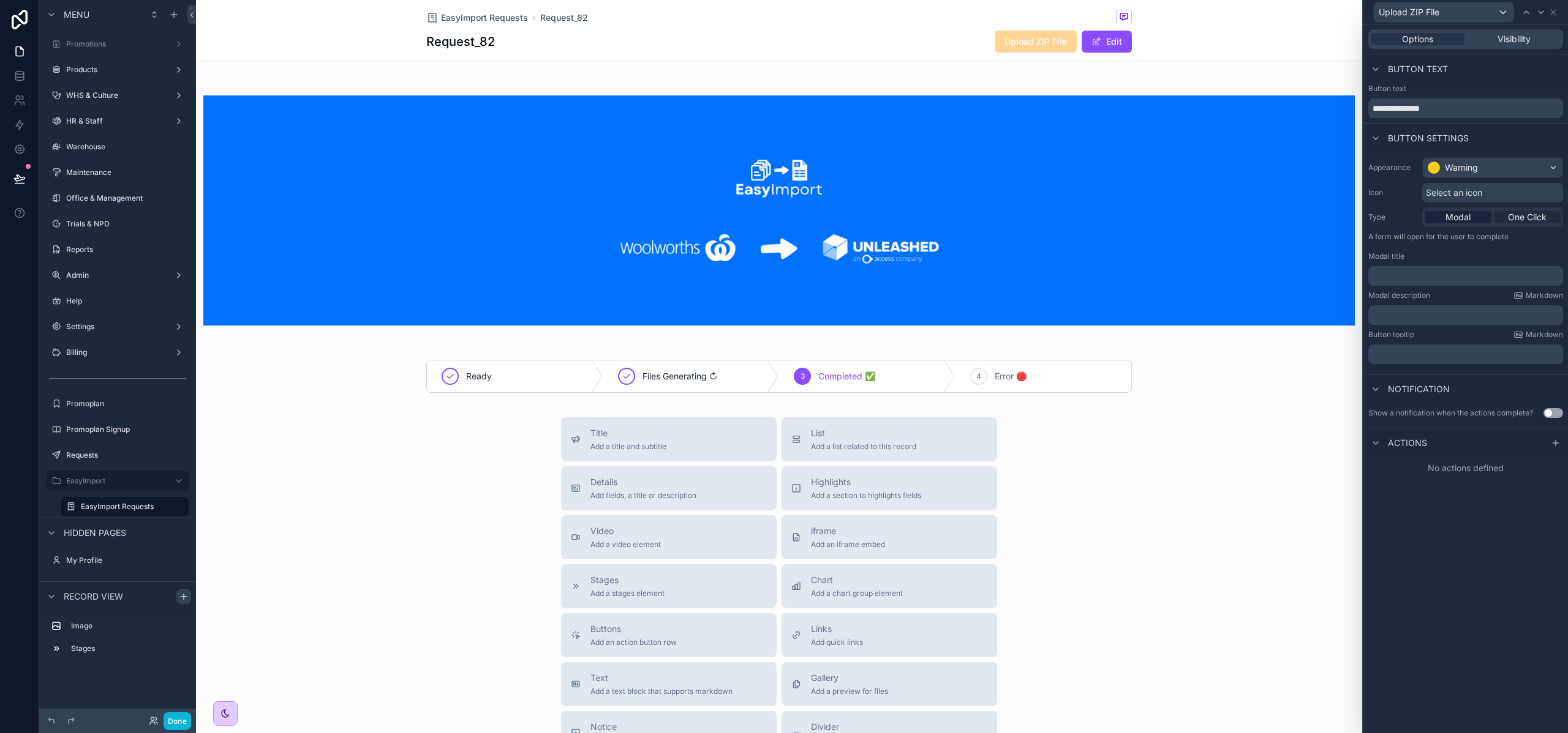
click at [1529, 216] on span "One Click" at bounding box center [1527, 217] width 38 height 13
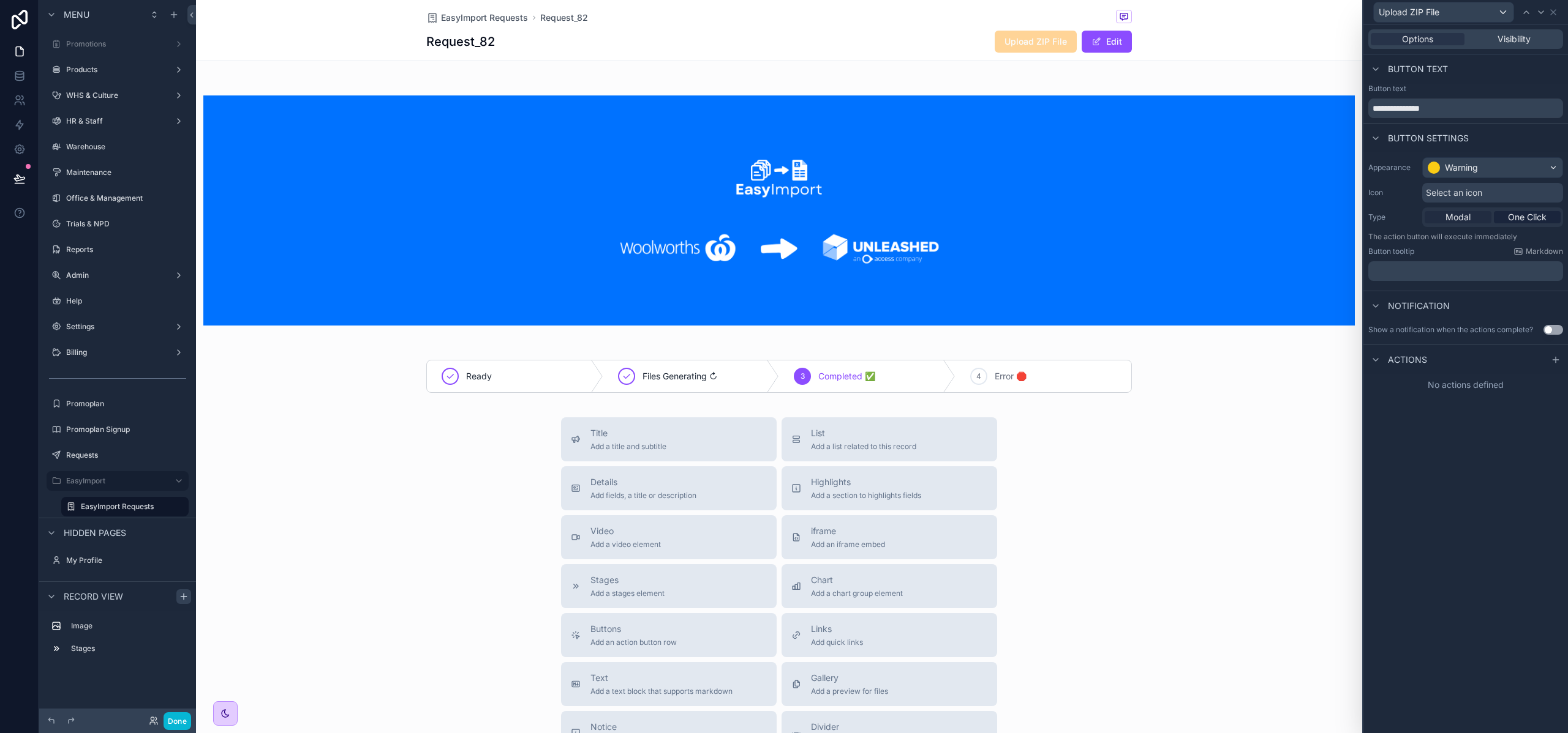
click at [1467, 217] on span "Modal" at bounding box center [1458, 217] width 25 height 13
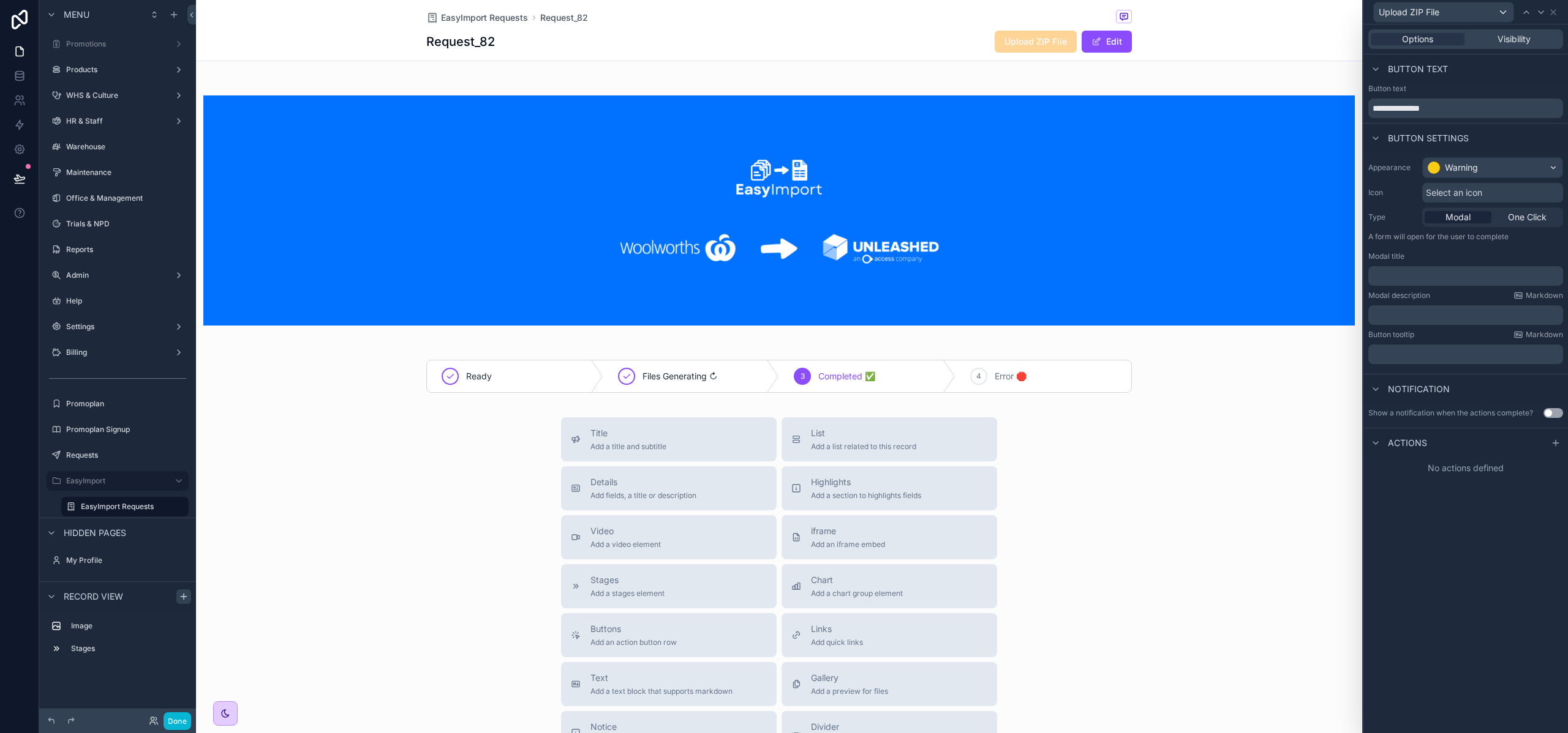
click at [1460, 196] on span "Select an icon" at bounding box center [1453, 192] width 56 height 13
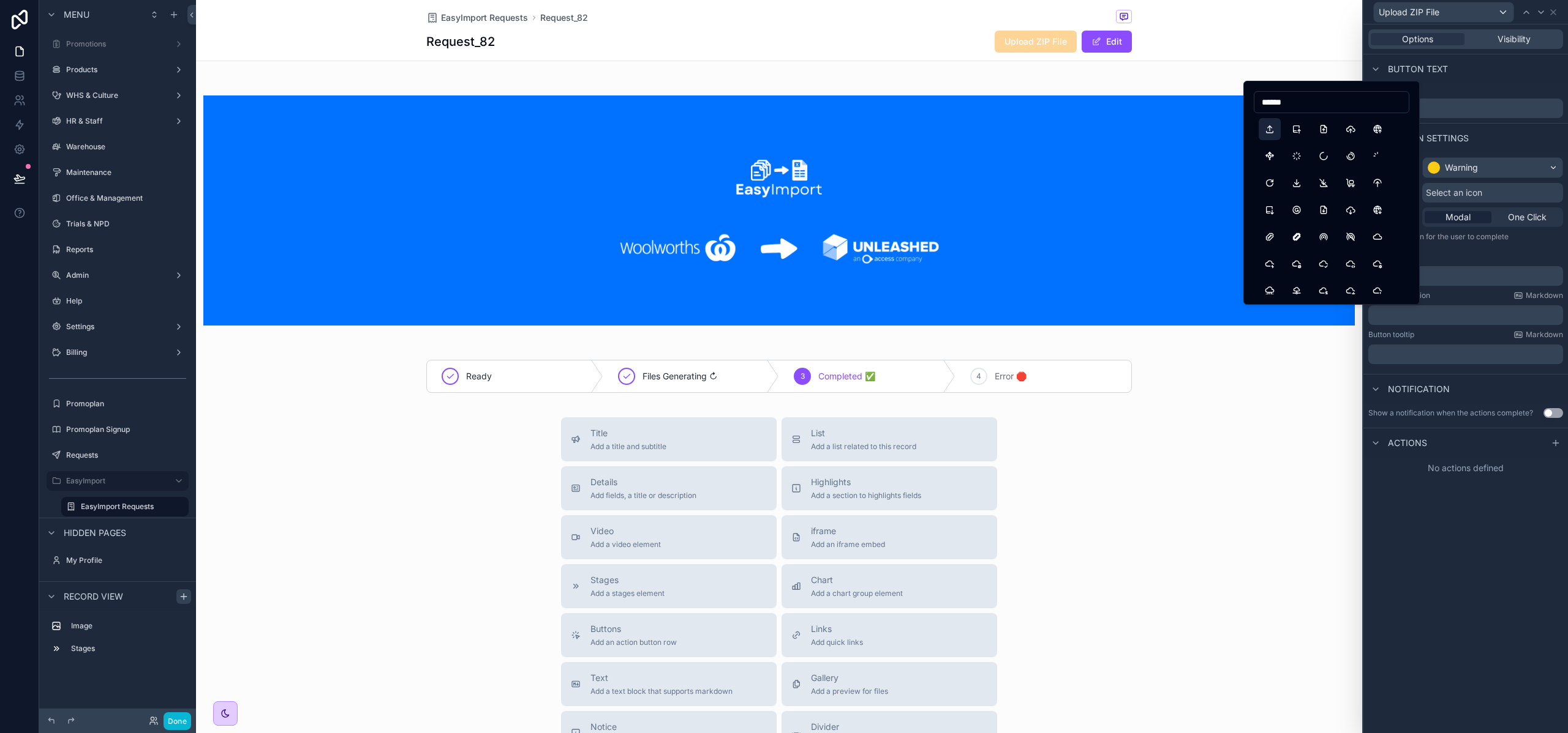
type input "******"
click at [1263, 127] on button "Upload" at bounding box center [1269, 129] width 22 height 22
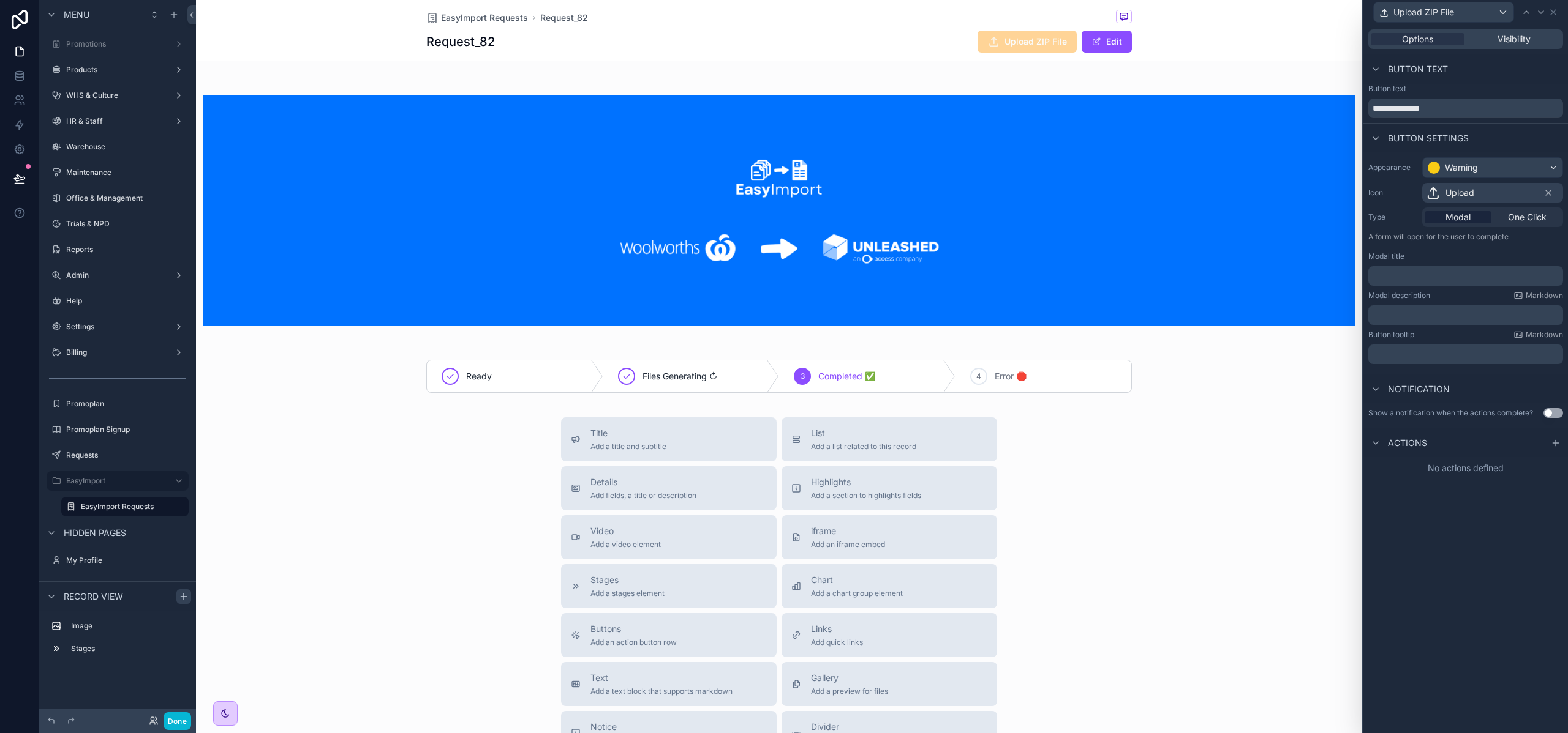
click at [1422, 276] on p "﻿" at bounding box center [1467, 276] width 187 height 13
click at [1458, 554] on div "**********" at bounding box center [1465, 379] width 205 height 709
click at [1556, 440] on icon at bounding box center [1555, 443] width 10 height 10
click at [1453, 498] on div "Select a type" at bounding box center [1465, 491] width 184 height 19
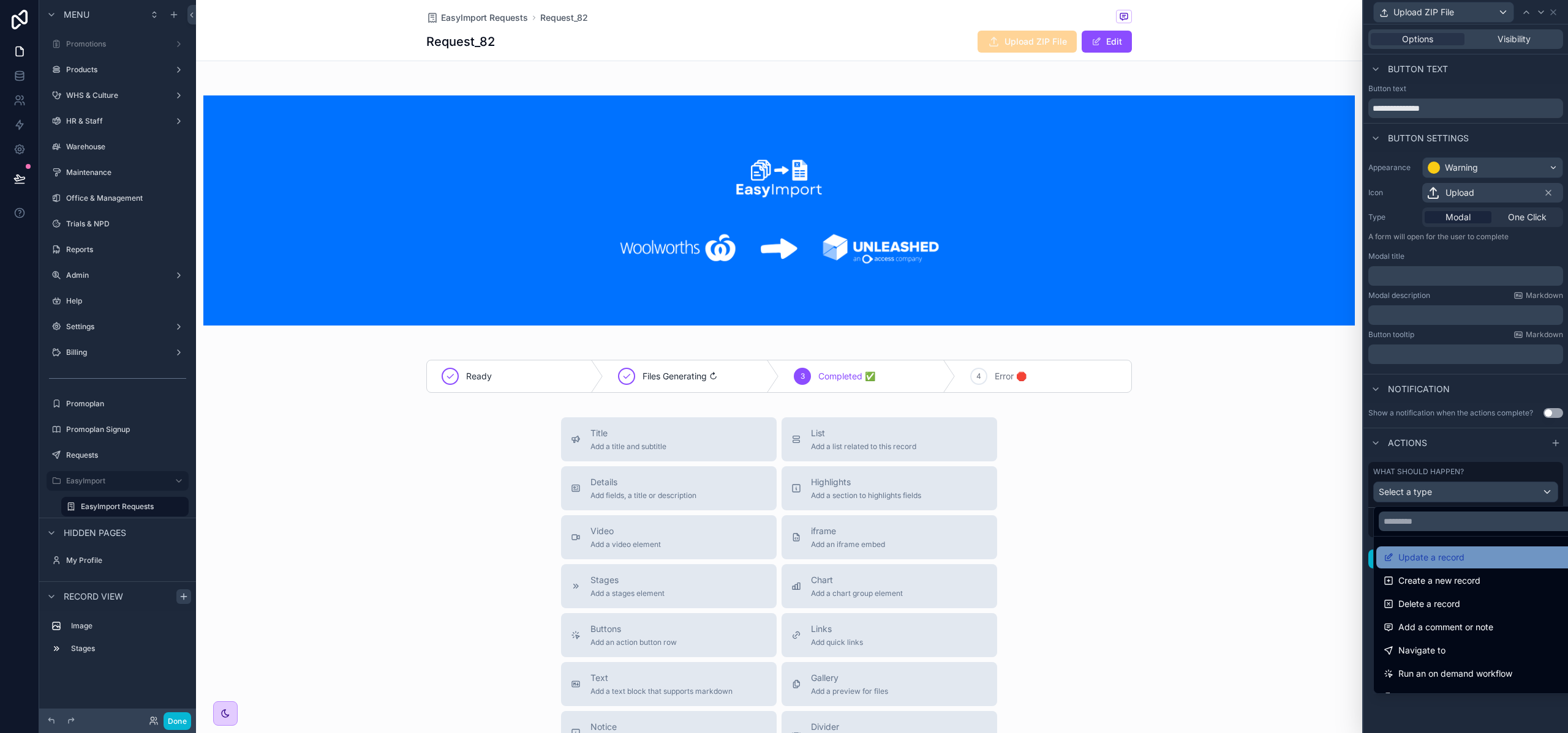
click at [1447, 560] on span "Update a record" at bounding box center [1431, 557] width 66 height 15
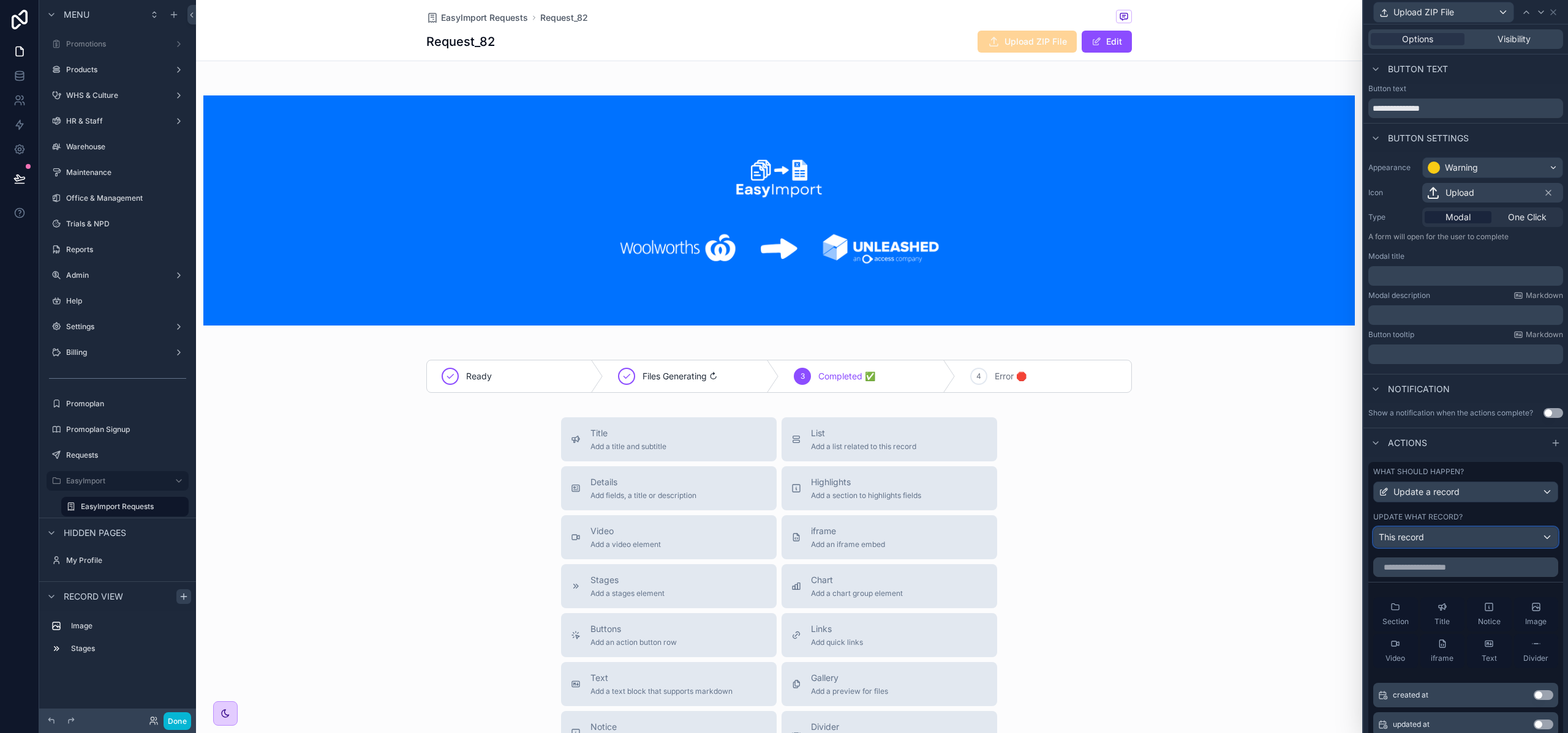
click at [1437, 538] on div "This record" at bounding box center [1465, 537] width 184 height 19
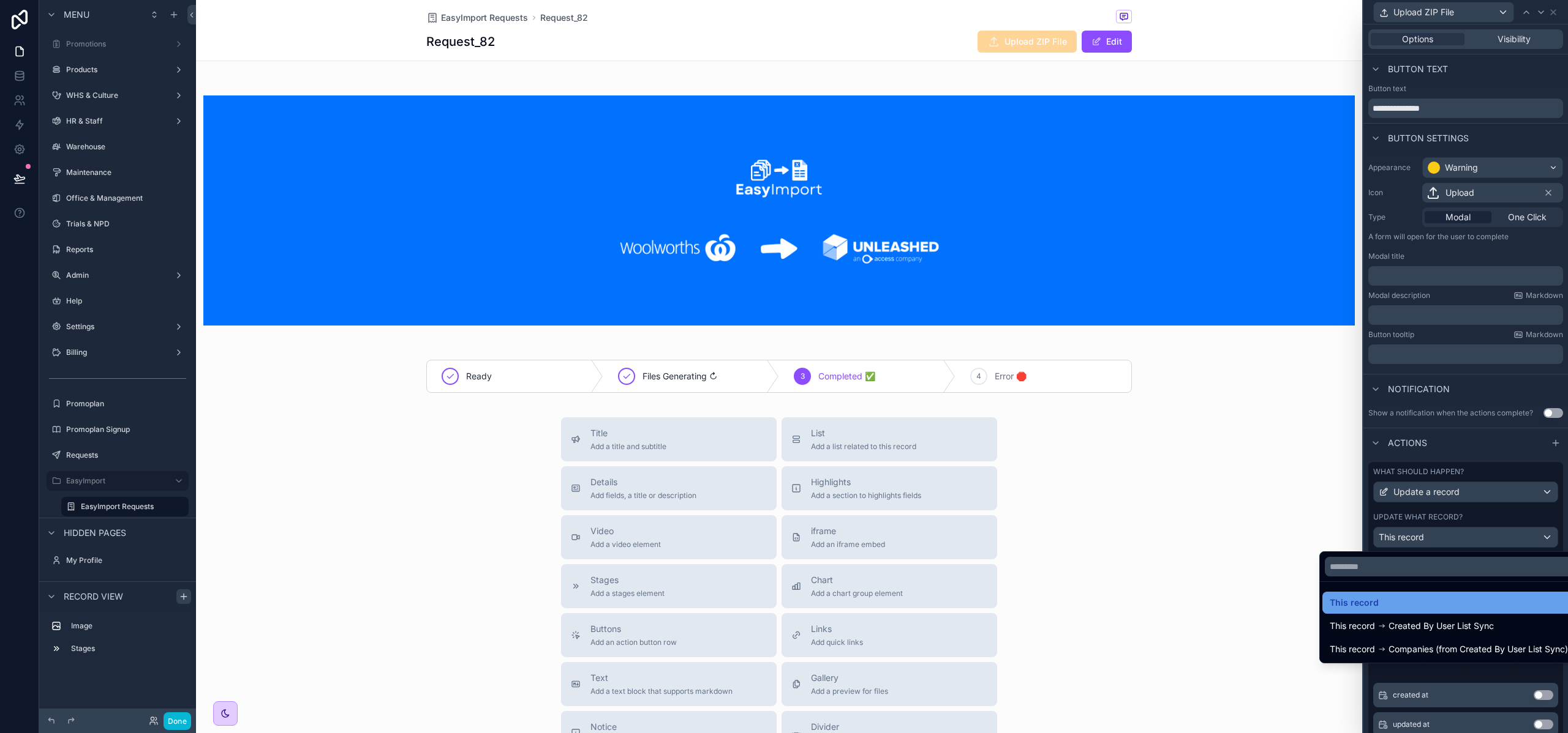
click at [1394, 604] on div "This record" at bounding box center [1448, 603] width 238 height 15
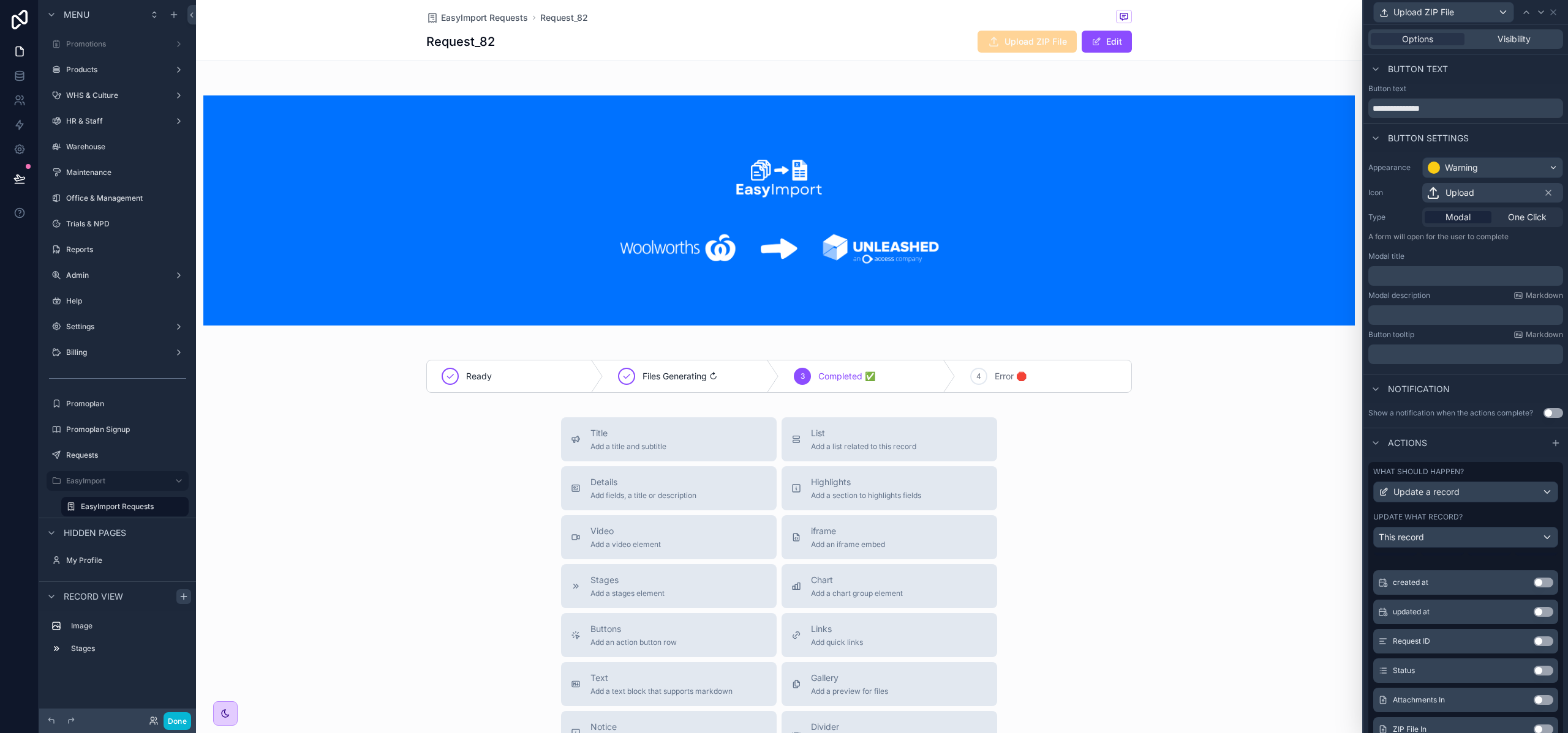
scroll to position [0, 0]
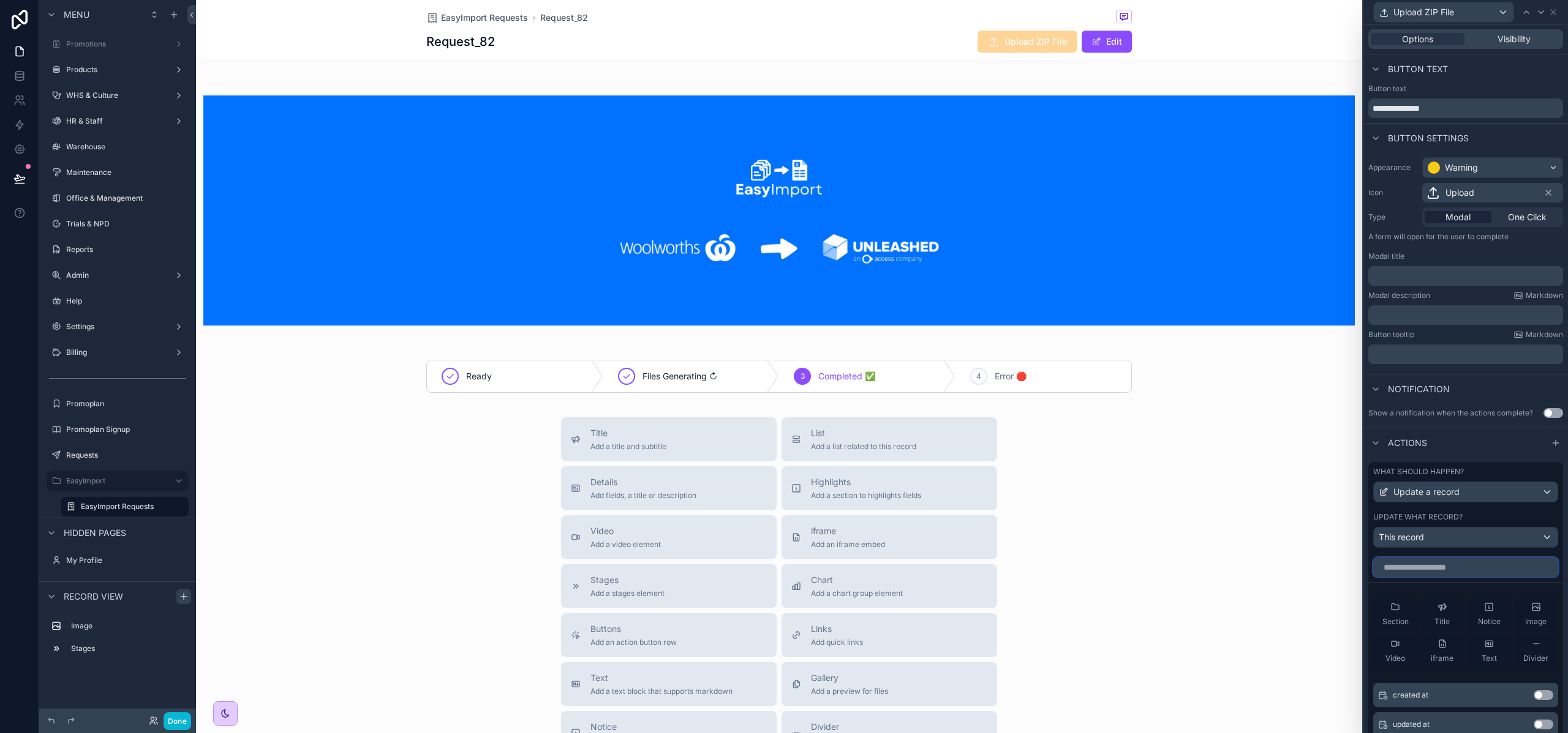
click at [1405, 570] on input "text" at bounding box center [1465, 567] width 185 height 19
type input "****"
click at [1536, 699] on button "Use setting" at bounding box center [1543, 695] width 19 height 10
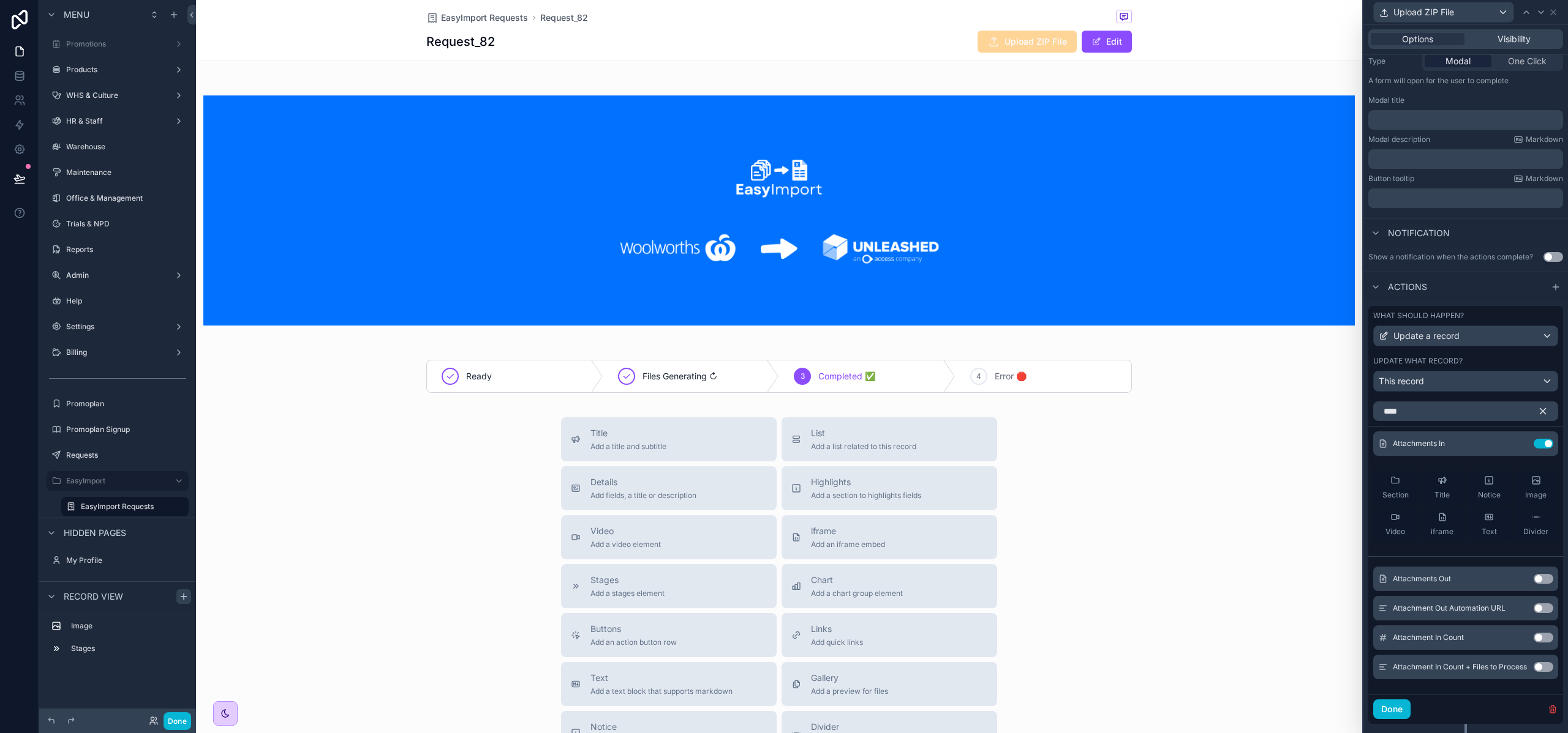
scroll to position [183, 0]
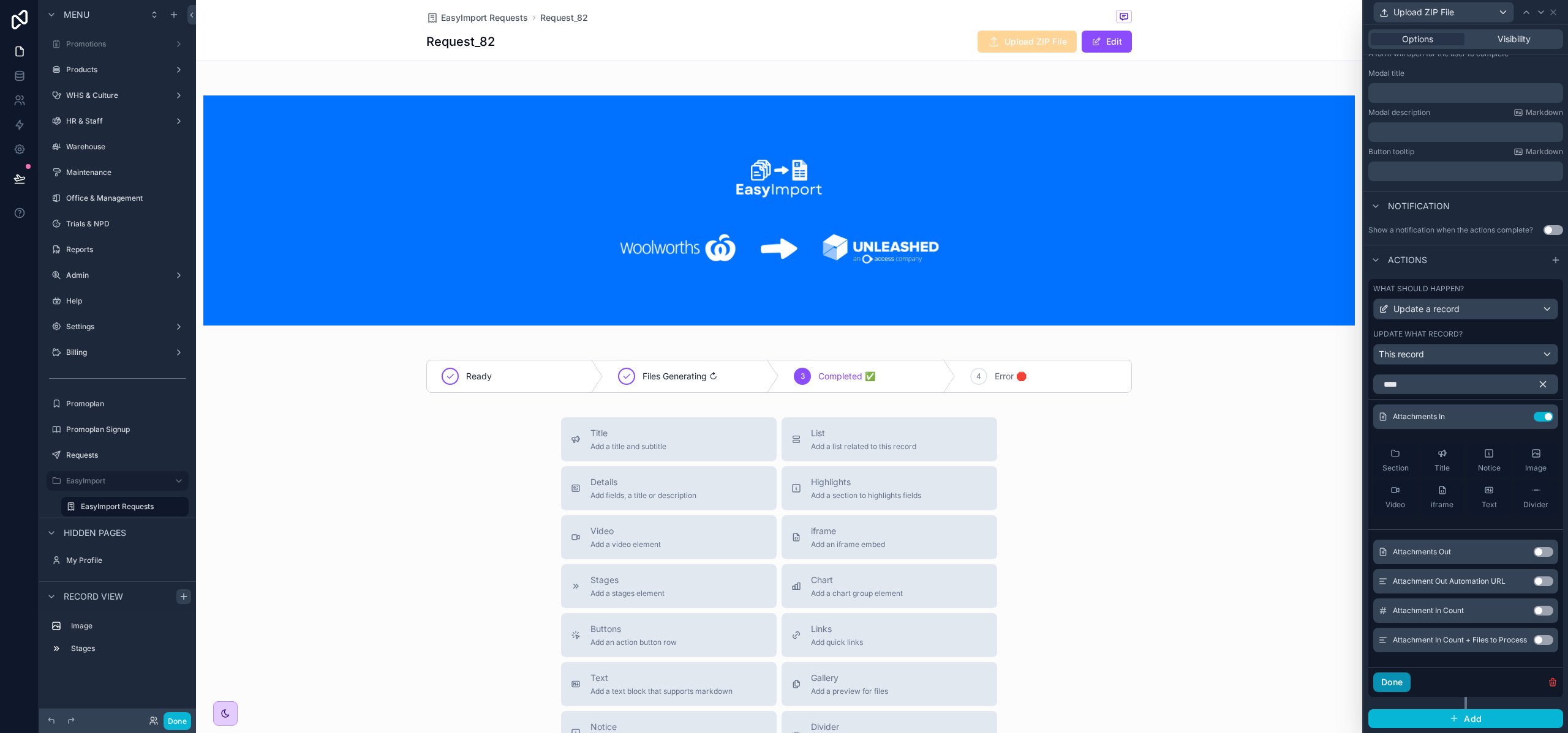
click at [1382, 687] on button "Done" at bounding box center [1392, 682] width 38 height 19
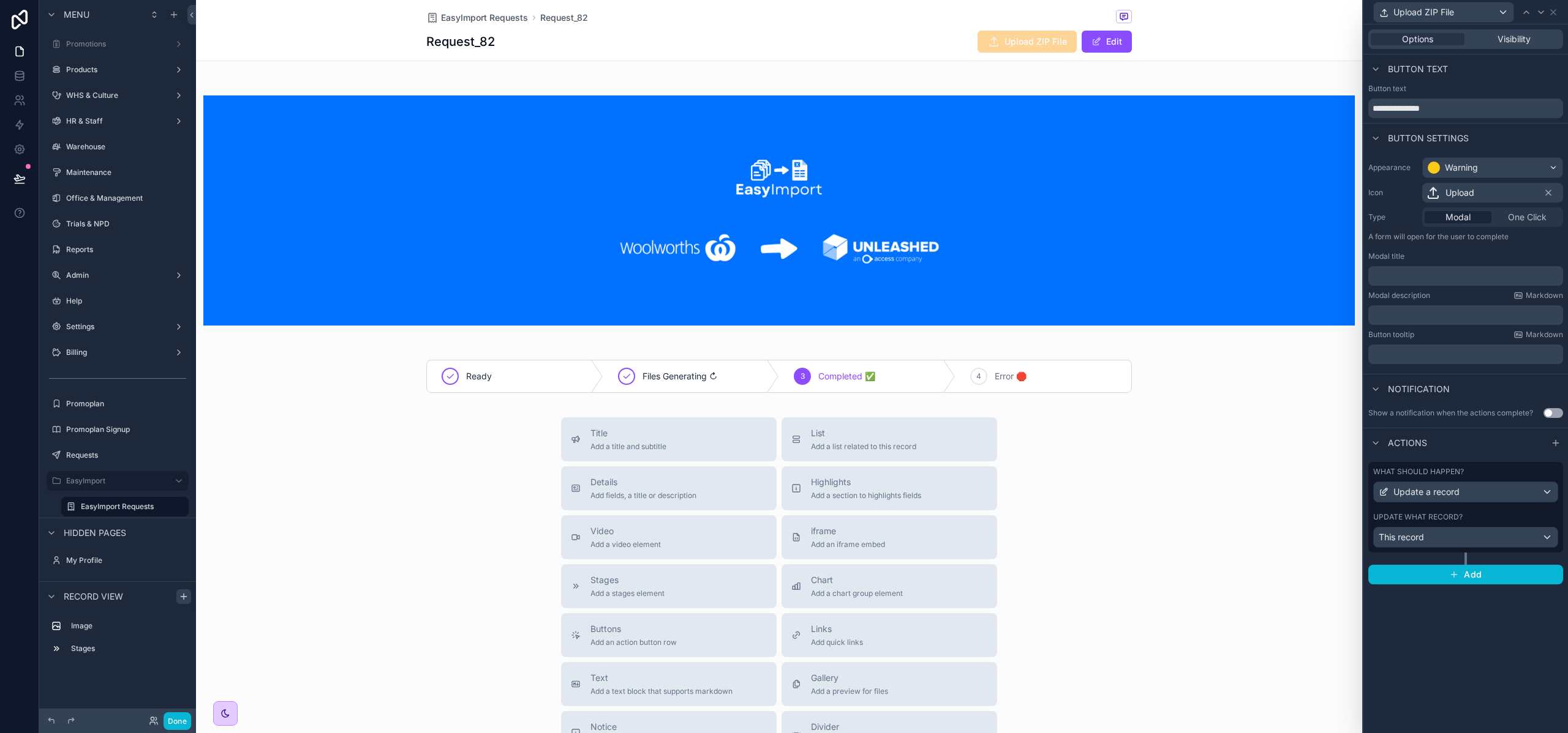
scroll to position [0, 0]
click at [1475, 167] on div "Warning" at bounding box center [1461, 167] width 33 height 13
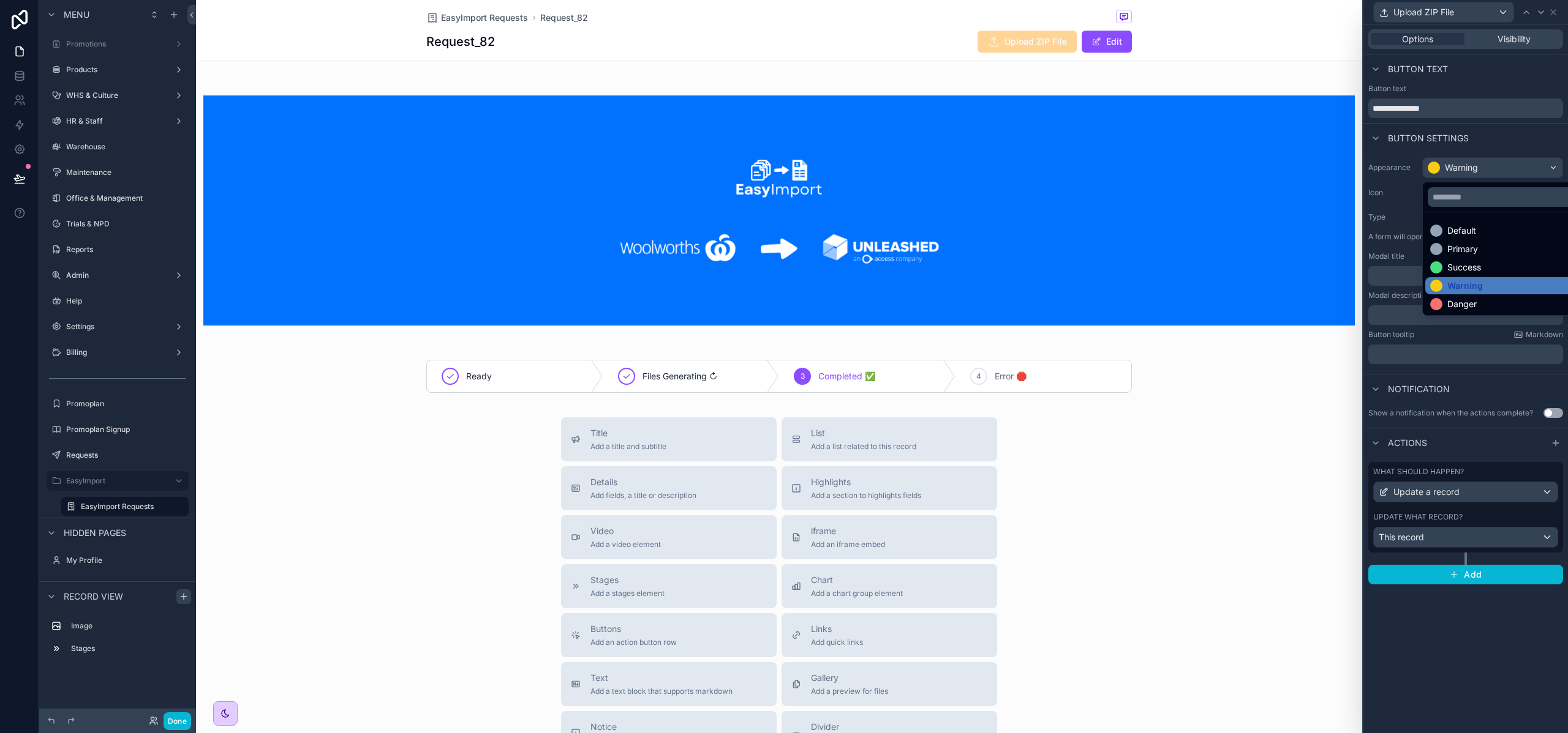
click at [1475, 167] on div at bounding box center [1465, 366] width 205 height 733
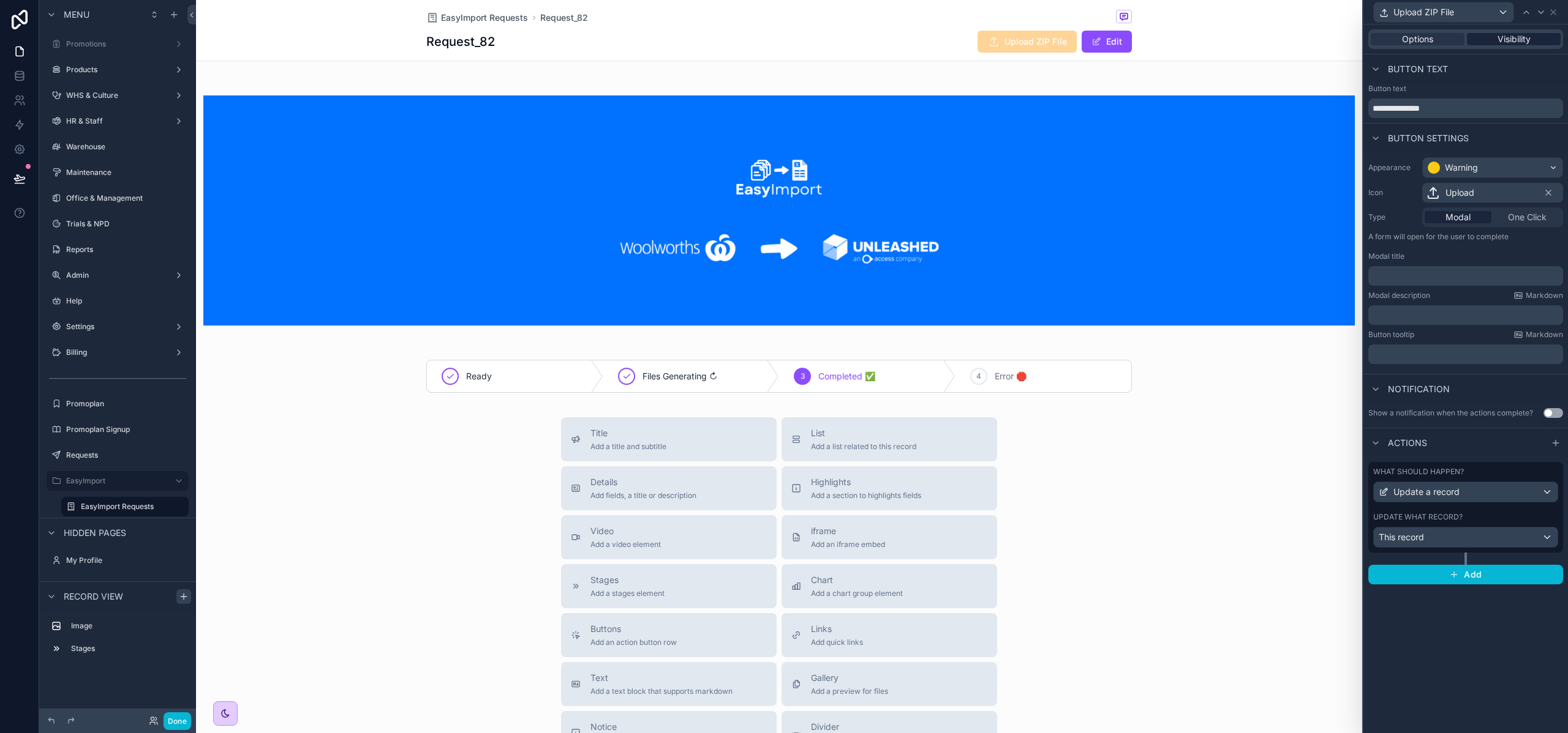
click at [1527, 38] on span "Visibility" at bounding box center [1514, 39] width 33 height 13
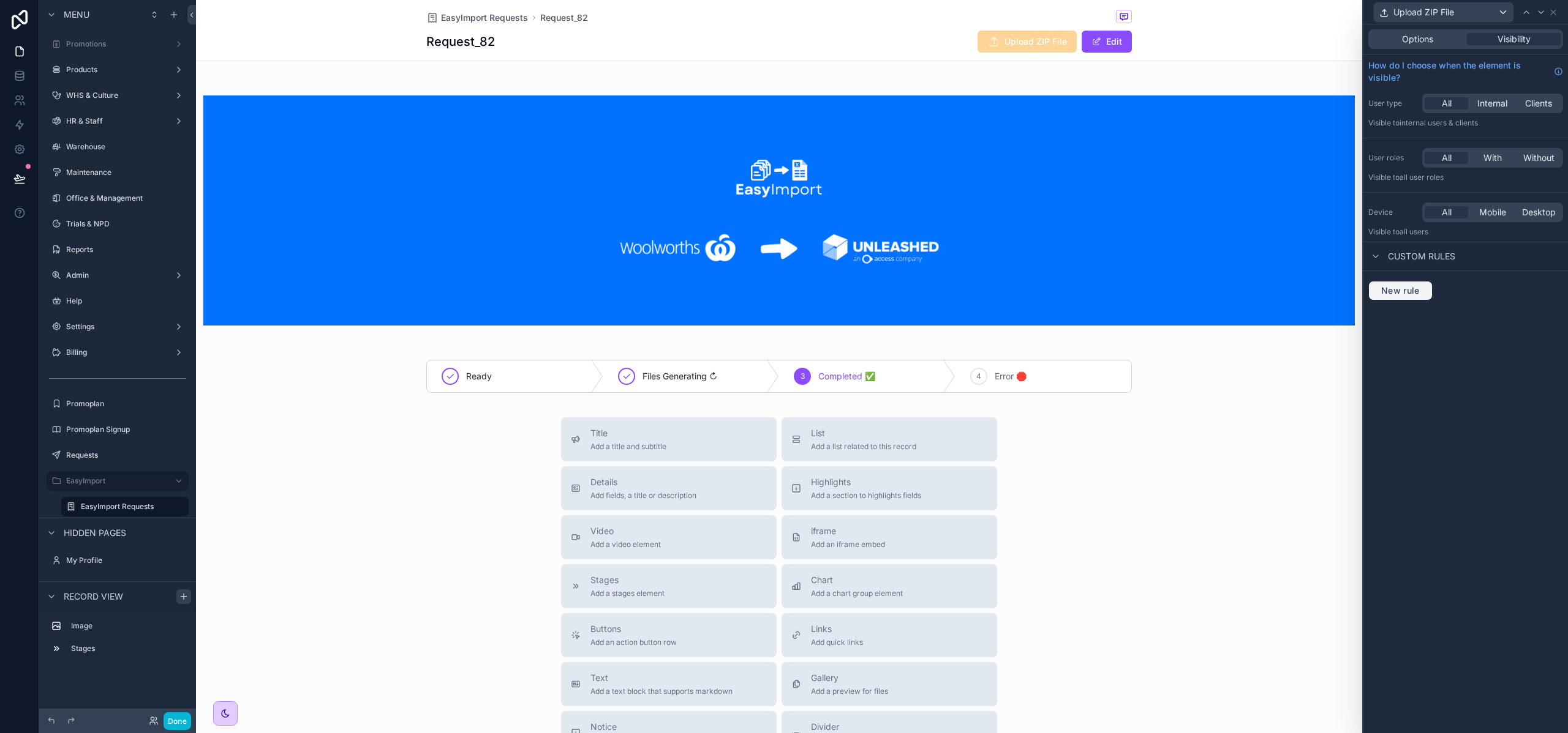
click at [1403, 293] on span "New rule" at bounding box center [1400, 290] width 49 height 11
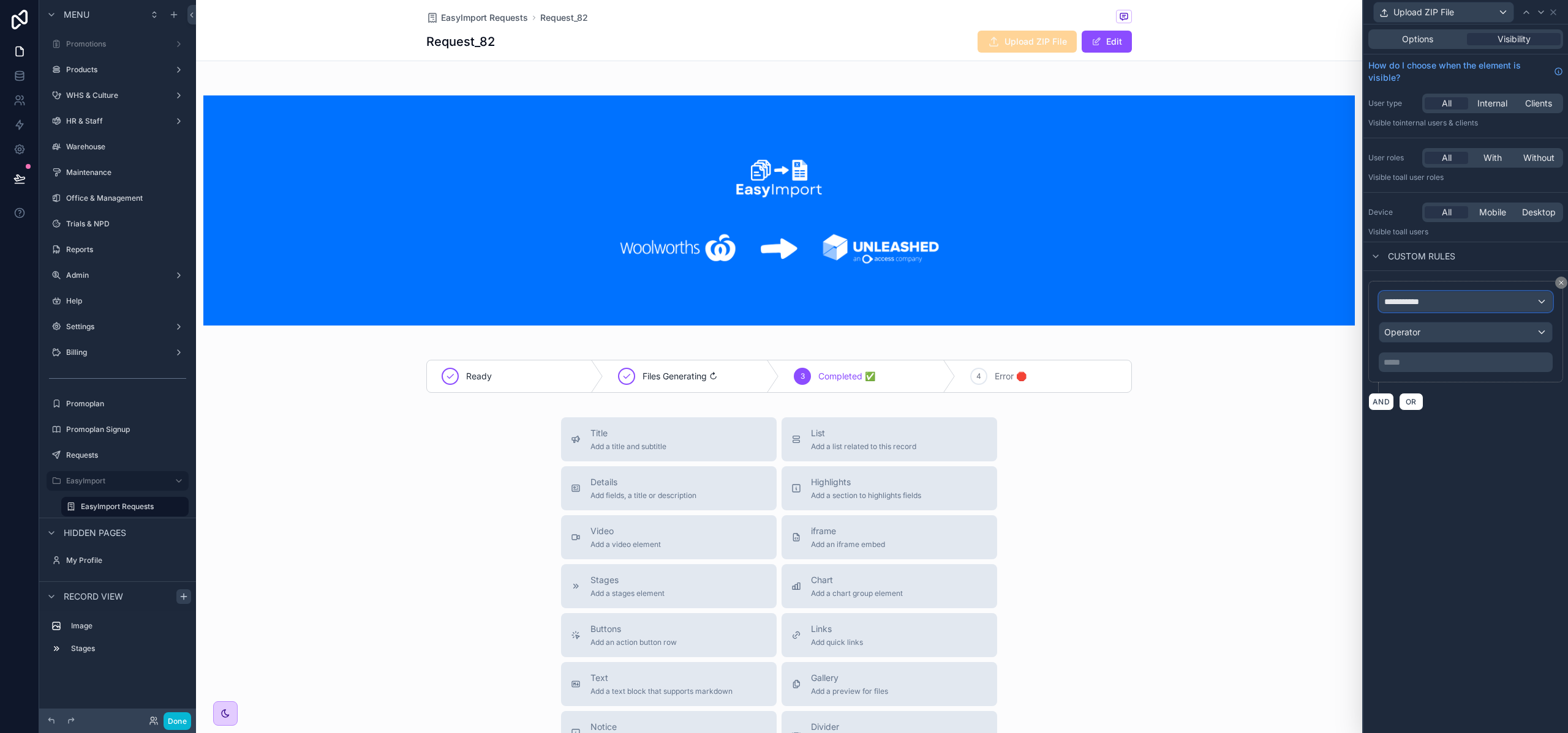
click at [1407, 305] on span "**********" at bounding box center [1402, 302] width 35 height 13
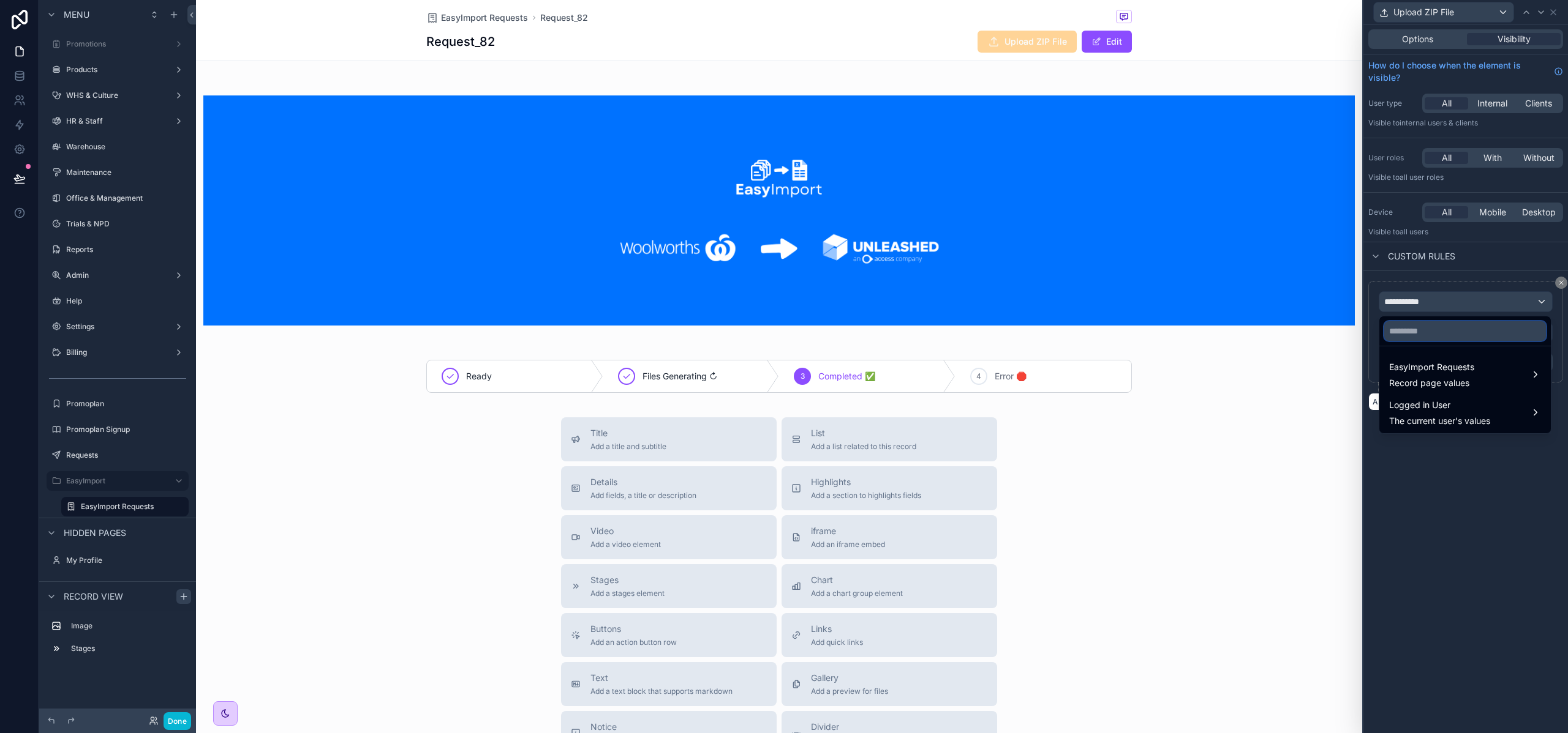
click at [1419, 336] on input "text" at bounding box center [1464, 330] width 161 height 19
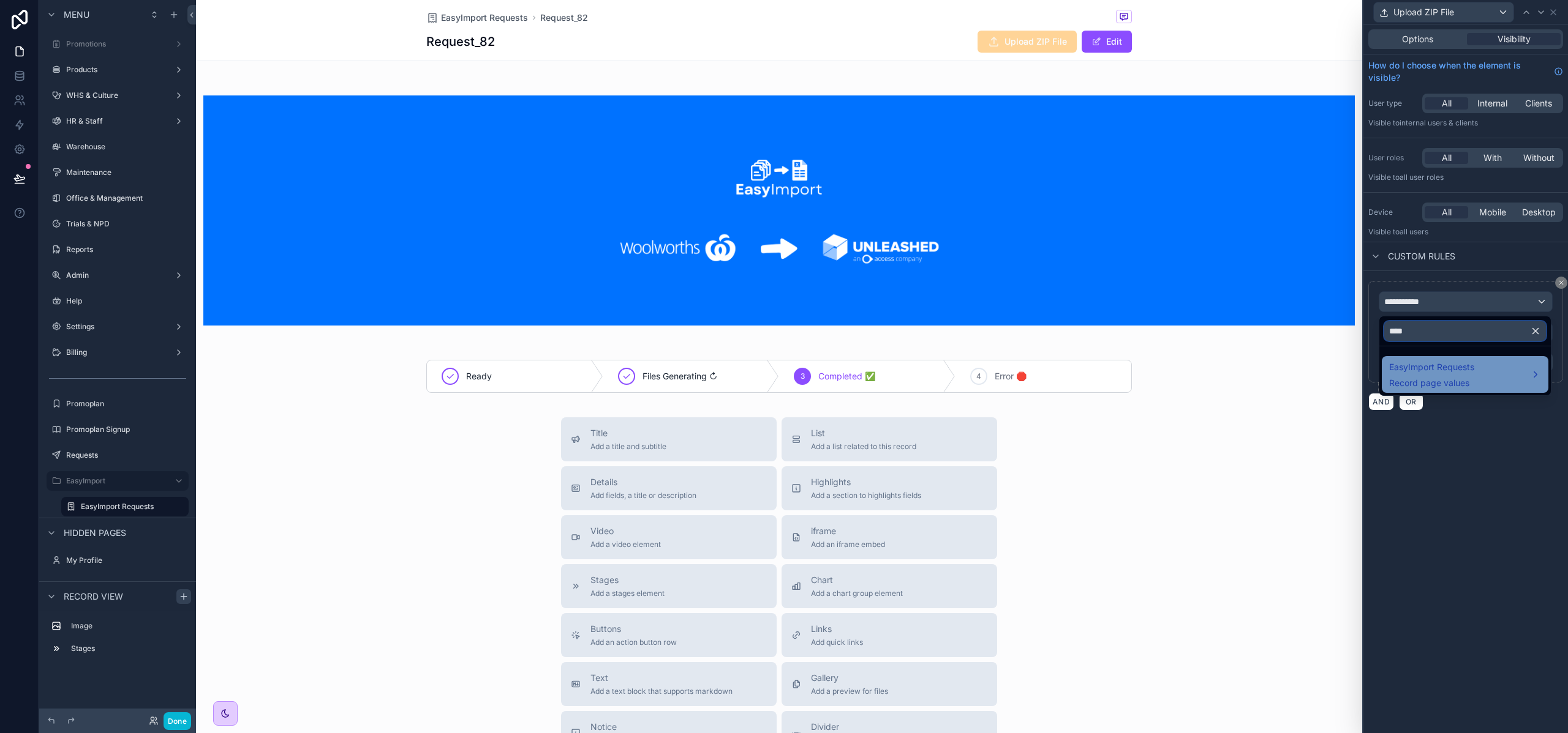
type input "****"
click at [1500, 367] on div "EasyImport Requests Record page values" at bounding box center [1465, 374] width 152 height 29
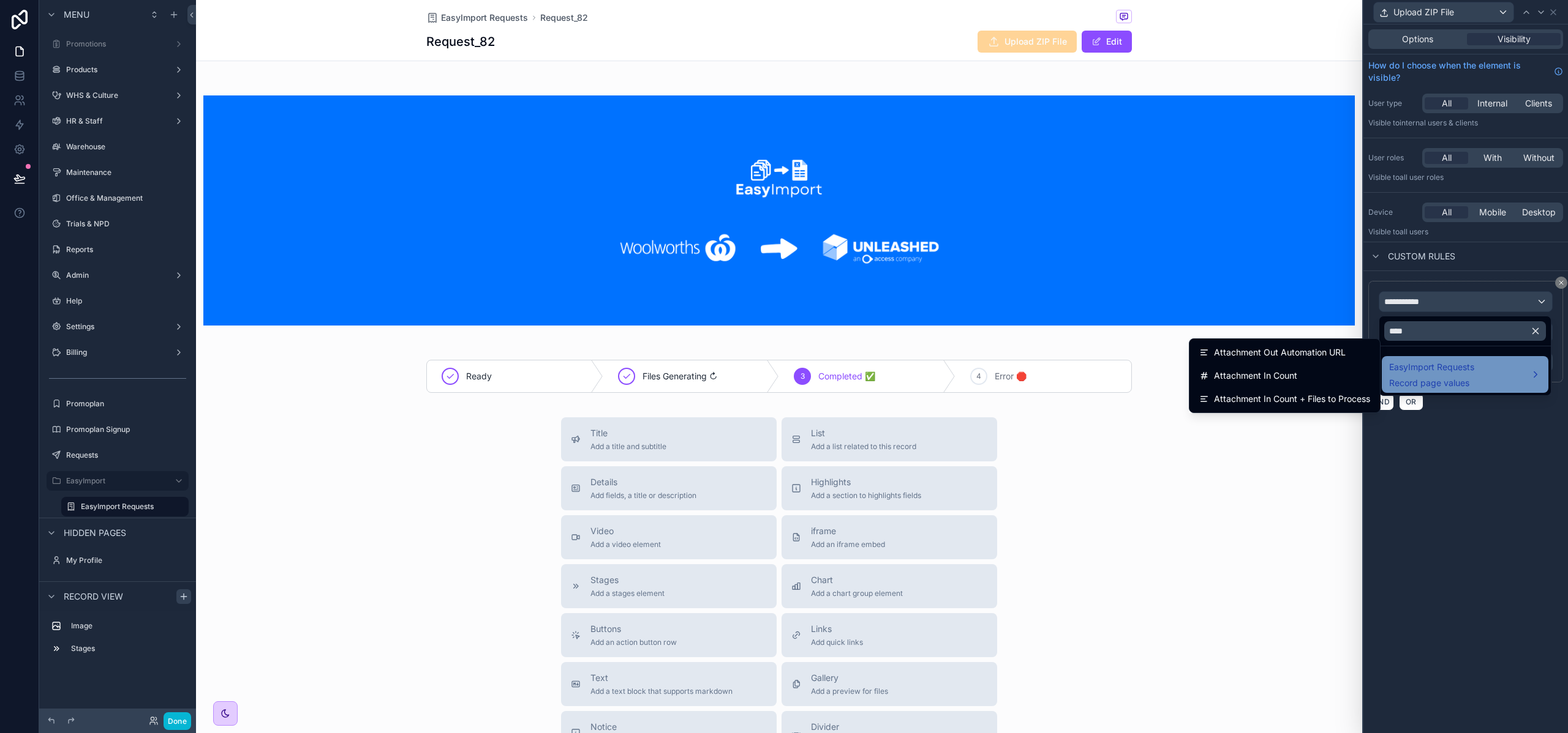
click at [1460, 369] on span "EasyImport Requests" at bounding box center [1432, 368] width 85 height 15
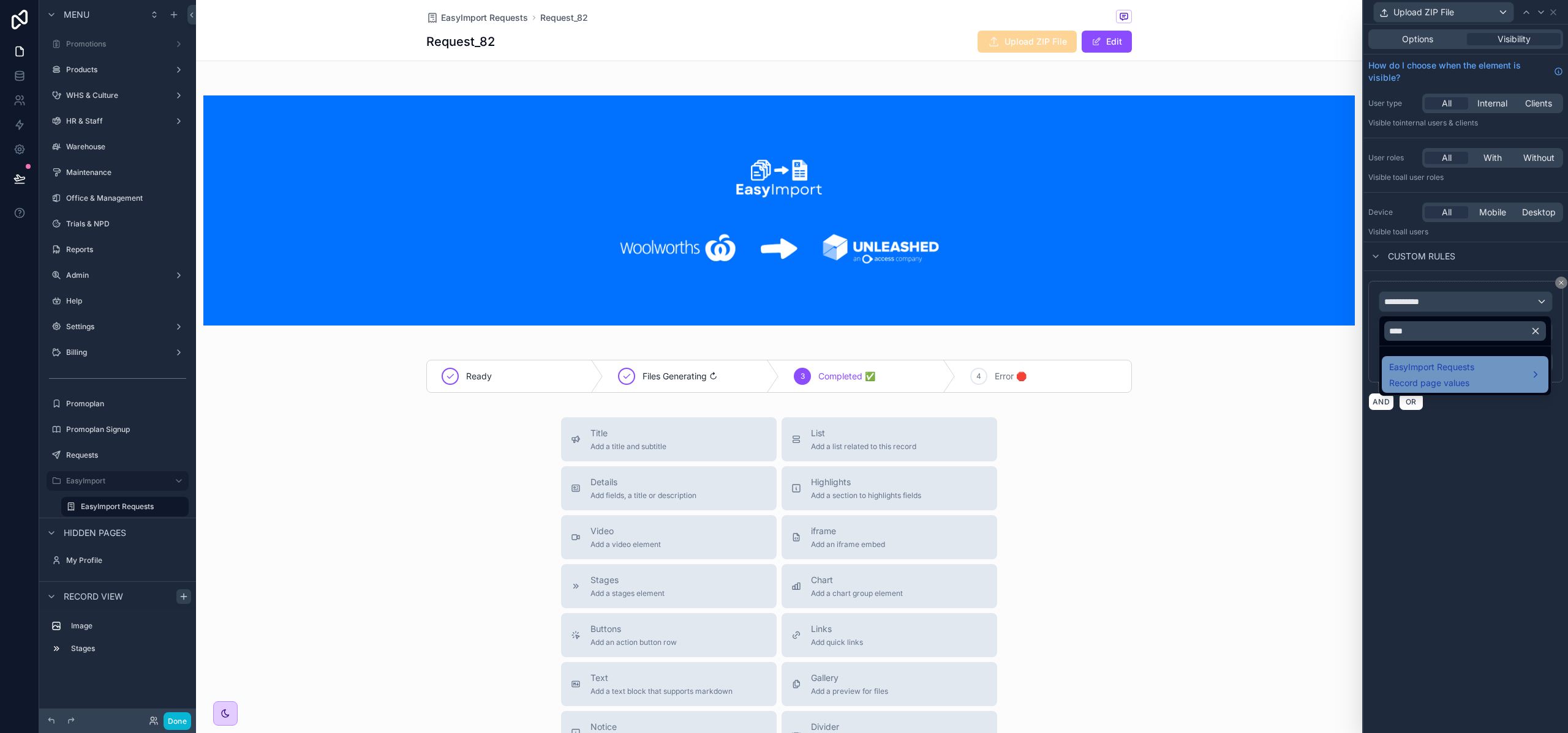
click at [1433, 379] on span "Record page values" at bounding box center [1432, 383] width 85 height 13
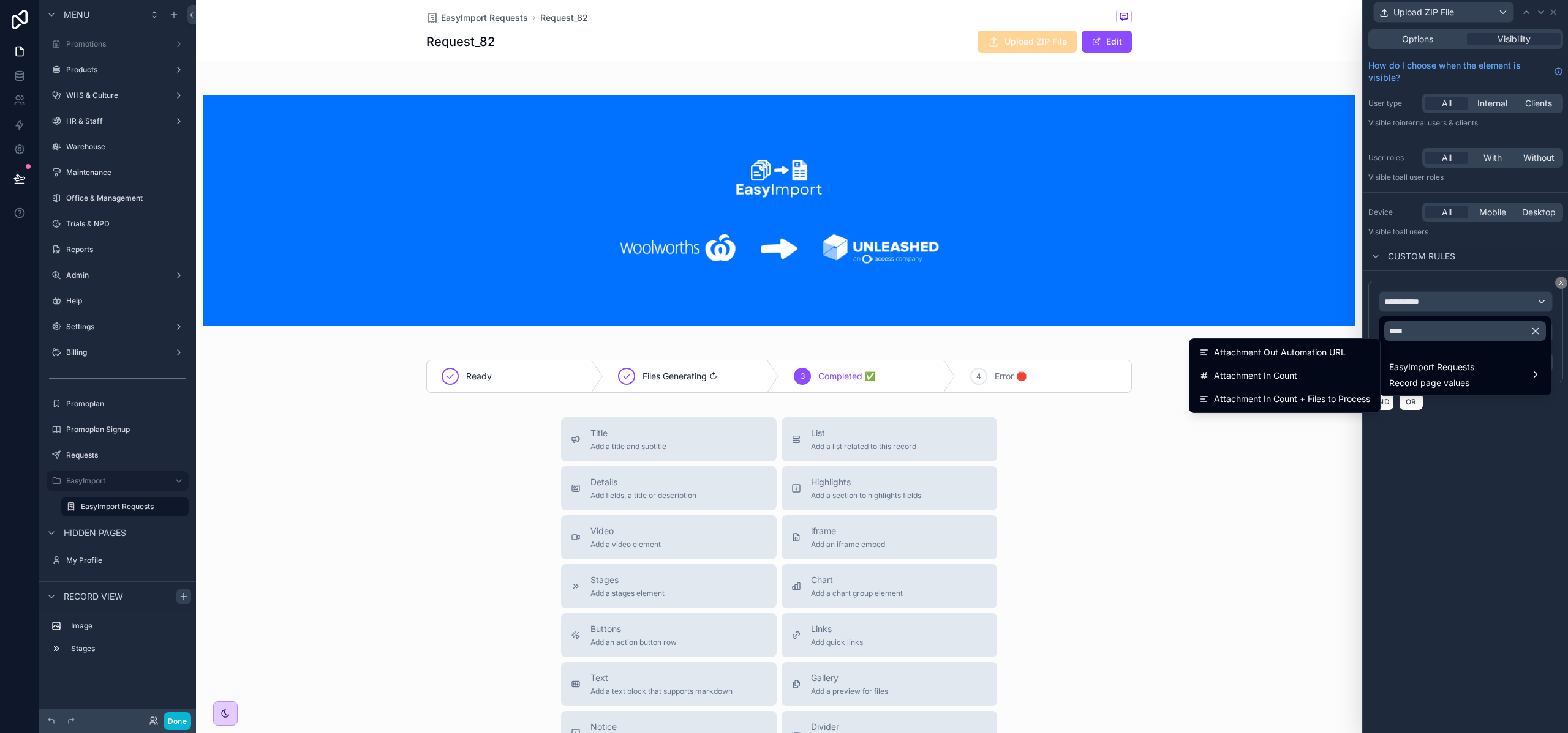
click at [1534, 335] on icon "button" at bounding box center [1535, 331] width 11 height 11
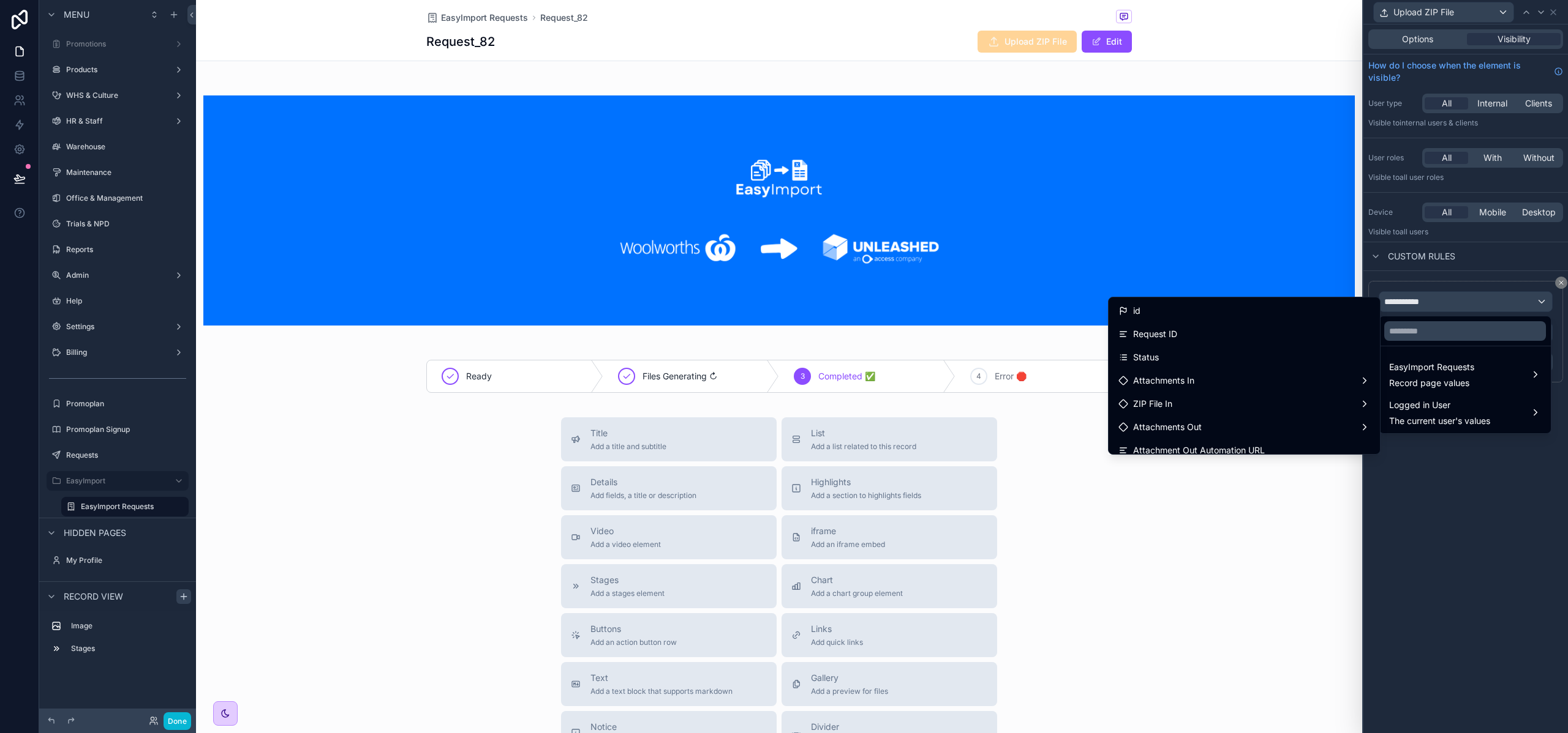
click at [1560, 284] on div at bounding box center [1465, 366] width 205 height 733
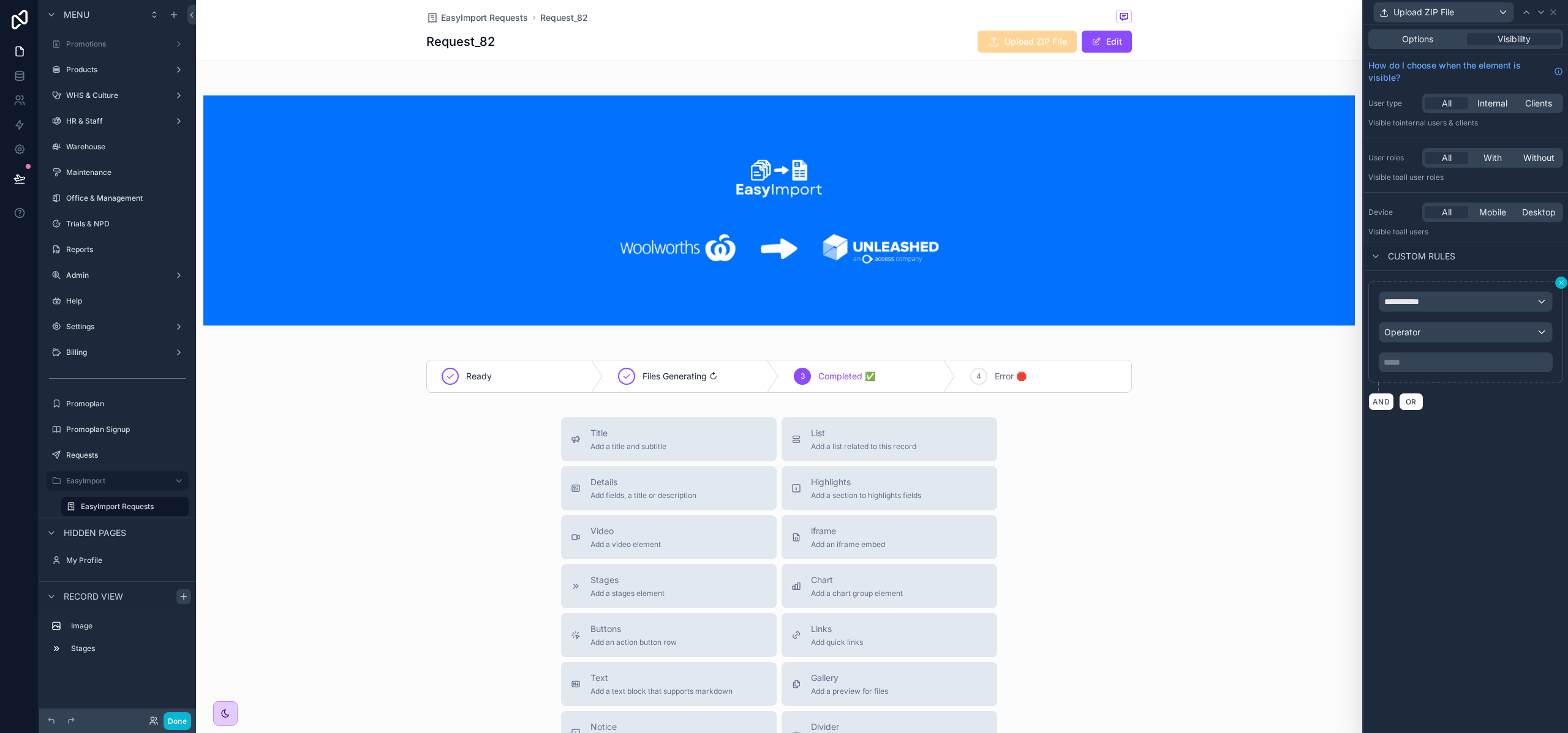
click at [1560, 283] on icon at bounding box center [1560, 283] width 3 height 3
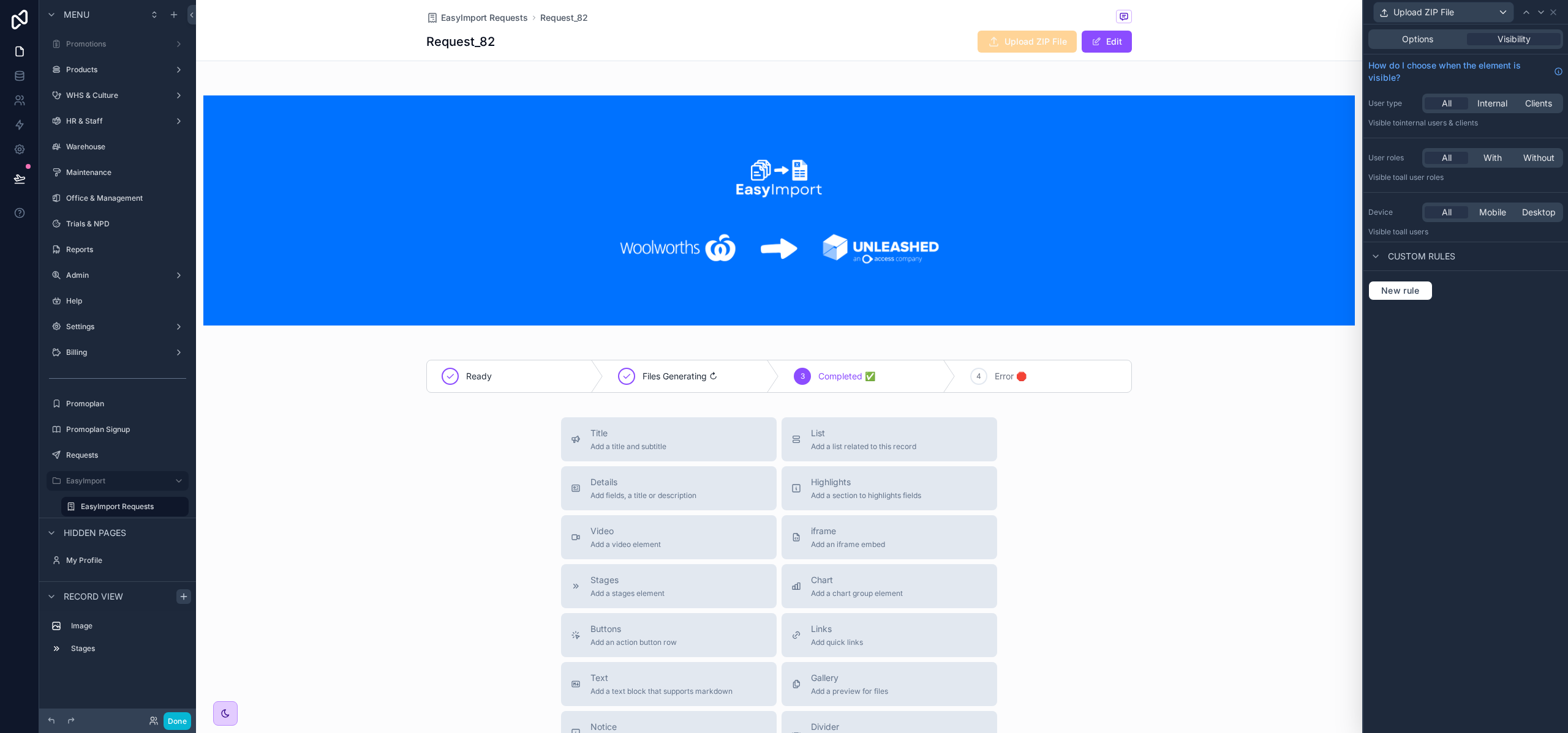
click at [1213, 522] on div "Title Add a title and subtitle List Add a list related to this record Details A…" at bounding box center [779, 634] width 1166 height 435
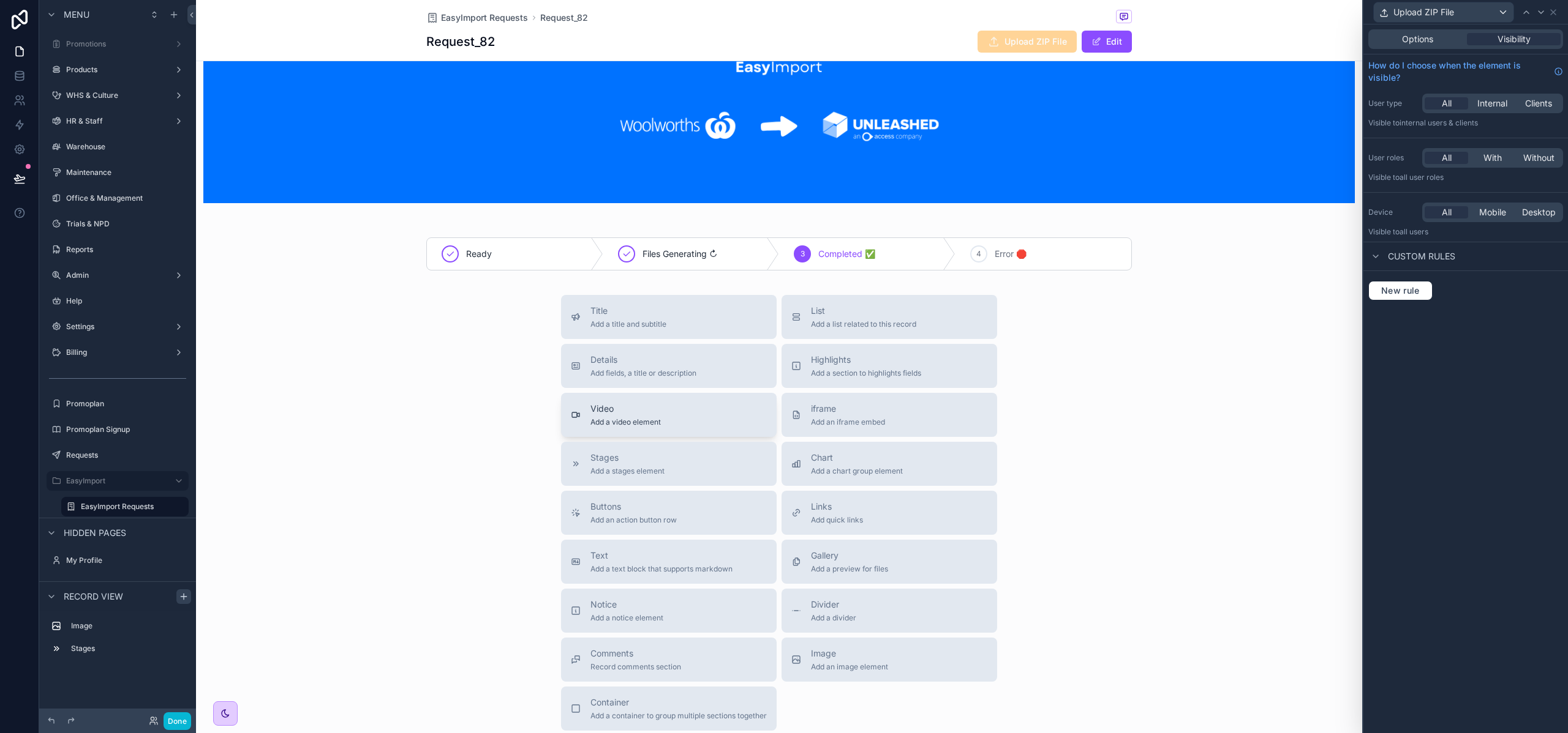
scroll to position [156, 0]
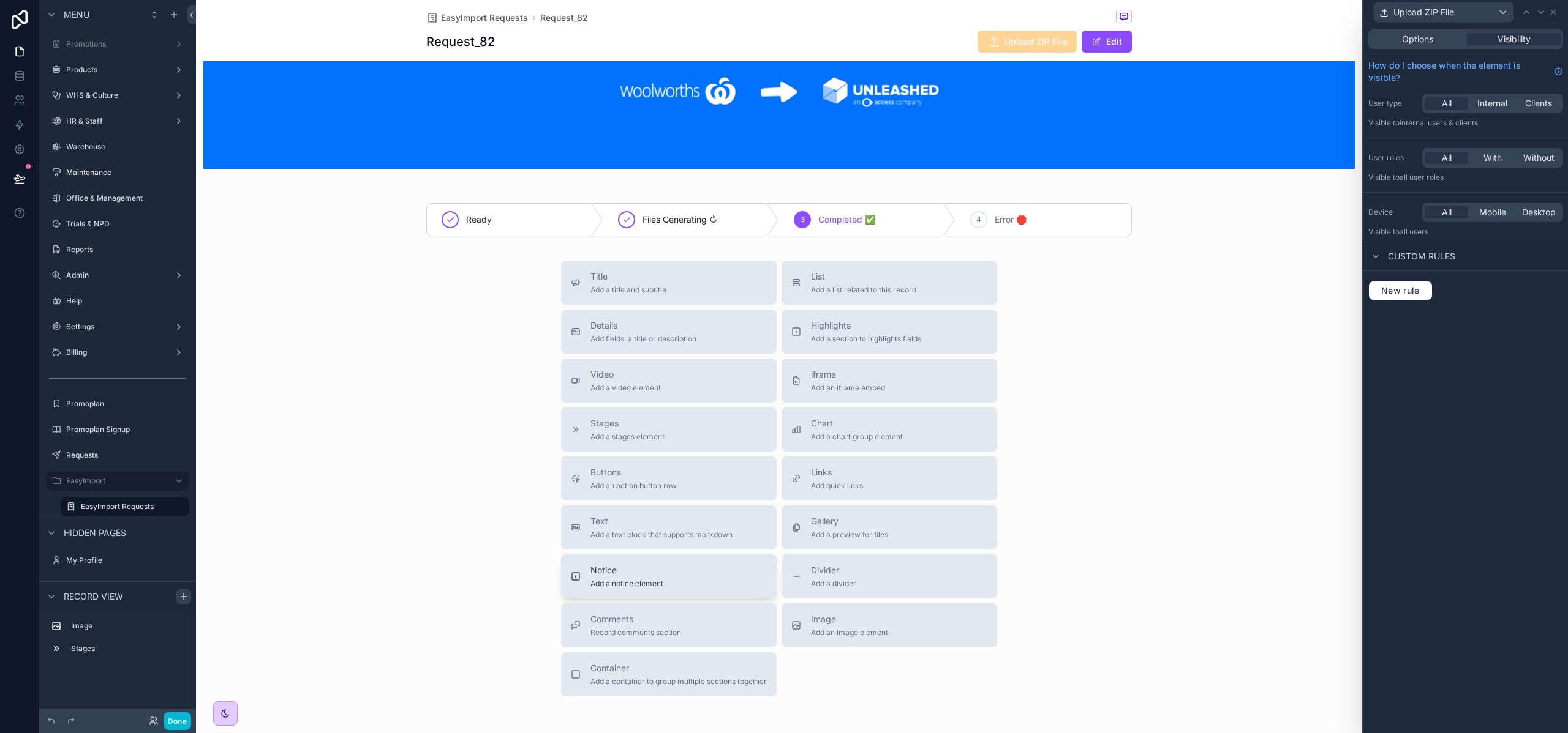
click at [639, 582] on span "Add a notice element" at bounding box center [626, 584] width 73 height 10
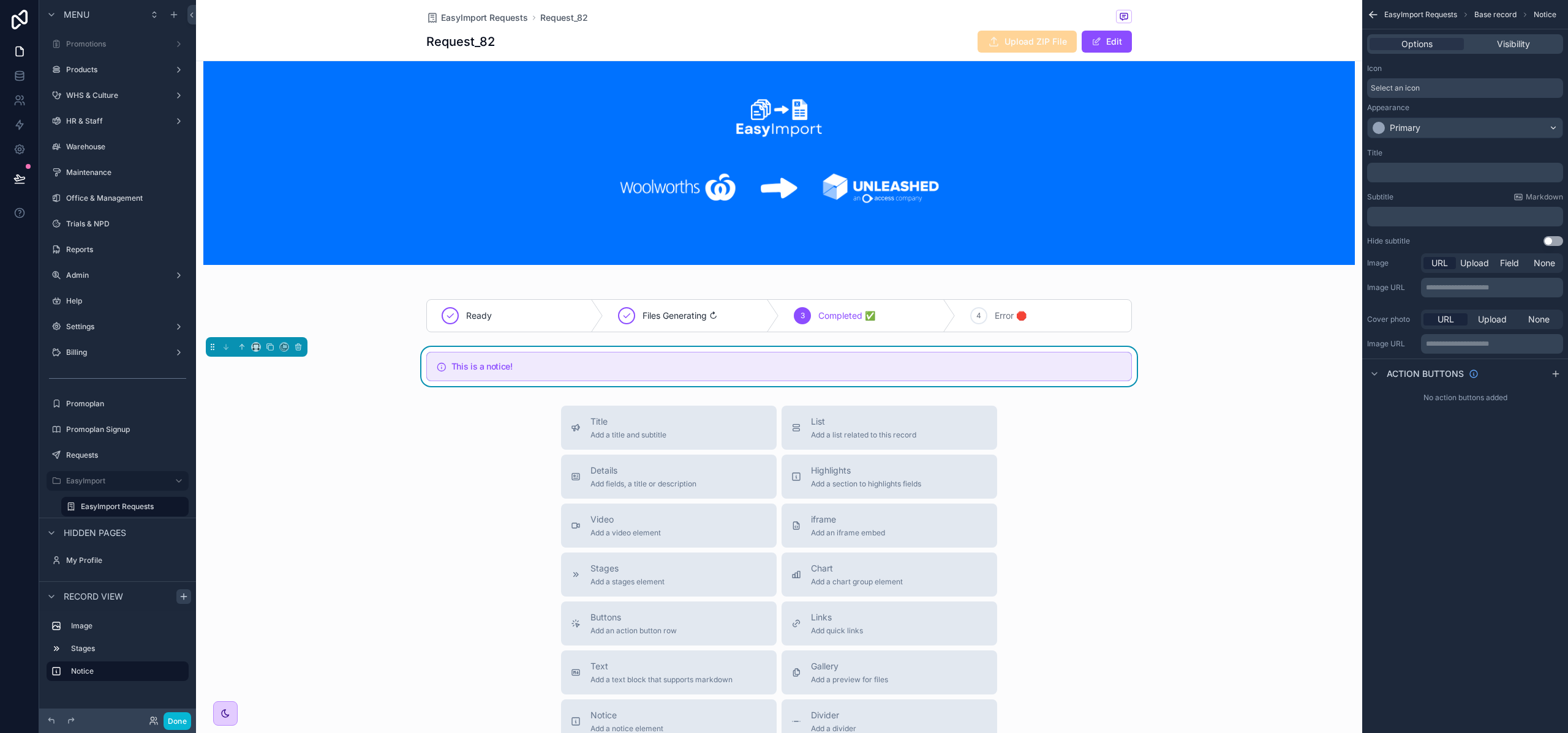
scroll to position [59, 0]
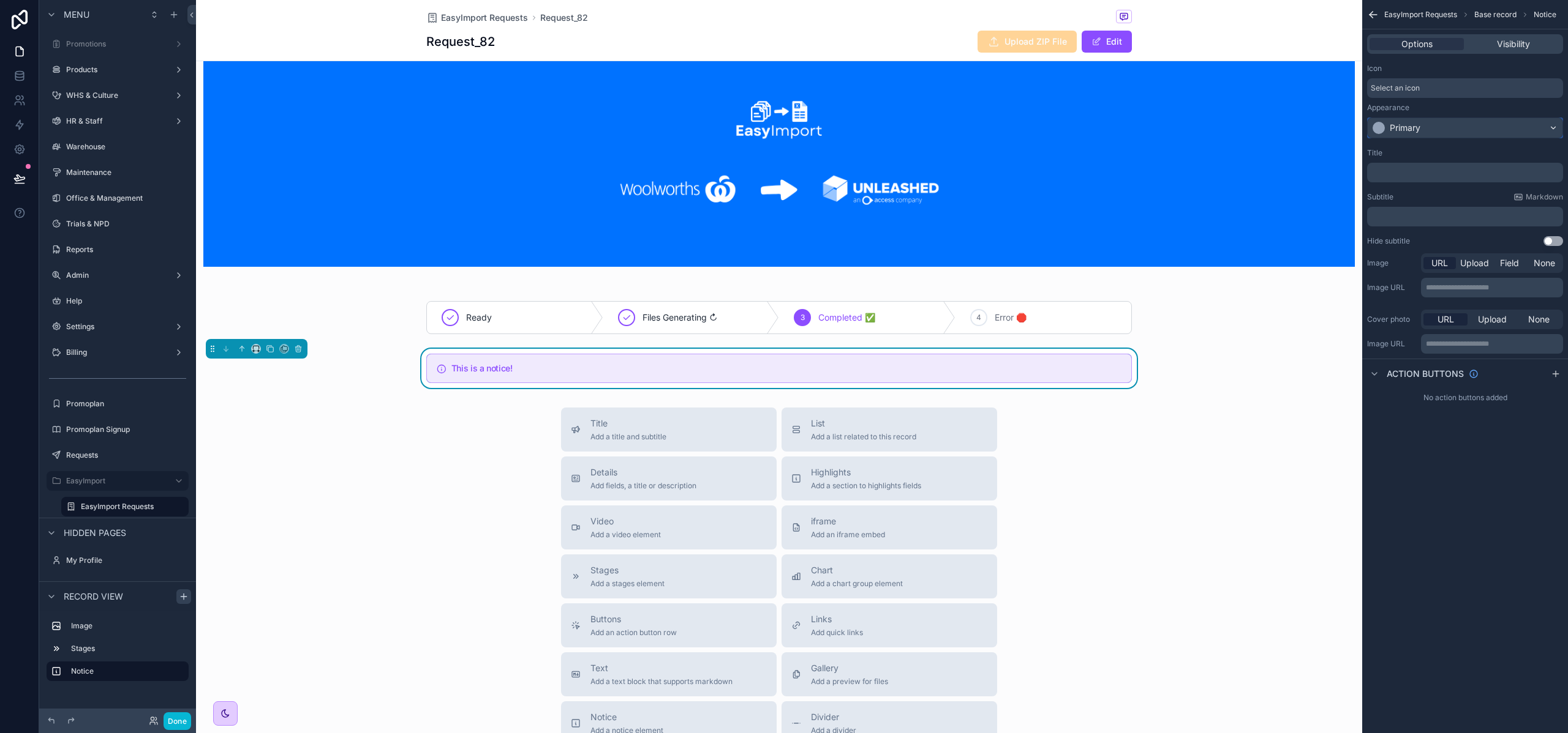
click at [1410, 133] on div "Primary" at bounding box center [1404, 128] width 31 height 13
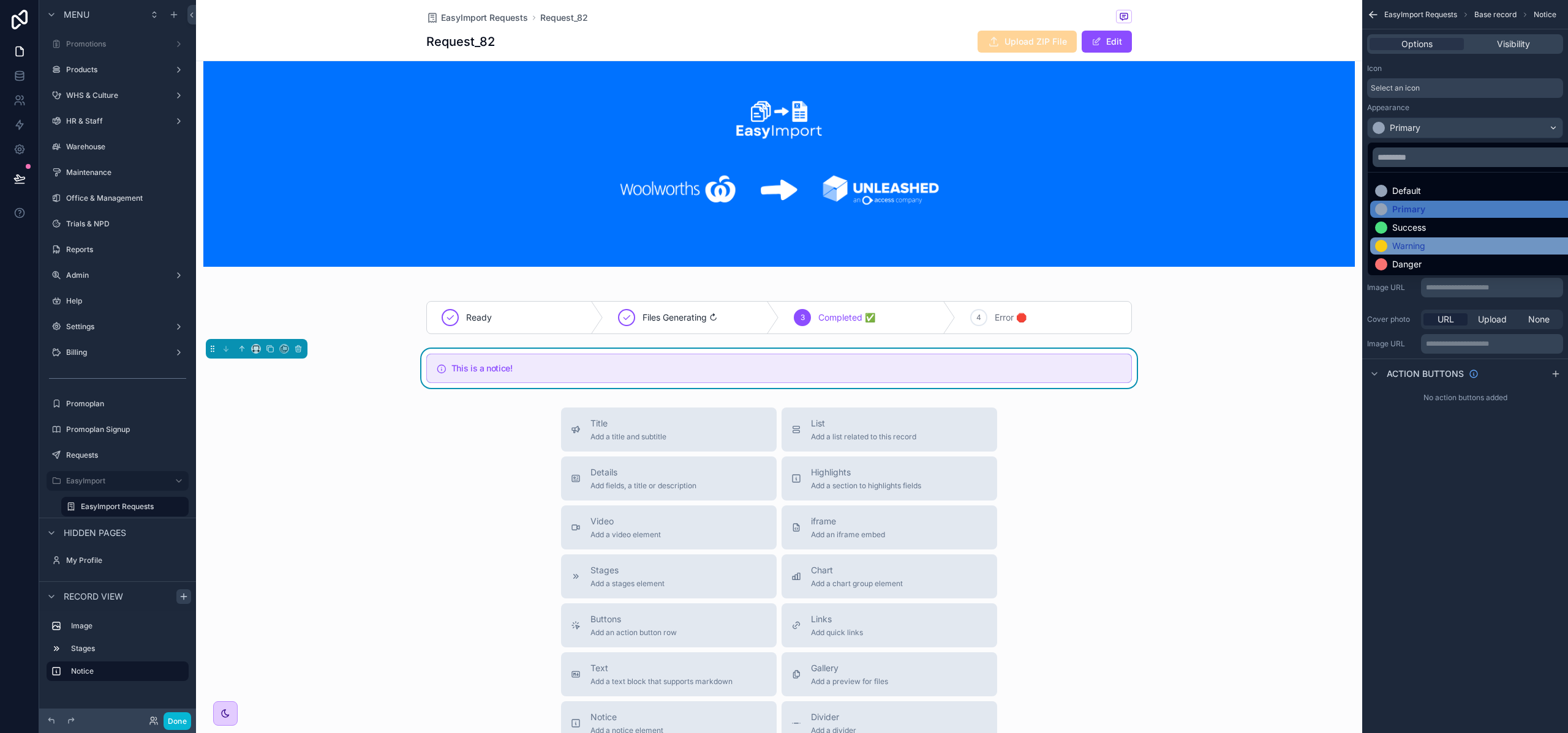
click at [1406, 243] on div "Warning" at bounding box center [1408, 246] width 33 height 13
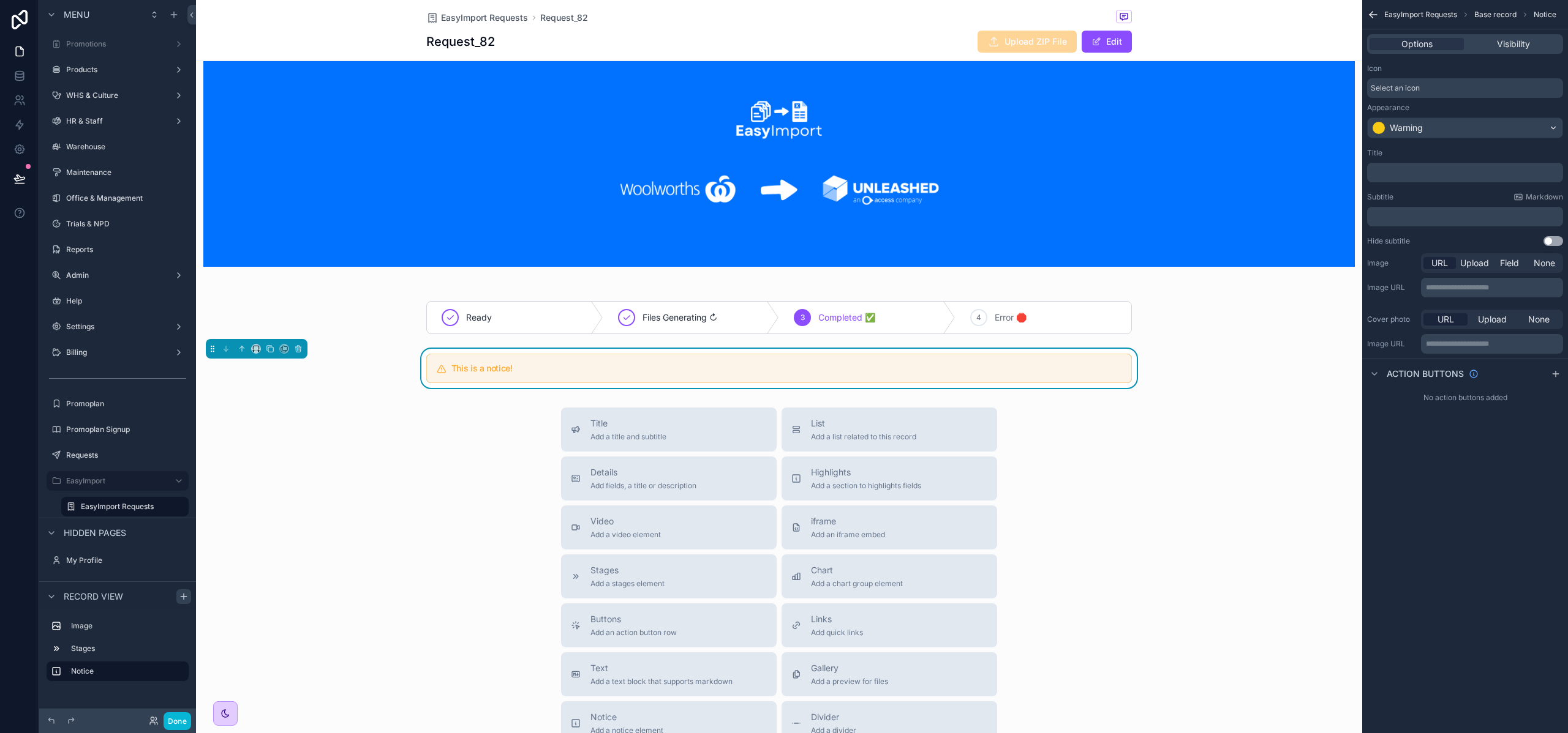
click at [1392, 174] on p "﻿" at bounding box center [1466, 173] width 189 height 10
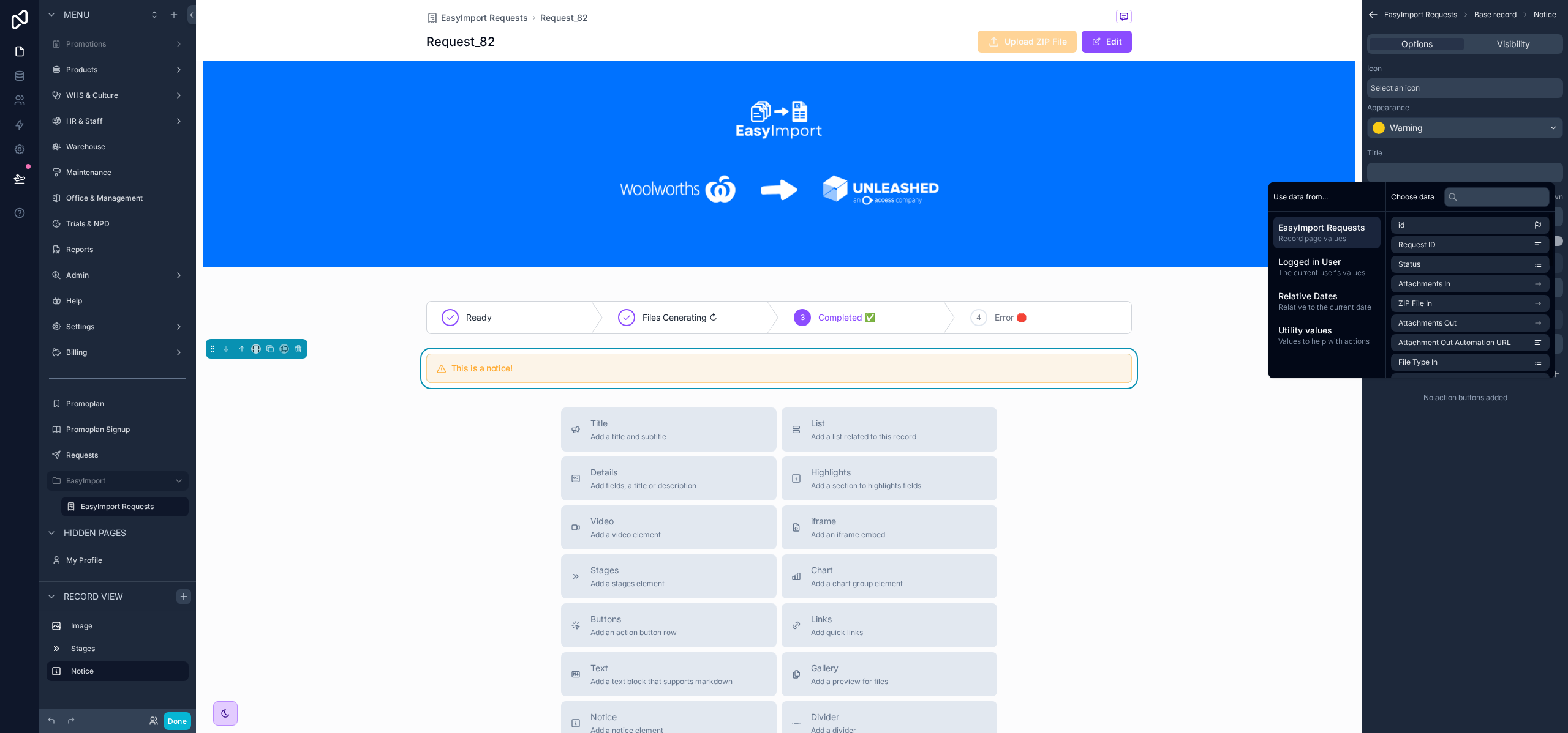
drag, startPoint x: 1428, startPoint y: 483, endPoint x: 1416, endPoint y: 454, distance: 31.4
click at [1428, 483] on div "**********" at bounding box center [1464, 366] width 206 height 733
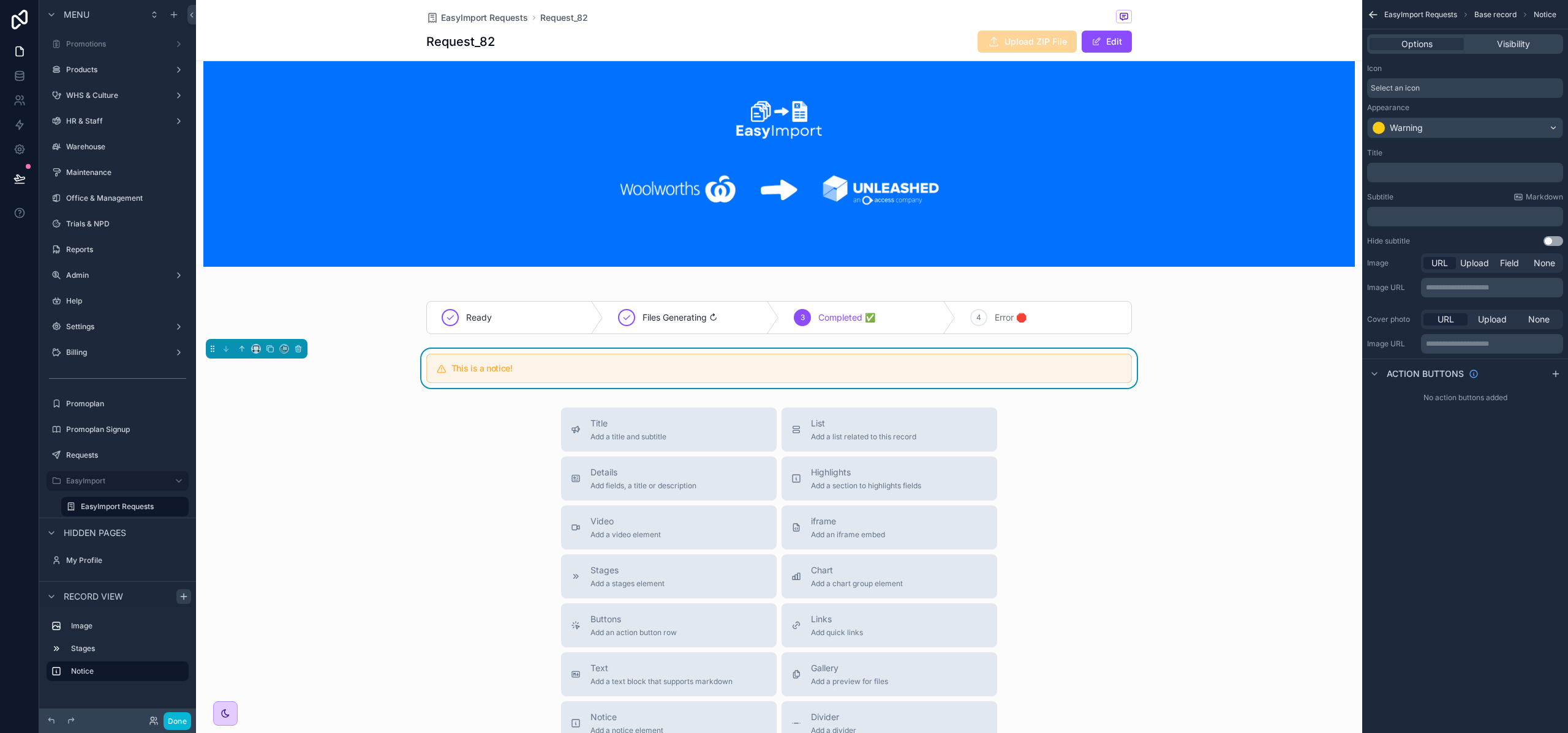
click at [1407, 211] on p "﻿" at bounding box center [1466, 216] width 189 height 10
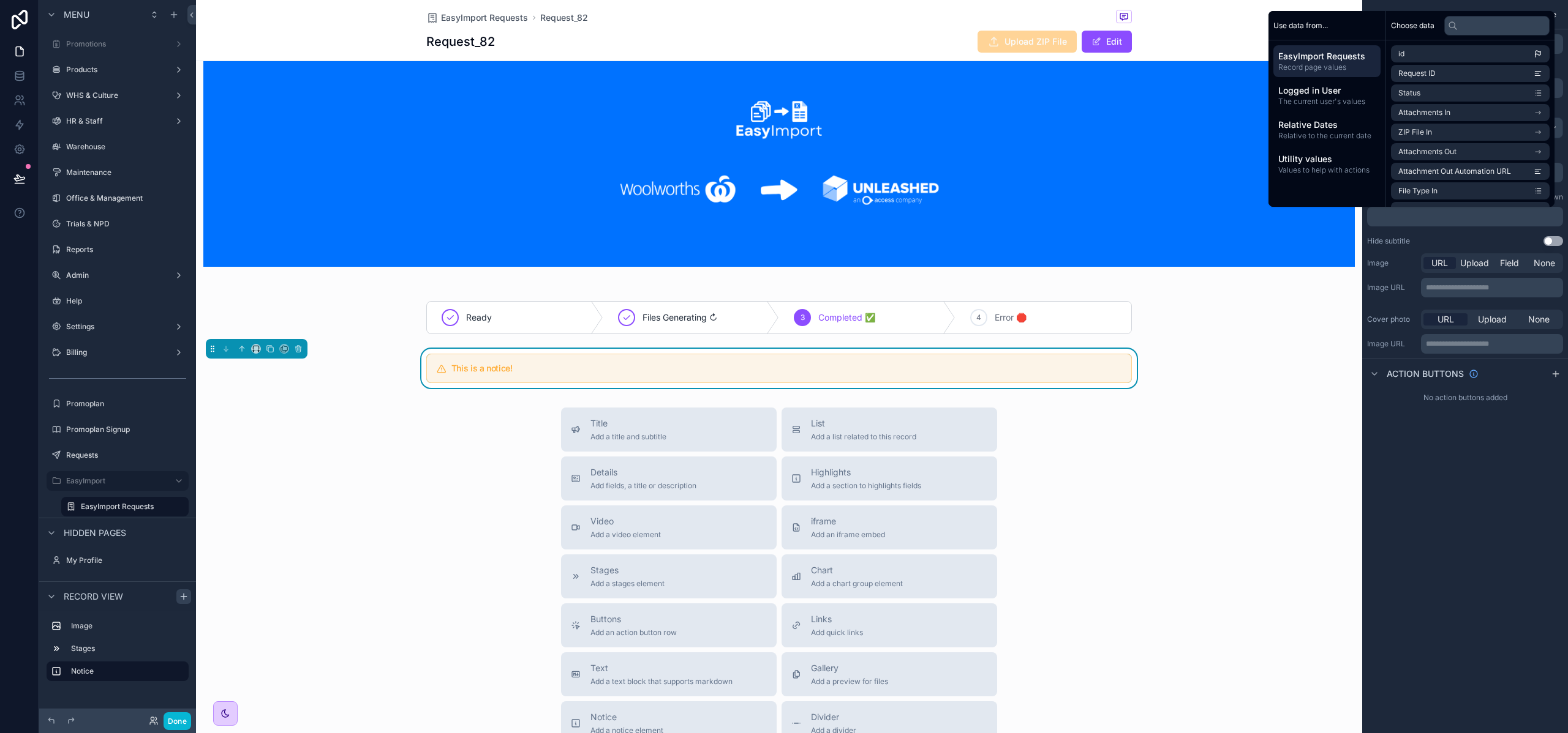
scroll to position [0, 0]
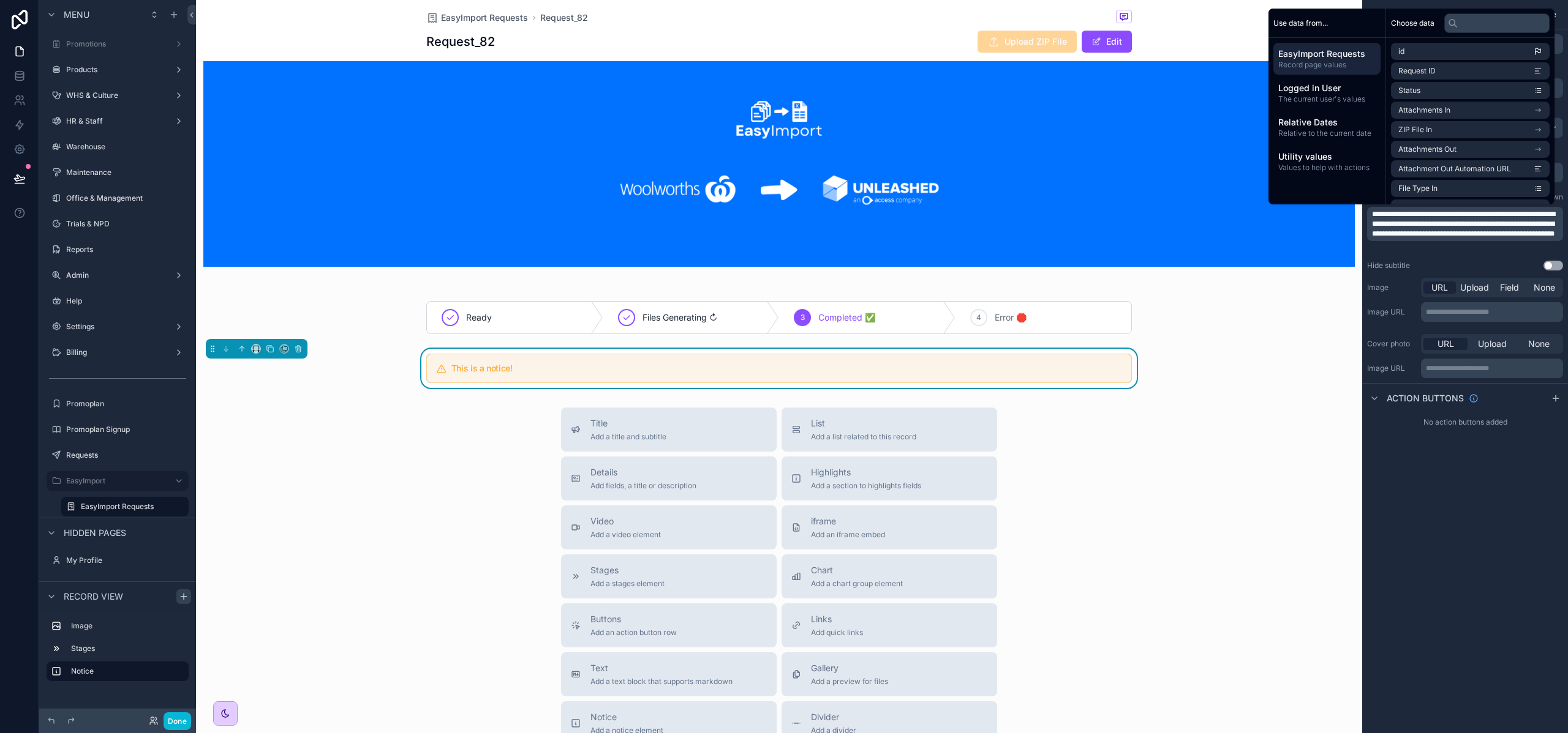
click at [1474, 547] on div "**********" at bounding box center [1464, 366] width 206 height 733
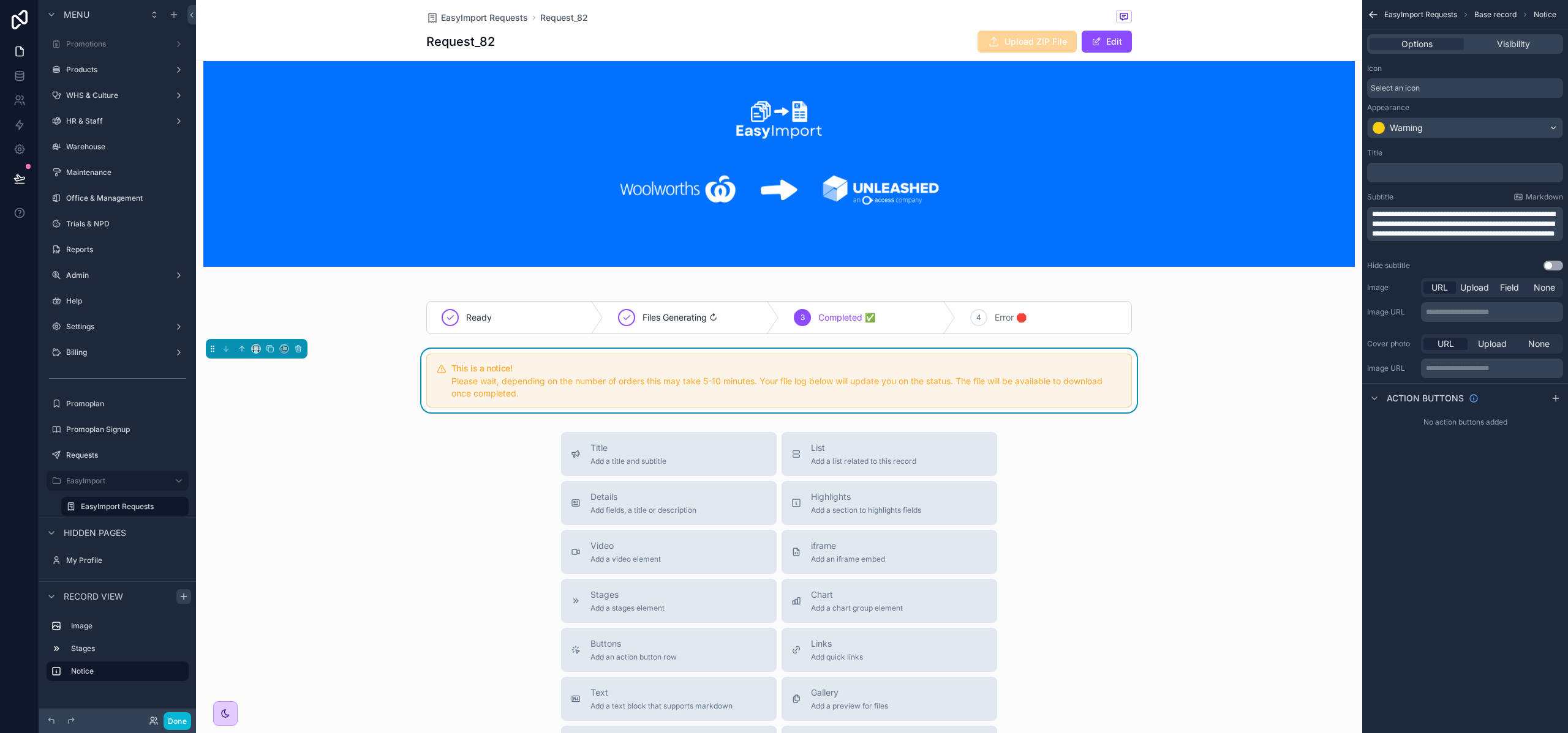
click at [863, 393] on div "Please wait, depending on the number of orders this may take 5-10 minutes. Your…" at bounding box center [786, 387] width 670 height 24
click at [1407, 171] on p "﻿" at bounding box center [1466, 173] width 189 height 10
click at [1501, 511] on div "**********" at bounding box center [1464, 366] width 206 height 733
click at [1392, 86] on span "Select an icon" at bounding box center [1395, 89] width 49 height 10
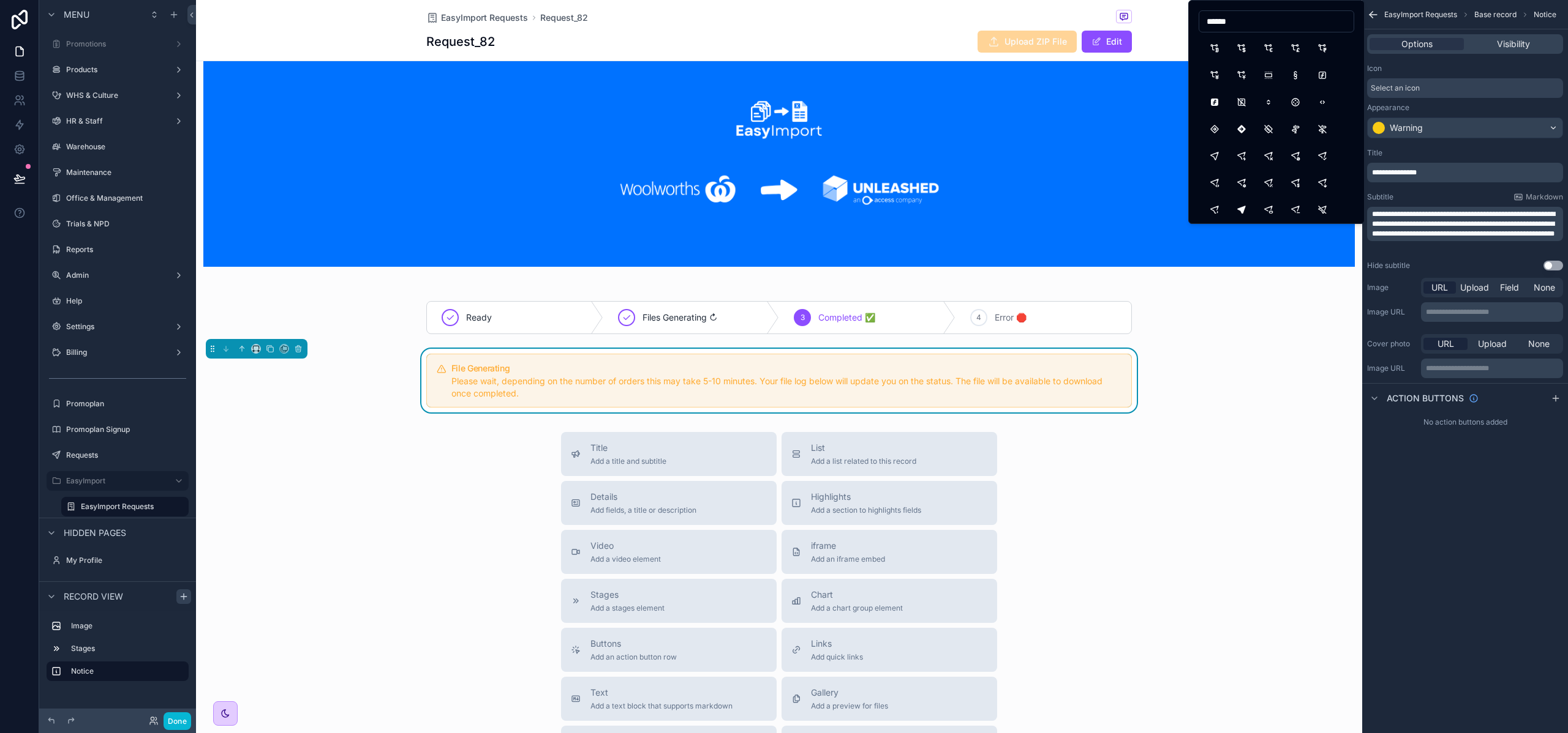
click at [1224, 26] on input "******" at bounding box center [1276, 21] width 155 height 18
type input "****"
click at [1212, 69] on button "FileArrowRight" at bounding box center [1214, 75] width 22 height 22
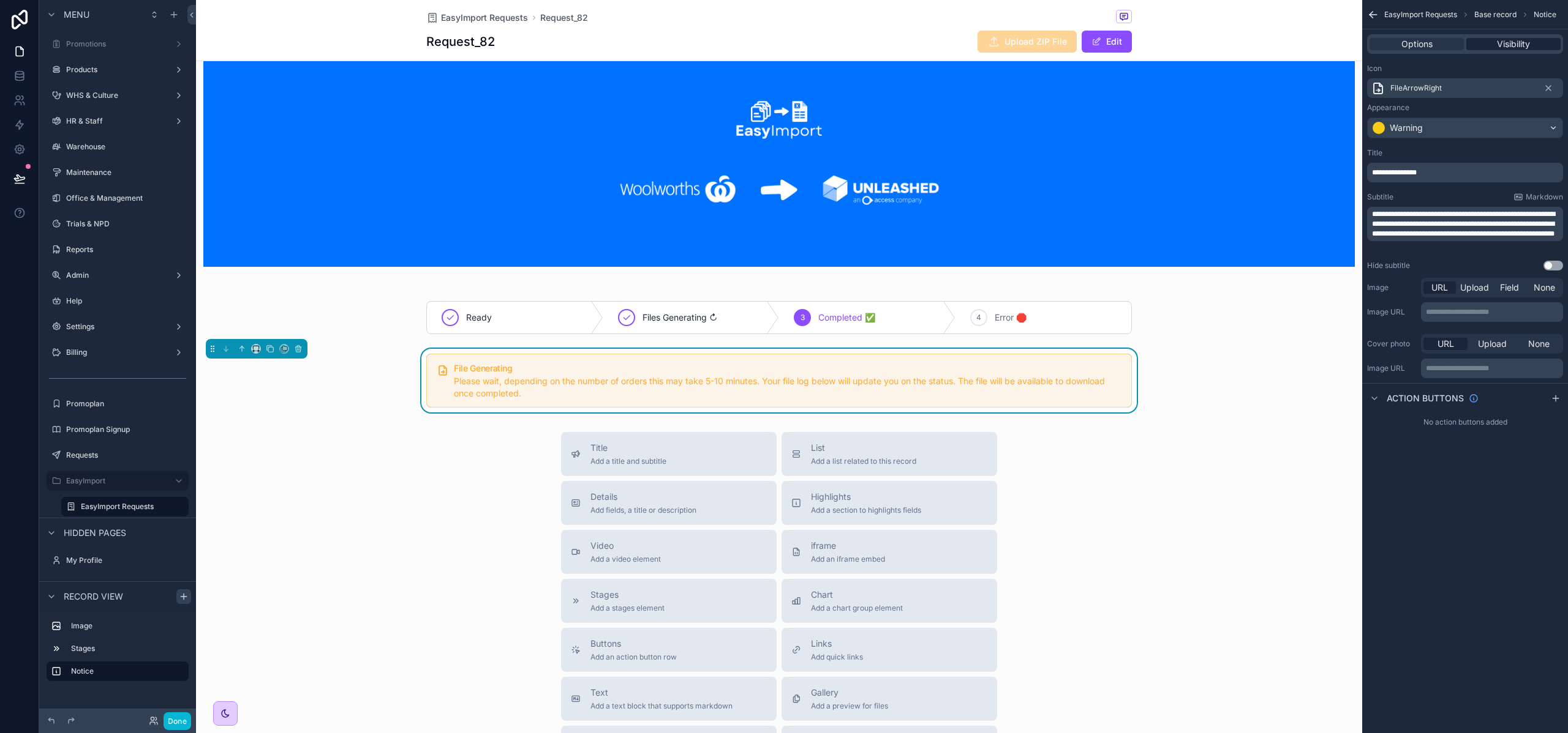
click at [1510, 49] on span "Visibility" at bounding box center [1514, 43] width 33 height 13
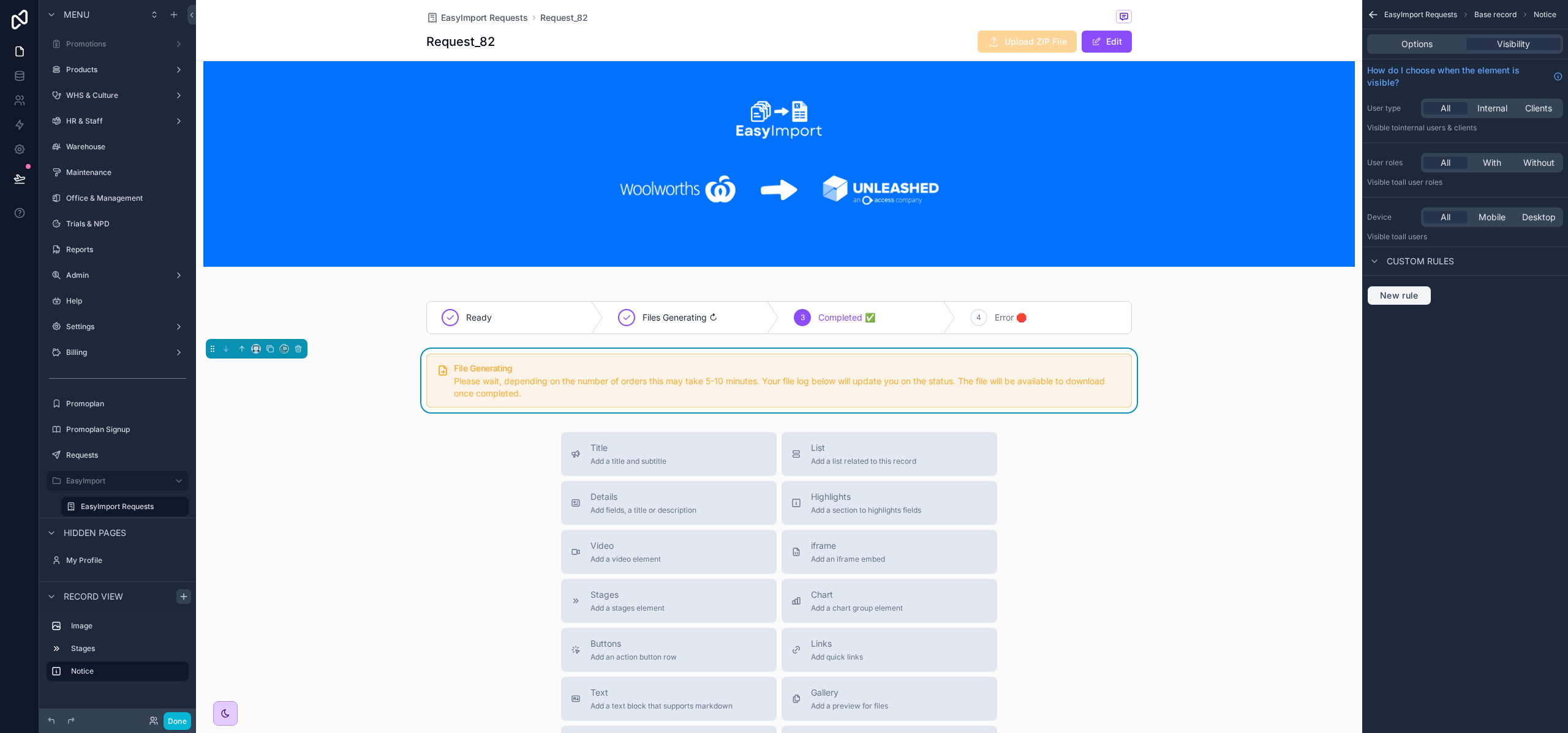
click at [1409, 286] on button "New rule" at bounding box center [1398, 295] width 64 height 19
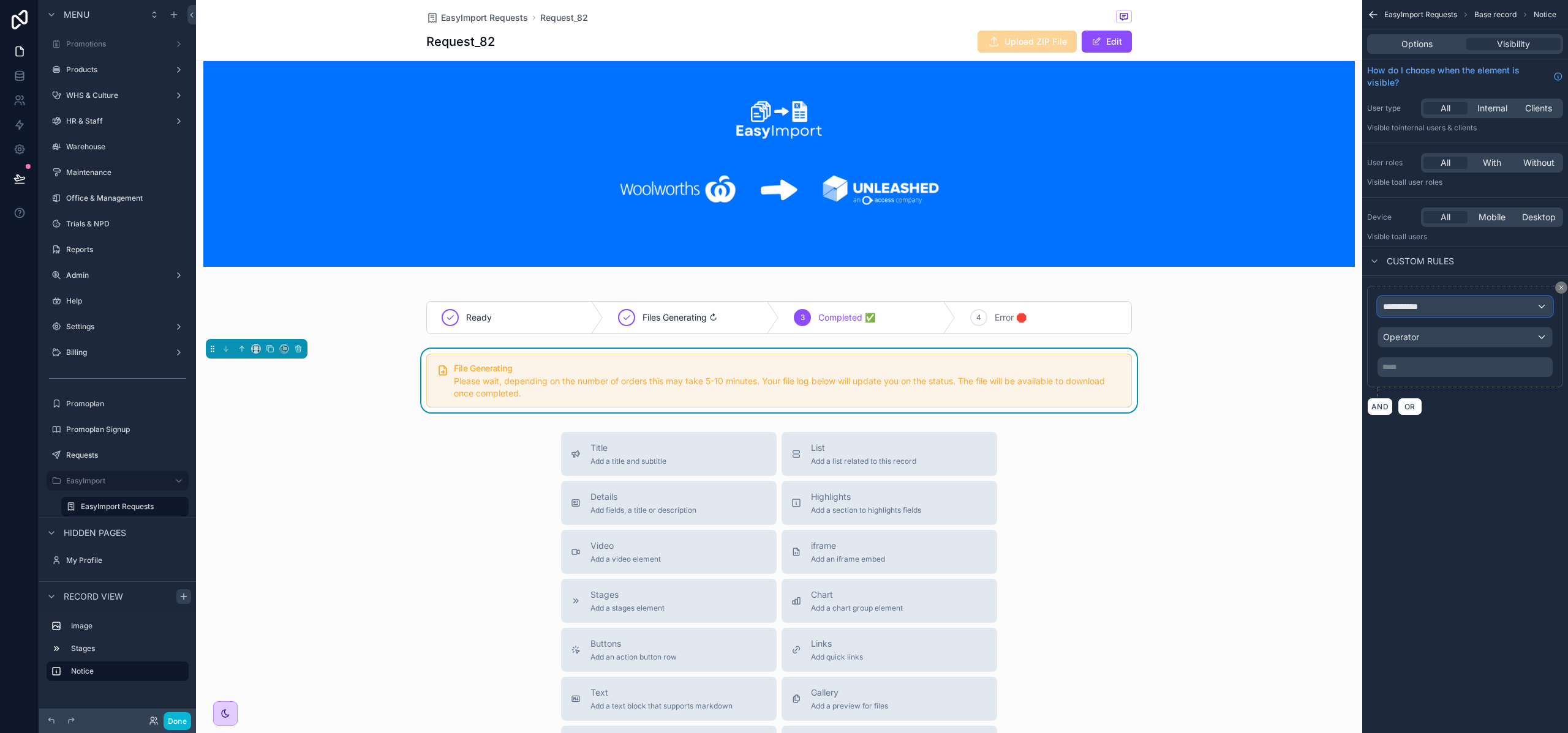
click at [1431, 301] on div "**********" at bounding box center [1465, 306] width 174 height 19
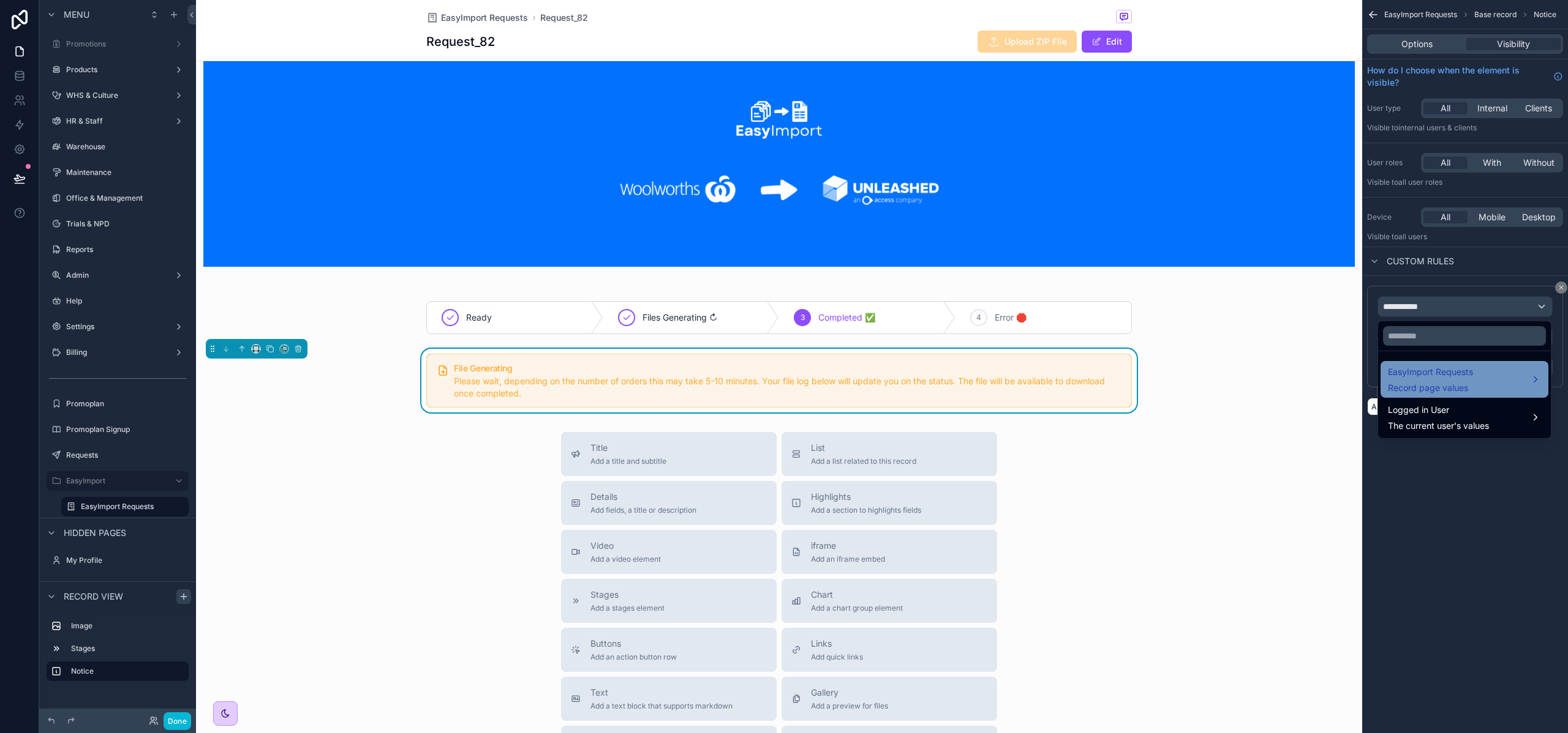
click at [1433, 371] on span "EasyImport Requests" at bounding box center [1430, 372] width 85 height 15
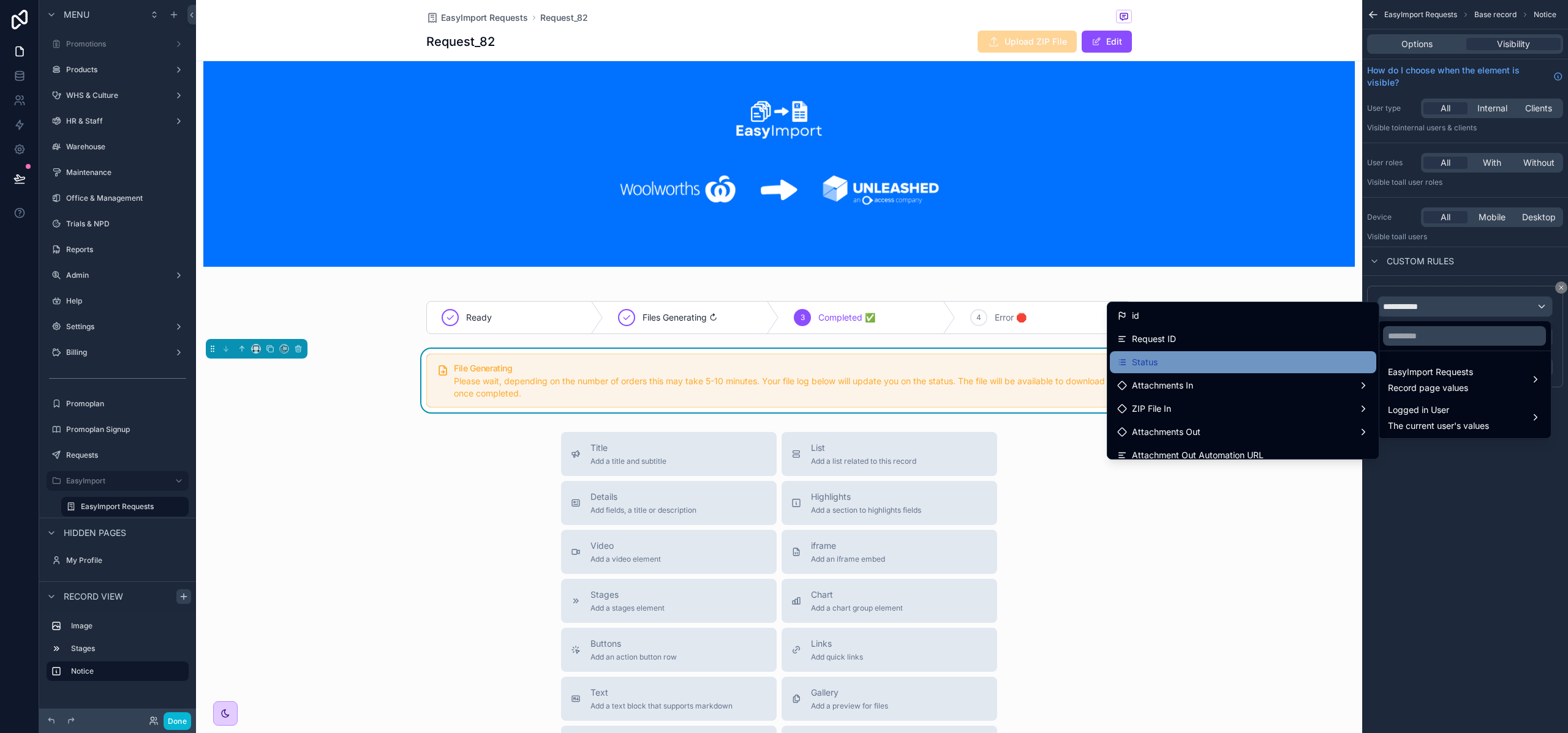
click at [1167, 364] on div "Status" at bounding box center [1243, 363] width 252 height 15
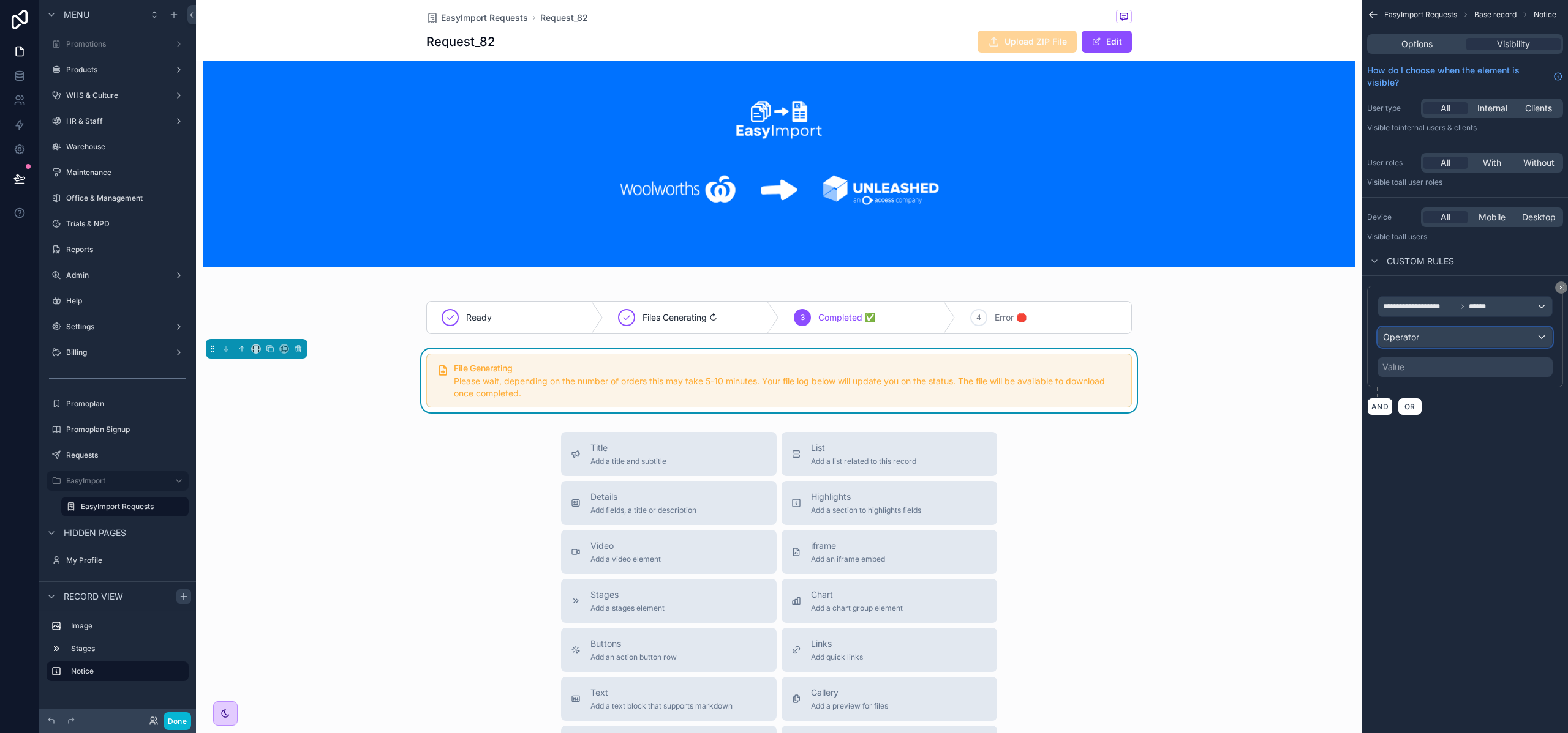
click at [1415, 337] on span "Operator" at bounding box center [1400, 337] width 36 height 10
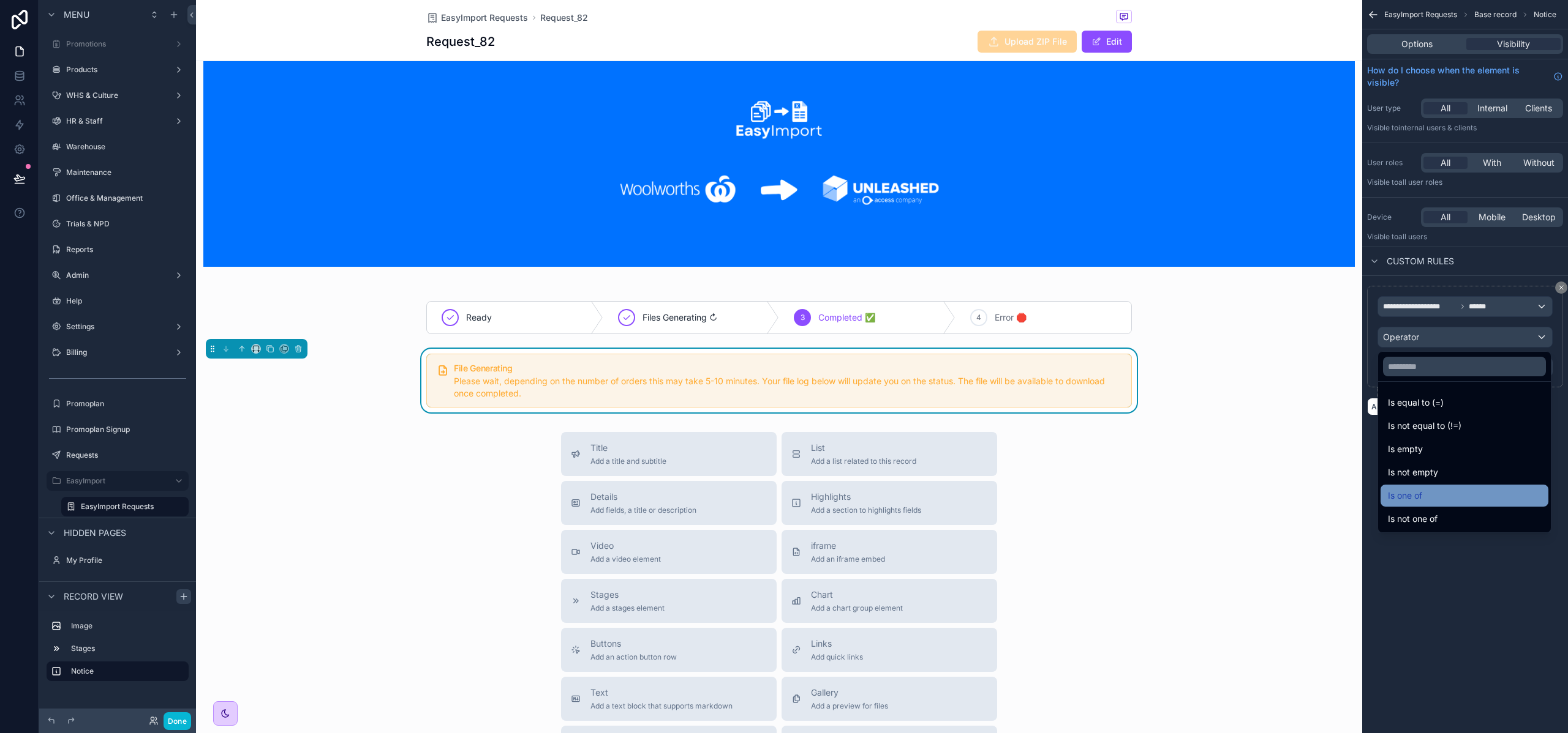
click at [1422, 492] on div "Is one of" at bounding box center [1463, 496] width 153 height 15
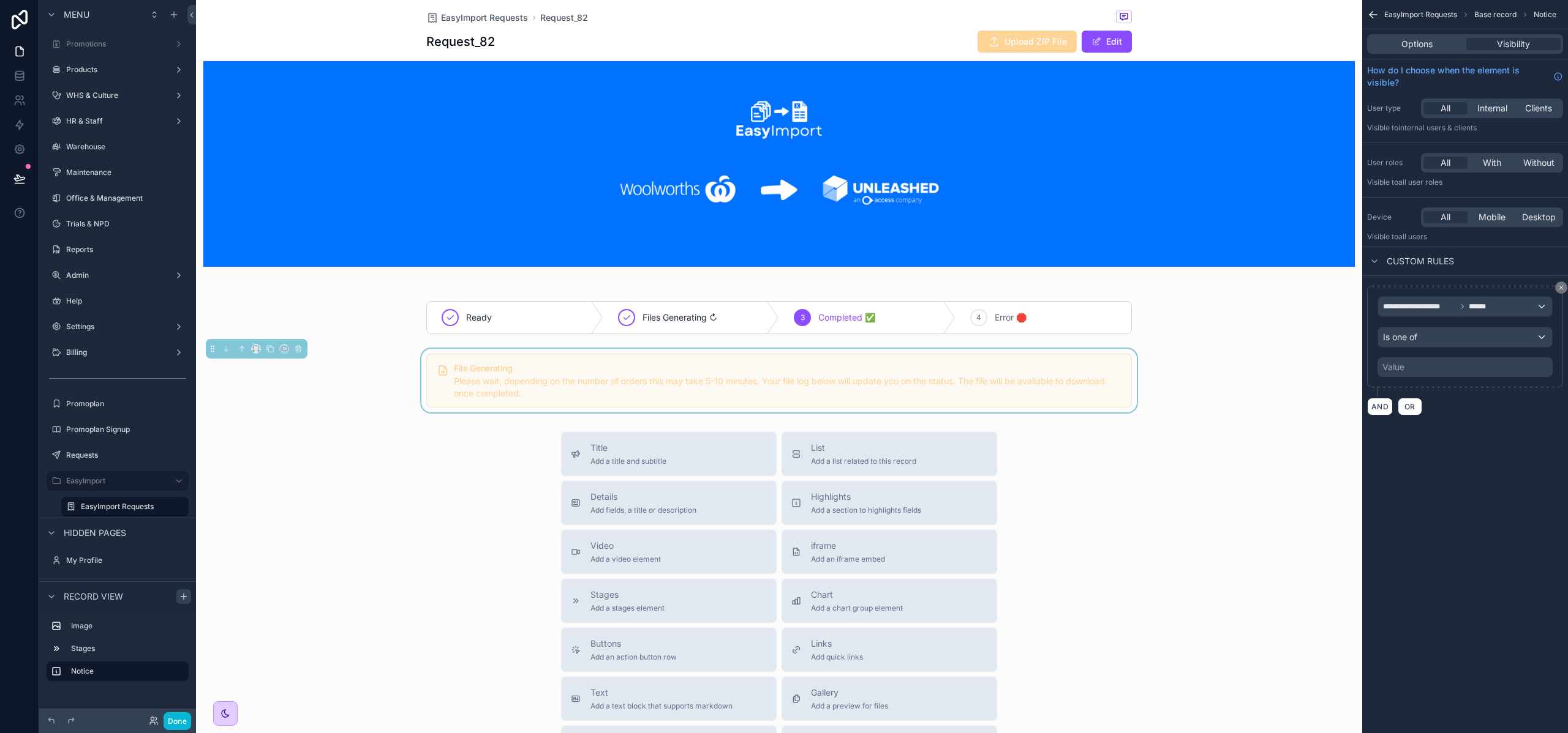
click at [1425, 369] on div "Value" at bounding box center [1464, 367] width 175 height 19
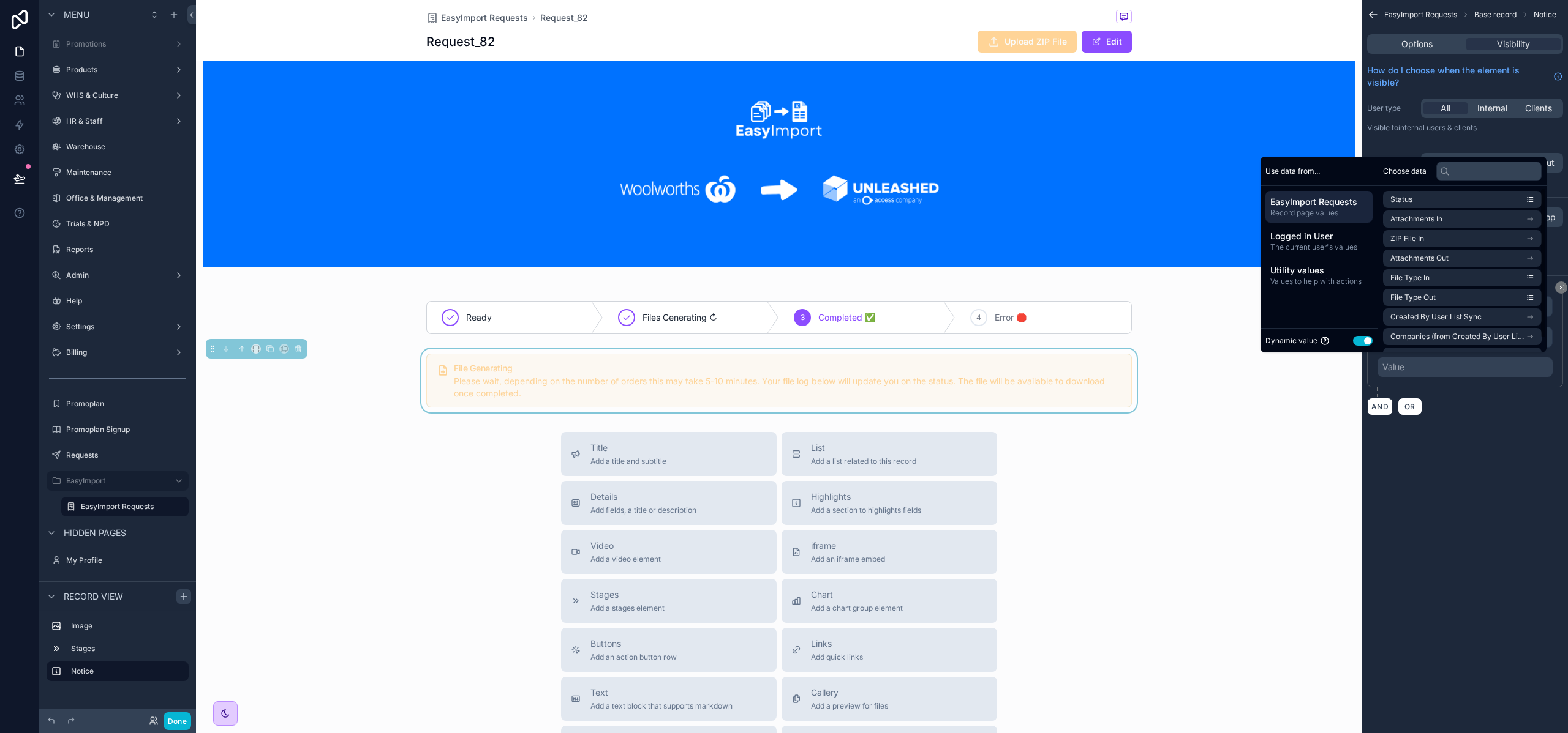
scroll to position [3, 0]
click at [1461, 197] on li "Status" at bounding box center [1462, 197] width 159 height 18
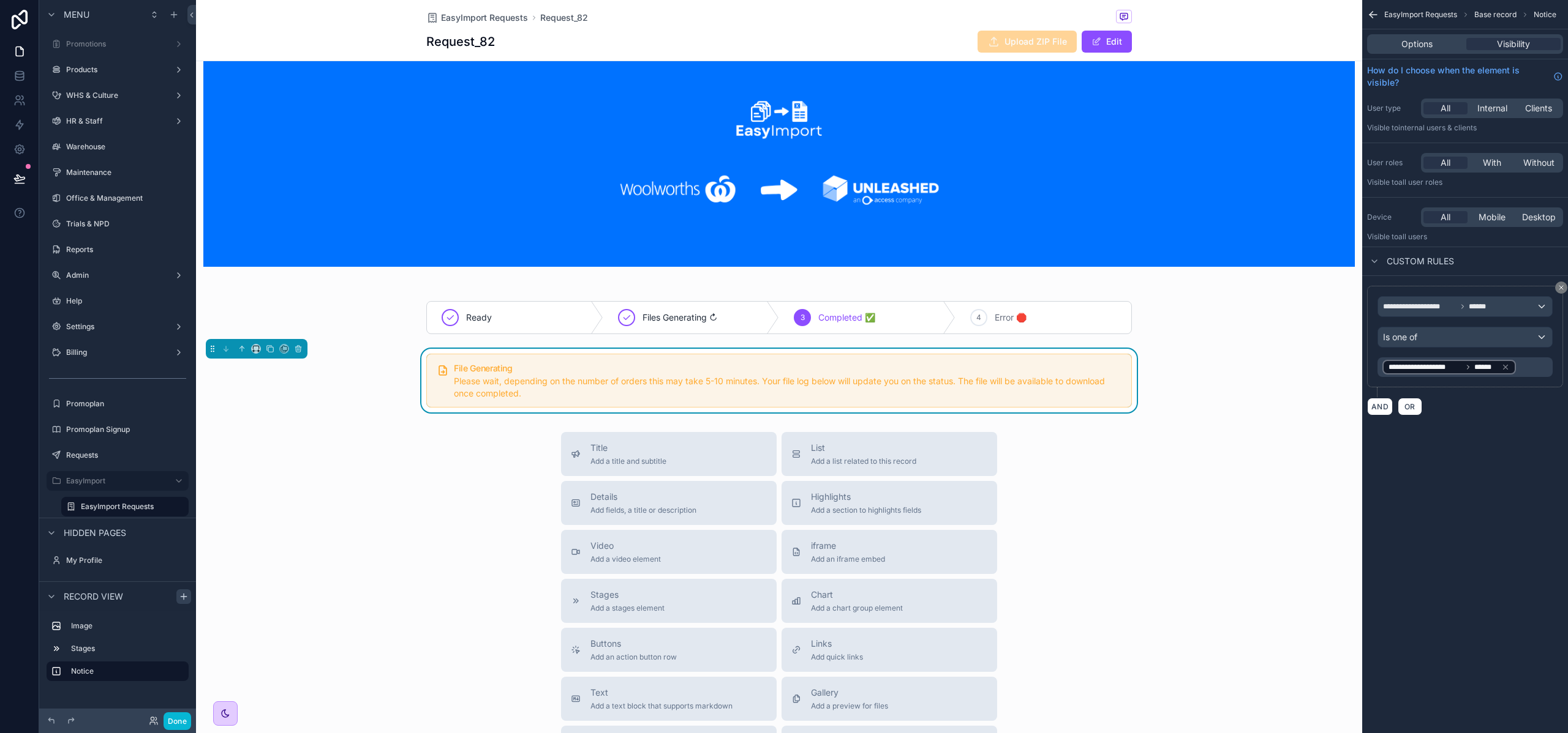
click at [1484, 483] on div "**********" at bounding box center [1464, 366] width 206 height 733
click at [1438, 337] on div "Is one of" at bounding box center [1465, 337] width 174 height 19
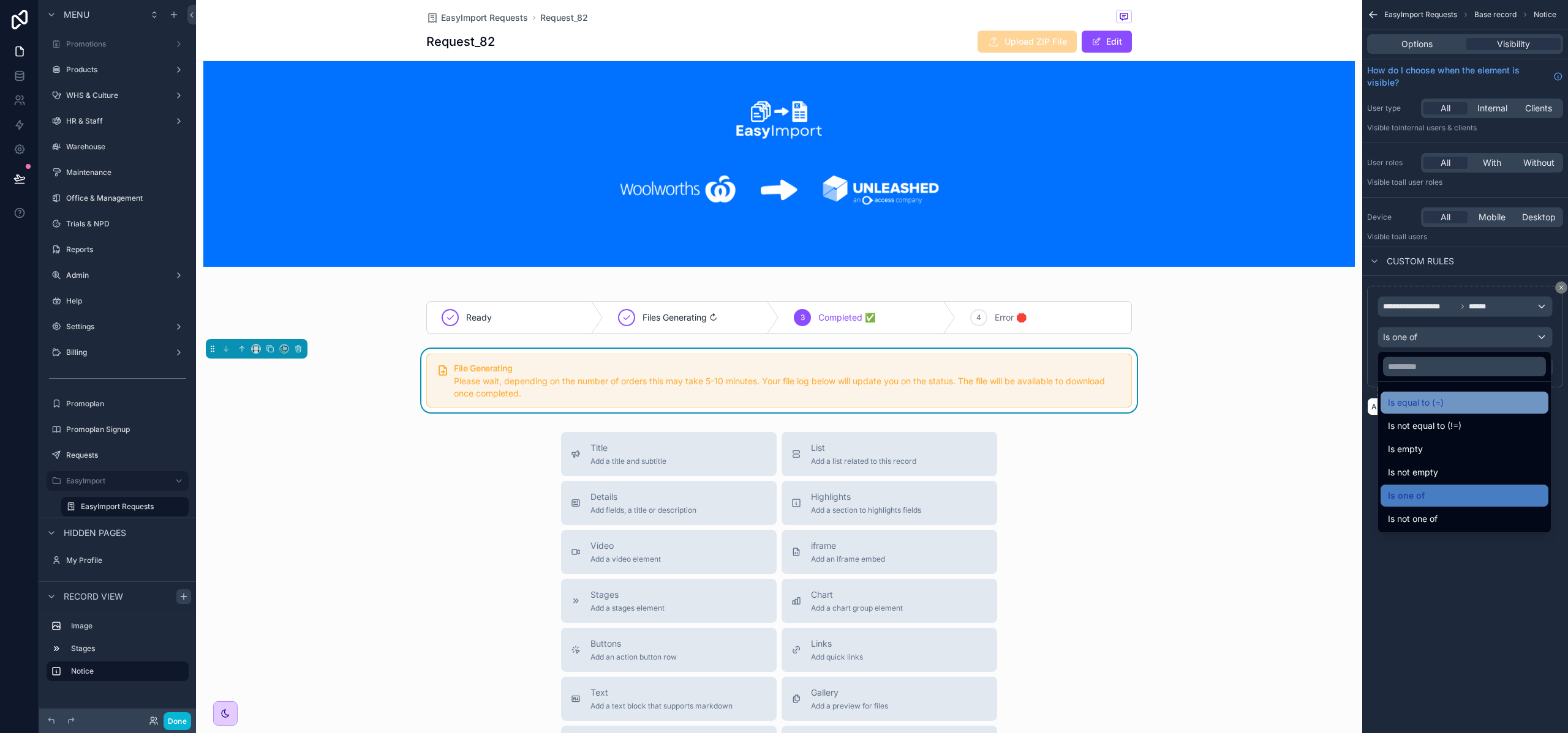
click at [1442, 403] on span "Is equal to (=)" at bounding box center [1415, 403] width 56 height 15
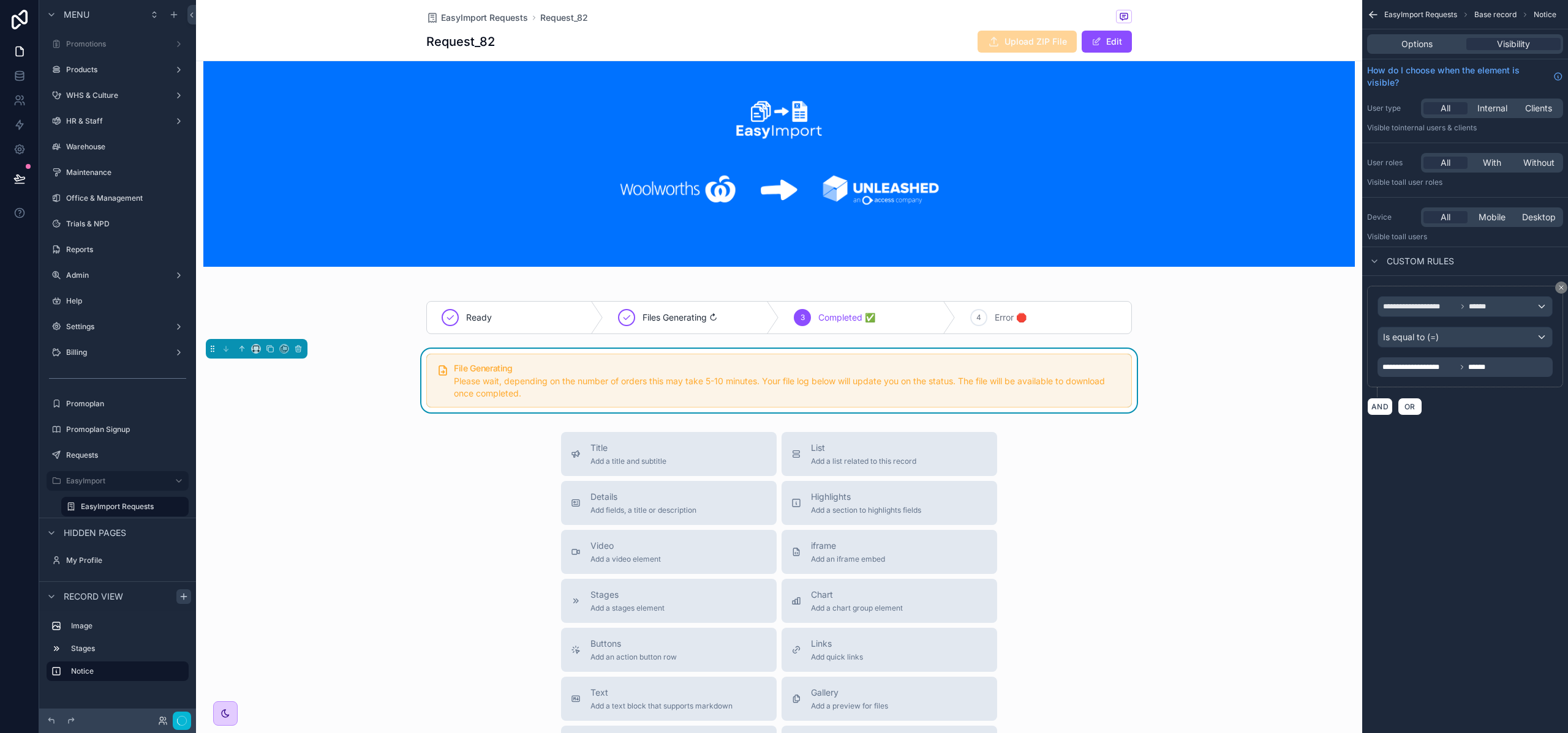
click at [1431, 374] on div "**********" at bounding box center [1436, 368] width 108 height 15
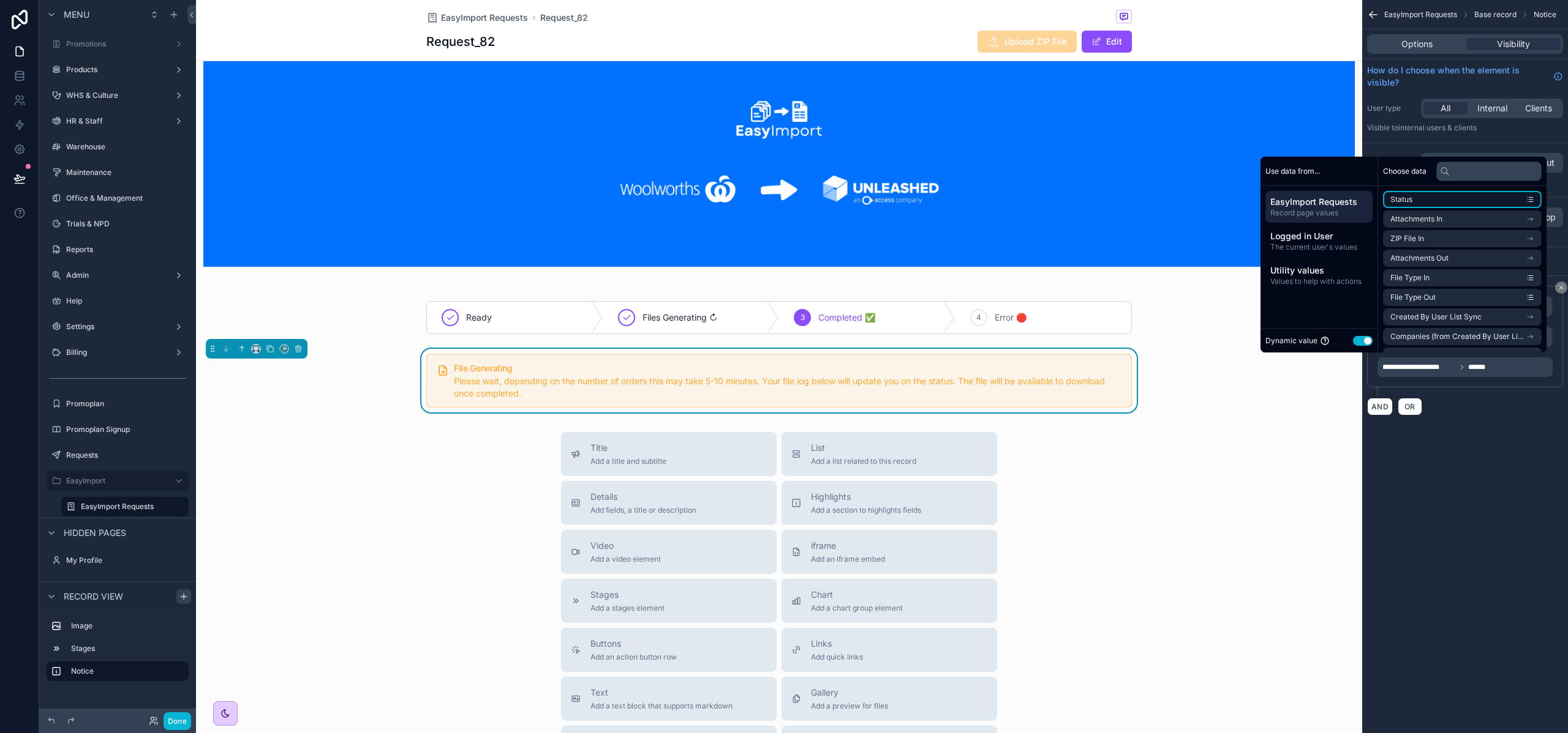
click at [1531, 198] on icon "scrollable content" at bounding box center [1530, 200] width 8 height 8
click at [1462, 200] on li "Status" at bounding box center [1462, 199] width 159 height 18
click at [1498, 459] on div "**********" at bounding box center [1464, 366] width 206 height 733
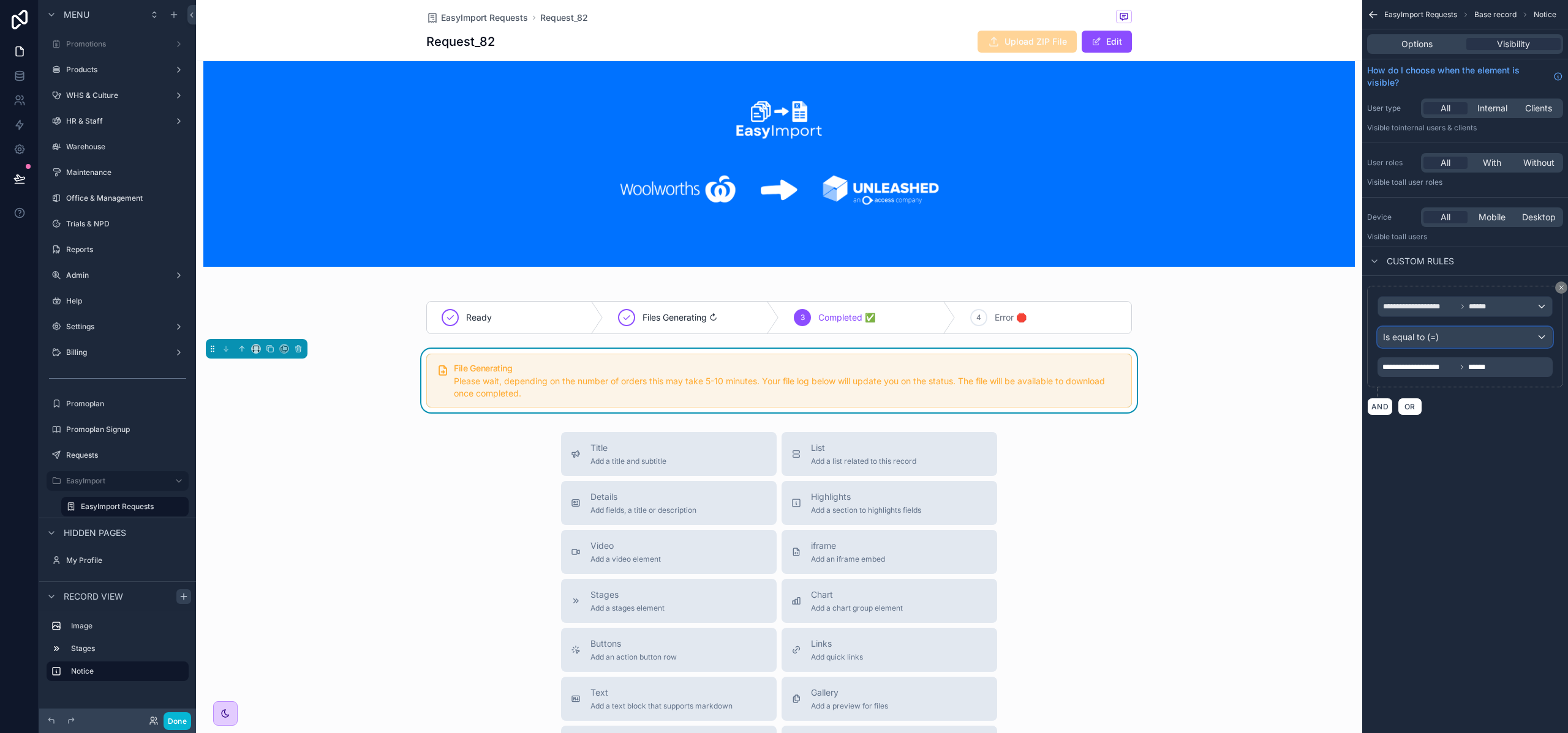
click at [1438, 332] on span "Is equal to (=)" at bounding box center [1410, 337] width 56 height 13
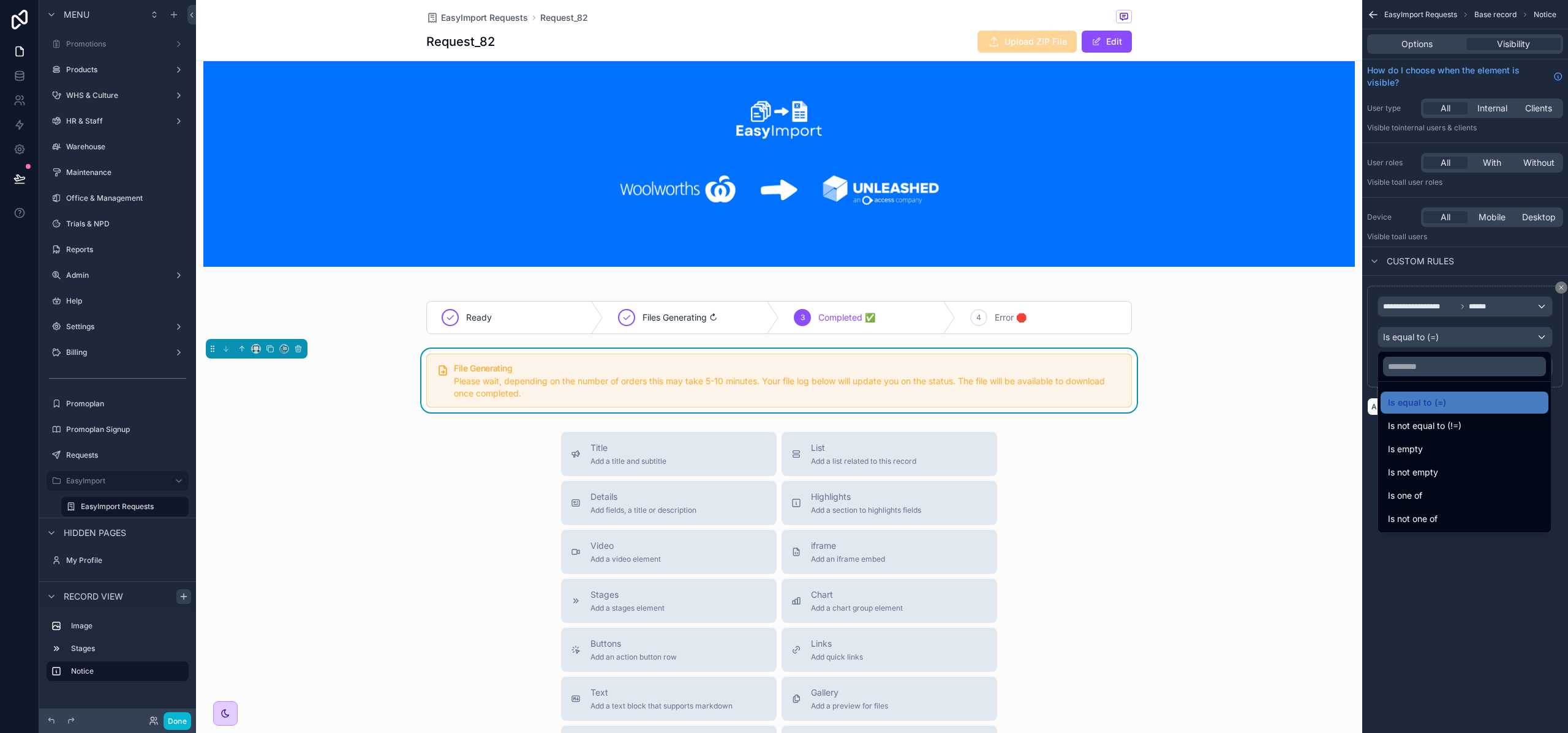
click at [1438, 332] on div "scrollable content" at bounding box center [784, 366] width 1568 height 733
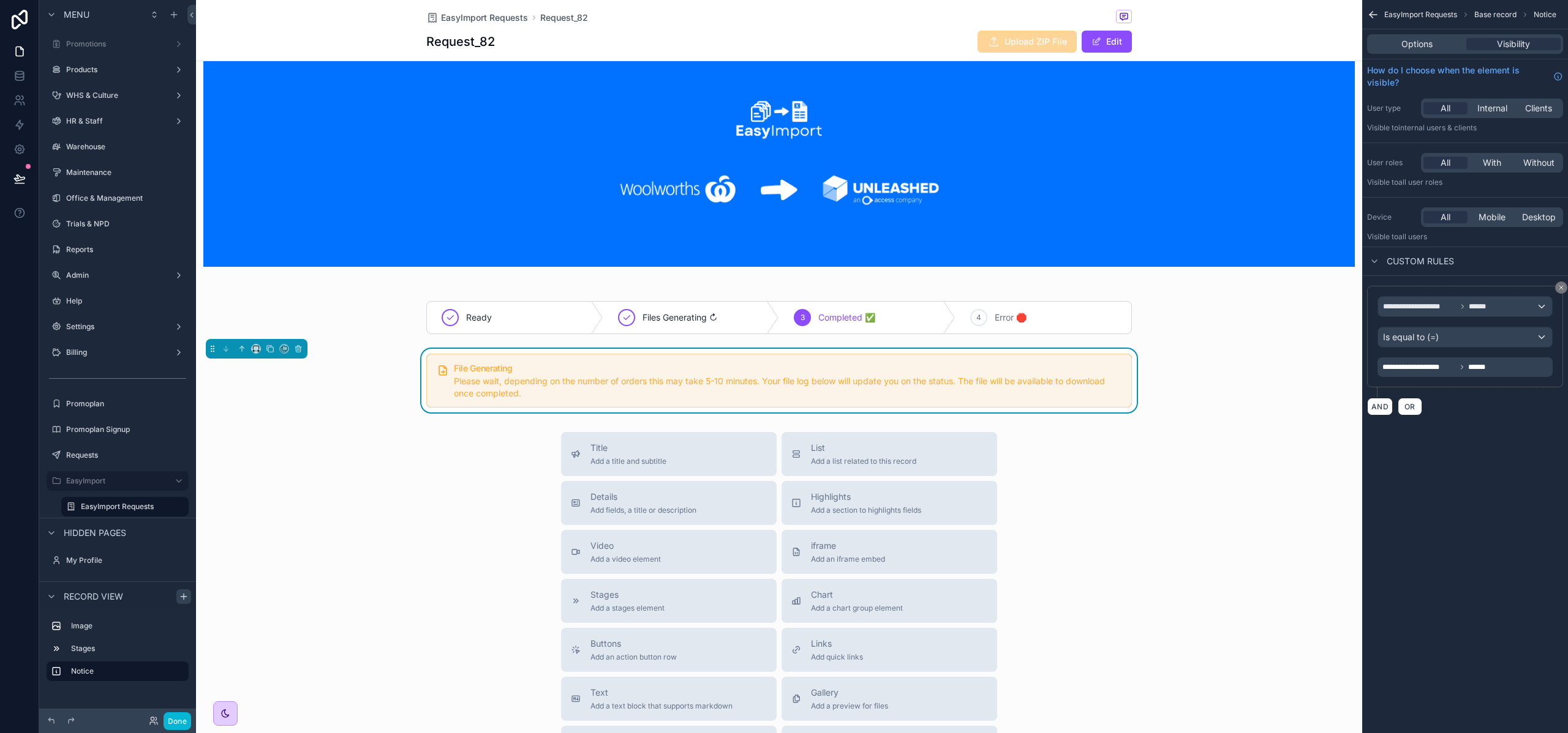
click at [1439, 368] on span "**********" at bounding box center [1419, 367] width 74 height 10
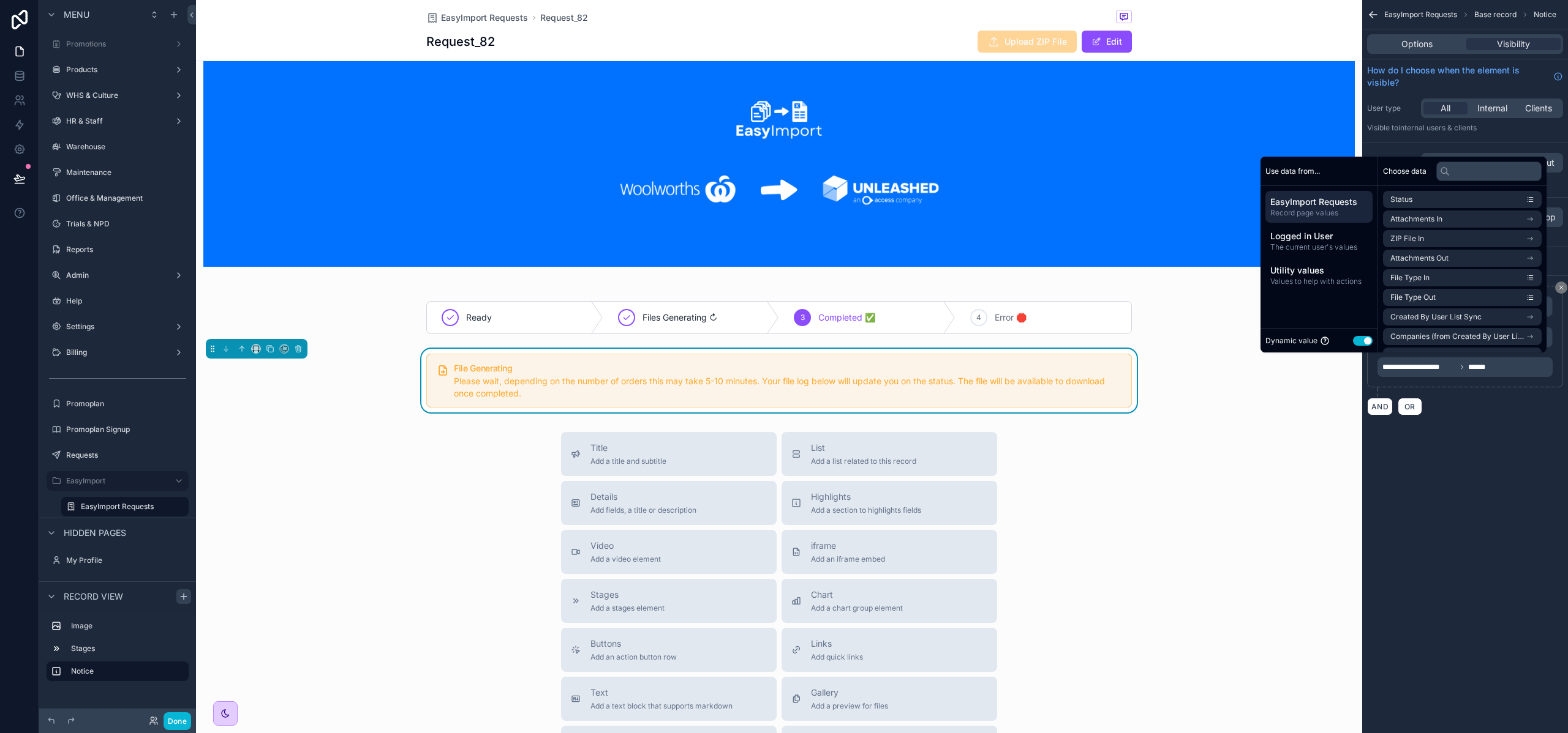
click at [1359, 337] on button "Use setting" at bounding box center [1362, 341] width 19 height 10
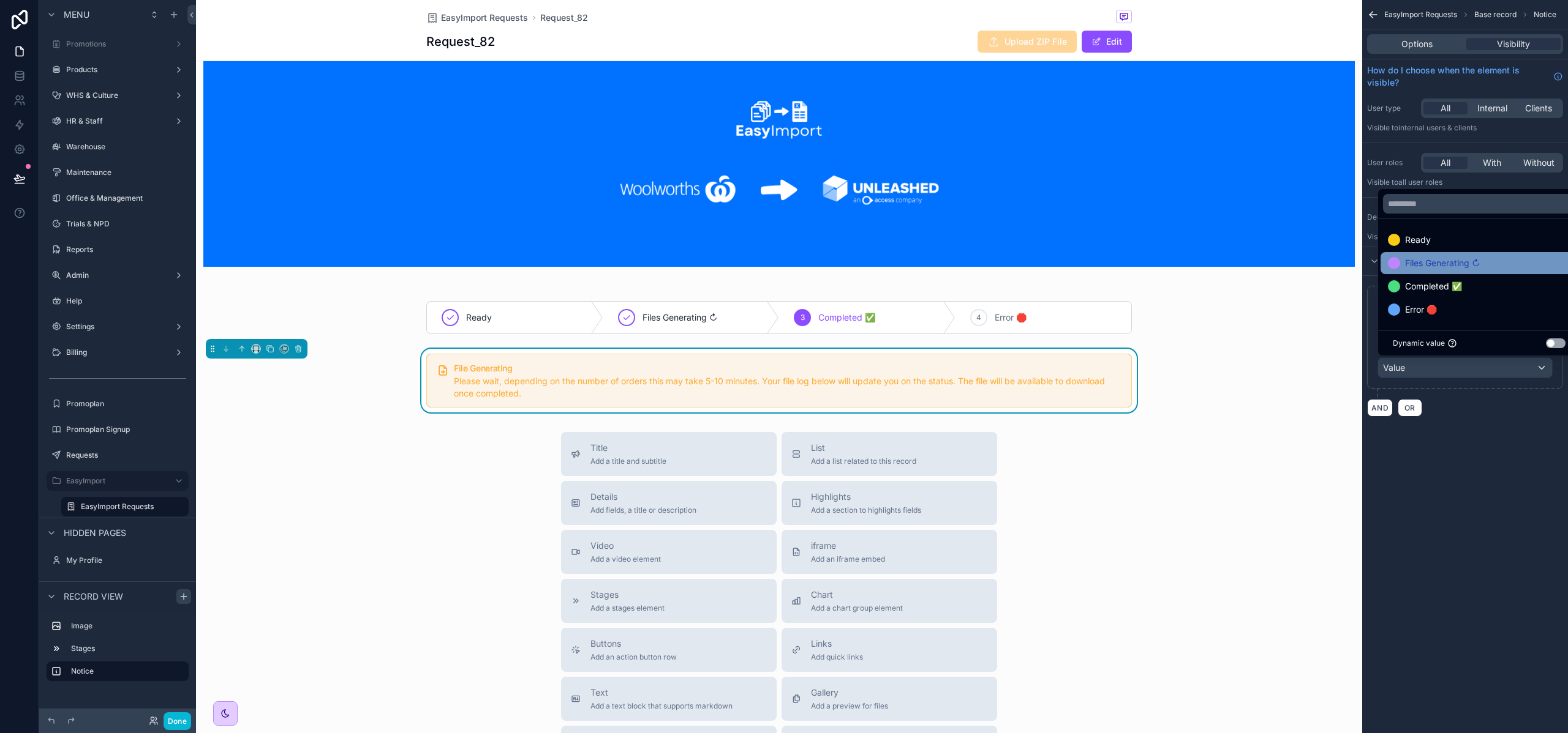
click at [1431, 268] on span "Files Generating ↻" at bounding box center [1442, 263] width 74 height 15
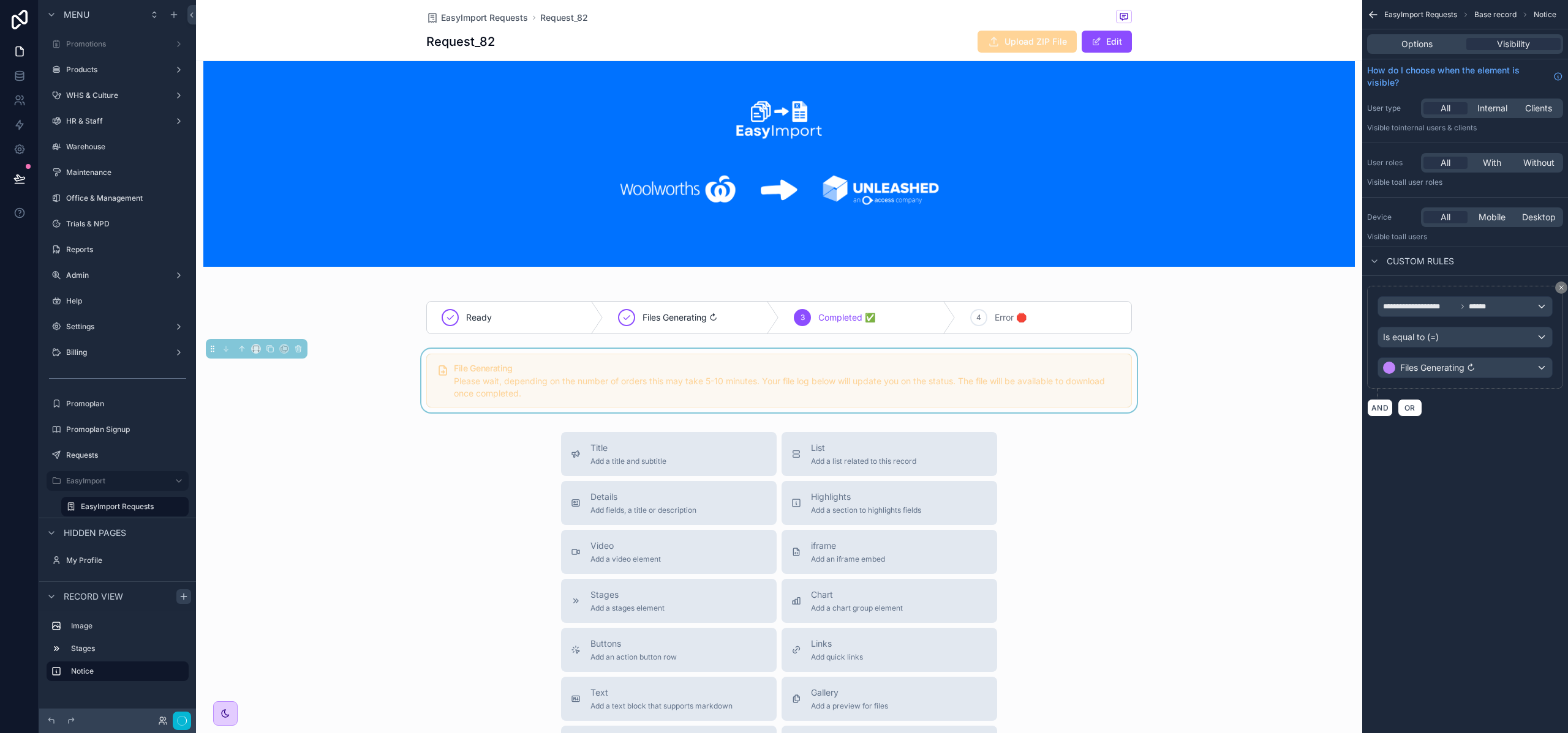
click at [1487, 523] on div "**********" at bounding box center [1464, 366] width 206 height 733
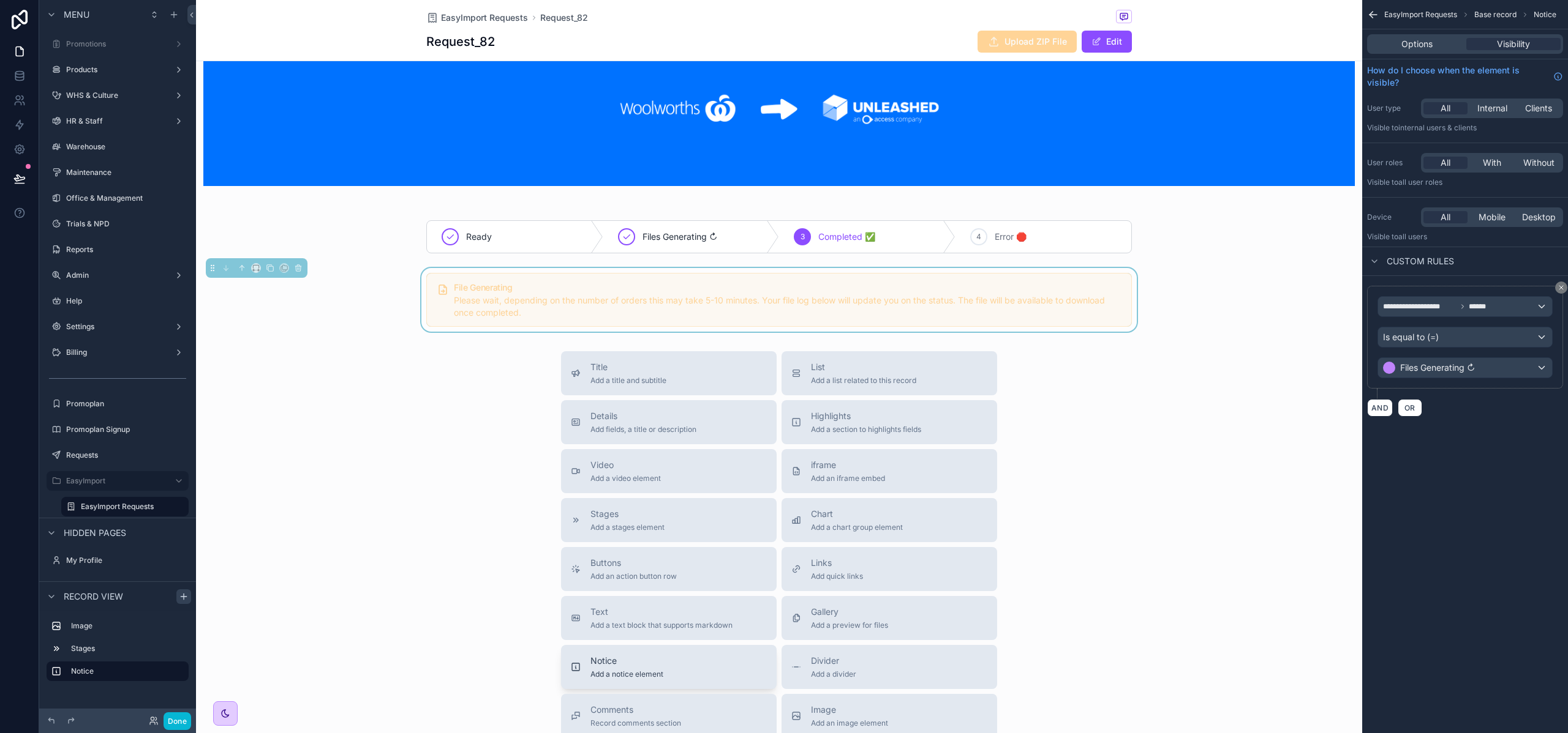
scroll to position [141, 0]
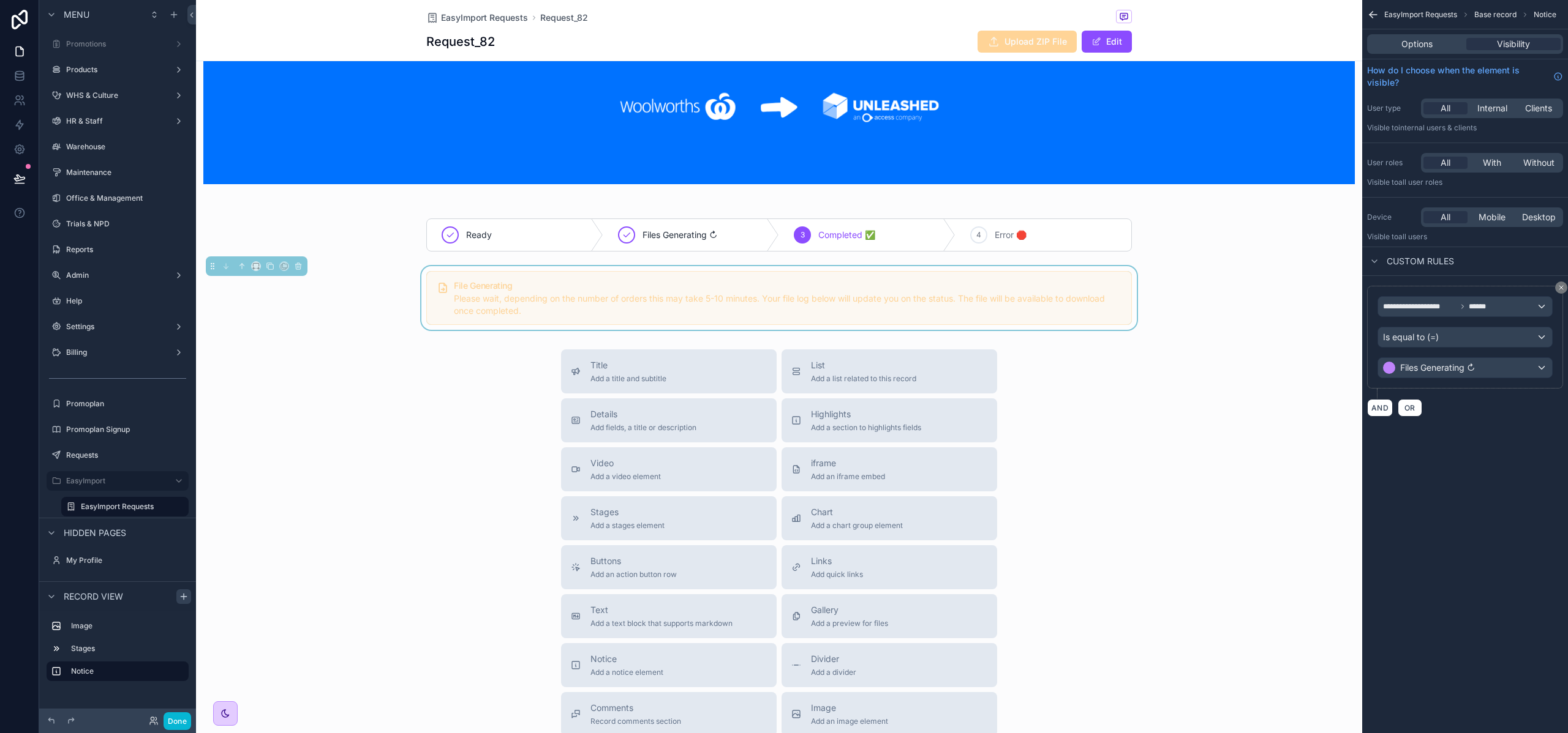
drag, startPoint x: 640, startPoint y: 675, endPoint x: 543, endPoint y: 327, distance: 361.3
click at [543, 327] on div "EasyImport Requests Request_82 Request_82 Upload ZIP File Edit Ready Files Gene…" at bounding box center [779, 371] width 1166 height 1025
click at [595, 659] on span "Notice" at bounding box center [626, 659] width 73 height 13
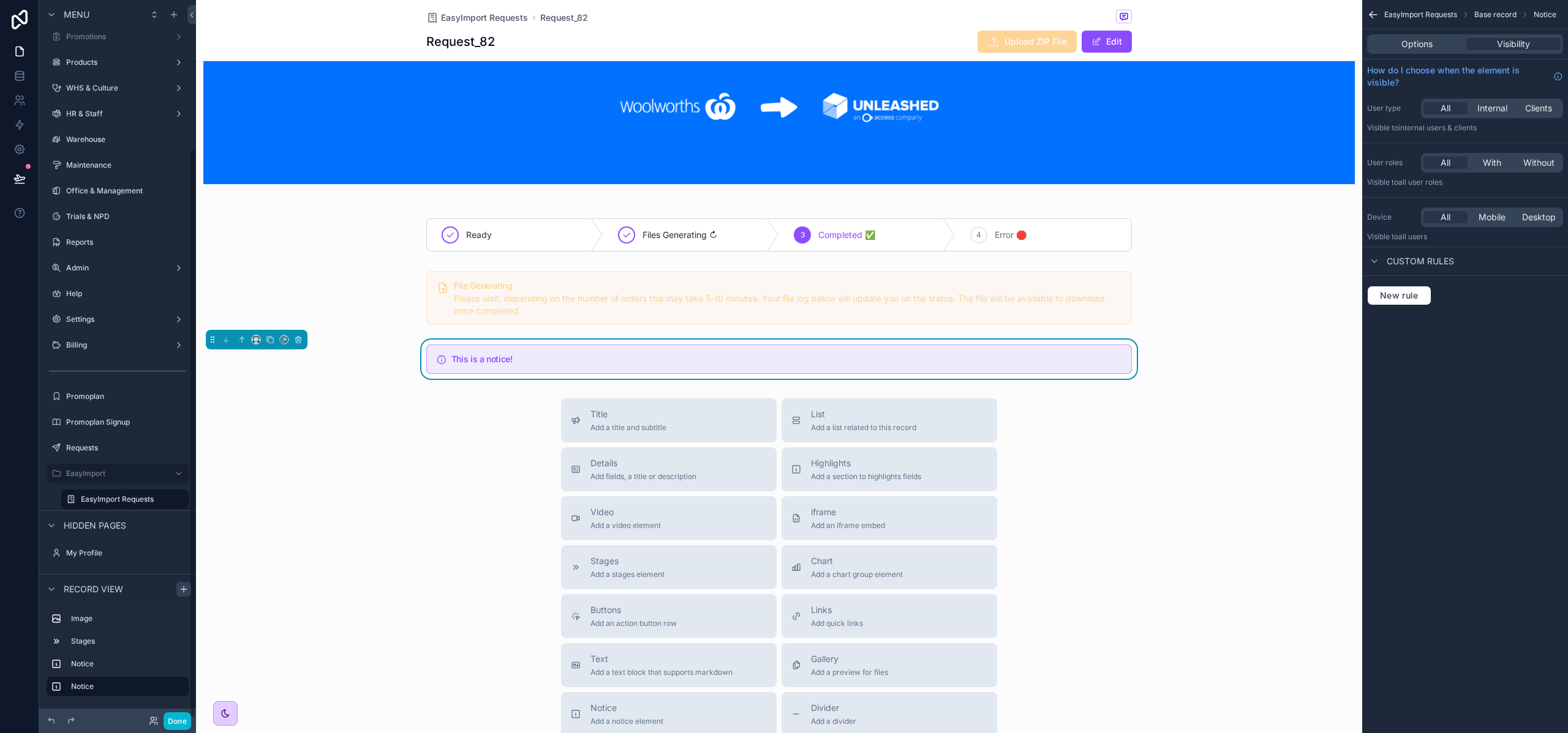
scroll to position [132, 0]
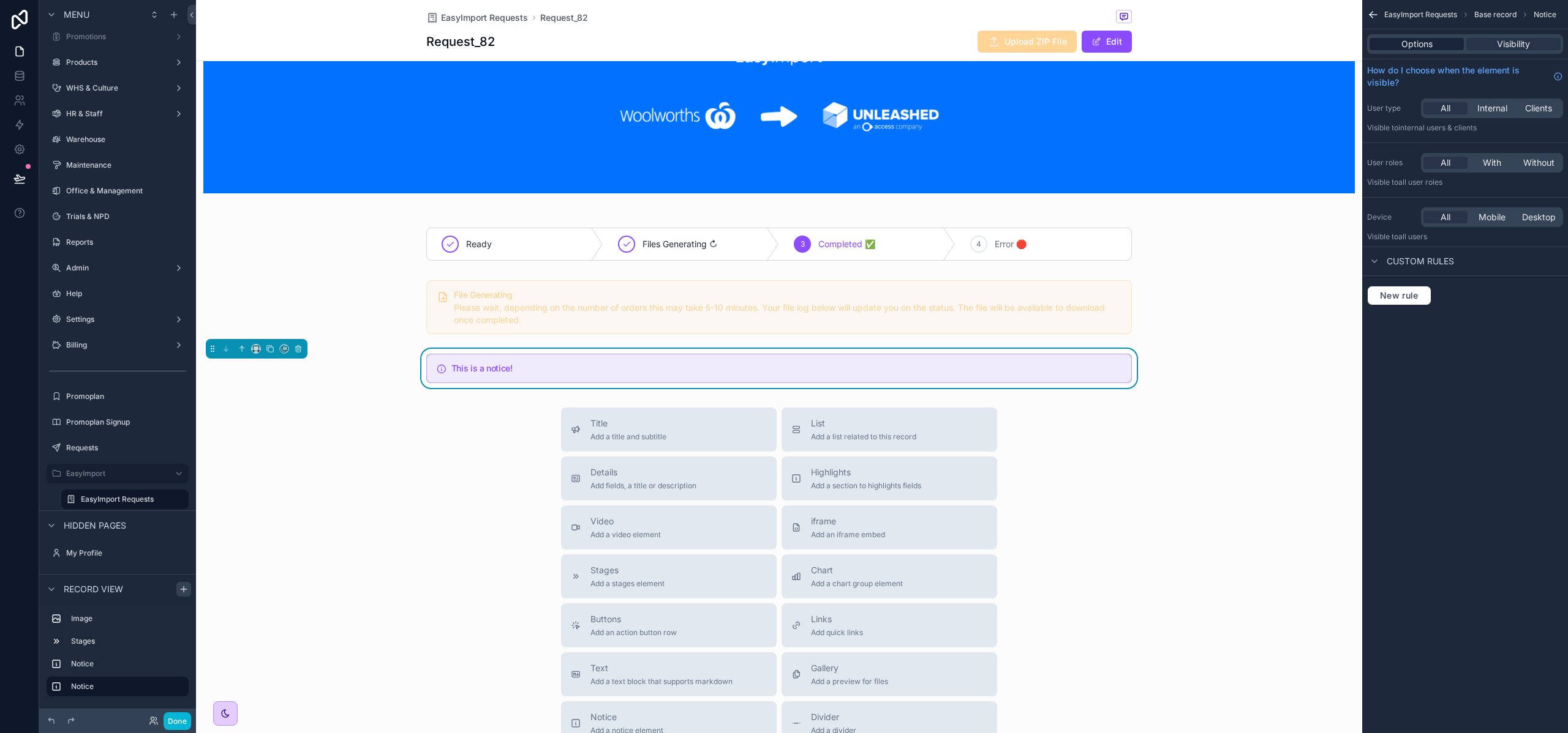
click at [1418, 41] on span "Options" at bounding box center [1416, 43] width 31 height 13
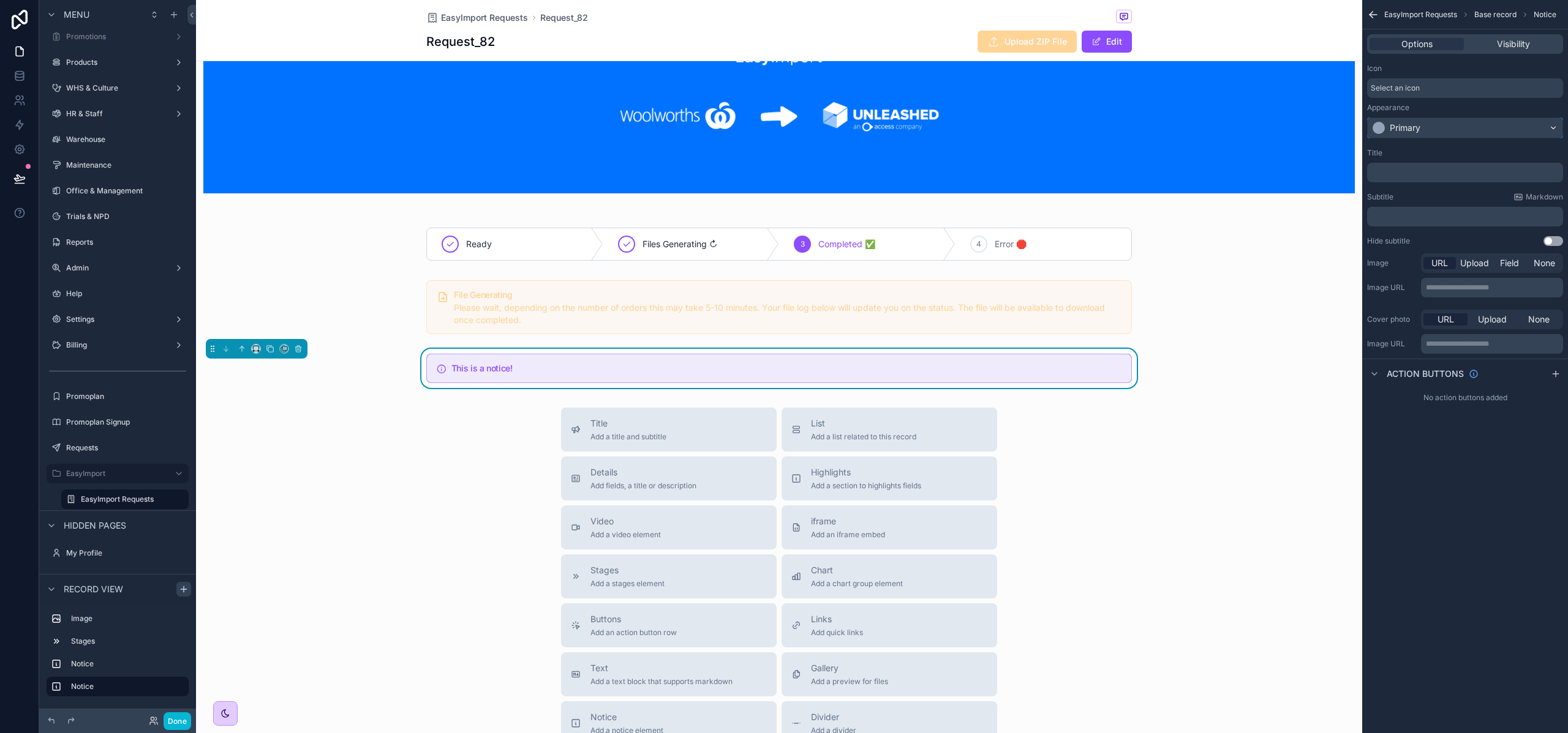
click at [1442, 129] on div "Primary" at bounding box center [1464, 127] width 195 height 19
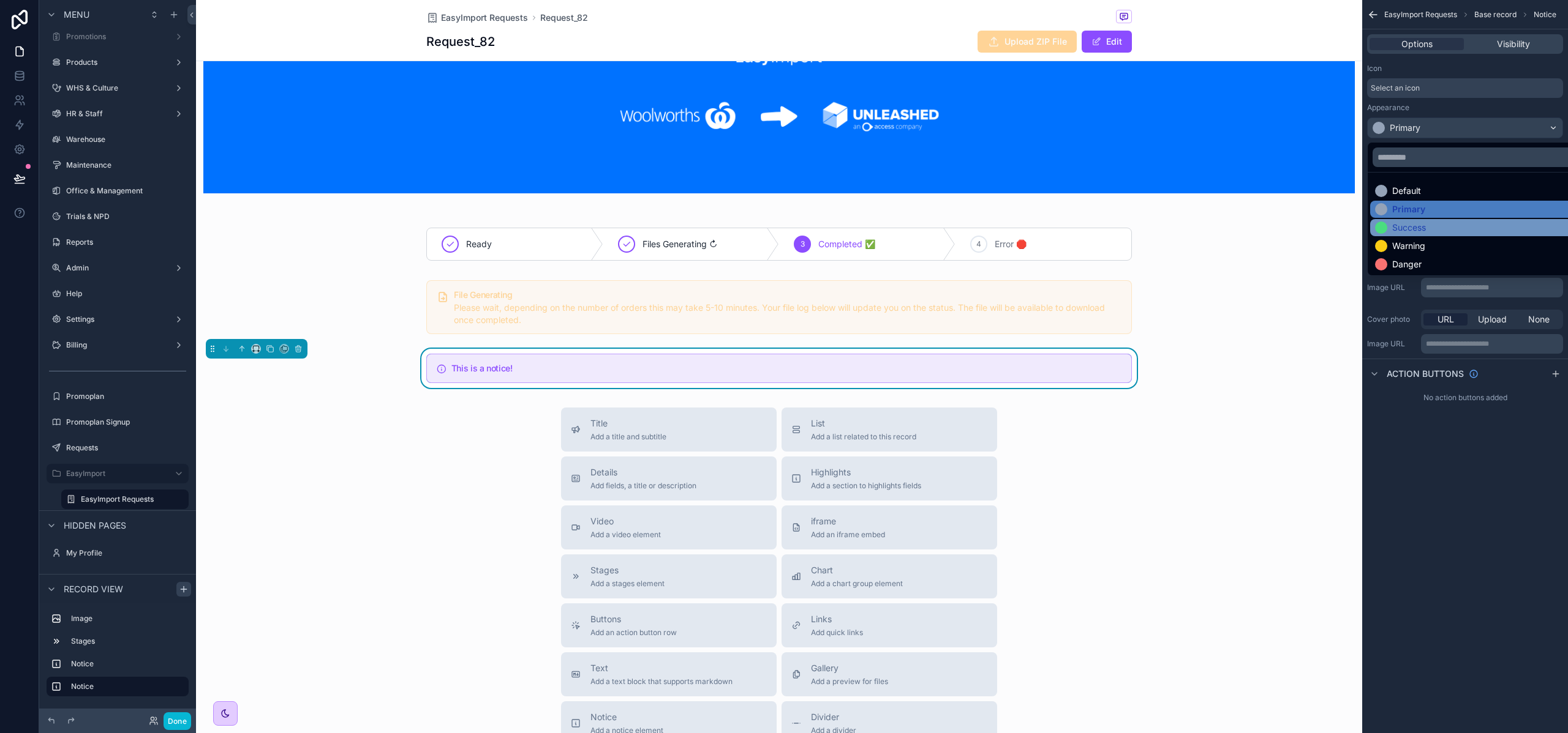
click at [1417, 232] on div "Success" at bounding box center [1408, 227] width 33 height 13
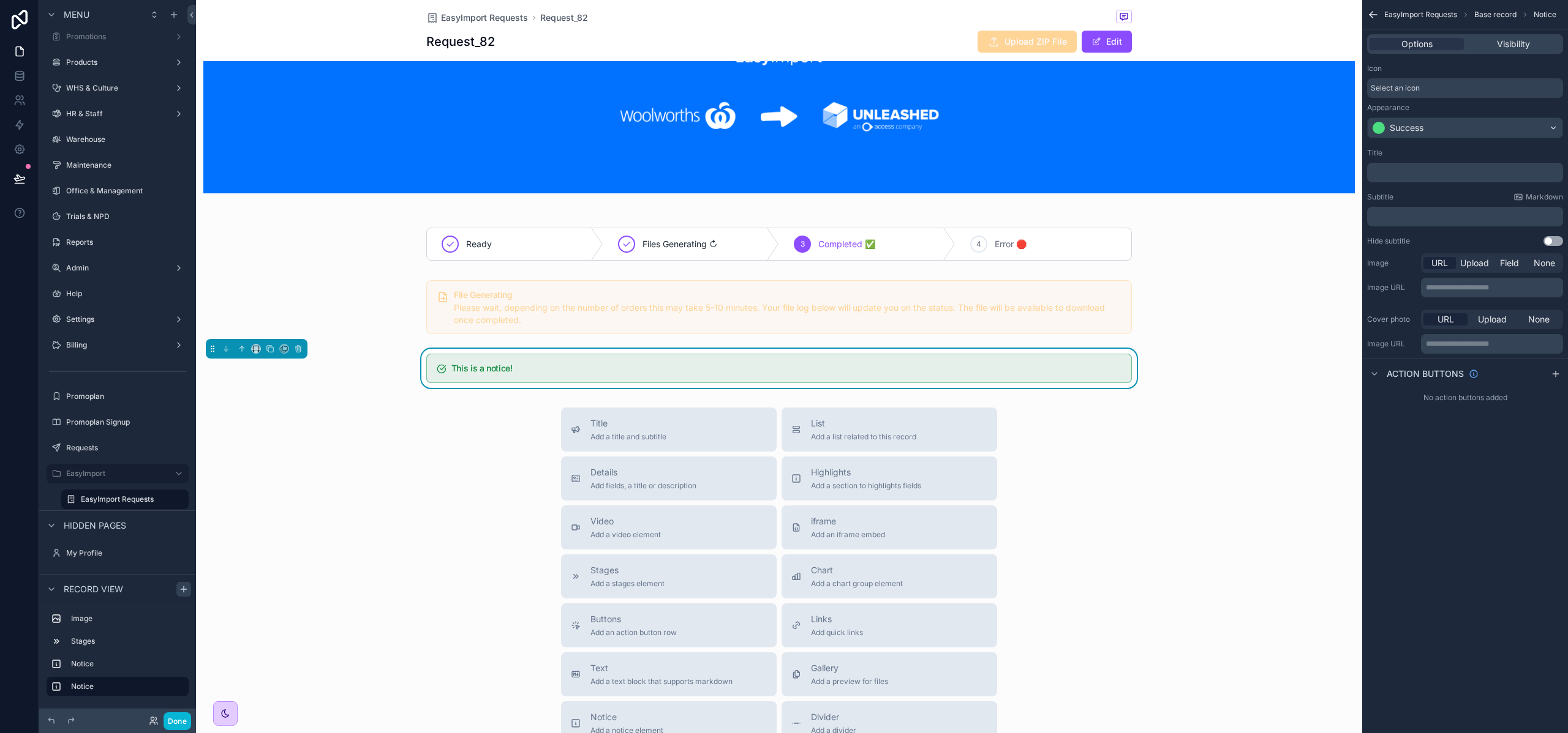
click at [1399, 171] on p "﻿" at bounding box center [1466, 173] width 189 height 10
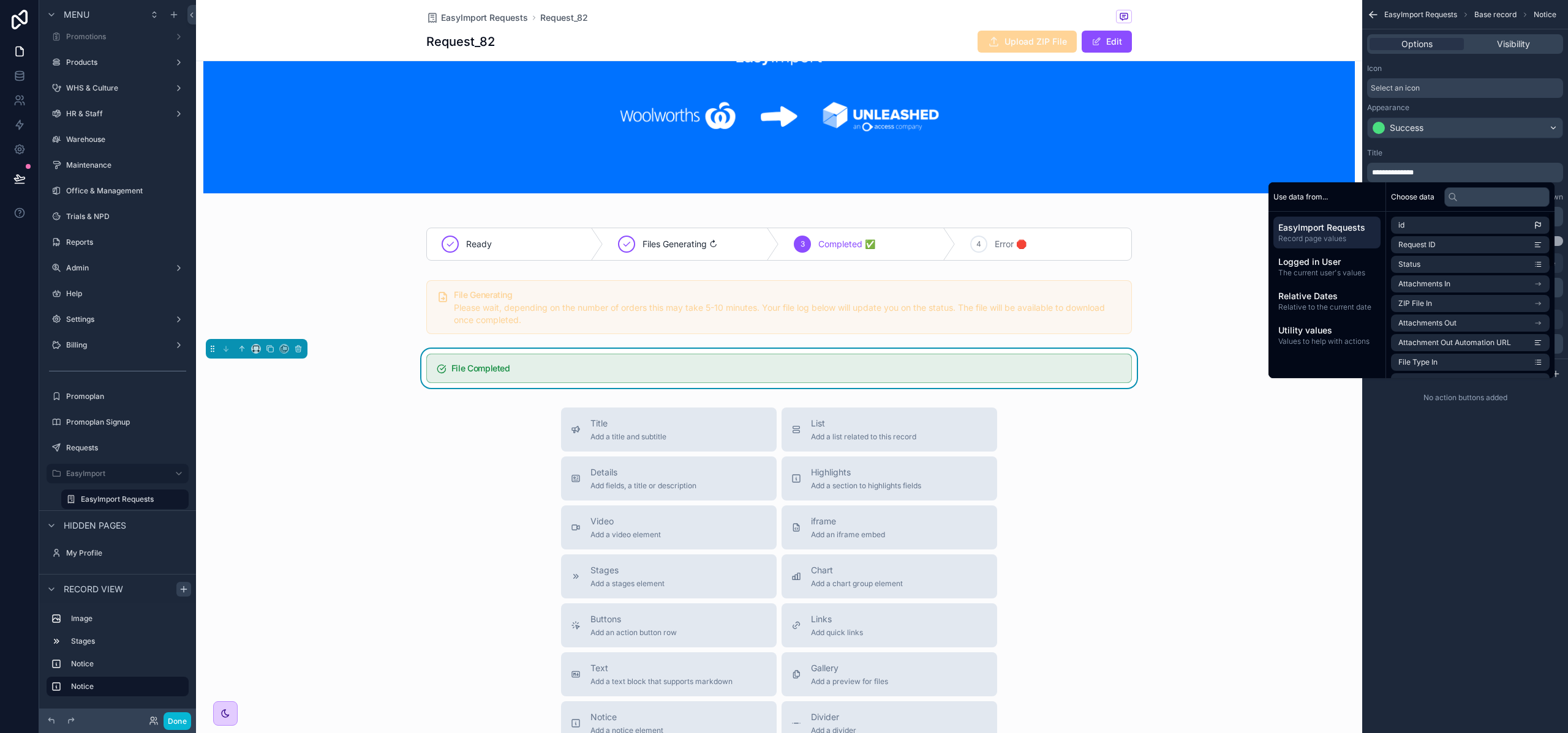
click at [1519, 541] on div "**********" at bounding box center [1464, 366] width 206 height 733
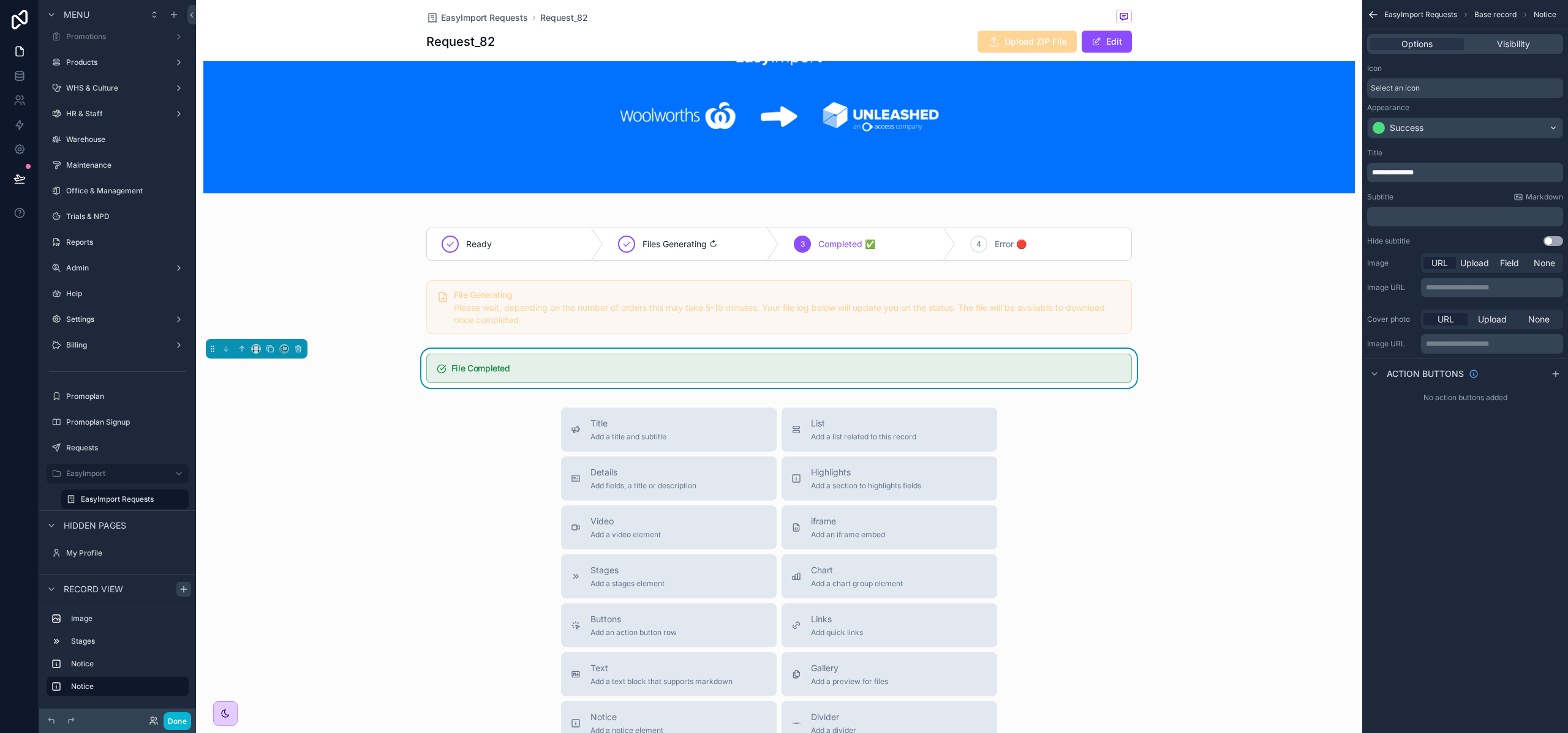
click at [1410, 216] on p "﻿" at bounding box center [1466, 216] width 189 height 10
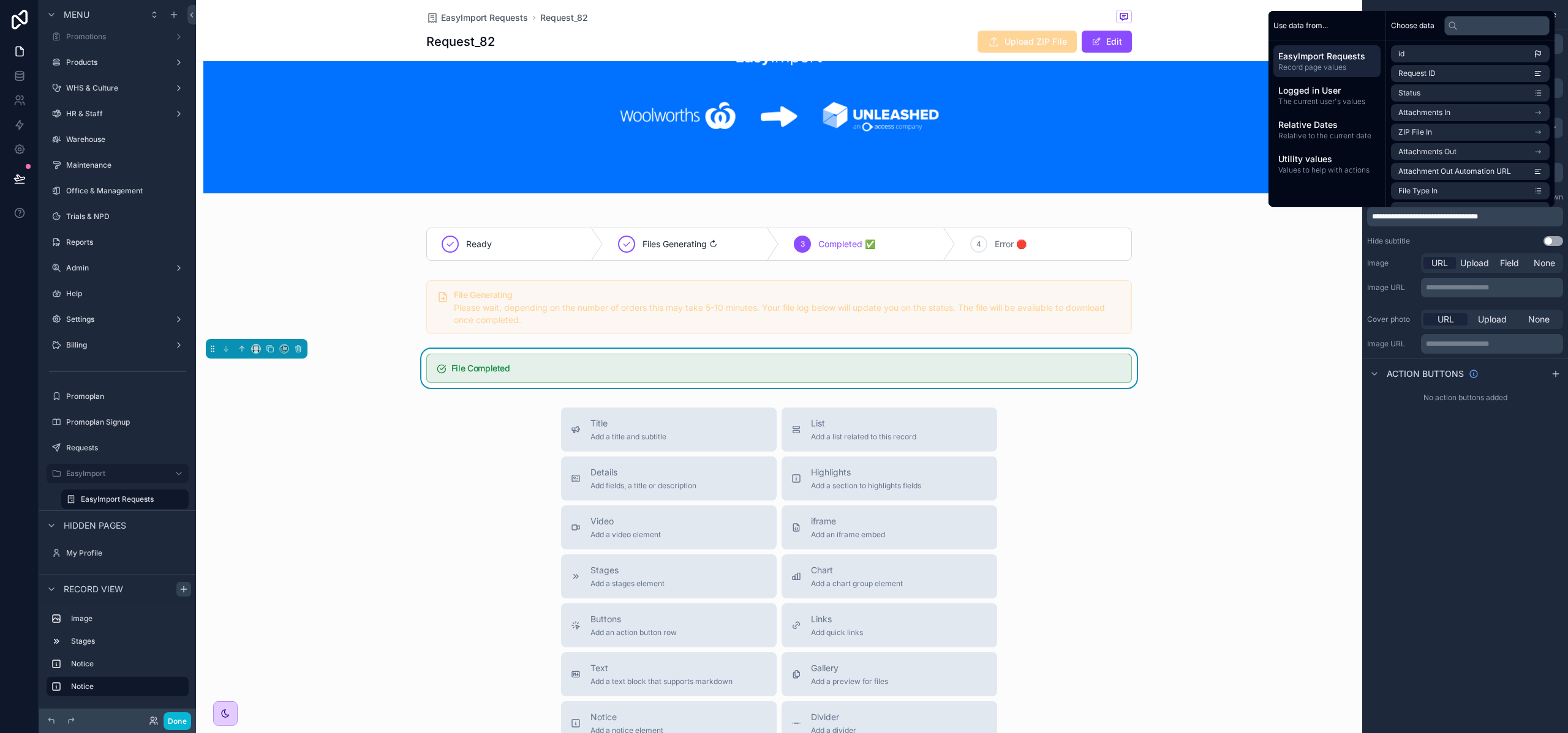
click at [1433, 491] on div "**********" at bounding box center [1464, 366] width 206 height 733
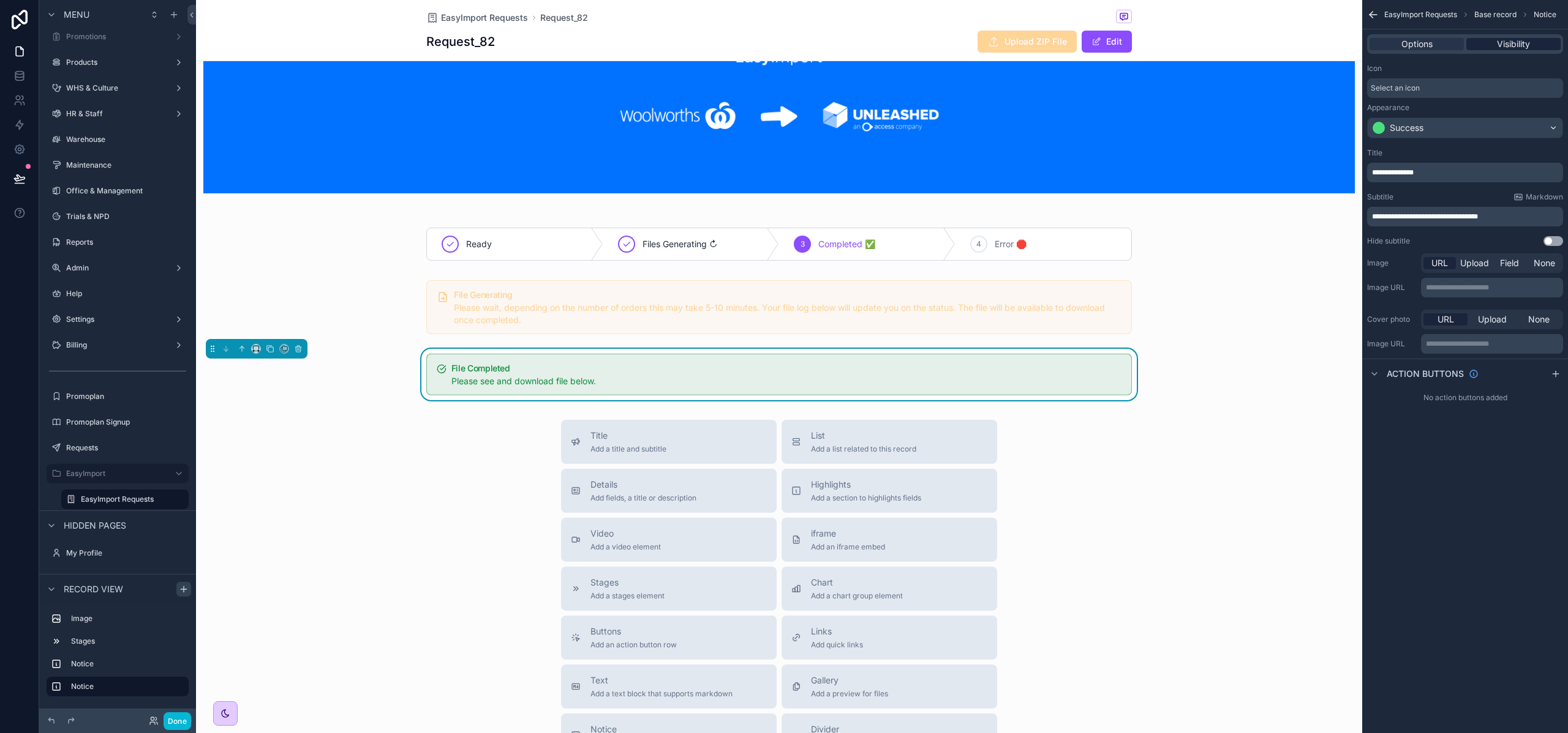
click at [1519, 47] on span "Visibility" at bounding box center [1514, 43] width 33 height 13
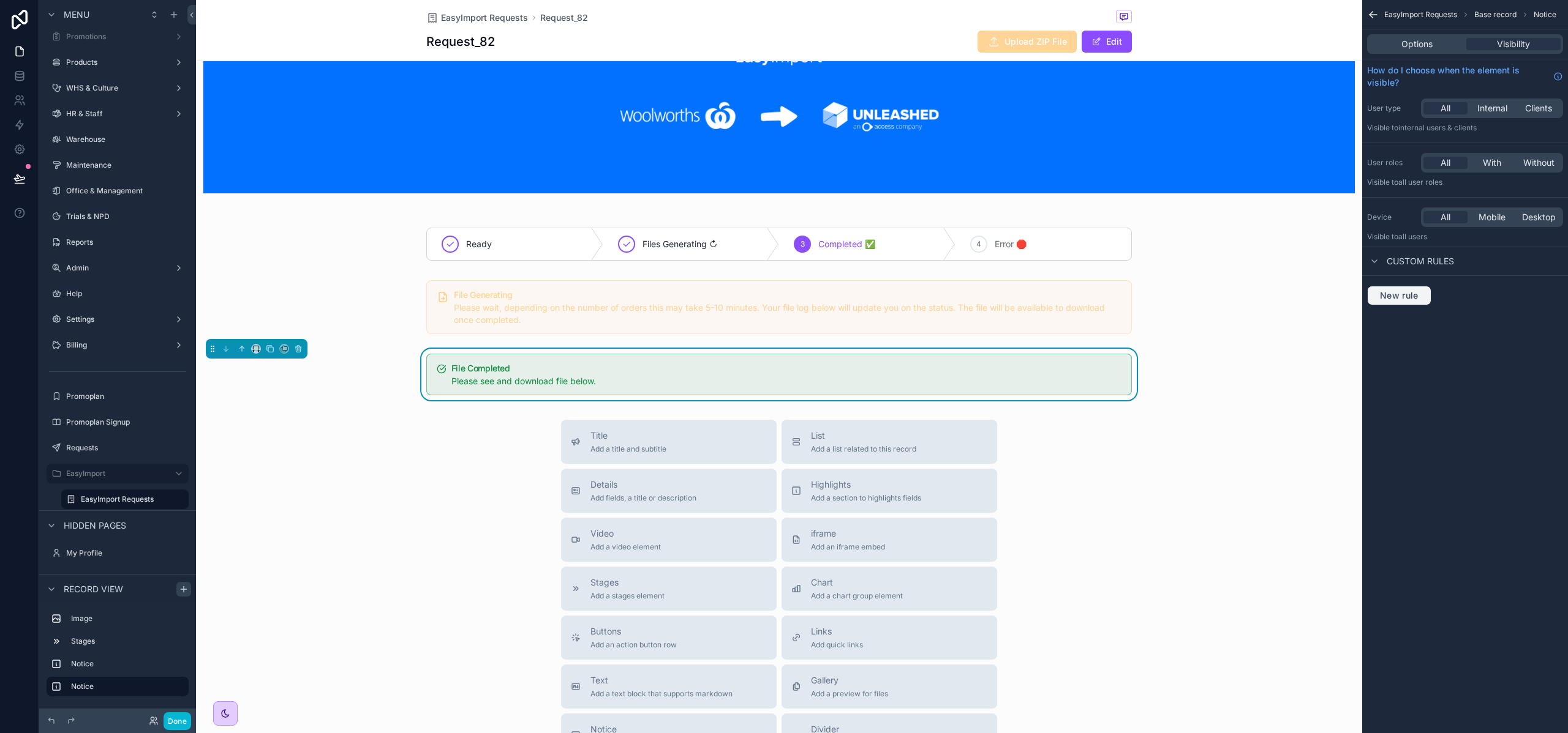
click at [1410, 300] on span "New rule" at bounding box center [1399, 295] width 49 height 11
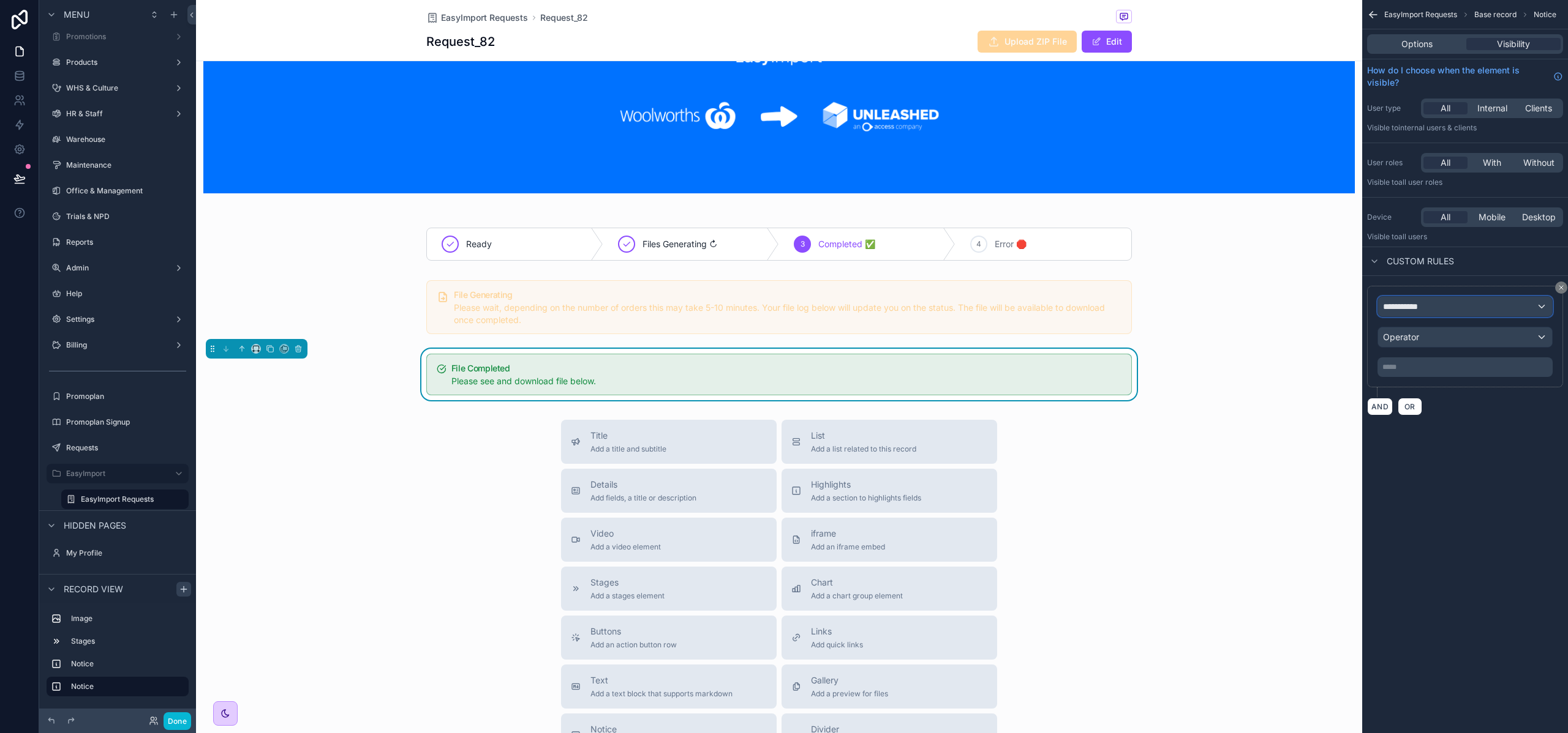
click at [1412, 310] on span "**********" at bounding box center [1405, 307] width 45 height 13
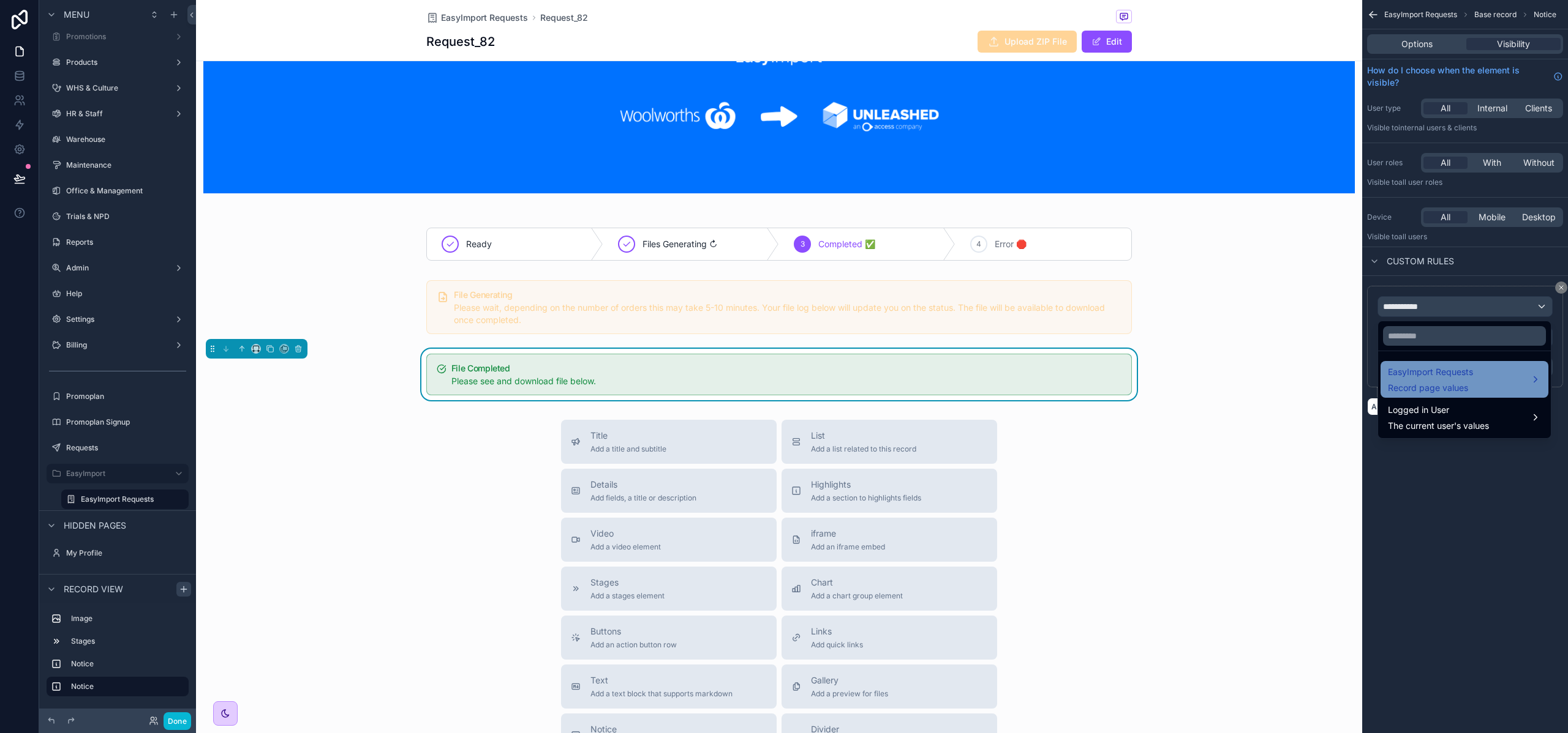
click at [1430, 377] on span "EasyImport Requests" at bounding box center [1430, 372] width 85 height 15
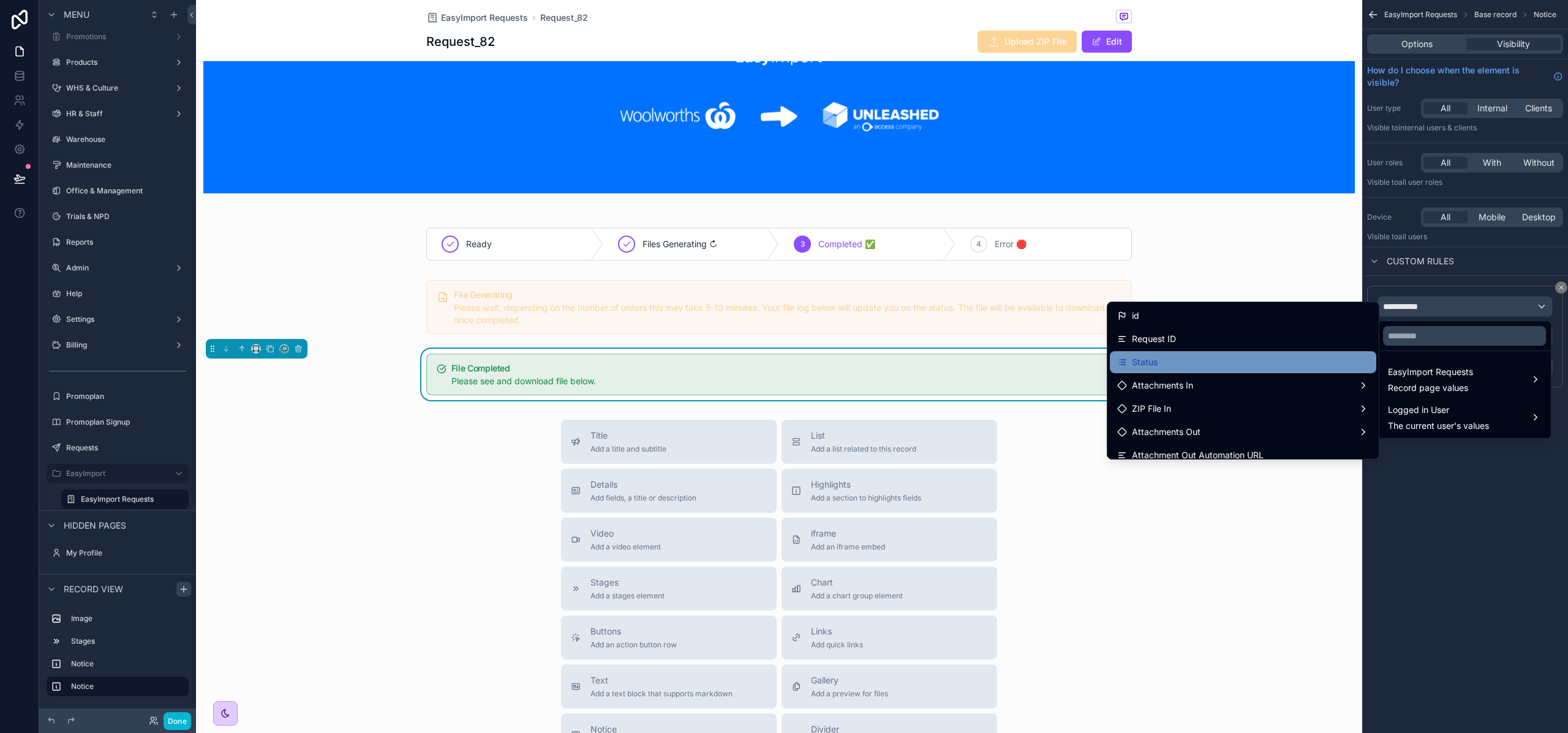
click at [1193, 360] on div "Status" at bounding box center [1243, 363] width 252 height 15
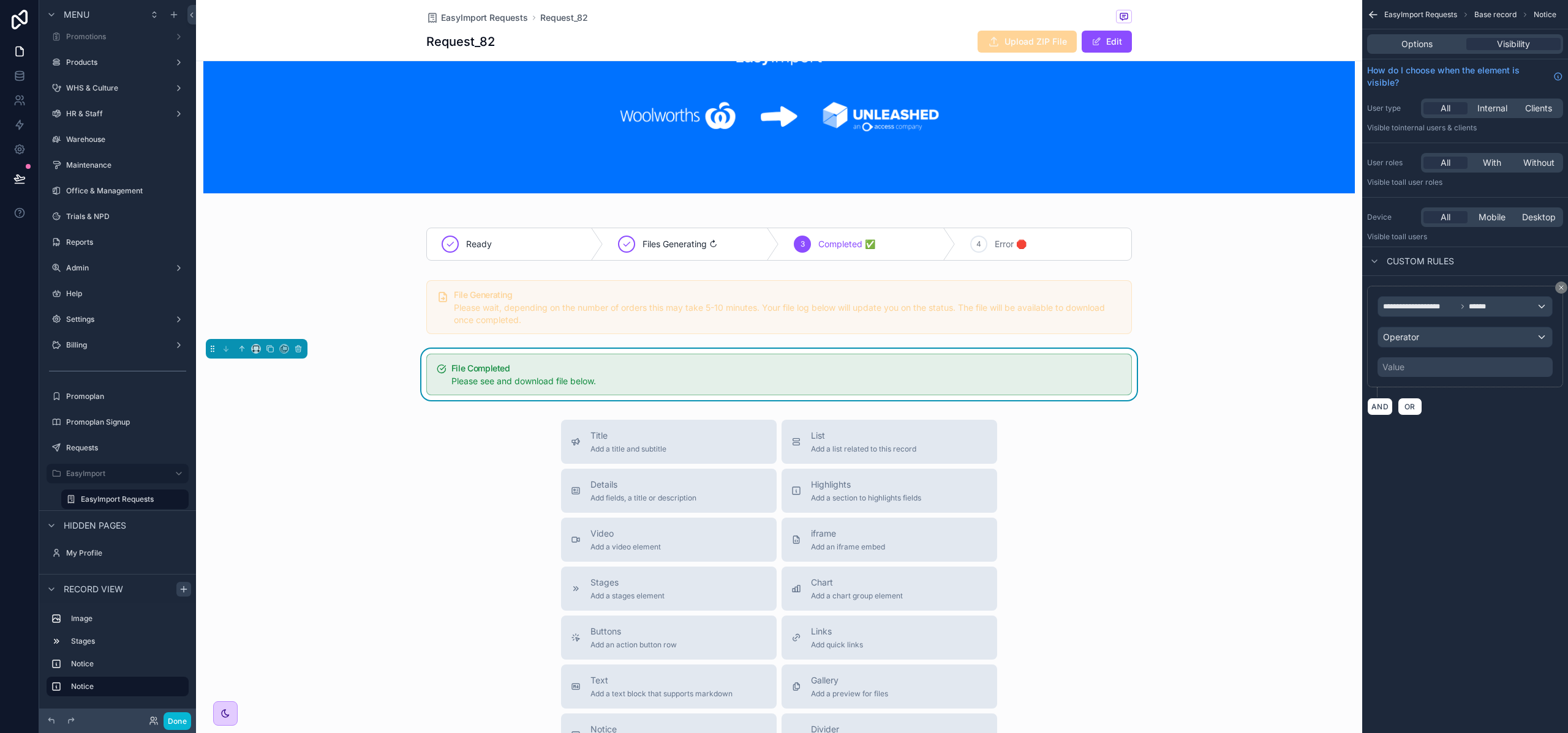
click at [1407, 362] on div "Value" at bounding box center [1464, 367] width 175 height 19
click at [1410, 374] on div "Value" at bounding box center [1464, 367] width 175 height 19
click at [1420, 339] on div "Operator" at bounding box center [1465, 337] width 174 height 19
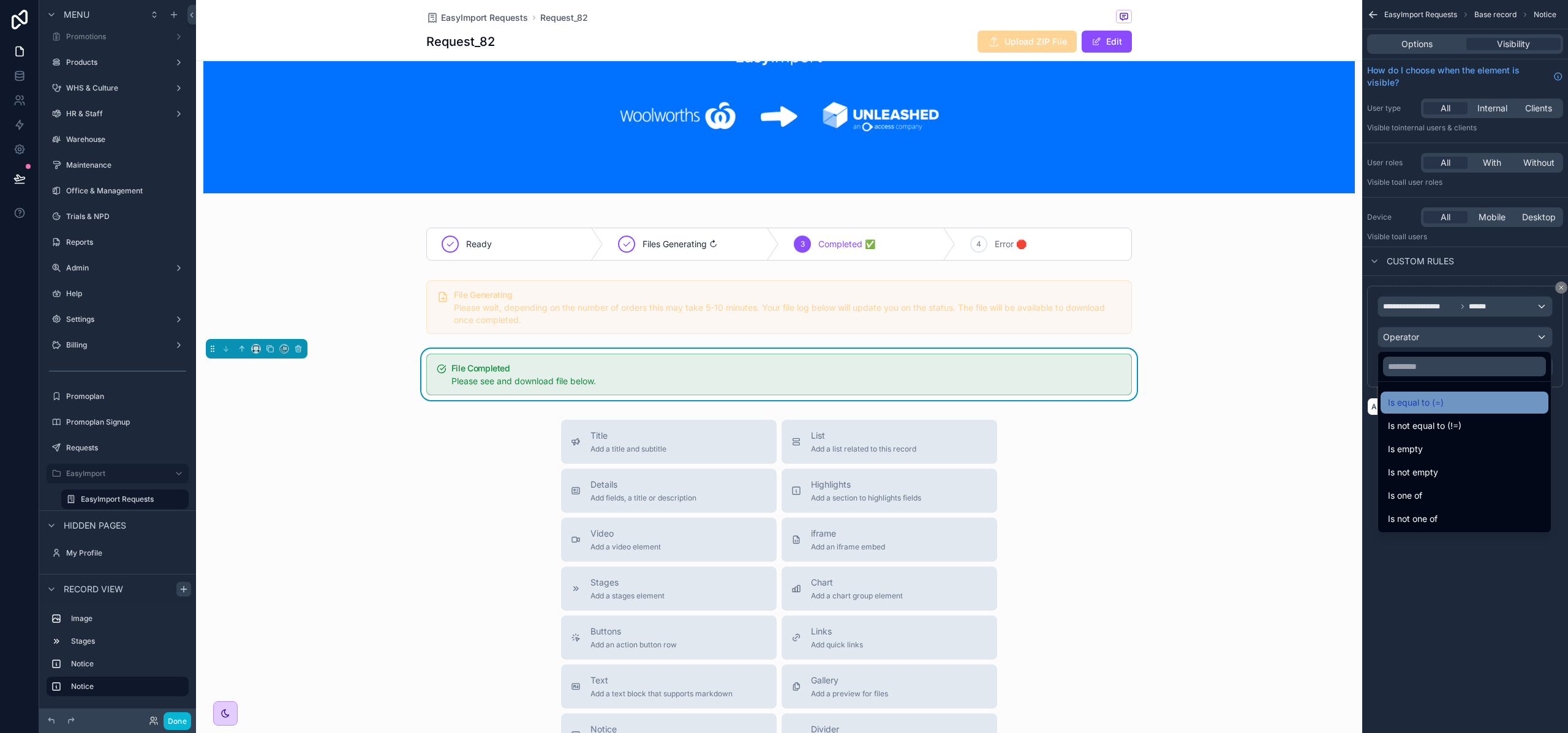
click at [1422, 405] on span "Is equal to (=)" at bounding box center [1415, 403] width 56 height 15
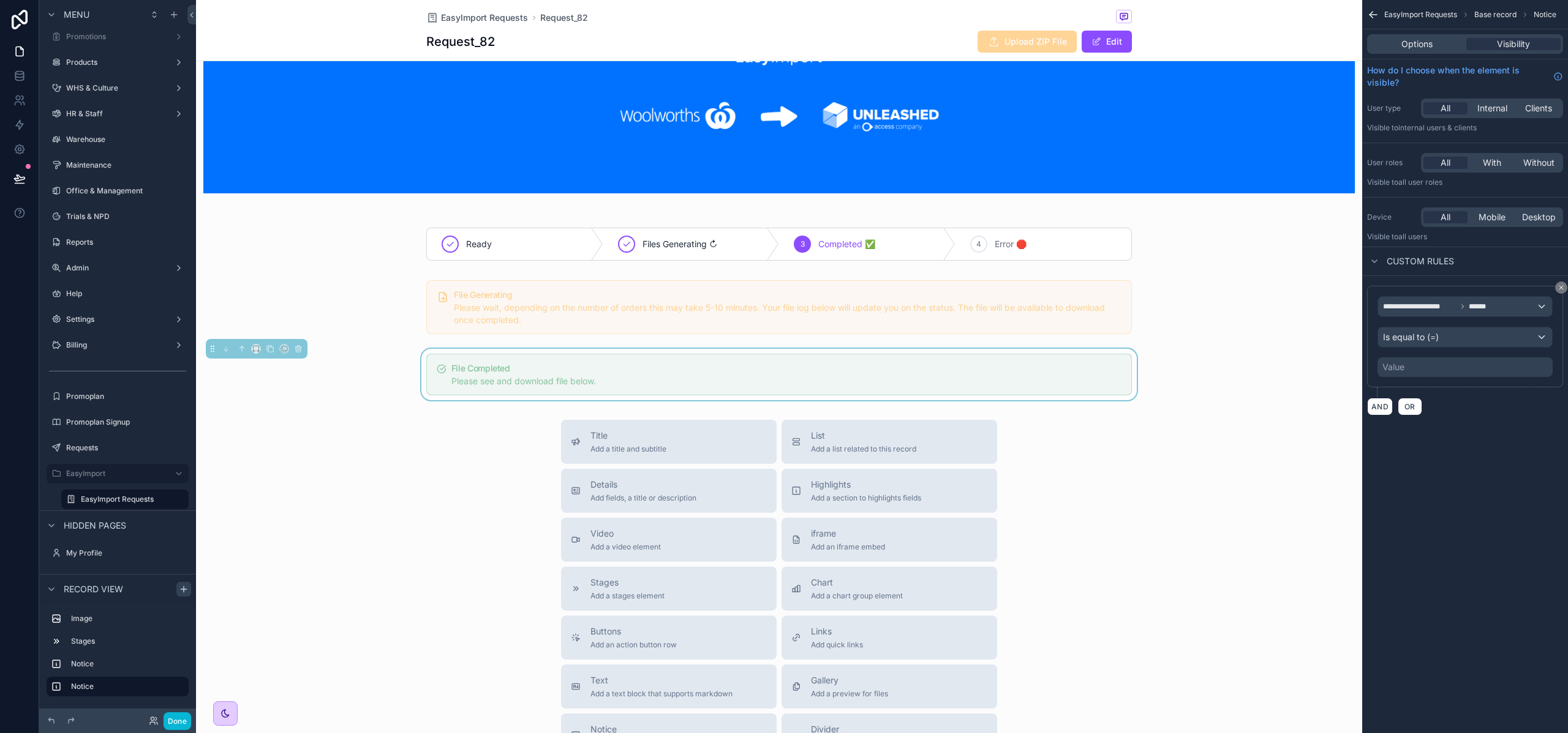
click at [1412, 374] on div "Value" at bounding box center [1464, 367] width 175 height 19
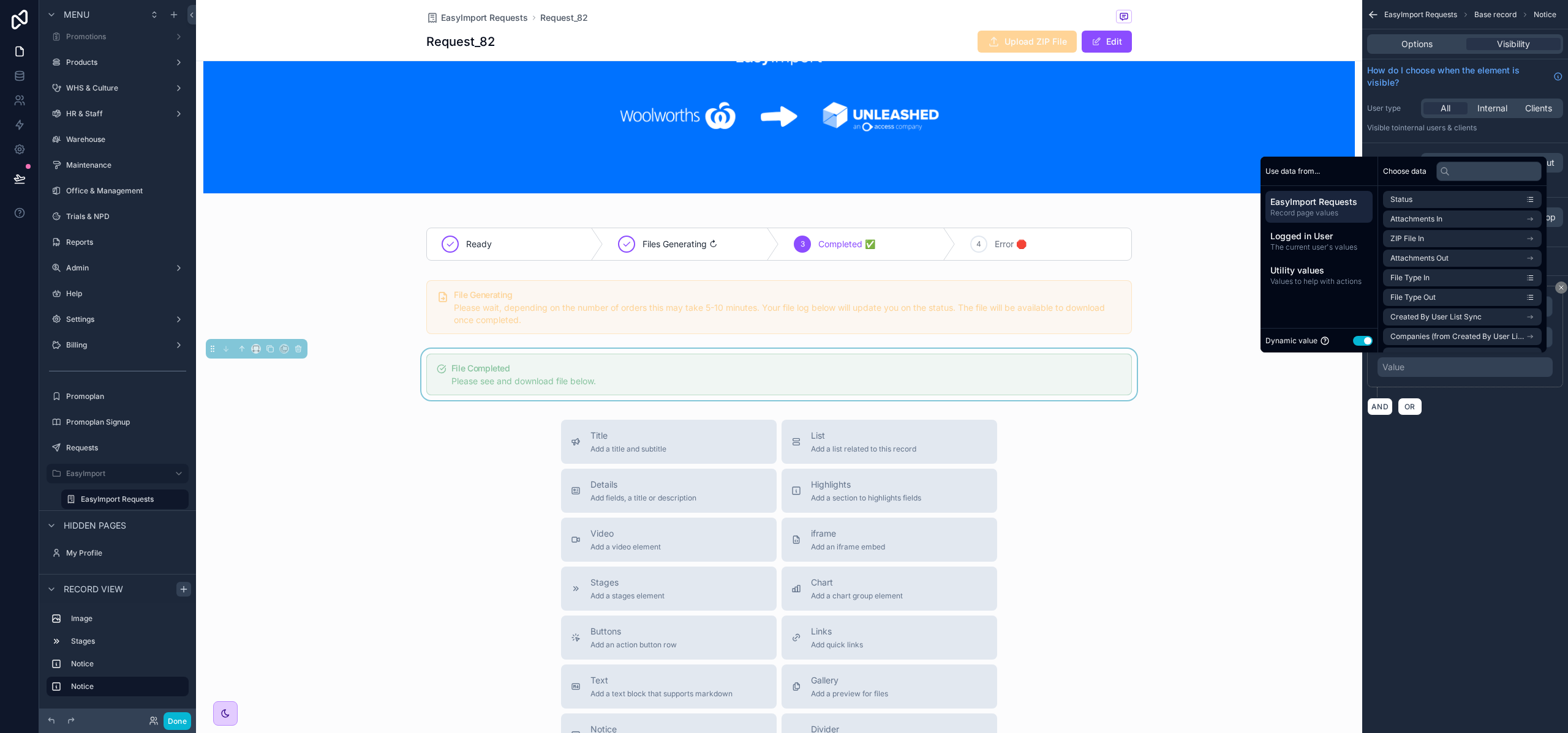
click at [1353, 341] on button "Use setting" at bounding box center [1362, 341] width 19 height 10
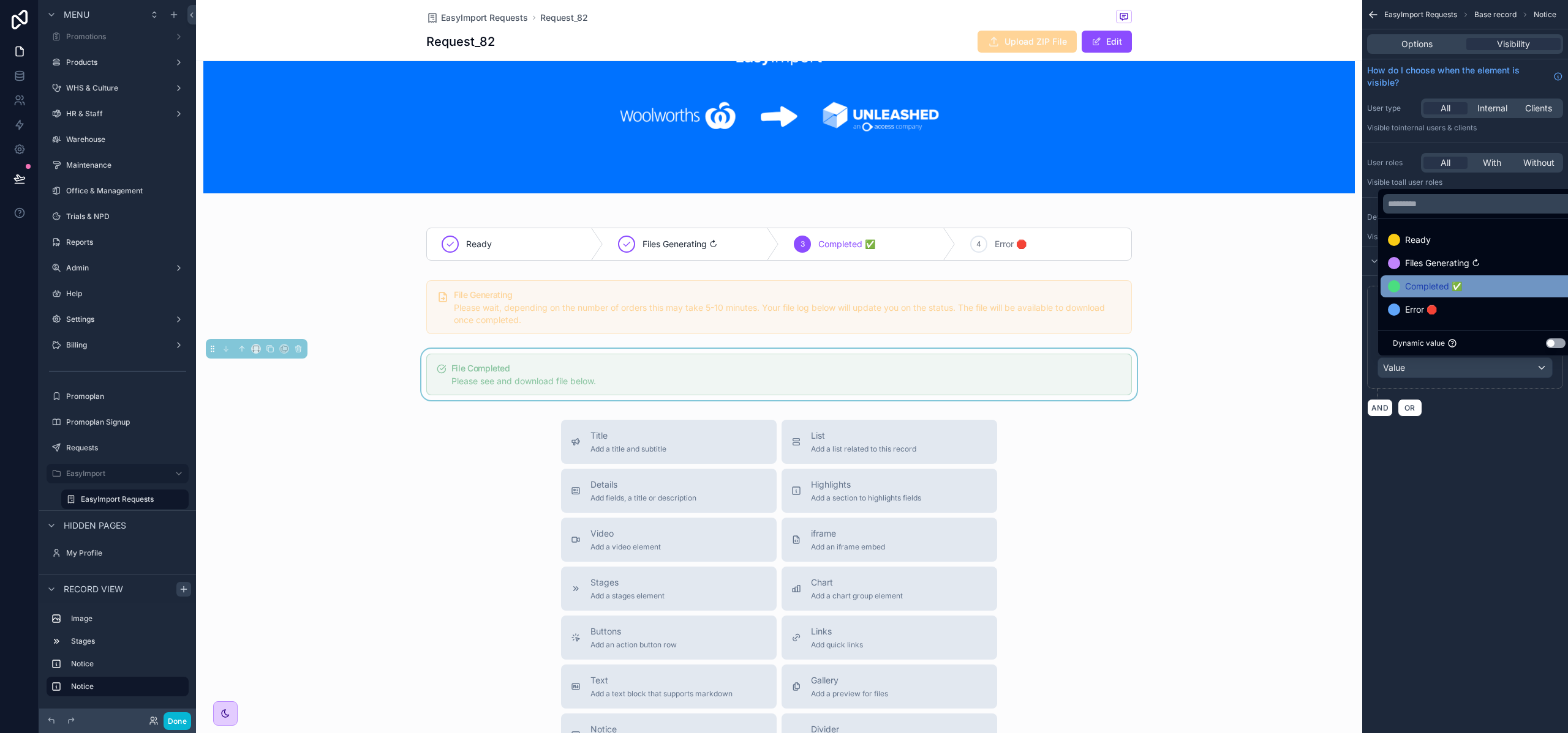
click at [1439, 277] on div "Completed ✅" at bounding box center [1479, 287] width 197 height 22
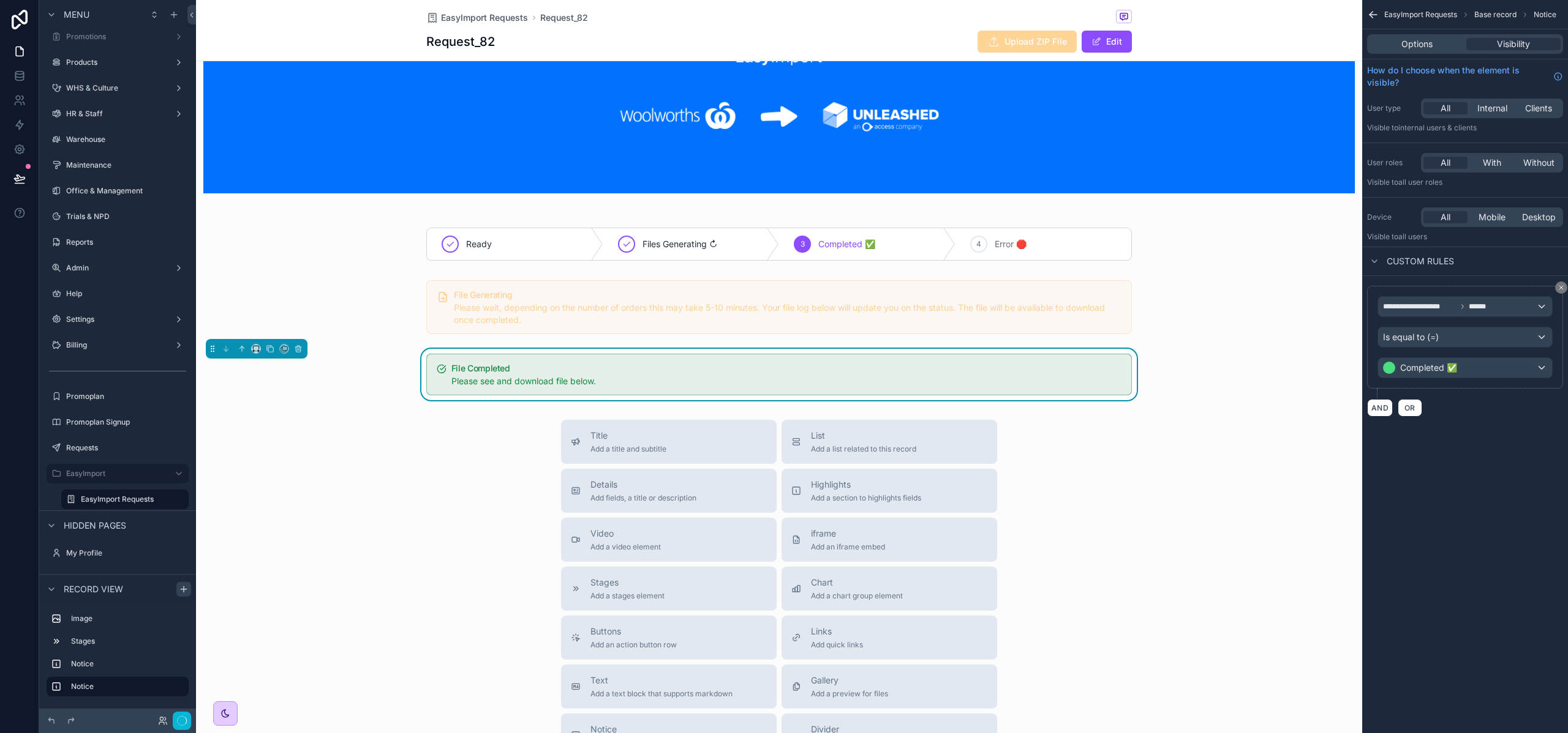
click at [1458, 480] on div "**********" at bounding box center [1464, 366] width 206 height 733
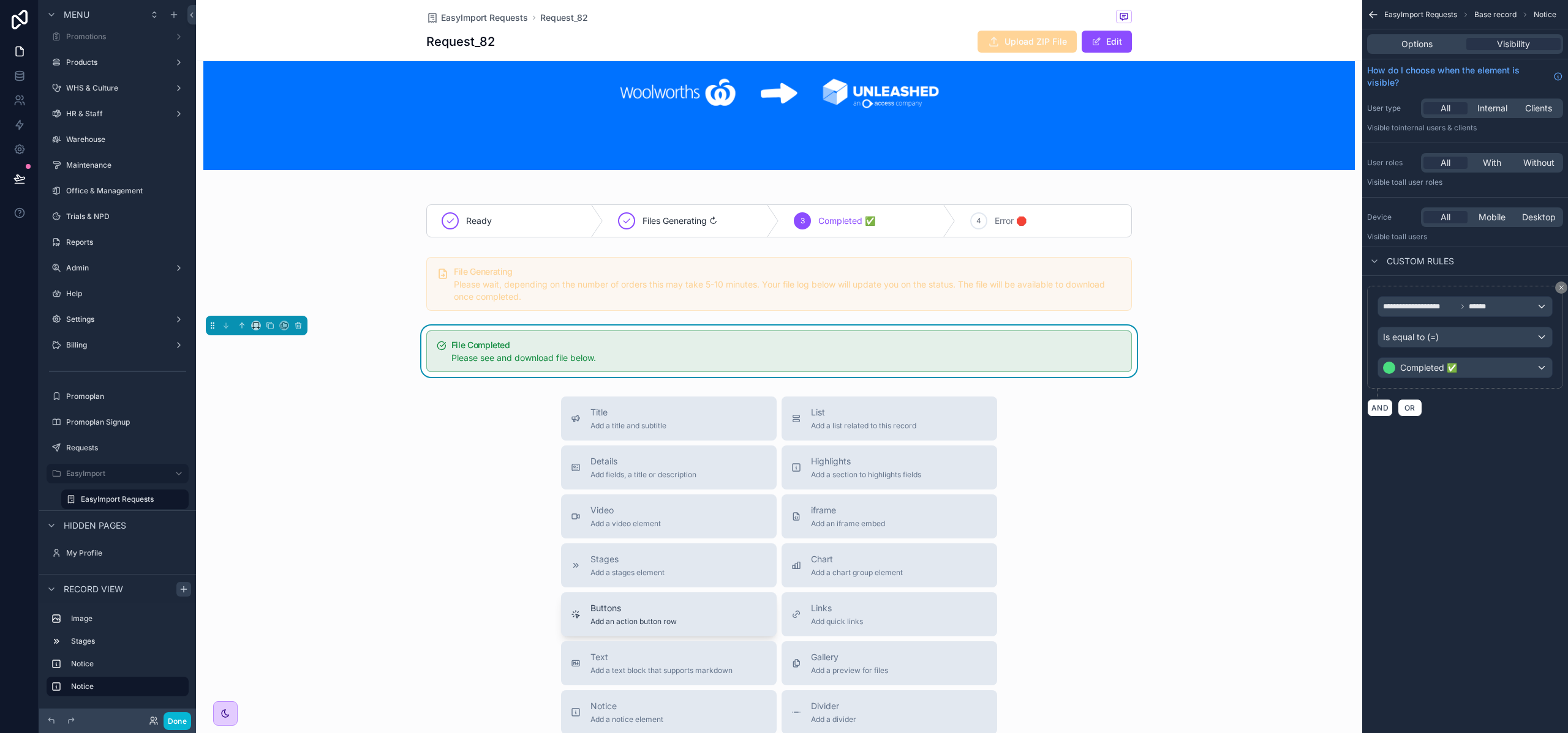
scroll to position [351, 0]
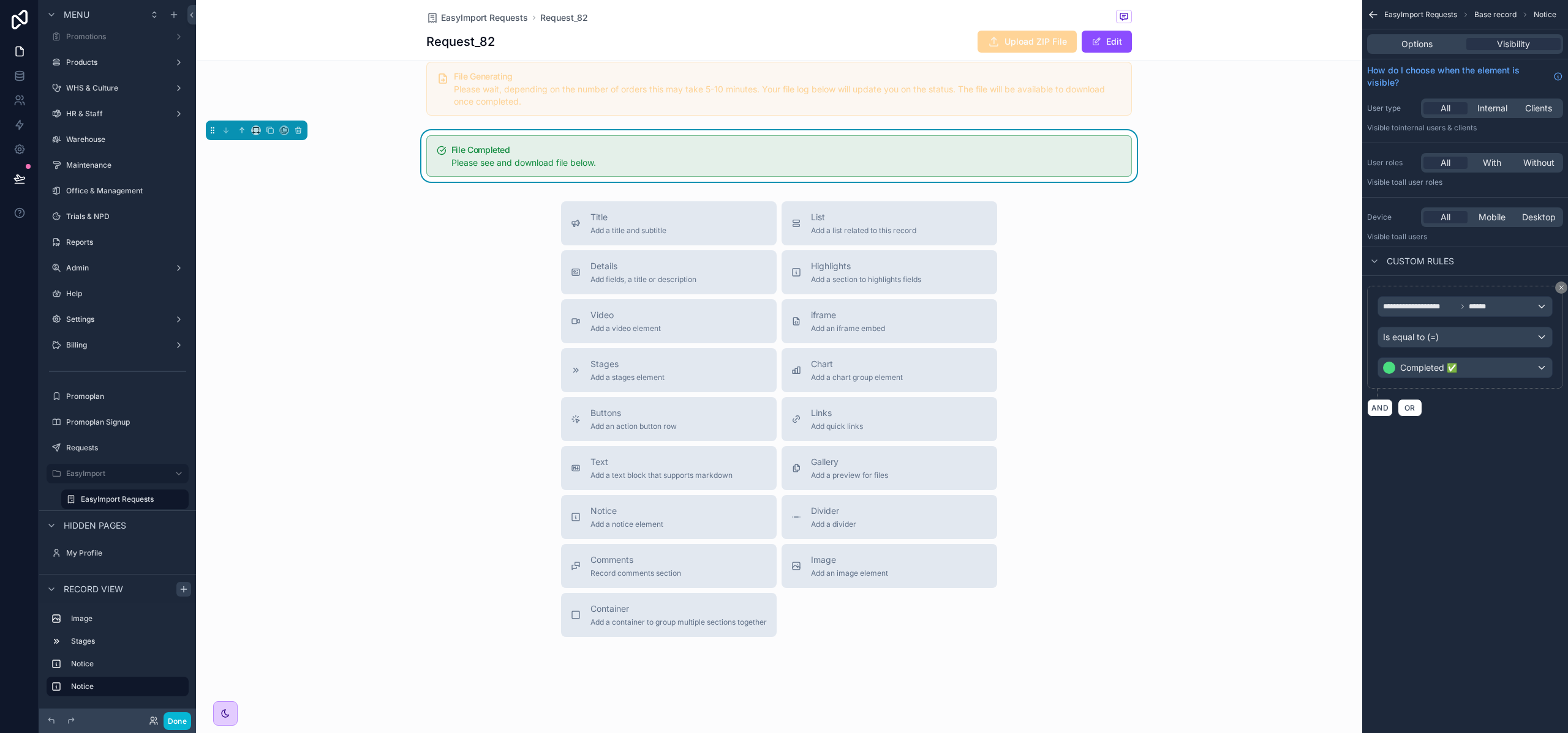
drag, startPoint x: 622, startPoint y: 512, endPoint x: 532, endPoint y: 211, distance: 314.2
click at [532, 211] on div "Title Add a title and subtitle List Add a list related to this record Details A…" at bounding box center [779, 419] width 1166 height 435
click at [619, 528] on button "Notice Add a notice element" at bounding box center [669, 517] width 216 height 44
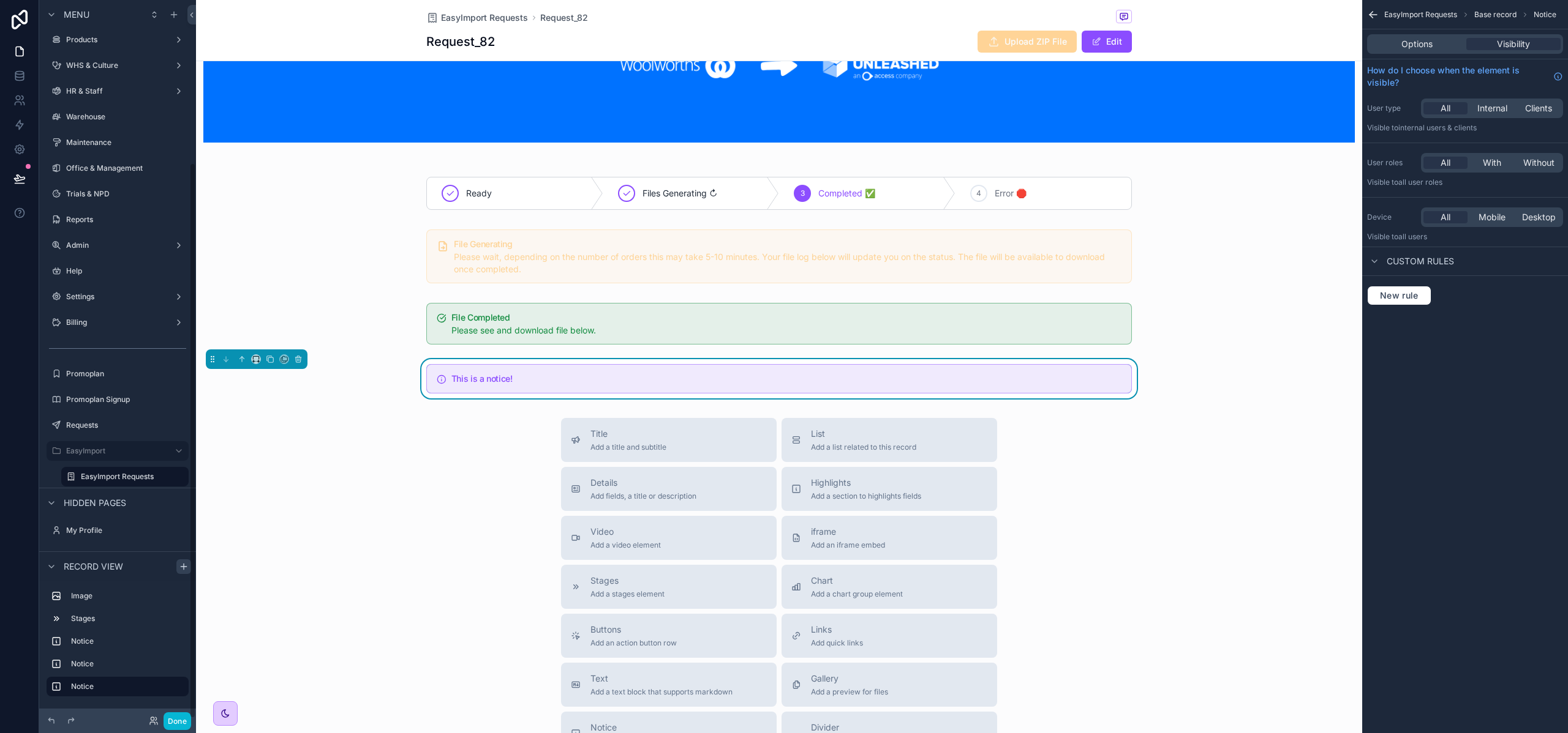
scroll to position [182, 0]
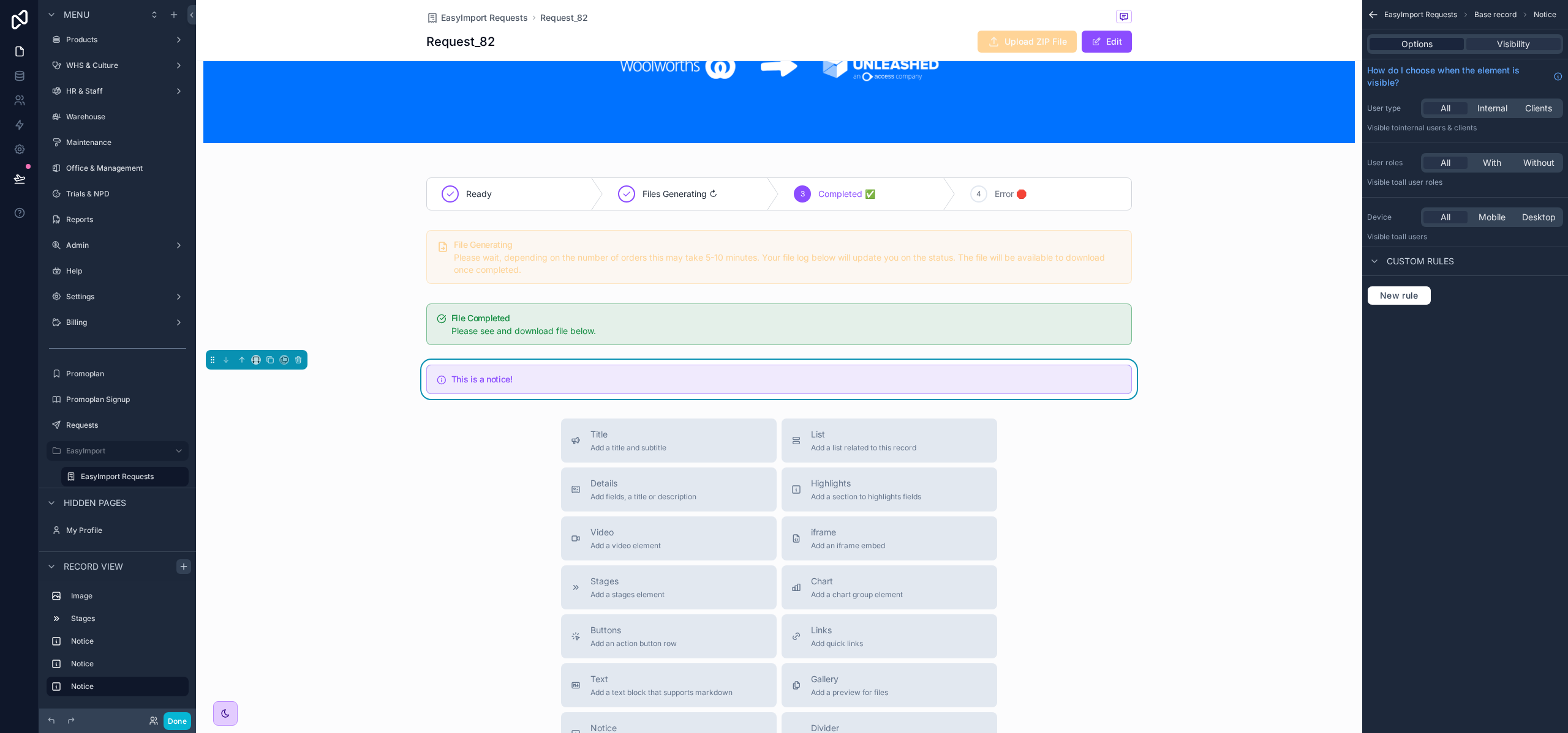
click at [1437, 40] on div "Options" at bounding box center [1416, 43] width 94 height 13
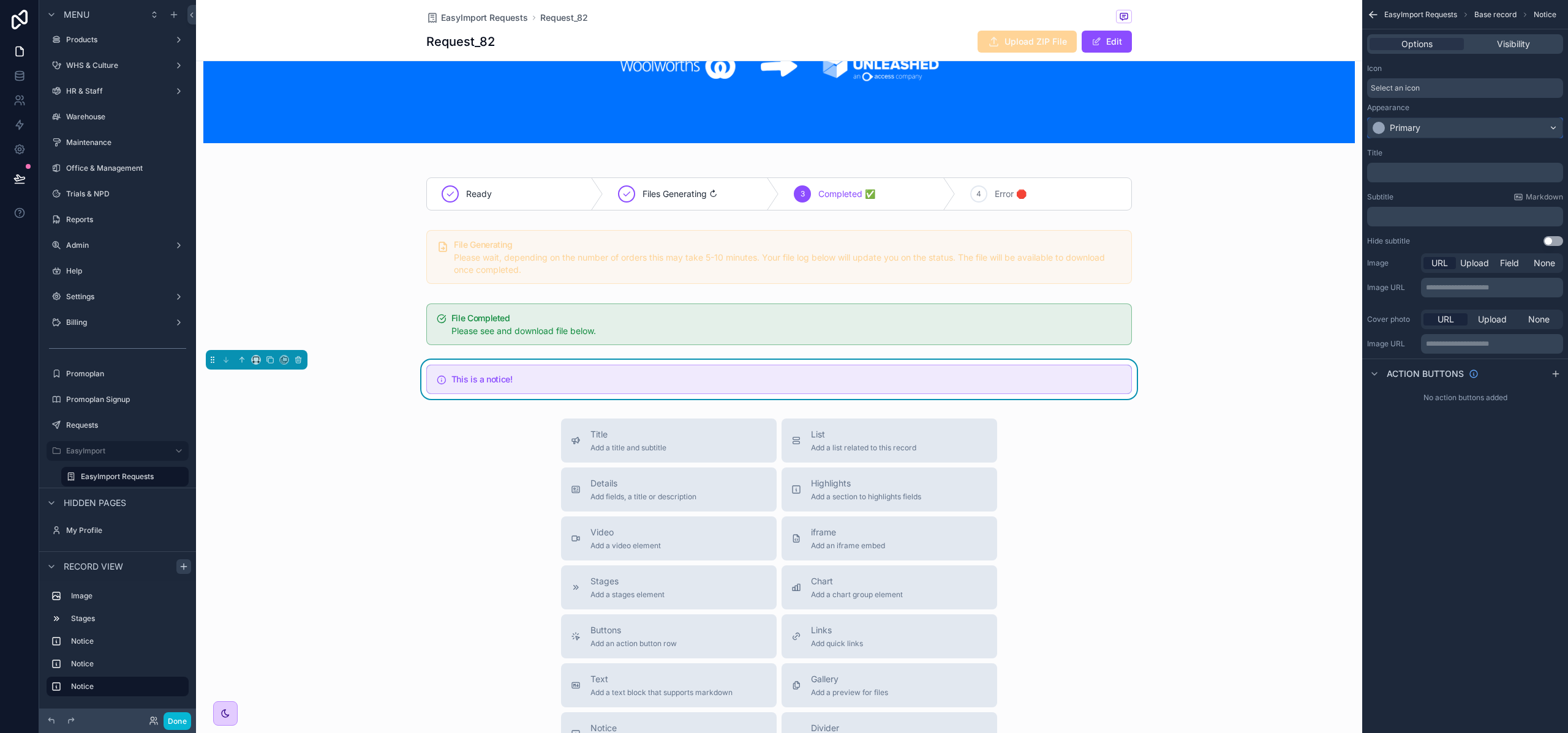
click at [1418, 123] on div "Primary" at bounding box center [1404, 128] width 31 height 13
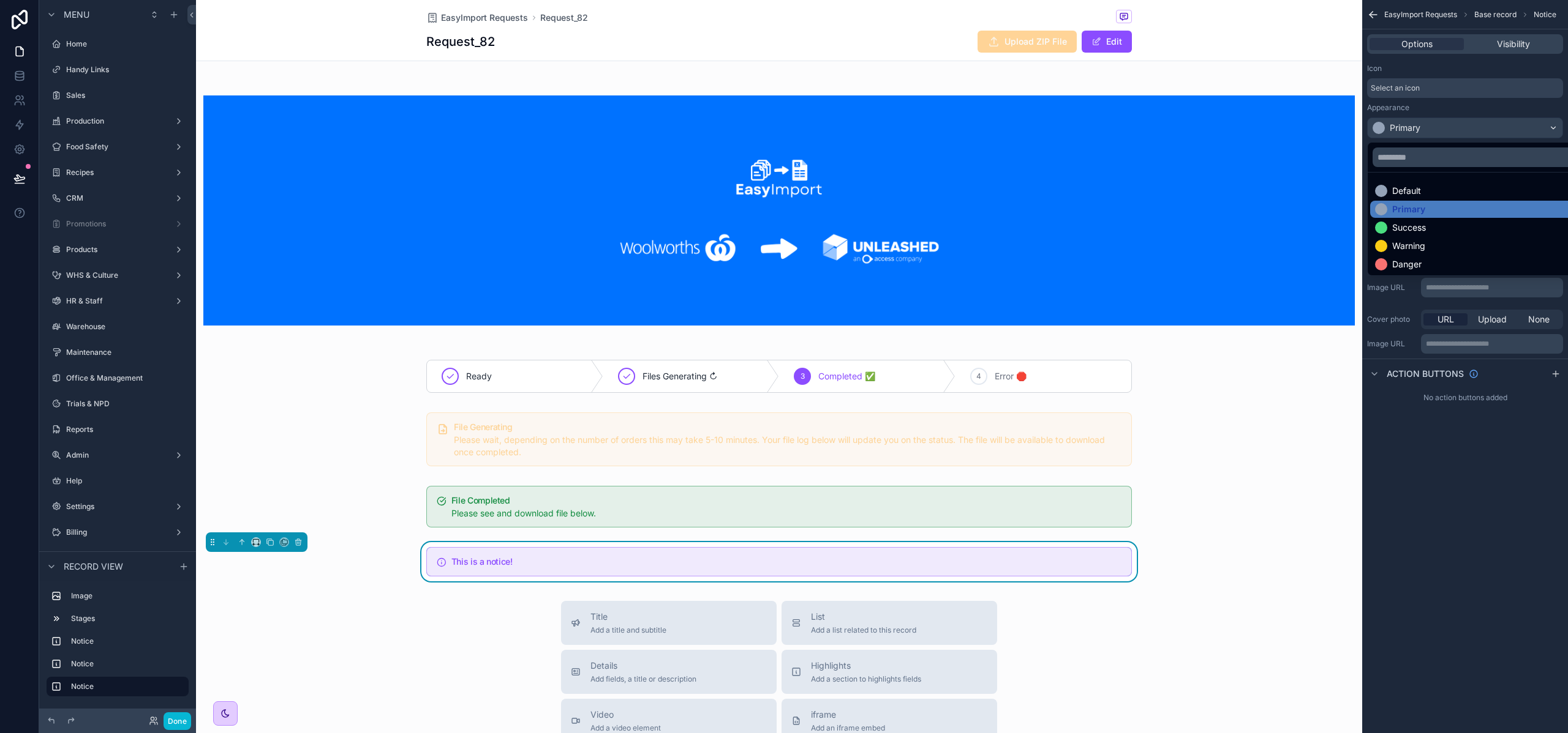
click at [1420, 127] on div "scrollable content" at bounding box center [784, 366] width 1568 height 733
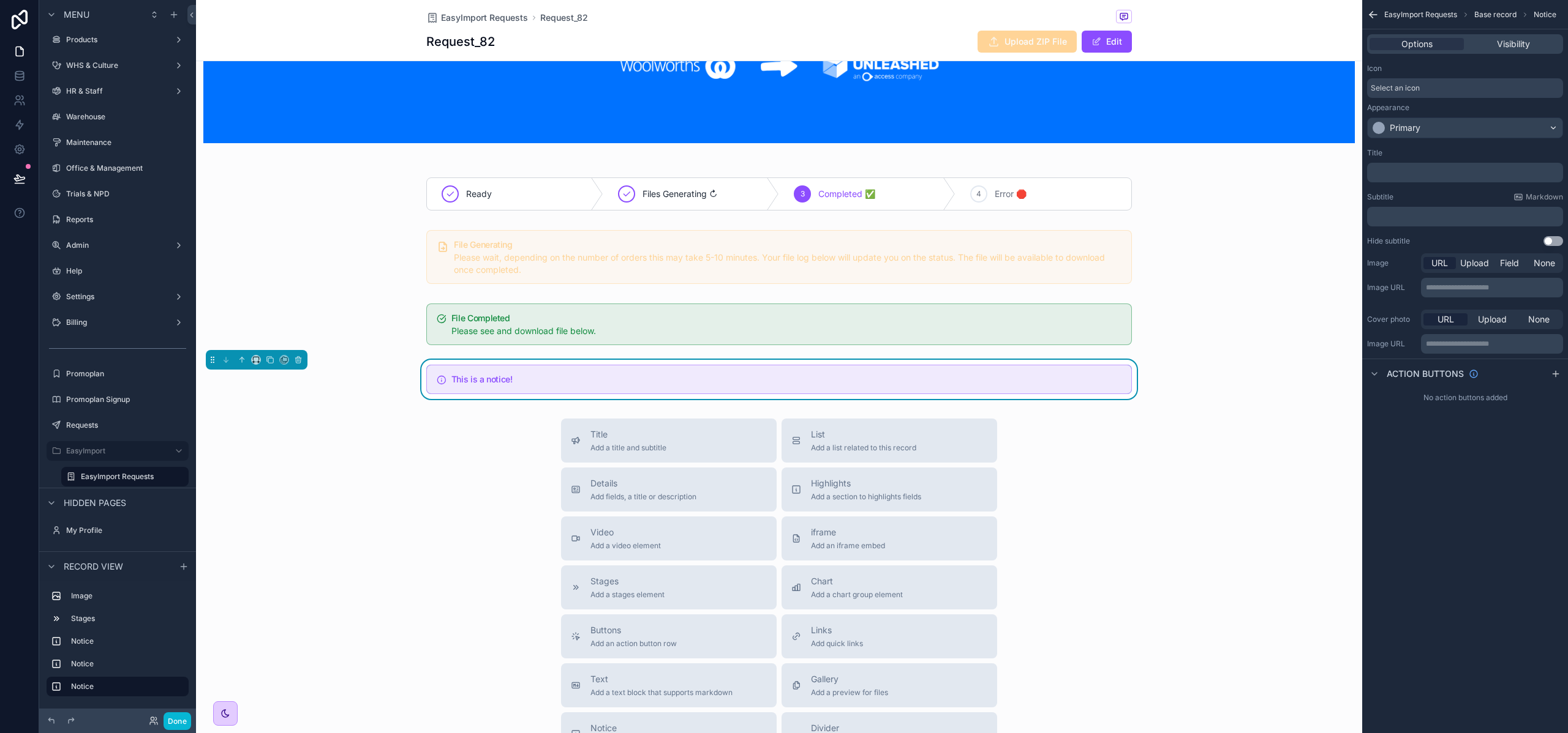
click at [1482, 471] on div "**********" at bounding box center [1464, 366] width 206 height 733
click at [1414, 173] on p "﻿" at bounding box center [1466, 173] width 189 height 10
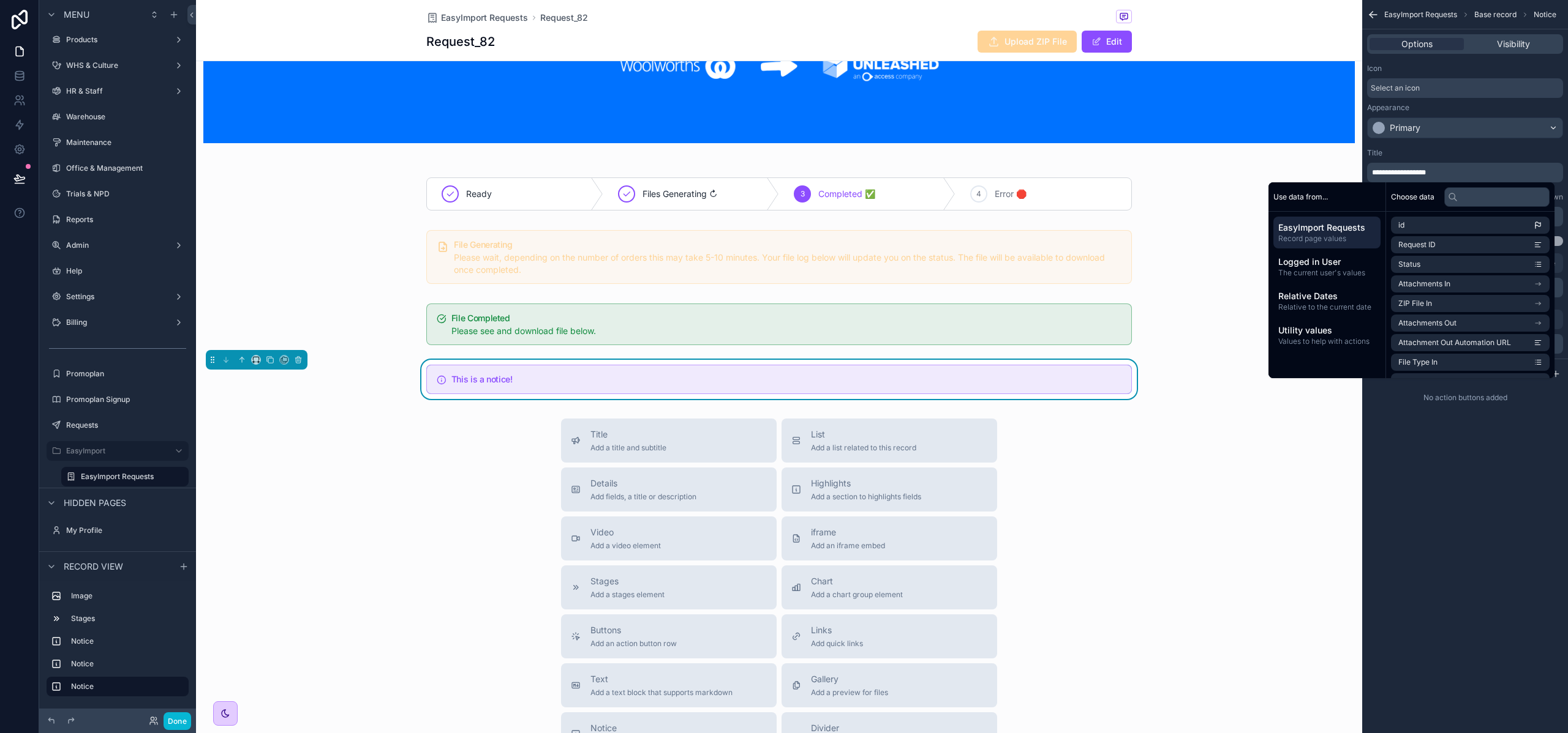
click at [1395, 89] on span "Select an icon" at bounding box center [1395, 89] width 49 height 10
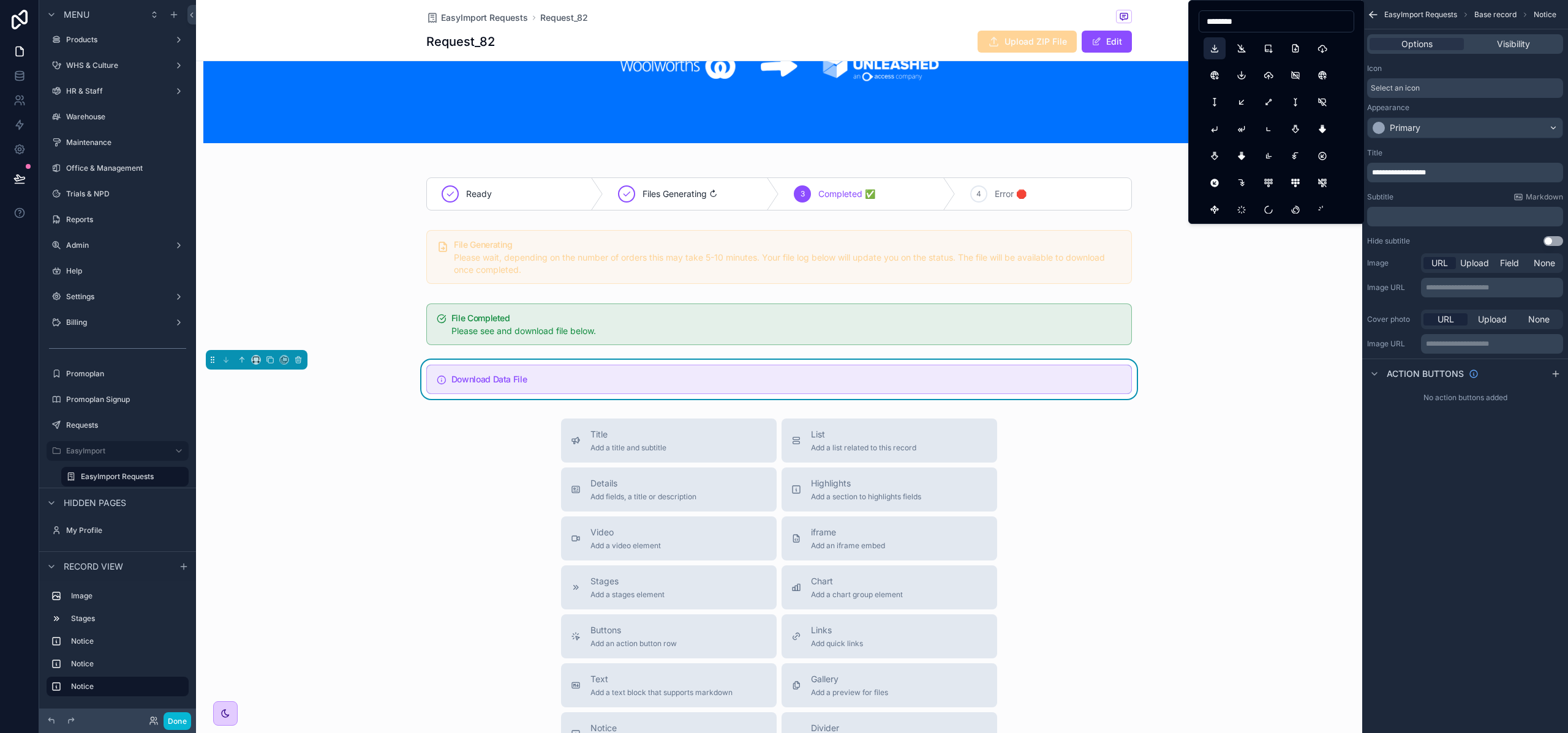
type input "********"
click at [1218, 52] on button "Download" at bounding box center [1214, 48] width 22 height 22
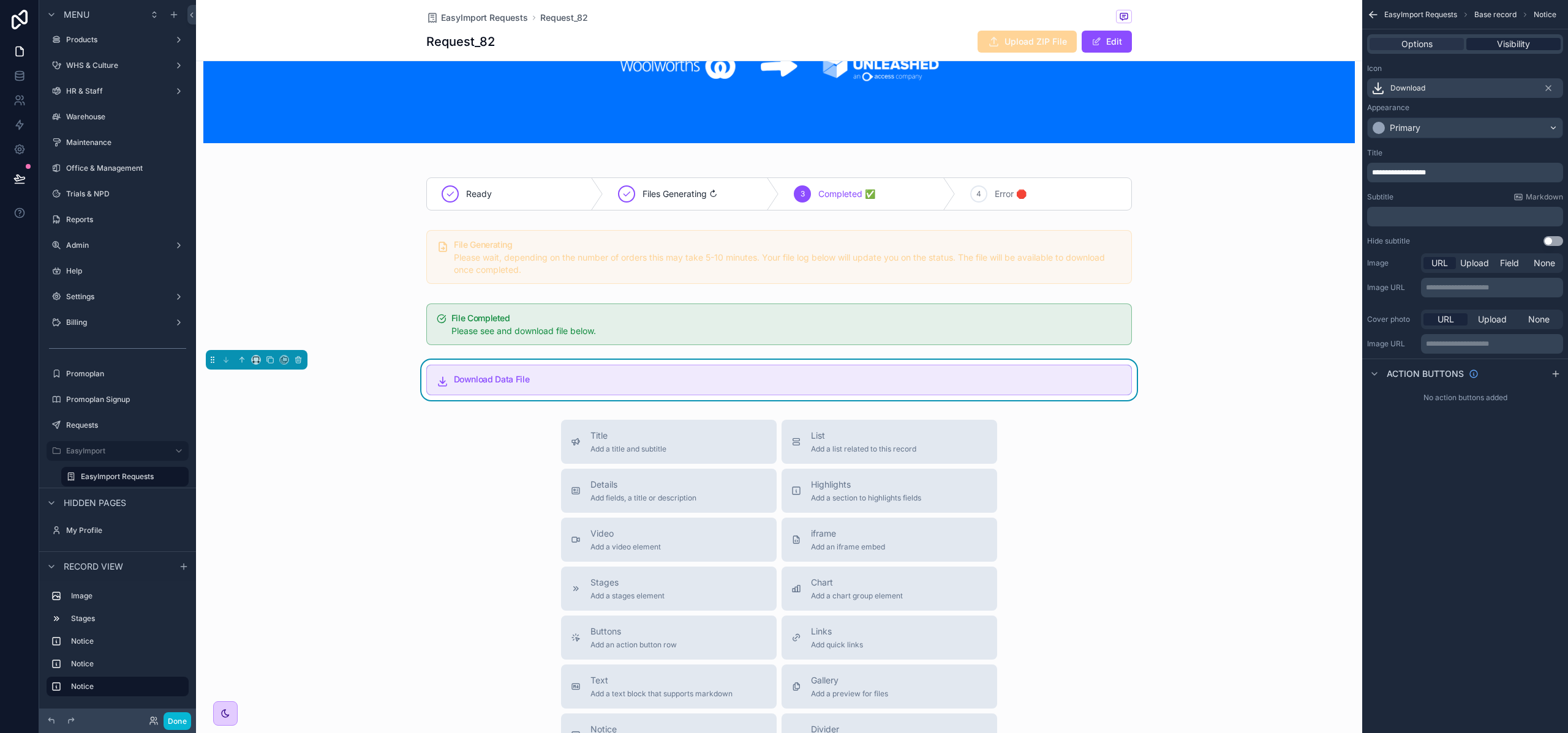
click at [1504, 39] on span "Visibility" at bounding box center [1514, 43] width 33 height 13
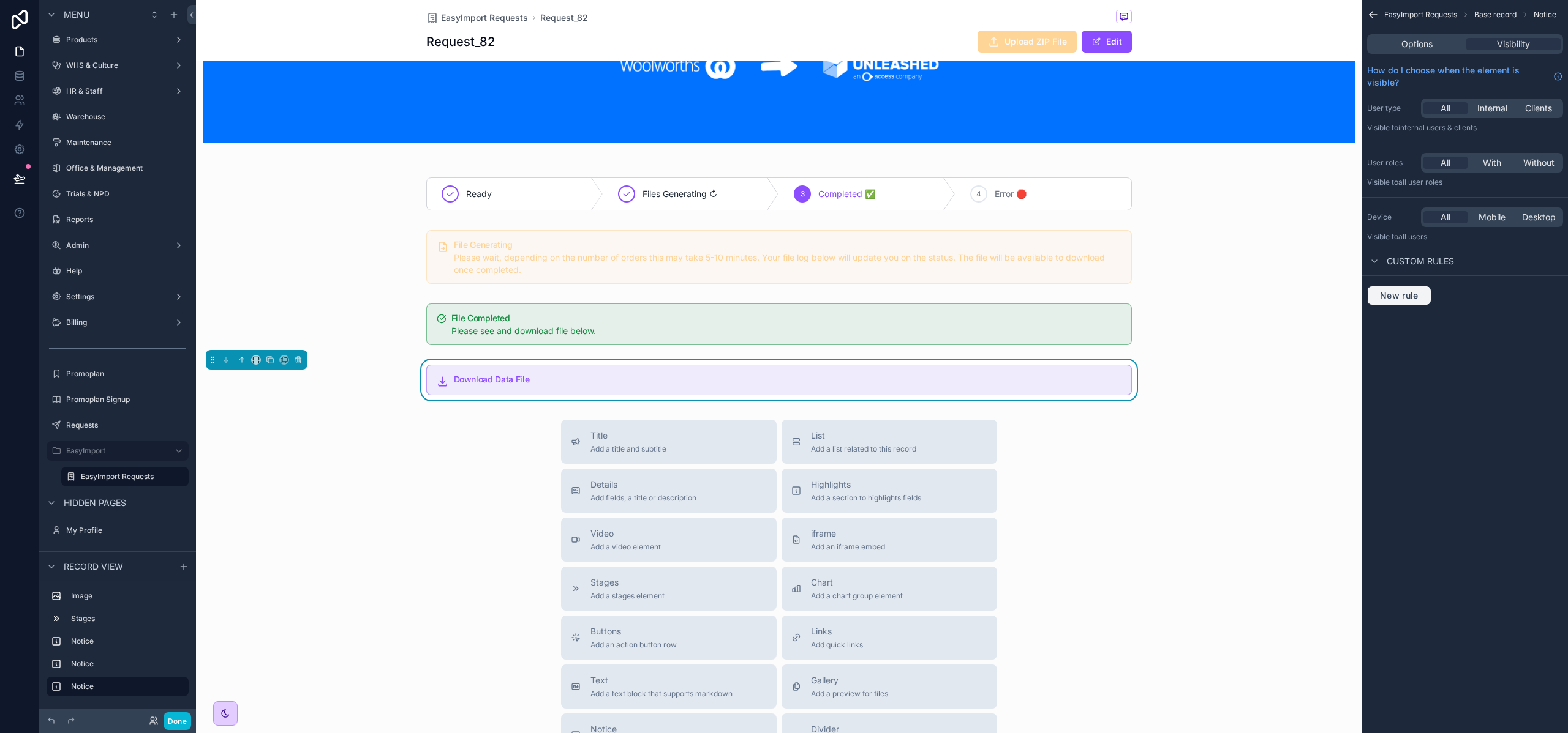
click at [1404, 297] on span "New rule" at bounding box center [1399, 295] width 49 height 11
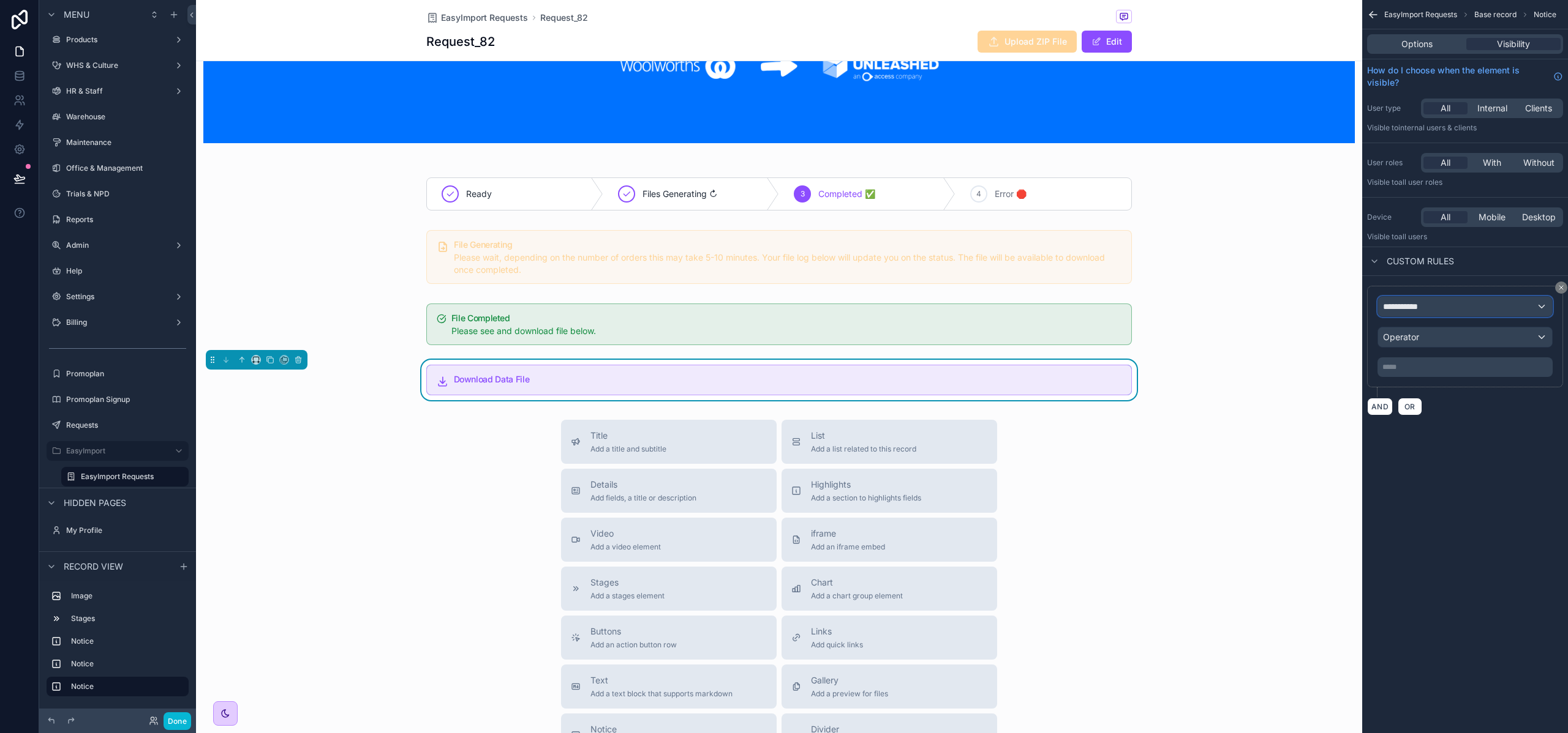
click at [1414, 310] on span "**********" at bounding box center [1405, 307] width 45 height 13
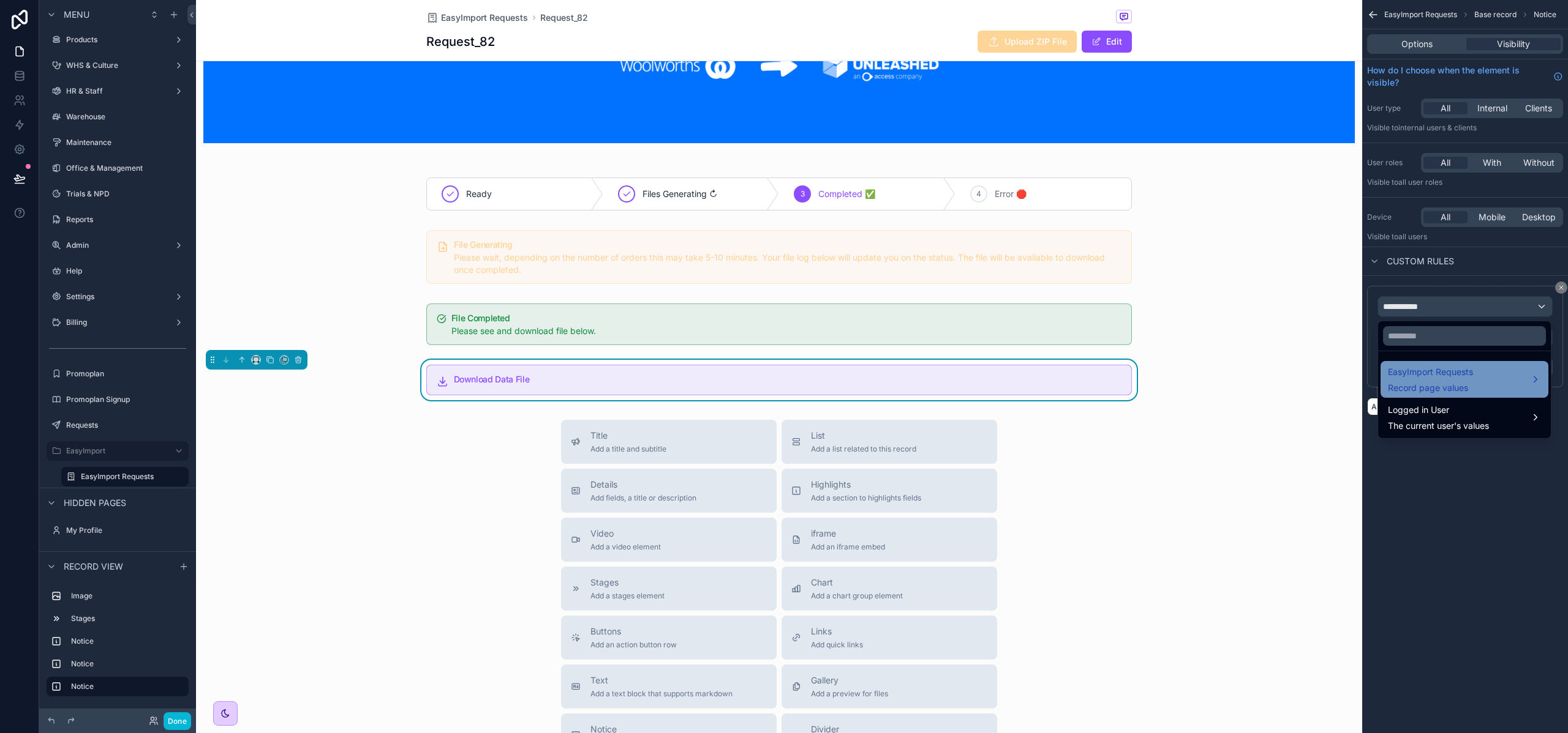
click at [1444, 385] on span "Record page values" at bounding box center [1430, 388] width 85 height 13
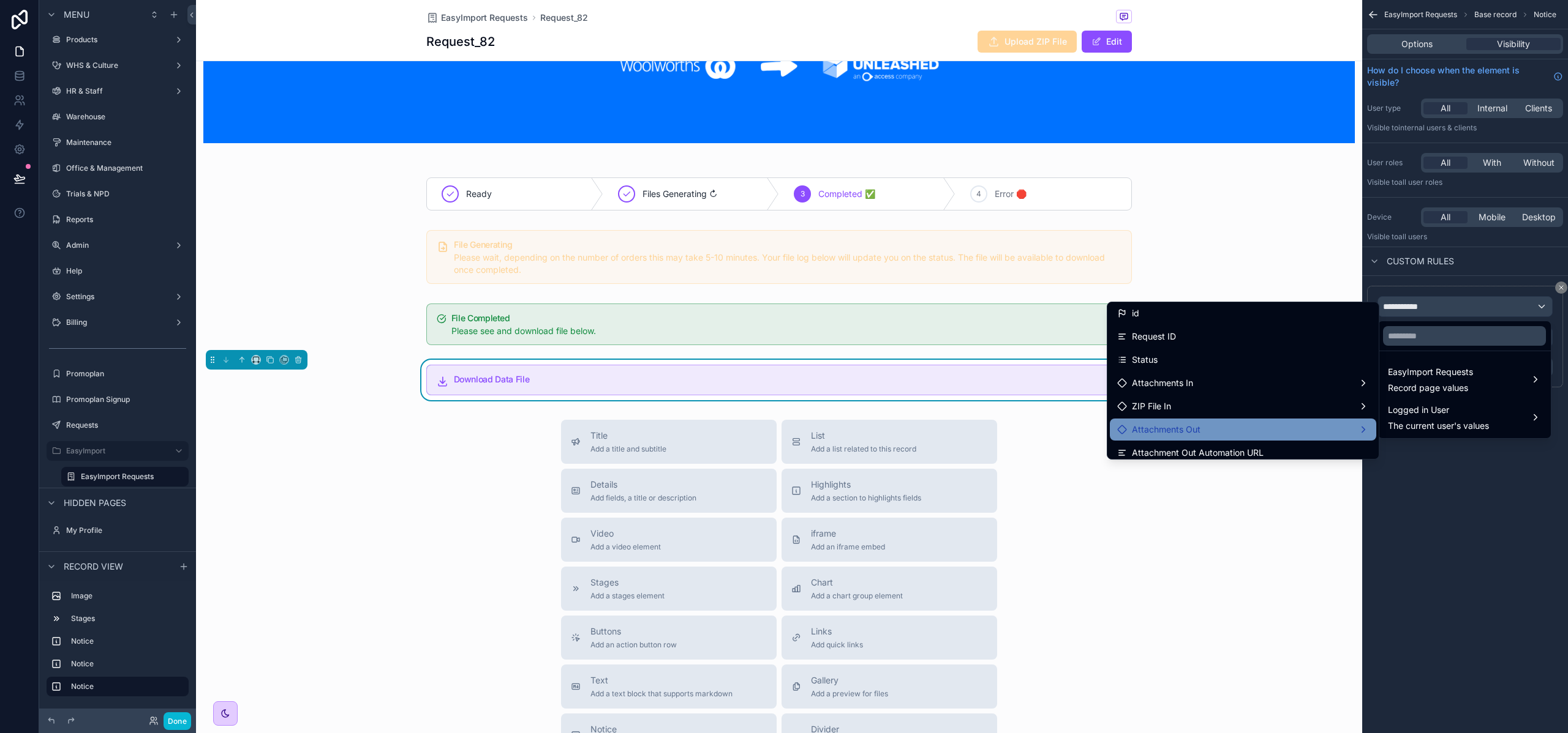
scroll to position [5, 0]
click at [1203, 424] on div "Attachments Out" at bounding box center [1243, 427] width 252 height 15
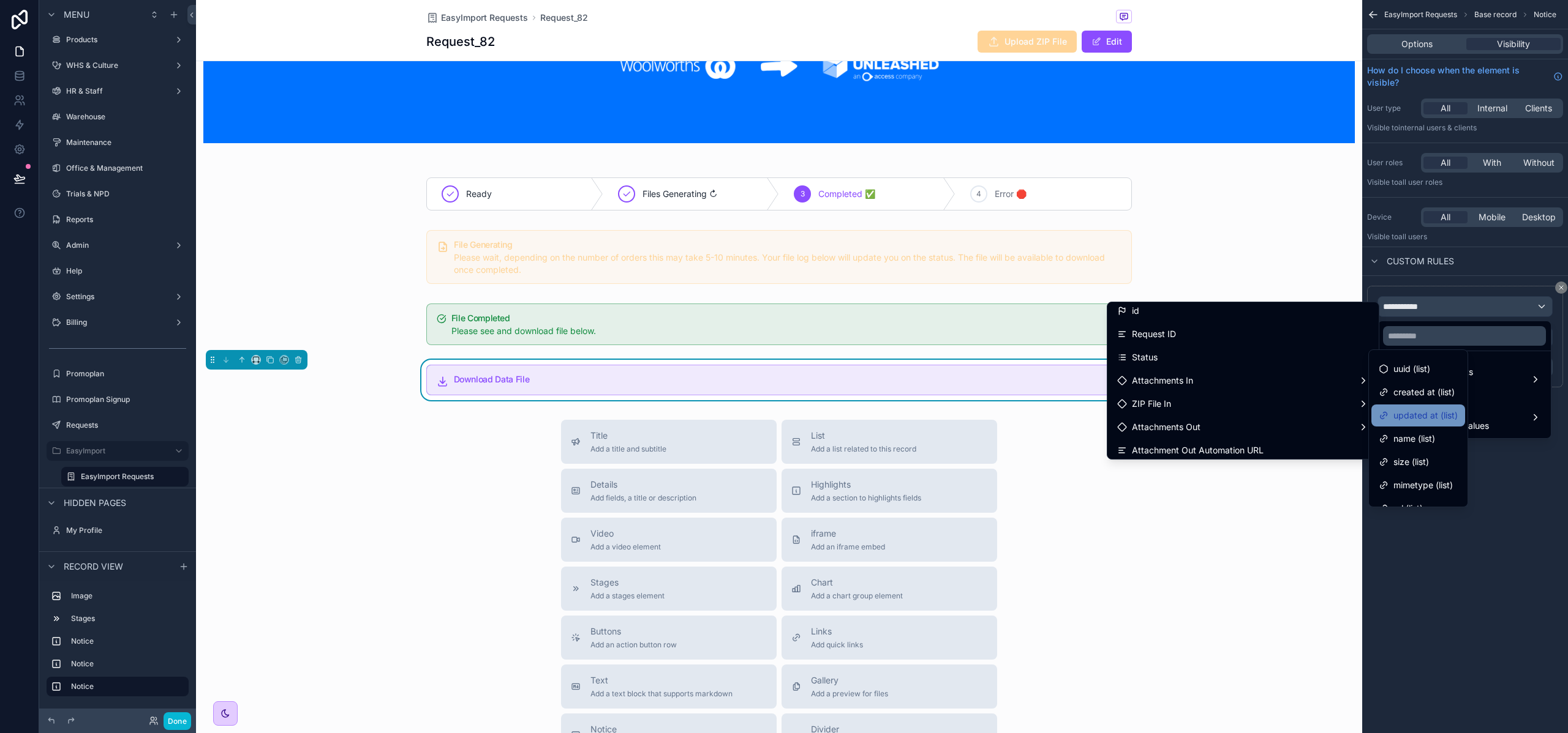
scroll to position [0, 0]
click at [1419, 358] on span "id (list)" at bounding box center [1407, 364] width 27 height 15
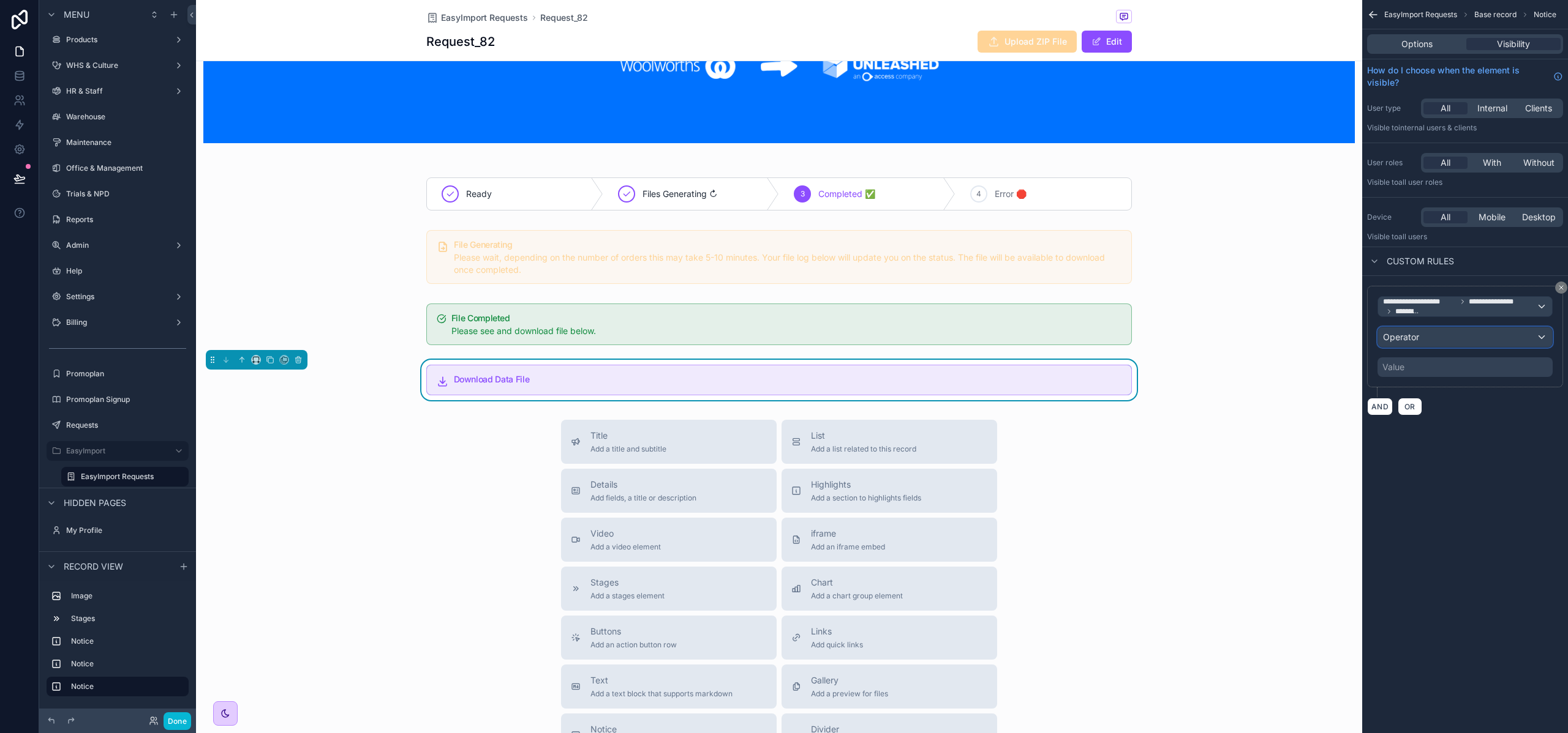
click at [1422, 338] on div "Operator" at bounding box center [1465, 337] width 174 height 19
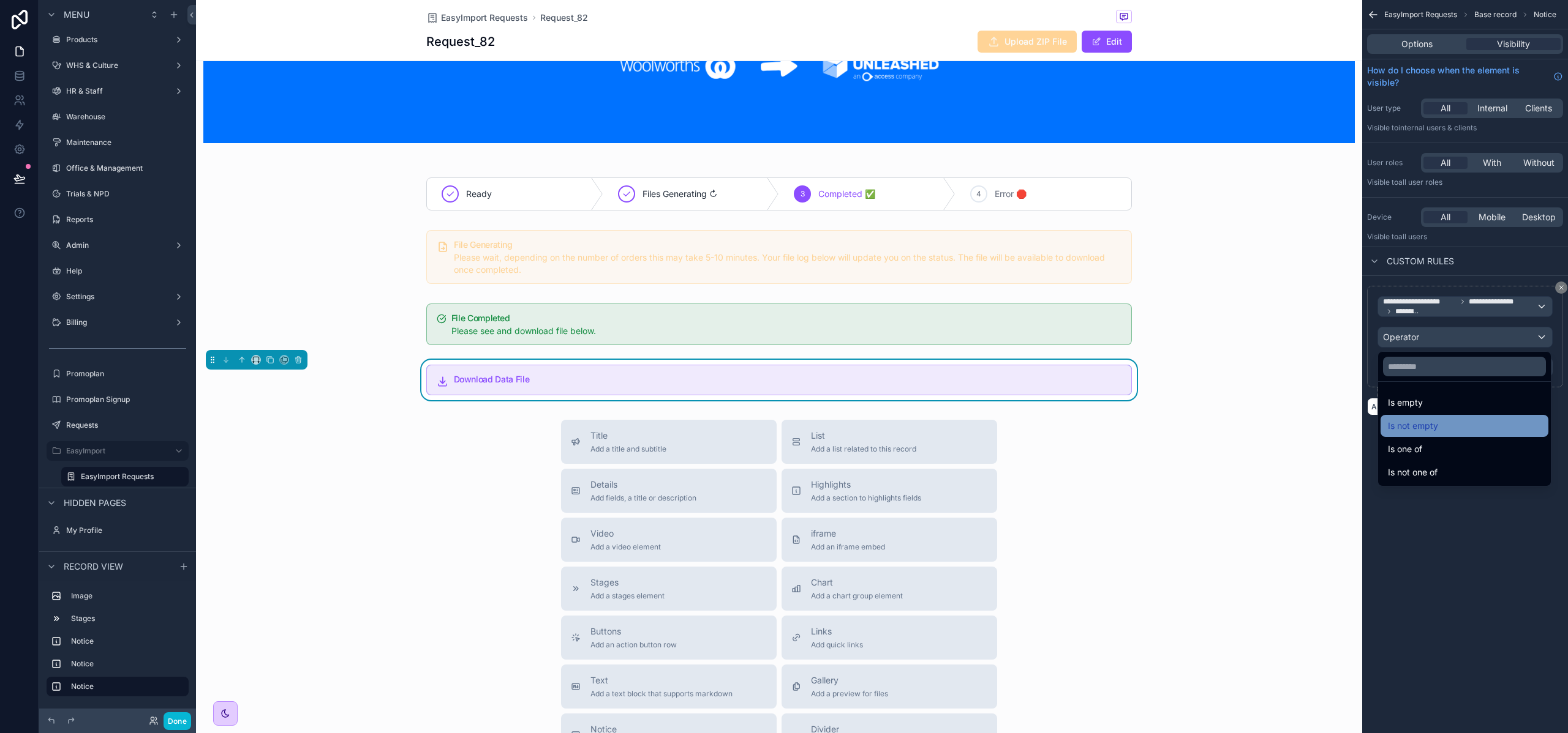
click at [1428, 422] on span "Is not empty" at bounding box center [1412, 426] width 50 height 15
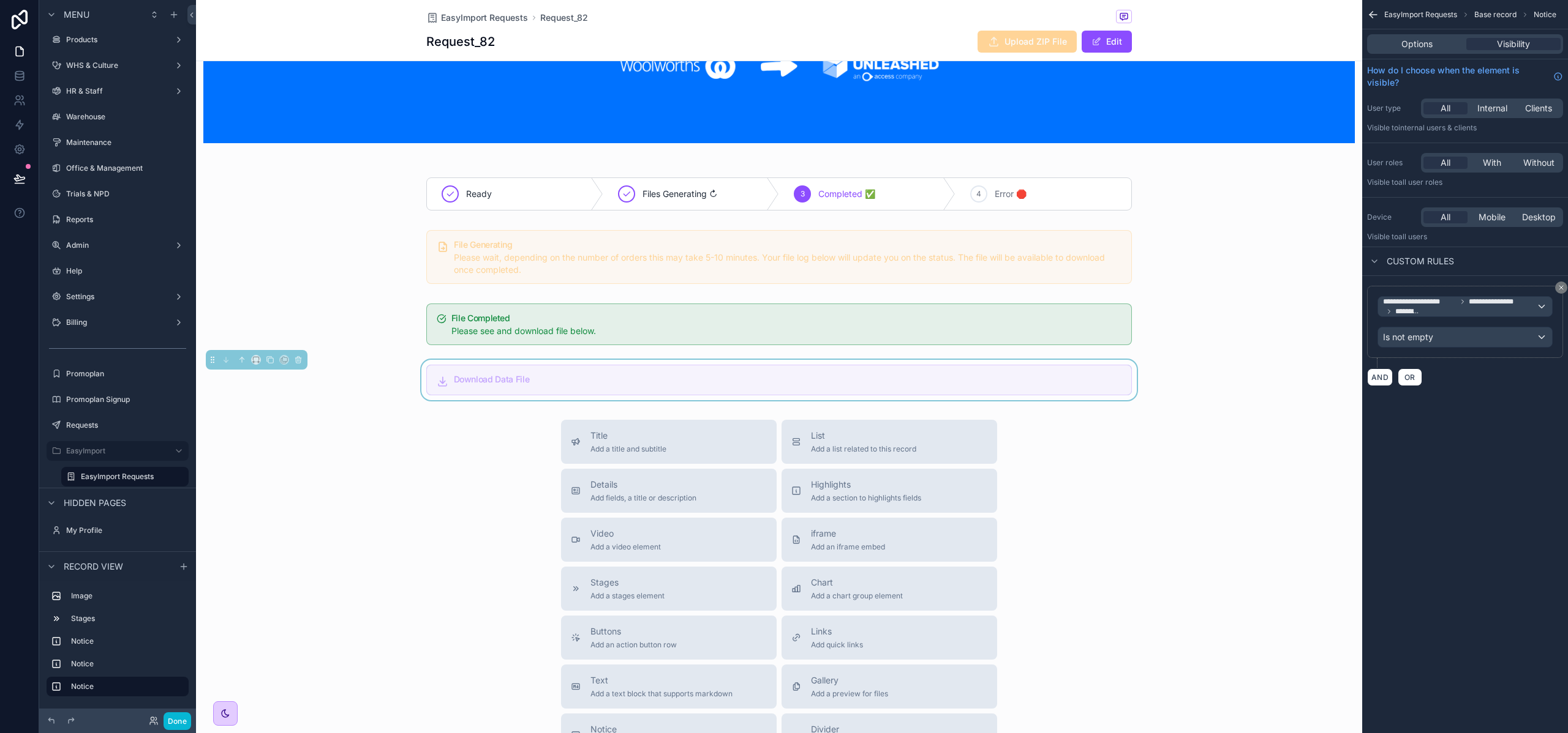
click at [1456, 436] on div "**********" at bounding box center [1464, 366] width 206 height 733
click at [1438, 429] on div "**********" at bounding box center [1464, 366] width 206 height 733
click at [1420, 40] on span "Options" at bounding box center [1416, 43] width 31 height 13
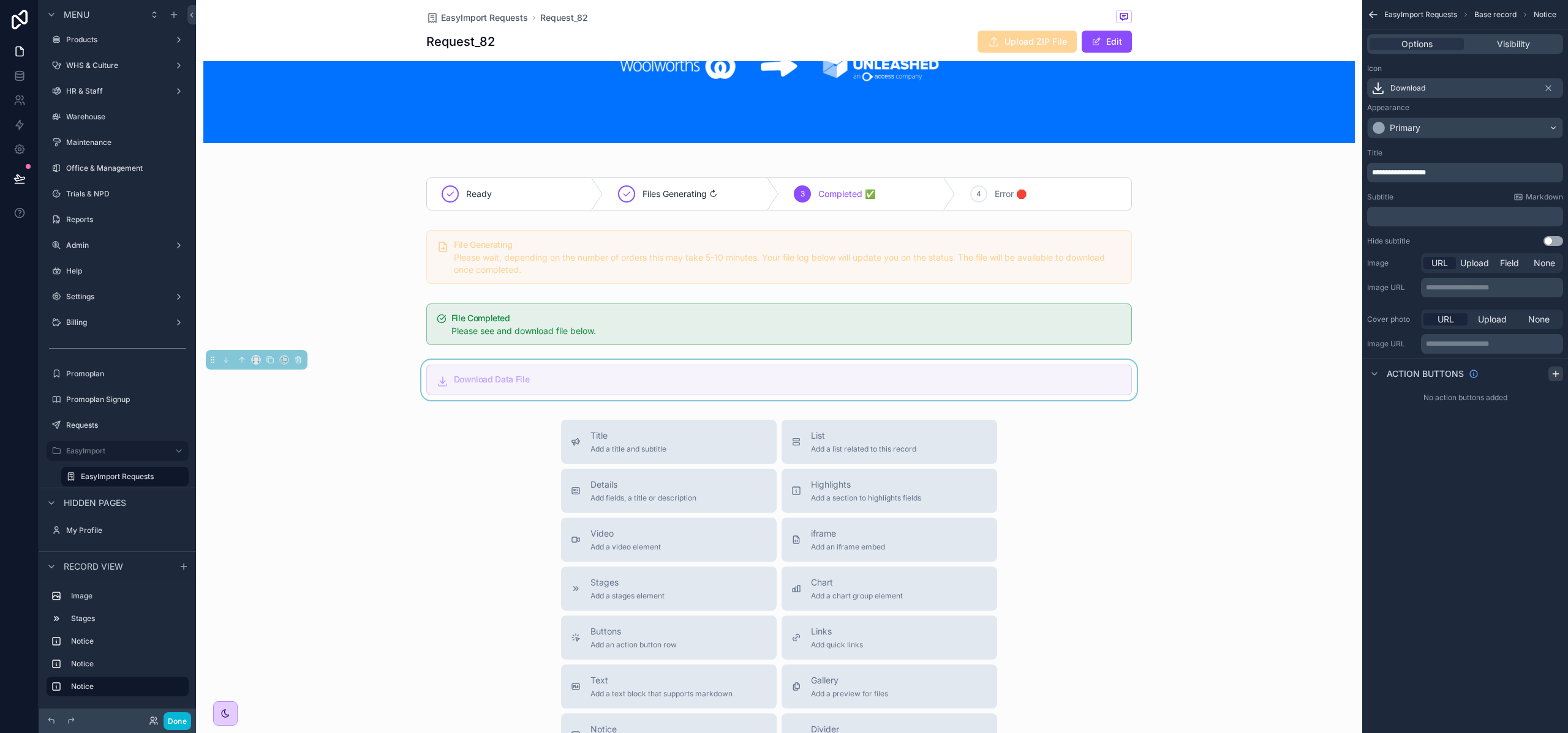
click at [1551, 374] on icon "scrollable content" at bounding box center [1555, 374] width 10 height 10
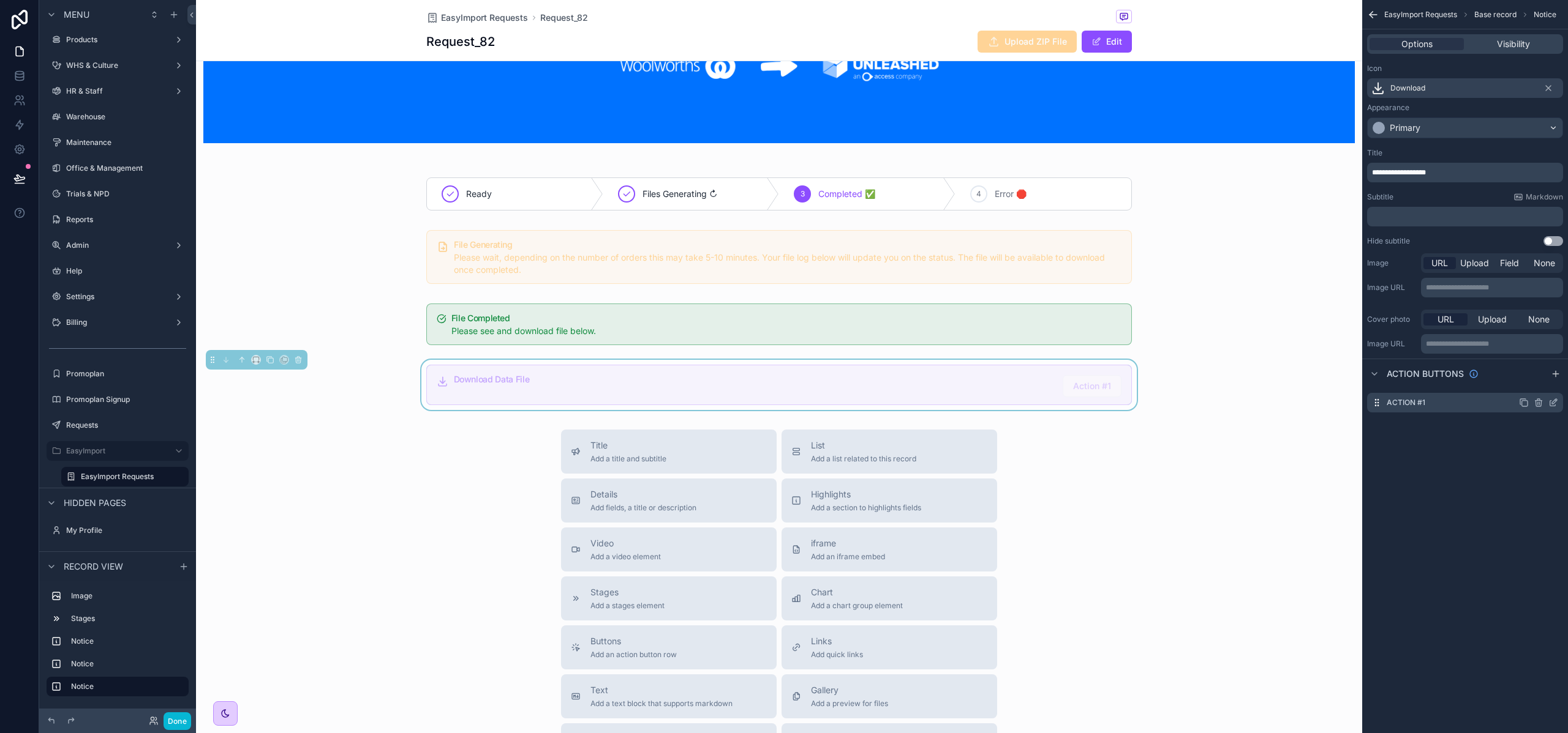
click at [1551, 404] on icon "scrollable content" at bounding box center [1554, 401] width 5 height 5
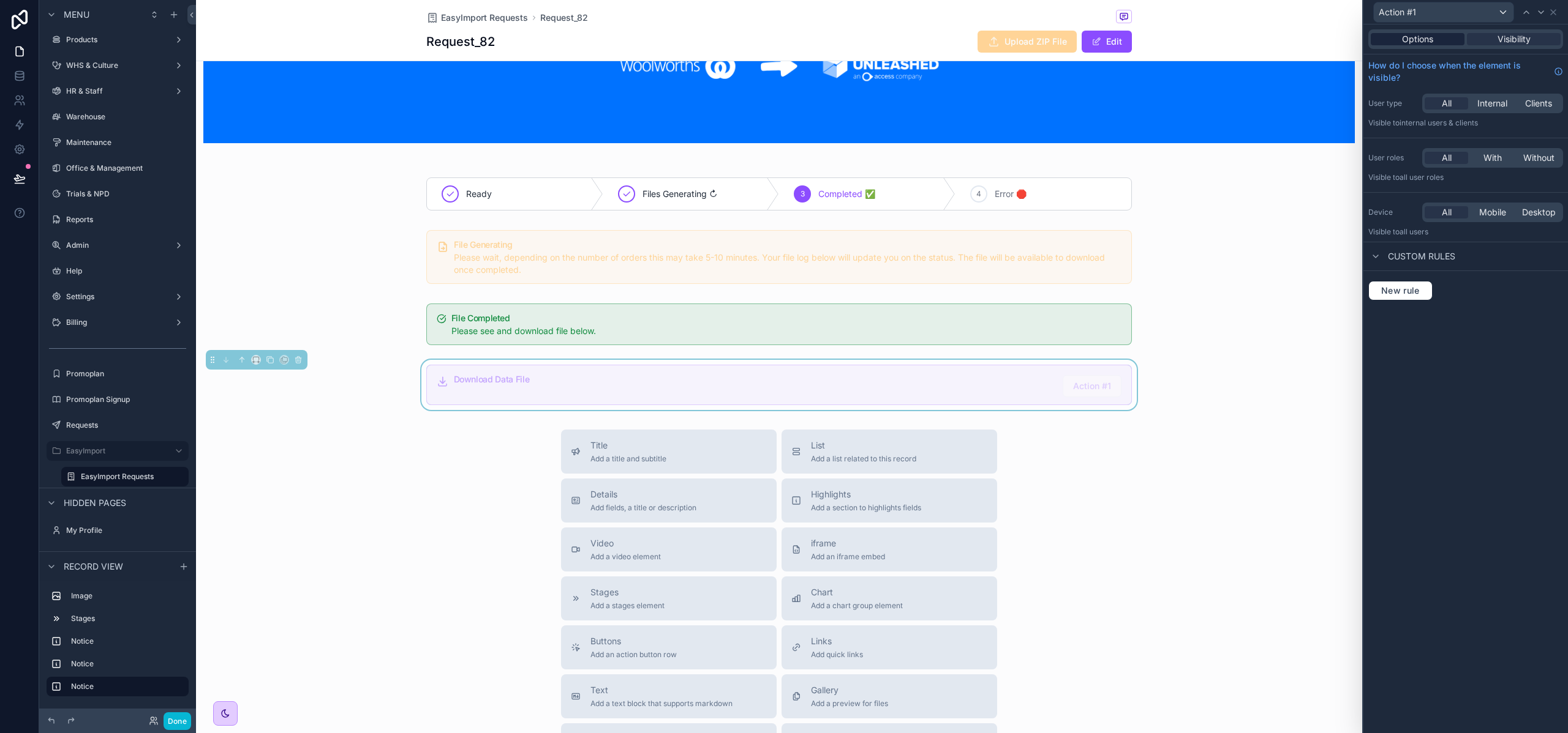
click at [1433, 43] on div "Options" at bounding box center [1417, 39] width 94 height 13
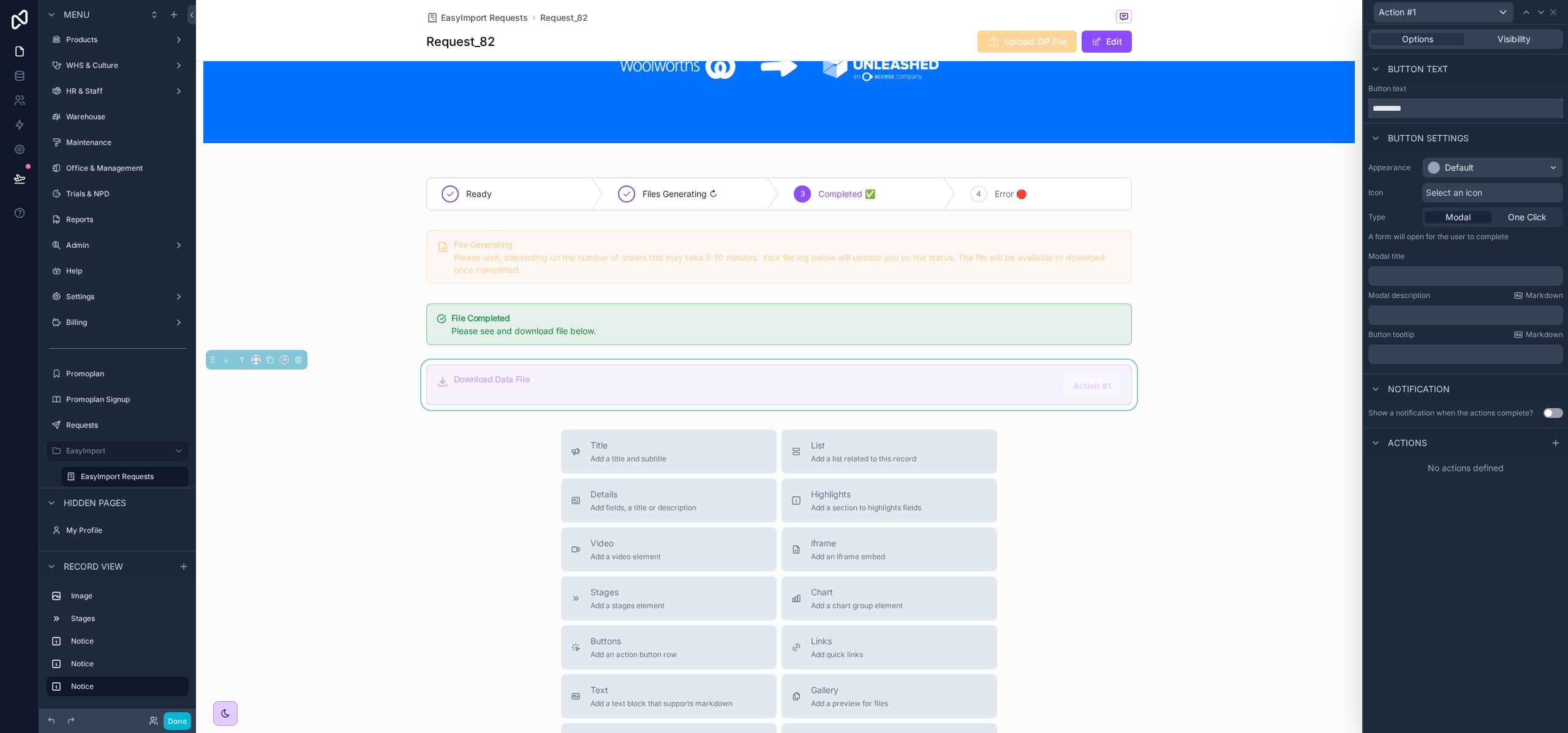
click at [1419, 99] on input "*********" at bounding box center [1465, 108] width 195 height 19
click at [1423, 111] on input "*********" at bounding box center [1465, 108] width 195 height 19
type input "********"
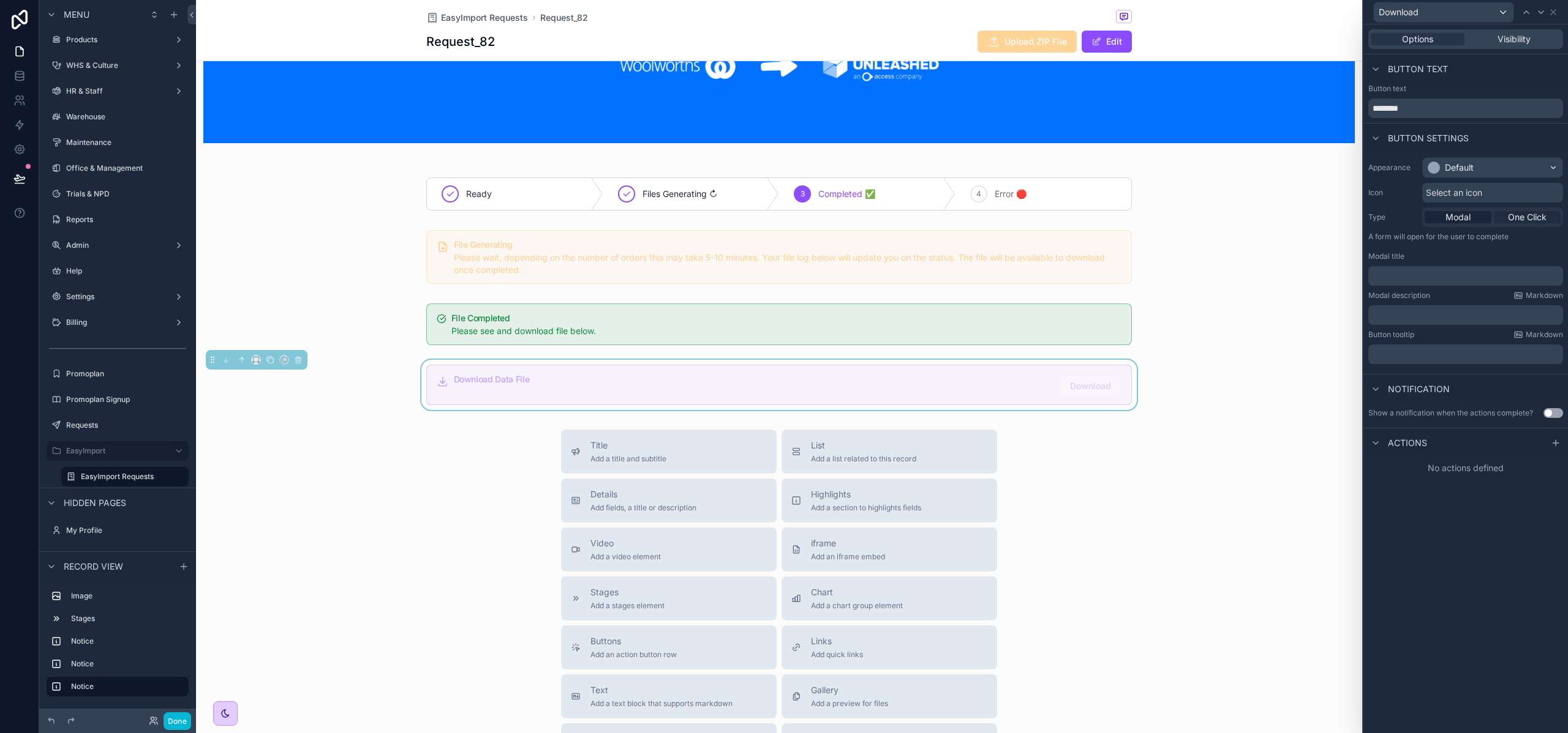
click at [1535, 223] on span "One Click" at bounding box center [1527, 217] width 38 height 13
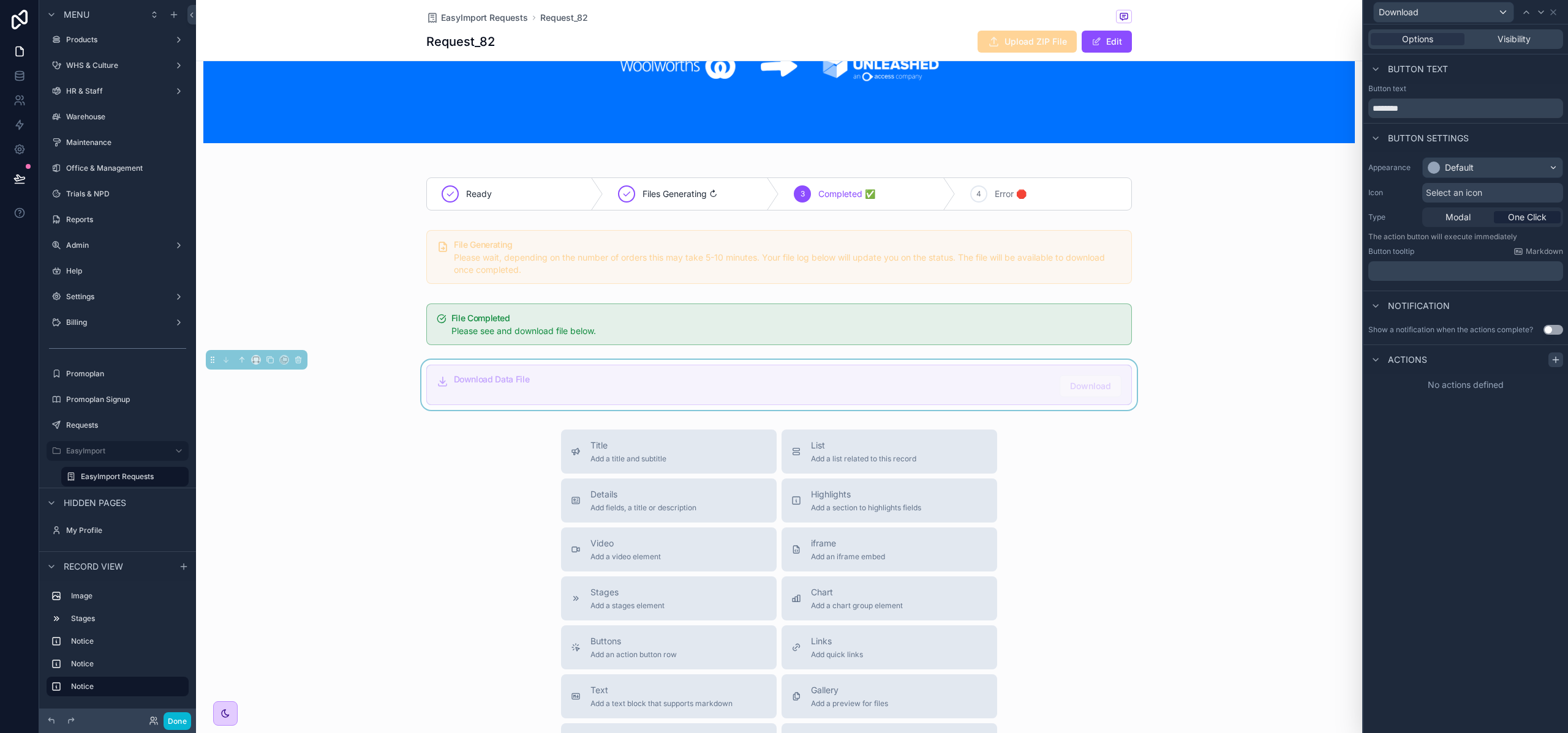
click at [1560, 356] on div at bounding box center [1555, 360] width 15 height 15
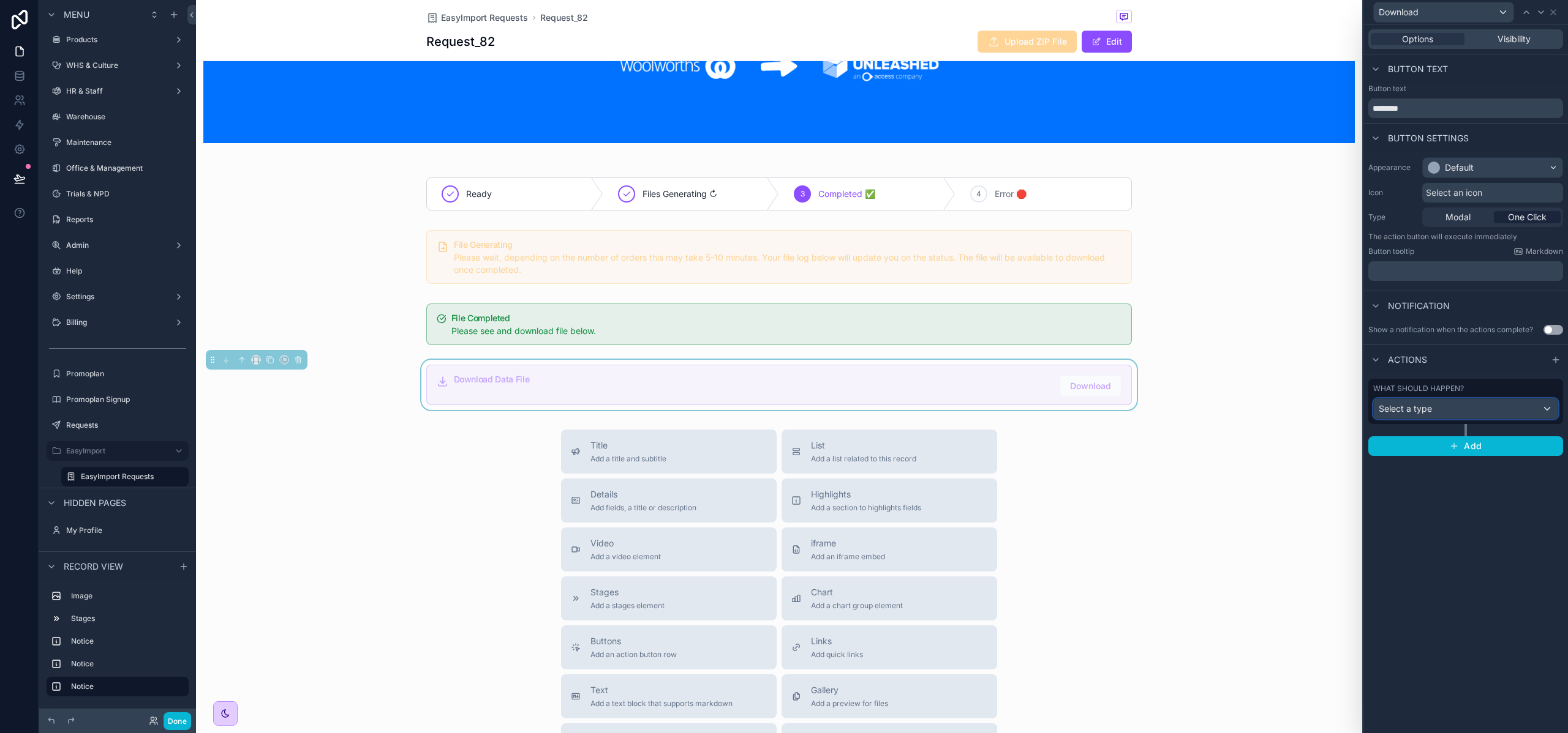
click at [1448, 408] on div "Select a type" at bounding box center [1465, 408] width 184 height 19
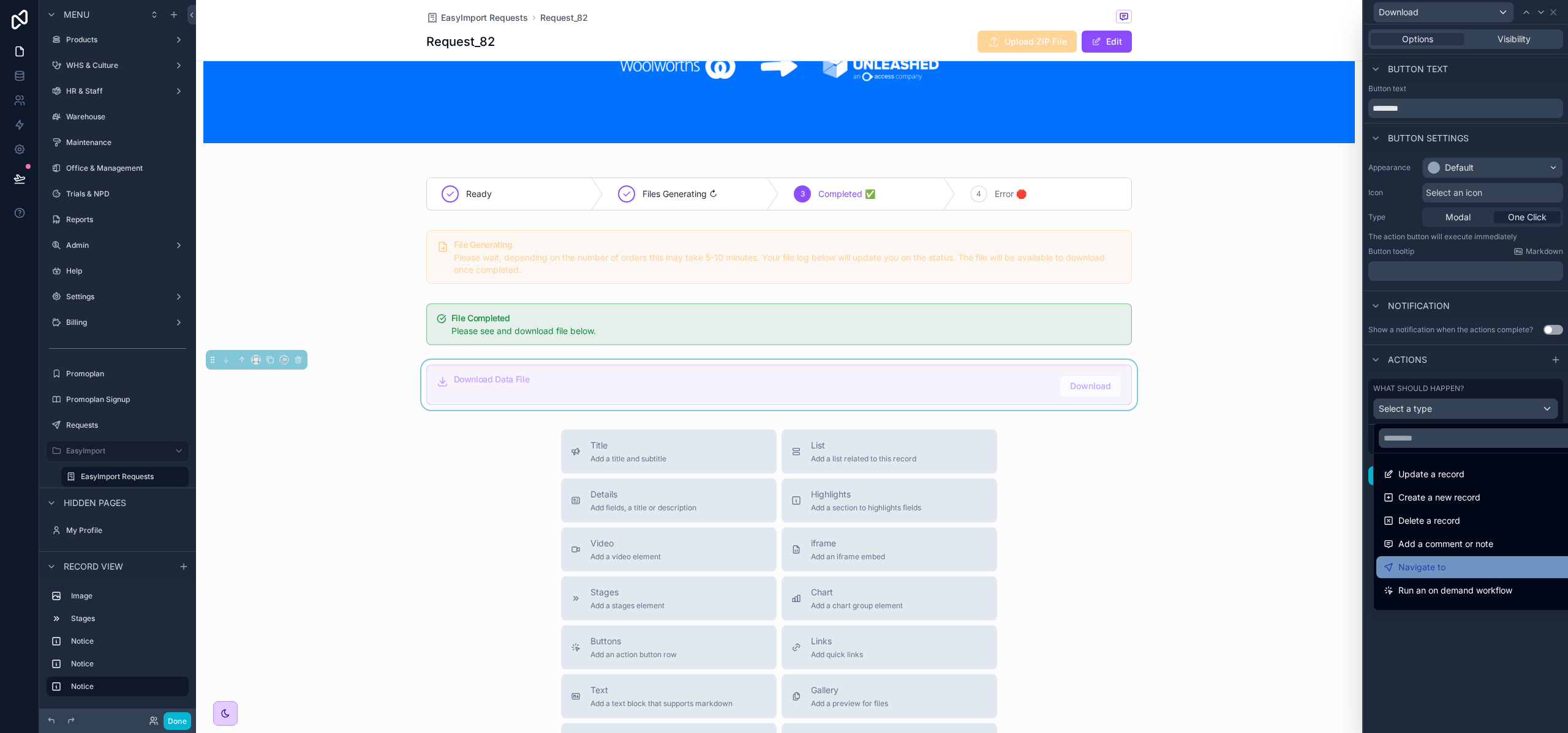
click at [1477, 568] on div "Navigate to" at bounding box center [1479, 568] width 192 height 15
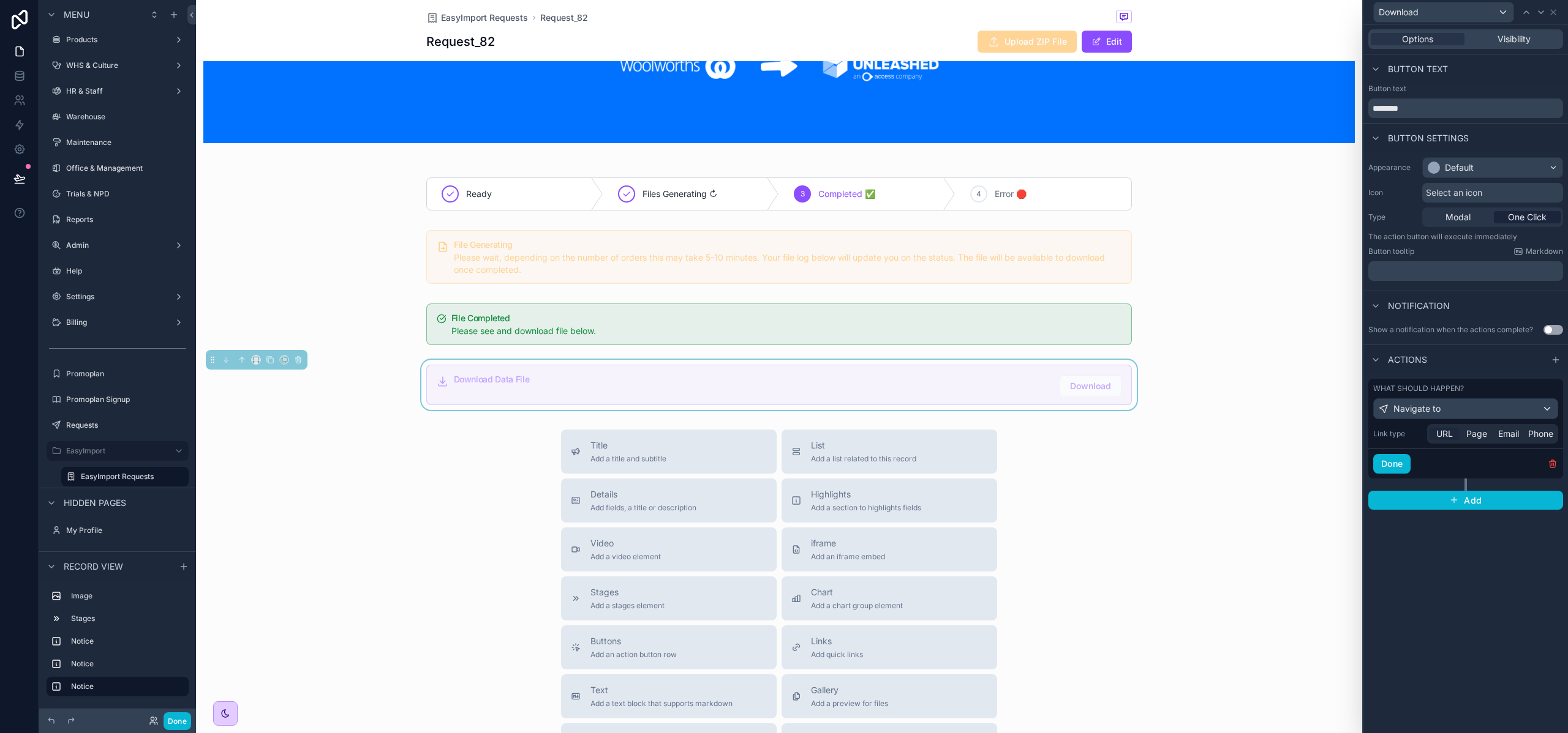
click at [1433, 435] on div "URL" at bounding box center [1444, 434] width 30 height 13
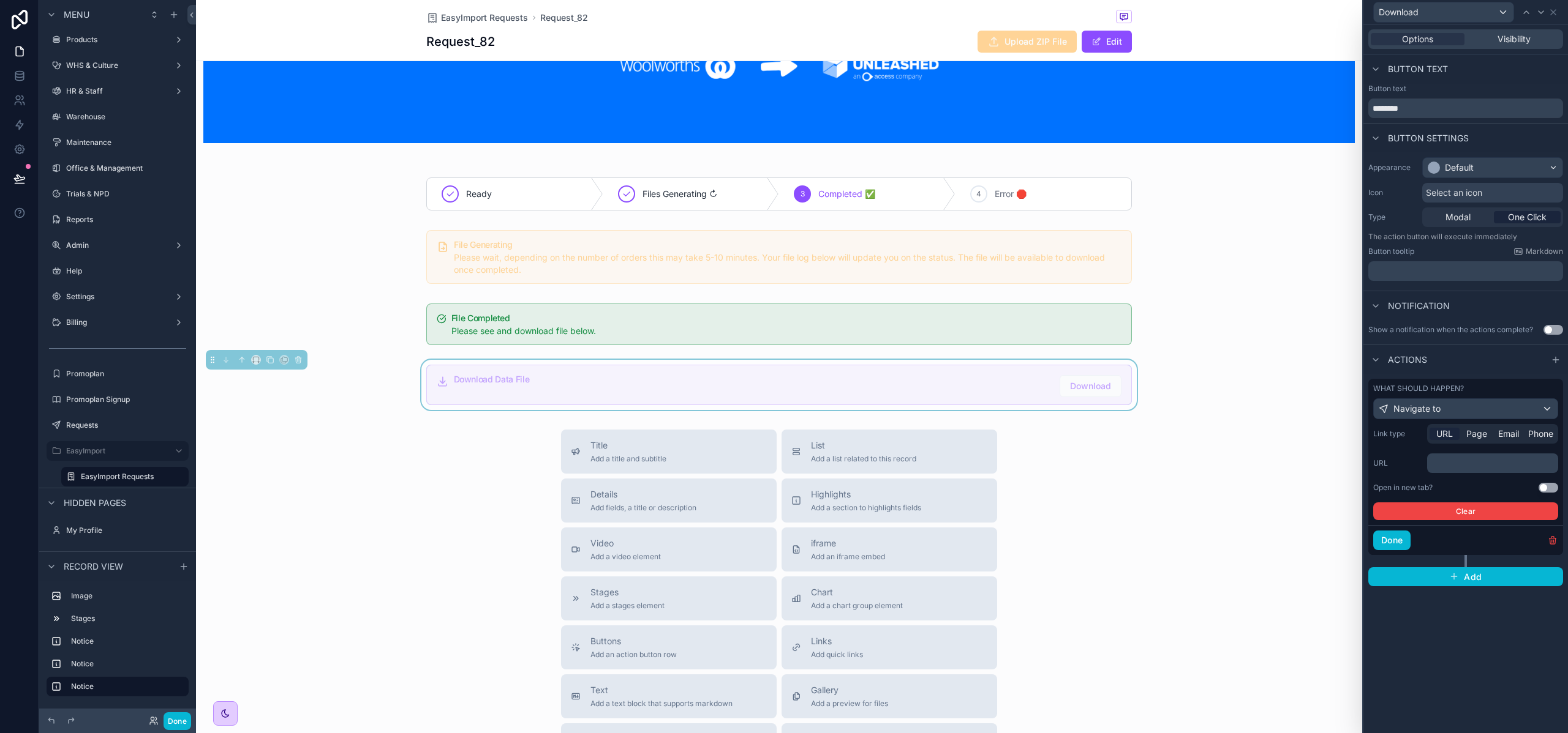
click at [1447, 472] on div "﻿" at bounding box center [1492, 463] width 131 height 19
click at [1452, 467] on p "﻿" at bounding box center [1494, 463] width 124 height 13
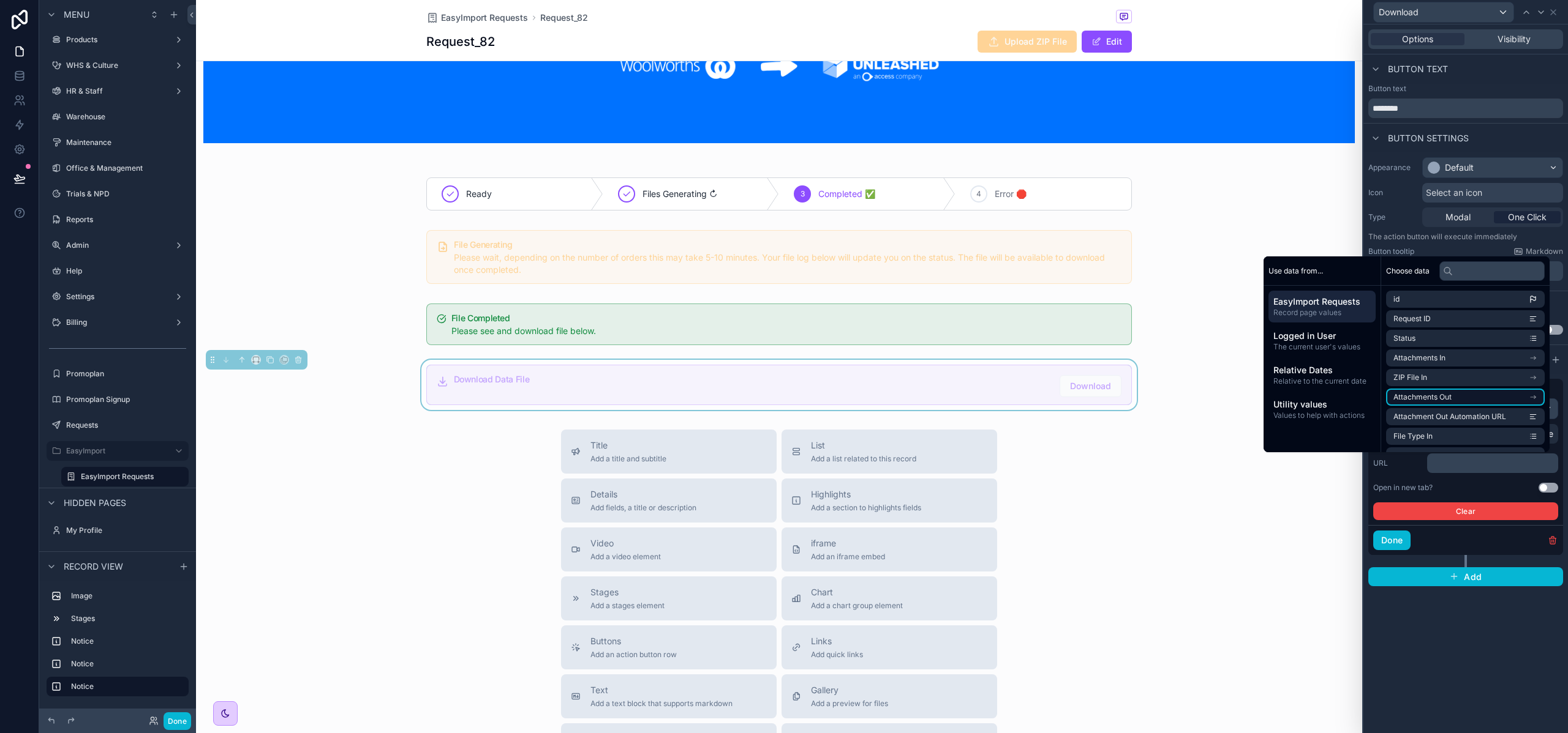
click at [1456, 392] on li "Attachments Out" at bounding box center [1465, 397] width 159 height 18
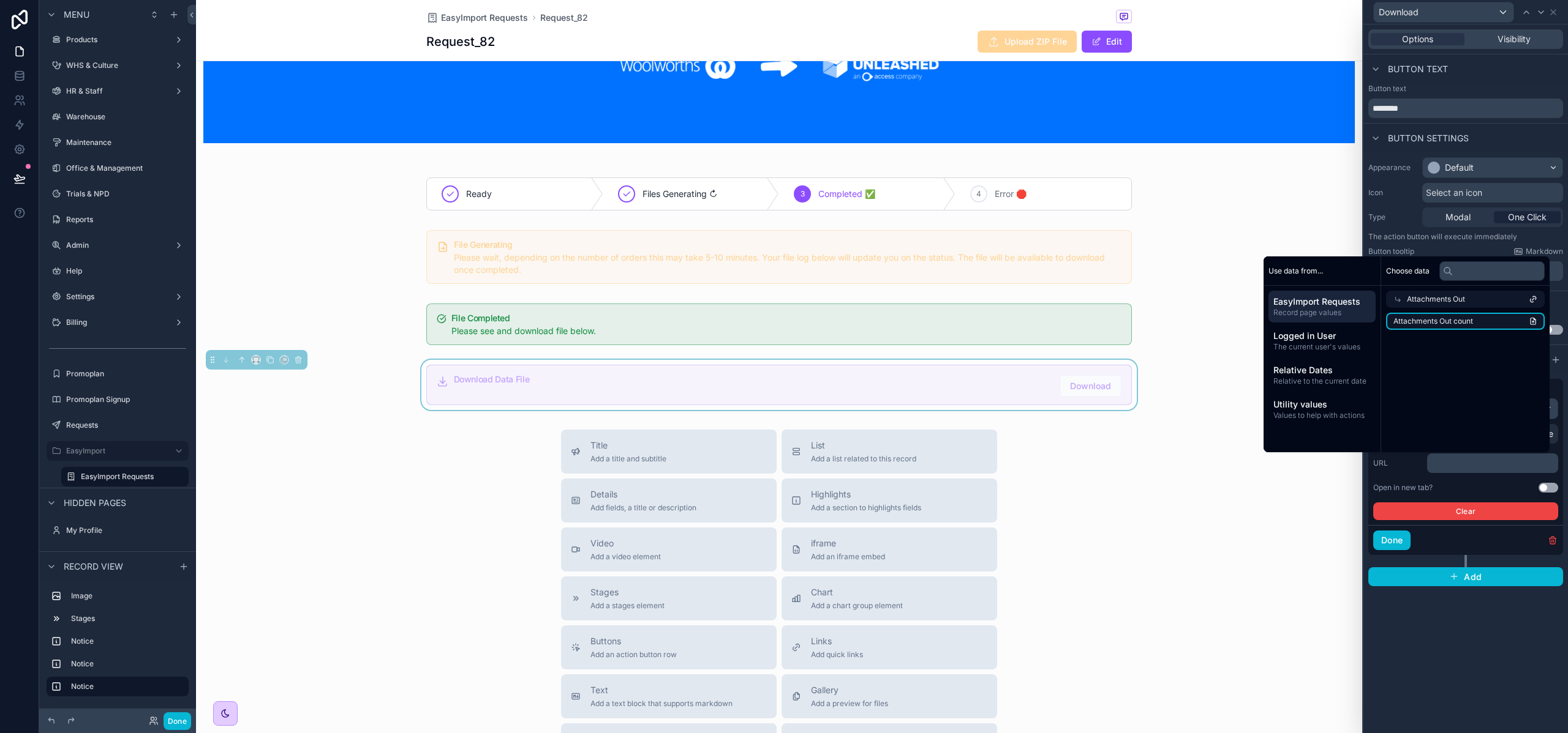
click at [1517, 318] on li "Attachments Out count" at bounding box center [1465, 321] width 159 height 18
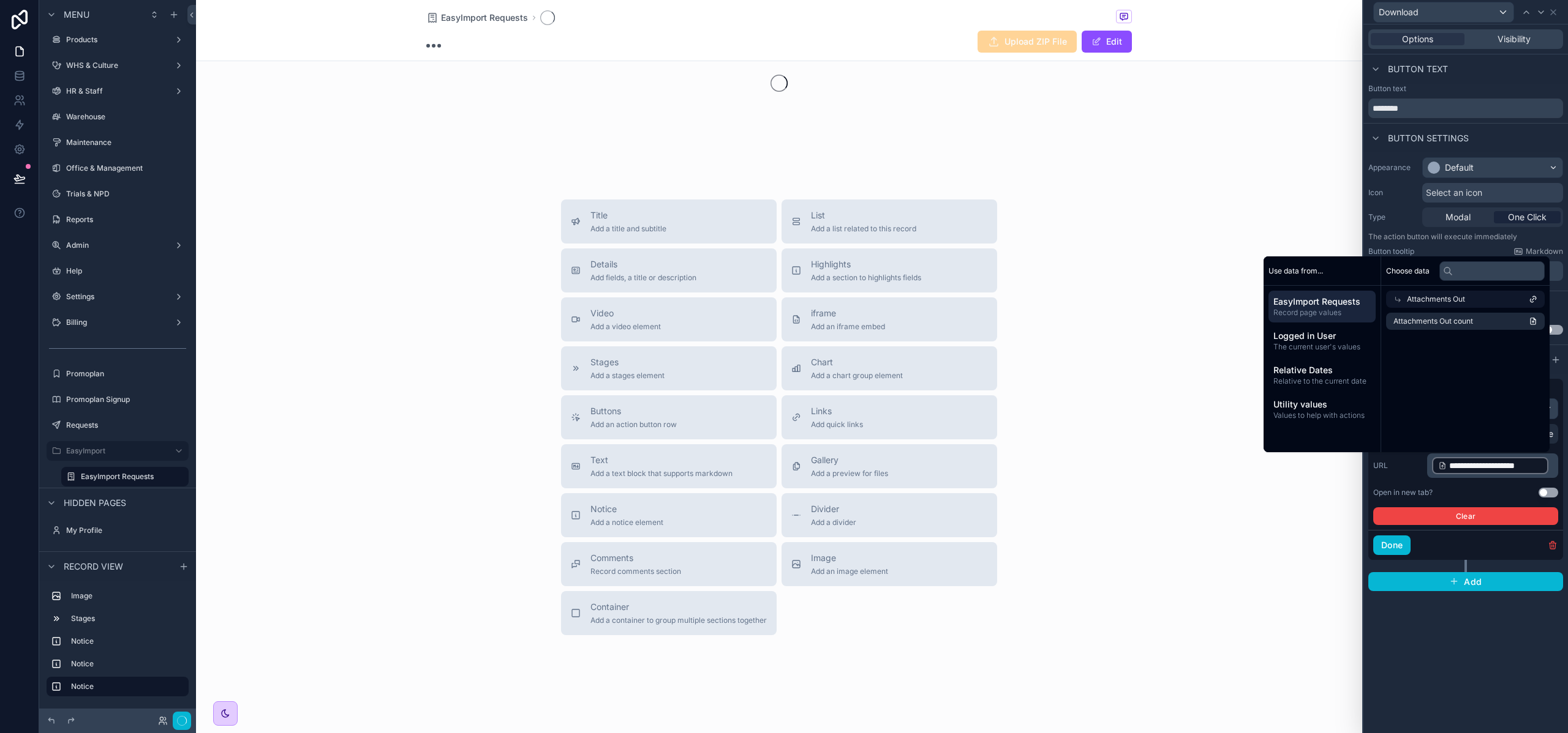
scroll to position [89, 0]
click at [1457, 306] on div "Attachments Out" at bounding box center [1465, 298] width 159 height 18
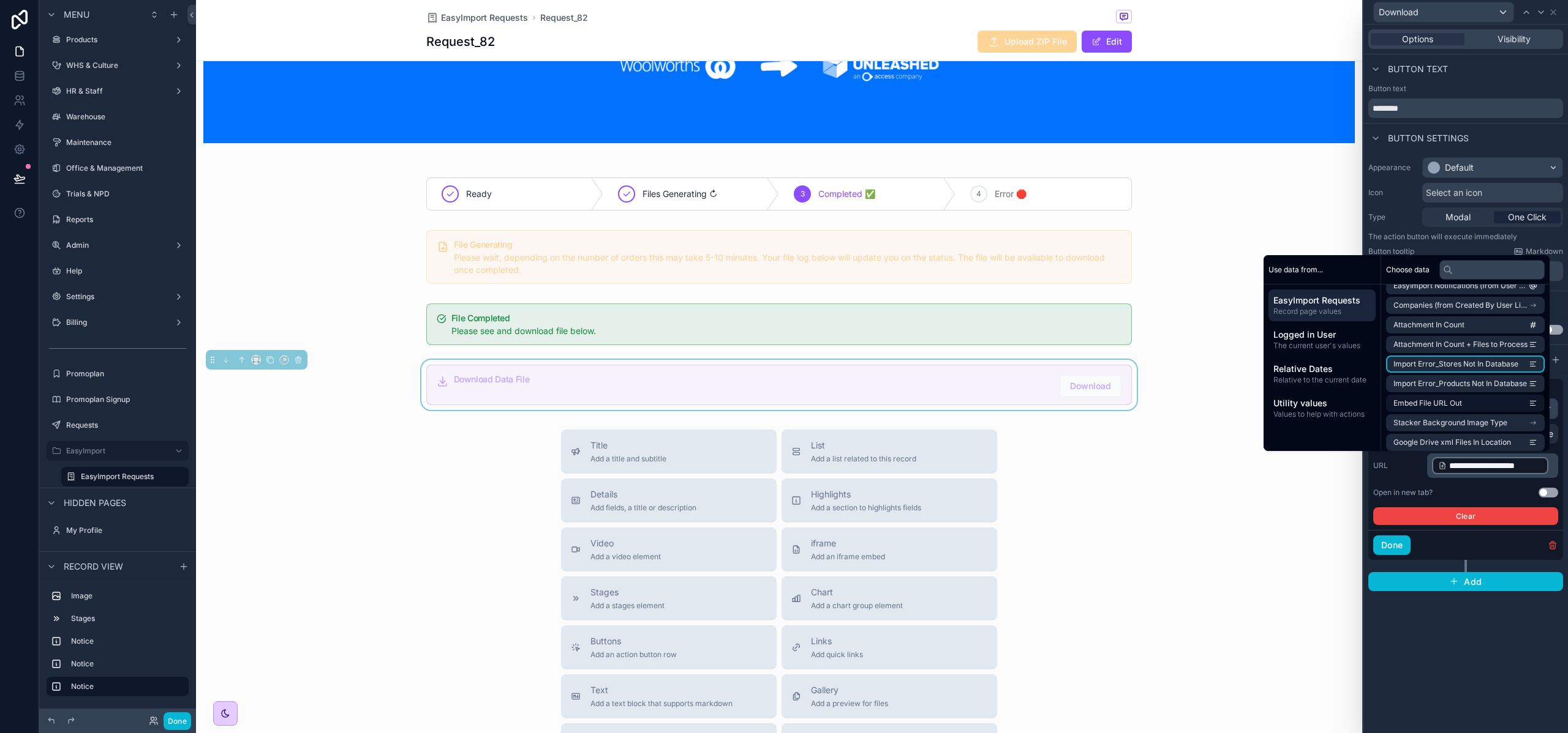
scroll to position [248, 0]
click at [1456, 405] on li "Embed File URL Out" at bounding box center [1465, 402] width 159 height 18
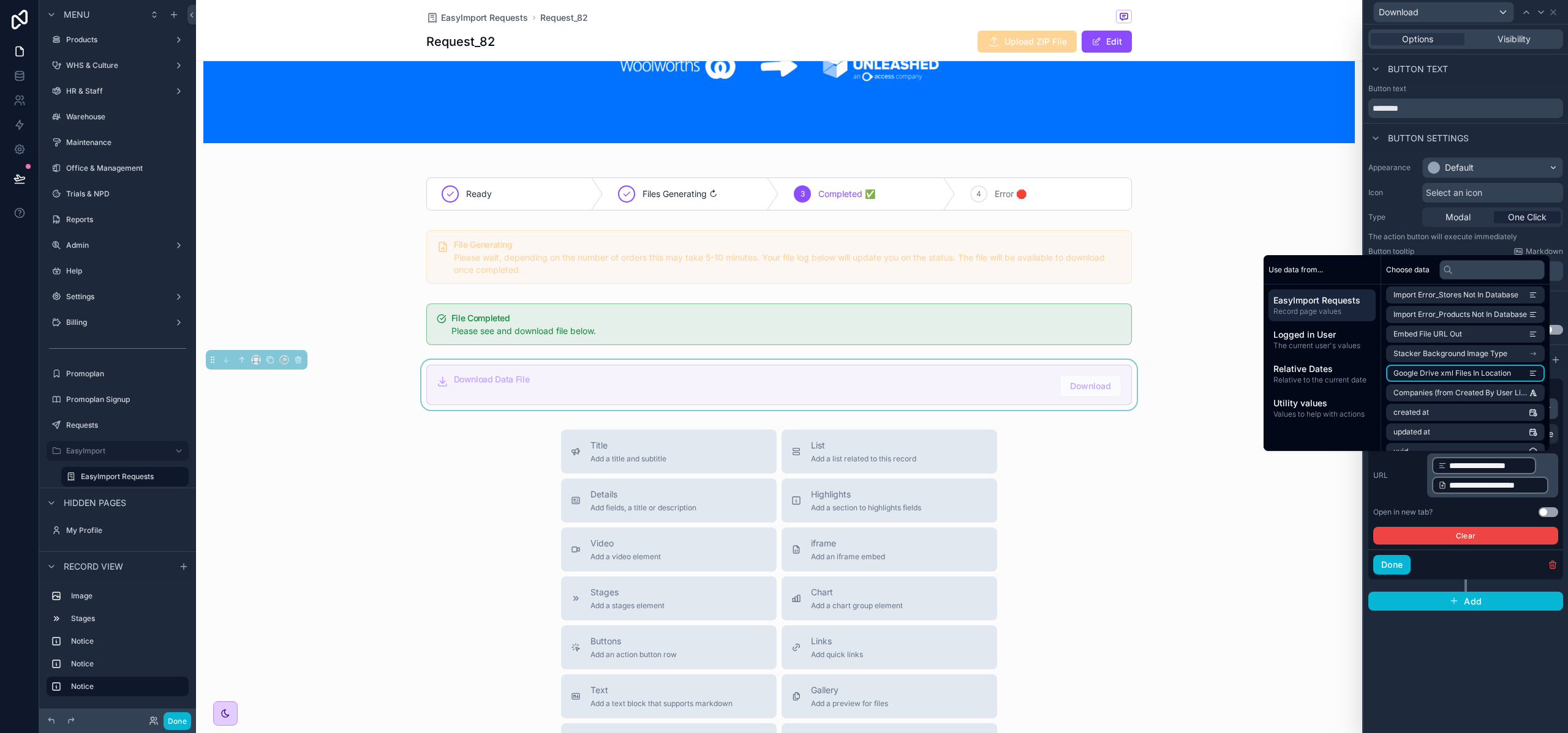
scroll to position [330, 0]
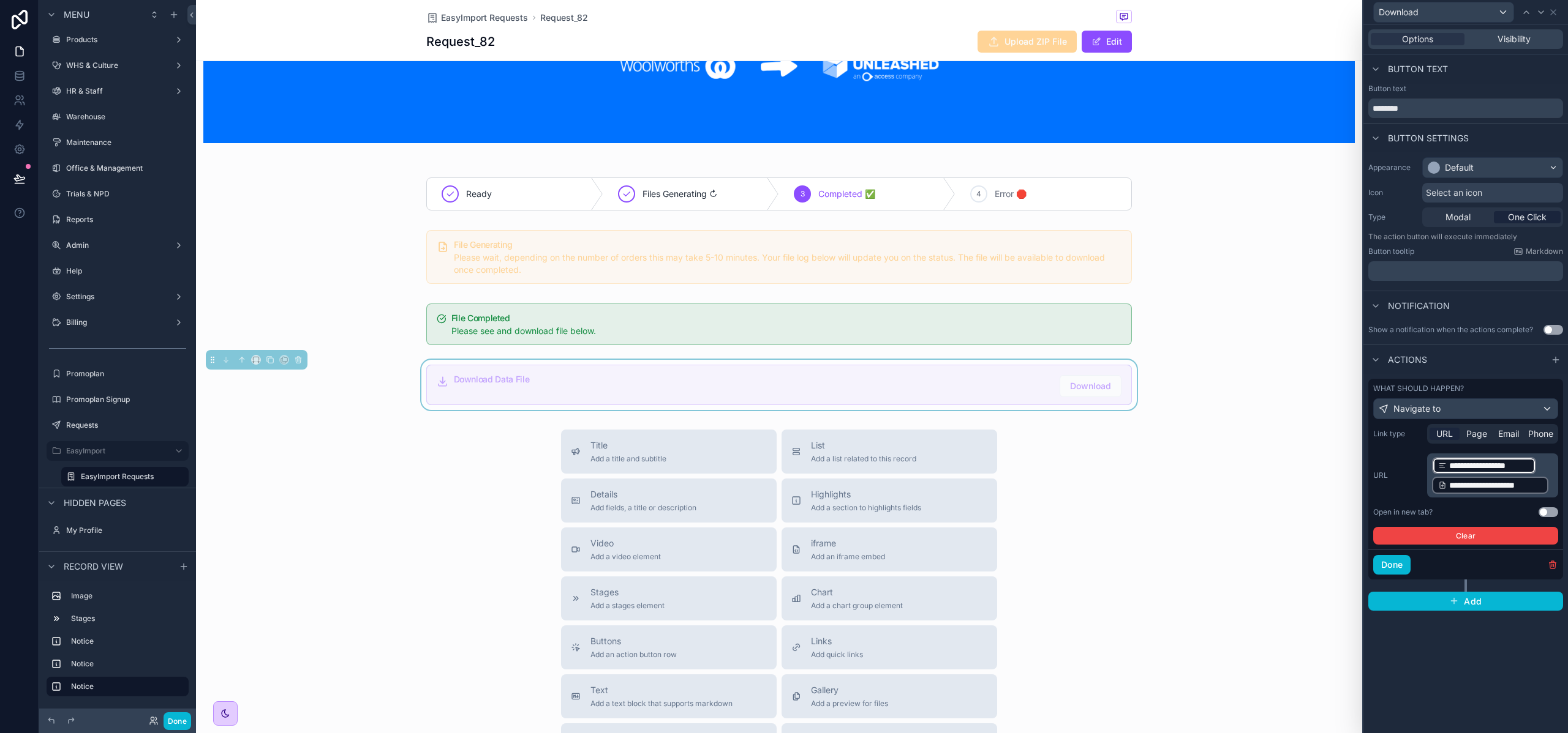
click at [1540, 461] on p "**********" at bounding box center [1494, 476] width 124 height 39
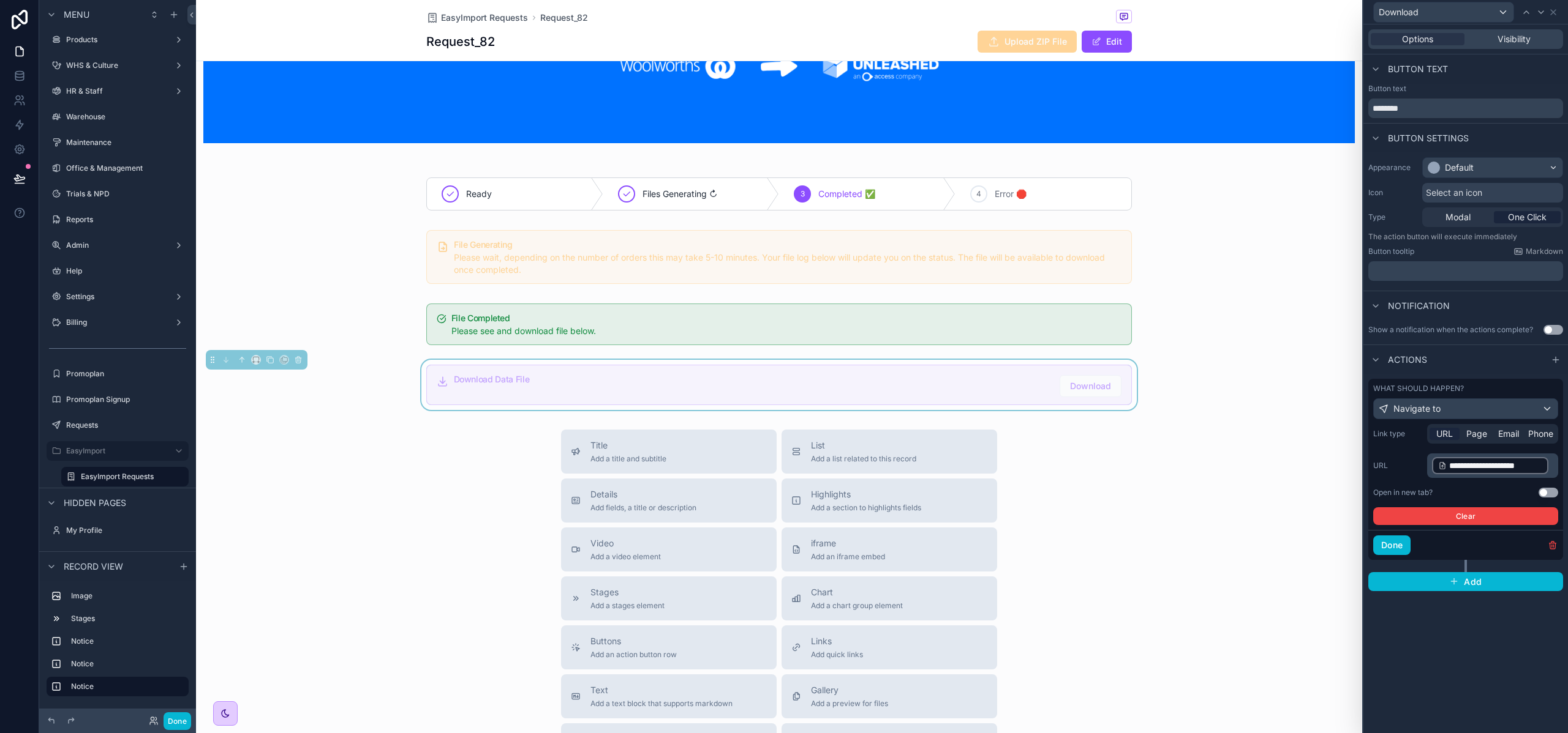
click at [1468, 607] on div "**********" at bounding box center [1465, 379] width 205 height 709
click at [1396, 544] on button "Done" at bounding box center [1392, 545] width 38 height 19
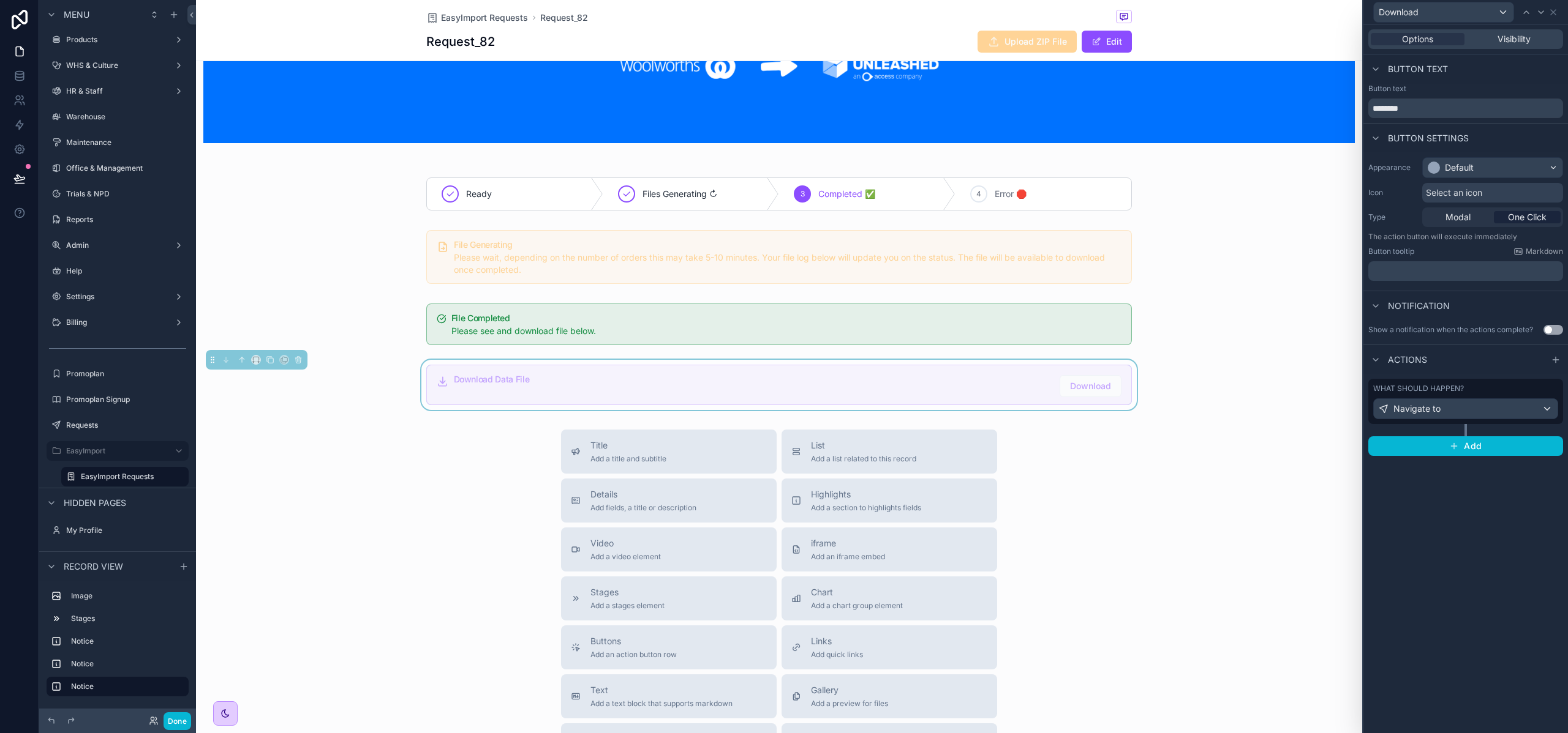
click at [1203, 518] on div "Title Add a title and subtitle List Add a list related to this record Details A…" at bounding box center [779, 647] width 1166 height 435
click at [106, 183] on span "Your app has unpublished changes" at bounding box center [118, 187] width 120 height 10
click at [13, 176] on button at bounding box center [19, 178] width 27 height 34
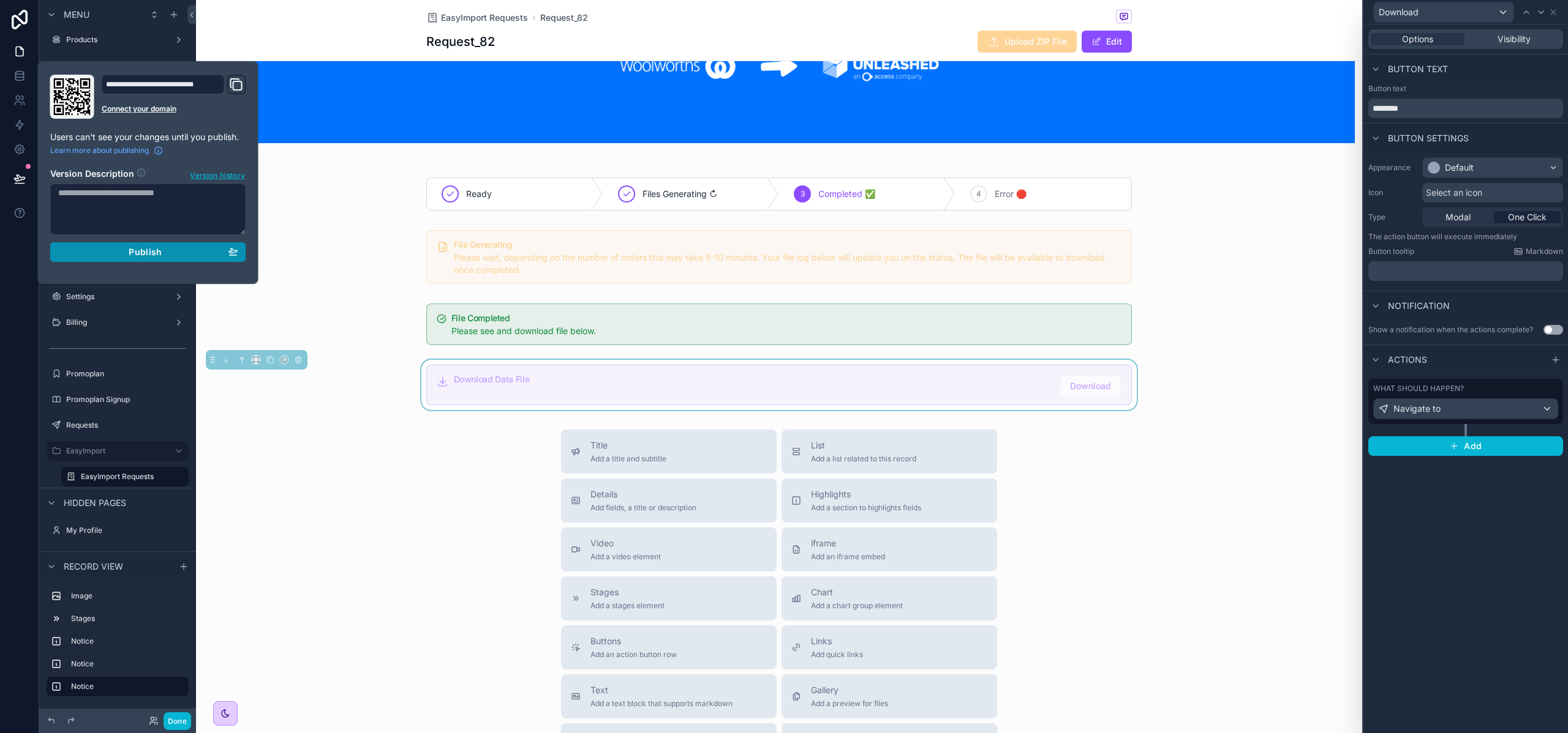
click at [142, 245] on button "Publish" at bounding box center [148, 252] width 196 height 19
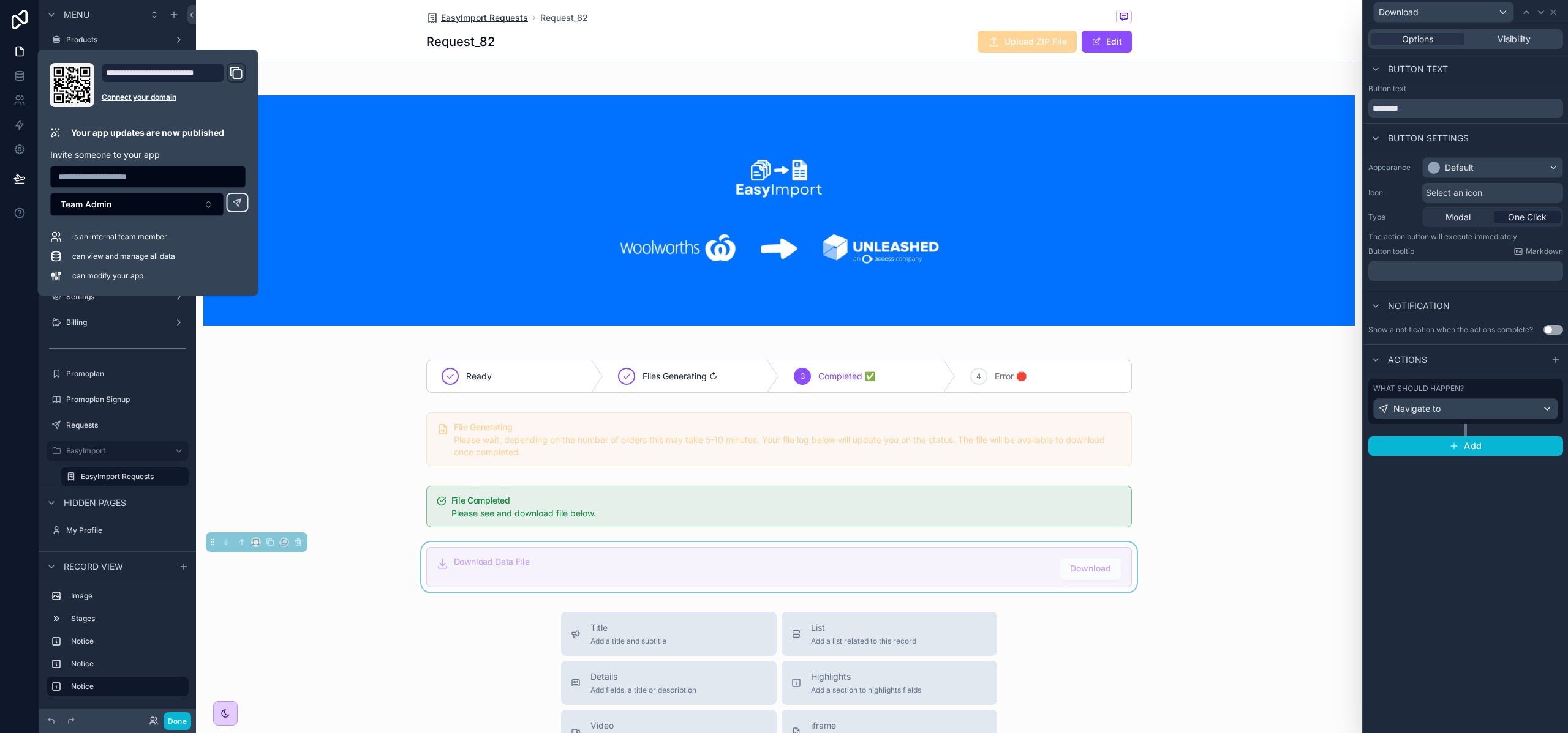
click at [498, 13] on span "EasyImport Requests" at bounding box center [484, 18] width 87 height 13
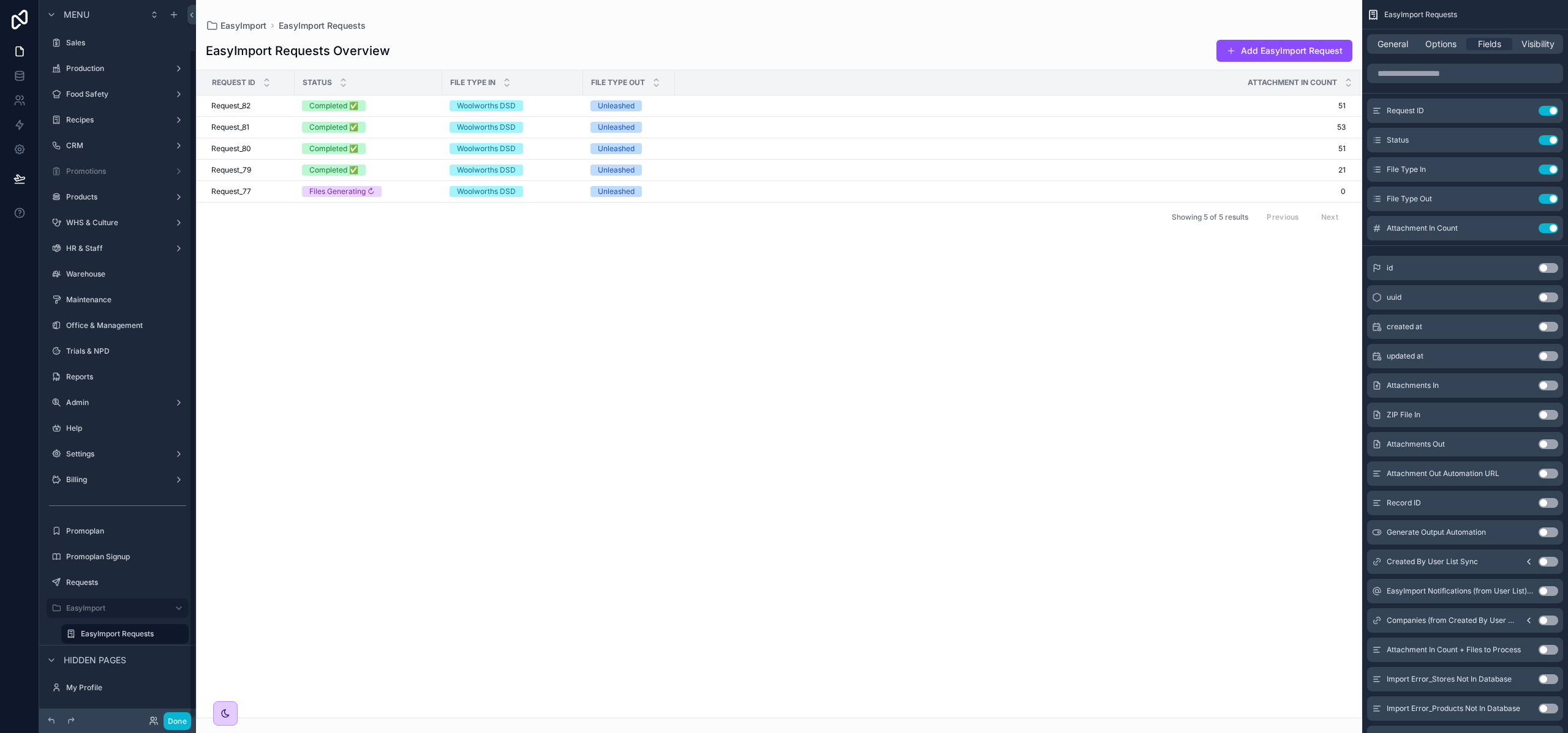
scroll to position [53, 0]
click at [1279, 49] on button "Add EasyImport Request" at bounding box center [1284, 51] width 136 height 22
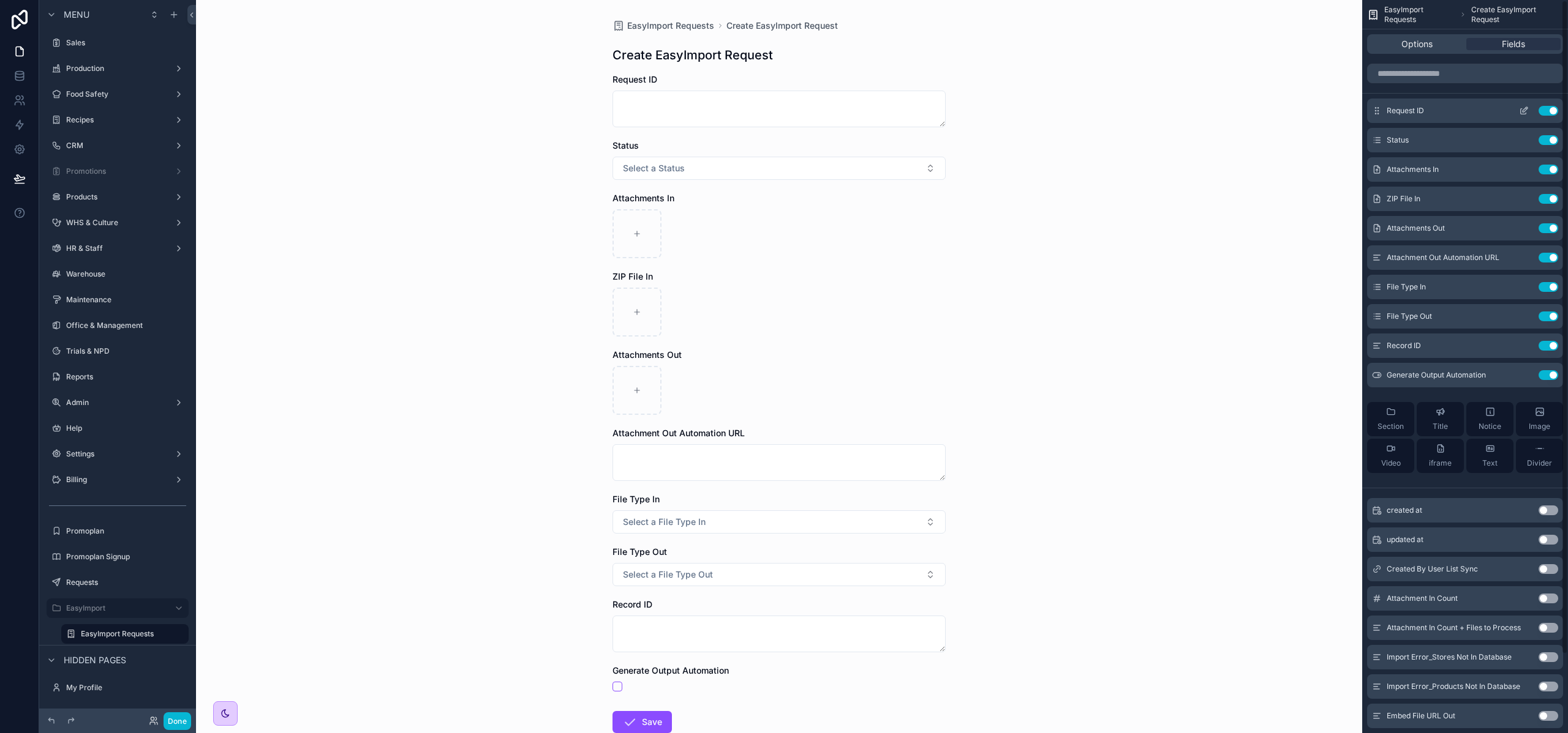
click at [1547, 111] on button "Use setting" at bounding box center [1547, 111] width 19 height 10
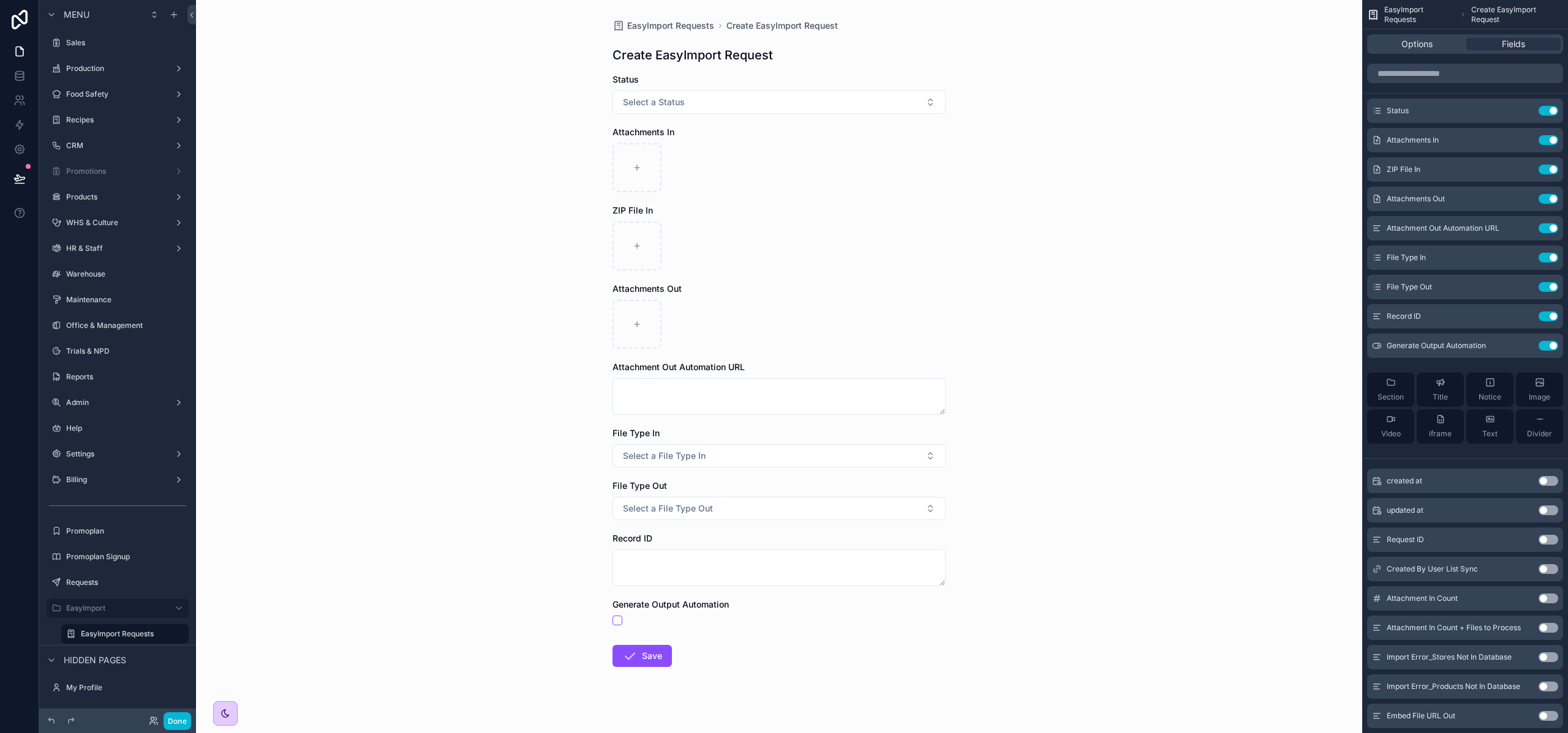
click at [1547, 111] on button "Use setting" at bounding box center [1547, 111] width 19 height 10
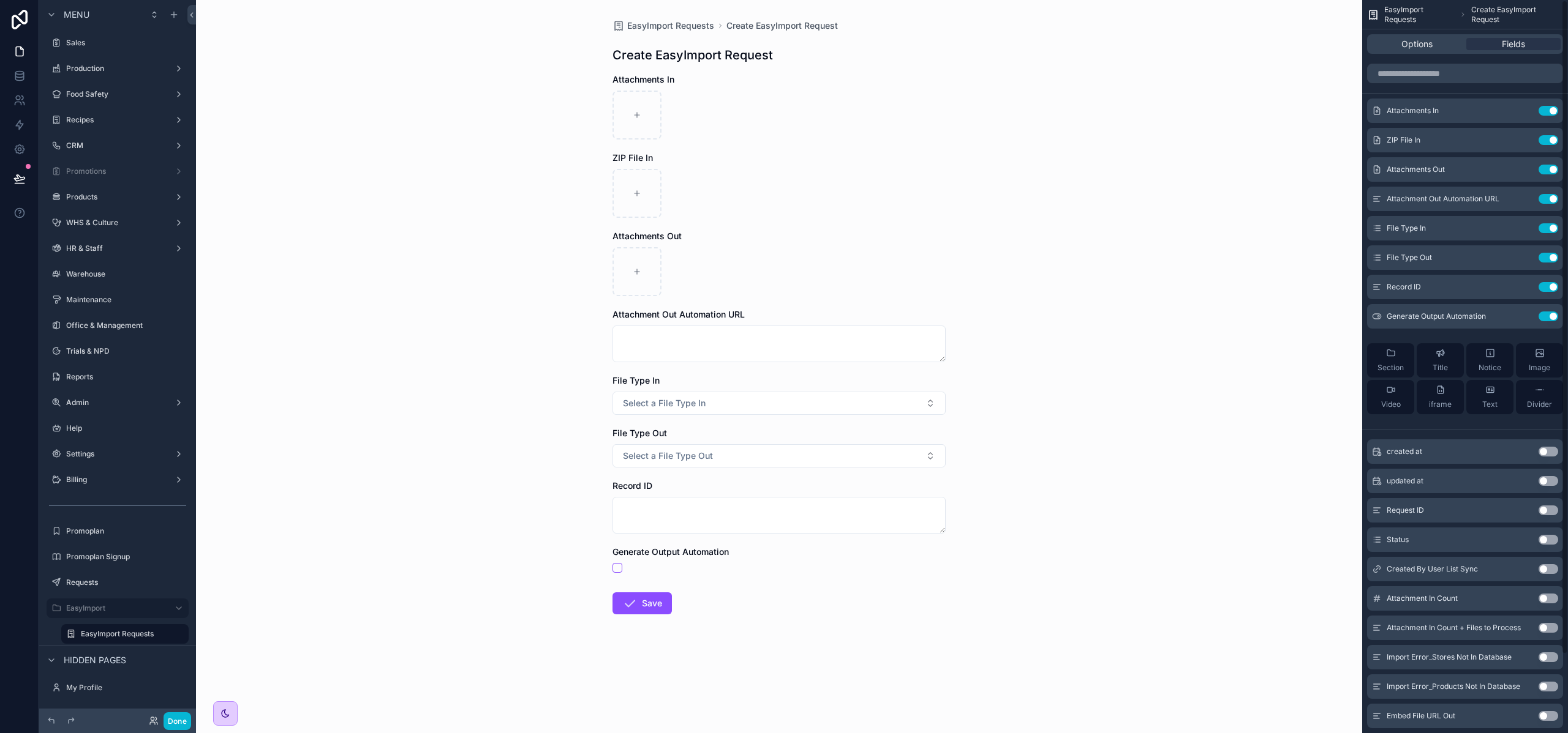
click at [1547, 111] on button "Use setting" at bounding box center [1547, 111] width 19 height 10
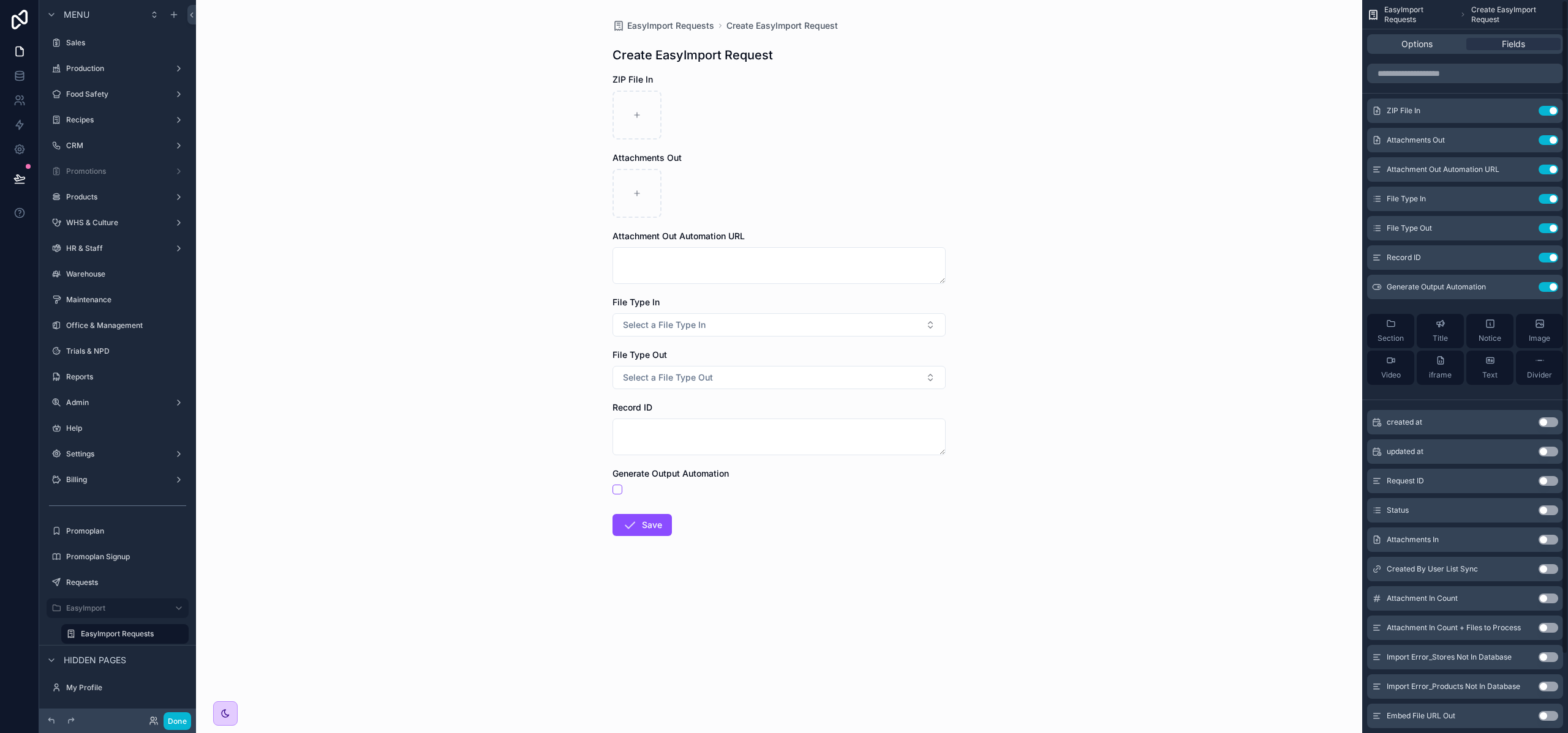
click at [1547, 111] on button "Use setting" at bounding box center [1547, 111] width 19 height 10
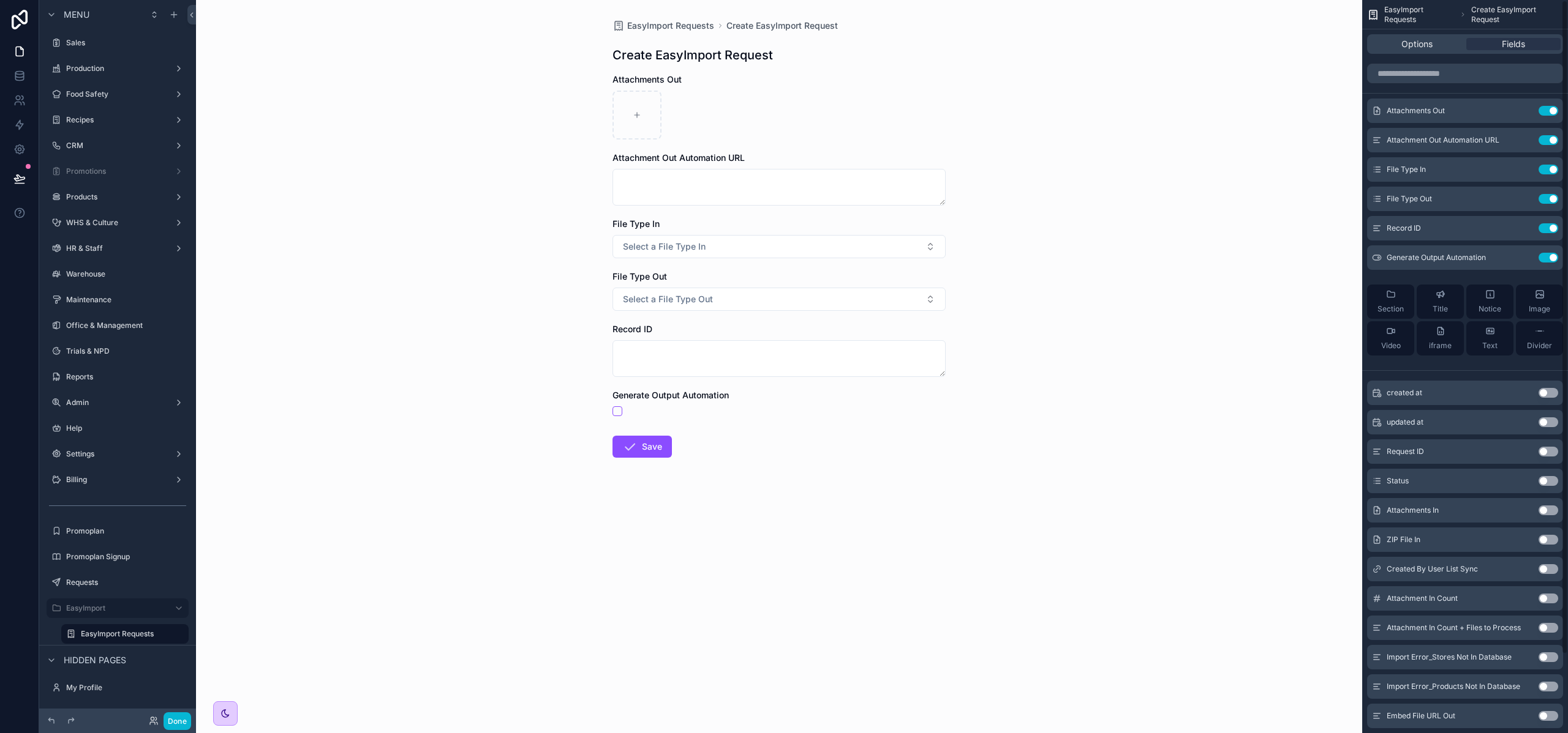
click at [1547, 111] on button "Use setting" at bounding box center [1547, 111] width 19 height 10
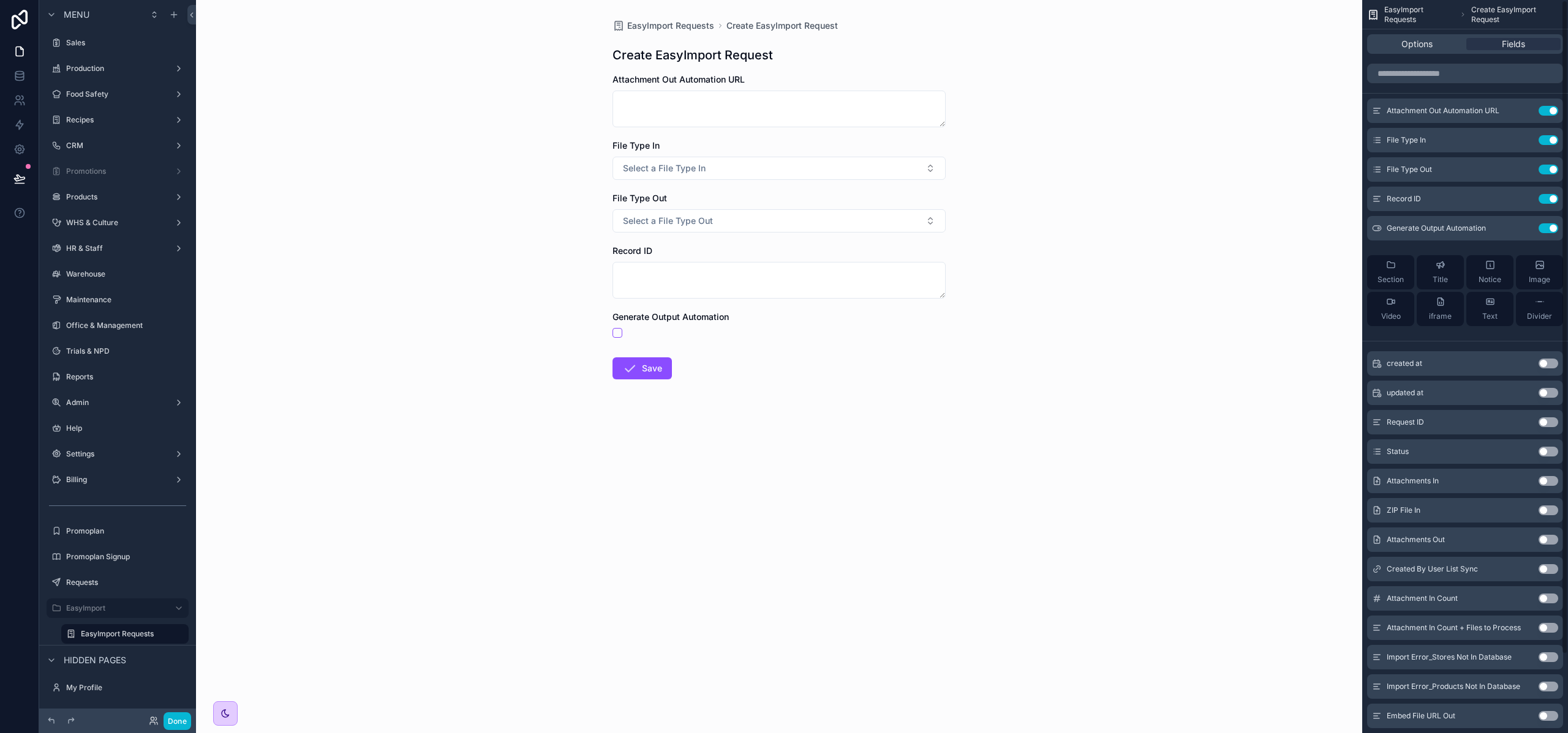
click at [1547, 111] on button "Use setting" at bounding box center [1547, 111] width 19 height 10
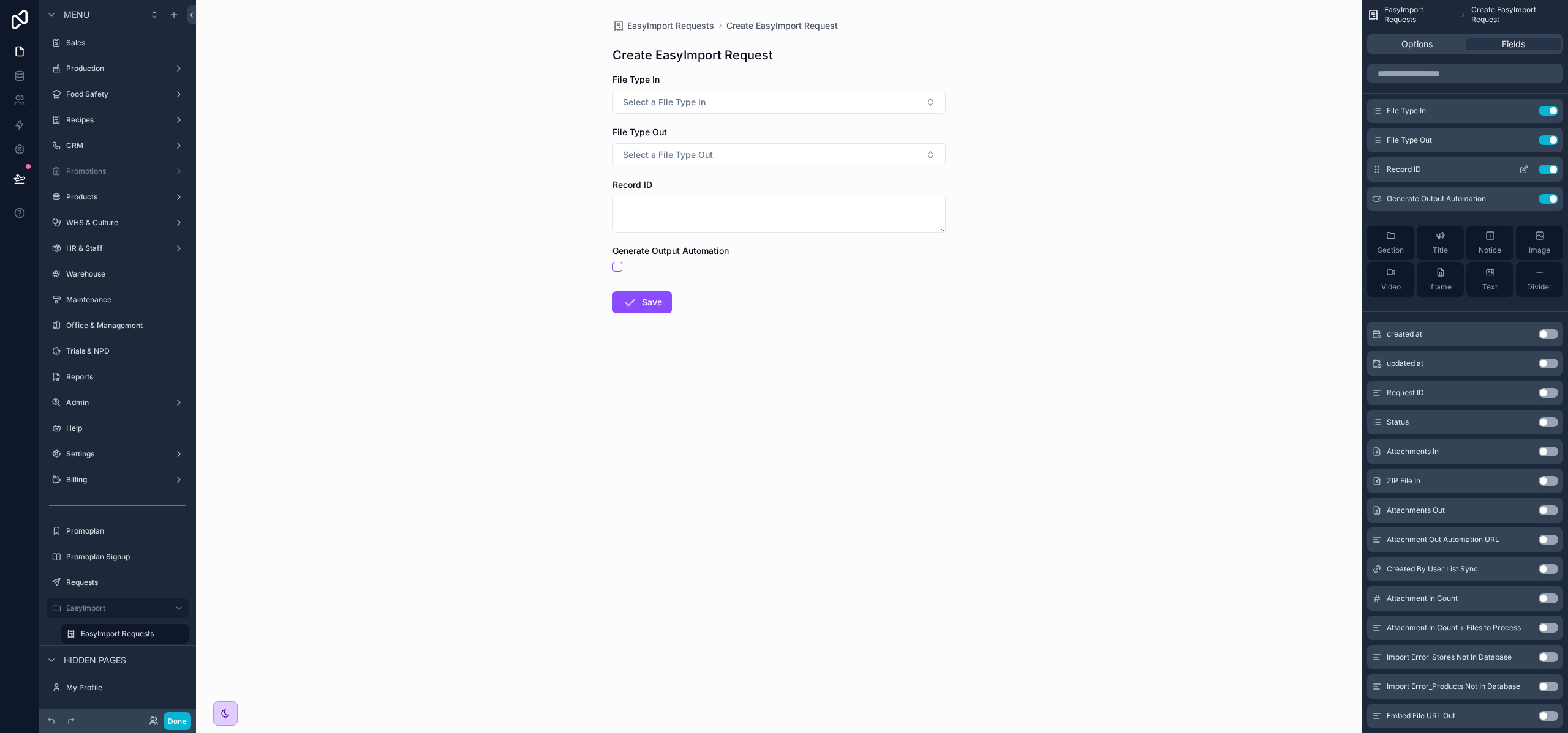
click at [1550, 168] on button "Use setting" at bounding box center [1547, 170] width 19 height 10
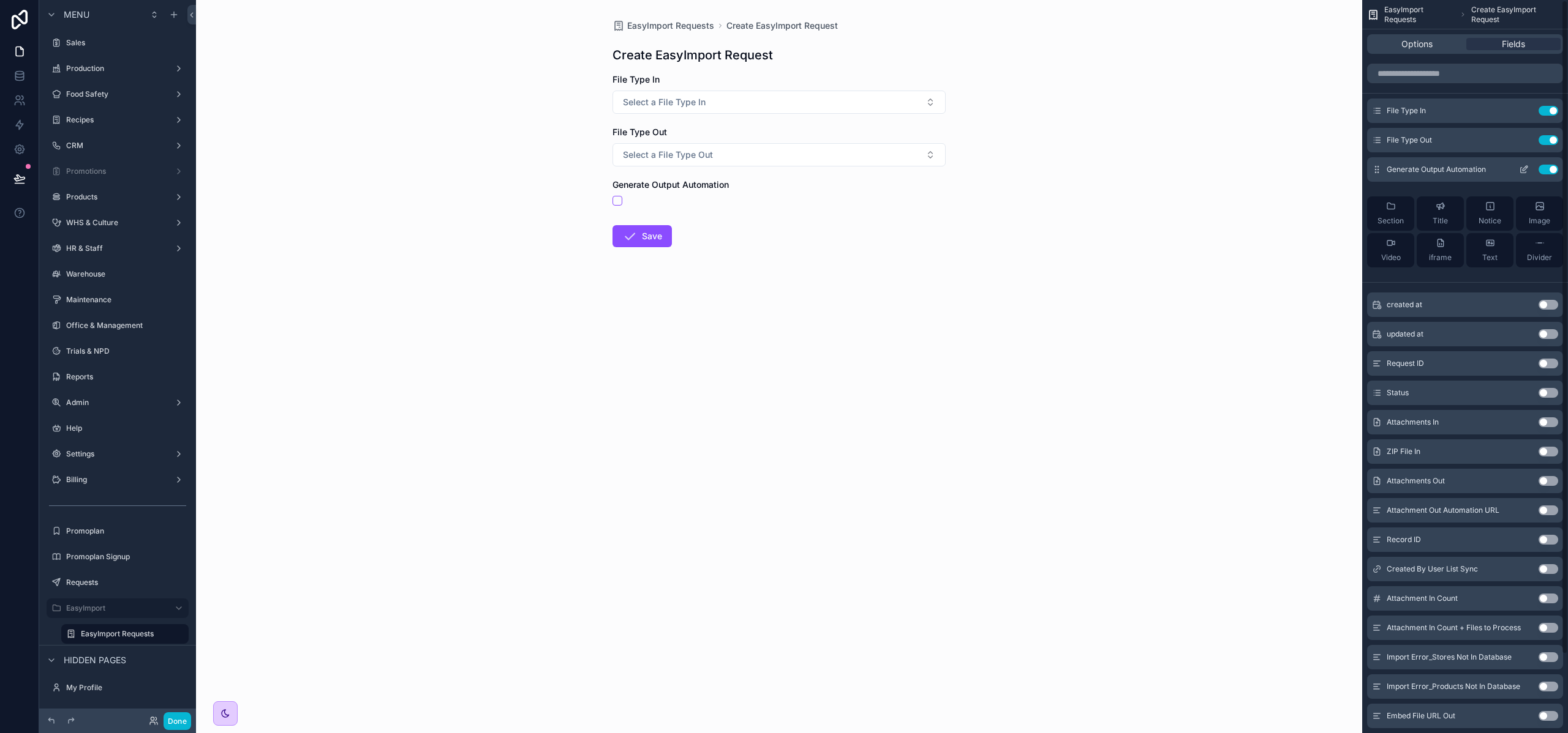
click at [1551, 168] on button "Use setting" at bounding box center [1547, 170] width 19 height 10
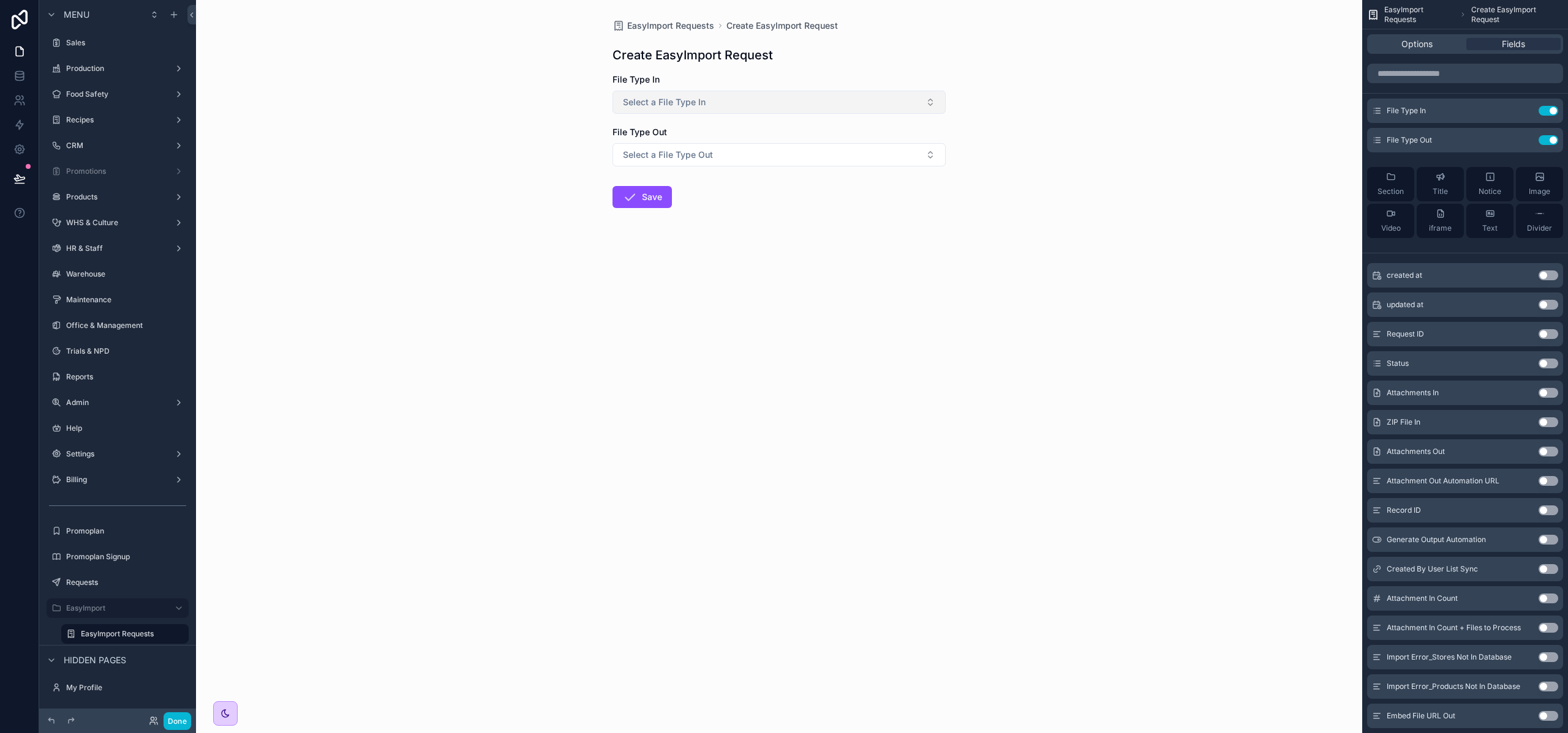
click at [887, 102] on button "Select a File Type In" at bounding box center [779, 102] width 333 height 23
click at [1144, 130] on div "EasyImport Requests Create EasyImport Request Create EasyImport Request File Ty…" at bounding box center [779, 366] width 1166 height 733
click at [75, 178] on div "Review & Publish ⌥ P Your app has unpublished changes" at bounding box center [113, 179] width 130 height 27
click at [28, 172] on button at bounding box center [19, 178] width 27 height 34
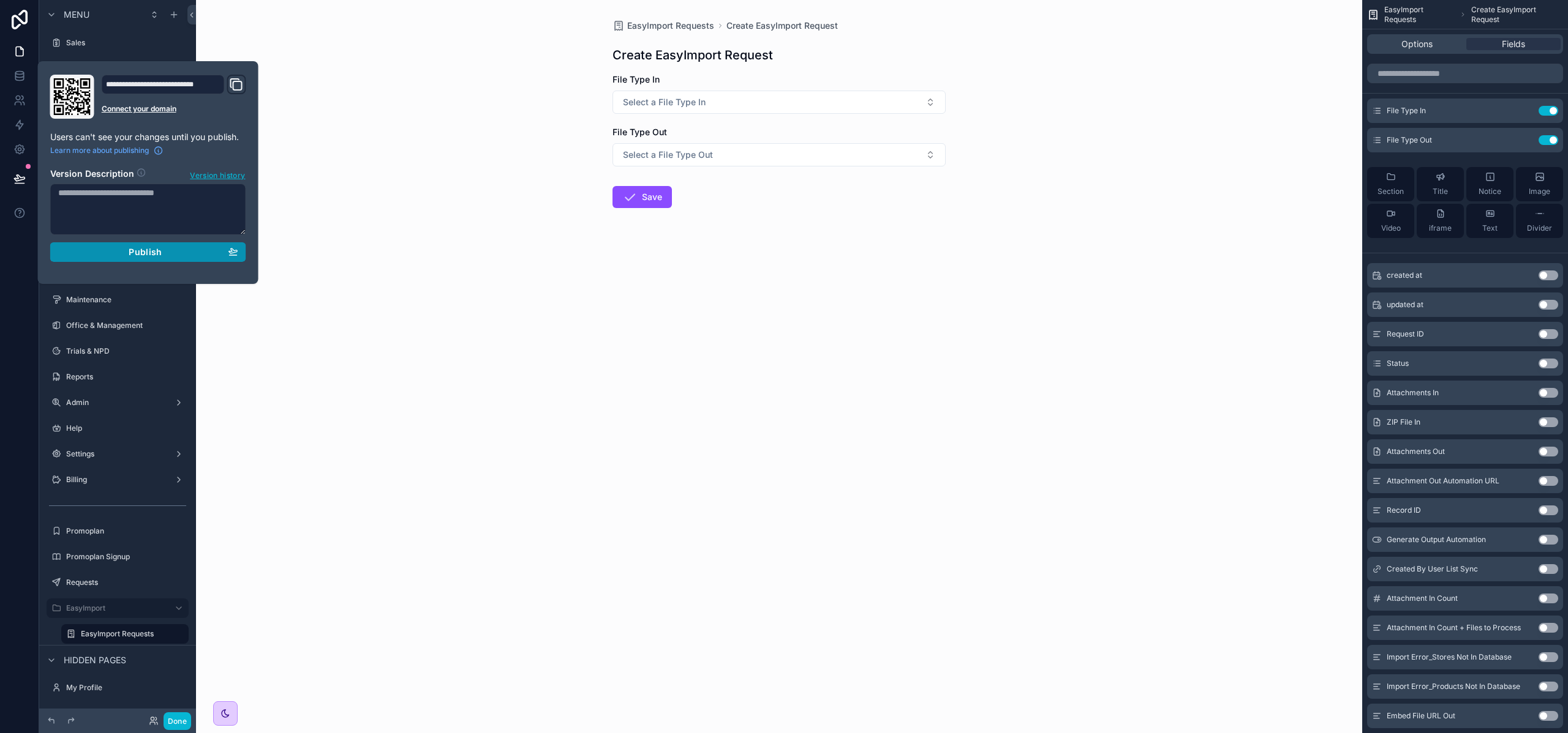
click at [118, 255] on div "Publish" at bounding box center [148, 252] width 180 height 11
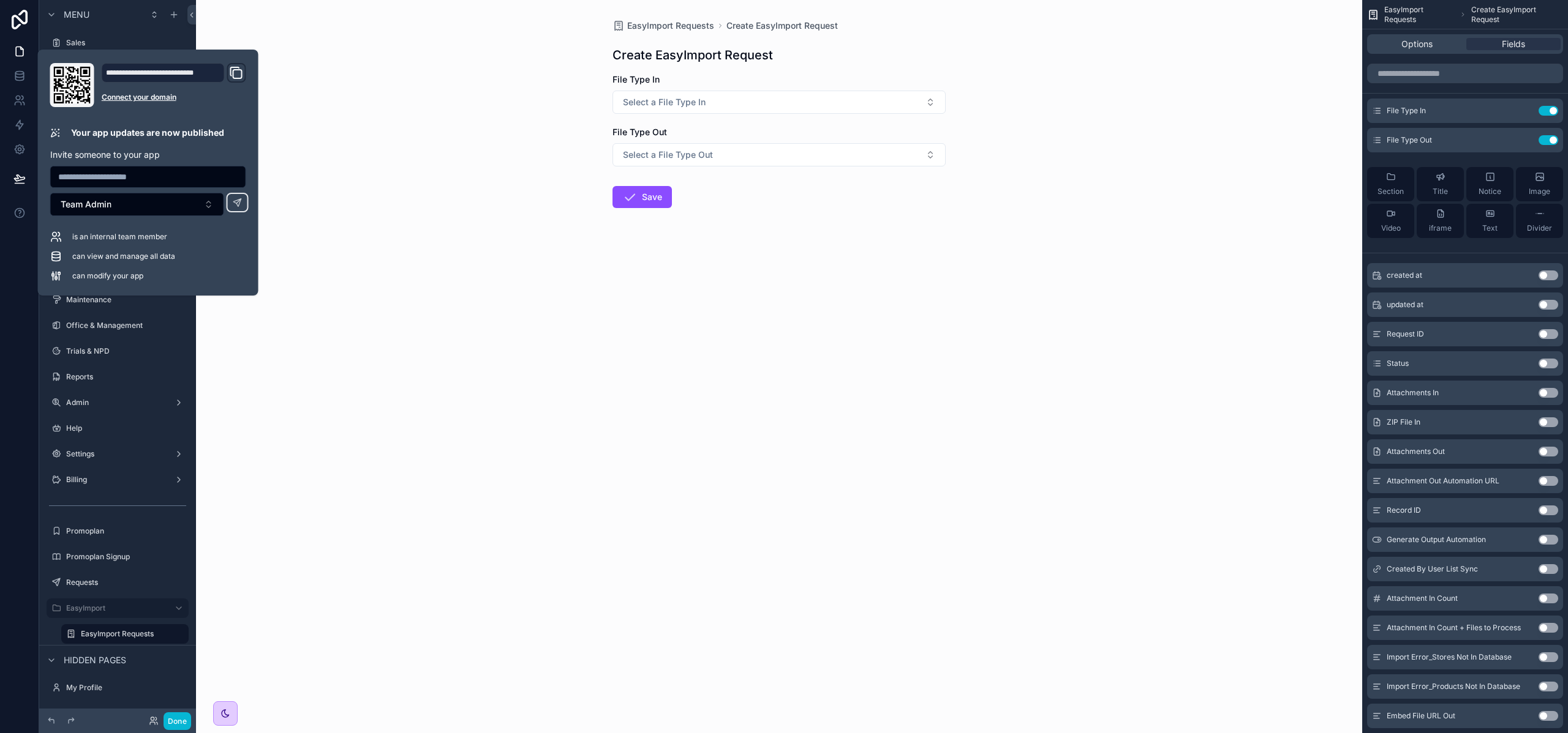
click at [482, 266] on div "EasyImport Requests Create EasyImport Request Create EasyImport Request File Ty…" at bounding box center [779, 366] width 1166 height 733
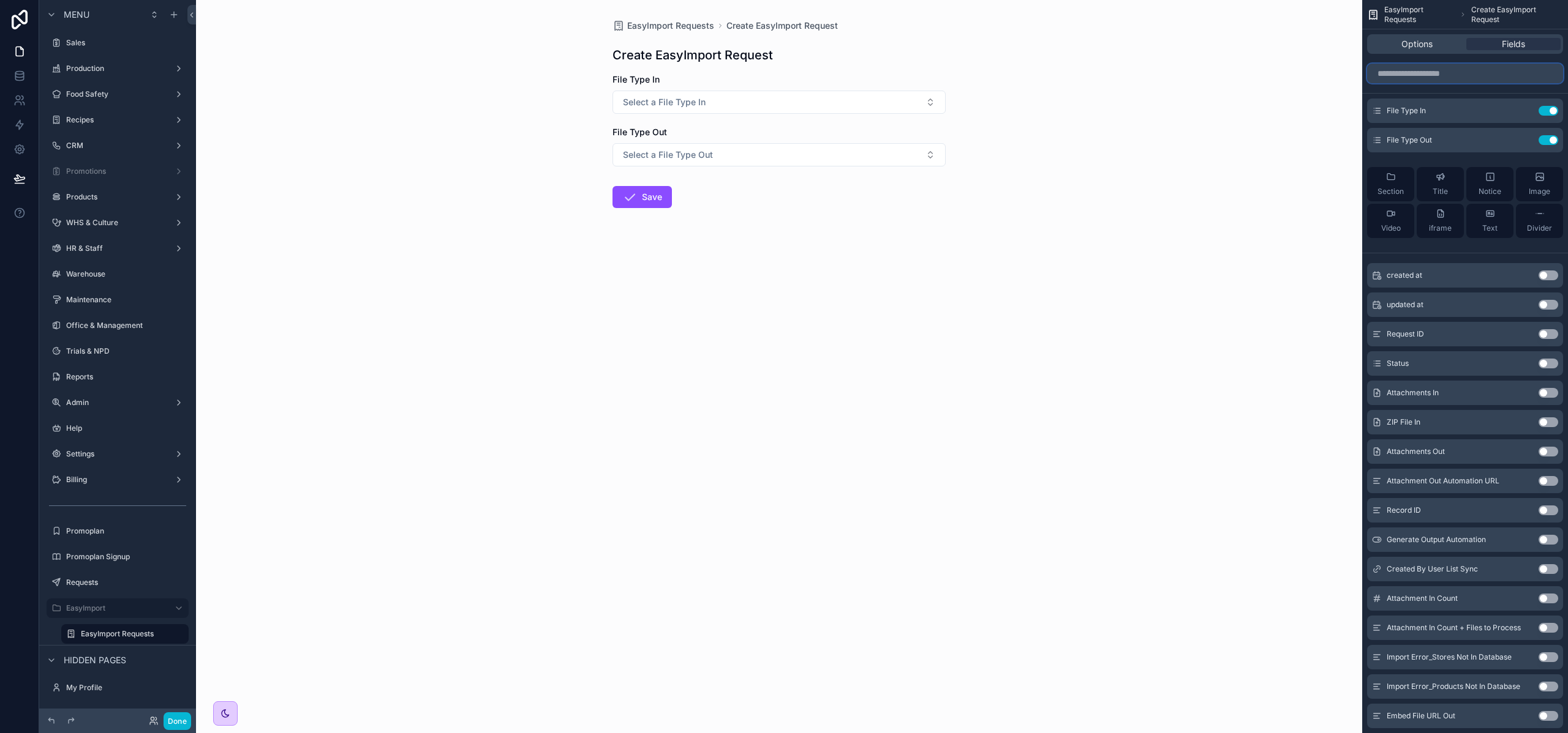
click at [1419, 75] on input "scrollable content" at bounding box center [1464, 73] width 196 height 19
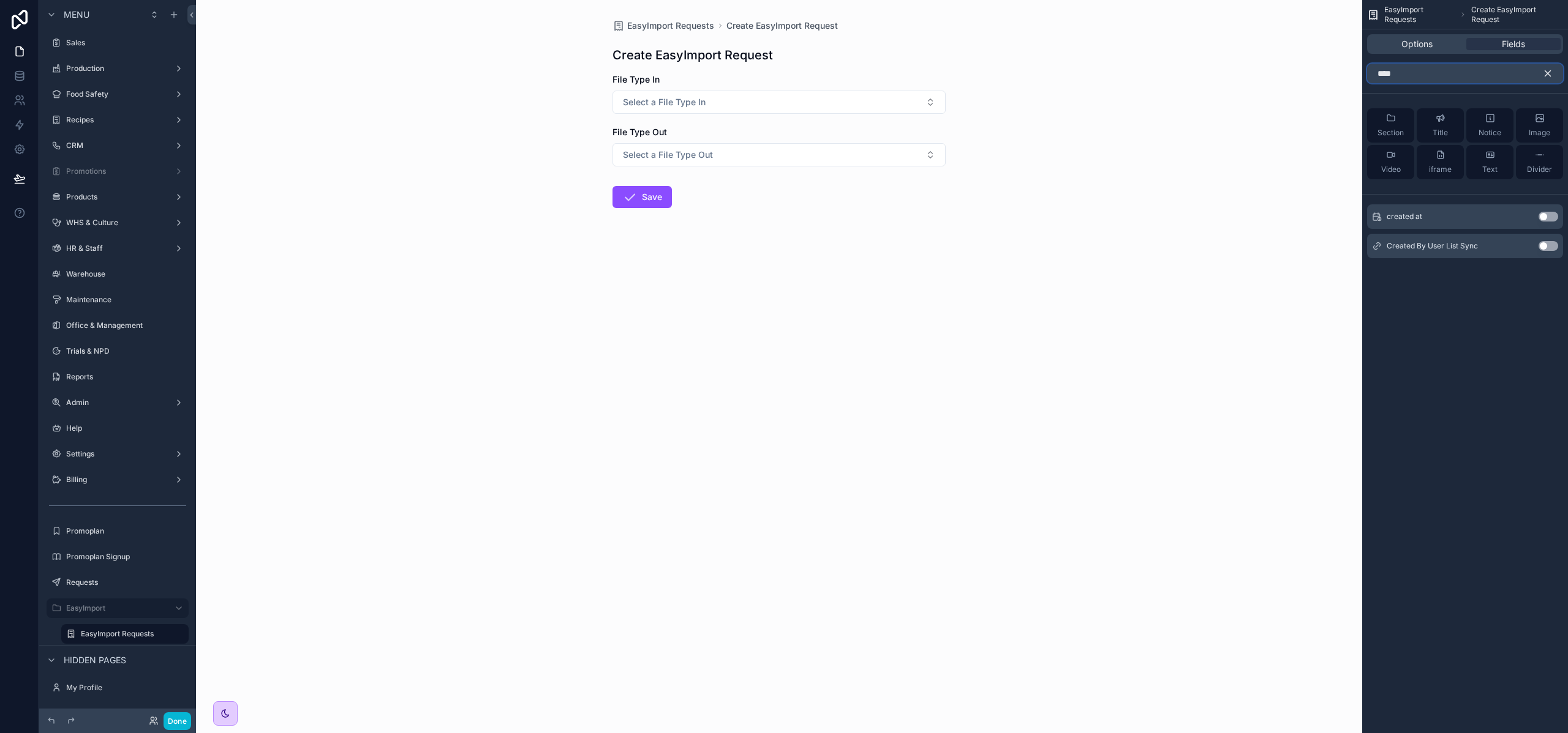
type input "****"
click at [1550, 249] on button "Use setting" at bounding box center [1547, 247] width 19 height 10
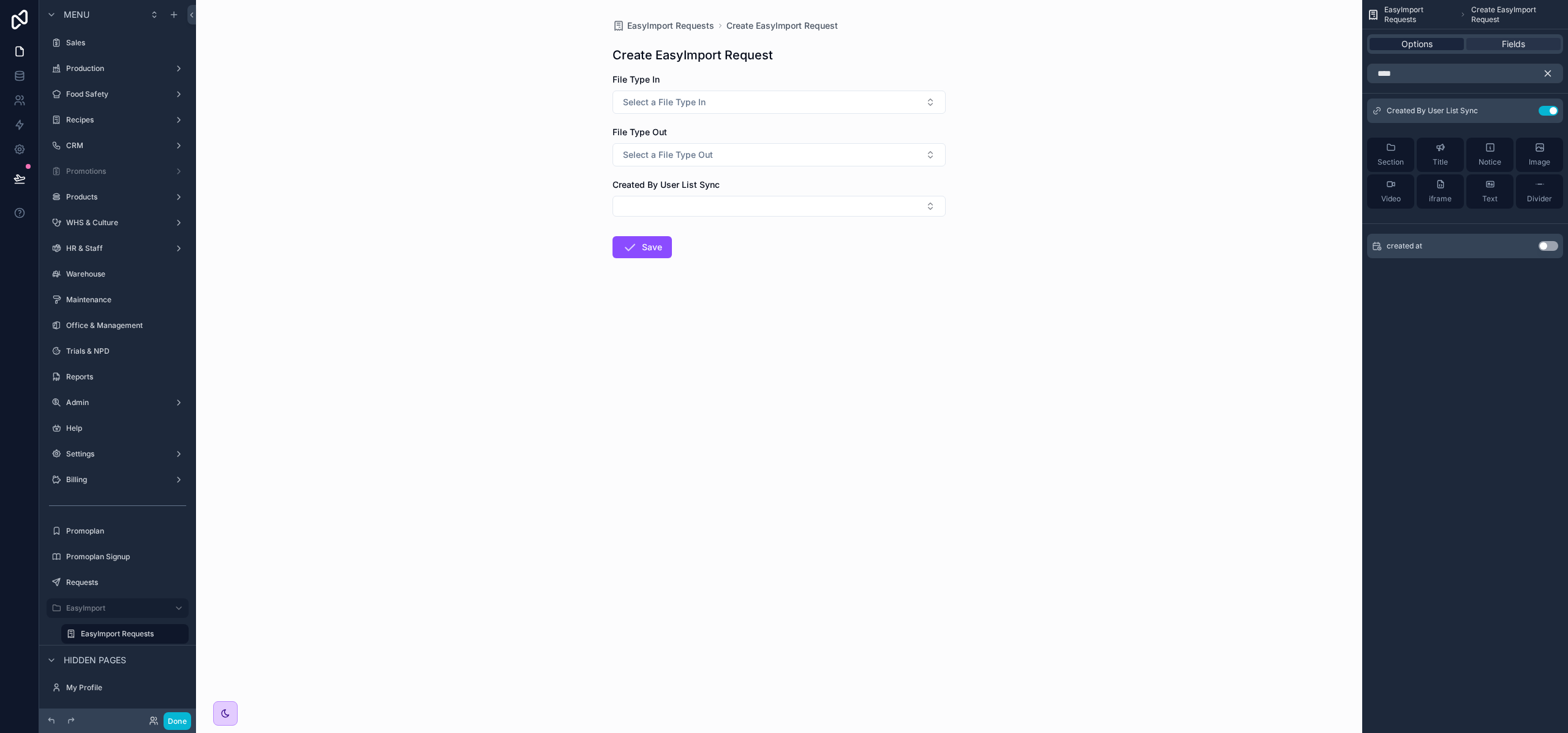
click at [1444, 44] on div "Options" at bounding box center [1416, 43] width 94 height 13
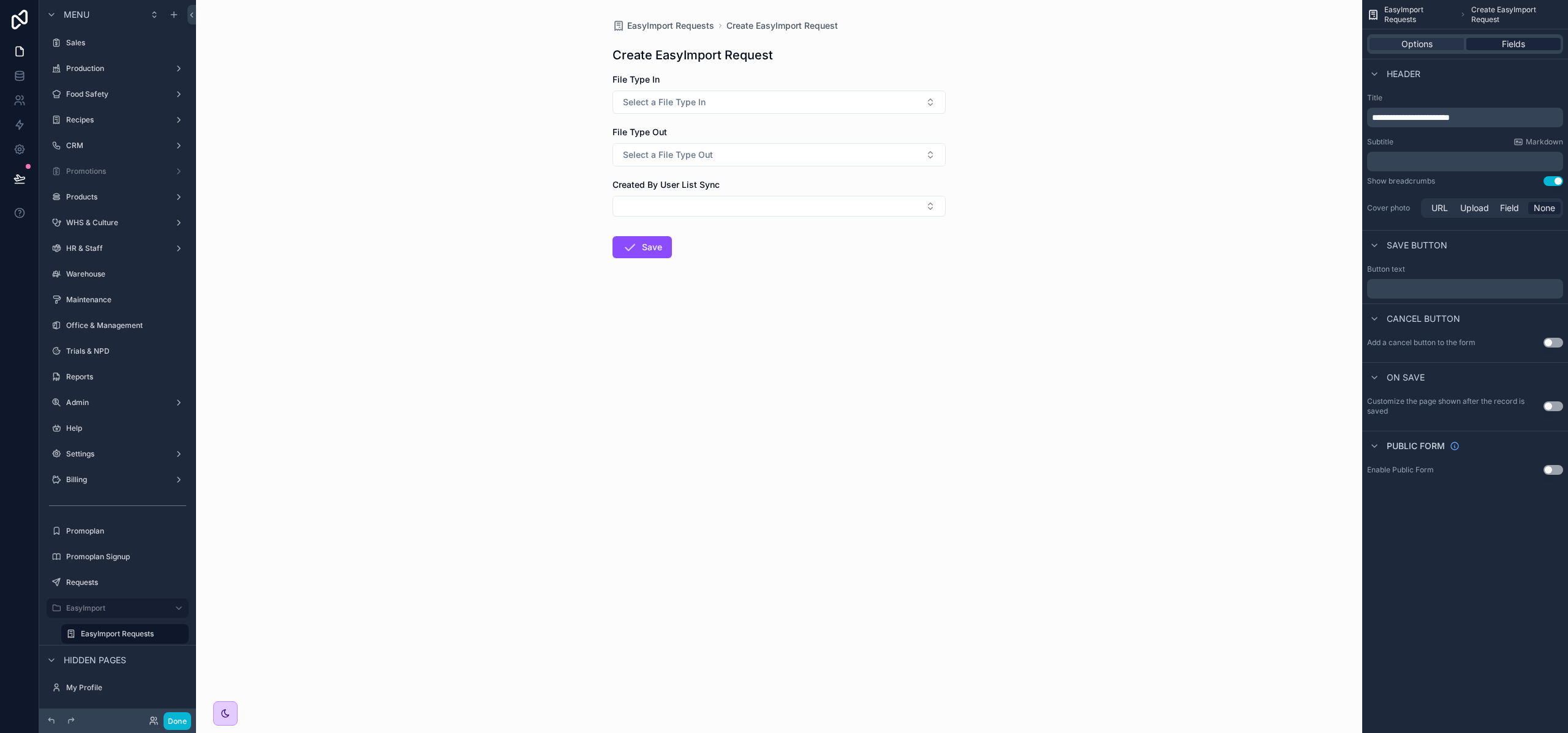
click at [1500, 47] on div "Fields" at bounding box center [1513, 43] width 94 height 13
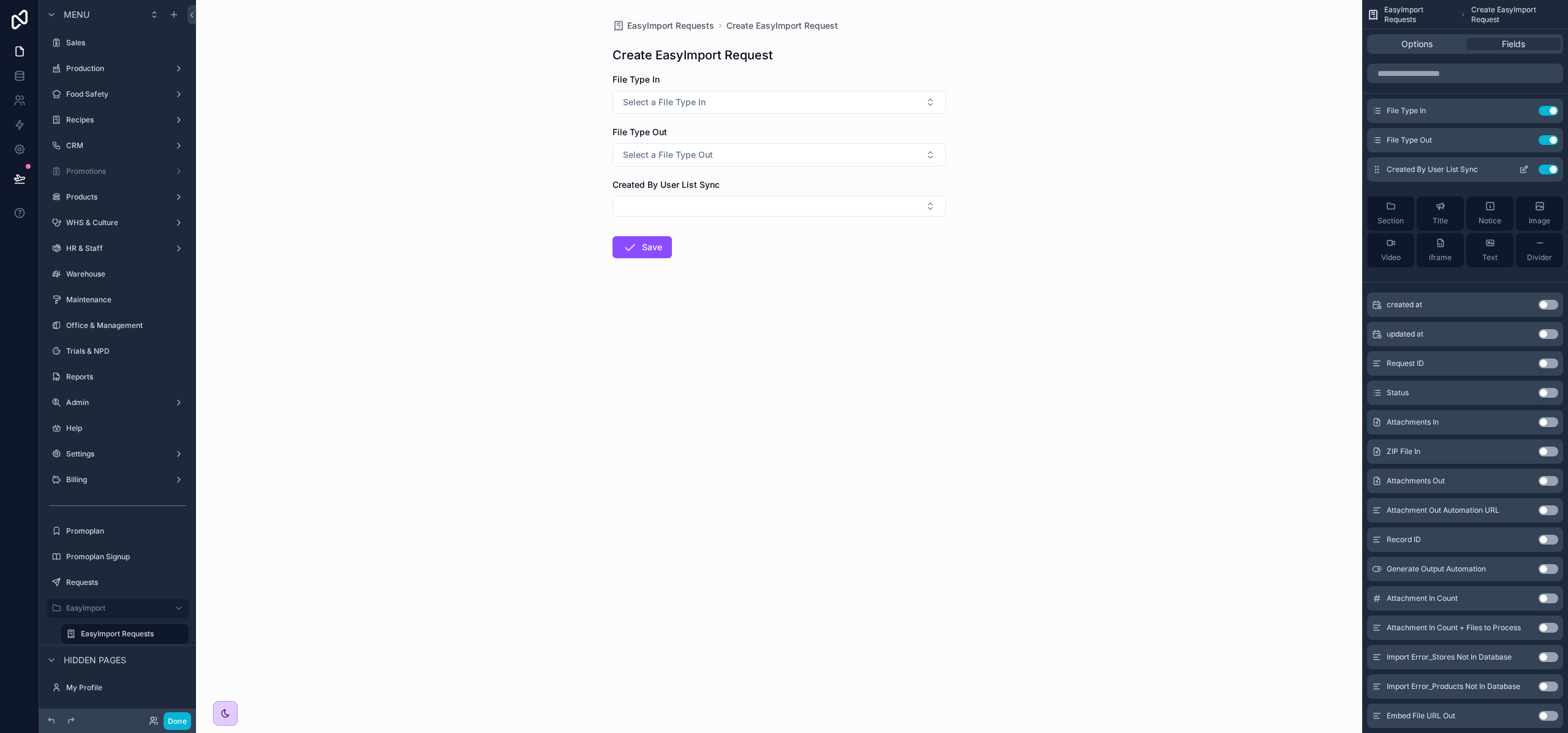
click at [1529, 166] on button "scrollable content" at bounding box center [1523, 170] width 19 height 10
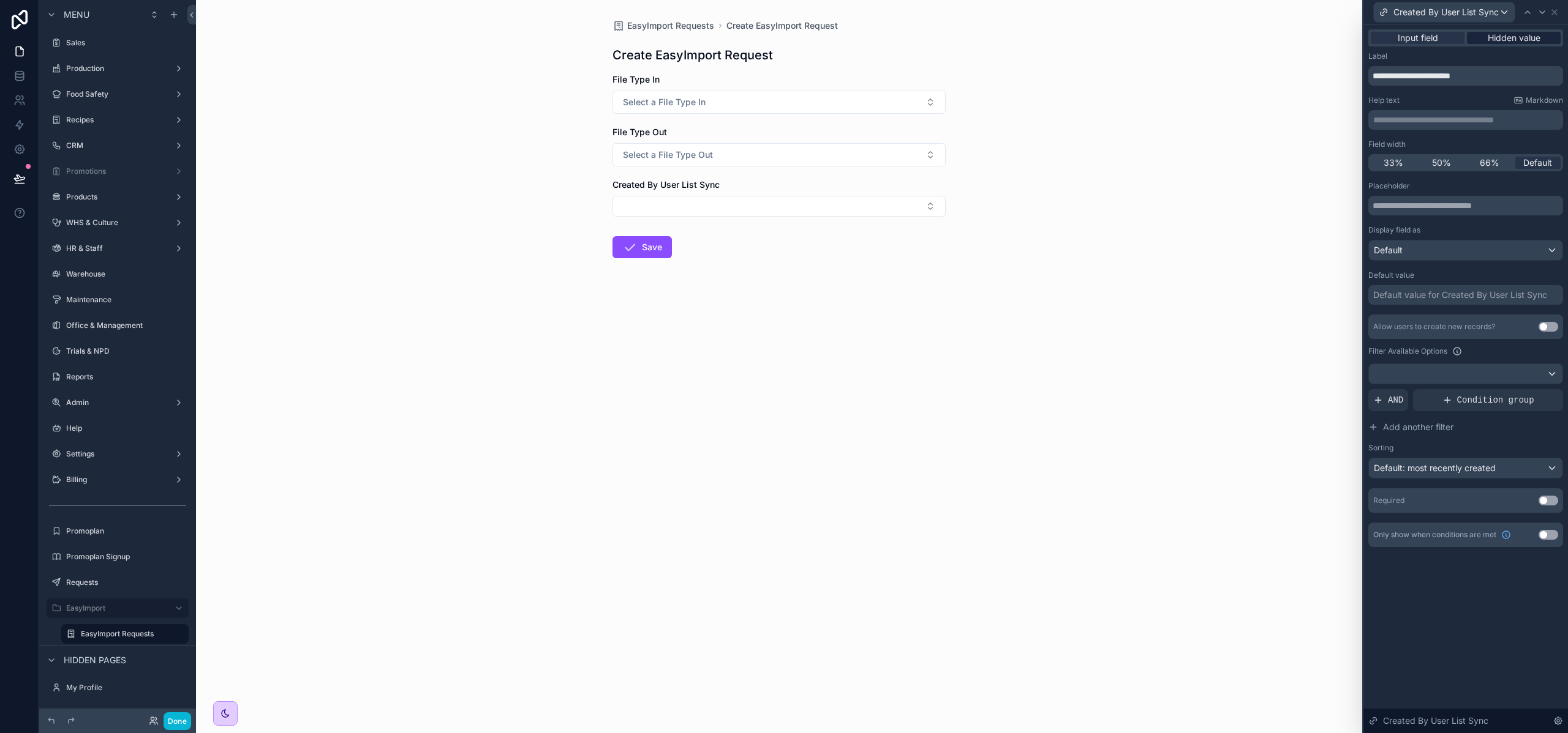
click at [1509, 36] on span "Hidden value" at bounding box center [1514, 38] width 53 height 13
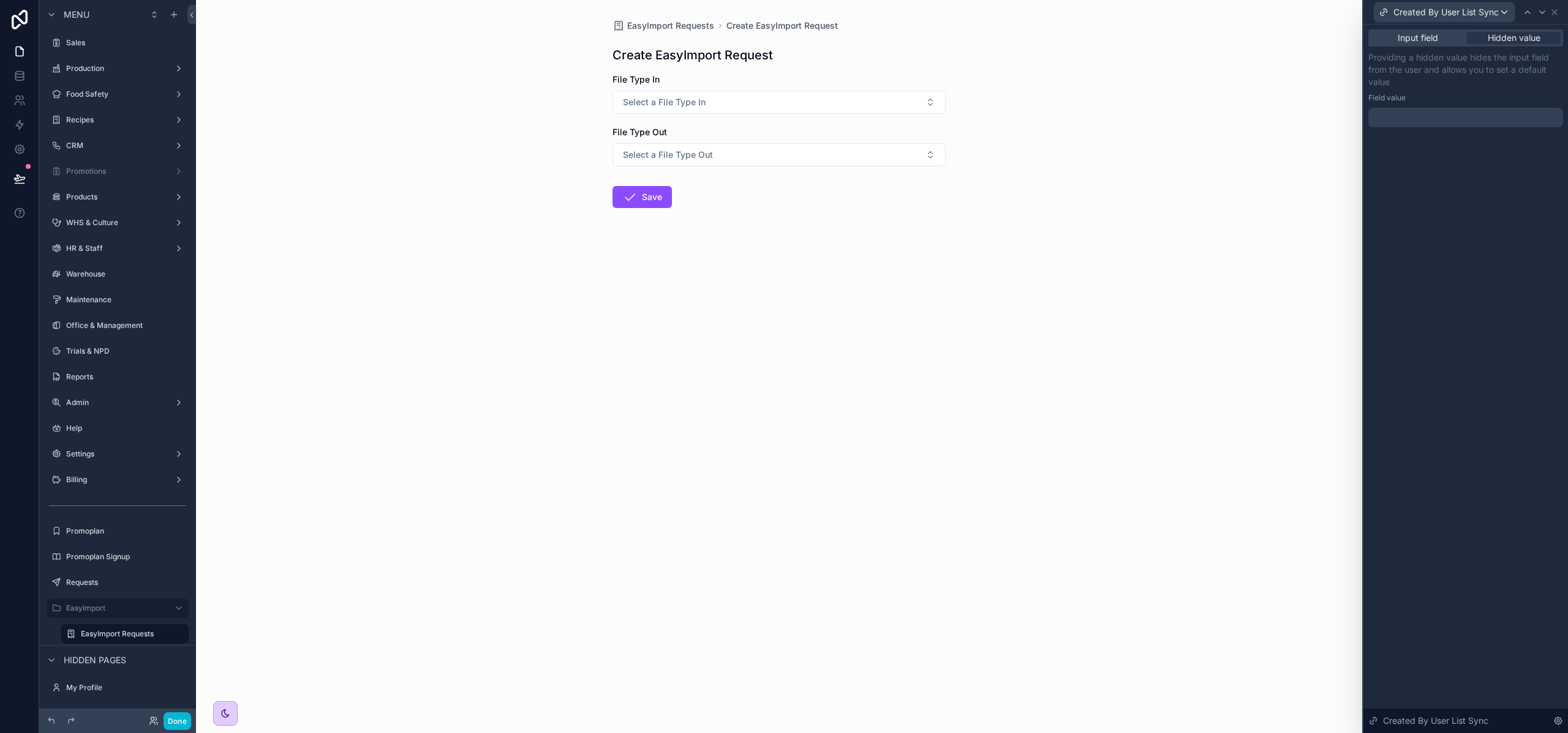
click at [1424, 120] on div at bounding box center [1465, 117] width 195 height 19
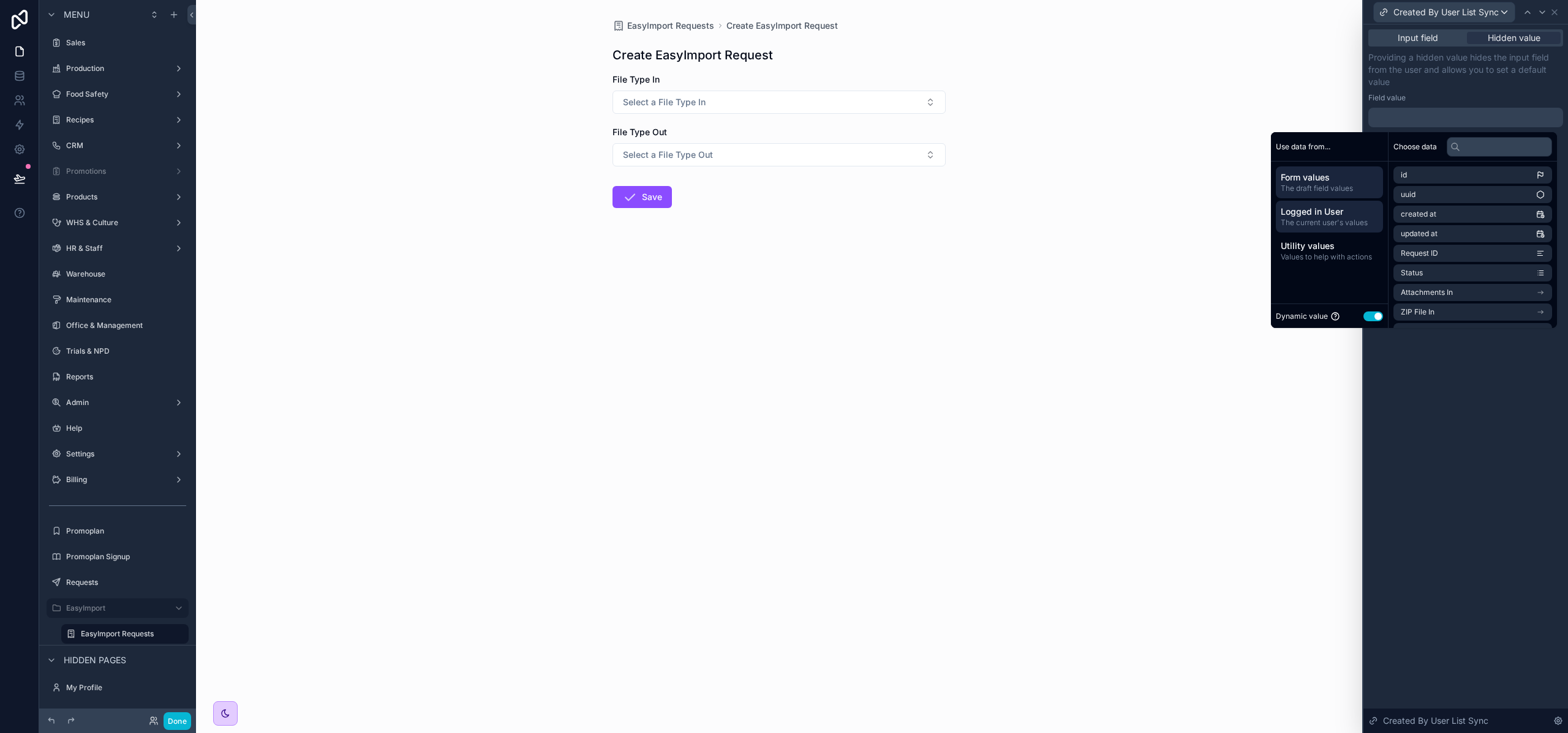
click at [1311, 221] on span "The current user's values" at bounding box center [1329, 223] width 97 height 10
click at [1451, 312] on li "Base 10 Sync" at bounding box center [1473, 314] width 159 height 18
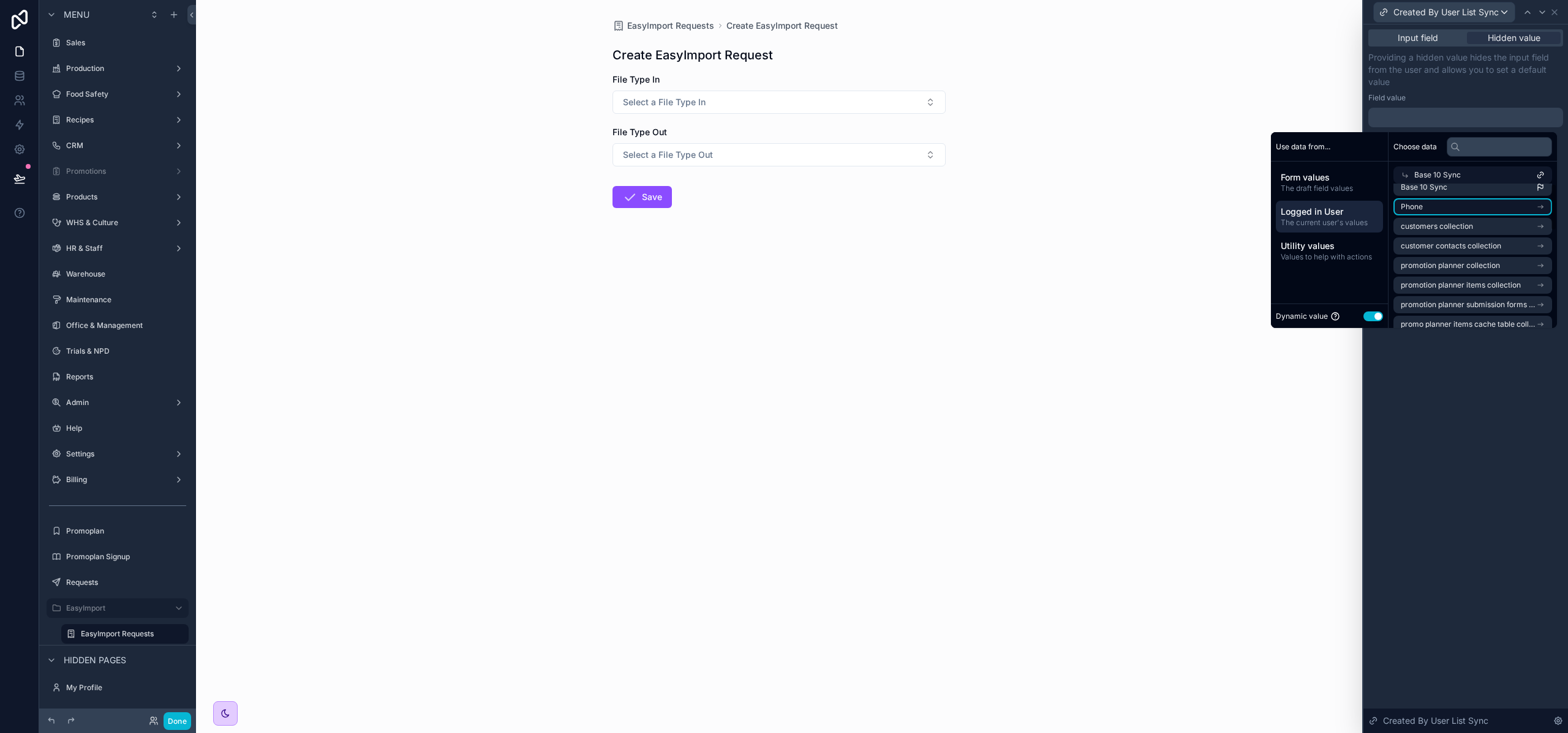
scroll to position [0, 0]
click at [1448, 196] on li "Base 10 Sync" at bounding box center [1473, 197] width 159 height 18
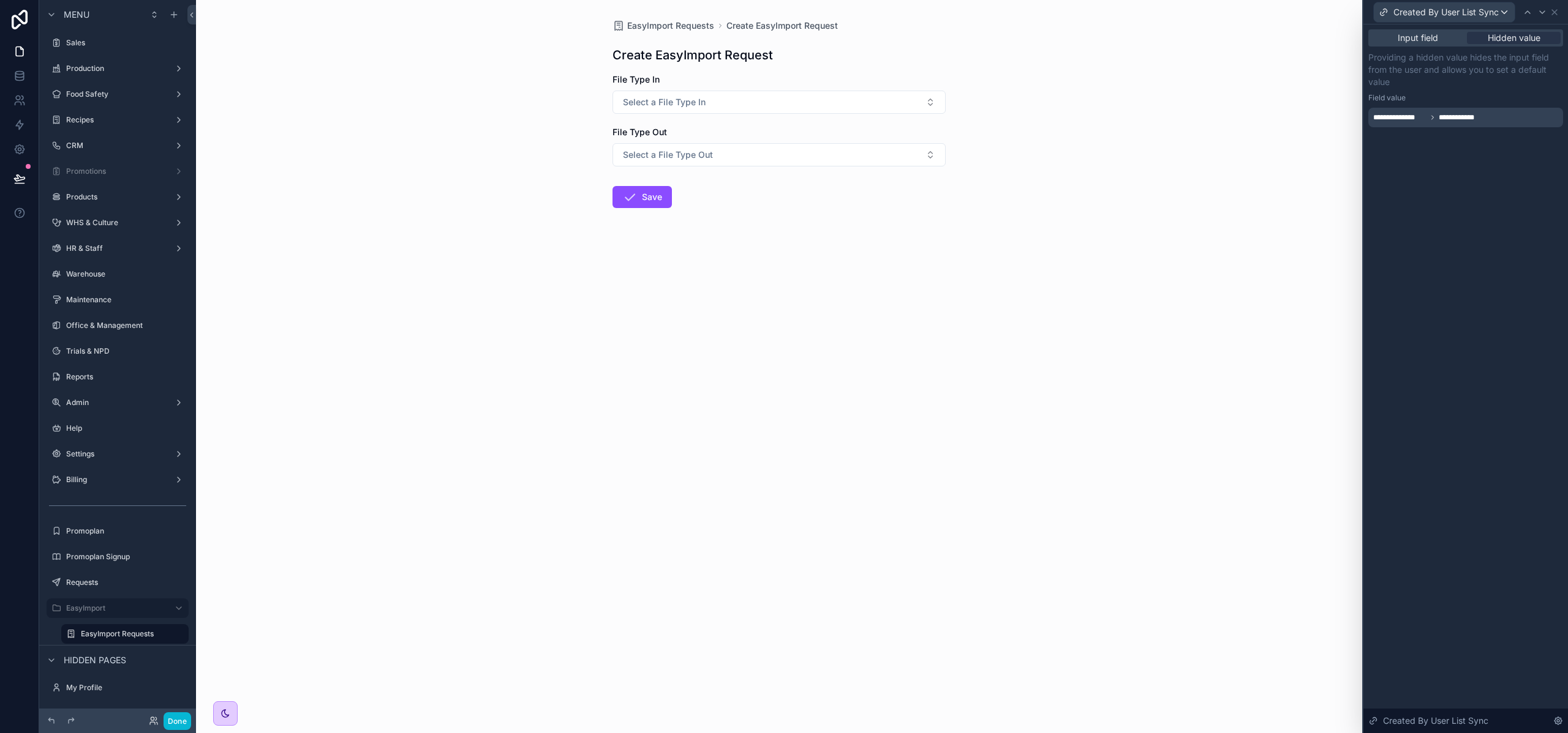
click at [1433, 404] on div "**********" at bounding box center [1465, 379] width 205 height 709
click at [1161, 123] on div "EasyImport Requests Create EasyImport Request Create EasyImport Request File Ty…" at bounding box center [779, 366] width 1166 height 733
click at [624, 200] on icon "scrollable content" at bounding box center [630, 197] width 15 height 15
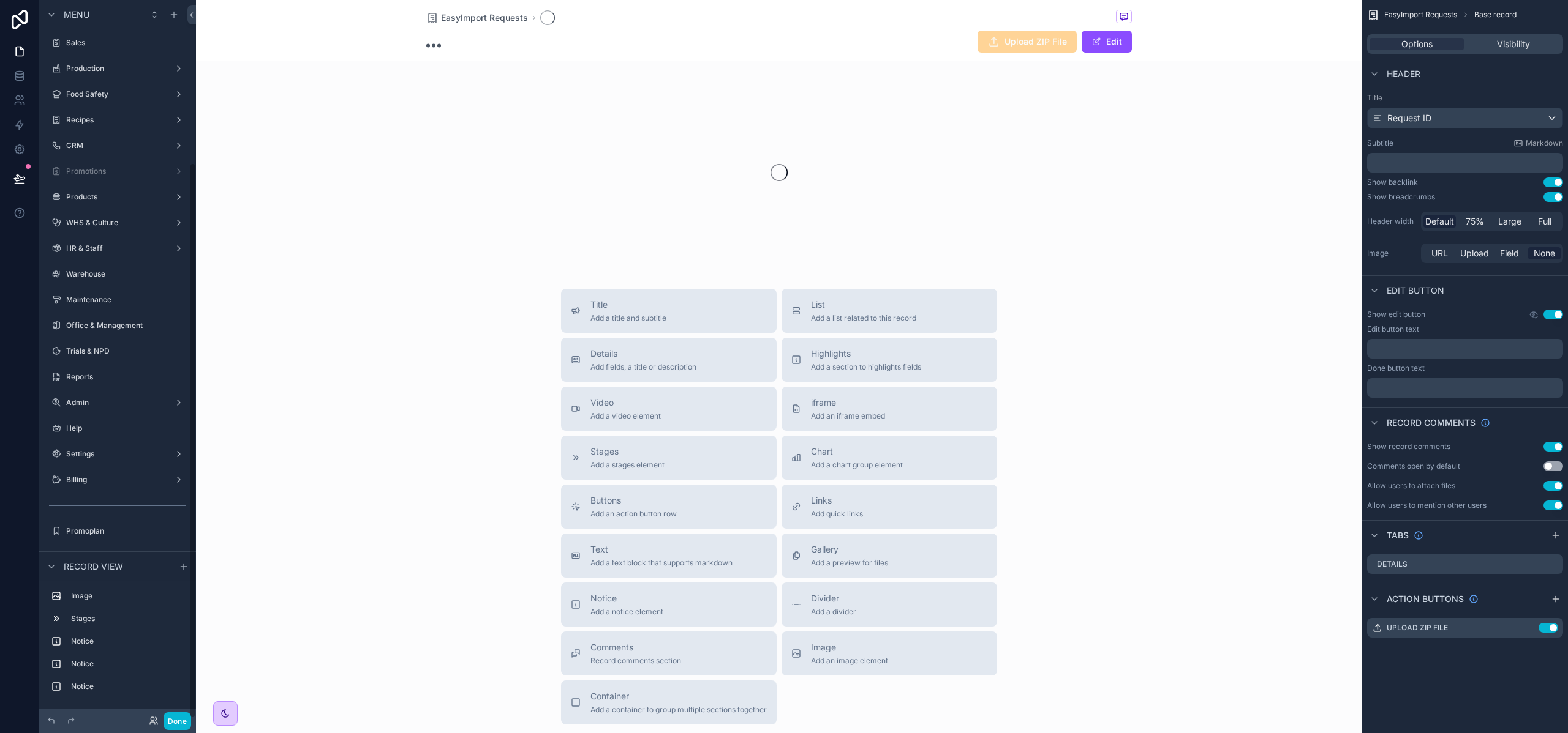
scroll to position [210, 0]
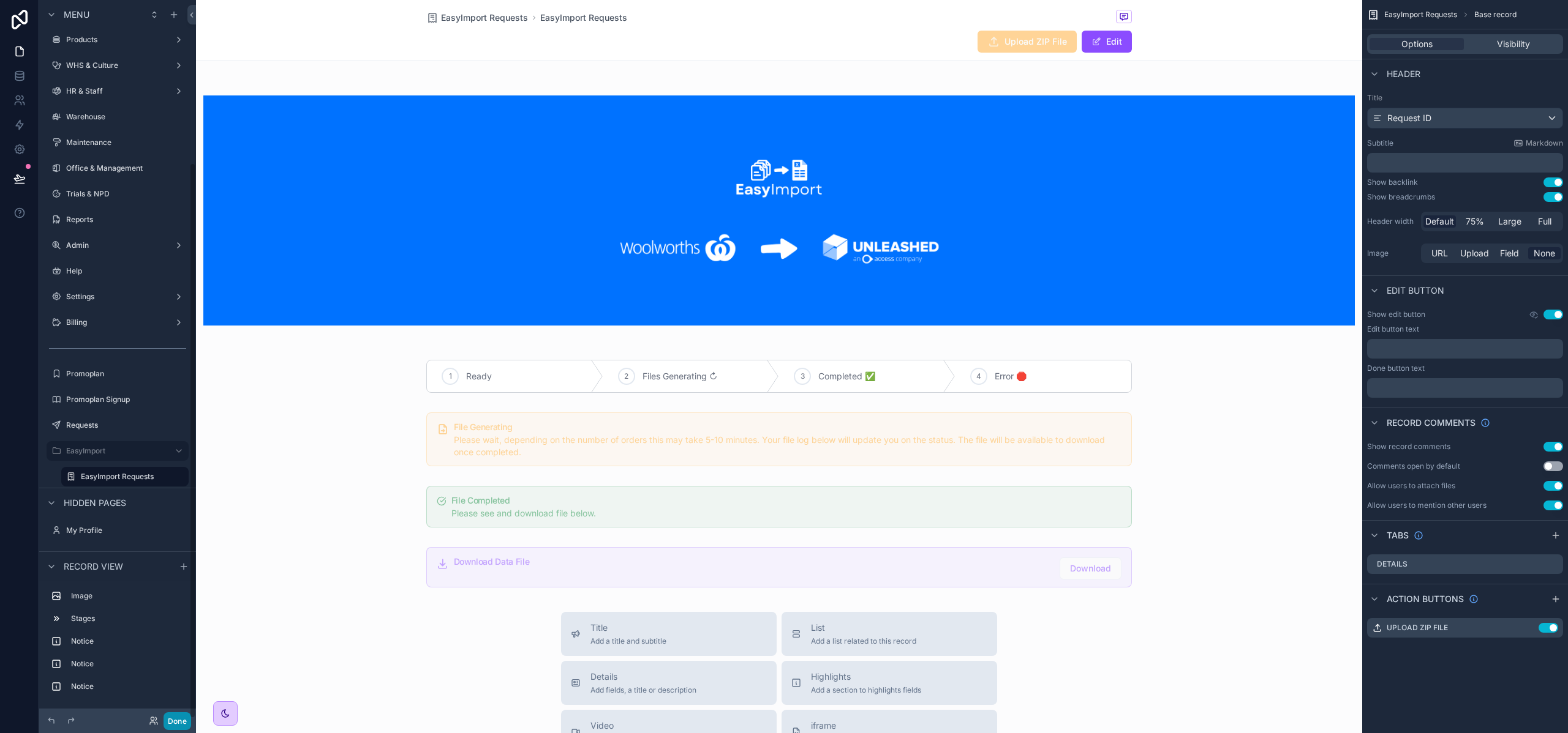
click at [176, 712] on button "Done" at bounding box center [177, 720] width 28 height 18
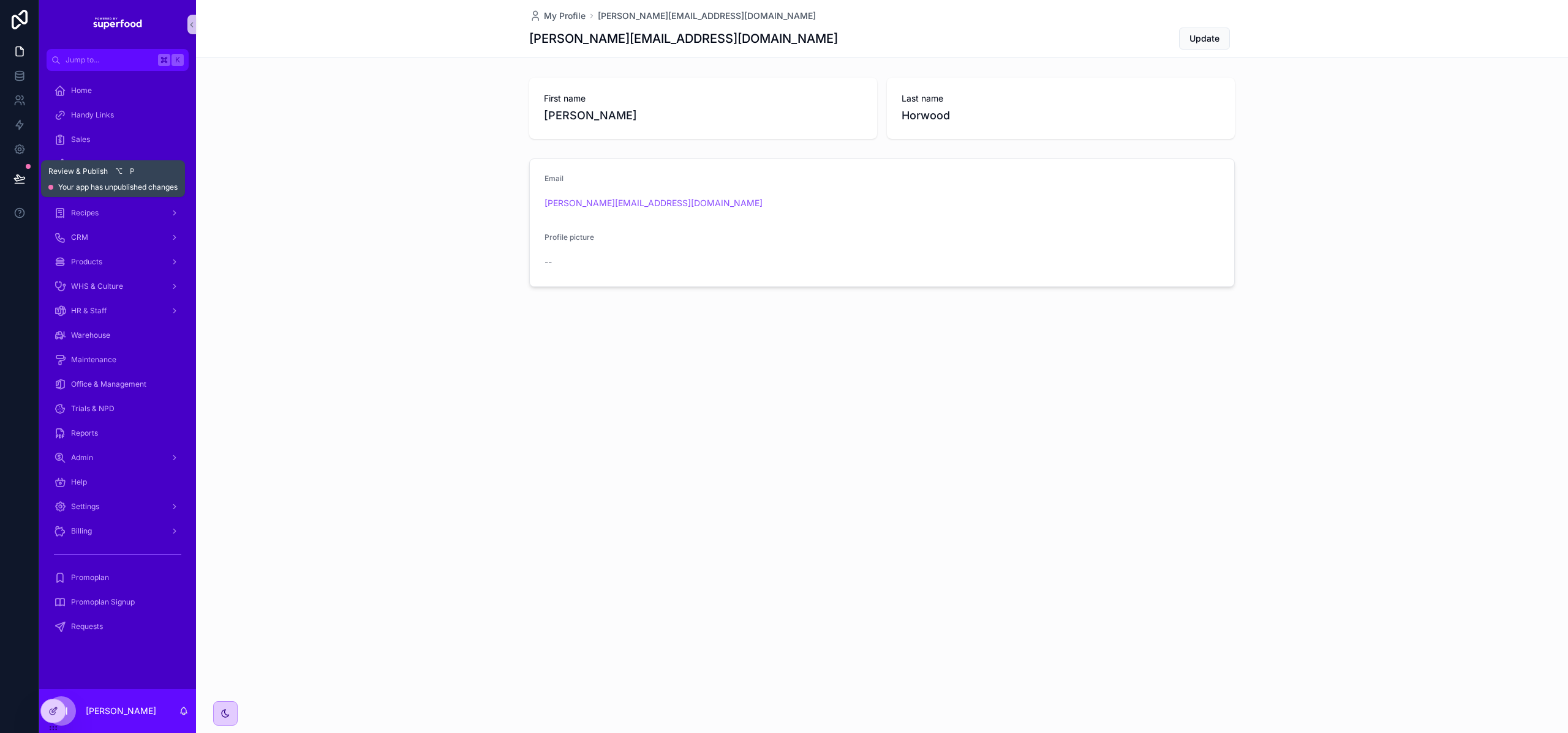
click at [11, 180] on button at bounding box center [19, 178] width 27 height 34
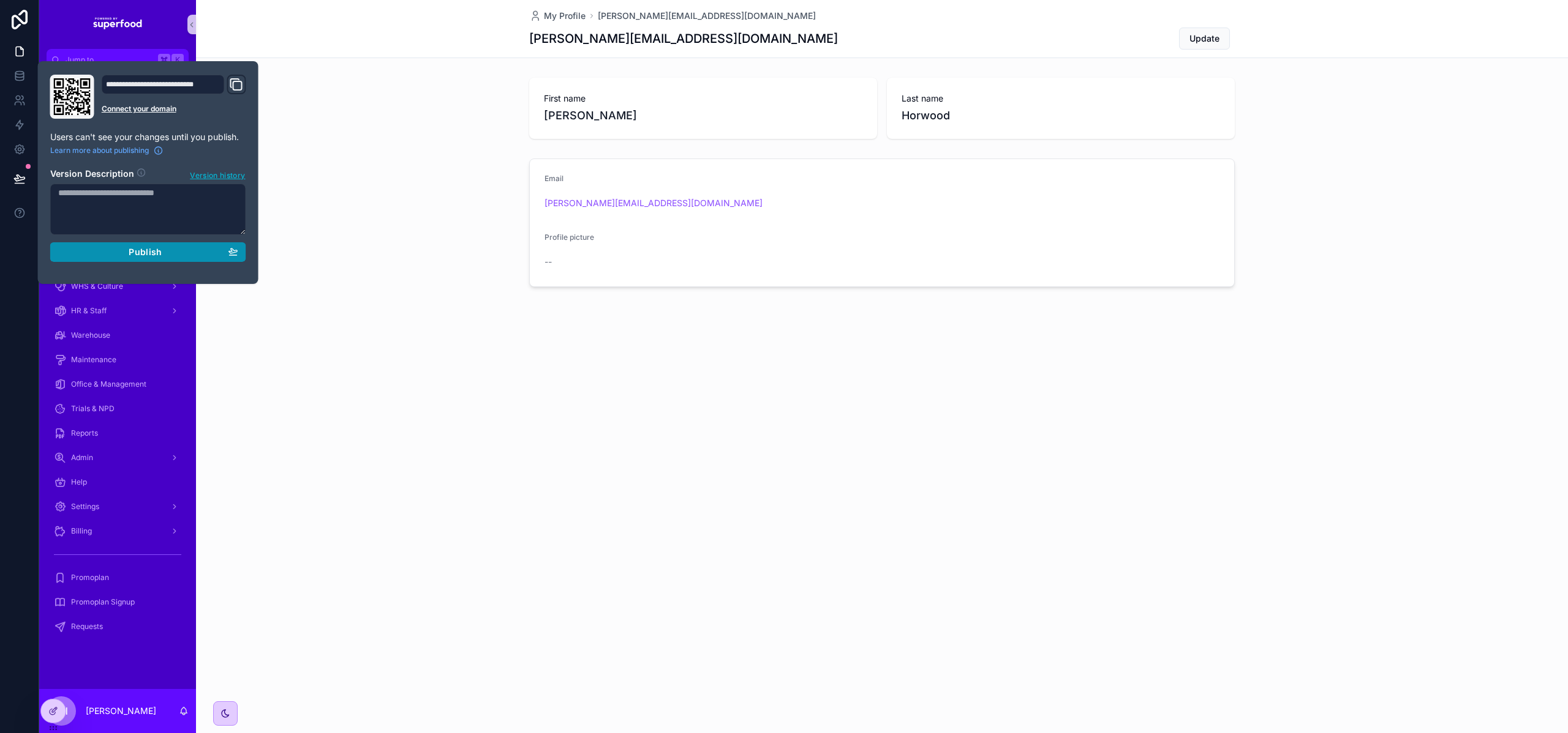
click at [135, 255] on span "Publish" at bounding box center [146, 252] width 33 height 11
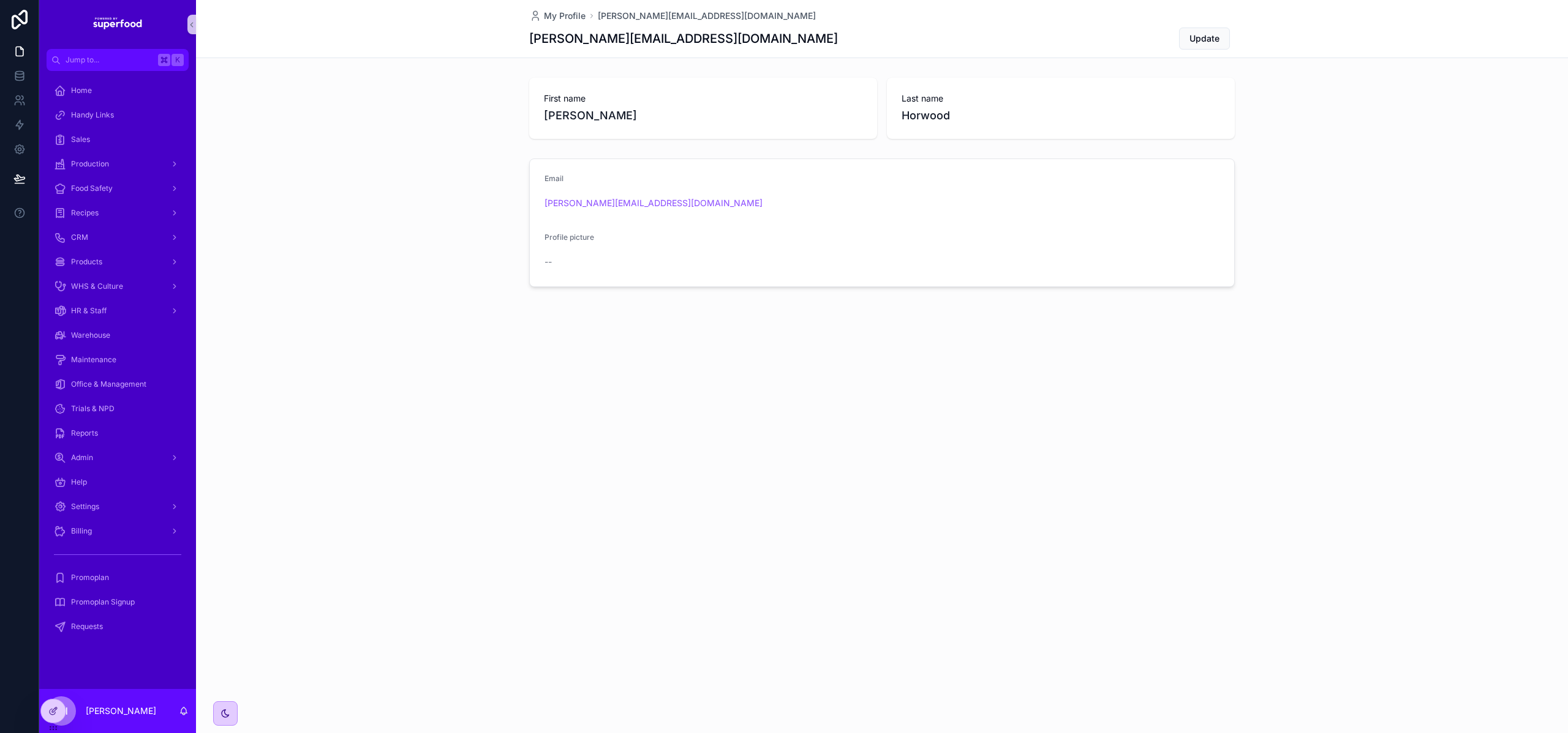
click at [595, 359] on div "My Profile [PERSON_NAME][EMAIL_ADDRESS][DOMAIN_NAME] [EMAIL_ADDRESS][DOMAIN_NAM…" at bounding box center [881, 185] width 1371 height 370
click at [57, 714] on icon at bounding box center [54, 711] width 10 height 10
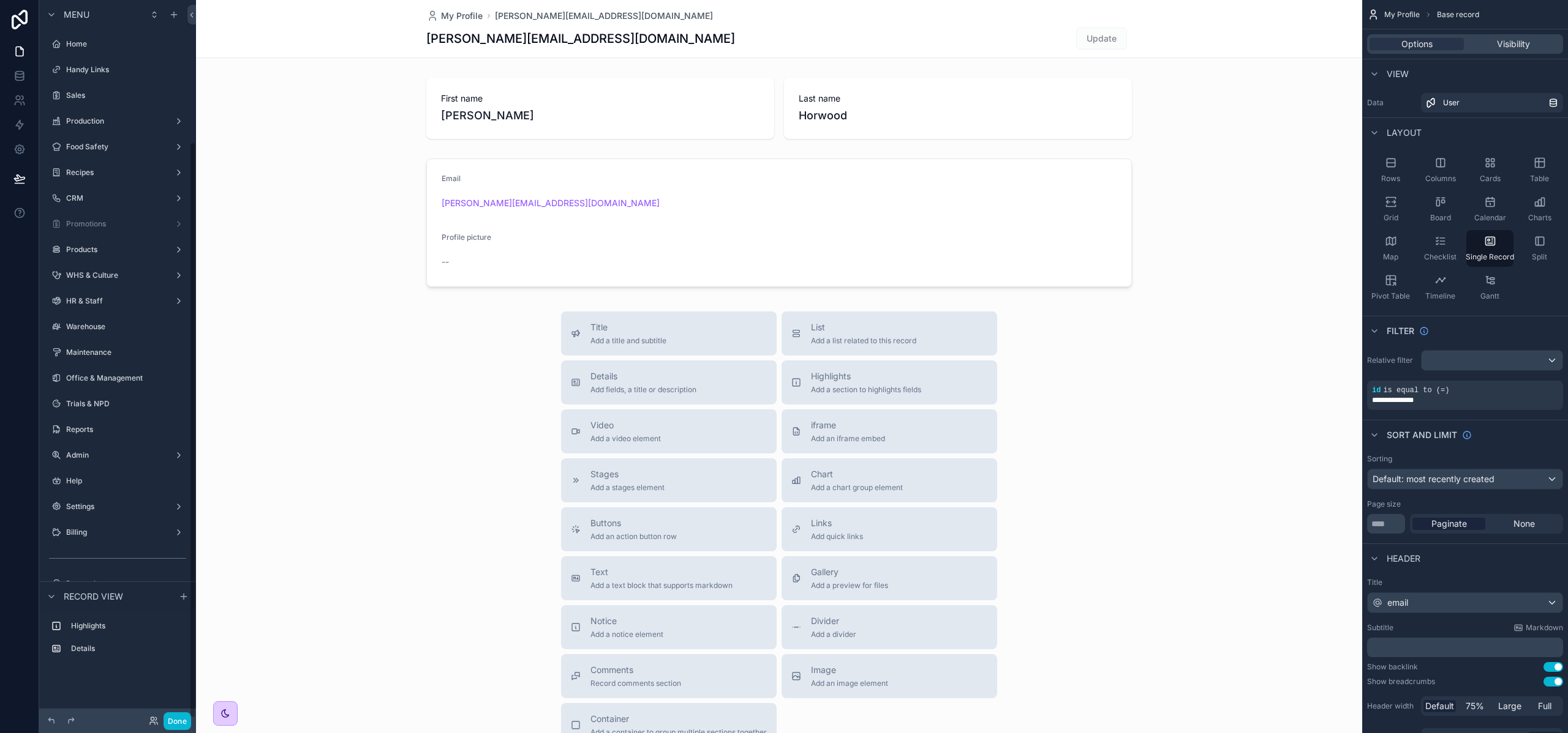
scroll to position [176, 0]
click at [177, 486] on icon "scrollable content" at bounding box center [179, 485] width 10 height 10
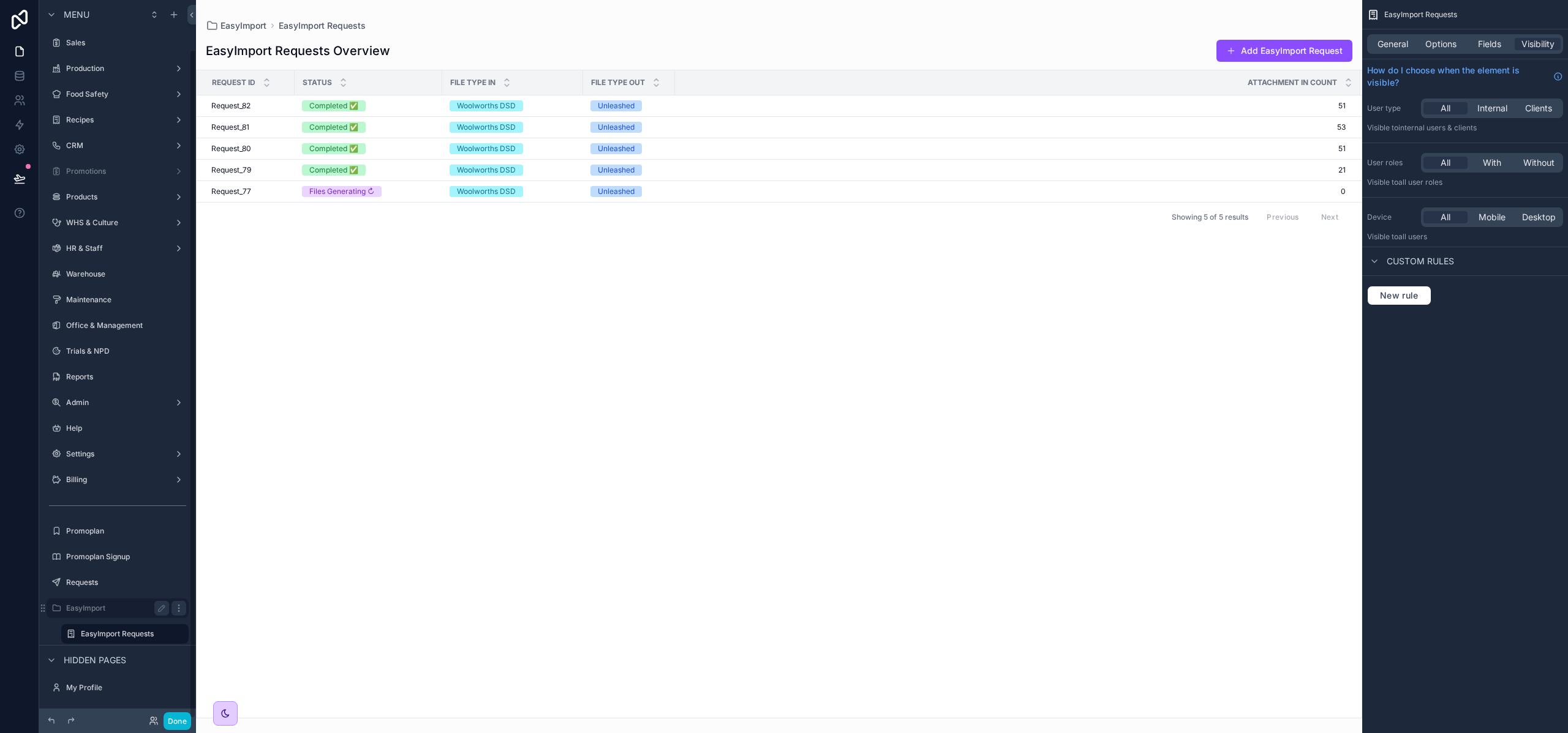
scroll to position [53, 0]
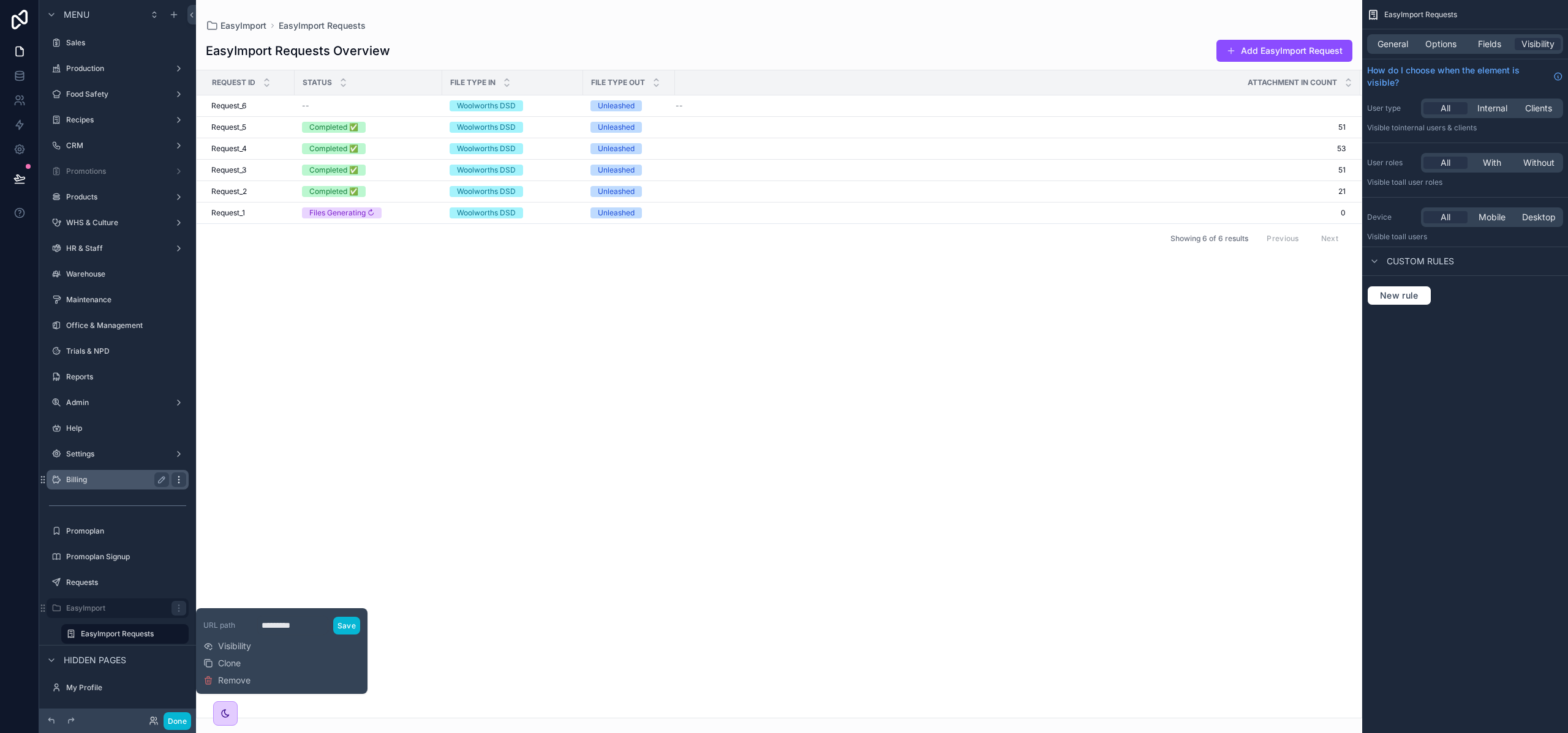
click at [180, 481] on icon "scrollable content" at bounding box center [179, 480] width 10 height 10
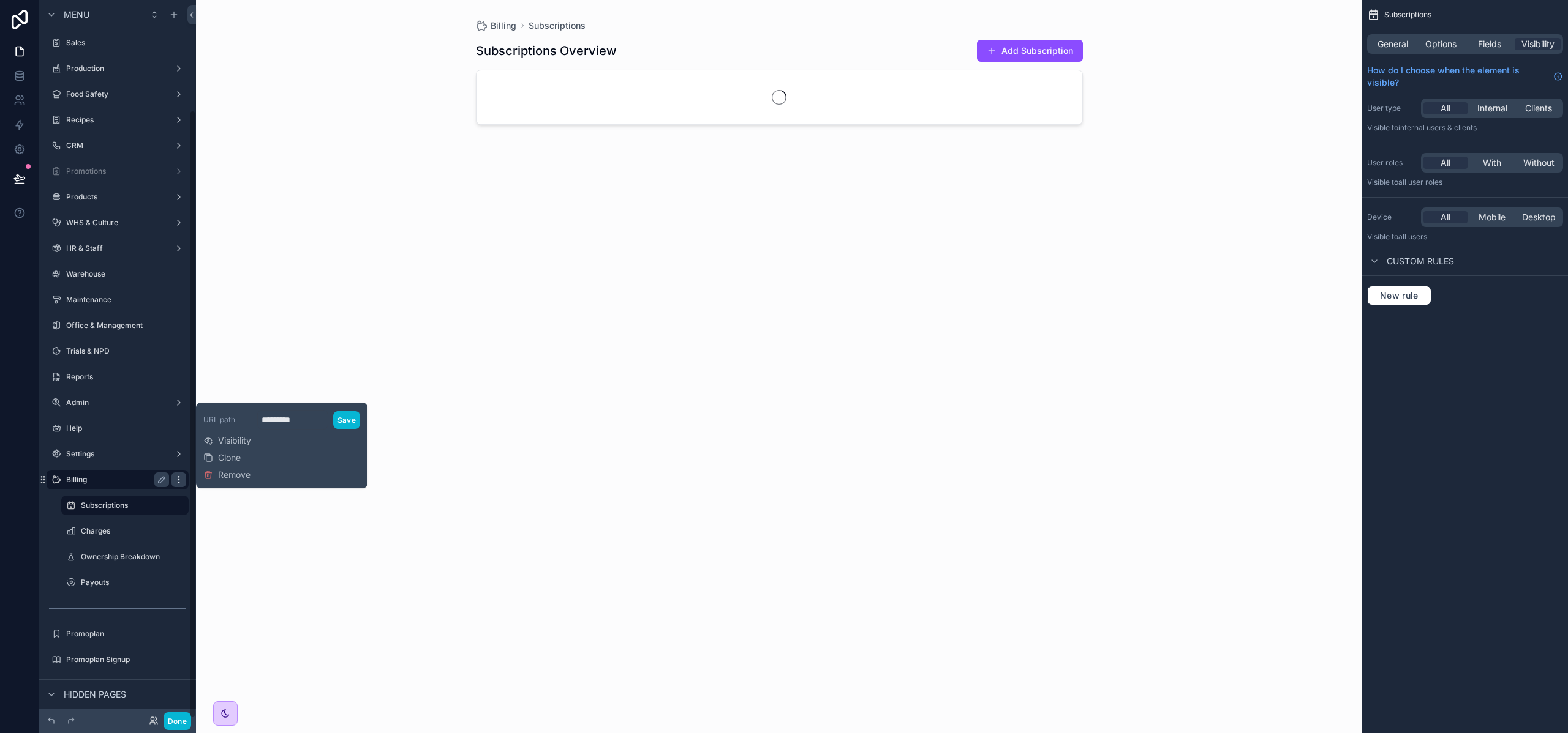
scroll to position [130, 0]
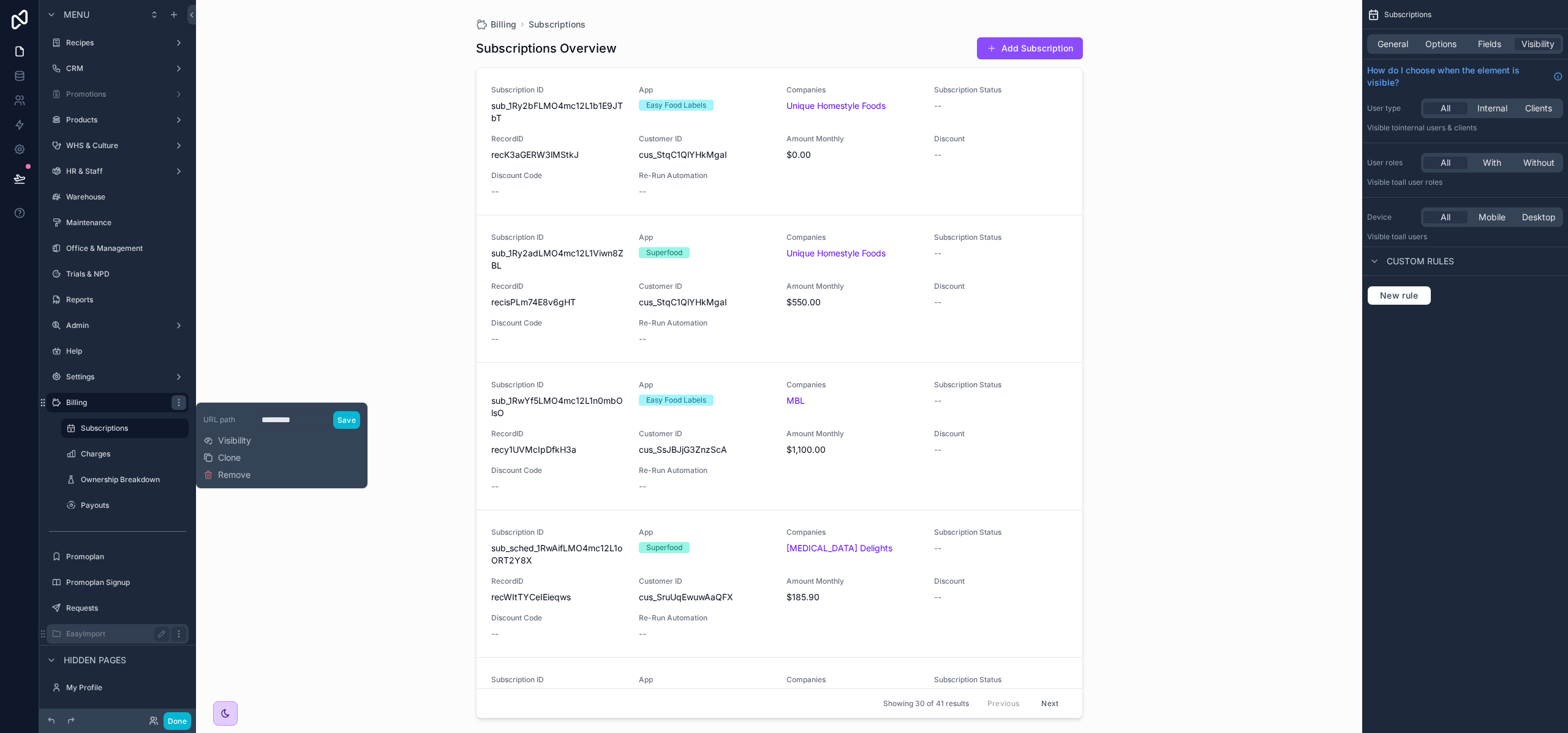
click at [178, 634] on icon "scrollable content" at bounding box center [178, 634] width 1 height 1
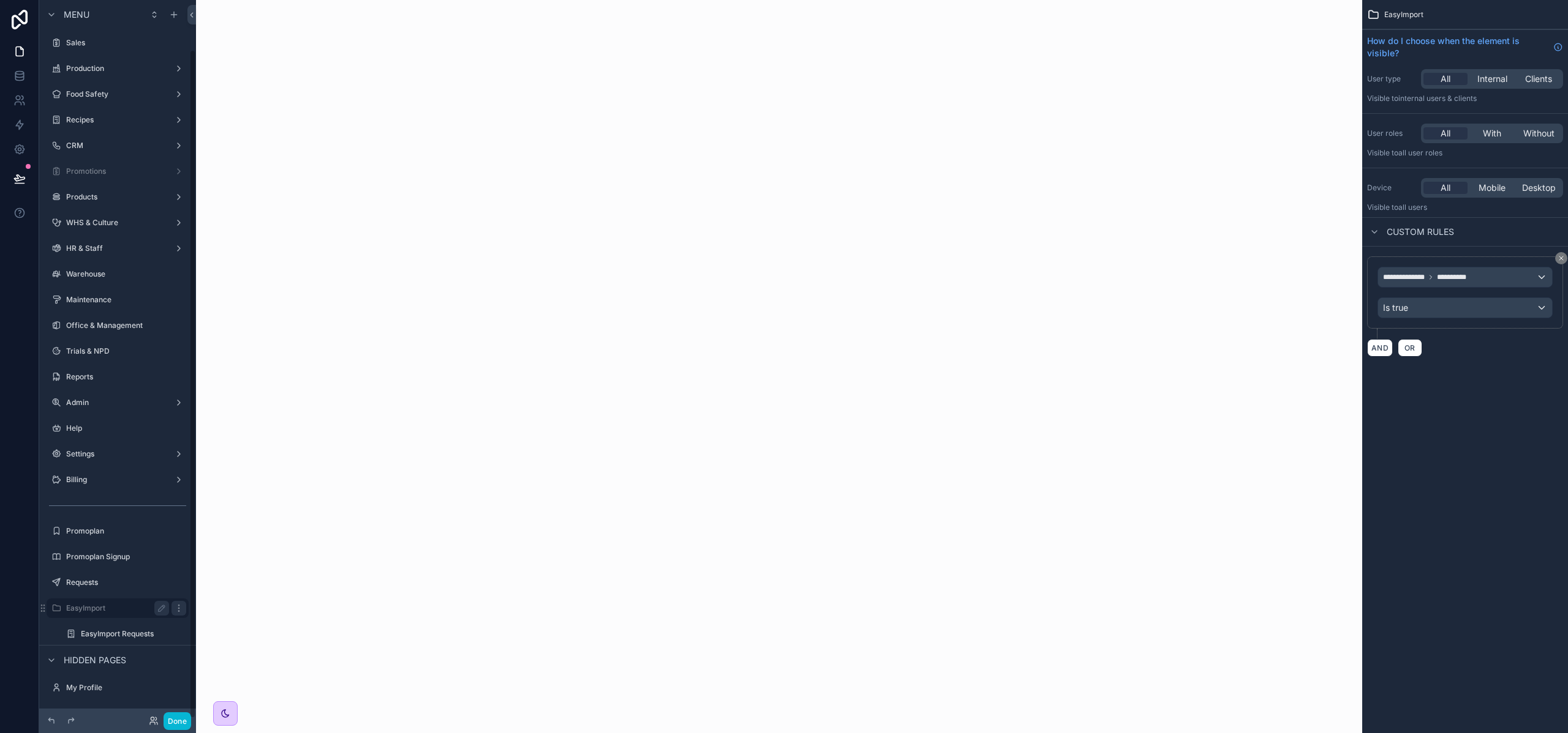
scroll to position [53, 0]
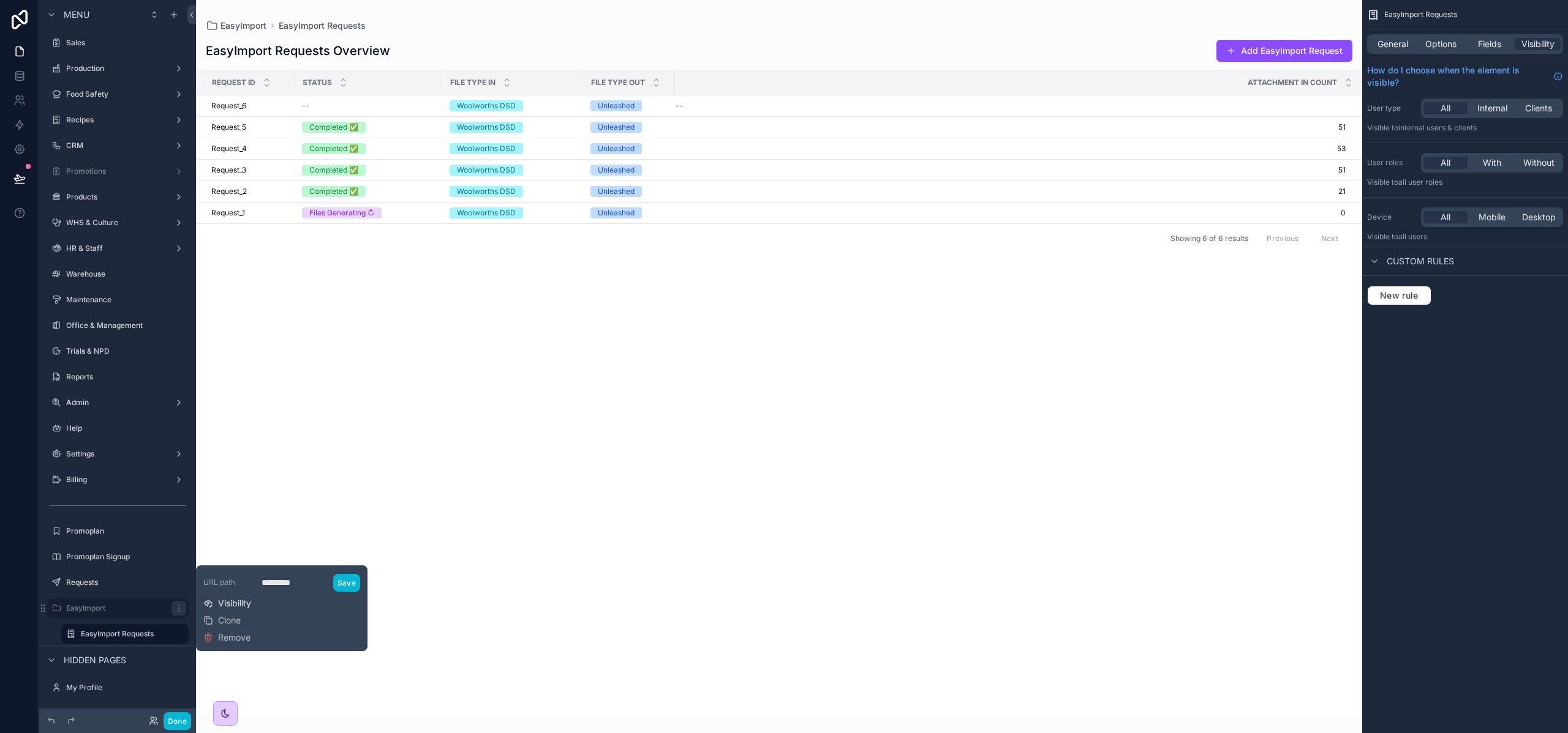
click at [246, 606] on span "Visibility" at bounding box center [235, 603] width 33 height 13
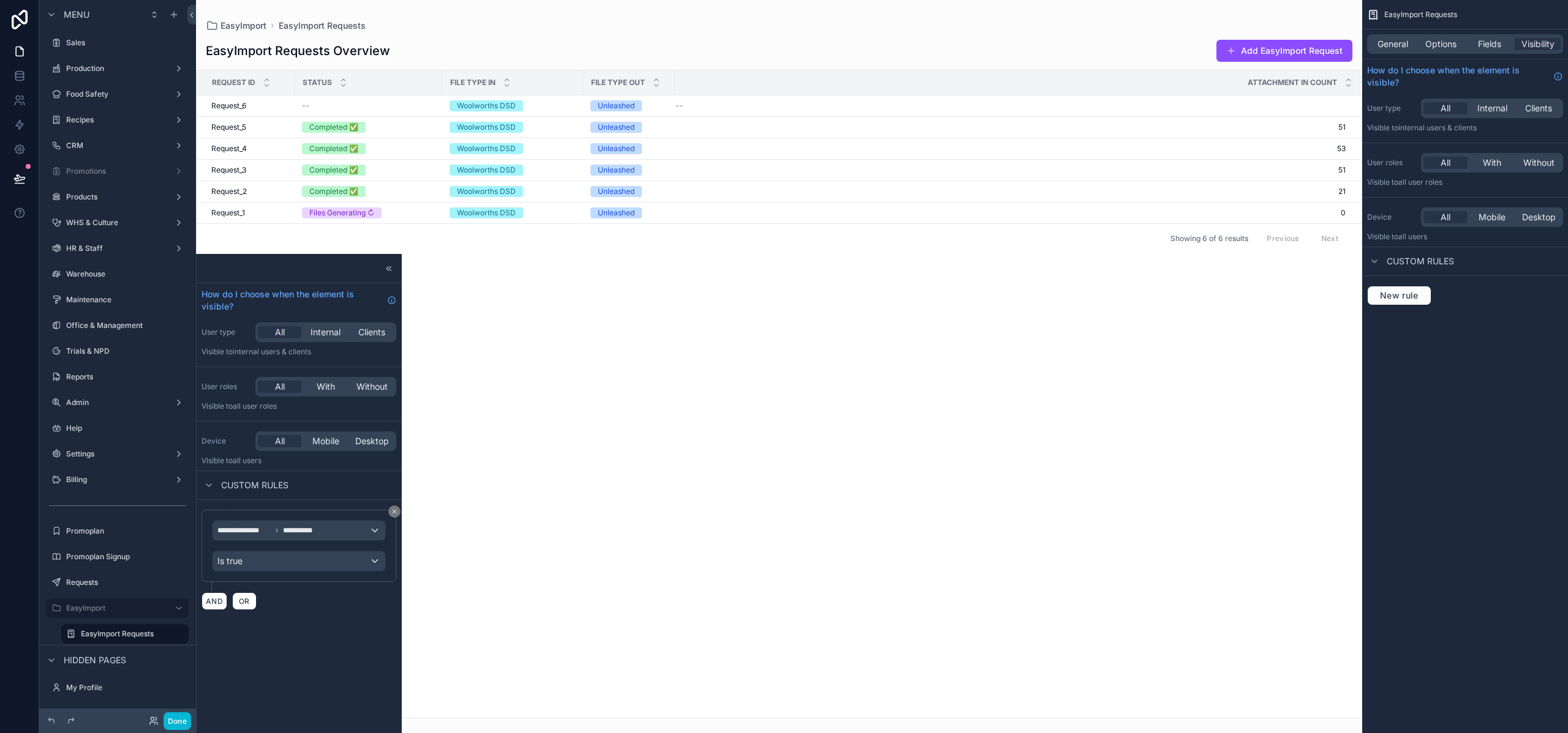
scroll to position [254, 0]
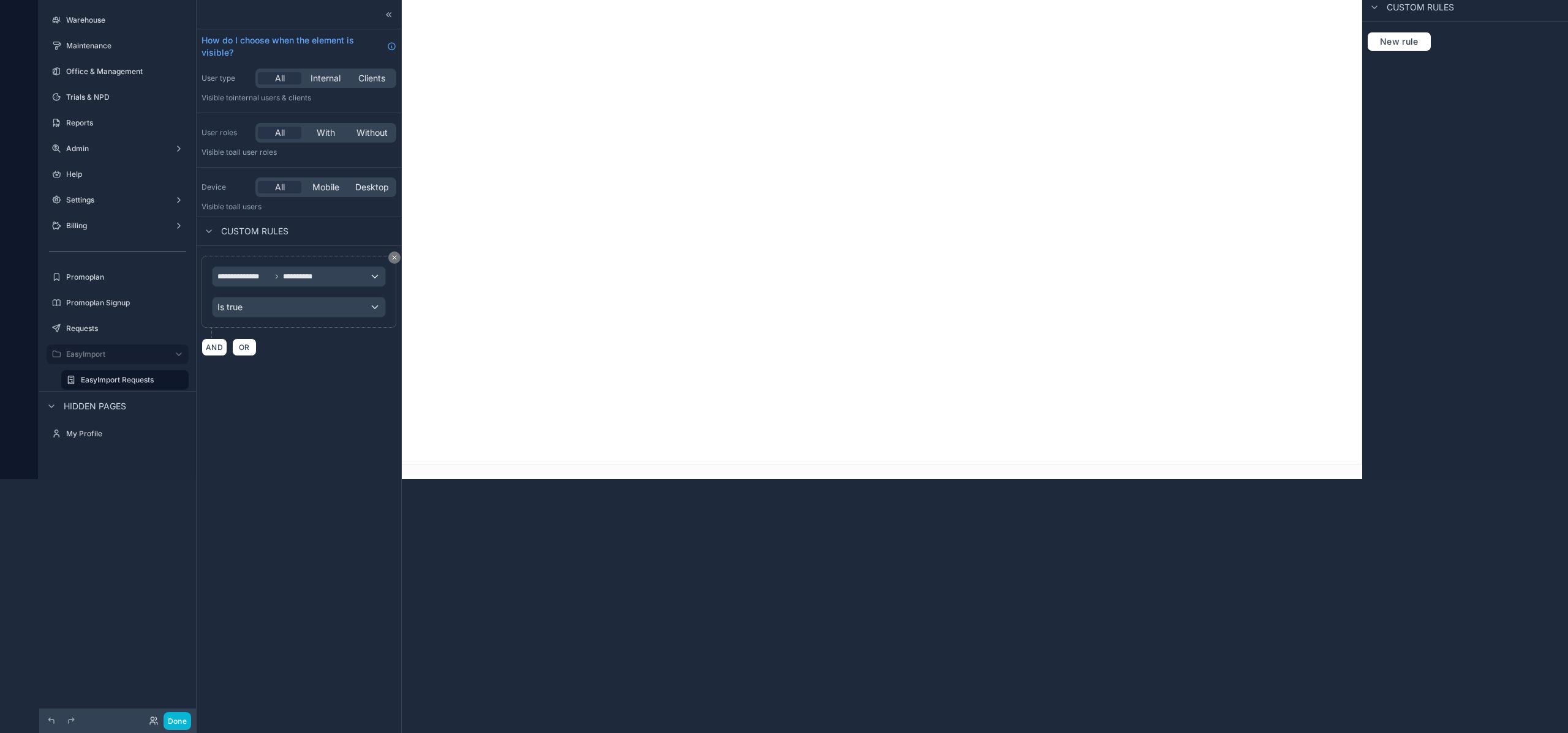
click at [314, 389] on div "**********" at bounding box center [299, 366] width 205 height 733
click at [243, 349] on span "OR" at bounding box center [244, 347] width 16 height 9
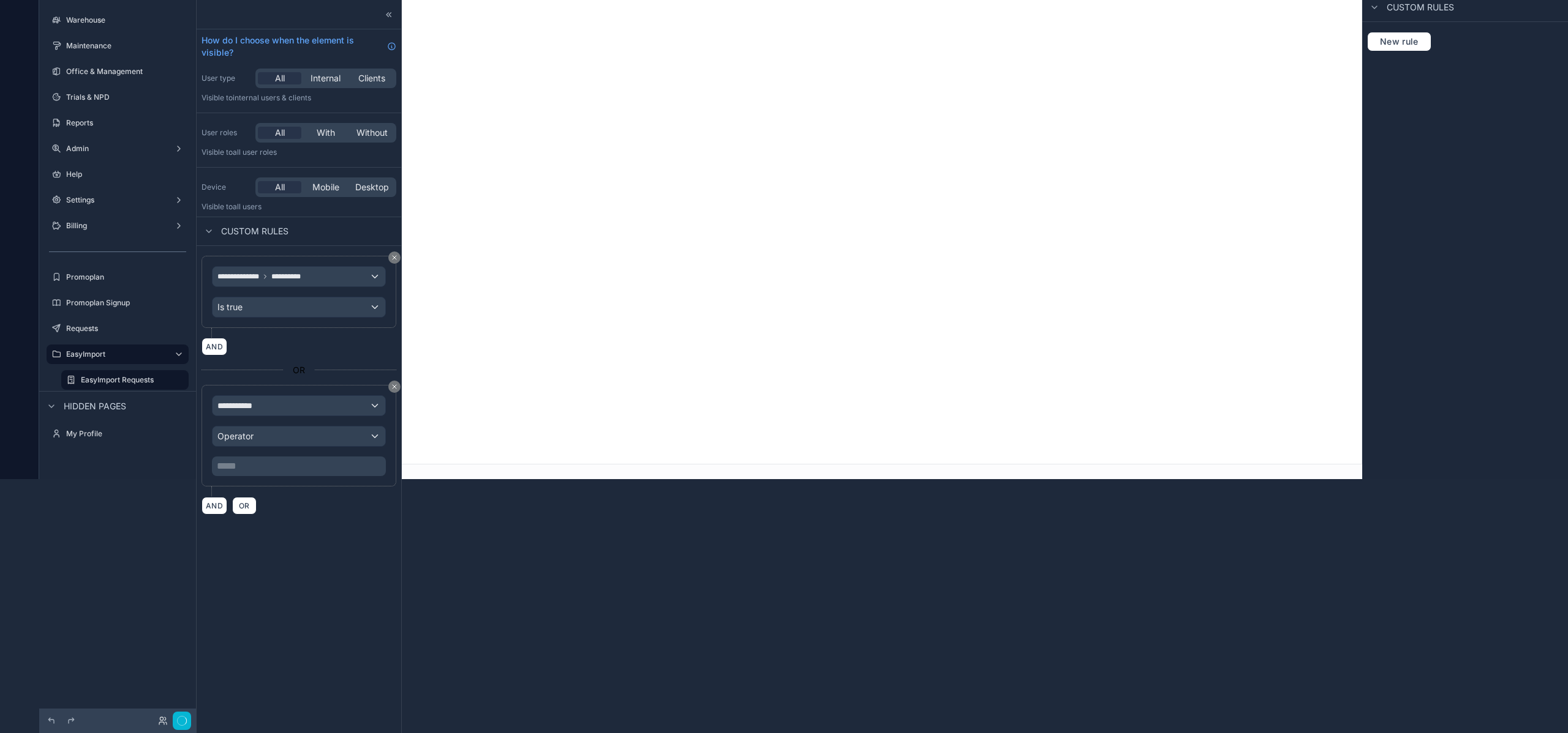
scroll to position [254, 0]
click at [271, 406] on div "**********" at bounding box center [299, 405] width 172 height 19
click at [284, 476] on span "Logged in User" at bounding box center [273, 471] width 101 height 15
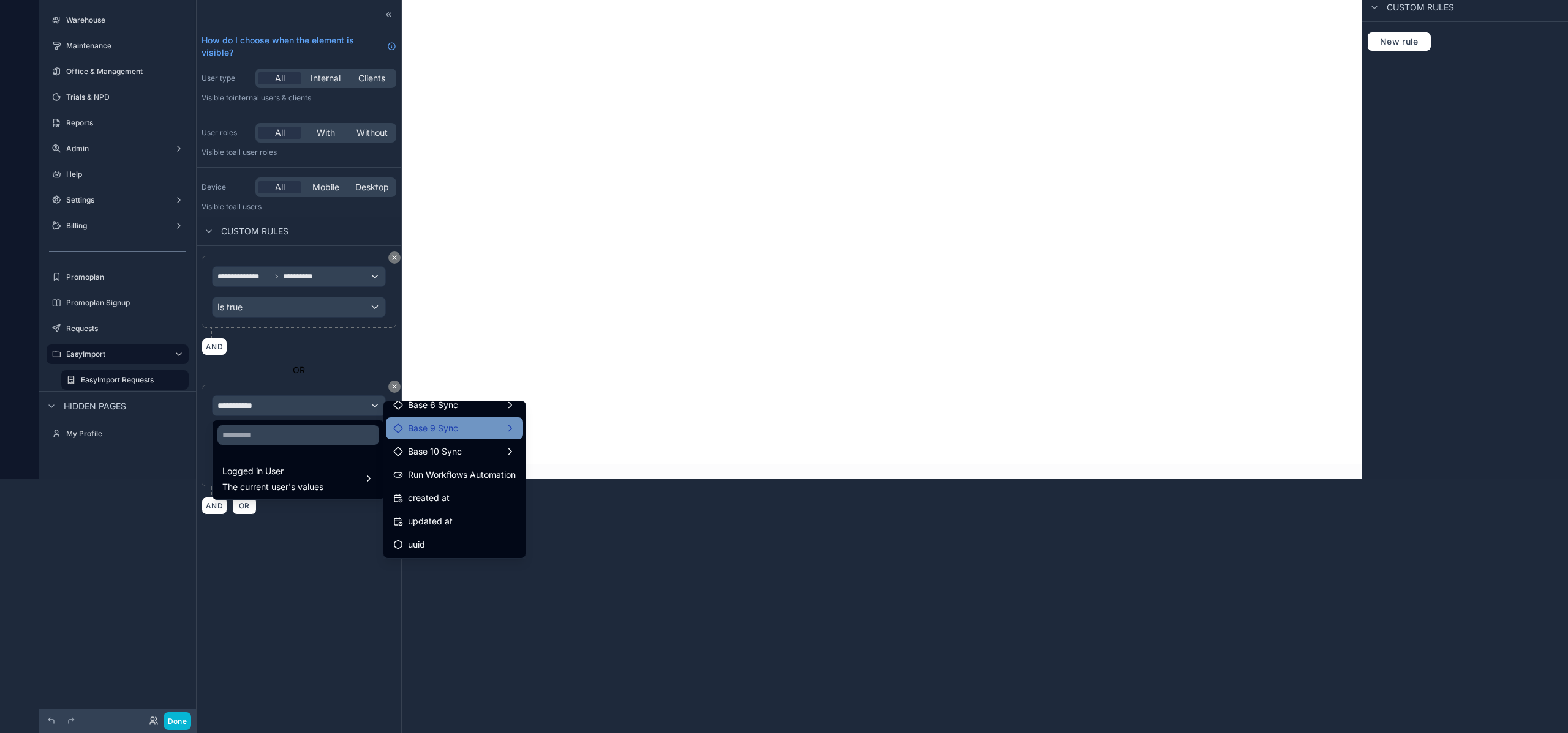
scroll to position [0, 0]
click at [431, 417] on div "id" at bounding box center [454, 415] width 122 height 15
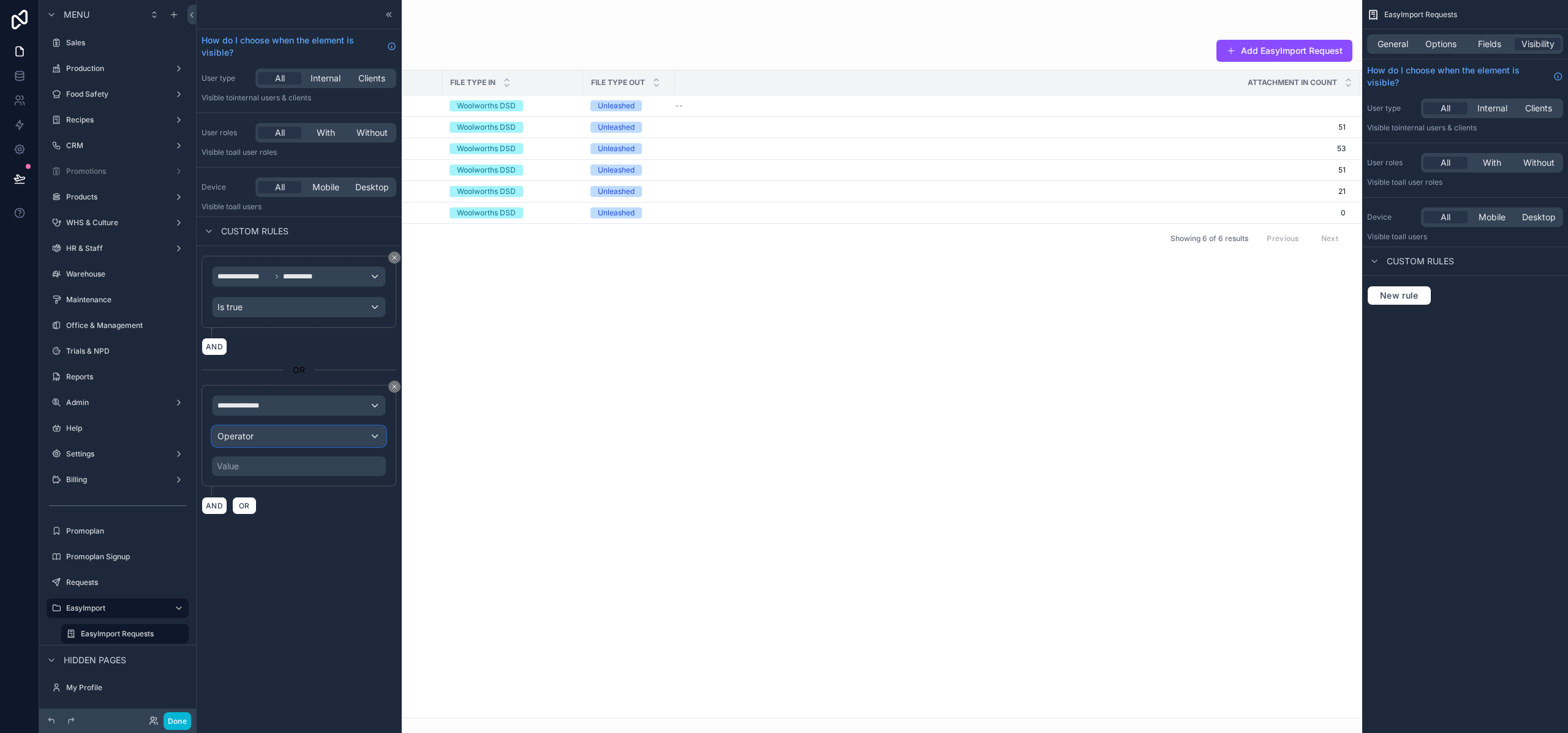
click at [284, 442] on div "Operator" at bounding box center [299, 435] width 172 height 19
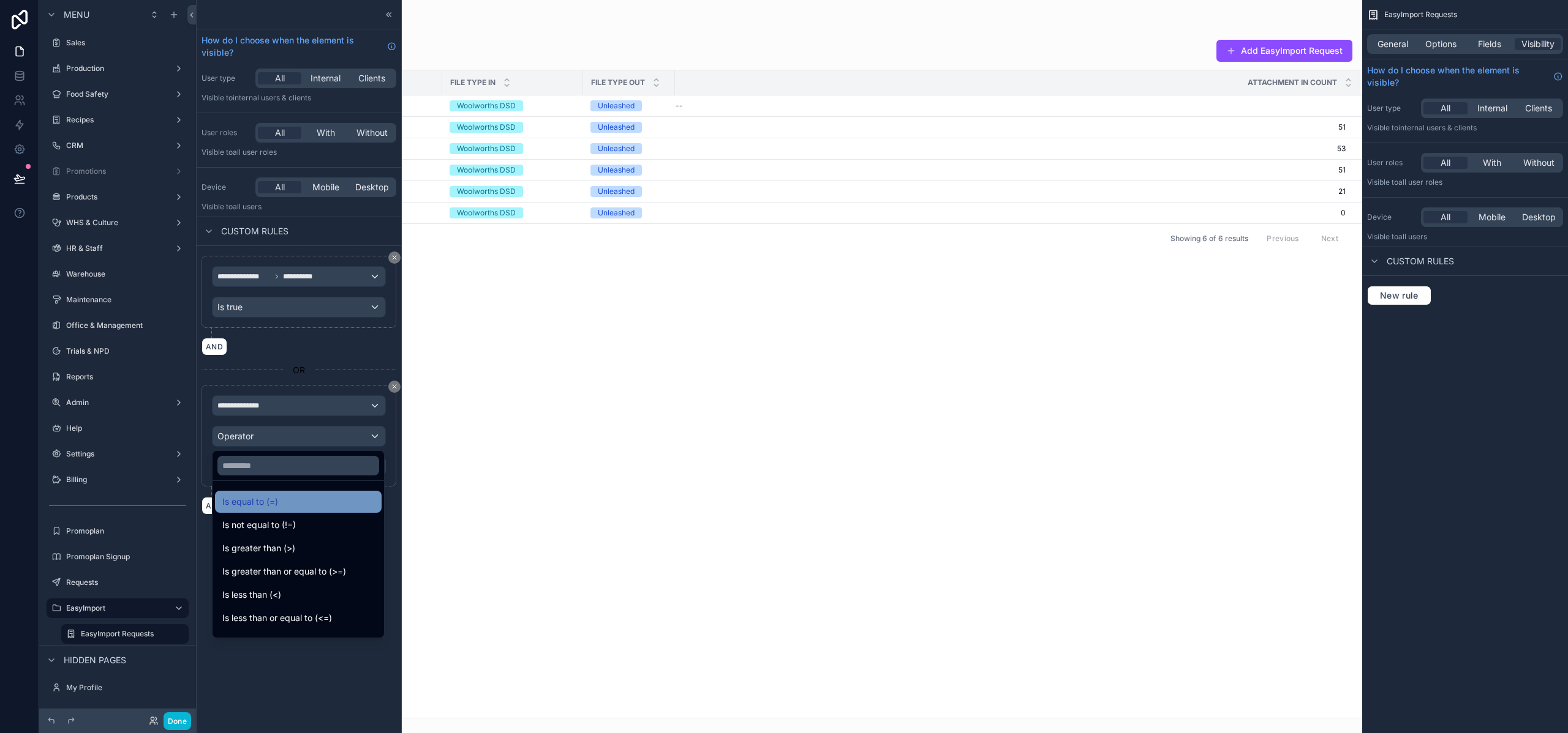
click at [309, 497] on div "Is equal to (=)" at bounding box center [299, 502] width 152 height 15
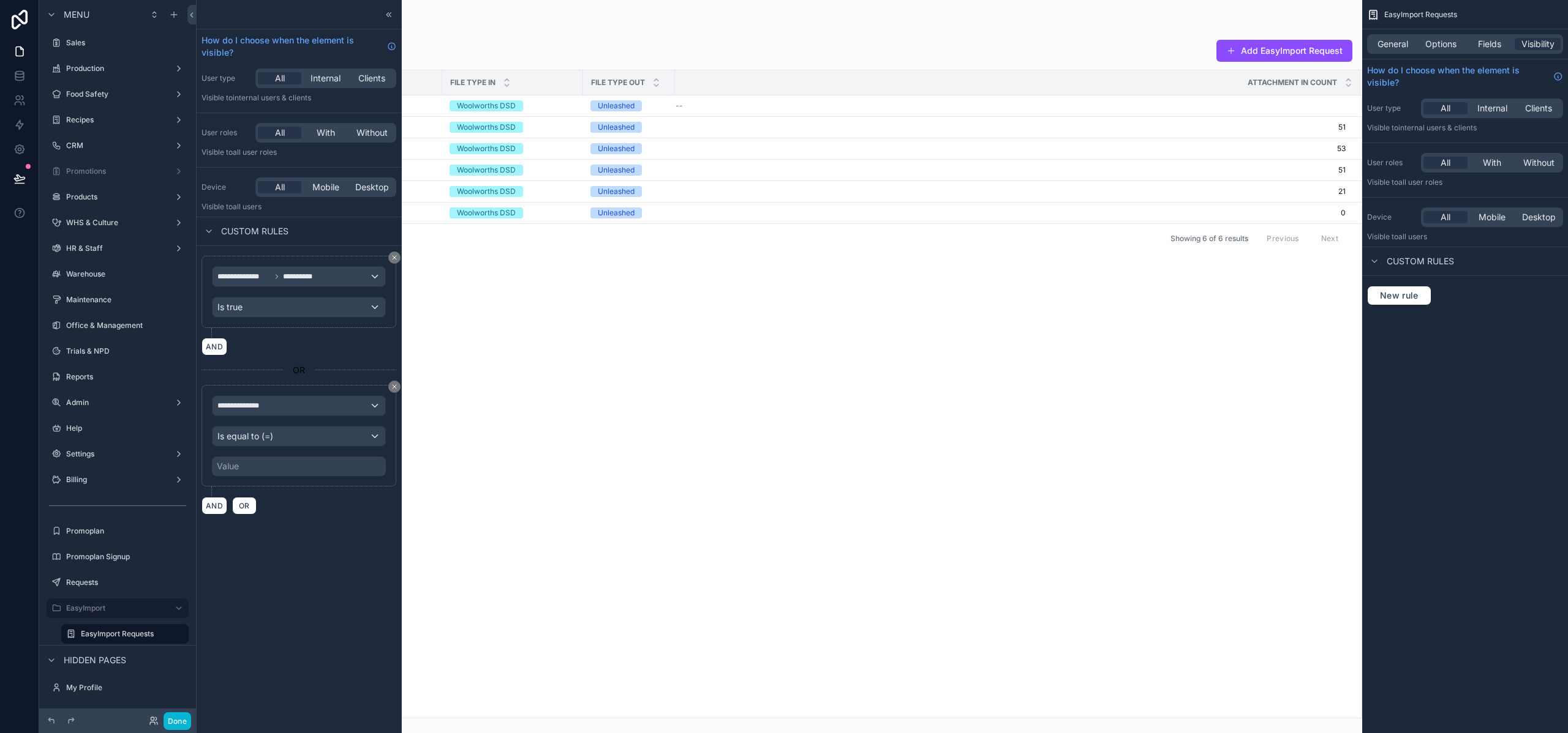
click at [262, 466] on div "Value" at bounding box center [299, 466] width 174 height 19
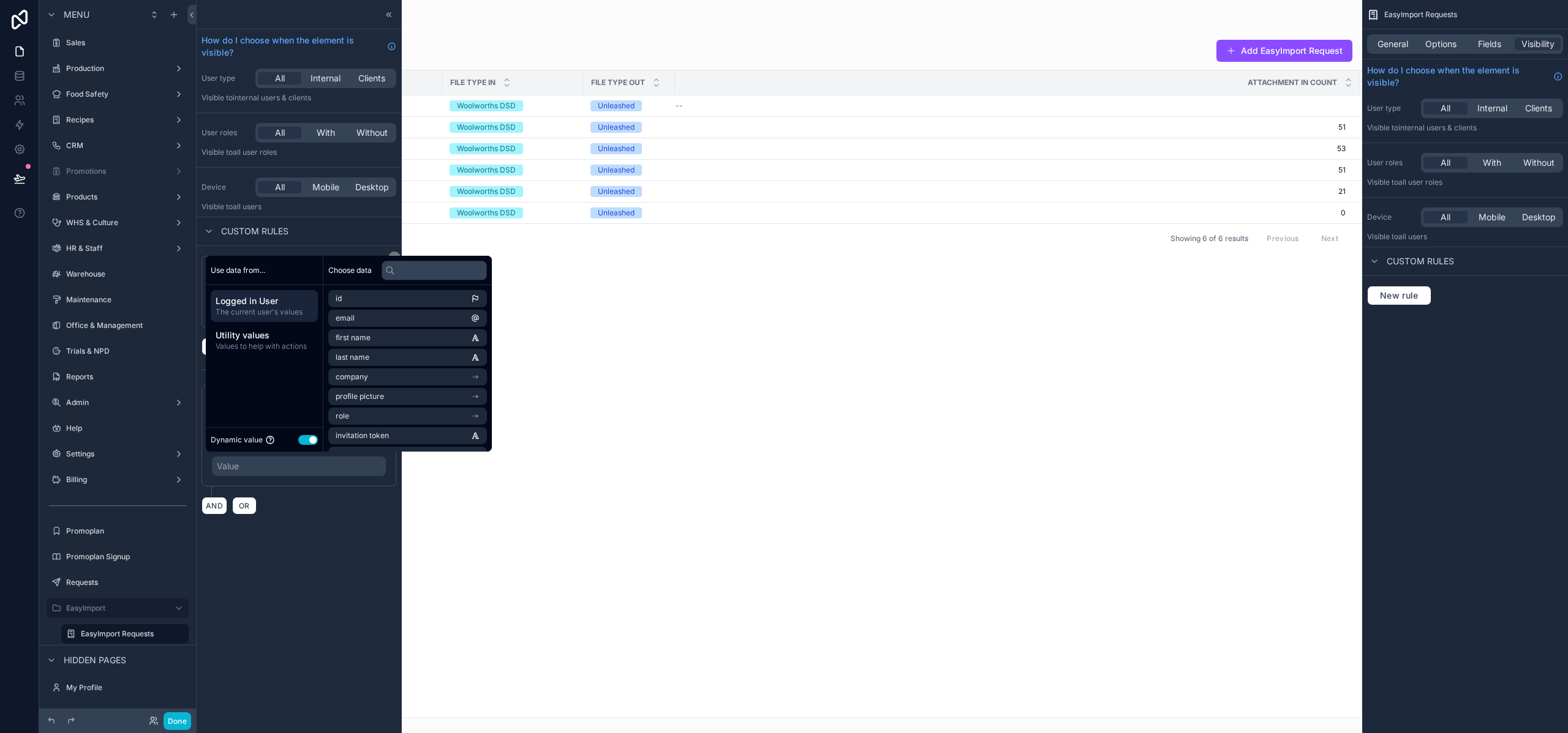
click at [264, 470] on div "Value" at bounding box center [299, 466] width 174 height 19
click at [260, 339] on span "Utility values" at bounding box center [264, 335] width 97 height 13
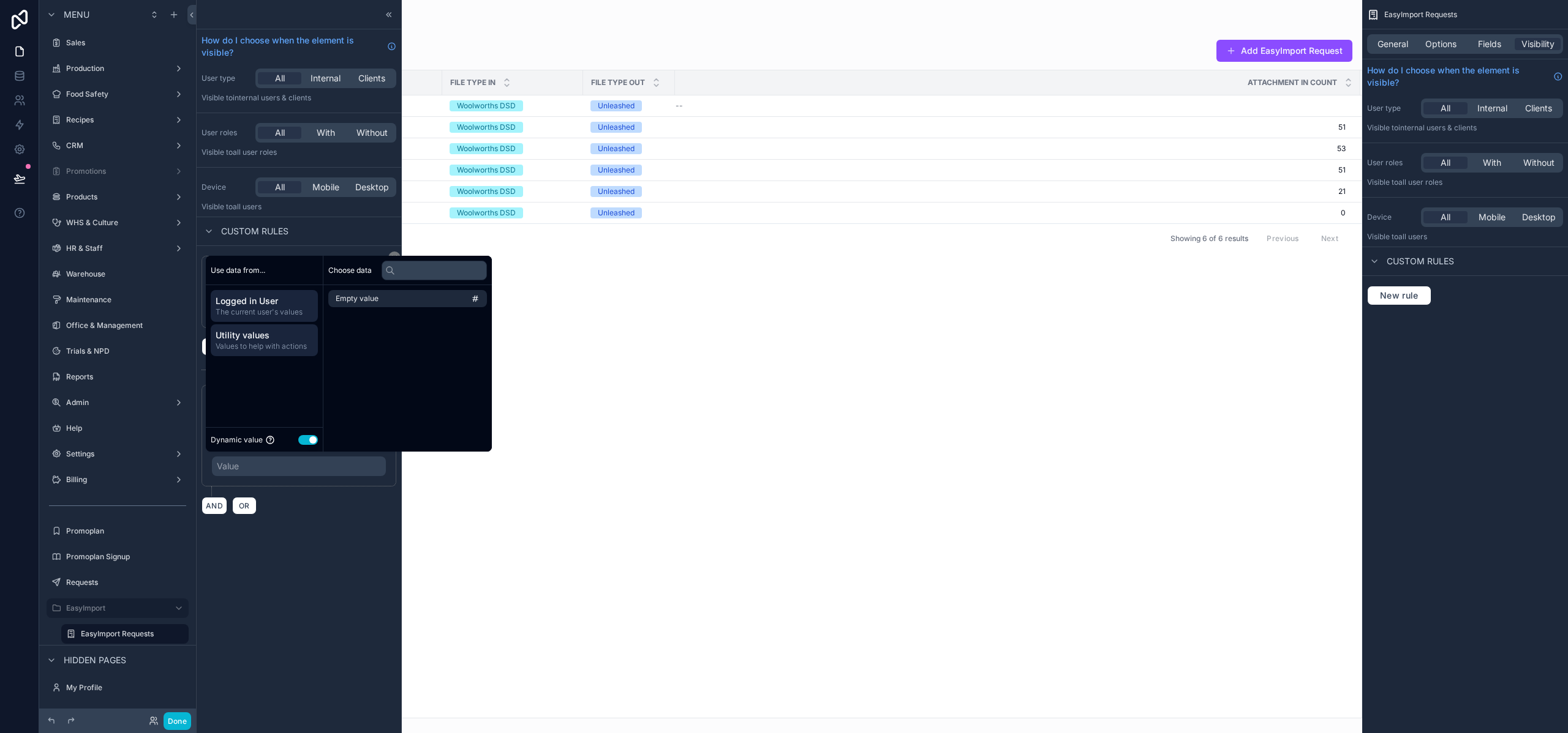
click at [259, 315] on span "The current user's values" at bounding box center [264, 313] width 97 height 10
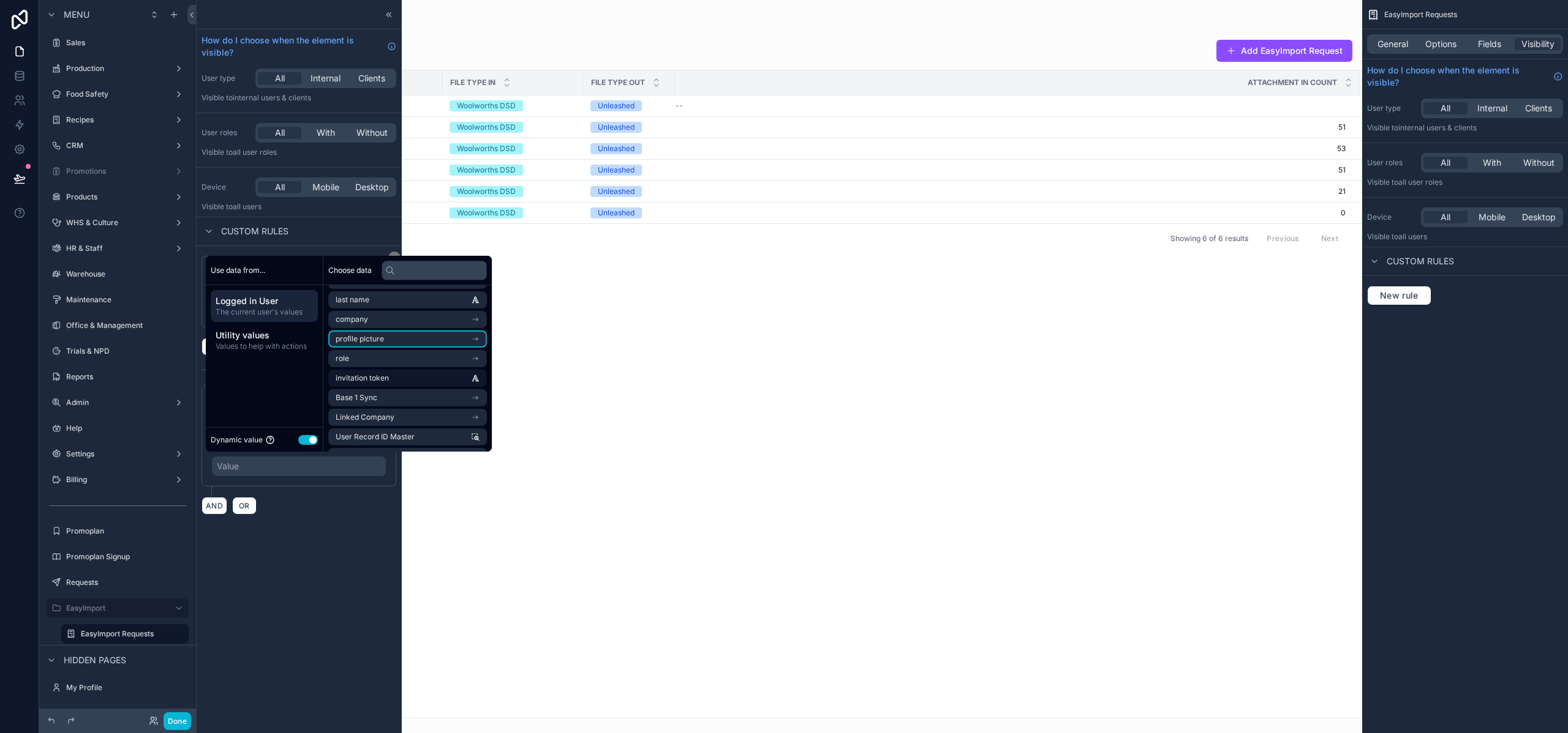
scroll to position [59, 0]
click at [376, 359] on li "role" at bounding box center [407, 358] width 159 height 18
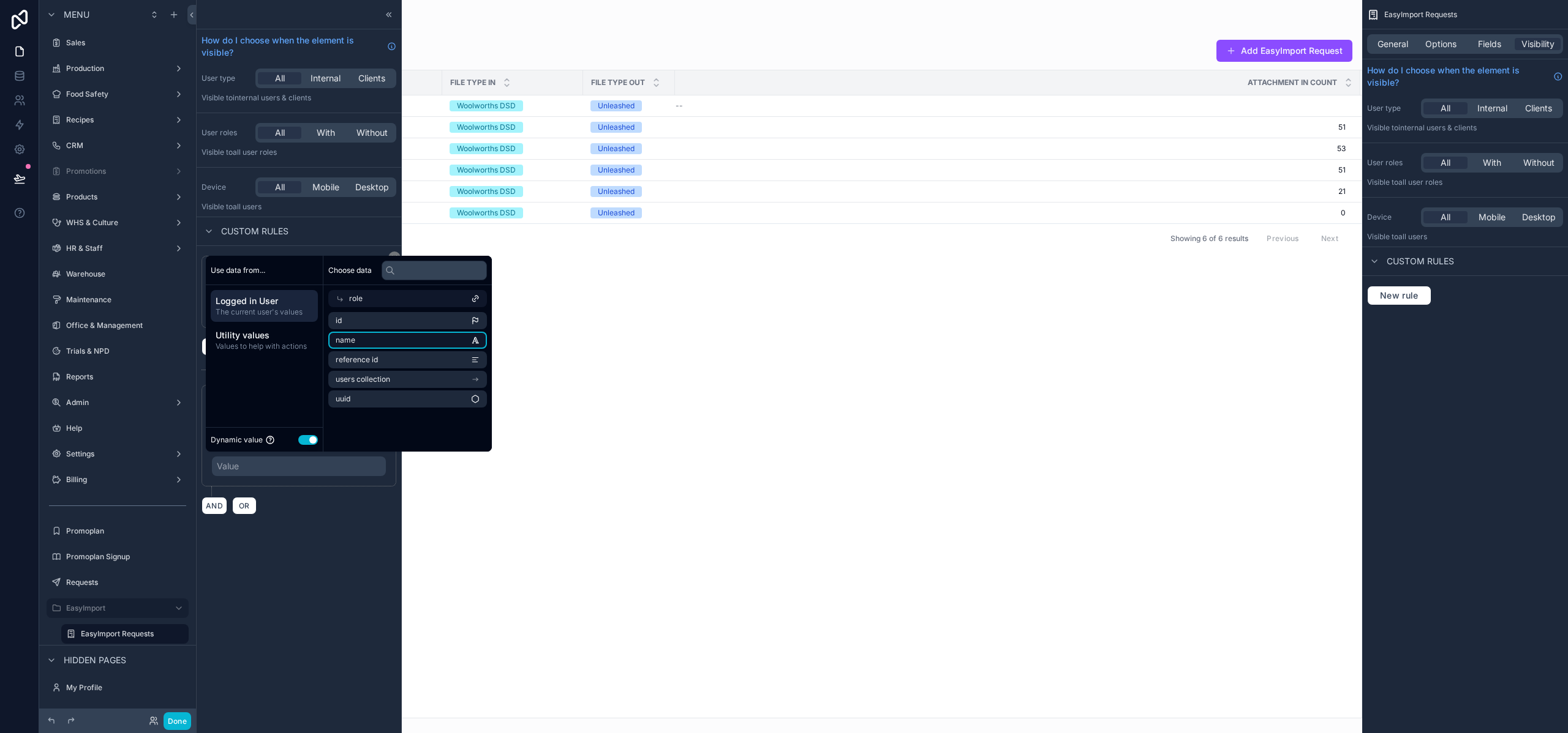
click at [390, 341] on li "name" at bounding box center [407, 340] width 159 height 18
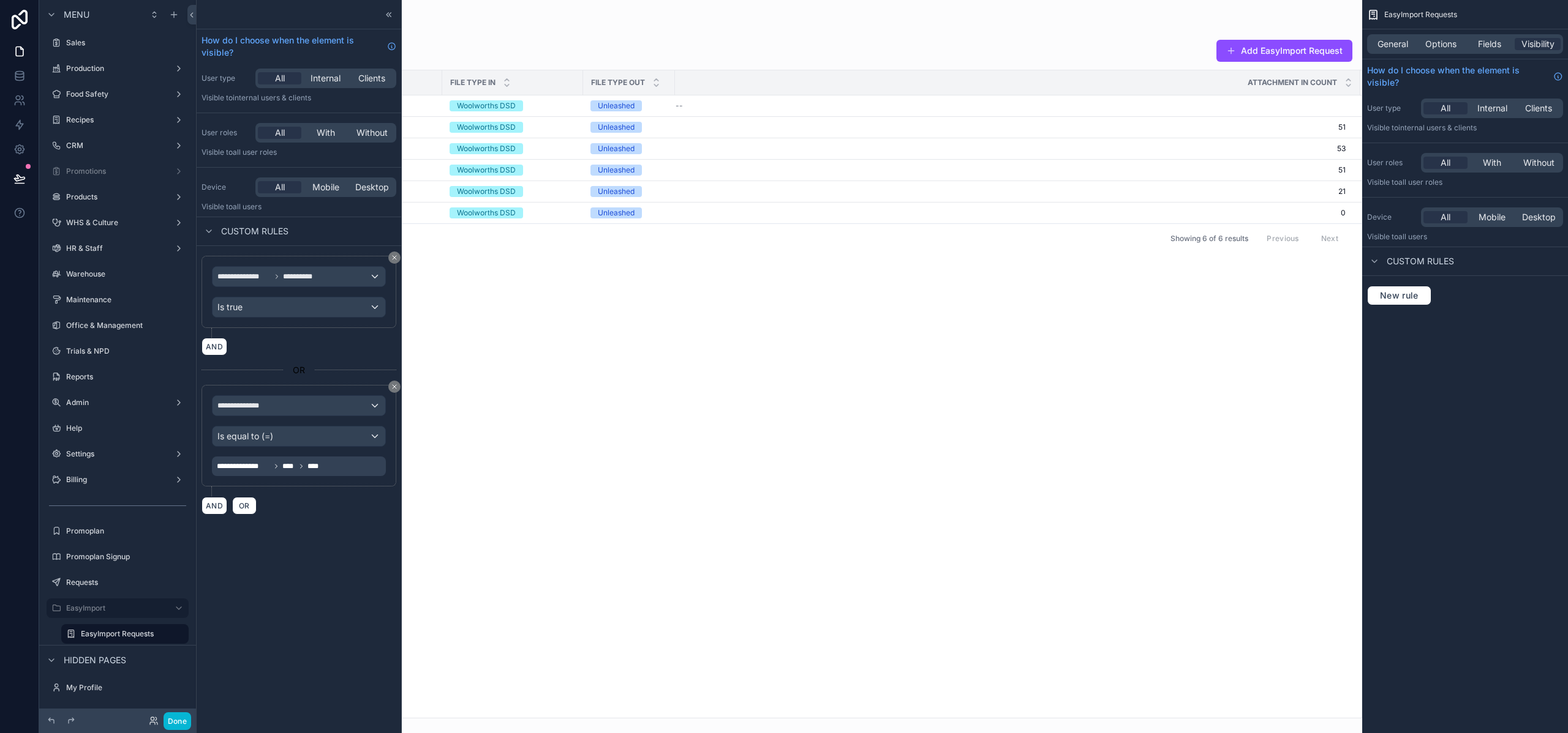
click at [350, 463] on div "**********" at bounding box center [299, 466] width 174 height 19
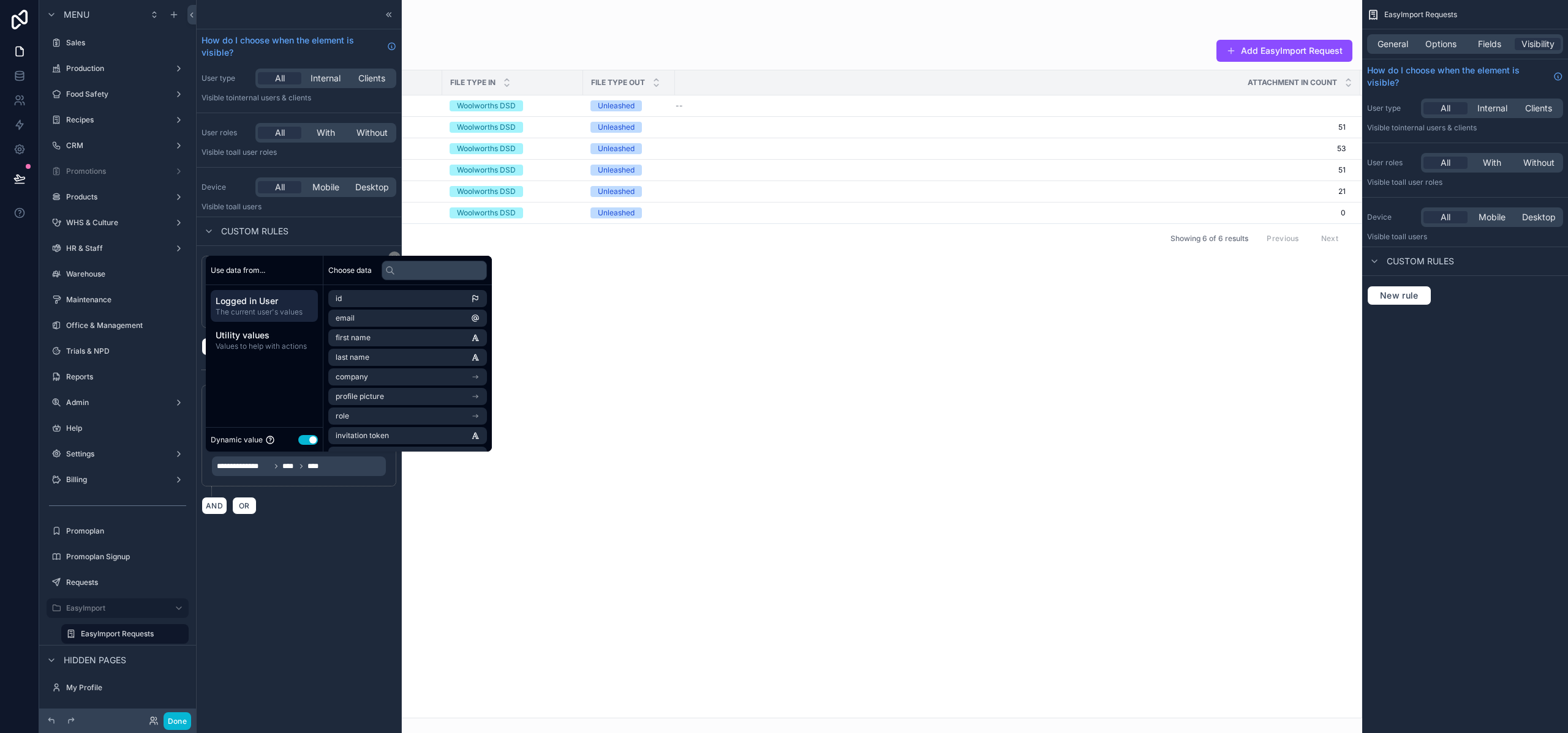
click at [330, 516] on div "**********" at bounding box center [299, 384] width 205 height 278
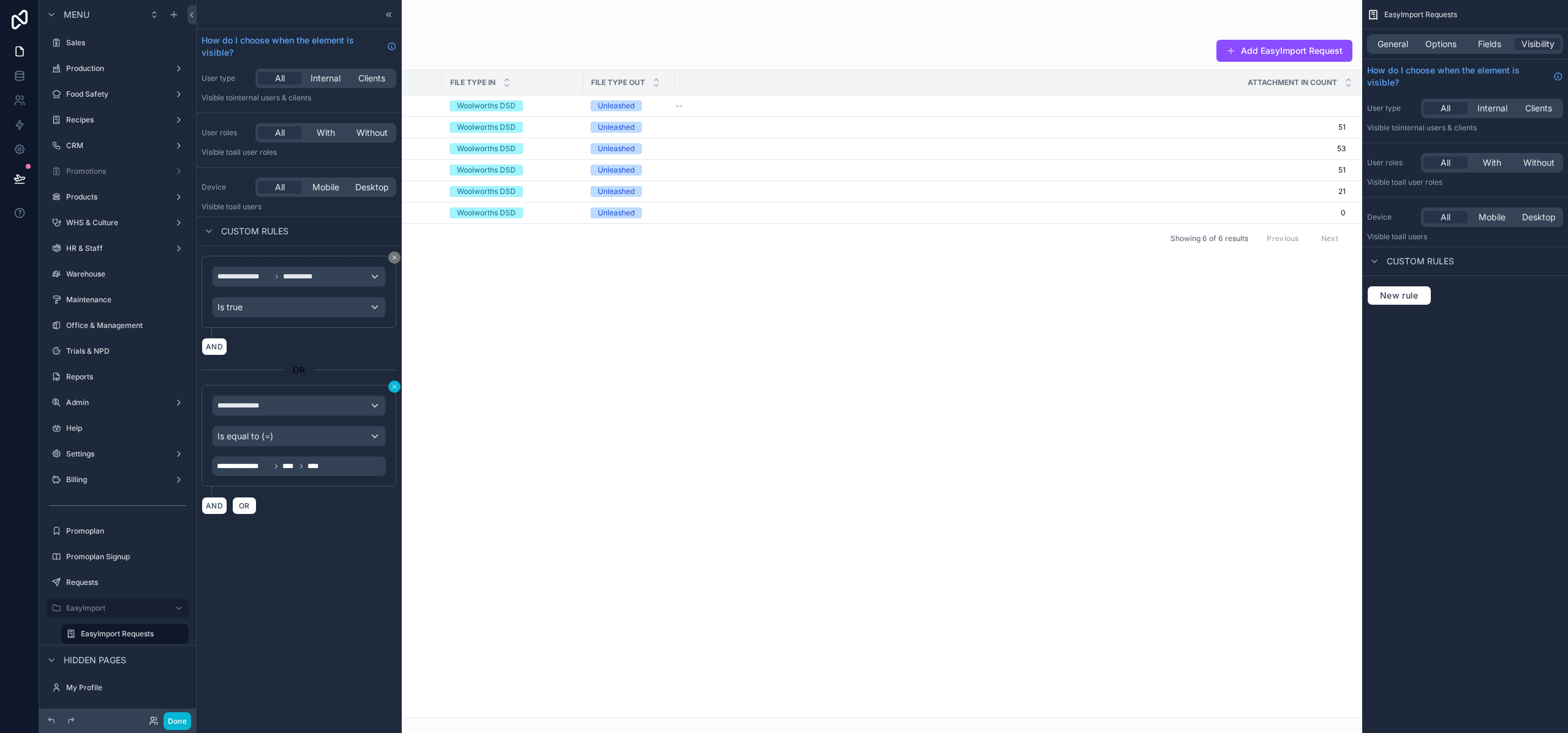
click at [396, 385] on icon at bounding box center [394, 386] width 8 height 8
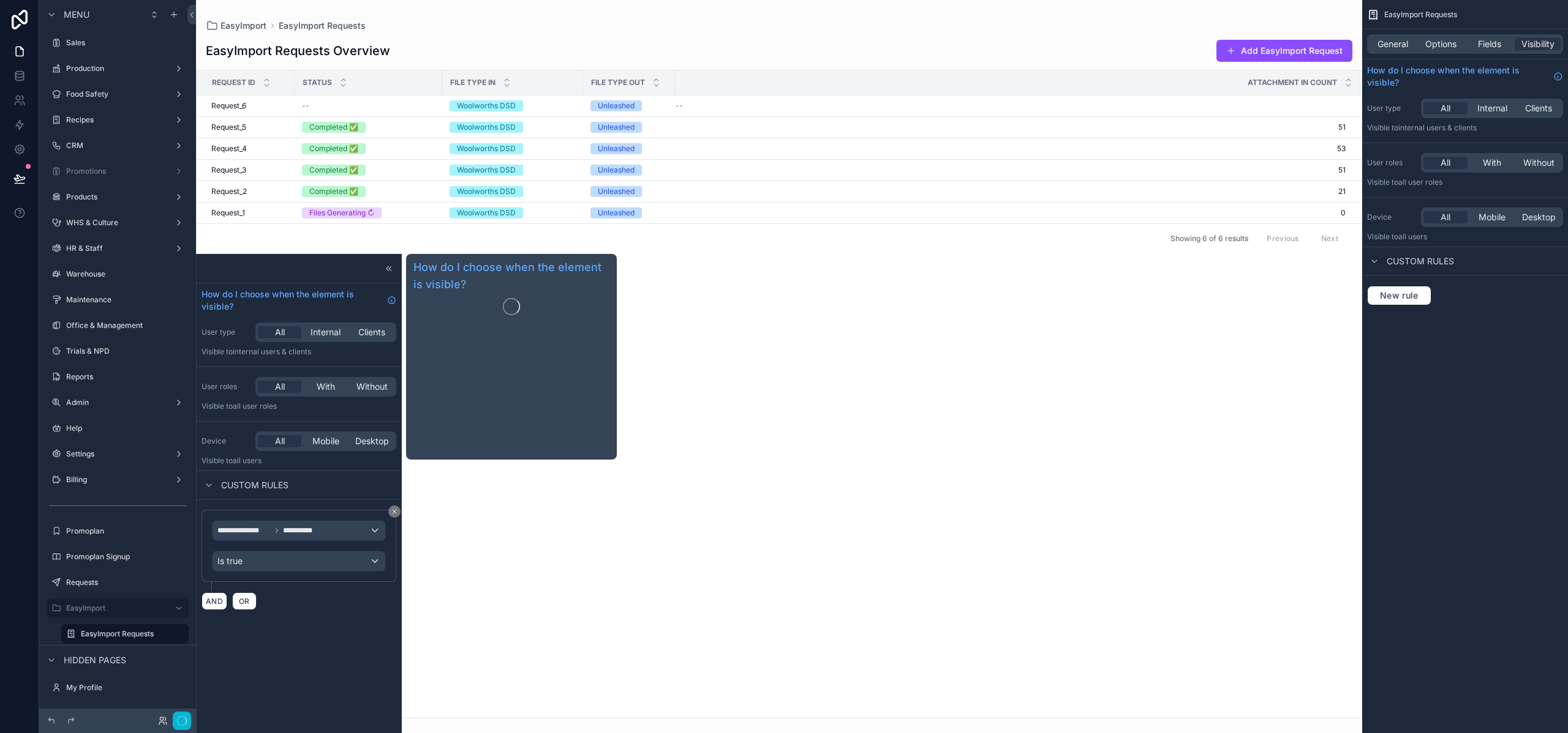
scroll to position [254, 0]
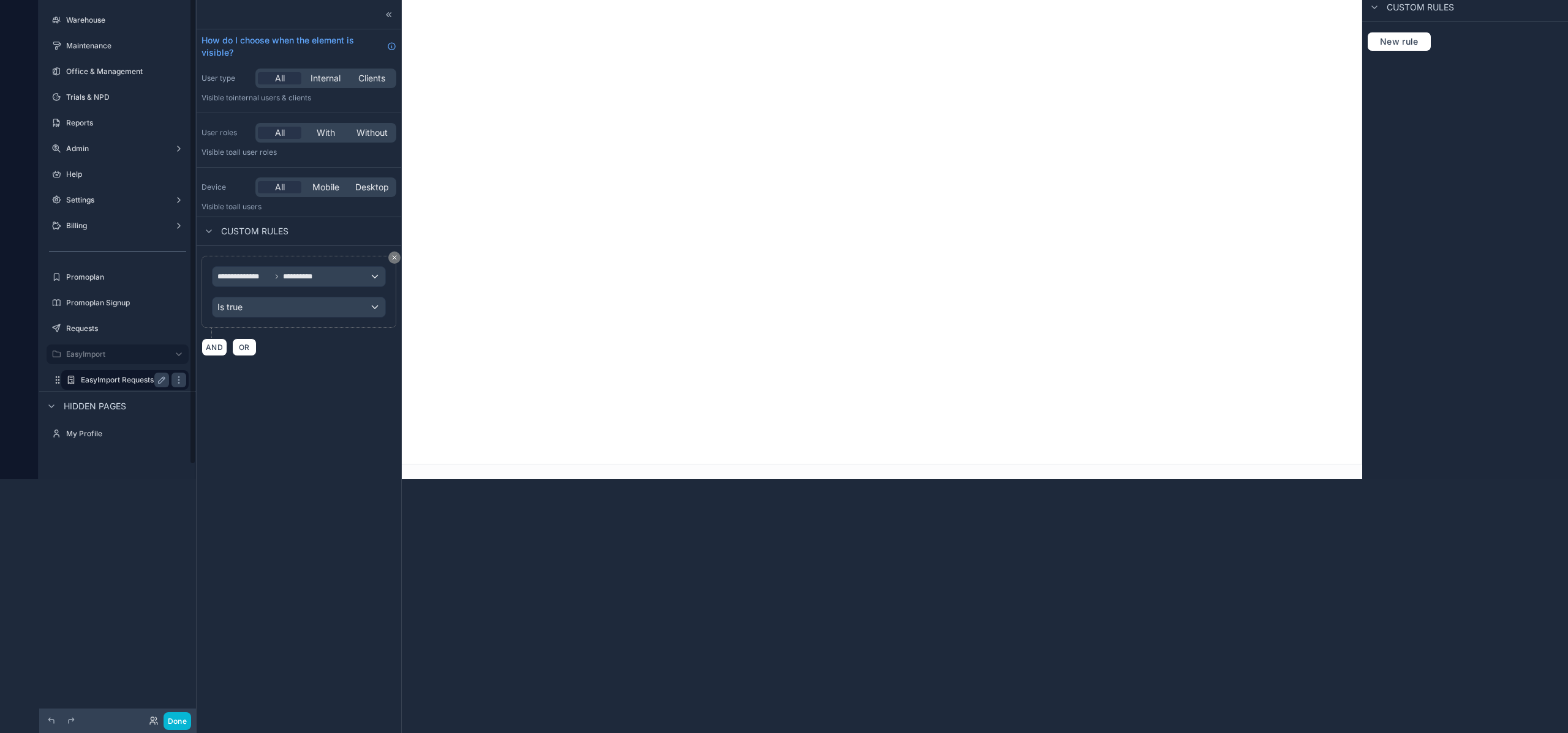
click at [120, 384] on label "EasyImport Requests" at bounding box center [123, 380] width 84 height 10
click at [134, 386] on div "EasyImport Requests" at bounding box center [125, 380] width 88 height 15
click at [385, 14] on icon at bounding box center [389, 15] width 10 height 10
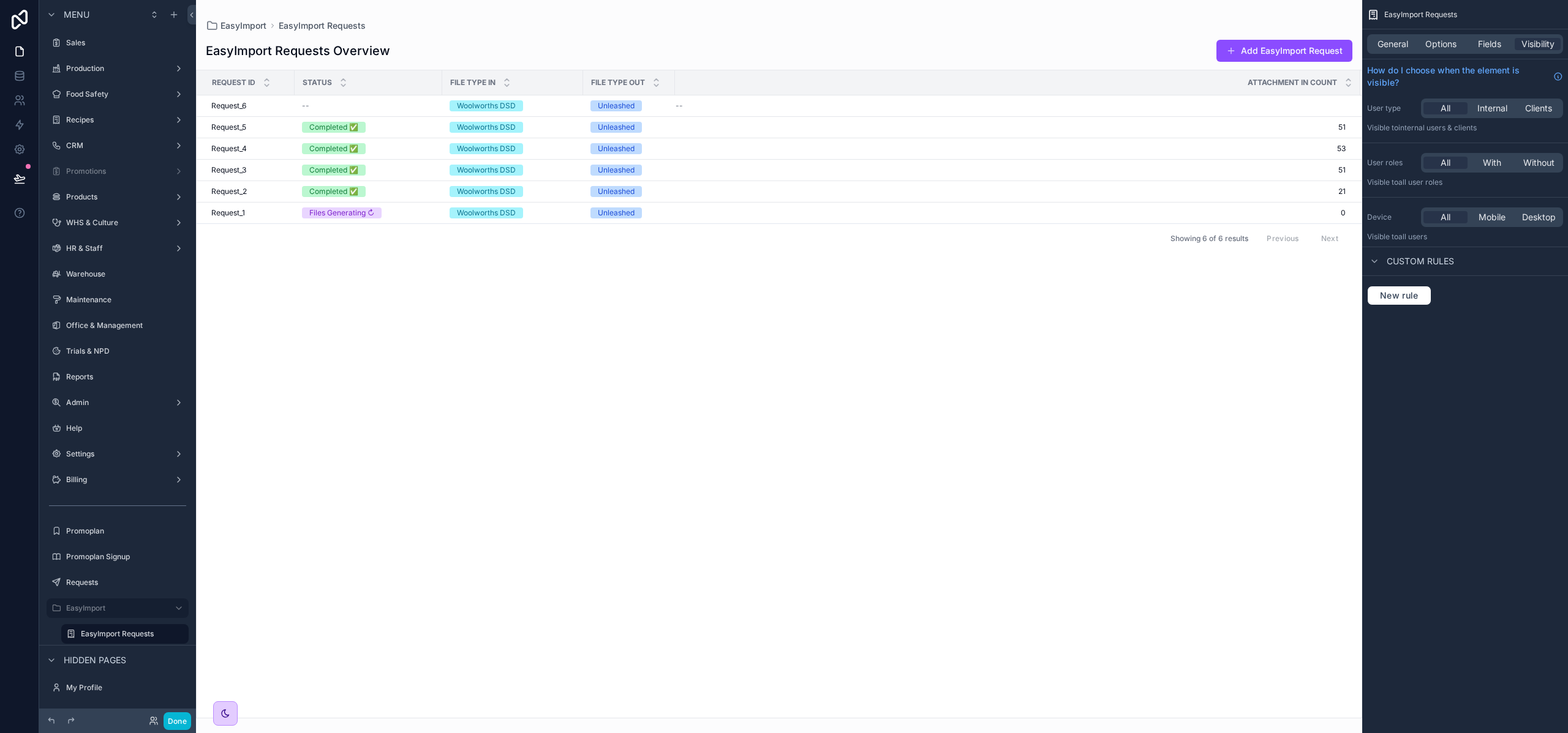
click at [591, 413] on div "scrollable content" at bounding box center [779, 366] width 1166 height 733
click at [228, 105] on span "Request_6" at bounding box center [229, 106] width 35 height 10
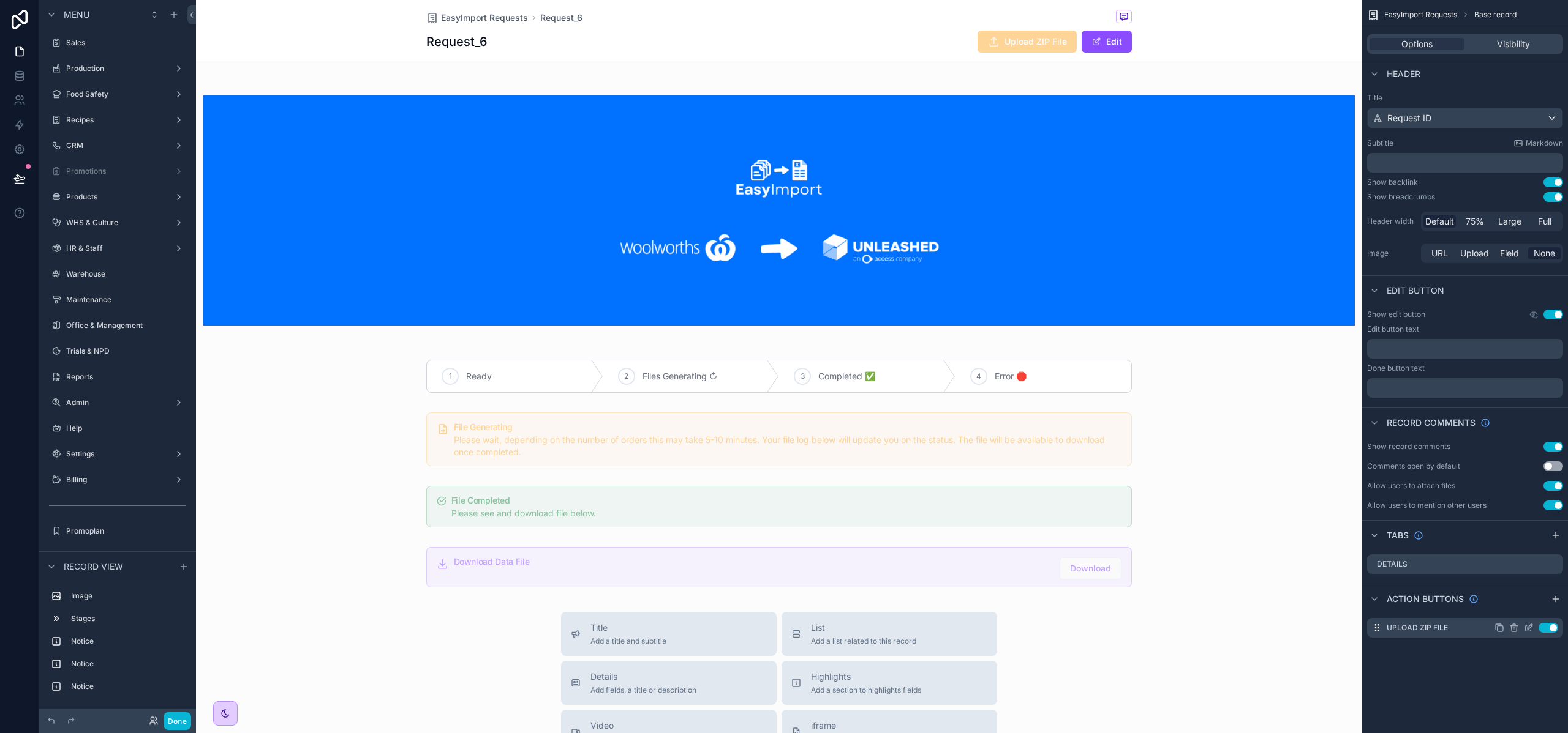
click at [1501, 629] on icon "scrollable content" at bounding box center [1499, 628] width 10 height 10
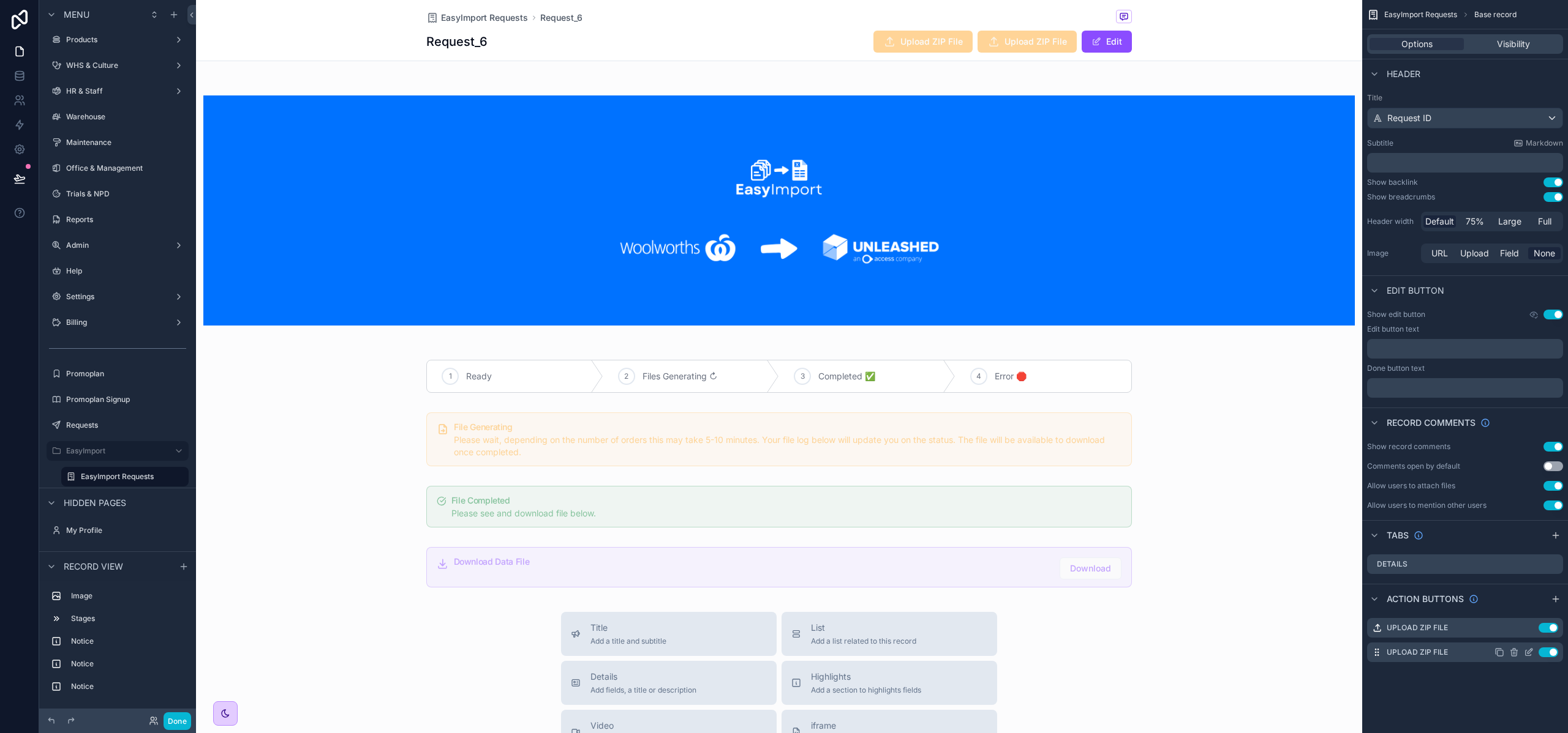
click at [1526, 654] on icon "scrollable content" at bounding box center [1529, 653] width 10 height 10
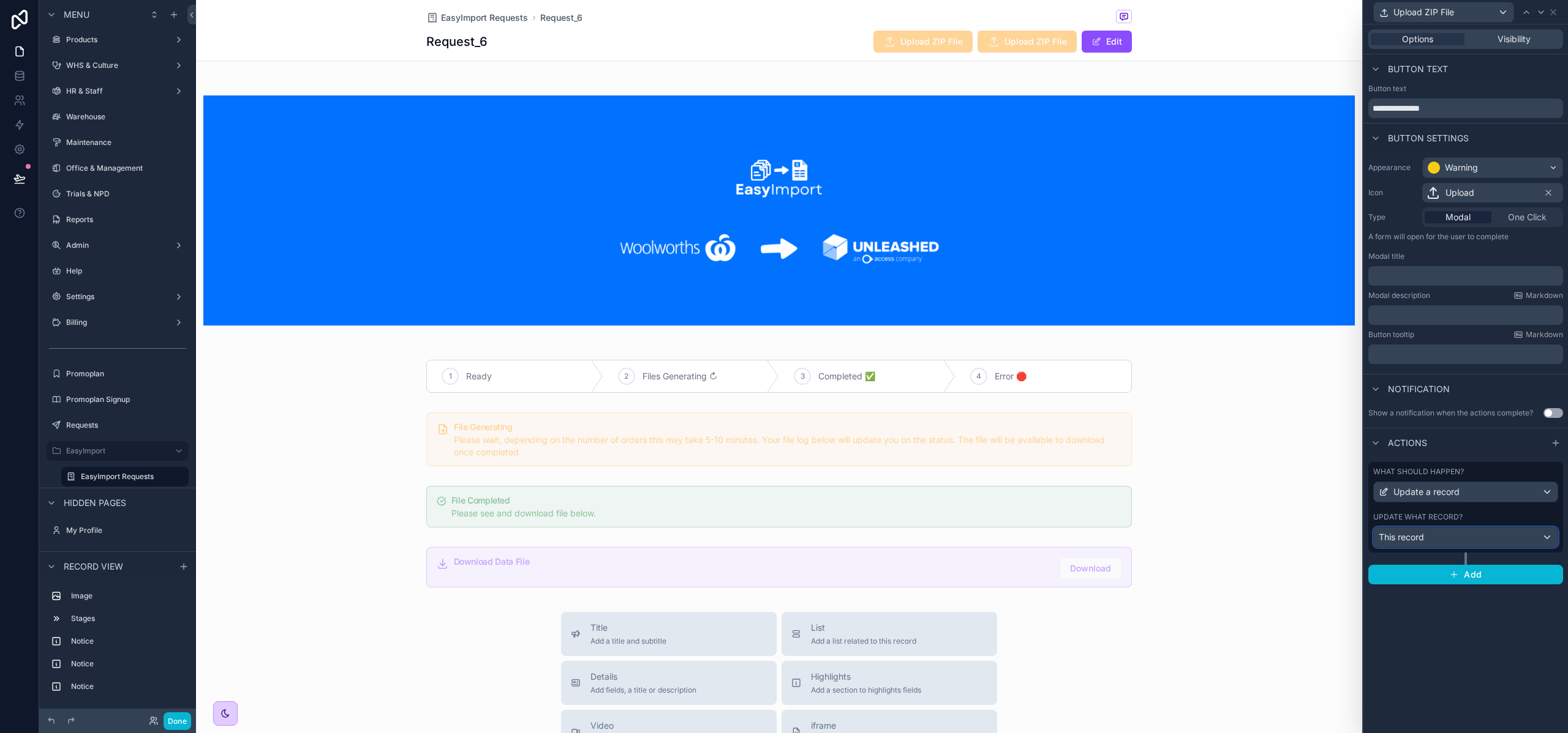
click at [1526, 537] on div "This record" at bounding box center [1465, 537] width 184 height 19
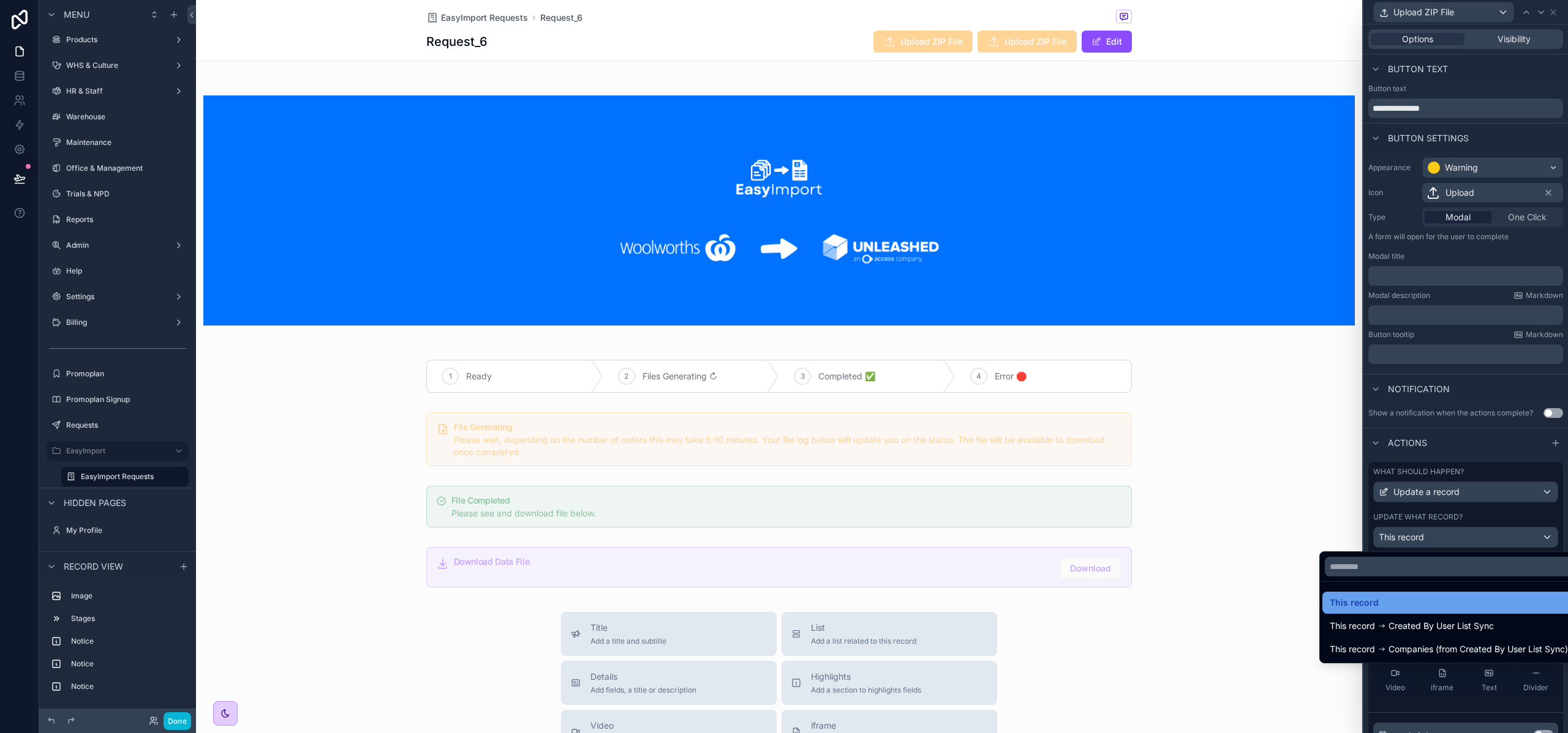
click at [1417, 601] on div "This record" at bounding box center [1448, 603] width 238 height 15
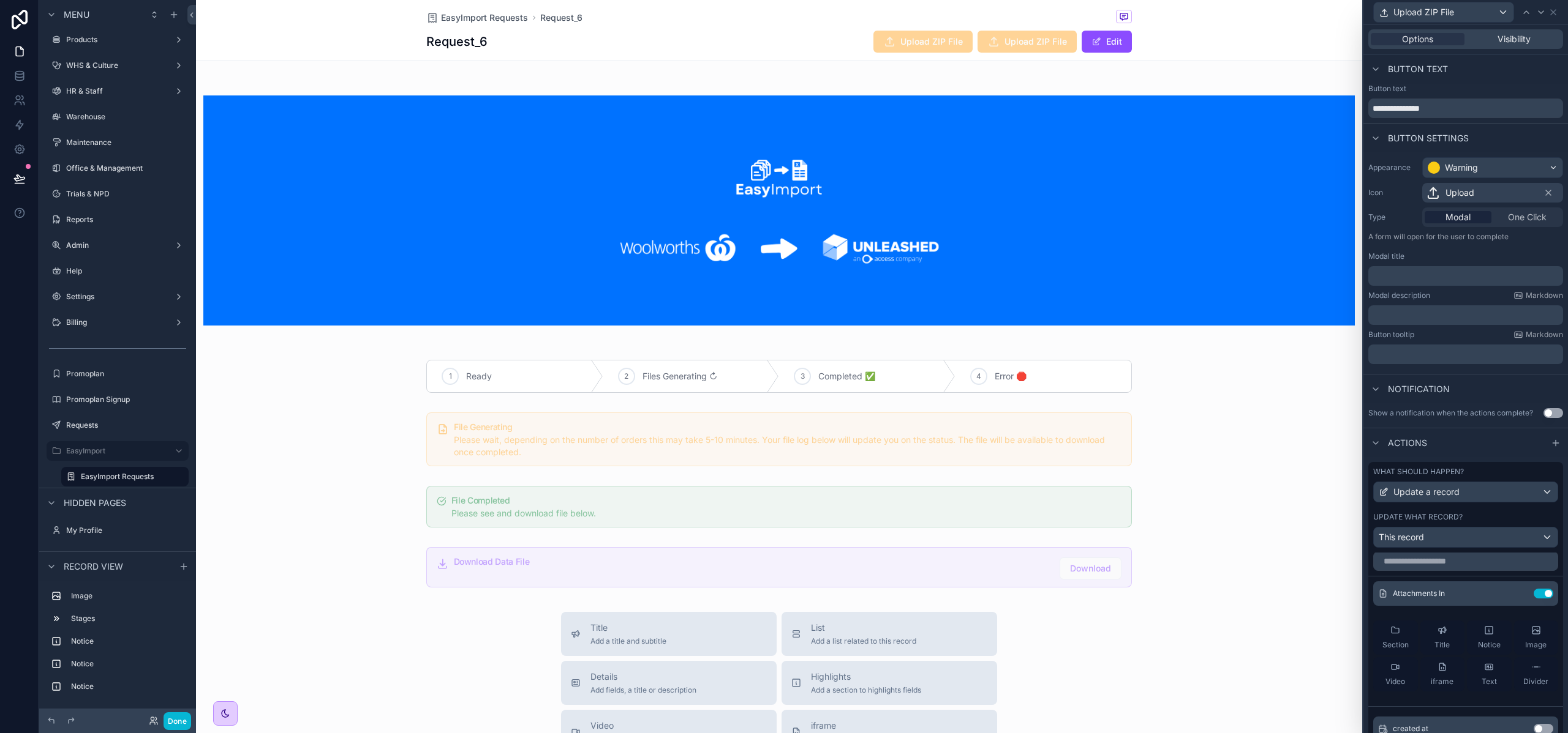
scroll to position [9, 0]
click at [1408, 109] on input "**********" at bounding box center [1465, 108] width 195 height 19
type input "**********"
click at [881, 47] on span "Upload ZIP File" at bounding box center [891, 43] width 100 height 13
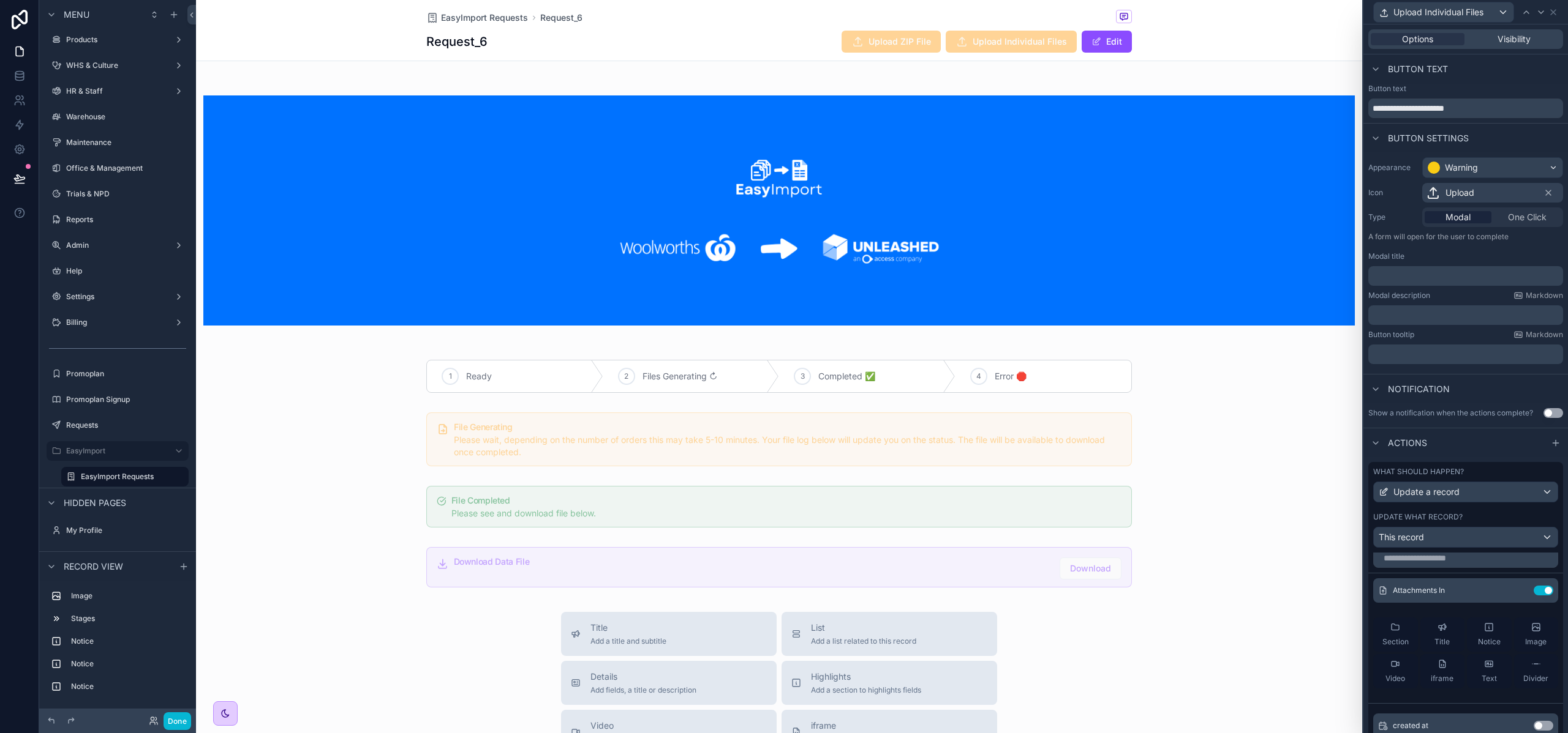
click at [881, 44] on span "Upload ZIP File" at bounding box center [891, 43] width 100 height 13
click at [1556, 11] on icon at bounding box center [1553, 13] width 10 height 10
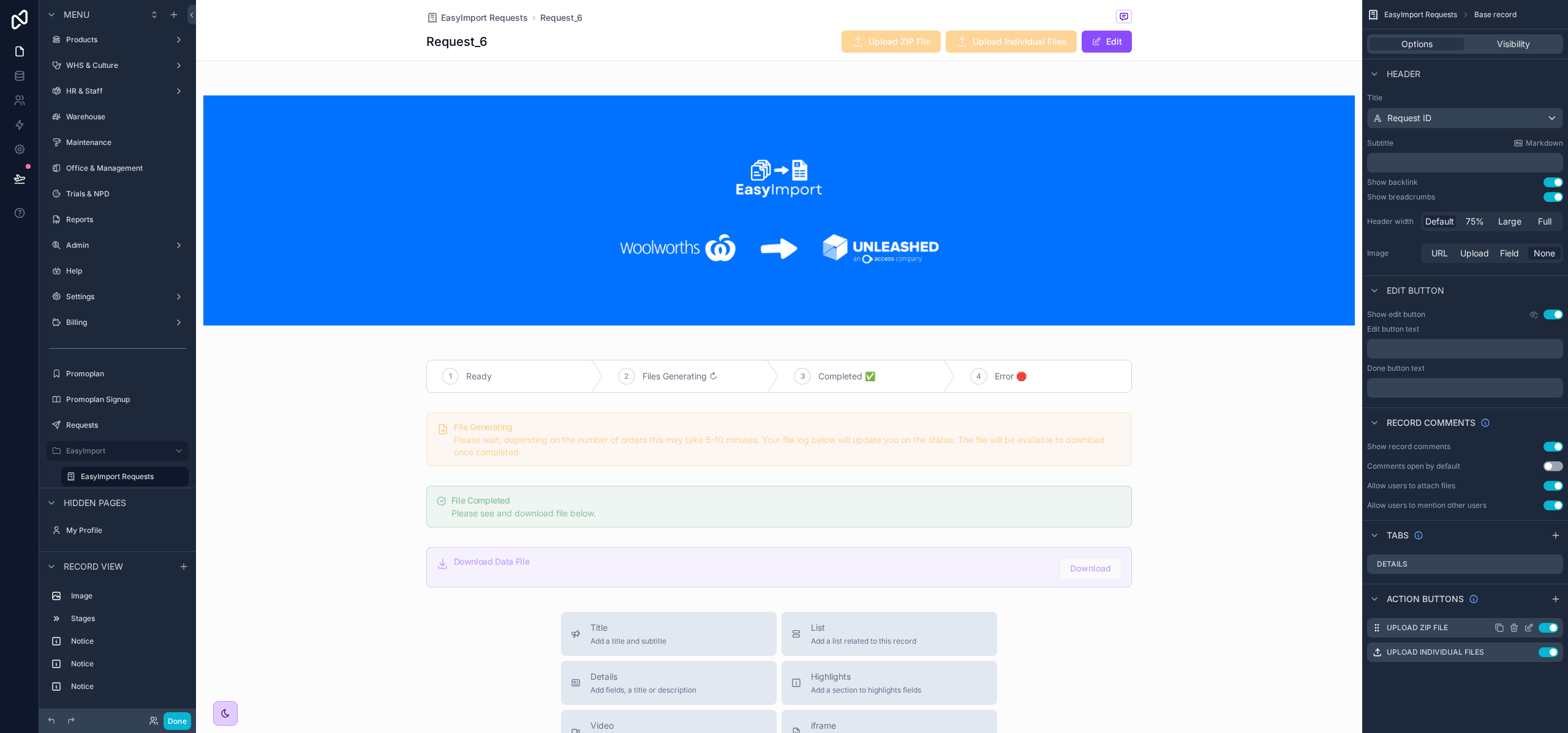
click at [1527, 629] on icon "scrollable content" at bounding box center [1530, 627] width 5 height 5
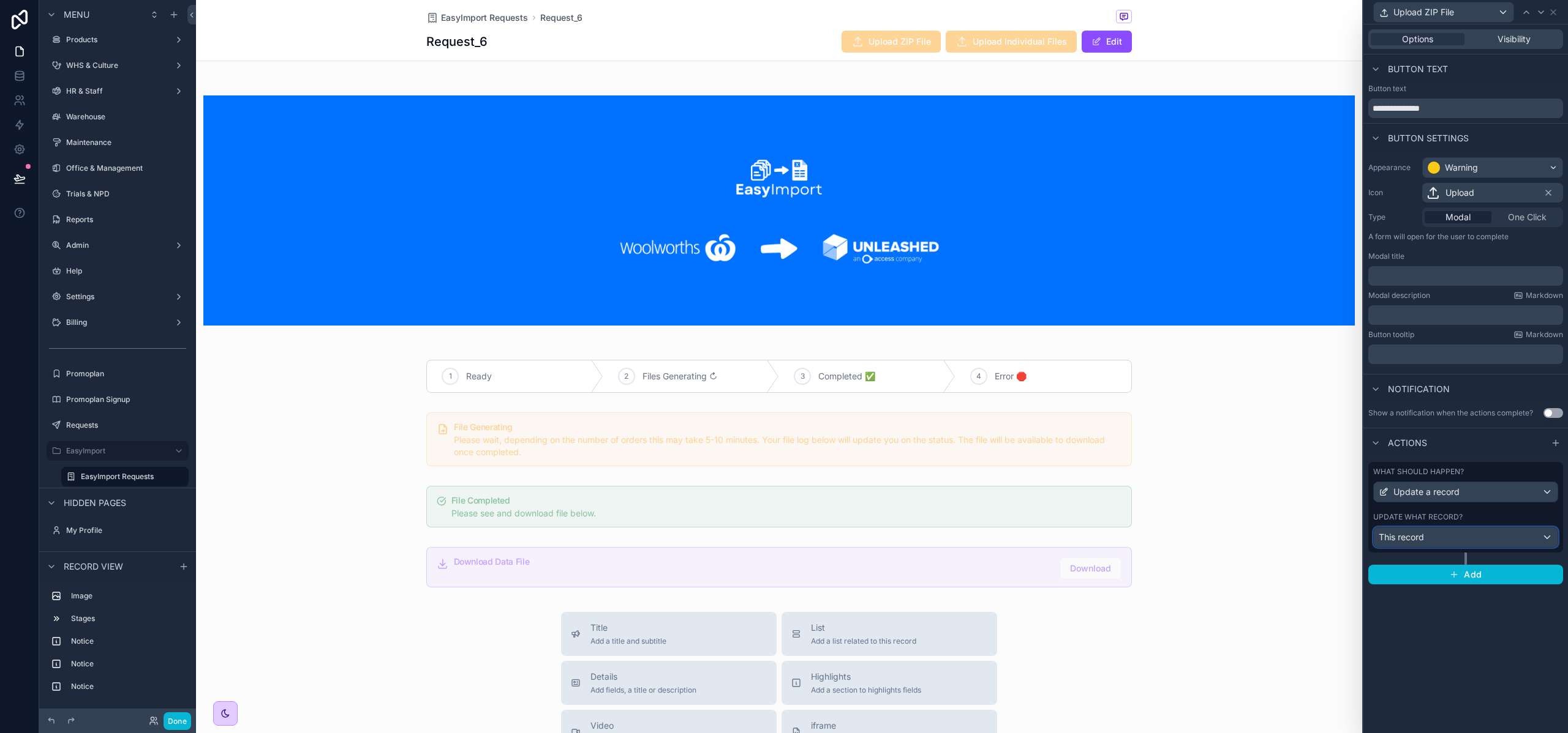
click at [1481, 542] on div "This record" at bounding box center [1465, 537] width 184 height 19
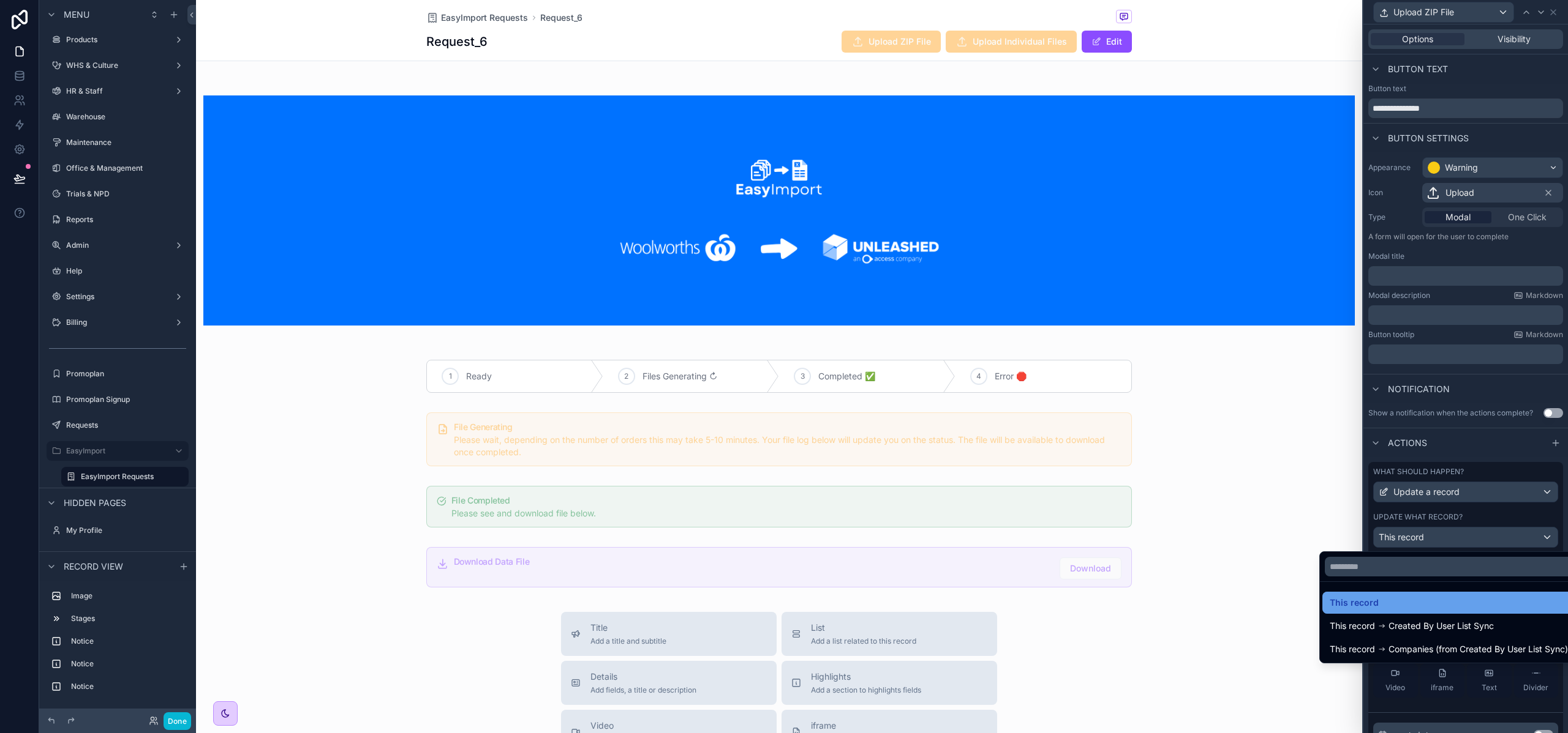
click at [1392, 607] on div "This record" at bounding box center [1448, 603] width 238 height 15
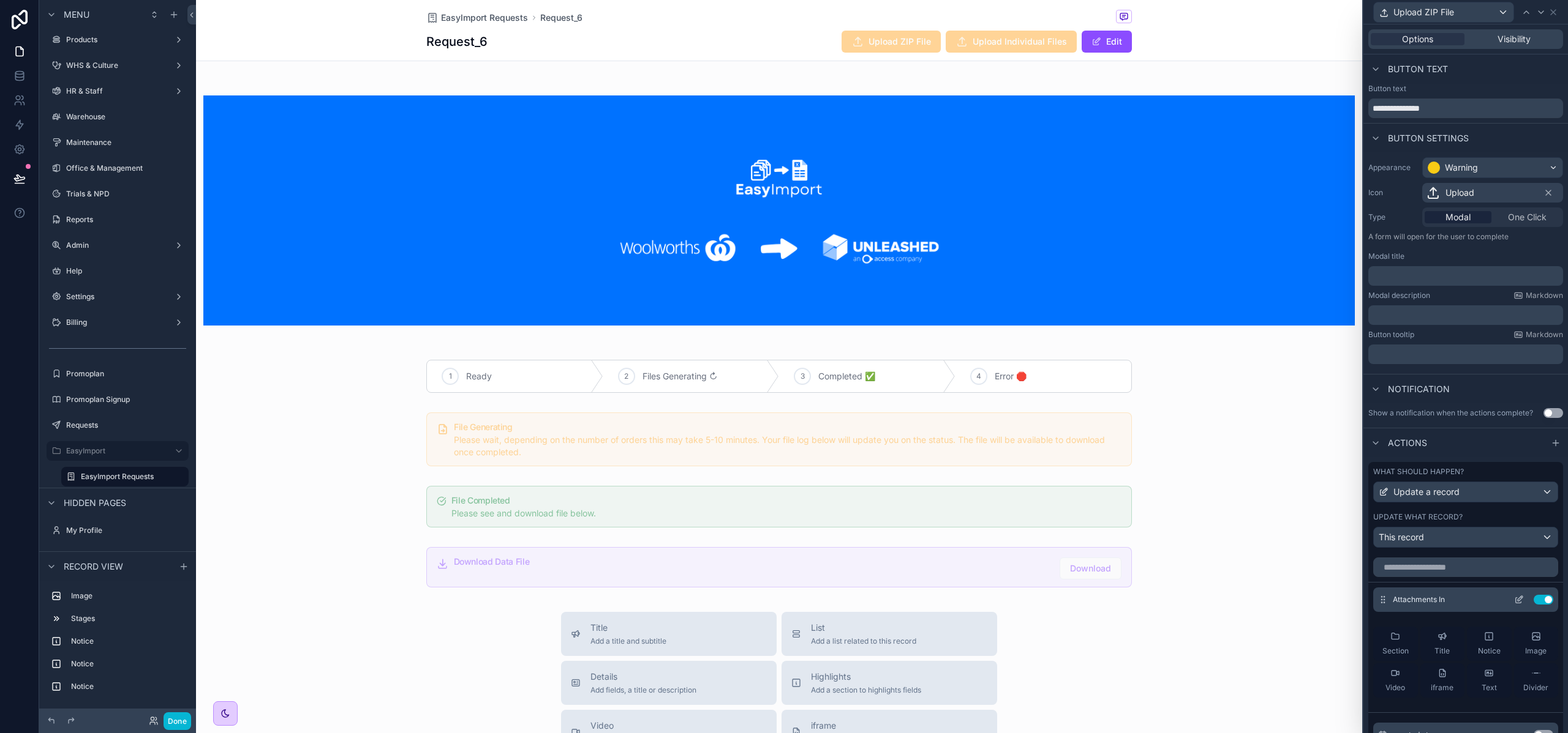
click at [1534, 600] on button "Use setting" at bounding box center [1543, 600] width 19 height 10
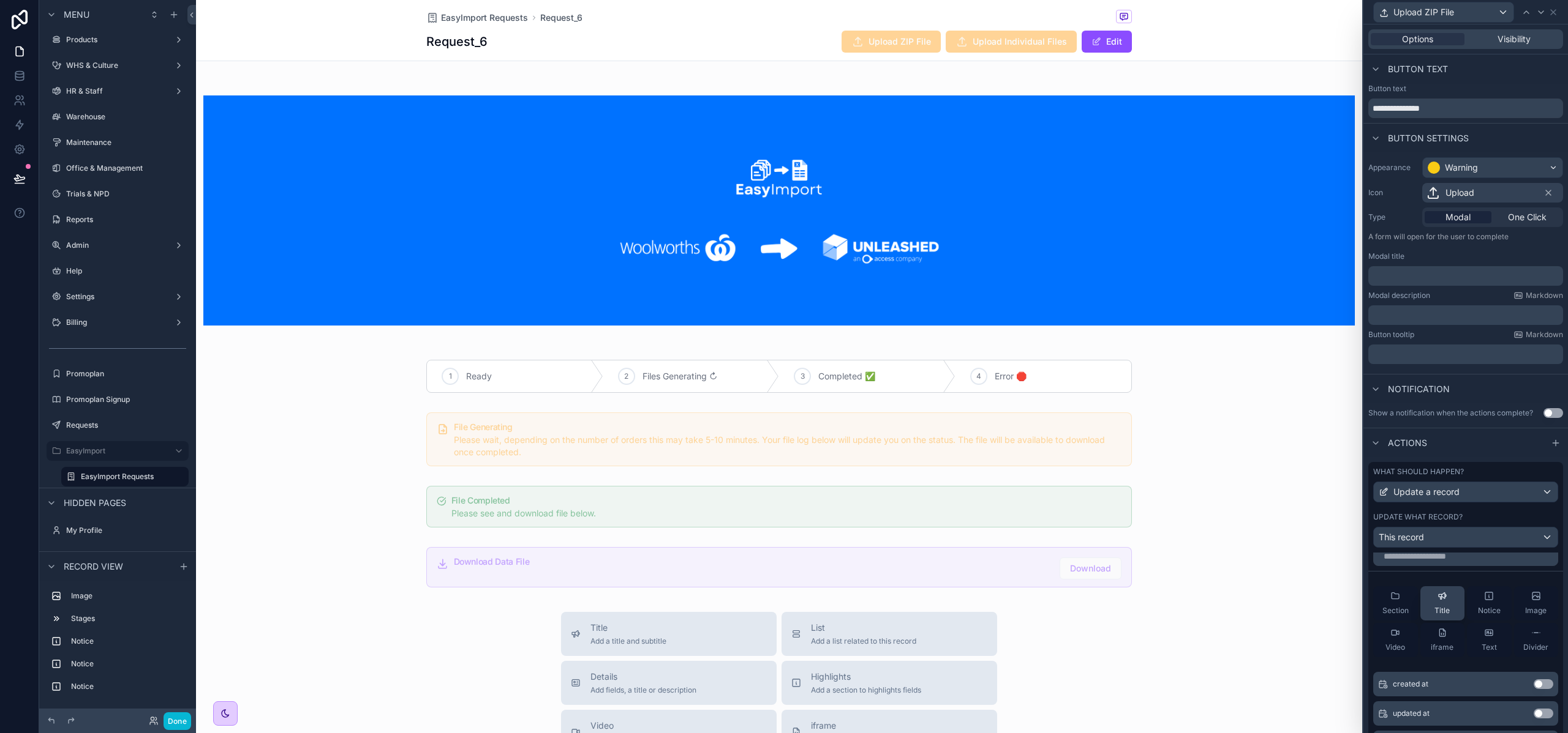
scroll to position [0, 0]
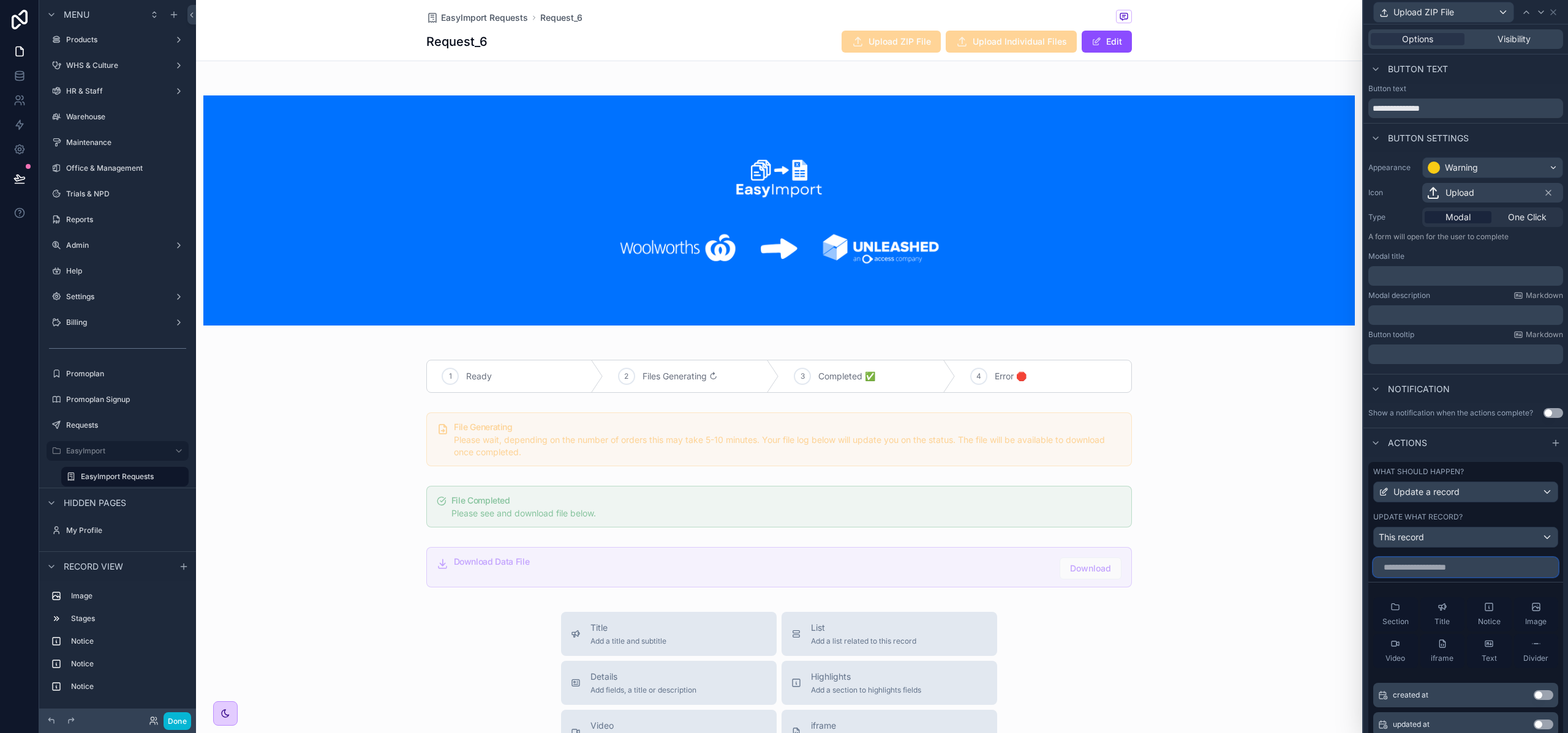
click at [1426, 561] on input "text" at bounding box center [1465, 567] width 185 height 19
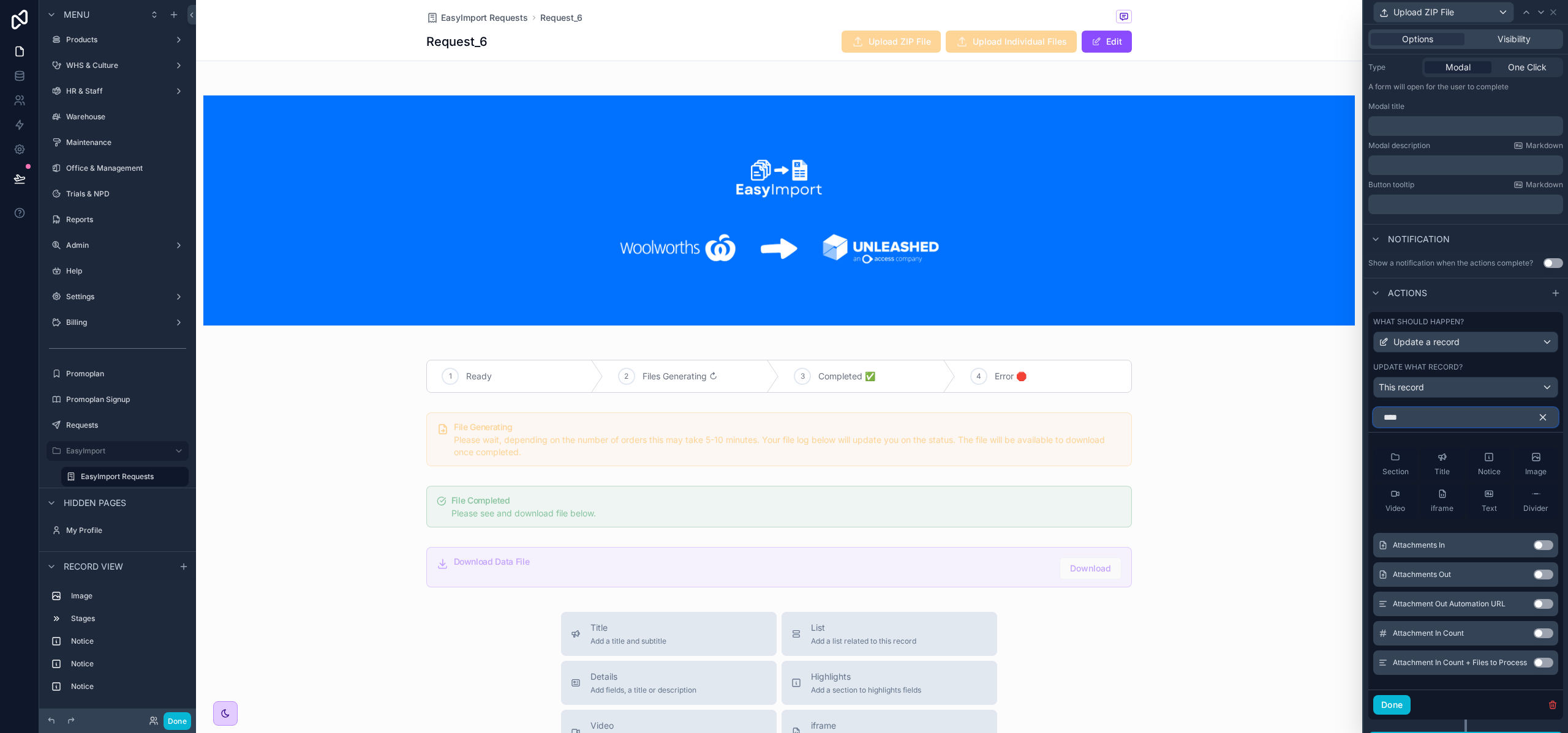
scroll to position [172, 0]
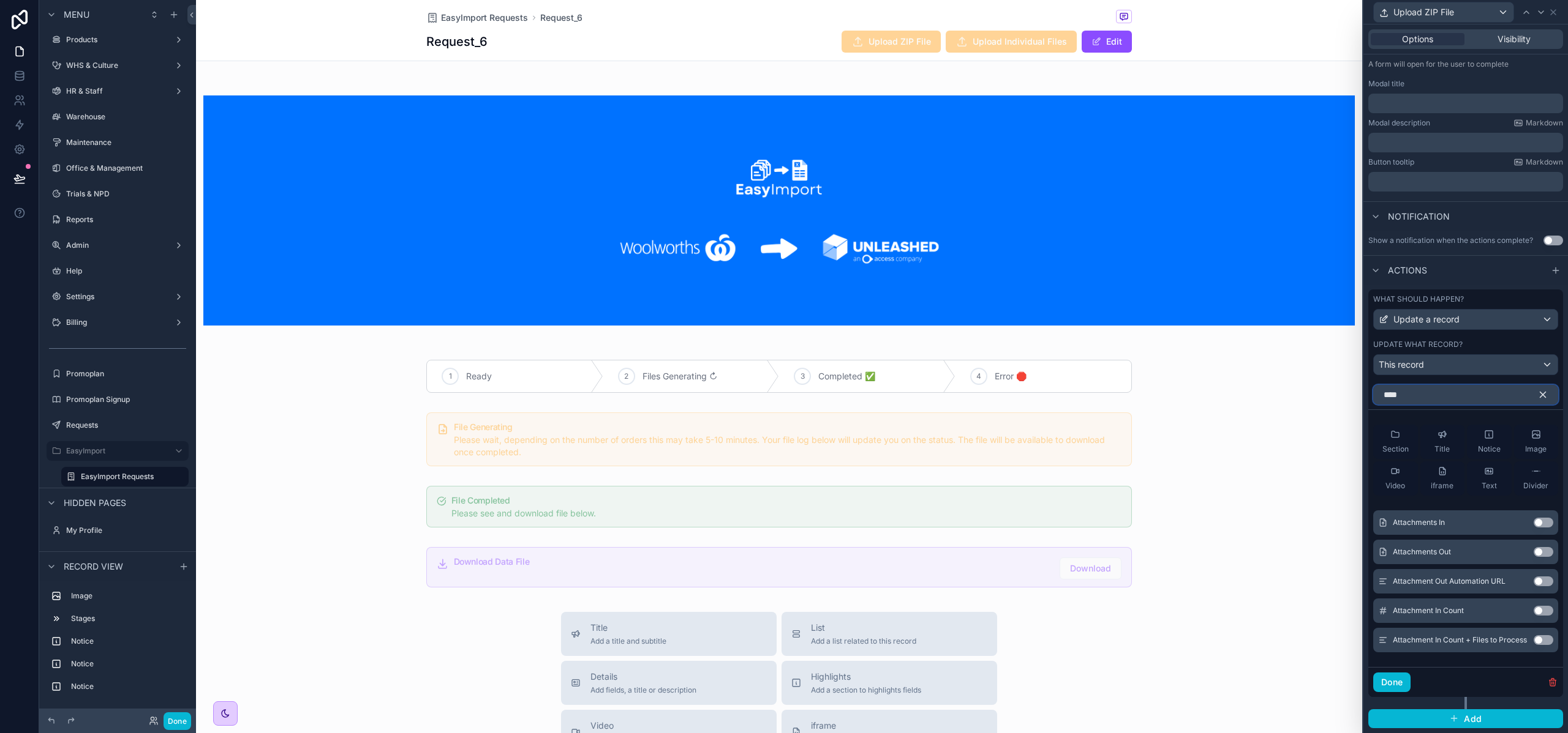
click at [1407, 398] on input "****" at bounding box center [1465, 394] width 185 height 19
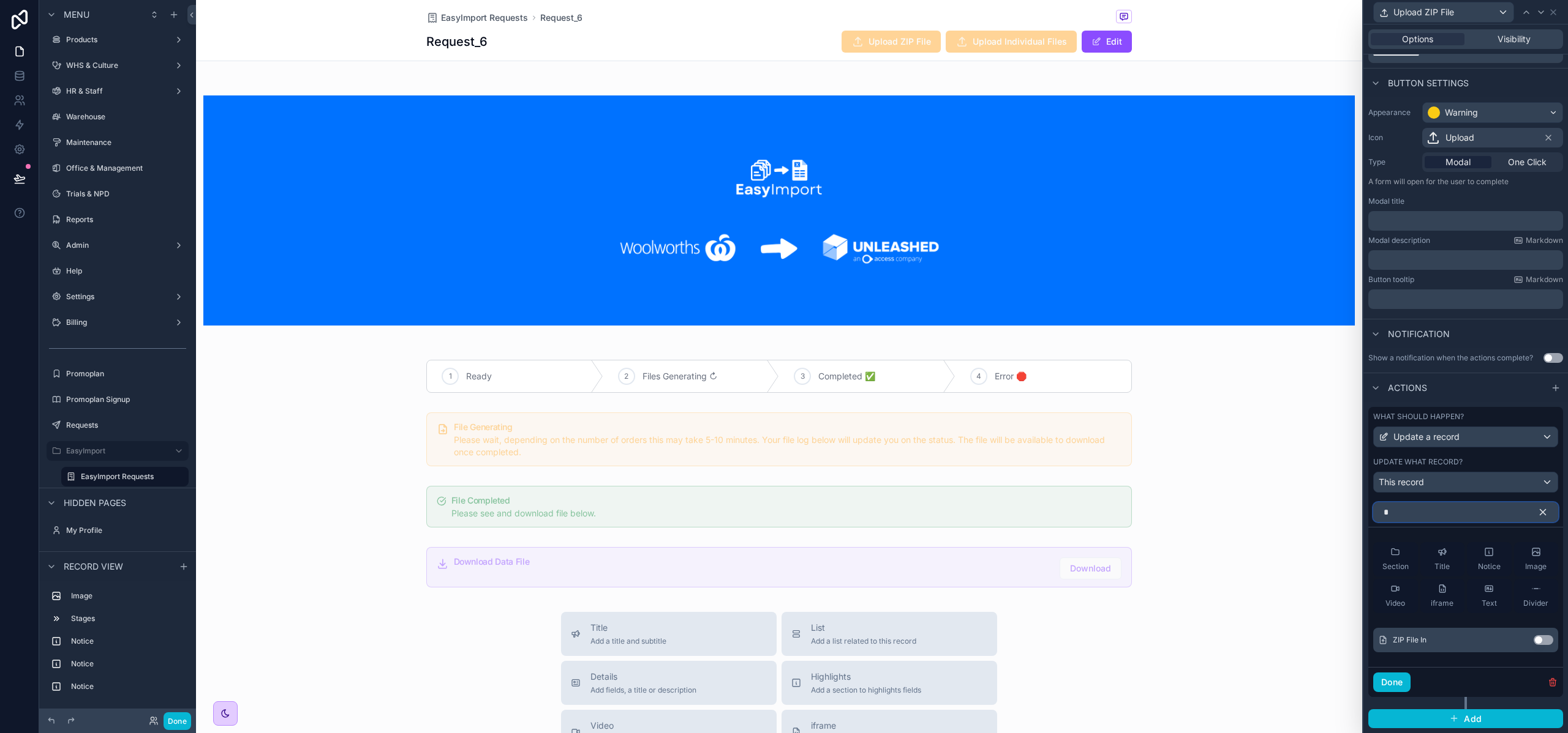
type input "*"
click at [1534, 643] on button "Use setting" at bounding box center [1543, 640] width 19 height 10
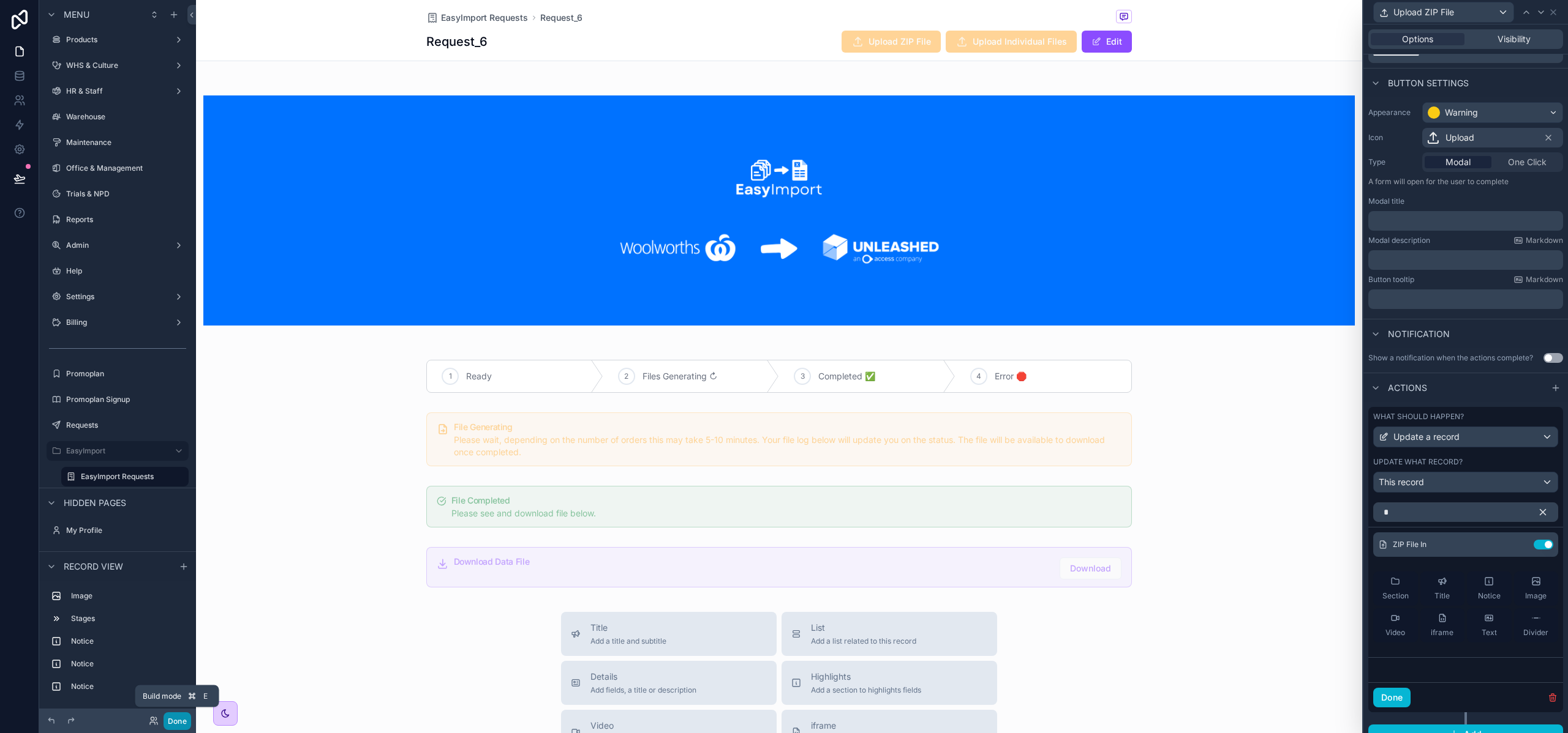
click at [183, 722] on button "Done" at bounding box center [177, 720] width 28 height 18
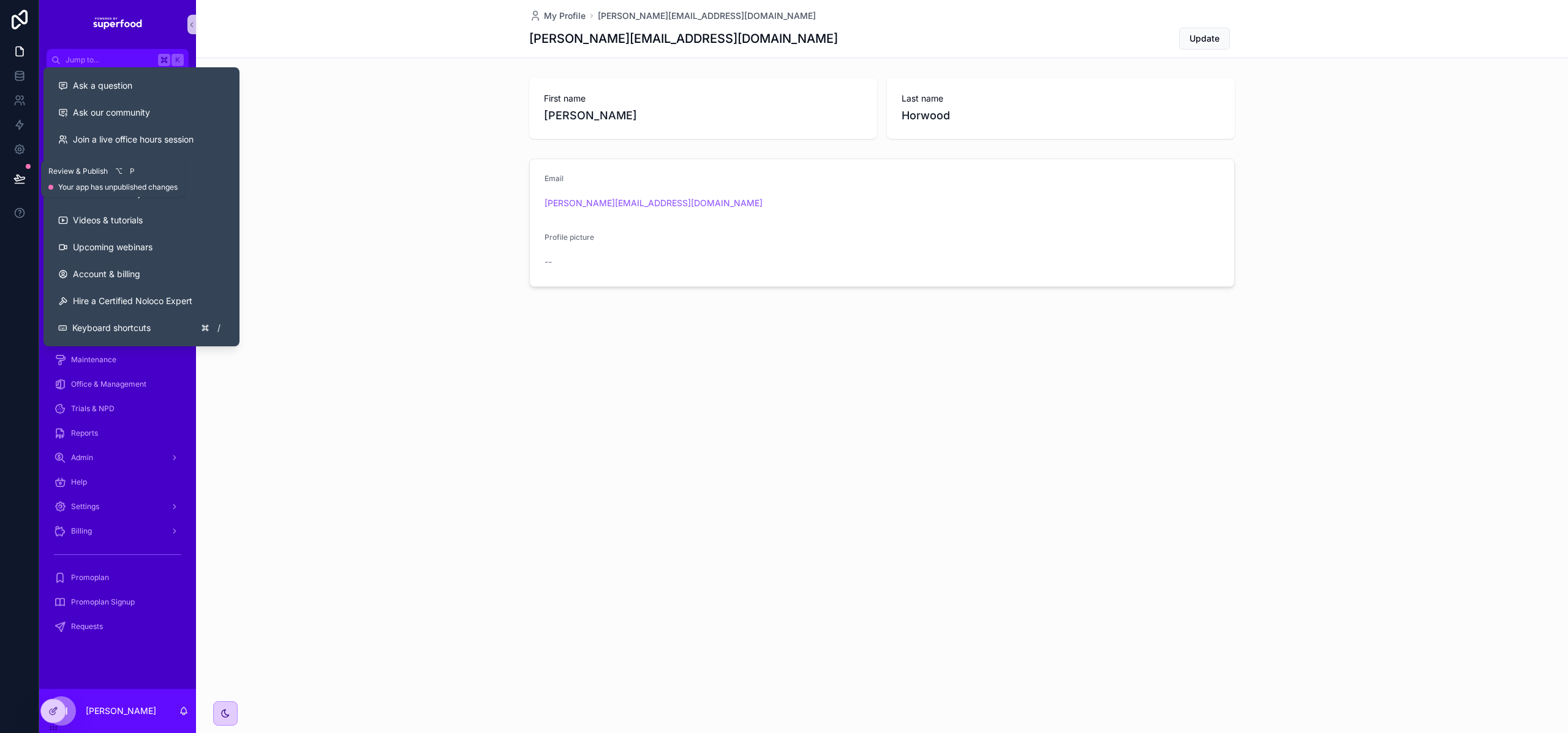
click at [22, 180] on icon at bounding box center [19, 177] width 10 height 6
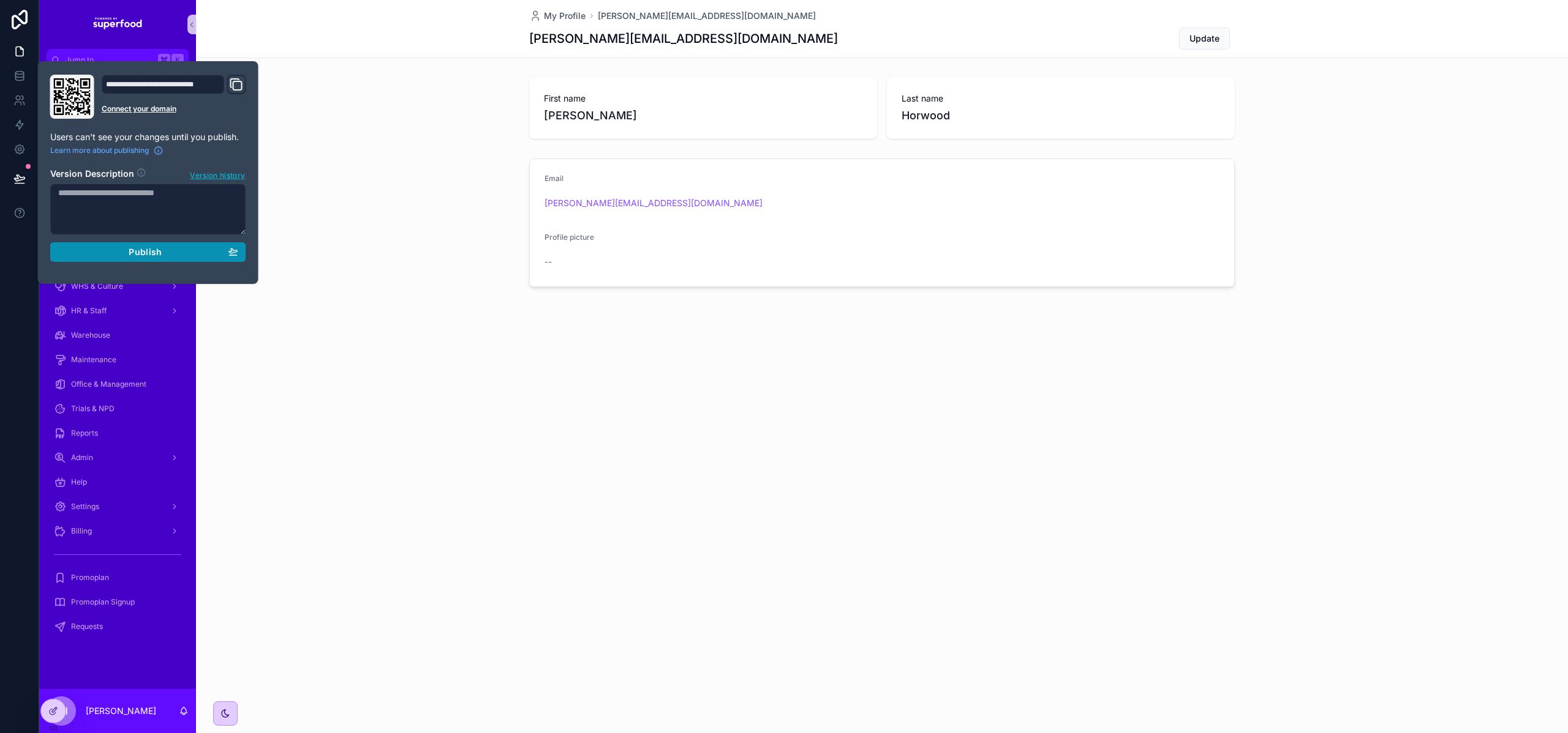
click at [154, 257] on span "Publish" at bounding box center [146, 252] width 33 height 11
